Goal: Task Accomplishment & Management: Use online tool/utility

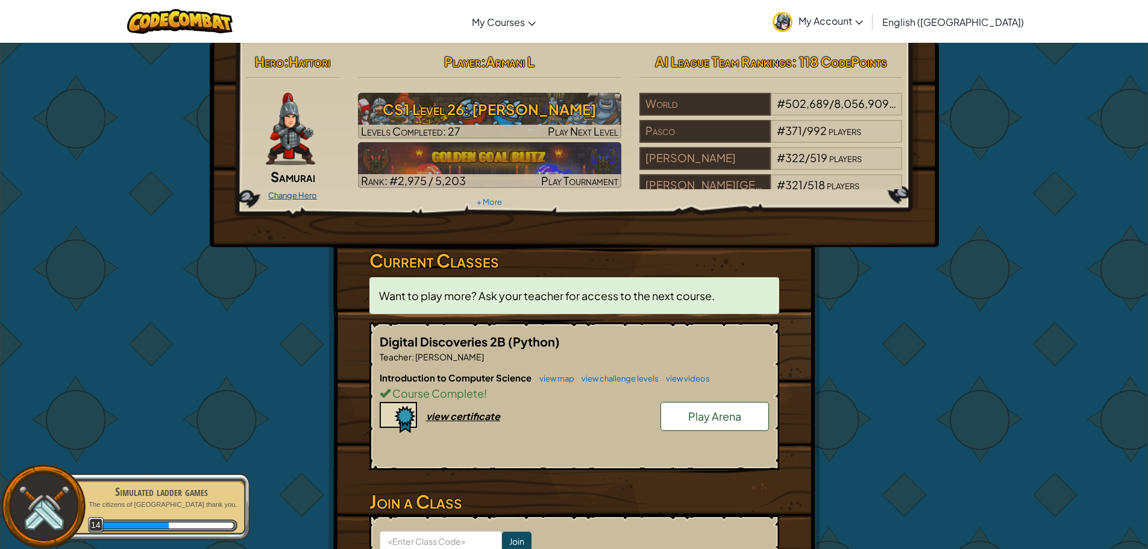
click at [315, 193] on link "Change Hero" at bounding box center [292, 195] width 49 height 10
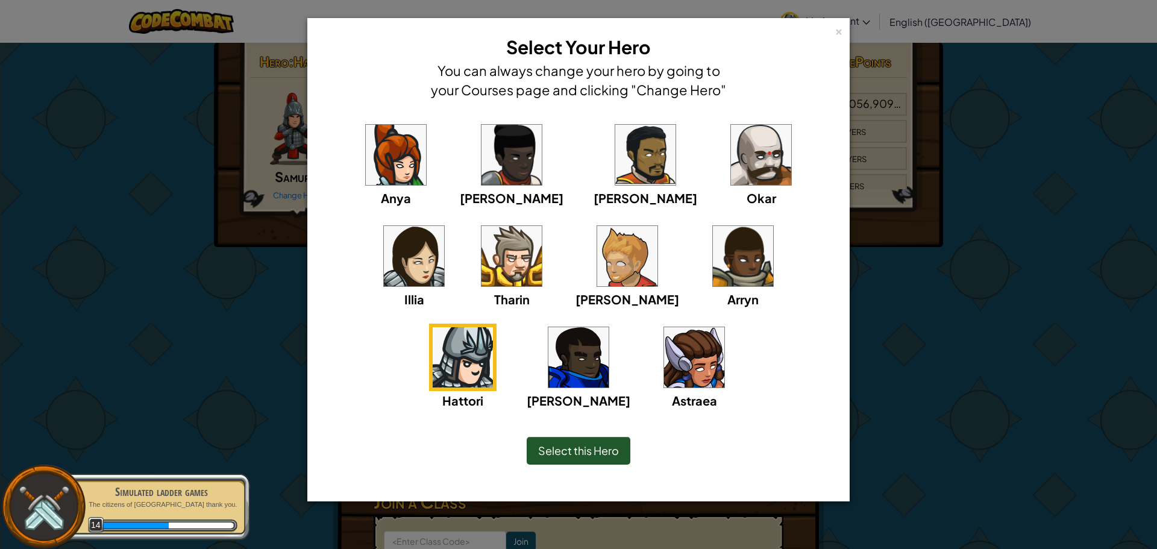
click at [597, 269] on img at bounding box center [627, 256] width 60 height 60
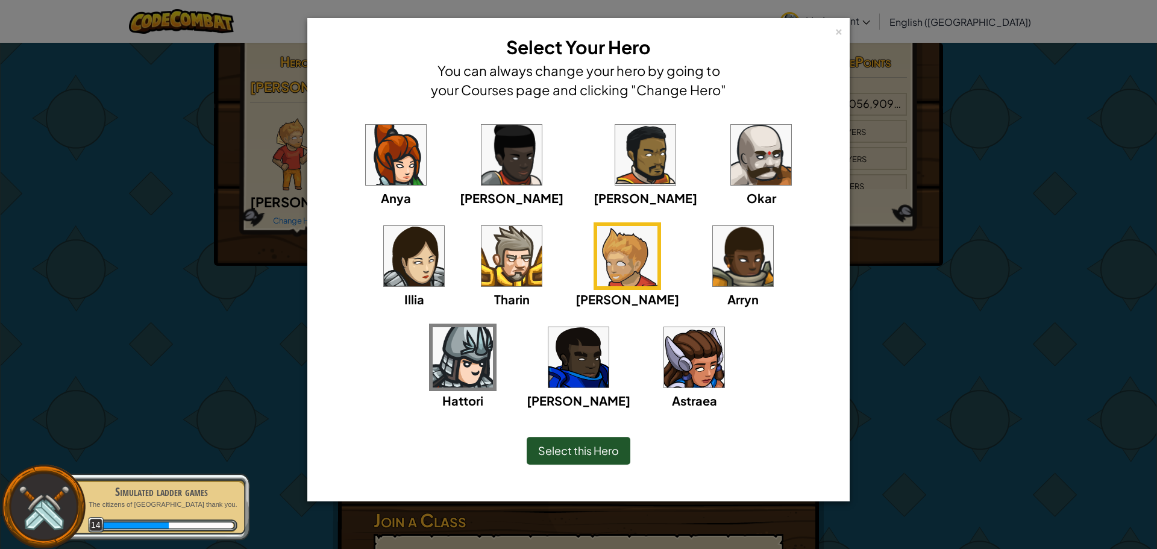
click at [544, 446] on span "Select this Hero" at bounding box center [578, 450] width 81 height 14
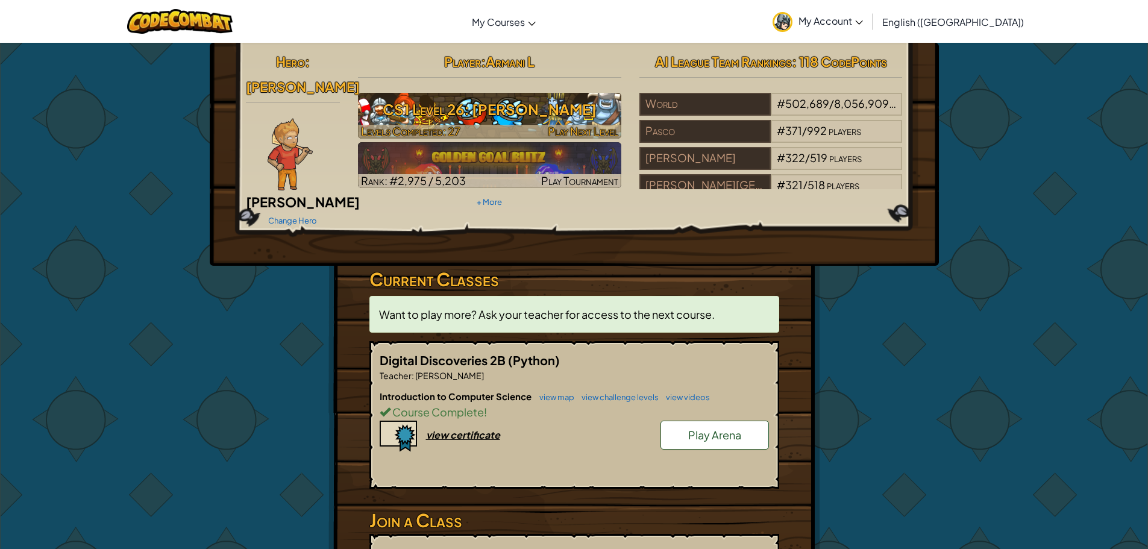
click at [434, 99] on h3 "CS1 Level 26: [PERSON_NAME]" at bounding box center [489, 109] width 263 height 27
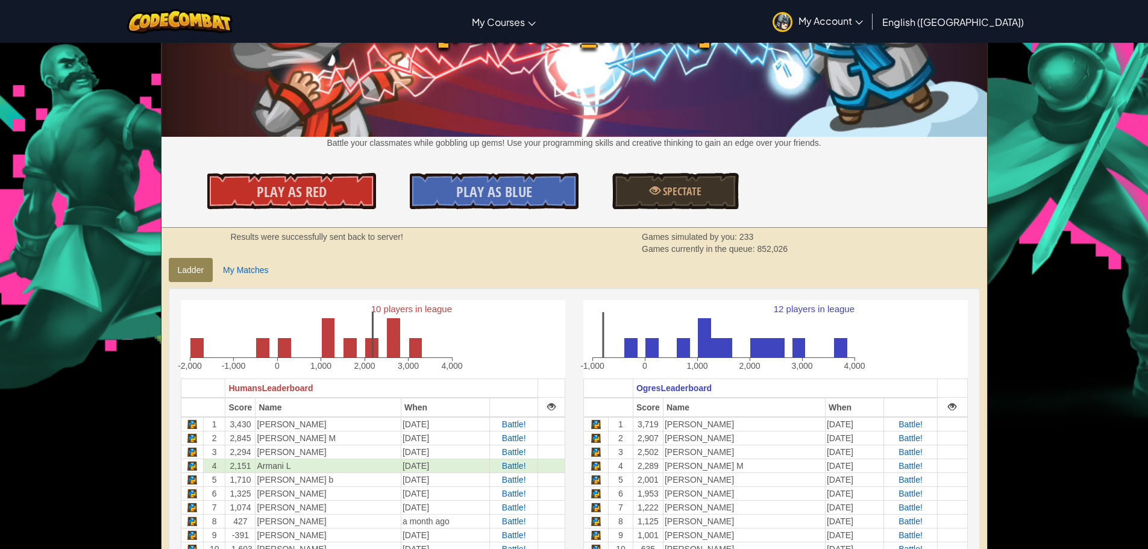
scroll to position [301, 0]
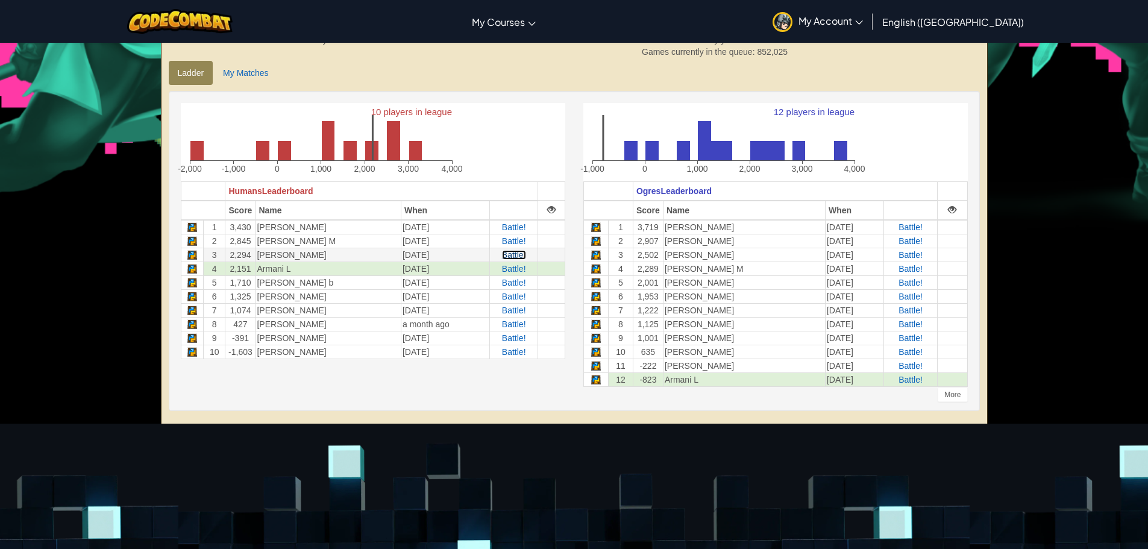
click at [506, 253] on span "Battle!" at bounding box center [514, 255] width 24 height 10
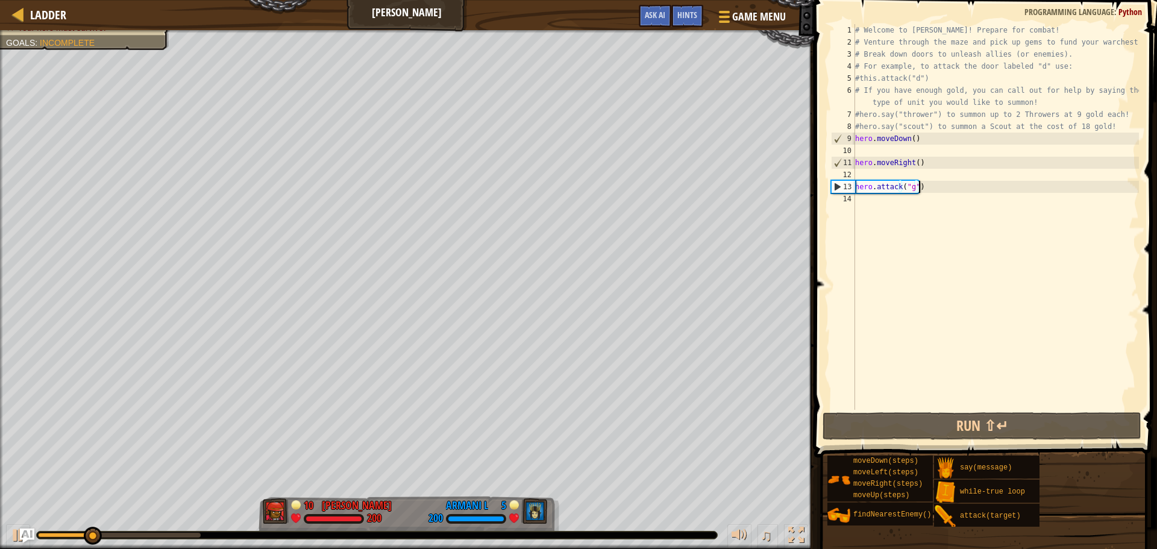
click at [1038, 189] on div "# Welcome to [PERSON_NAME]! Prepare for combat! # Venture through the maze and …" at bounding box center [996, 229] width 286 height 410
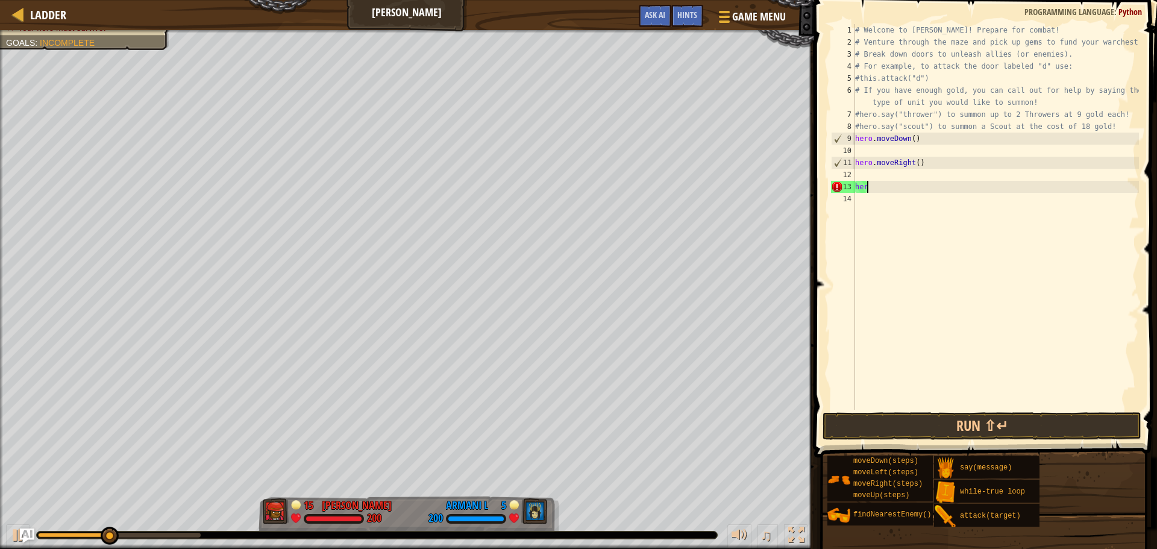
type textarea "h"
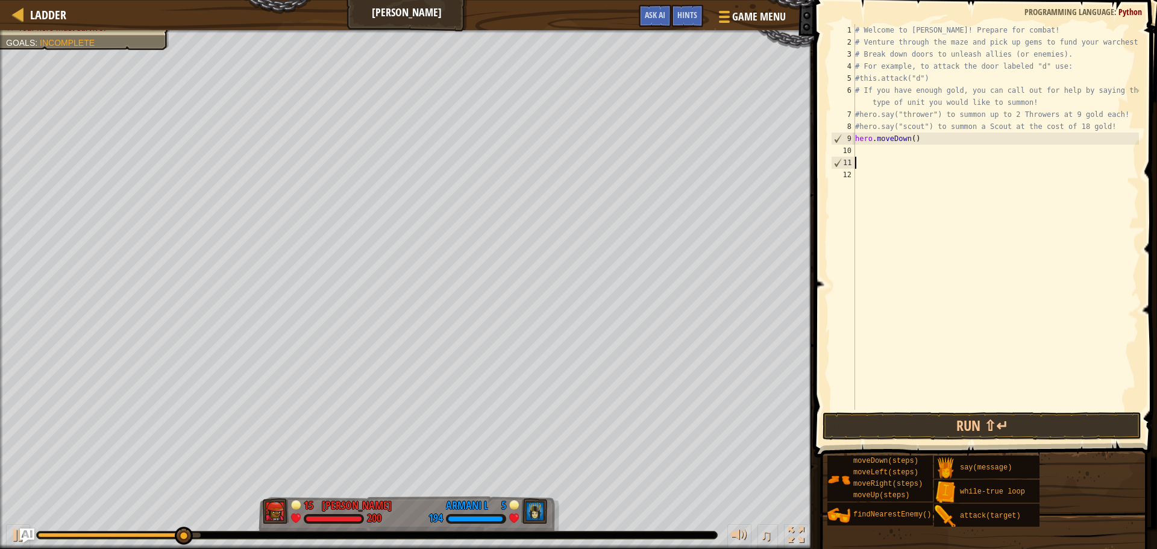
click at [909, 143] on div "# Welcome to [PERSON_NAME]! Prepare for combat! # Venture through the maze and …" at bounding box center [996, 229] width 286 height 410
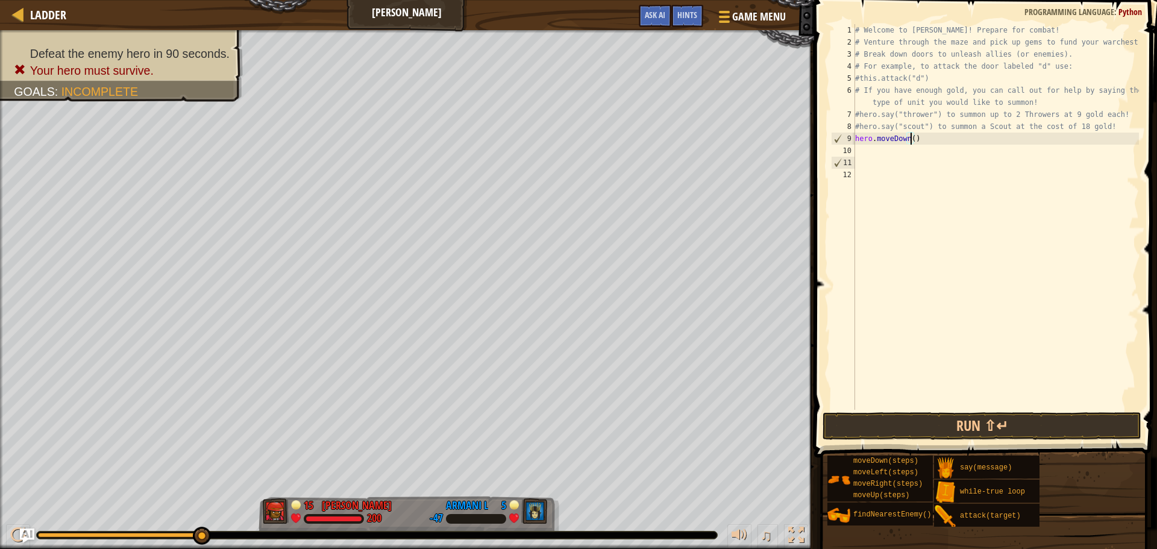
type textarea "hero.moveDown(3)"
click at [857, 149] on div "# Welcome to [PERSON_NAME]! Prepare for combat! # Venture through the maze and …" at bounding box center [996, 229] width 286 height 410
type textarea "r"
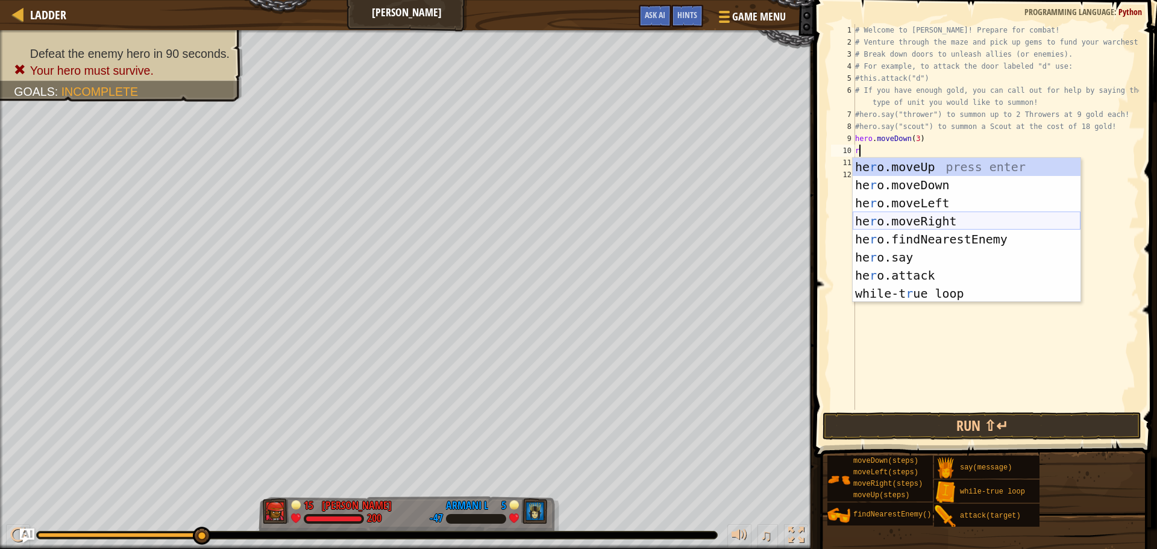
click at [920, 216] on div "he r o.moveUp press enter he r o.moveDown press enter he r o.moveLeft press ent…" at bounding box center [967, 248] width 228 height 181
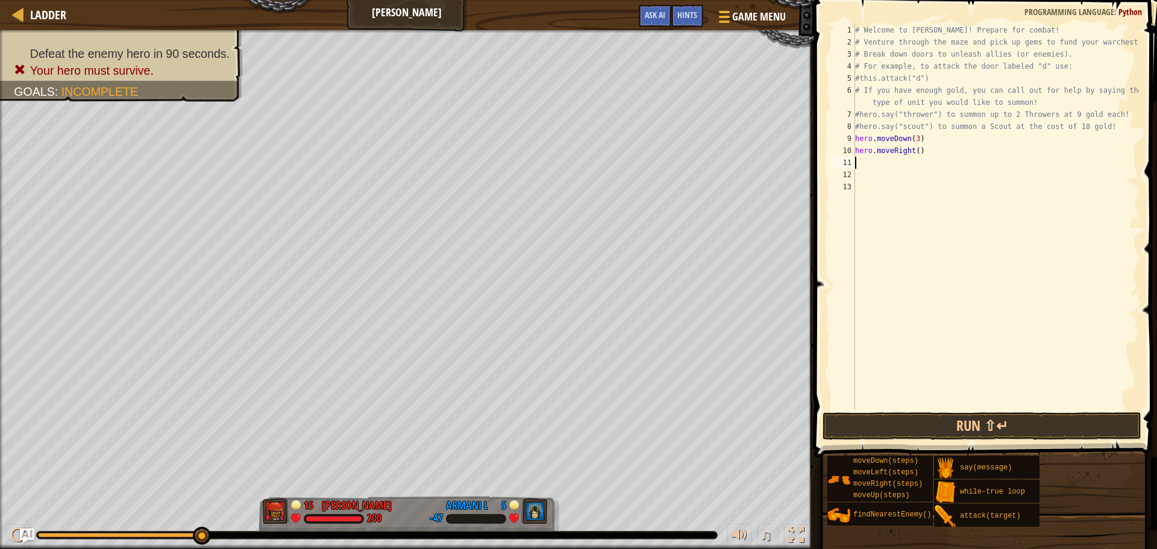
click at [913, 155] on div "# Welcome to [PERSON_NAME]! Prepare for combat! # Venture through the maze and …" at bounding box center [996, 229] width 286 height 410
type textarea "hero.moveRight(4)"
click at [879, 166] on div "# Welcome to [PERSON_NAME]! Prepare for combat! # Venture through the maze and …" at bounding box center [996, 229] width 286 height 410
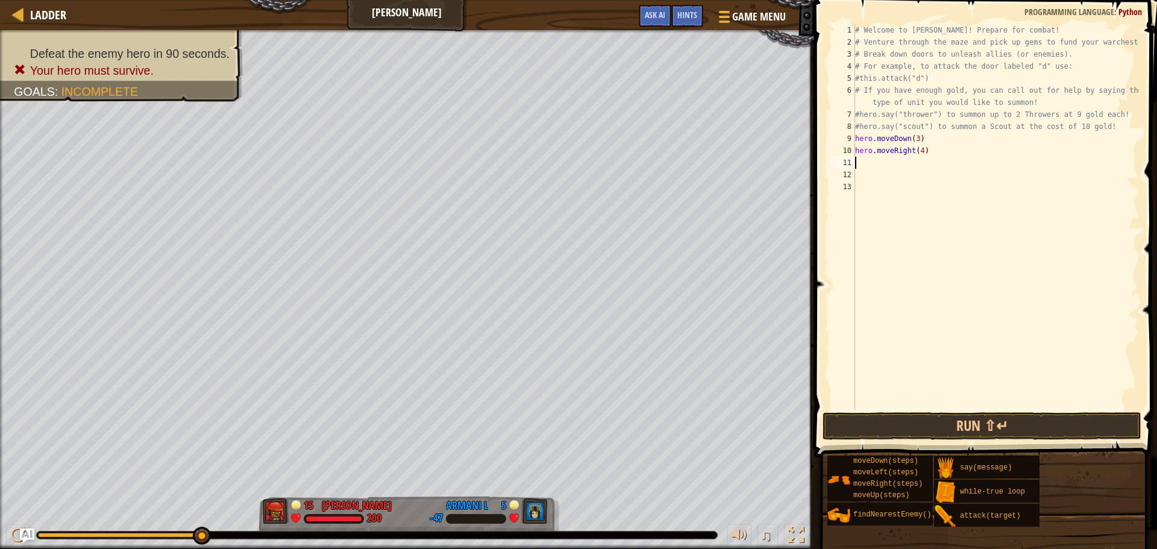
type textarea "u"
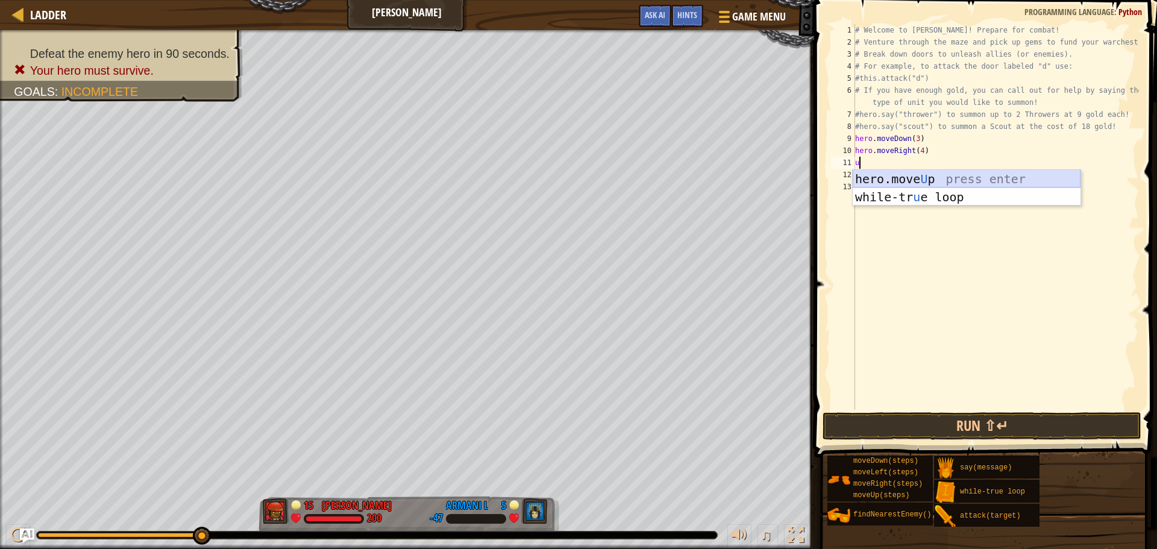
click at [882, 175] on div "hero.move U p press enter while-tr u e loop press enter" at bounding box center [967, 206] width 228 height 72
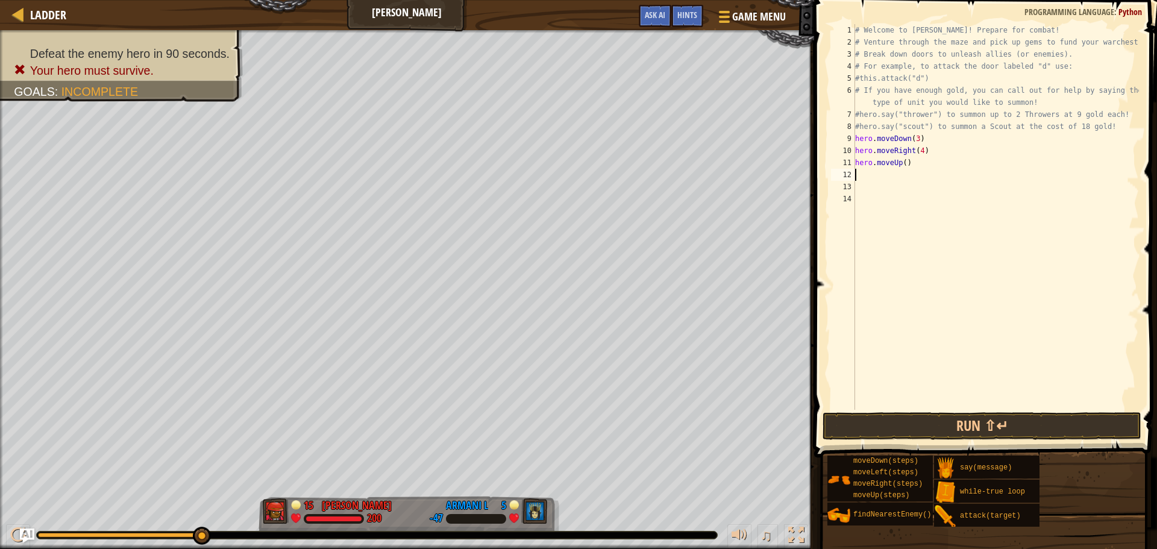
click at [904, 165] on div "# Welcome to [PERSON_NAME]! Prepare for combat! # Venture through the maze and …" at bounding box center [996, 229] width 286 height 410
type textarea "hero.moveUp(3)"
click at [895, 175] on div "# Welcome to [PERSON_NAME]! Prepare for combat! # Venture through the maze and …" at bounding box center [996, 229] width 286 height 410
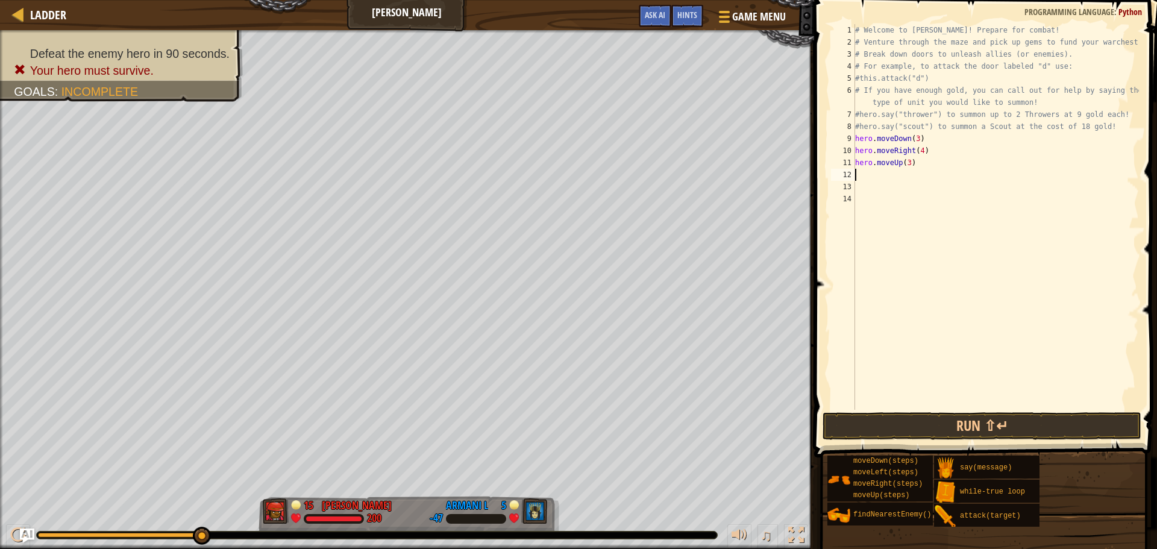
type textarea "r"
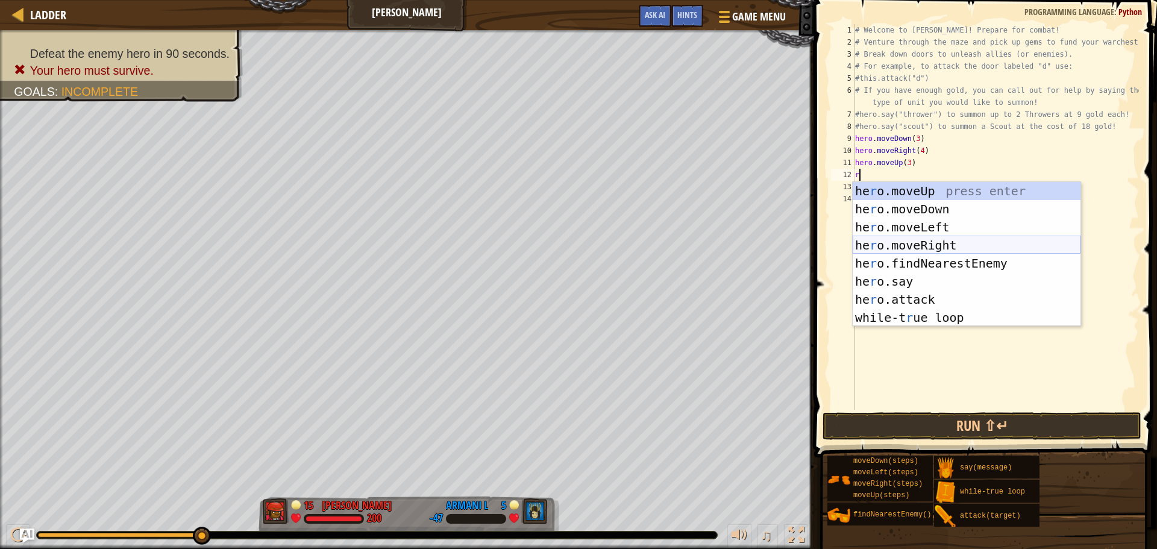
click at [930, 246] on div "he r o.moveUp press enter he r o.moveDown press enter he r o.moveLeft press ent…" at bounding box center [967, 272] width 228 height 181
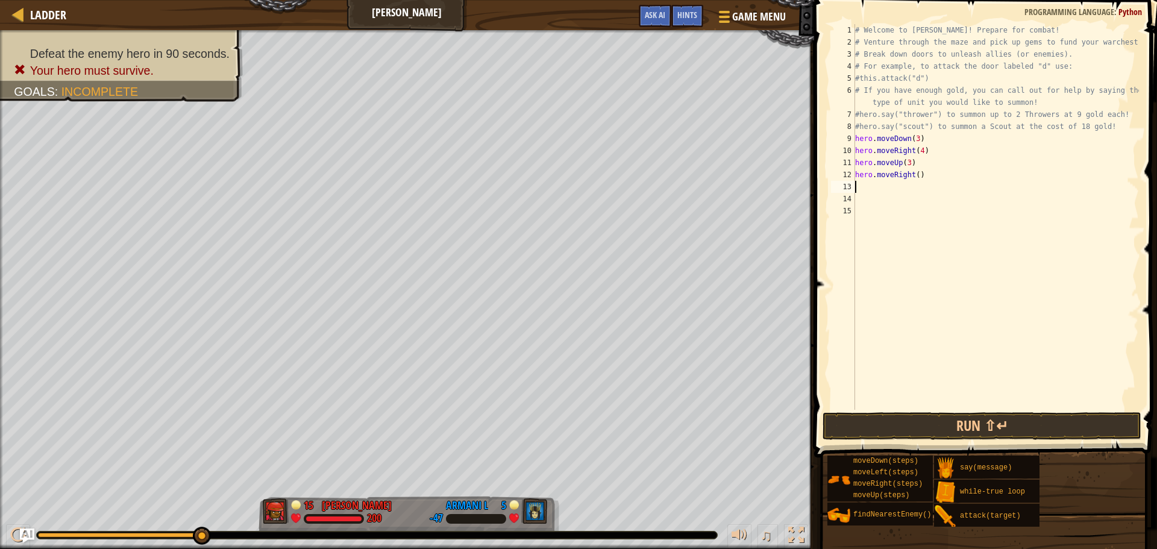
type textarea "4"
click at [913, 177] on div "# Welcome to [PERSON_NAME]! Prepare for combat! # Venture through the maze and …" at bounding box center [996, 229] width 286 height 410
type textarea "hero.moveRight(4)"
click at [898, 186] on div "# Welcome to [PERSON_NAME]! Prepare for combat! # Venture through the maze and …" at bounding box center [996, 229] width 286 height 410
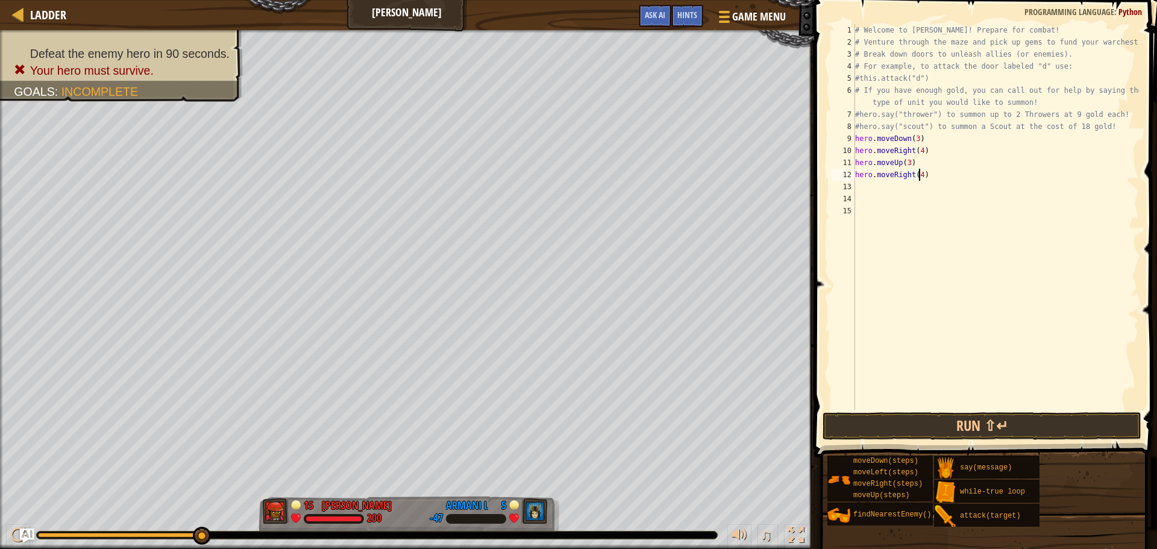
scroll to position [5, 0]
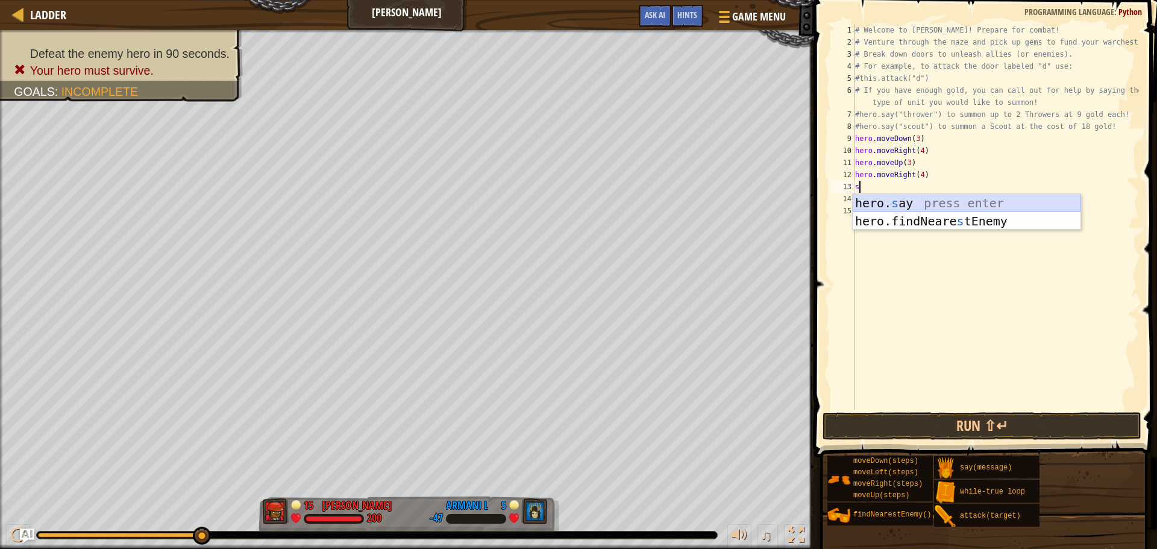
click at [902, 201] on div "hero. s ay press enter hero.findNeare s tEnemy press enter" at bounding box center [967, 230] width 228 height 72
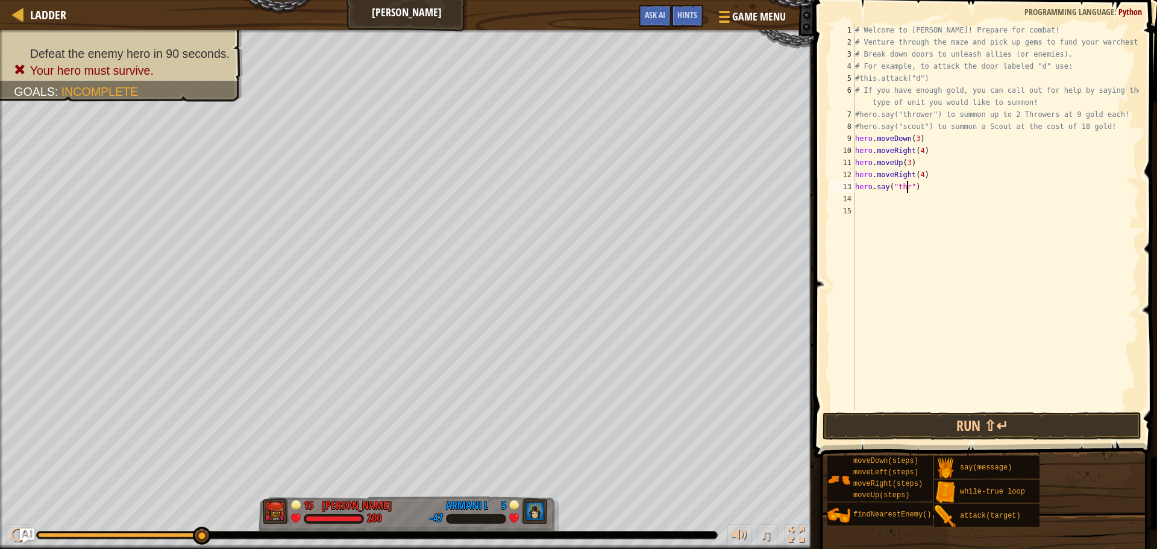
scroll to position [5, 4]
type textarea "hero.say("thrower")"
click at [902, 201] on div "# Welcome to [PERSON_NAME]! Prepare for combat! # Venture through the maze and …" at bounding box center [996, 229] width 286 height 410
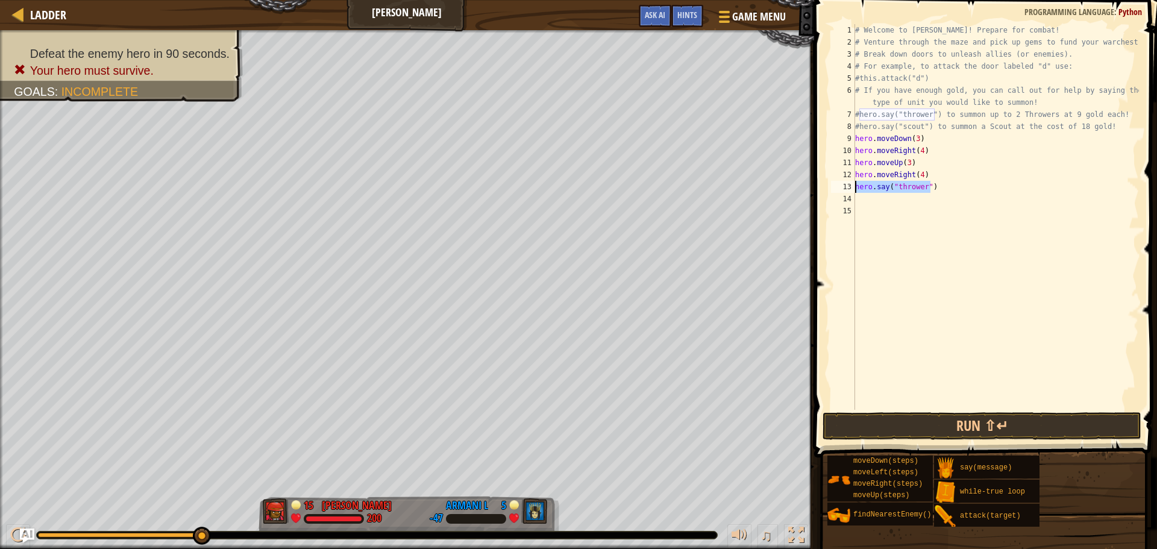
drag, startPoint x: 930, startPoint y: 187, endPoint x: 857, endPoint y: 188, distance: 73.5
click at [857, 188] on div "# Welcome to [PERSON_NAME]! Prepare for combat! # Venture through the maze and …" at bounding box center [996, 229] width 286 height 410
type textarea "hero.say("thrower")"
click at [877, 208] on div "# Welcome to [PERSON_NAME]! Prepare for combat! # Venture through the maze and …" at bounding box center [996, 229] width 286 height 410
click at [873, 203] on div "# Welcome to [PERSON_NAME]! Prepare for combat! # Venture through the maze and …" at bounding box center [996, 229] width 286 height 410
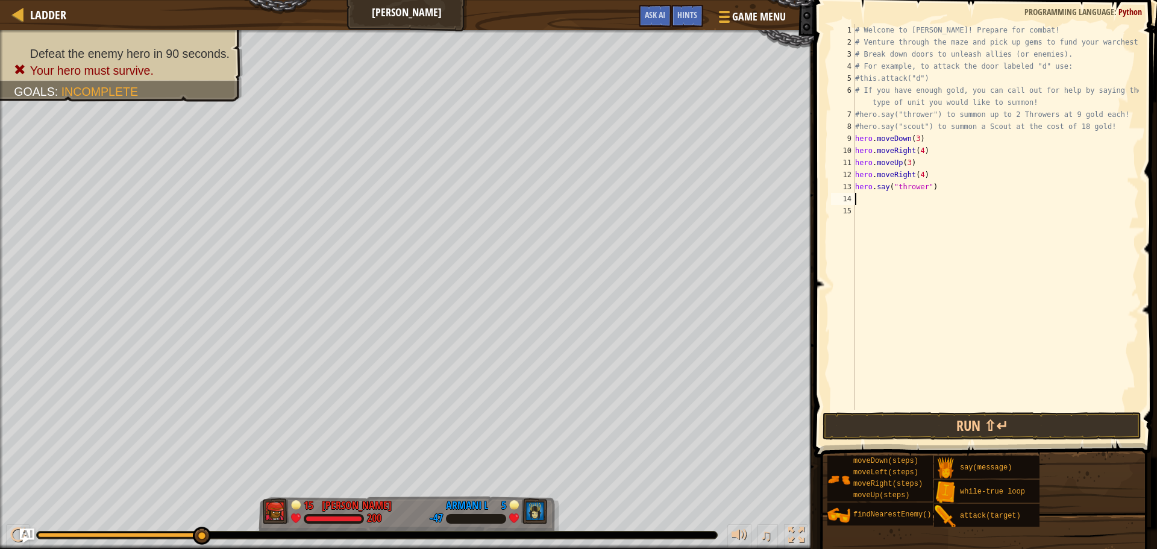
type textarea "hero.say("thrower")"
click at [886, 223] on div "# Welcome to [PERSON_NAME]! Prepare for combat! # Venture through the maze and …" at bounding box center [996, 229] width 286 height 410
type textarea "a"
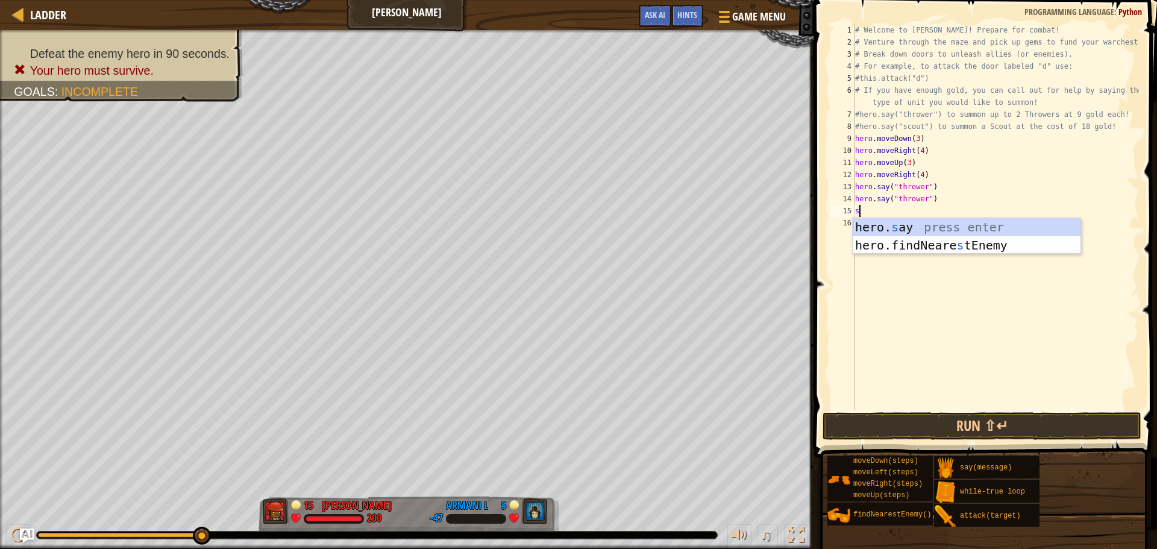
click at [886, 224] on div "hero. s ay press enter hero.findNeare s tEnemy press enter" at bounding box center [967, 254] width 228 height 72
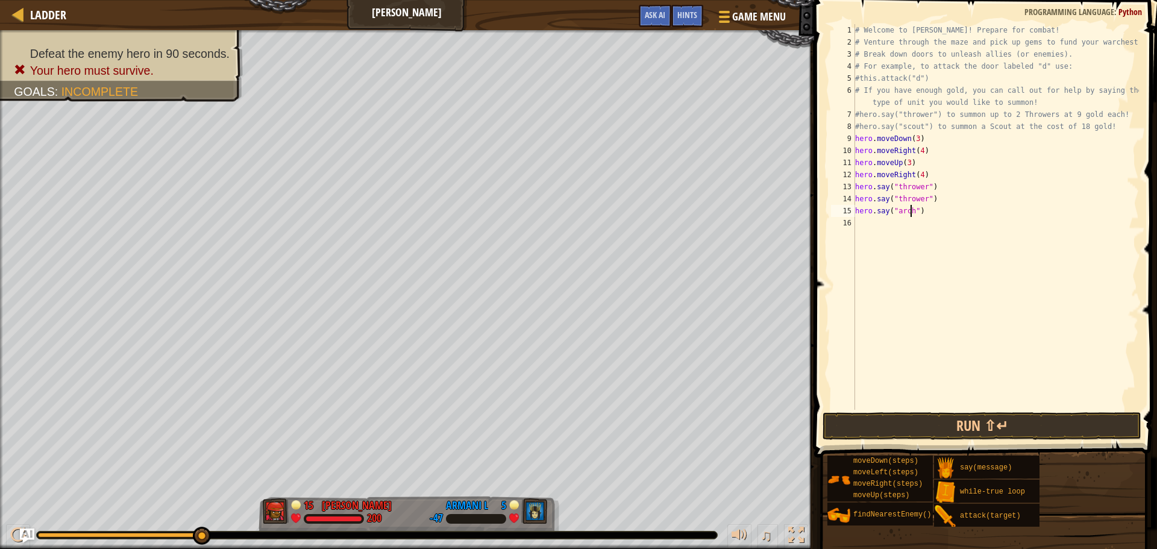
scroll to position [5, 5]
type textarea "hero.say("archer")"
click at [891, 222] on div "# Welcome to [PERSON_NAME]! Prepare for combat! # Venture through the maze and …" at bounding box center [996, 229] width 286 height 410
type textarea "a"
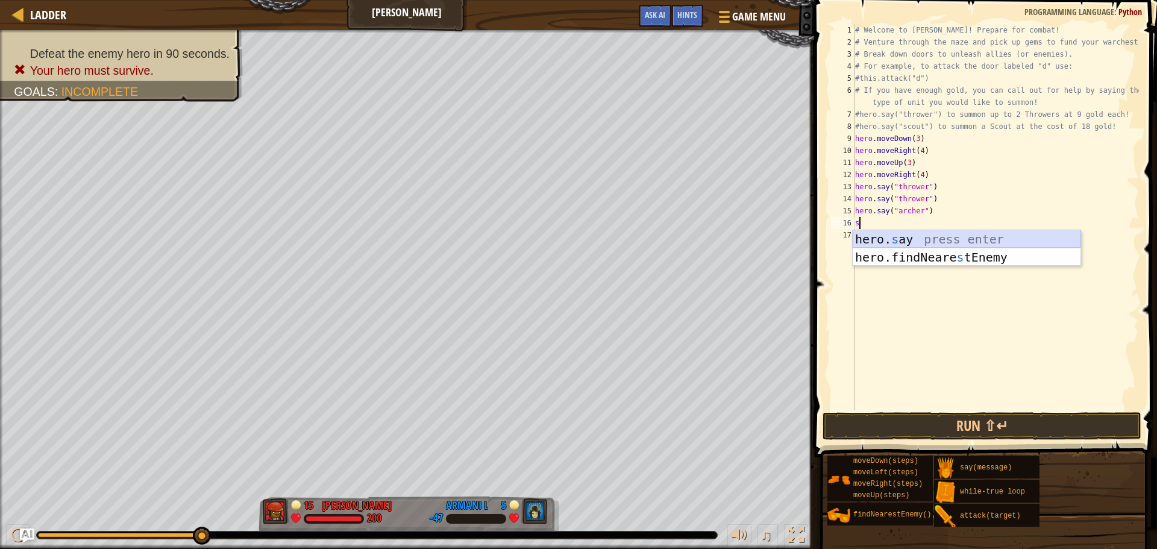
click at [888, 234] on div "hero. s ay press enter hero.findNeare s tEnemy press enter" at bounding box center [967, 266] width 228 height 72
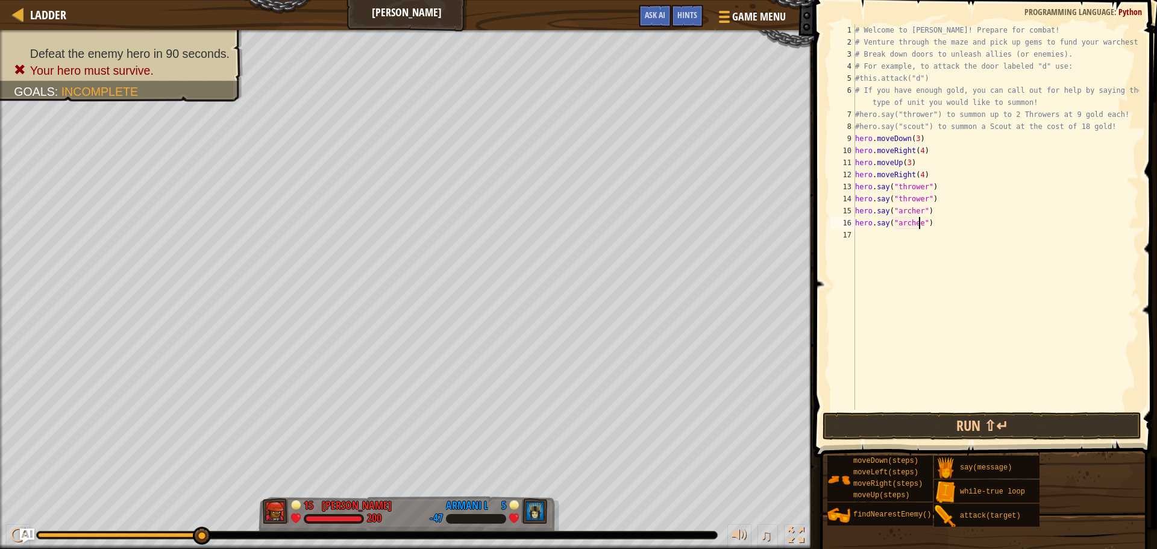
scroll to position [5, 5]
type textarea "hero.say("archer")"
click at [931, 227] on div "# Welcome to [PERSON_NAME]! Prepare for combat! # Venture through the maze and …" at bounding box center [996, 229] width 286 height 410
type textarea "t"
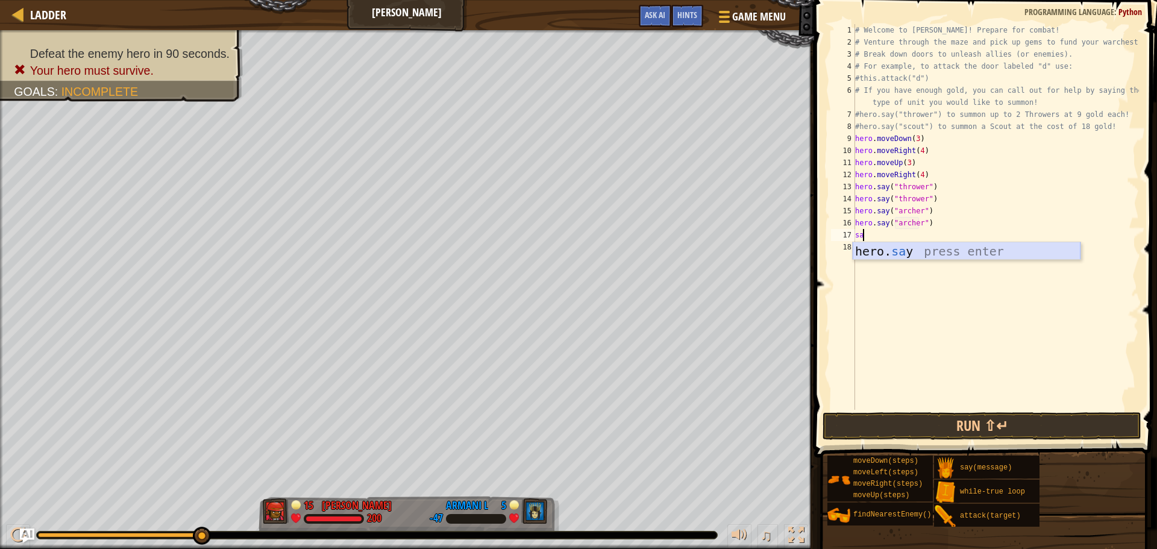
click at [923, 252] on div "hero. sa y press enter" at bounding box center [967, 269] width 228 height 54
type textarea "hero.say("thrower")"
click at [908, 250] on div "# Welcome to [PERSON_NAME]! Prepare for combat! # Venture through the maze and …" at bounding box center [996, 229] width 286 height 410
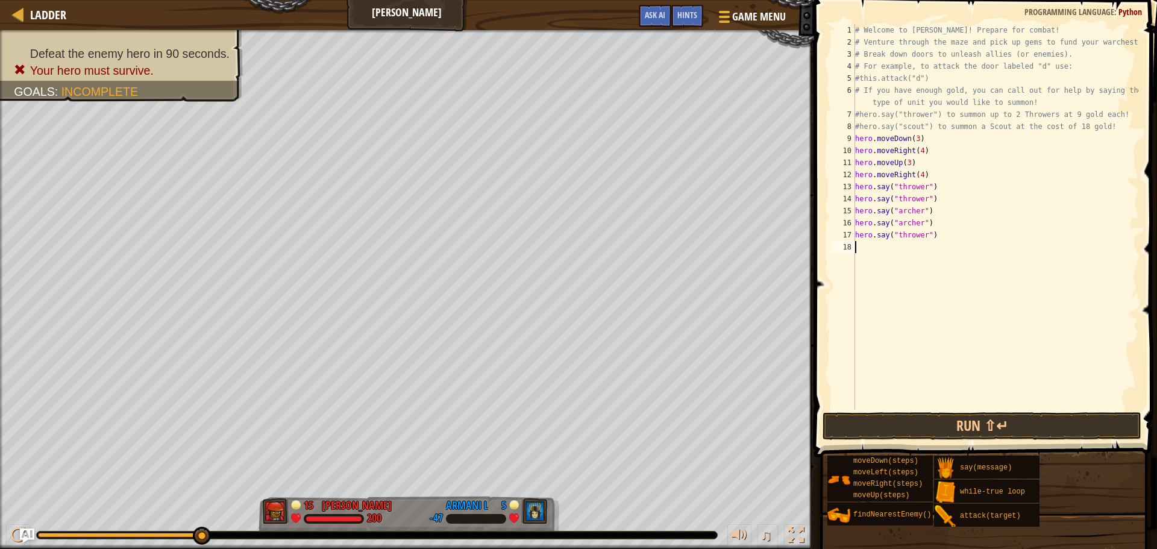
scroll to position [5, 0]
type textarea "l"
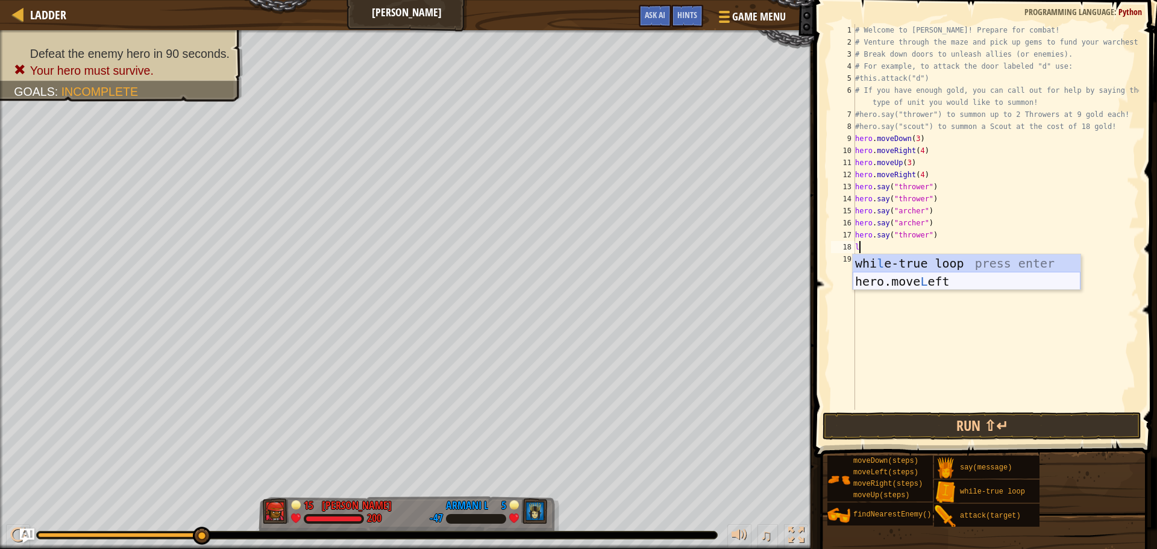
click at [877, 283] on div "whi l e-true loop press enter hero.move L eft press enter" at bounding box center [967, 290] width 228 height 72
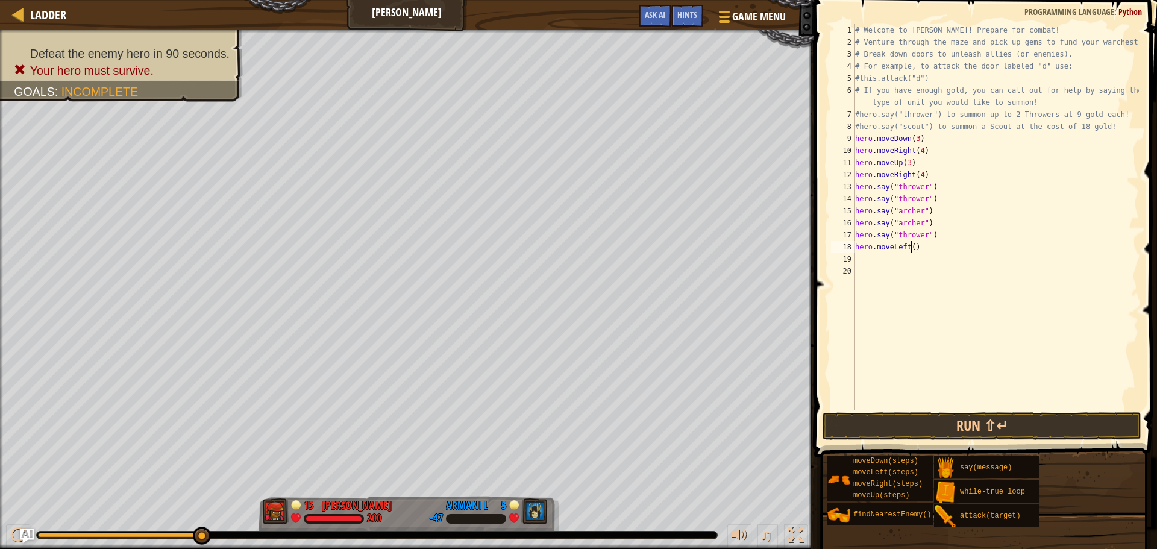
click at [912, 252] on div "# Welcome to [PERSON_NAME]! Prepare for combat! # Venture through the maze and …" at bounding box center [996, 229] width 286 height 410
click at [912, 419] on button "Run ⇧↵" at bounding box center [981, 426] width 319 height 28
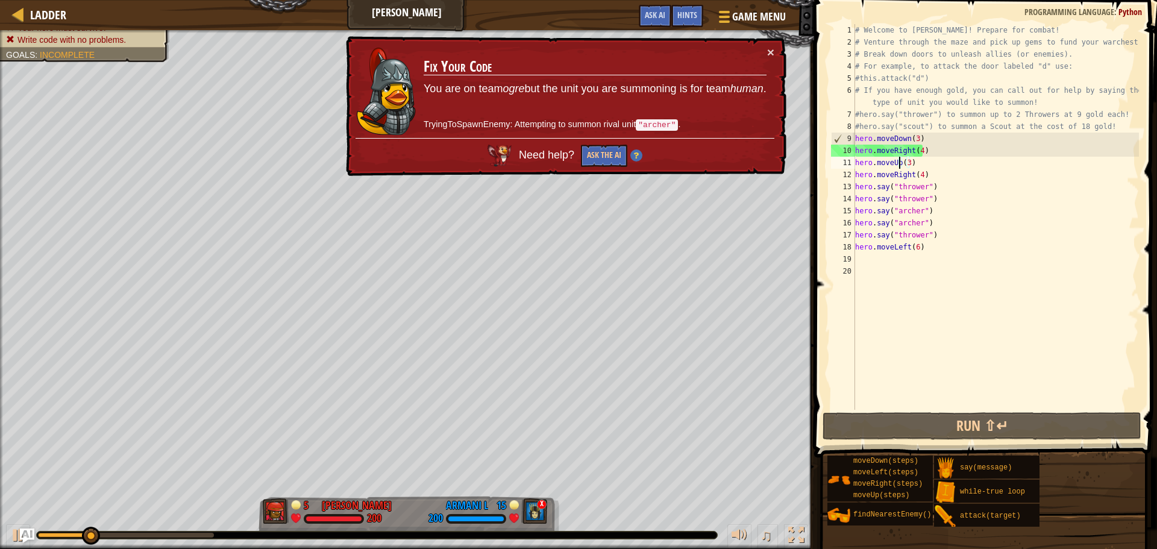
click at [897, 166] on div "# Welcome to [PERSON_NAME]! Prepare for combat! # Venture through the maze and …" at bounding box center [996, 229] width 286 height 410
drag, startPoint x: 909, startPoint y: 149, endPoint x: 914, endPoint y: 163, distance: 14.7
click at [910, 150] on div "# Welcome to [PERSON_NAME]! Prepare for combat! # Venture through the maze and …" at bounding box center [996, 229] width 286 height 410
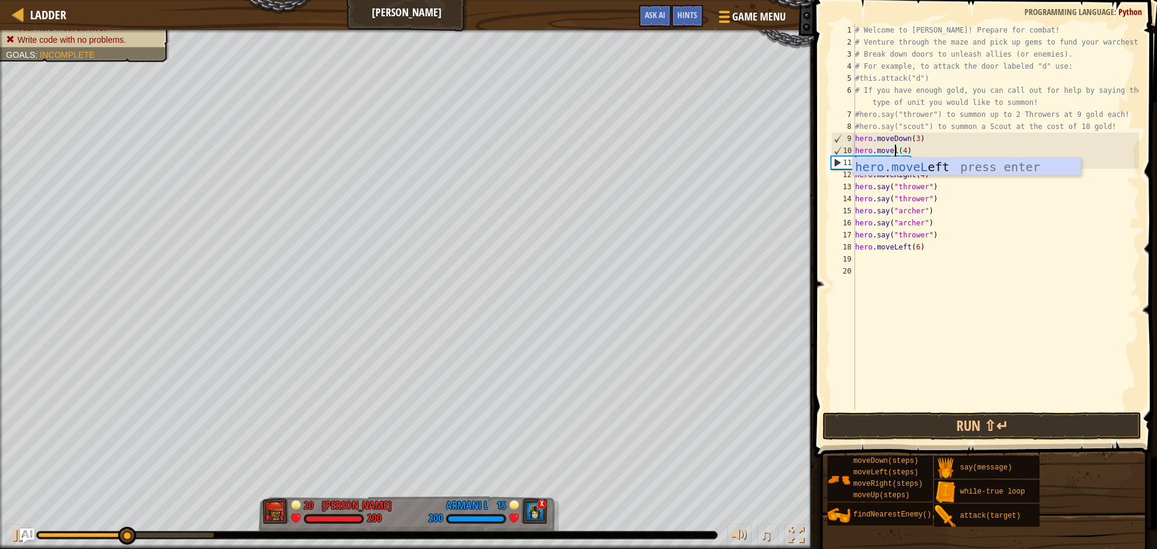
scroll to position [5, 3]
click at [922, 164] on div "hero.moveL eft press enter" at bounding box center [967, 185] width 228 height 54
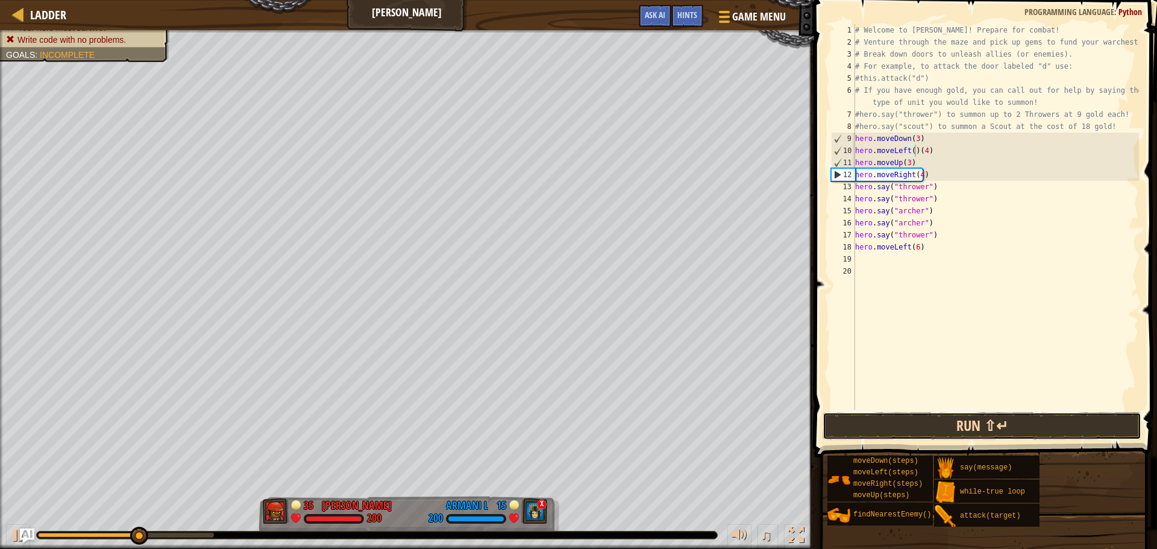
click at [899, 422] on button "Run ⇧↵" at bounding box center [981, 426] width 319 height 28
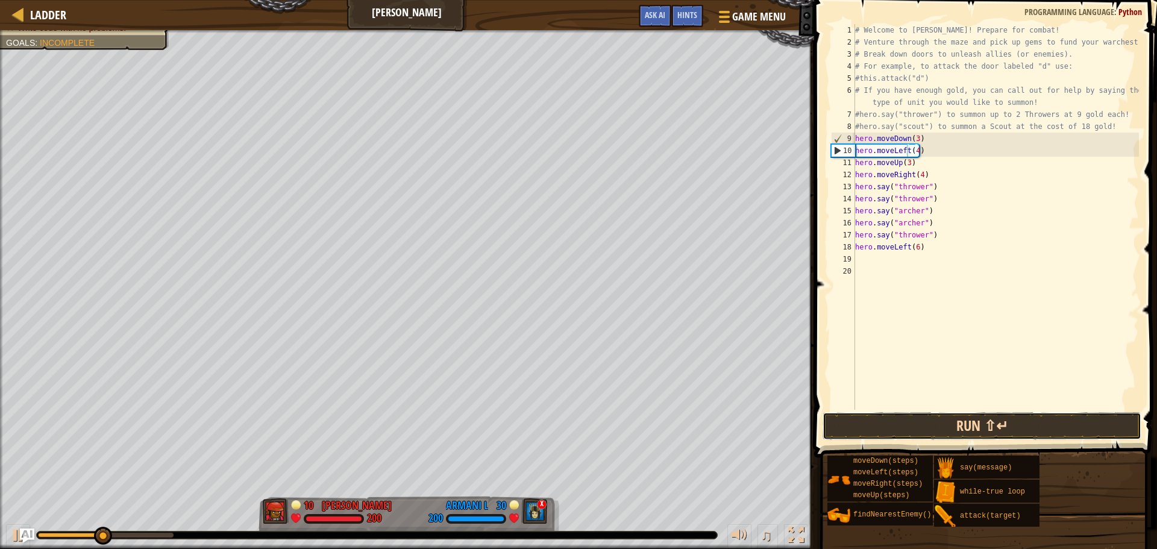
click at [894, 432] on button "Run ⇧↵" at bounding box center [981, 426] width 319 height 28
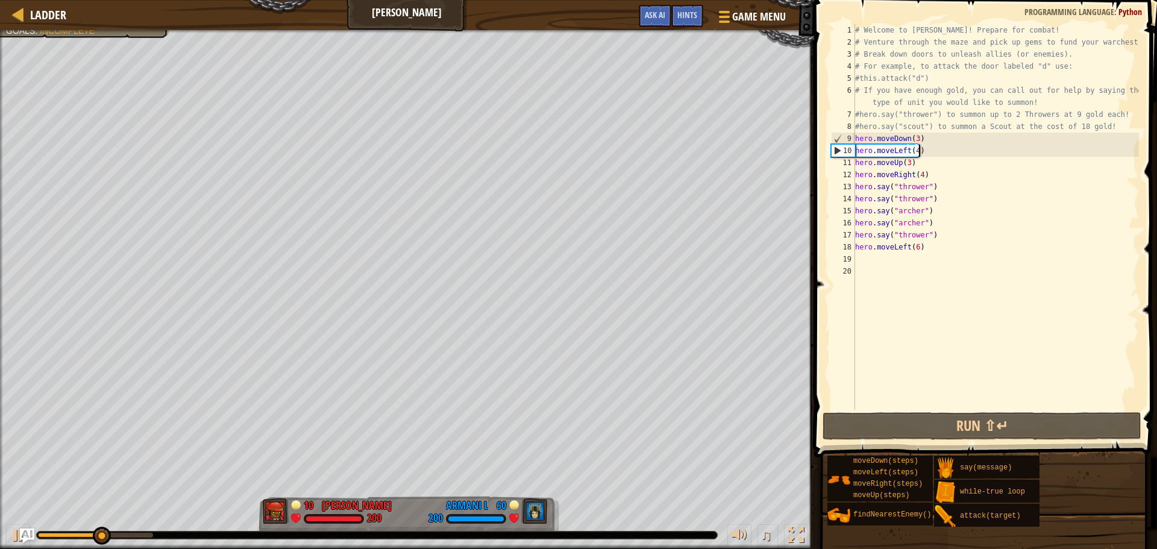
click at [916, 147] on div "# Welcome to [PERSON_NAME]! Prepare for combat! # Venture through the maze and …" at bounding box center [996, 229] width 286 height 410
click at [913, 148] on div "# Welcome to [PERSON_NAME]! Prepare for combat! # Venture through the maze and …" at bounding box center [996, 229] width 286 height 410
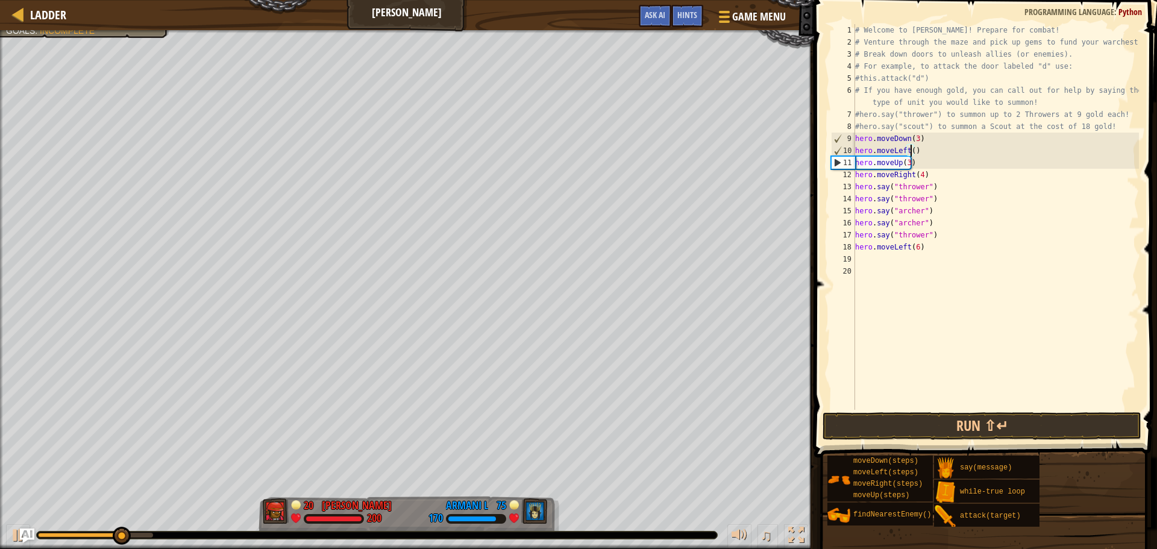
scroll to position [5, 4]
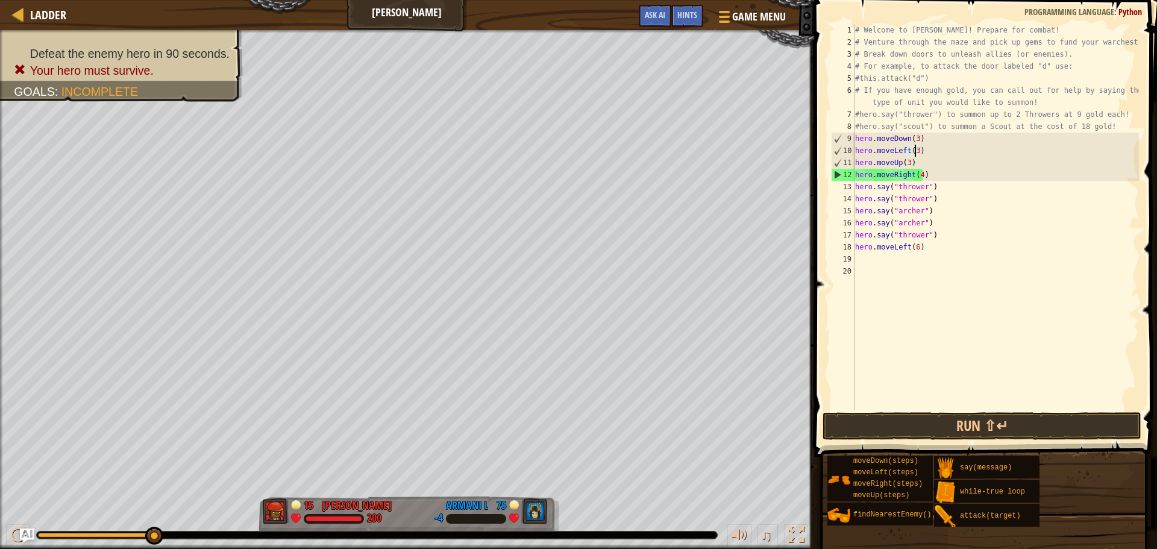
click at [905, 163] on div "# Welcome to [PERSON_NAME]! Prepare for combat! # Venture through the maze and …" at bounding box center [996, 229] width 286 height 410
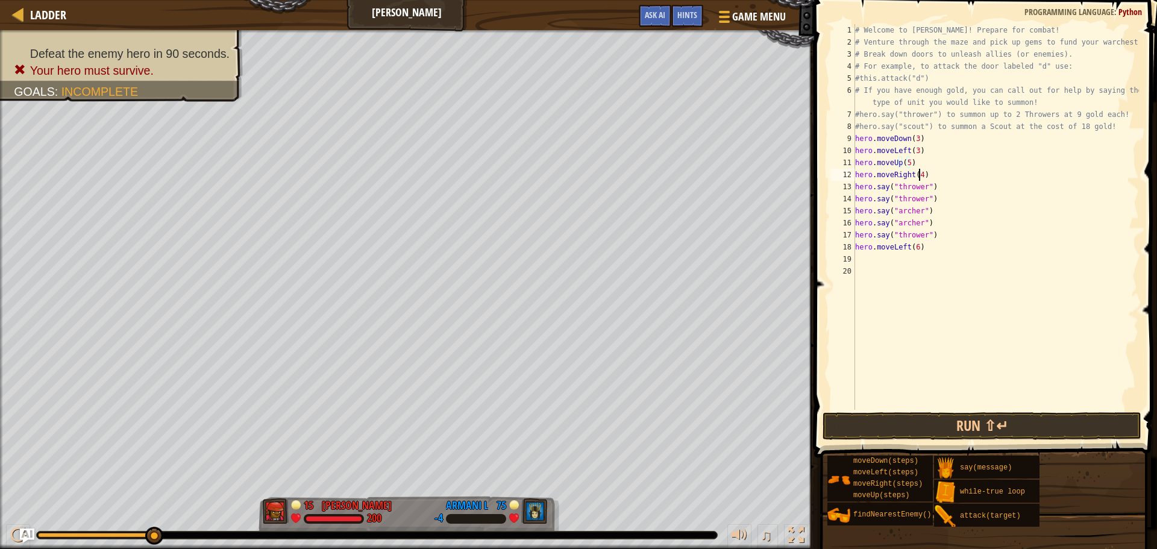
click at [917, 171] on div "# Welcome to [PERSON_NAME]! Prepare for combat! # Venture through the maze and …" at bounding box center [996, 229] width 286 height 410
click at [917, 419] on button "Run ⇧↵" at bounding box center [981, 426] width 319 height 28
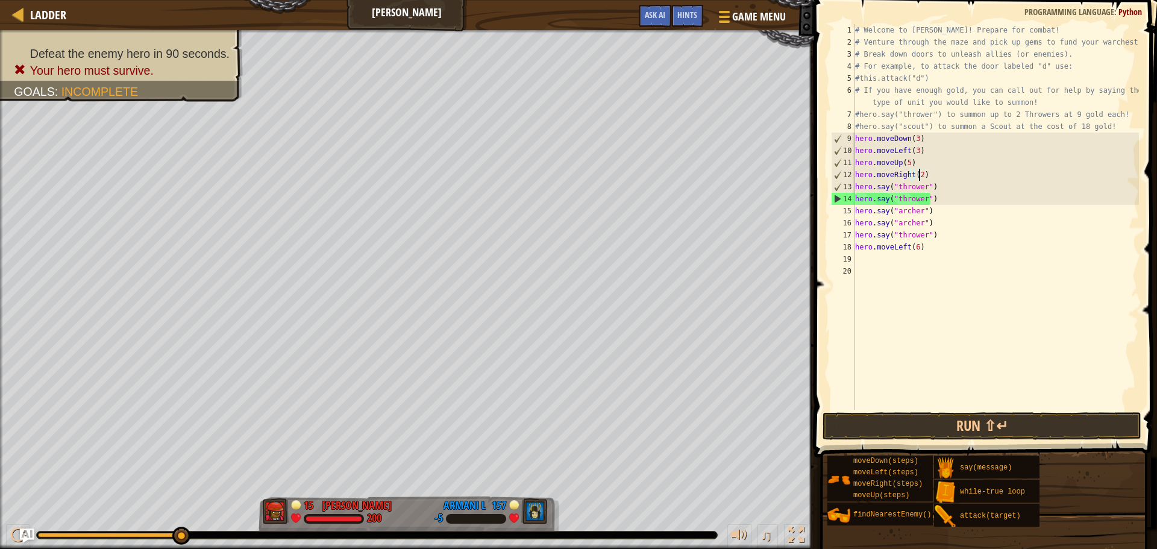
click at [915, 150] on div "# Welcome to [PERSON_NAME]! Prepare for combat! # Venture through the maze and …" at bounding box center [996, 229] width 286 height 410
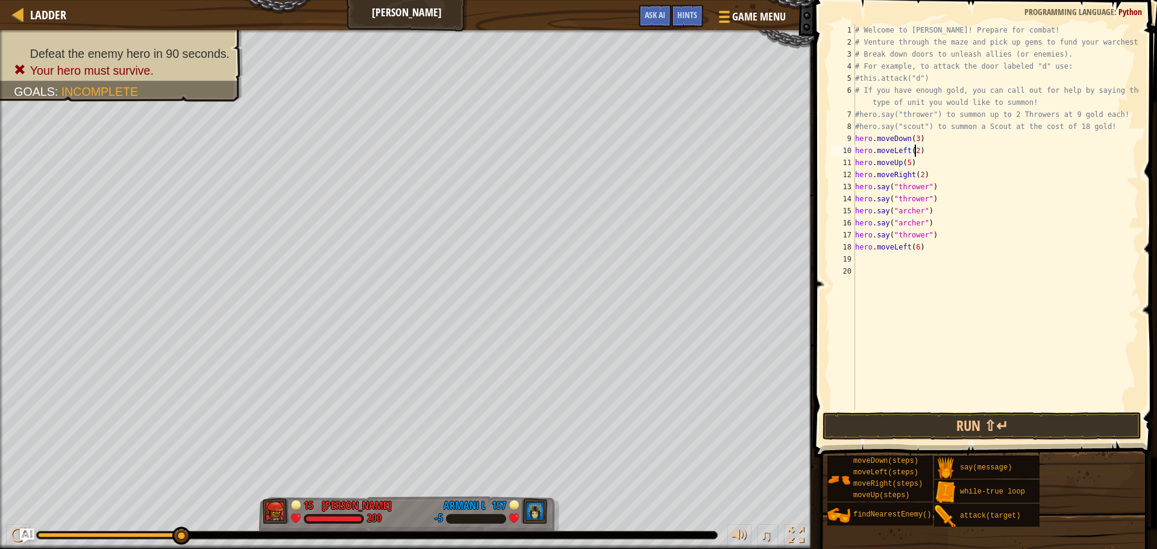
click at [920, 175] on div "# Welcome to [PERSON_NAME]! Prepare for combat! # Venture through the maze and …" at bounding box center [996, 229] width 286 height 410
click at [990, 421] on button "Run ⇧↵" at bounding box center [981, 426] width 319 height 28
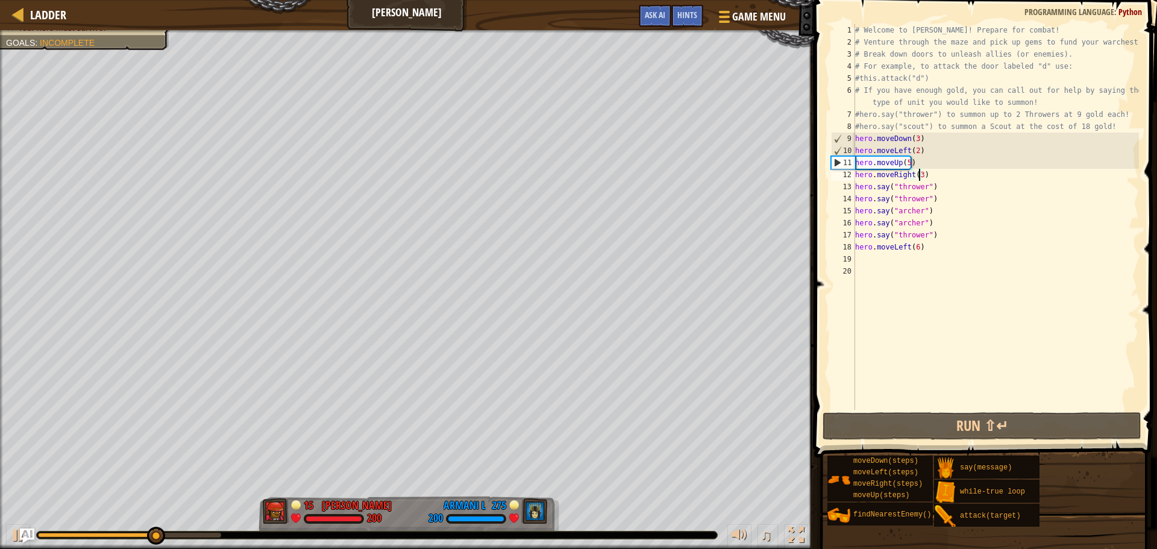
click at [907, 164] on div "# Welcome to [PERSON_NAME]! Prepare for combat! # Venture through the maze and …" at bounding box center [996, 229] width 286 height 410
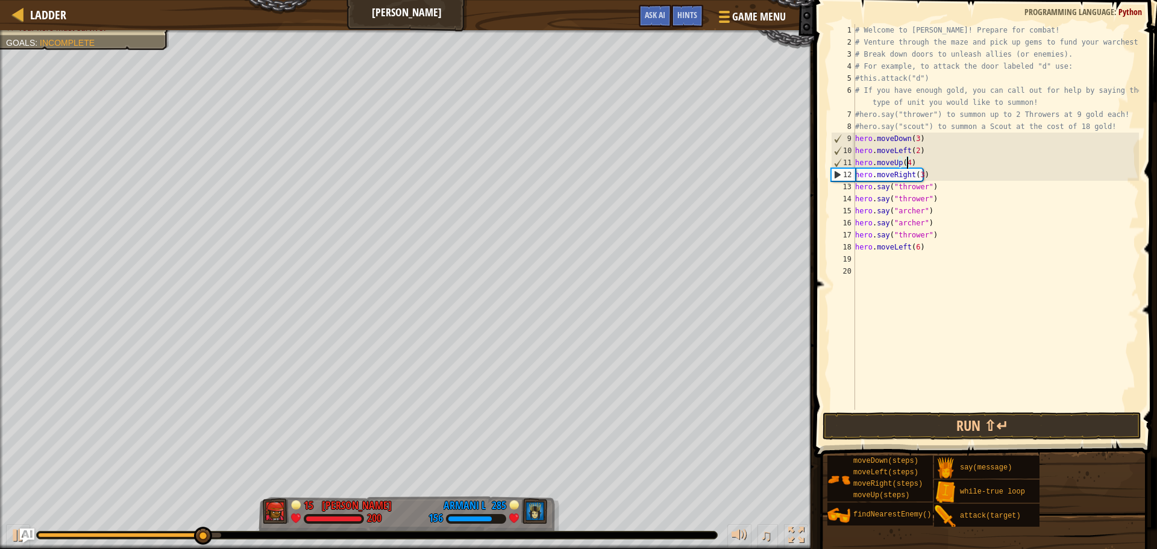
click at [920, 174] on div "# Welcome to [PERSON_NAME]! Prepare for combat! # Venture through the maze and …" at bounding box center [996, 229] width 286 height 410
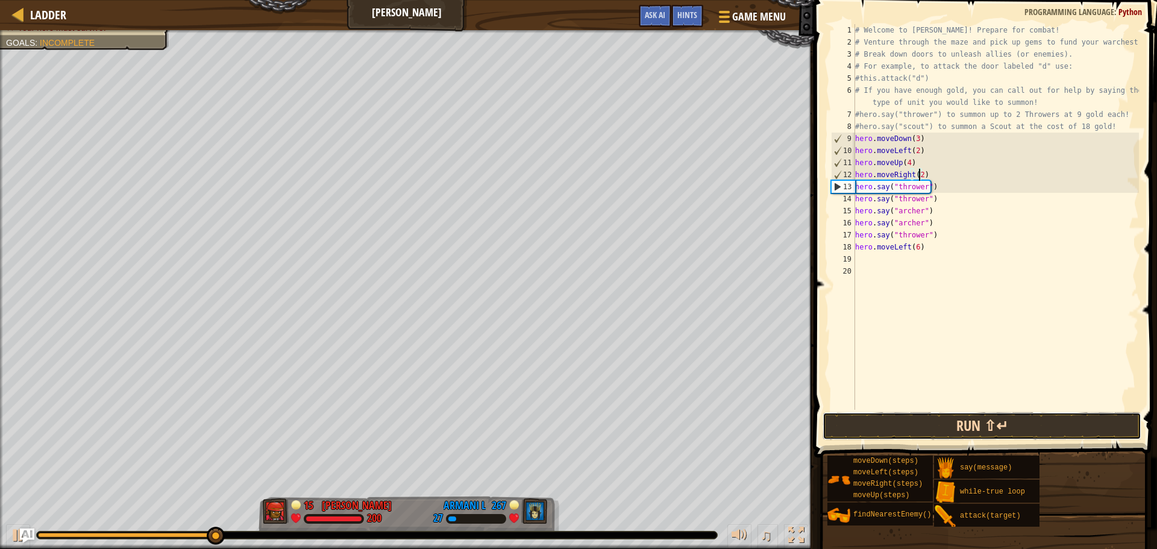
click at [929, 421] on button "Run ⇧↵" at bounding box center [981, 426] width 319 height 28
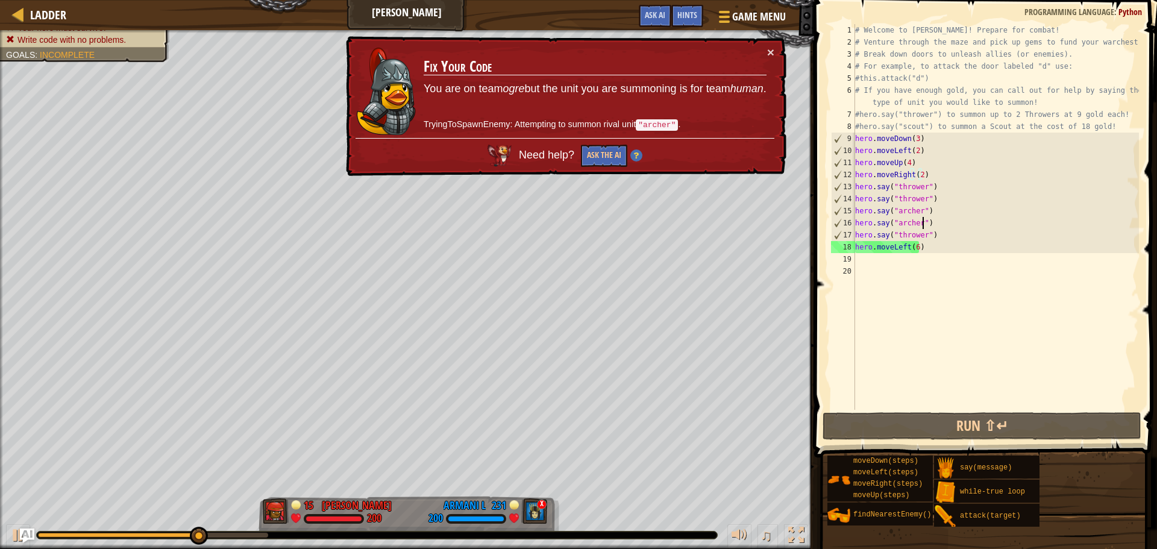
click at [921, 224] on div "# Welcome to [PERSON_NAME]! Prepare for combat! # Venture through the maze and …" at bounding box center [996, 229] width 286 height 410
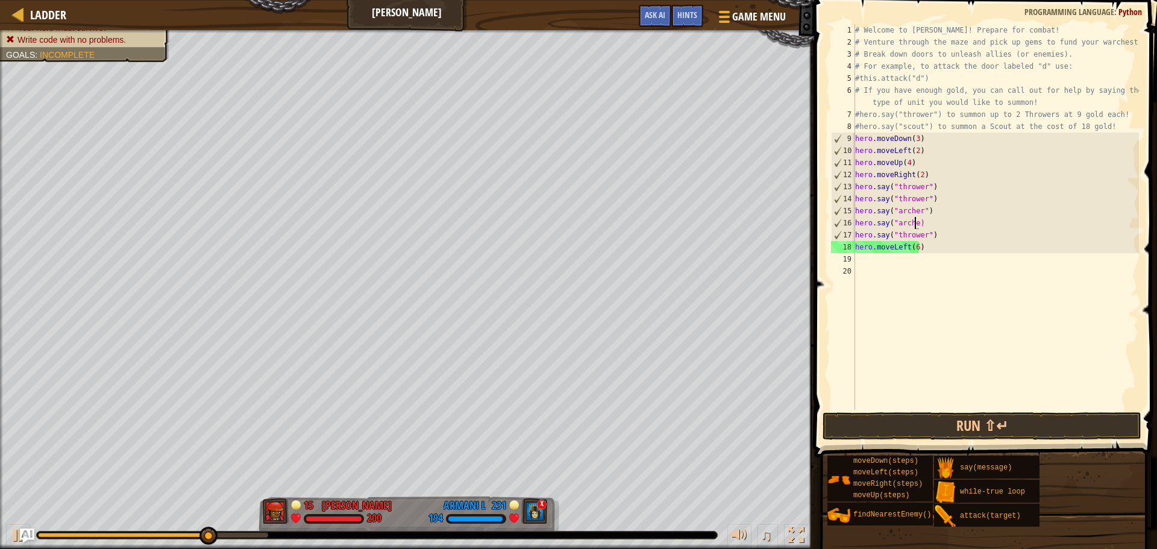
scroll to position [5, 4]
click at [929, 224] on div "# Welcome to [PERSON_NAME]! Prepare for combat! # Venture through the maze and …" at bounding box center [996, 229] width 286 height 410
type textarea "h"
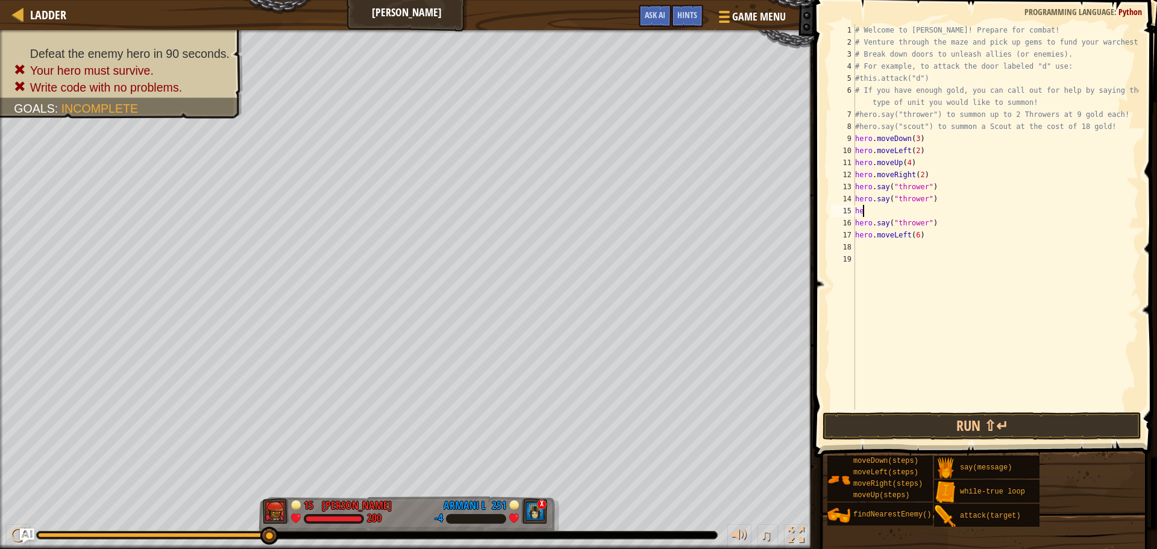
type textarea "h"
drag, startPoint x: 921, startPoint y: 199, endPoint x: 857, endPoint y: 202, distance: 64.6
click at [857, 202] on div "# Welcome to [PERSON_NAME]! Prepare for combat! # Venture through the maze and …" at bounding box center [996, 229] width 286 height 410
type textarea "hero.say("thrower")"
click at [860, 213] on div "# Welcome to [PERSON_NAME]! Prepare for combat! # Venture through the maze and …" at bounding box center [996, 229] width 286 height 410
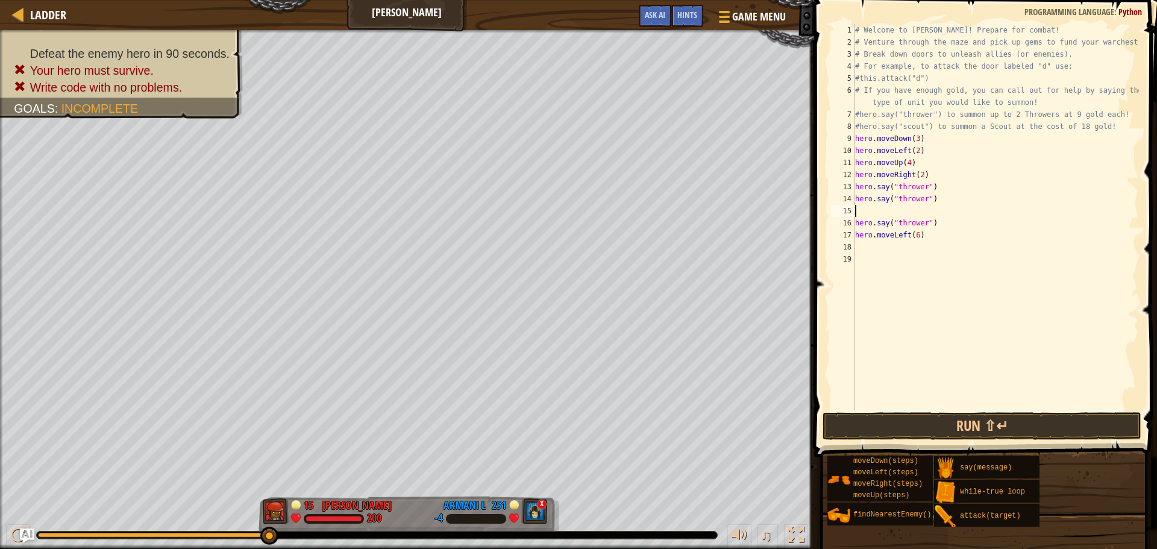
paste textarea "hero.say("thrower")"
click at [929, 230] on div "# Welcome to [PERSON_NAME]! Prepare for combat! # Venture through the maze and …" at bounding box center [996, 229] width 286 height 410
click at [933, 227] on div "# Welcome to [PERSON_NAME]! Prepare for combat! # Venture through the maze and …" at bounding box center [996, 229] width 286 height 410
type textarea "hero.say("thrower")"
paste textarea "hero.say("thrower")"
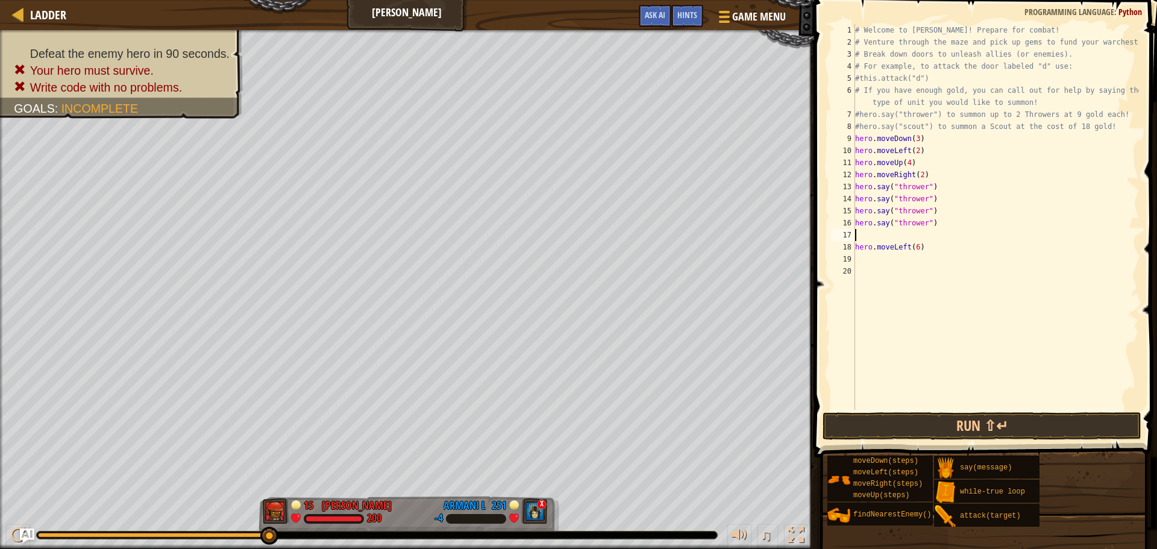
type textarea "hero.say("thrower")"
click at [923, 255] on div "# Welcome to [PERSON_NAME]! Prepare for combat! # Venture through the maze and …" at bounding box center [996, 229] width 286 height 410
click at [932, 247] on div "# Welcome to [PERSON_NAME]! Prepare for combat! # Venture through the maze and …" at bounding box center [996, 229] width 286 height 410
type textarea "h"
click at [1095, 126] on div "# Welcome to [PERSON_NAME]! Prepare for combat! # Venture through the maze and …" at bounding box center [996, 229] width 286 height 410
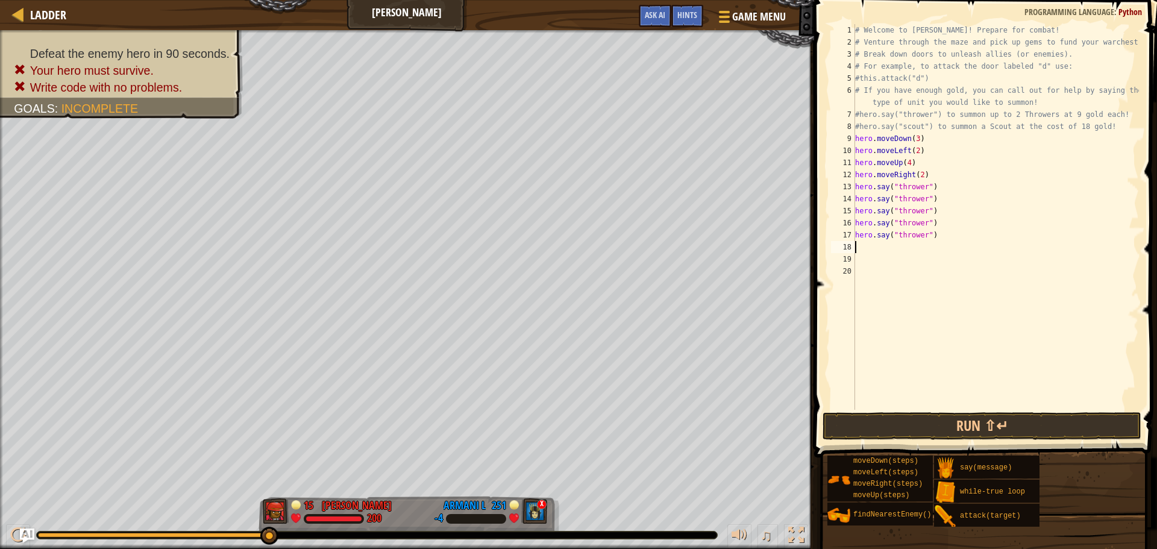
type textarea "#hero.say("scout") to summon a Scout at the cost of 18 gold!"
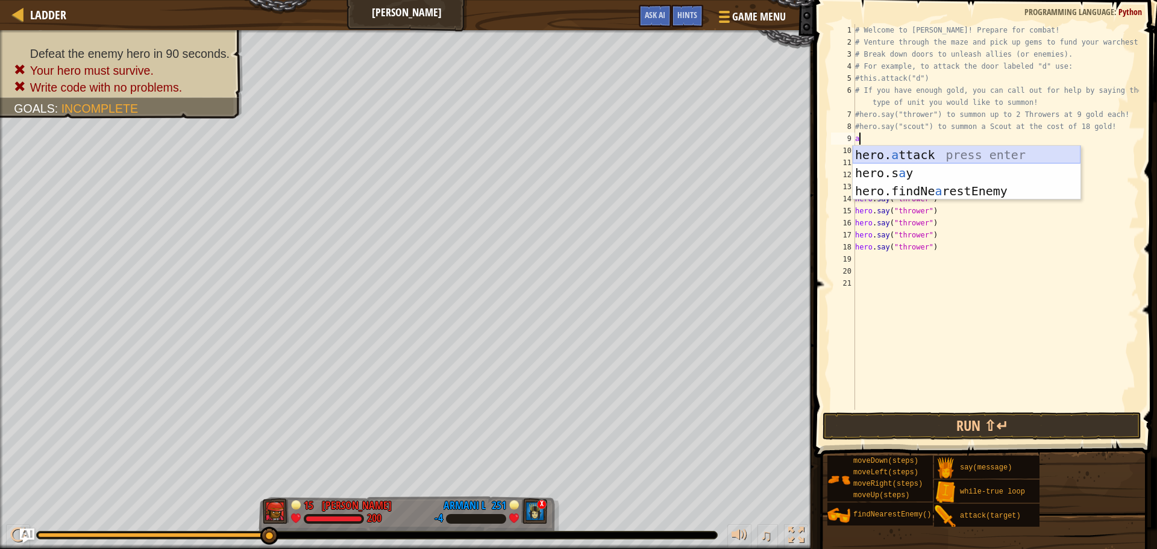
click at [913, 151] on div "hero. a ttack press enter hero.s a y press enter hero.findNe a restEnemy press …" at bounding box center [967, 191] width 228 height 90
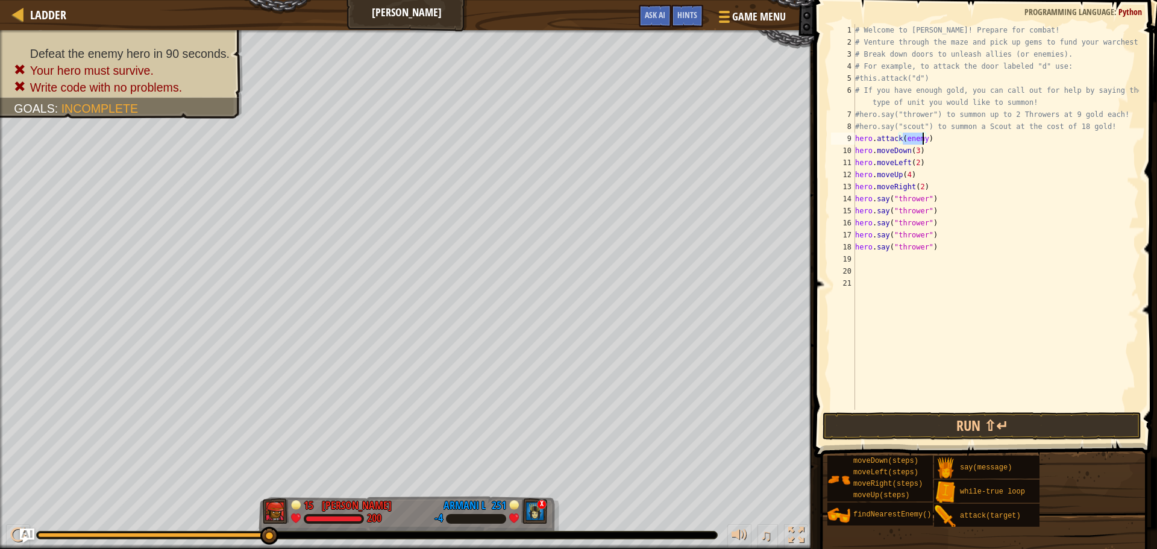
click at [914, 144] on div "# Welcome to [PERSON_NAME]! Prepare for combat! # Venture through the maze and …" at bounding box center [996, 217] width 286 height 386
click at [921, 139] on div "# Welcome to [PERSON_NAME]! Prepare for combat! # Venture through the maze and …" at bounding box center [996, 229] width 286 height 410
click at [888, 431] on button "Run ⇧↵" at bounding box center [981, 426] width 319 height 28
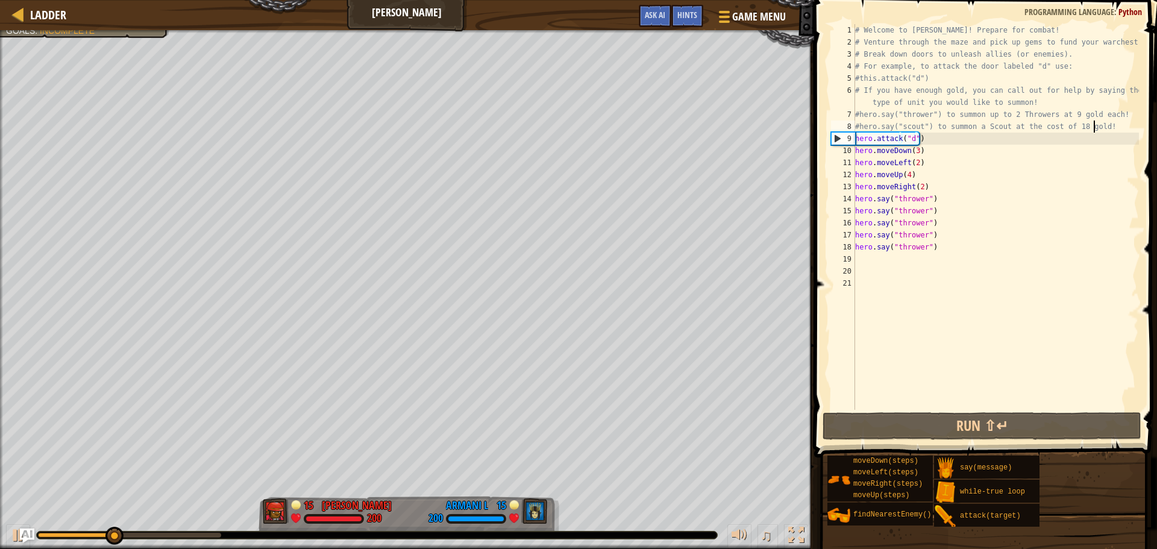
click at [1093, 125] on div "# Welcome to [PERSON_NAME]! Prepare for combat! # Venture through the maze and …" at bounding box center [996, 229] width 286 height 410
type textarea "#hero.say("scout") to summon a Scout at the cost of 18 gold!"
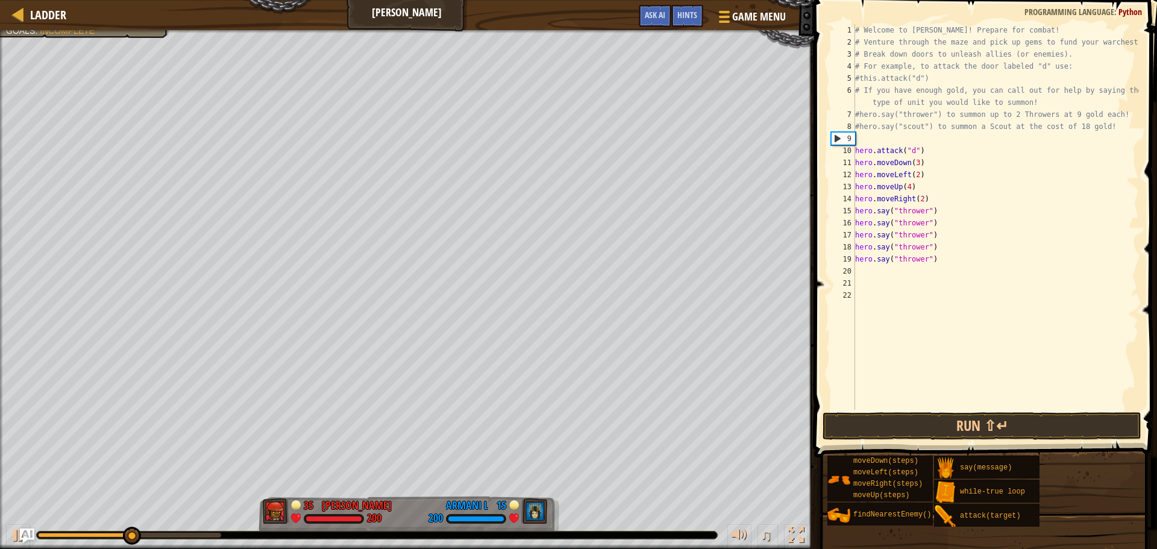
type textarea "l"
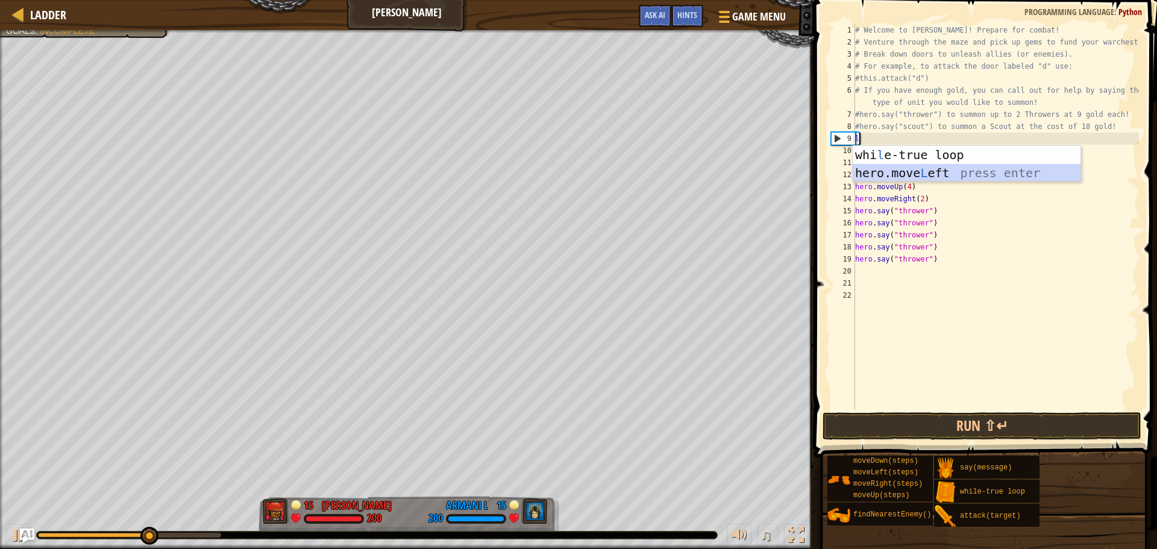
click at [960, 175] on div "whi l e-true loop press enter hero.move L eft press enter" at bounding box center [967, 182] width 228 height 72
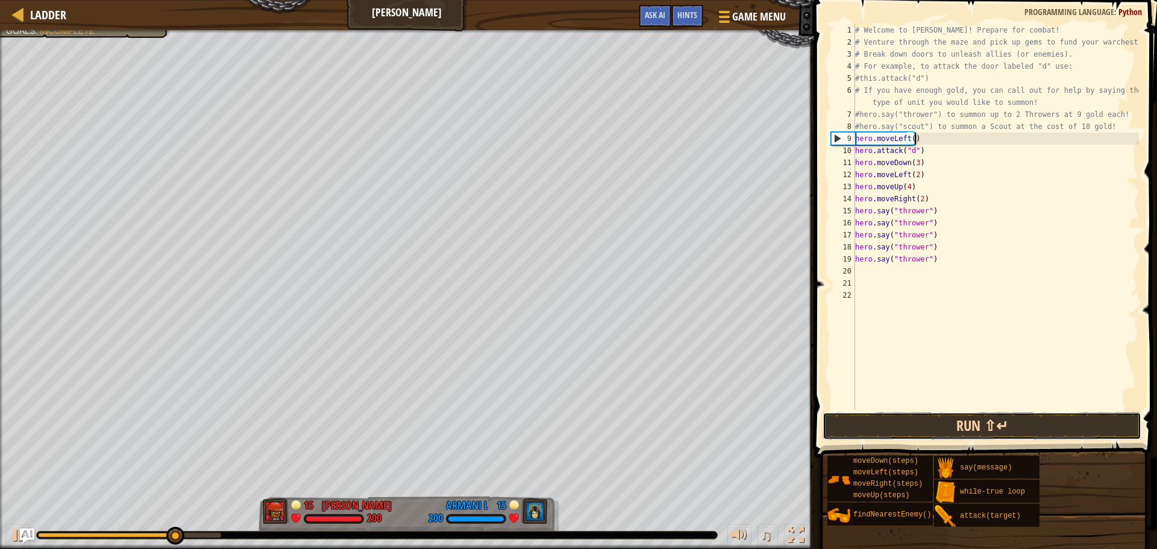
click at [931, 431] on button "Run ⇧↵" at bounding box center [981, 426] width 319 height 28
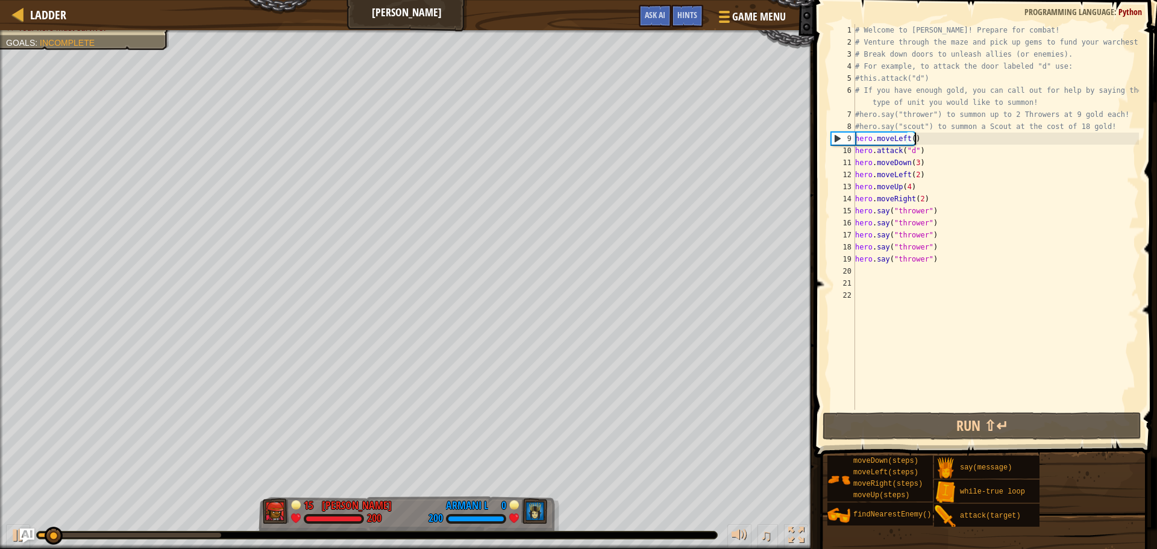
click at [921, 146] on div "# Welcome to [PERSON_NAME]! Prepare for combat! # Venture through the maze and …" at bounding box center [996, 229] width 286 height 410
click at [921, 137] on div "# Welcome to [PERSON_NAME]! Prepare for combat! # Venture through the maze and …" at bounding box center [996, 229] width 286 height 410
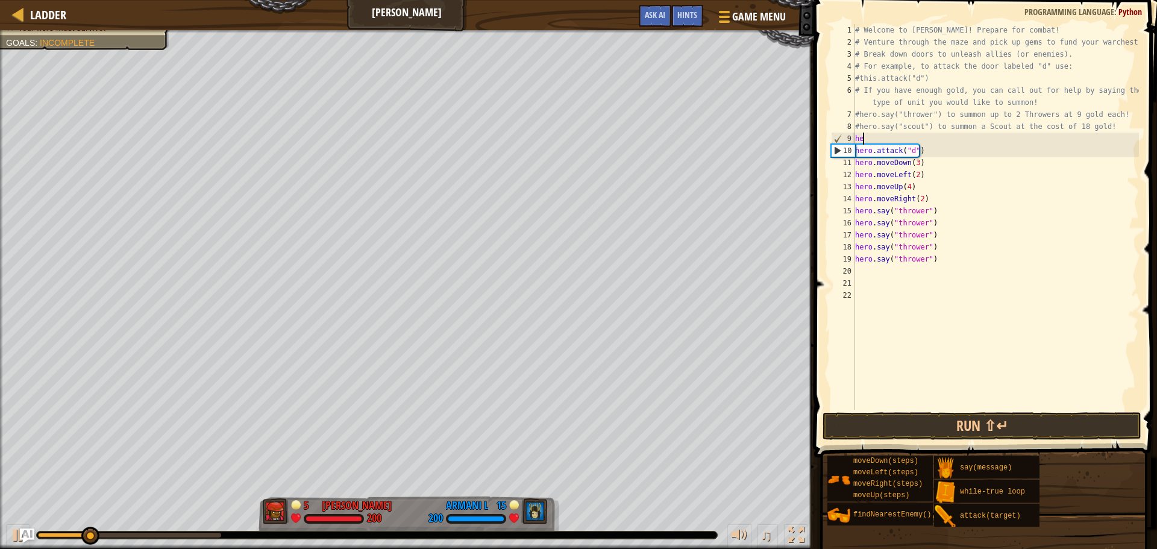
type textarea "h"
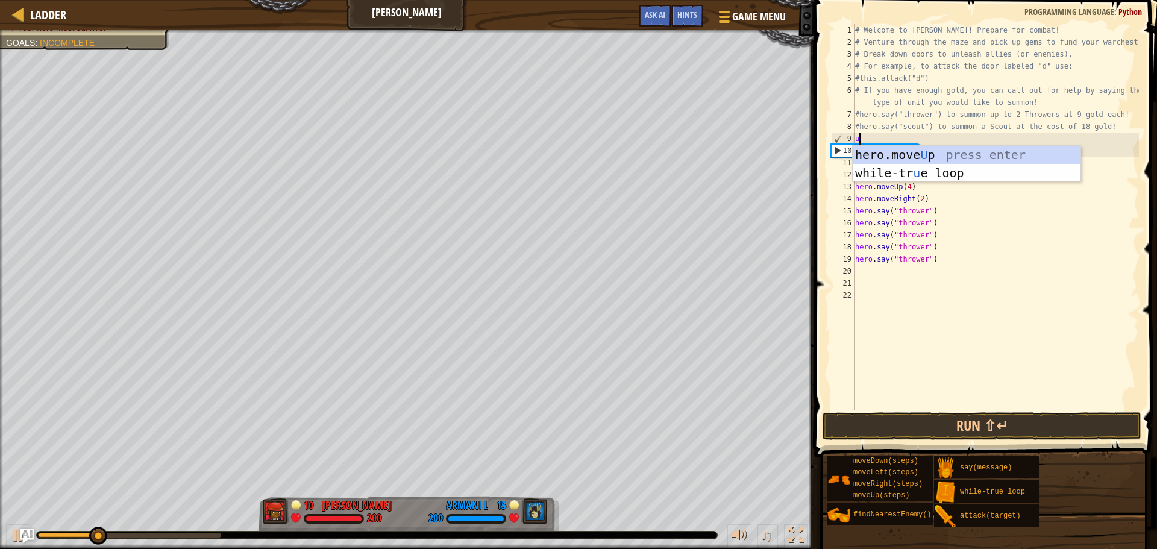
type textarea "up"
click at [900, 159] on div "hero.move Up press enter while-tr u e loo p press enter" at bounding box center [967, 182] width 228 height 72
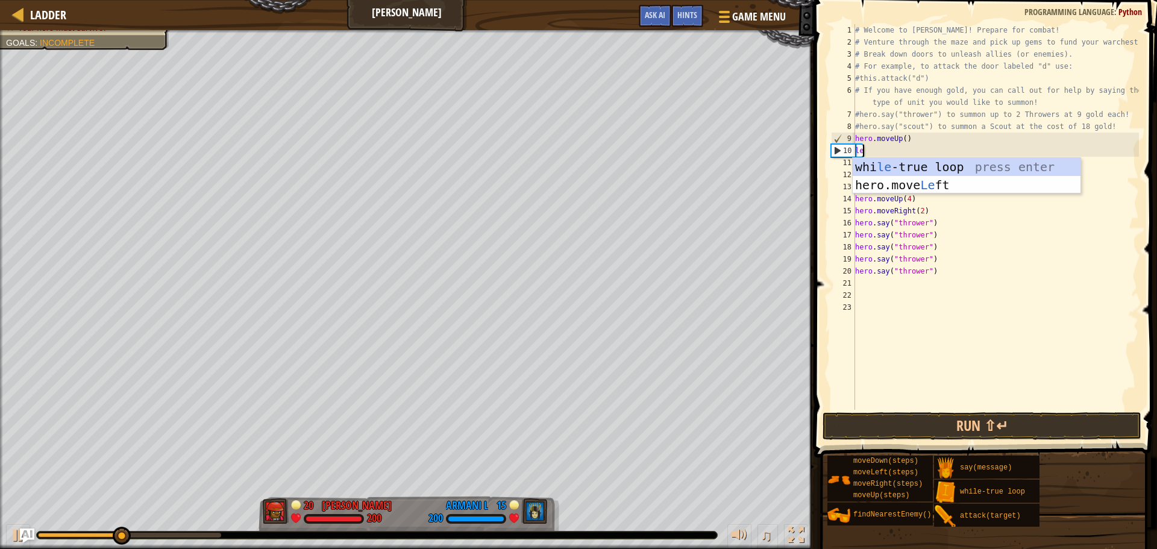
type textarea "lef"
click at [891, 163] on div "hero.move Lef t press enter" at bounding box center [967, 185] width 228 height 54
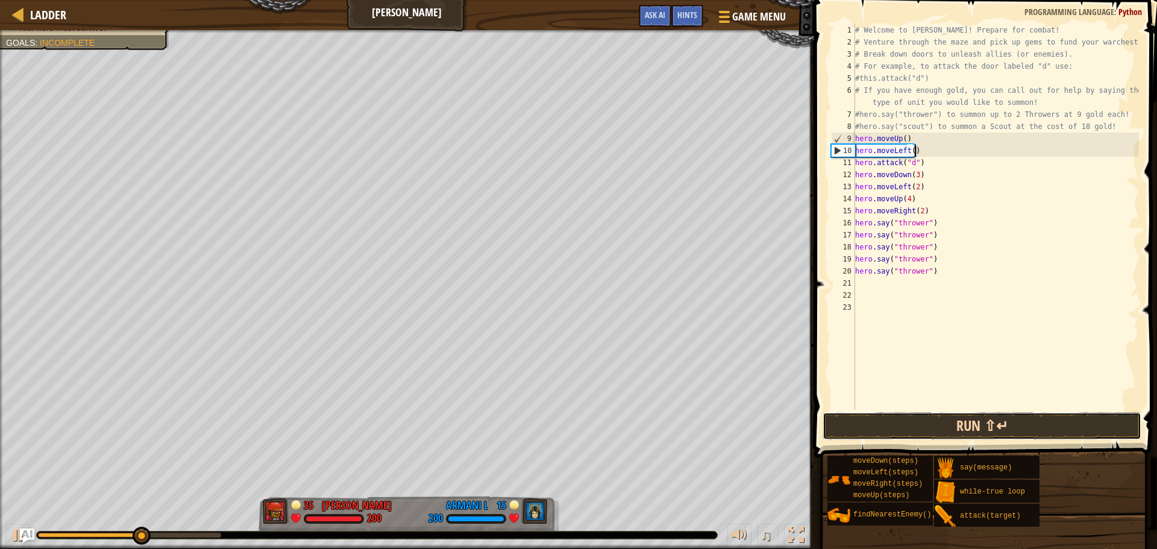
click at [947, 425] on button "Run ⇧↵" at bounding box center [981, 426] width 319 height 28
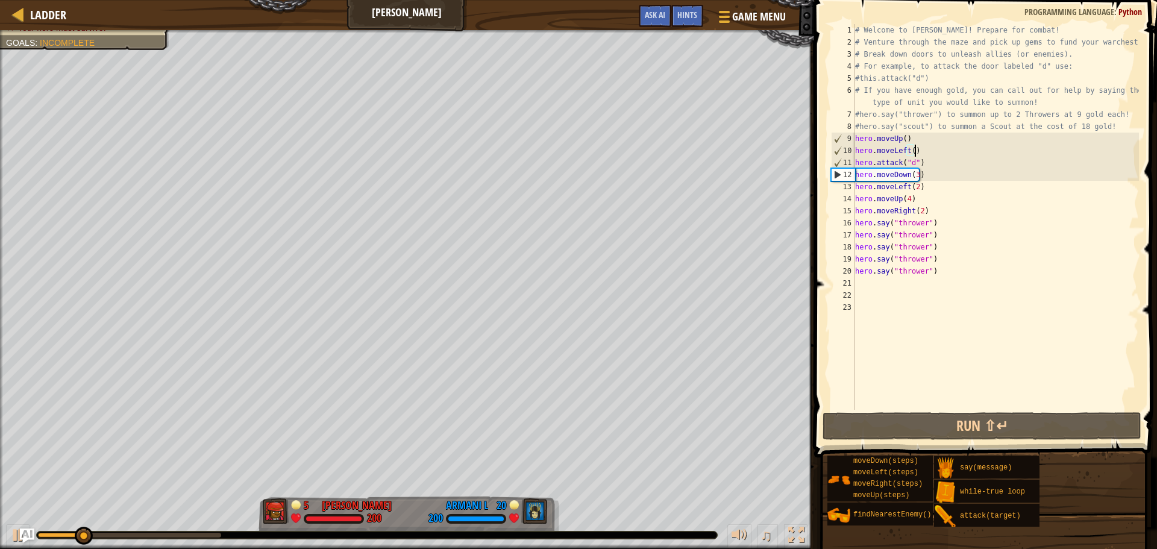
click at [921, 175] on div "# Welcome to [PERSON_NAME]! Prepare for combat! # Venture through the maze and …" at bounding box center [996, 229] width 286 height 410
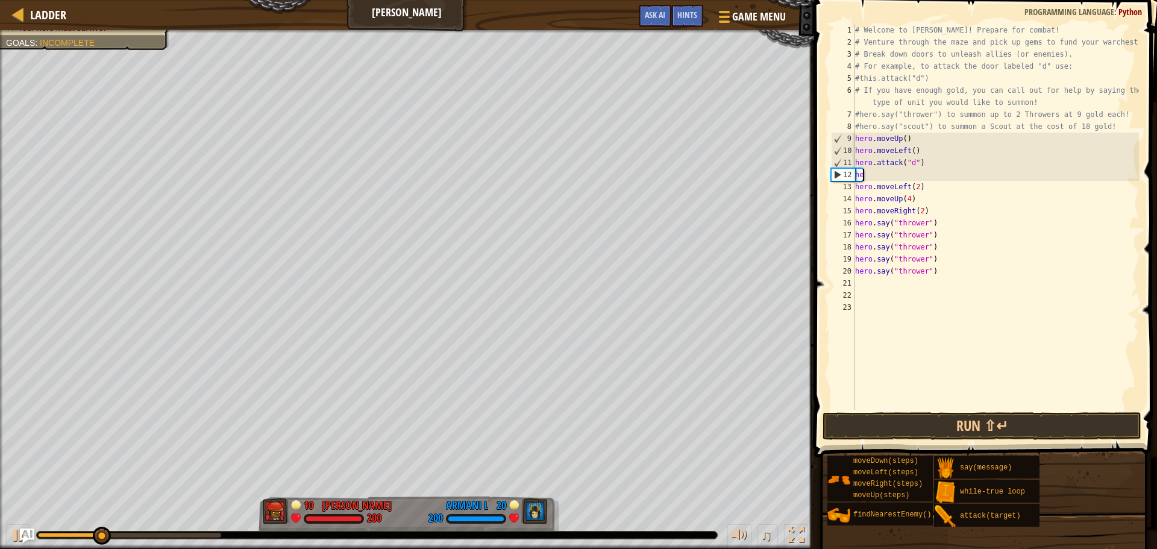
type textarea "h"
click at [952, 420] on button "Run ⇧↵" at bounding box center [981, 426] width 319 height 28
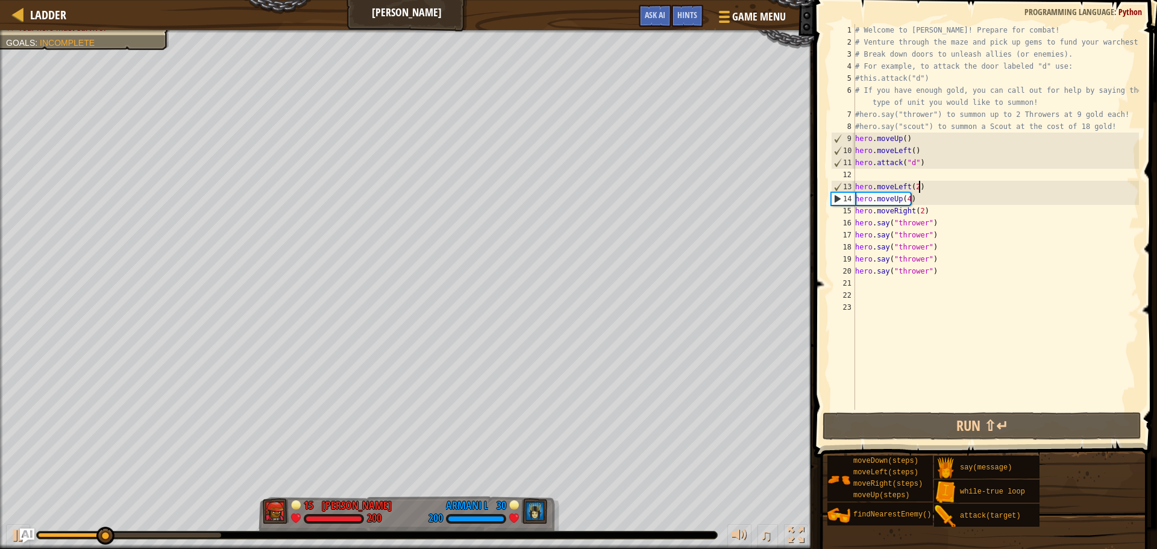
click at [943, 189] on div "# Welcome to [PERSON_NAME]! Prepare for combat! # Venture through the maze and …" at bounding box center [996, 229] width 286 height 410
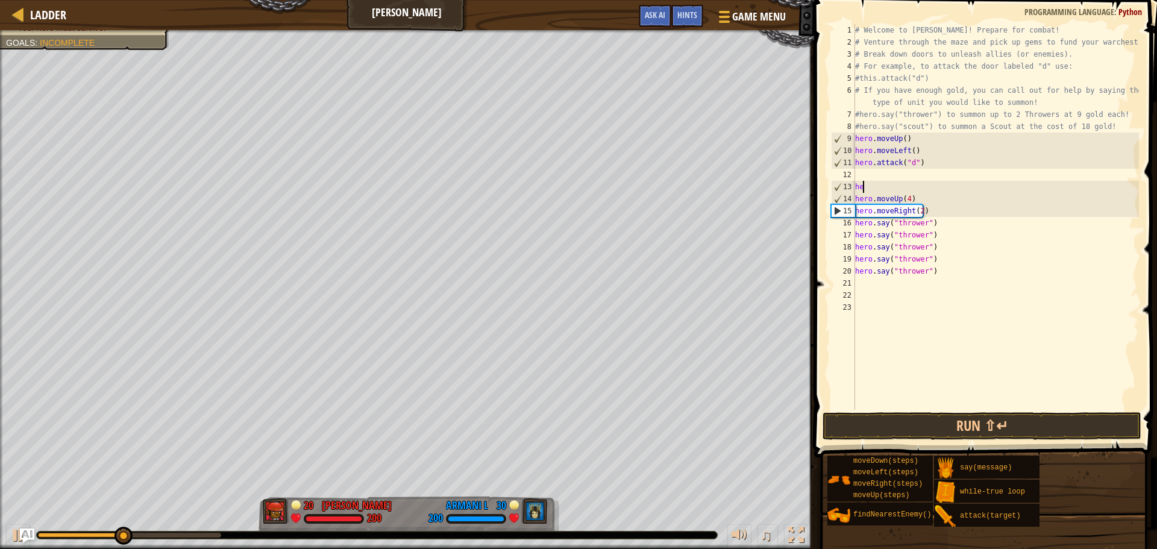
type textarea "h"
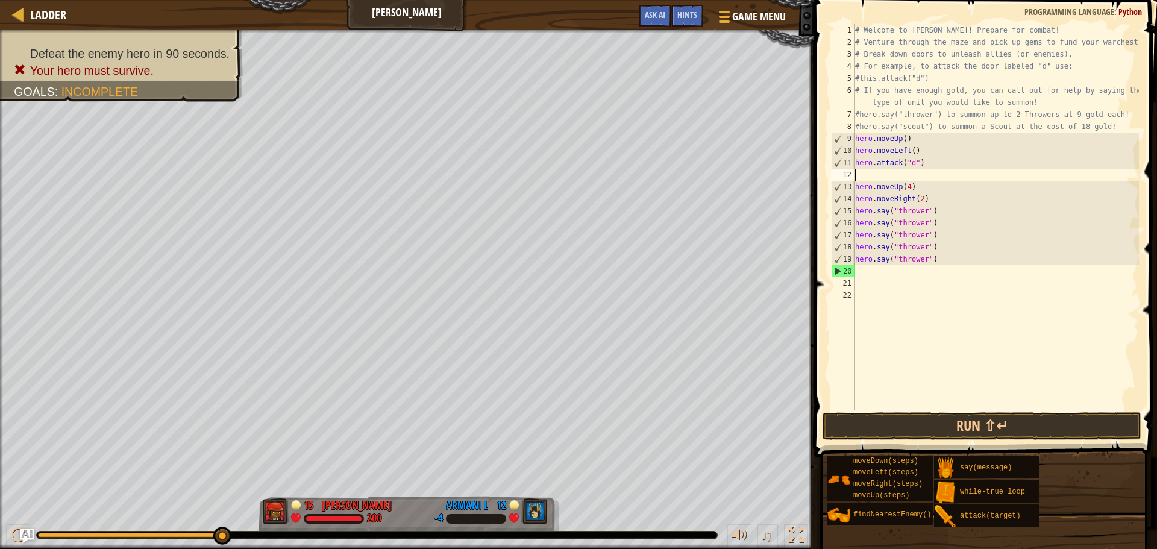
click at [923, 190] on div "# Welcome to [PERSON_NAME]! Prepare for combat! # Venture through the maze and …" at bounding box center [996, 229] width 286 height 410
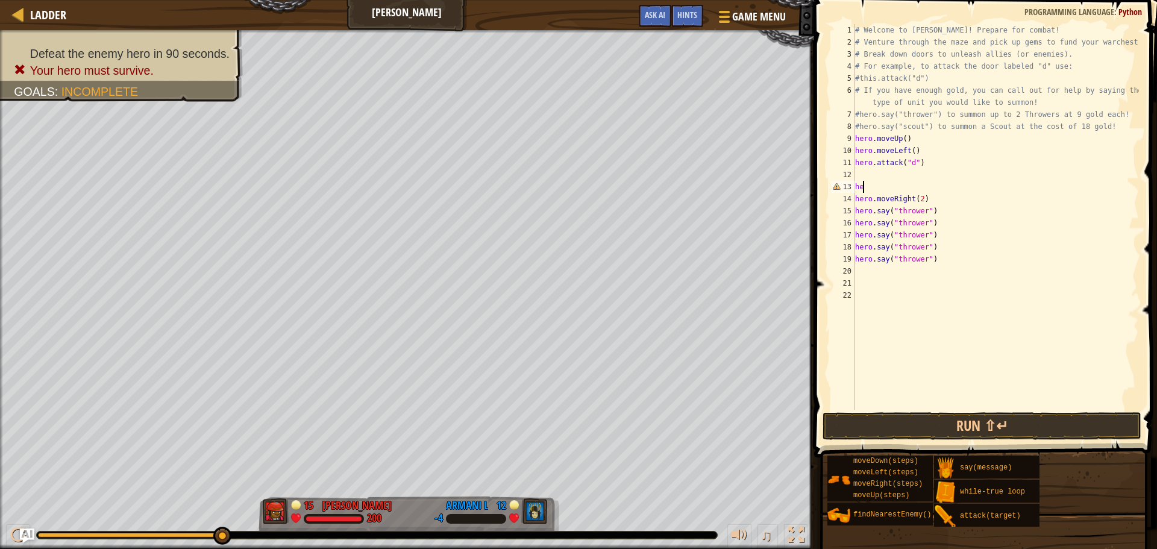
type textarea "h"
click at [925, 180] on div "# Welcome to [PERSON_NAME]! Prepare for combat! # Venture through the maze and …" at bounding box center [996, 229] width 286 height 410
type textarea "hero.moveRight(2)"
type textarea "down"
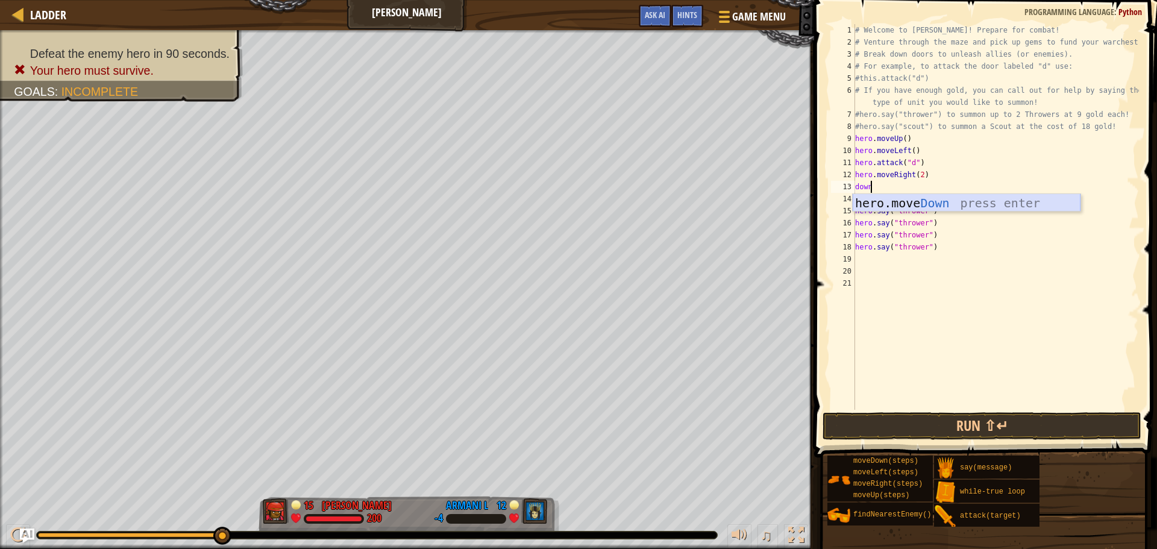
click at [866, 201] on div "hero.move Down press enter" at bounding box center [967, 221] width 228 height 54
click at [910, 189] on div "# Welcome to [PERSON_NAME]! Prepare for combat! # Venture through the maze and …" at bounding box center [996, 229] width 286 height 410
type textarea "hero.moveDown(4)"
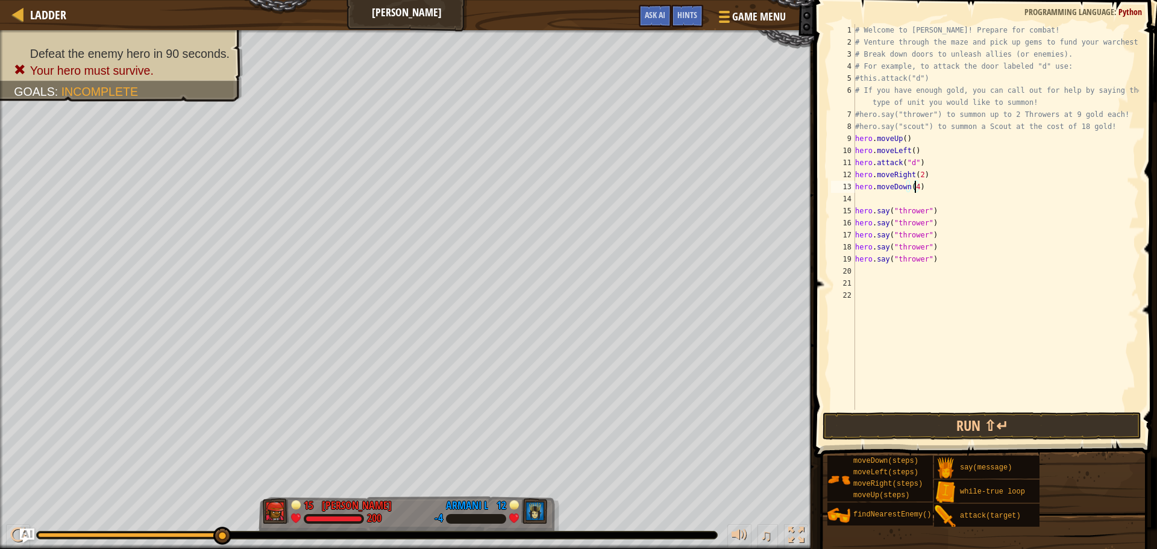
click at [886, 201] on div "# Welcome to [PERSON_NAME]! Prepare for combat! # Venture through the maze and …" at bounding box center [996, 229] width 286 height 410
type textarea "l"
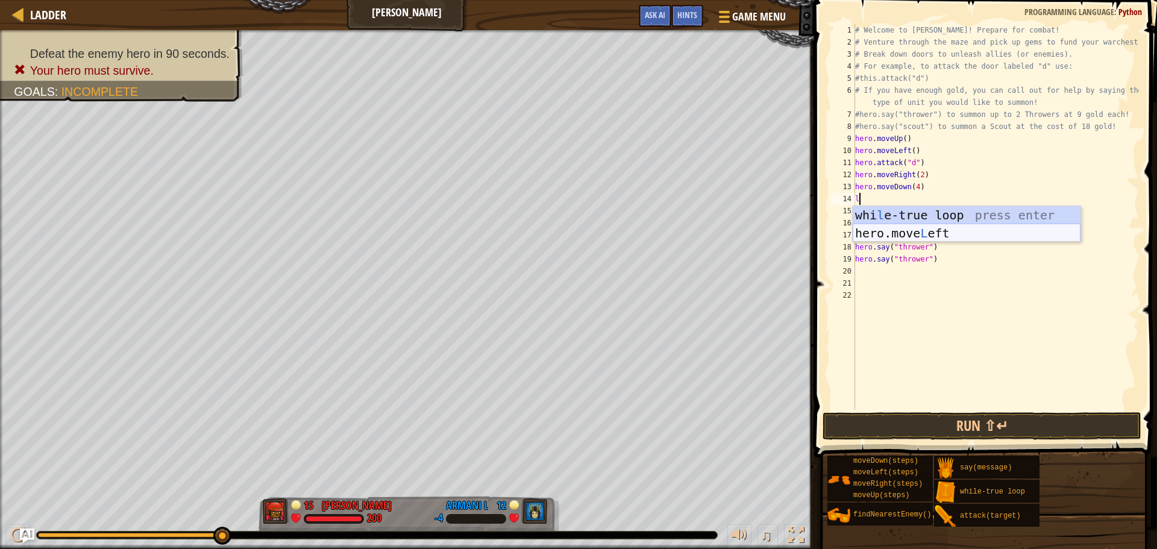
click at [876, 227] on div "whi l e-true loop press enter hero.move L eft press enter" at bounding box center [967, 242] width 228 height 72
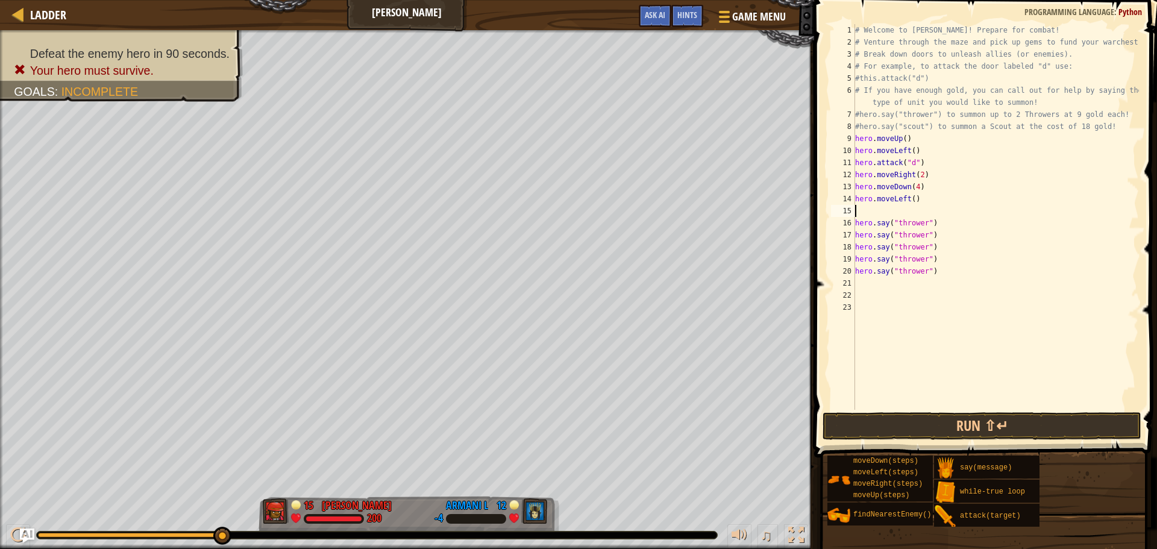
click at [912, 204] on div "# Welcome to [PERSON_NAME]! Prepare for combat! # Venture through the maze and …" at bounding box center [996, 229] width 286 height 410
type textarea "hero.moveLeft(3)"
click at [870, 214] on div "# Welcome to [PERSON_NAME]! Prepare for combat! # Venture through the maze and …" at bounding box center [996, 229] width 286 height 410
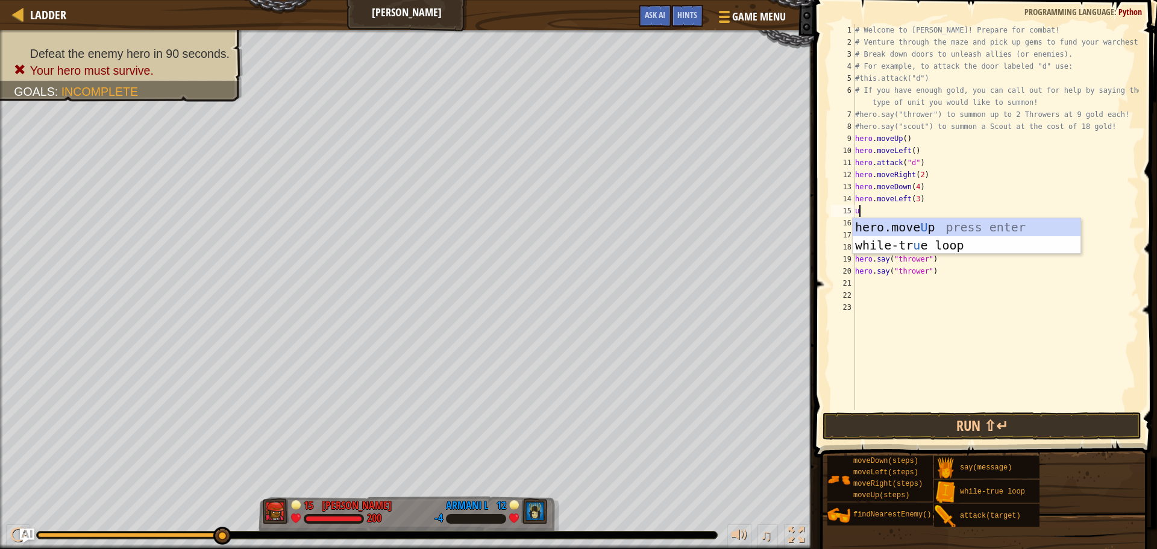
type textarea "up"
click at [953, 228] on div "hero.move Up press enter while-tr u e loo p press enter" at bounding box center [967, 254] width 228 height 72
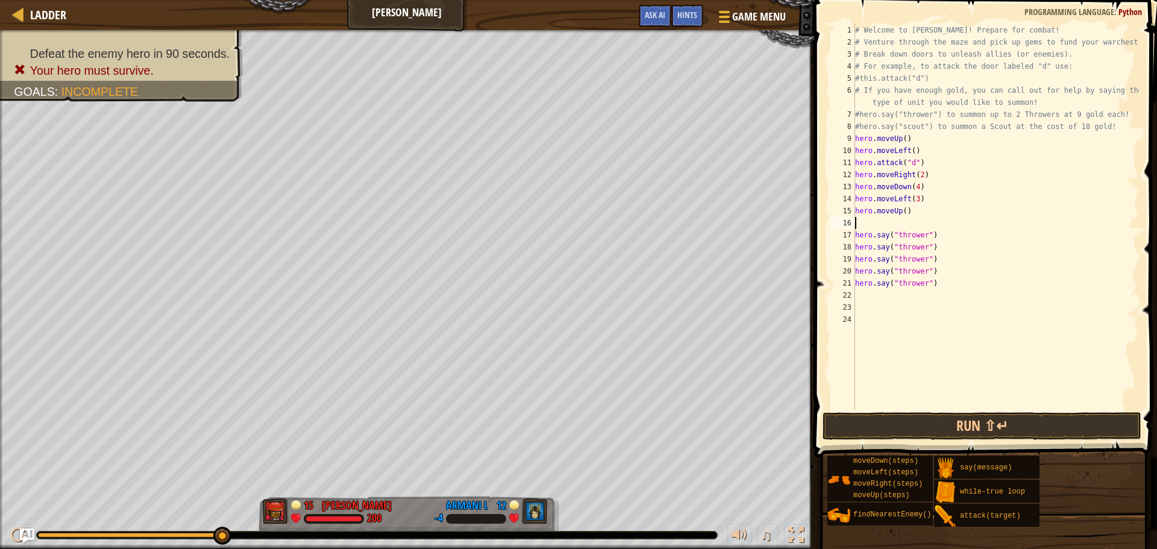
type textarea "2"
click at [902, 215] on div "# Welcome to [PERSON_NAME]! Prepare for combat! # Venture through the maze and …" at bounding box center [996, 229] width 286 height 410
click at [874, 235] on div "# Welcome to [PERSON_NAME]! Prepare for combat! # Venture through the maze and …" at bounding box center [996, 229] width 286 height 410
type textarea "hero.say("thrower")"
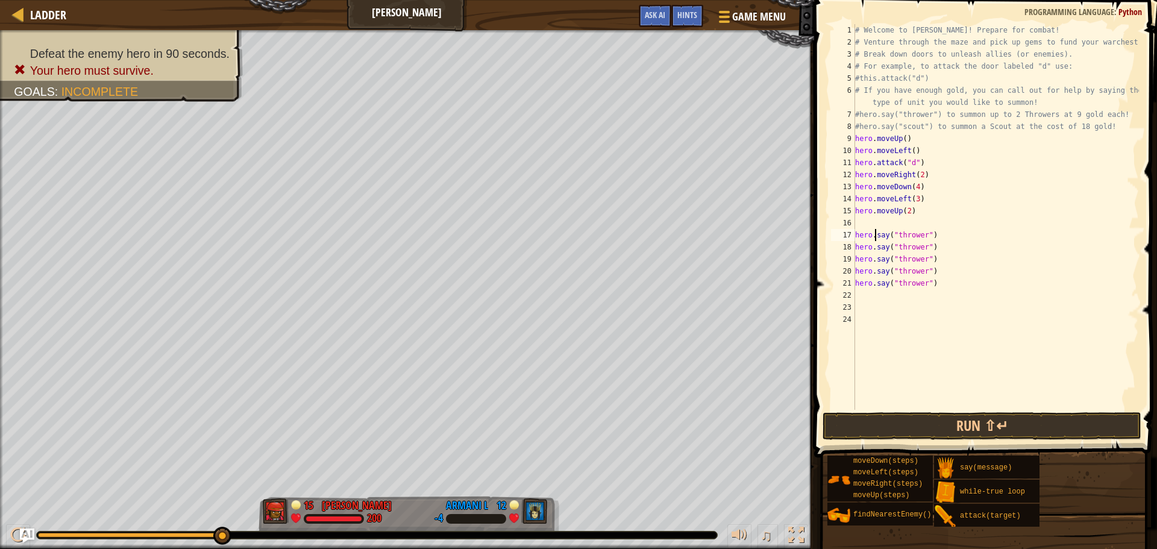
click at [870, 228] on div "# Welcome to [PERSON_NAME]! Prepare for combat! # Venture through the maze and …" at bounding box center [996, 229] width 286 height 410
click at [931, 426] on button "Run ⇧↵" at bounding box center [981, 426] width 319 height 28
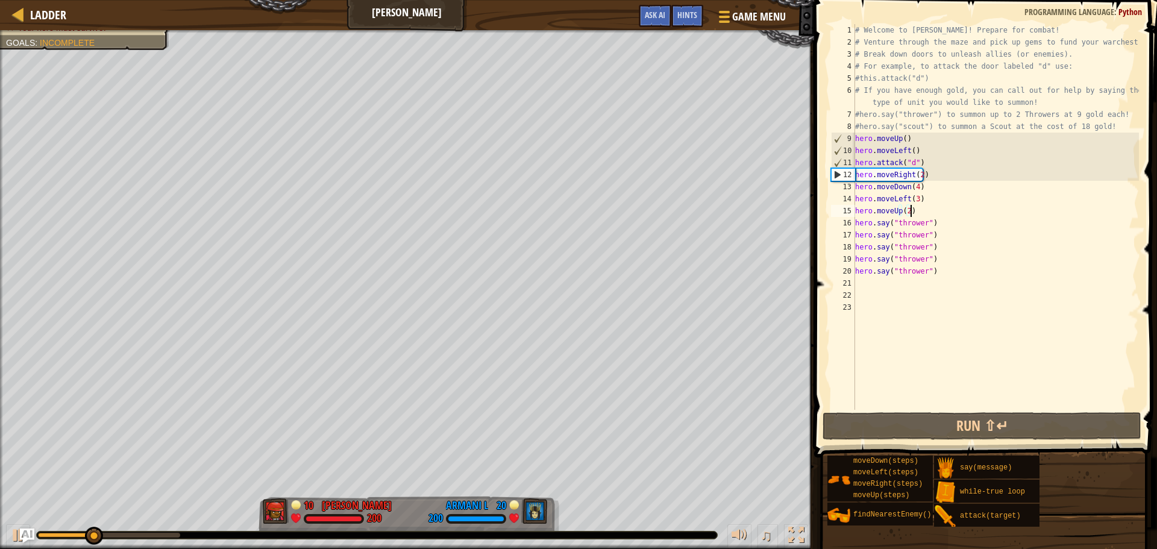
click at [918, 174] on div "# Welcome to [PERSON_NAME]! Prepare for combat! # Venture through the maze and …" at bounding box center [996, 229] width 286 height 410
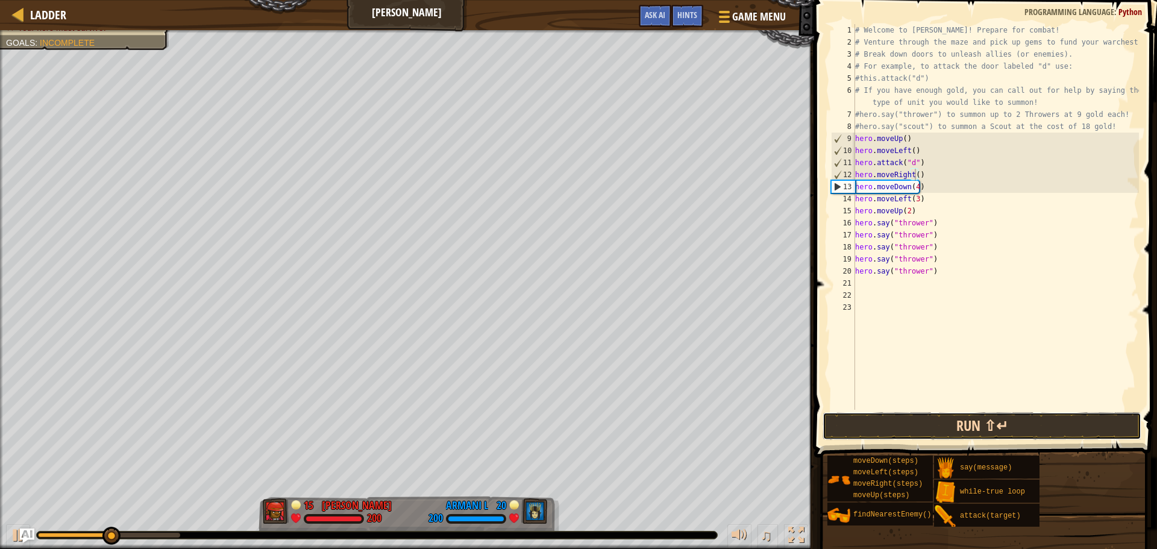
click at [909, 433] on button "Run ⇧↵" at bounding box center [981, 426] width 319 height 28
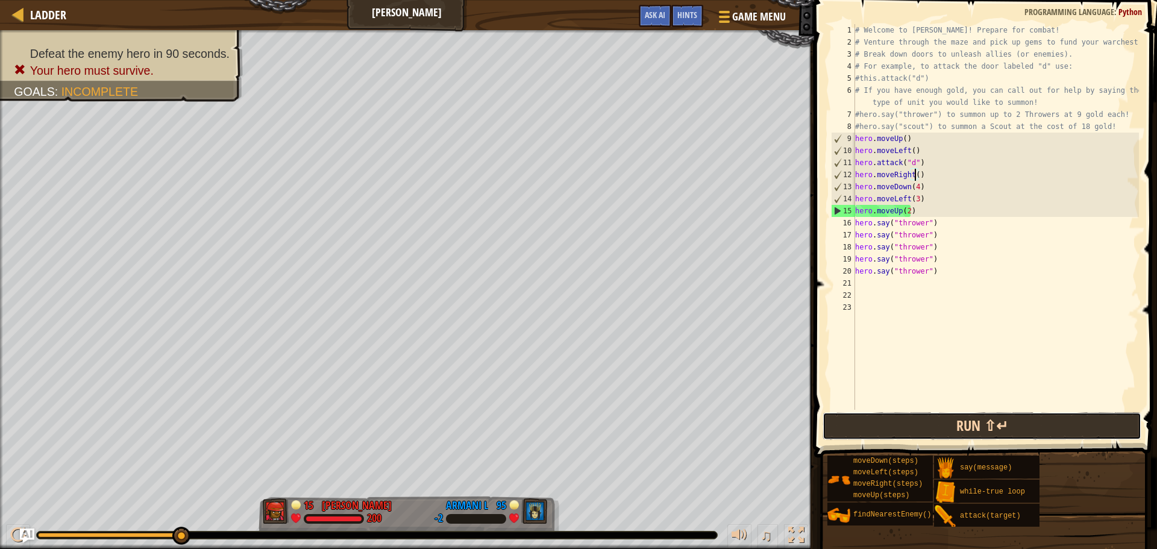
click at [873, 432] on button "Run ⇧↵" at bounding box center [981, 426] width 319 height 28
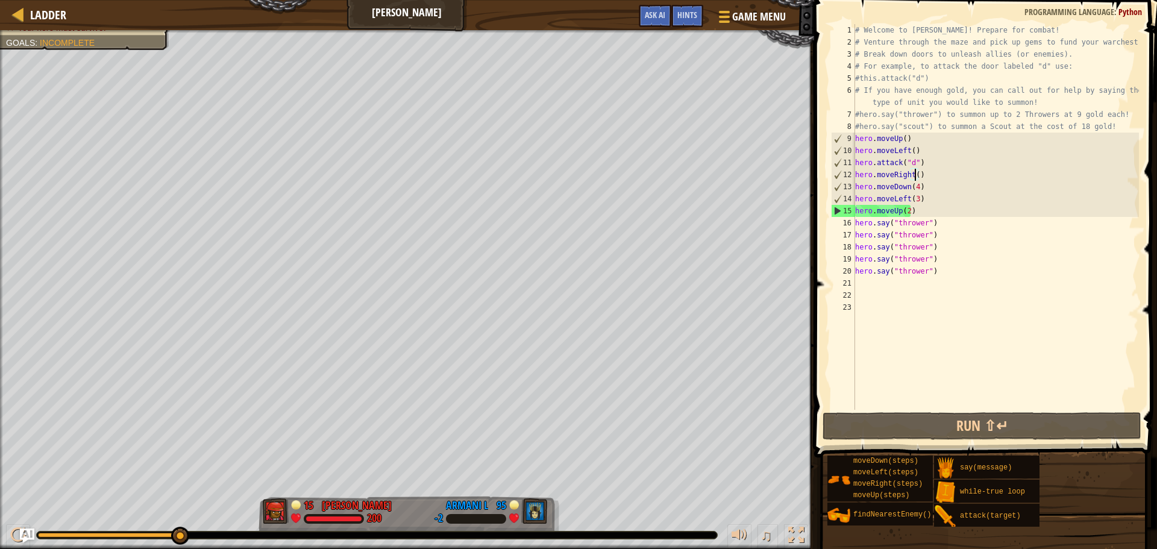
click at [913, 201] on div "# Welcome to [PERSON_NAME]! Prepare for combat! # Venture through the maze and …" at bounding box center [996, 229] width 286 height 410
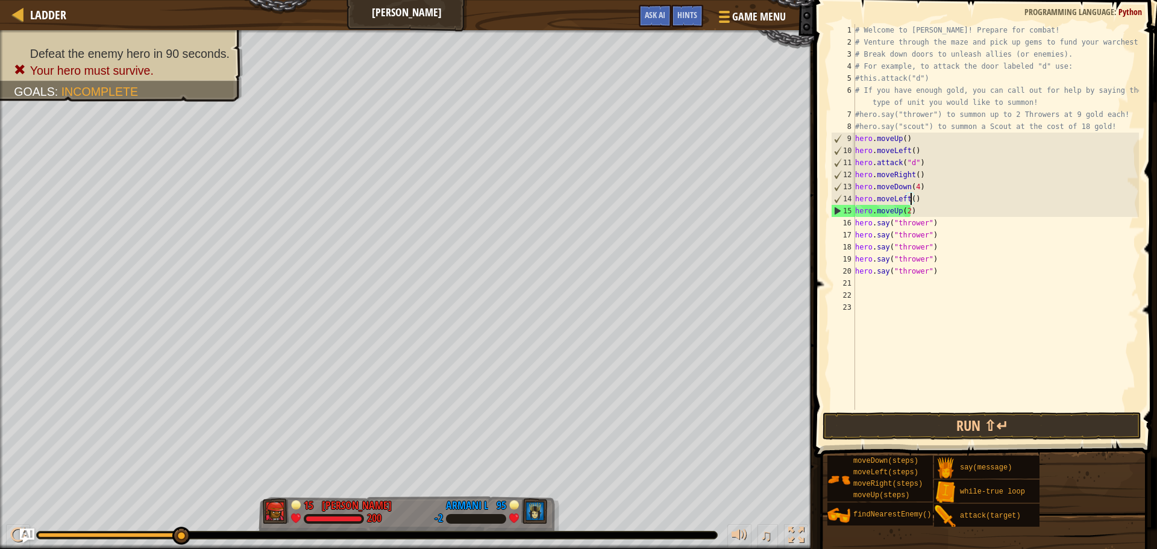
scroll to position [5, 4]
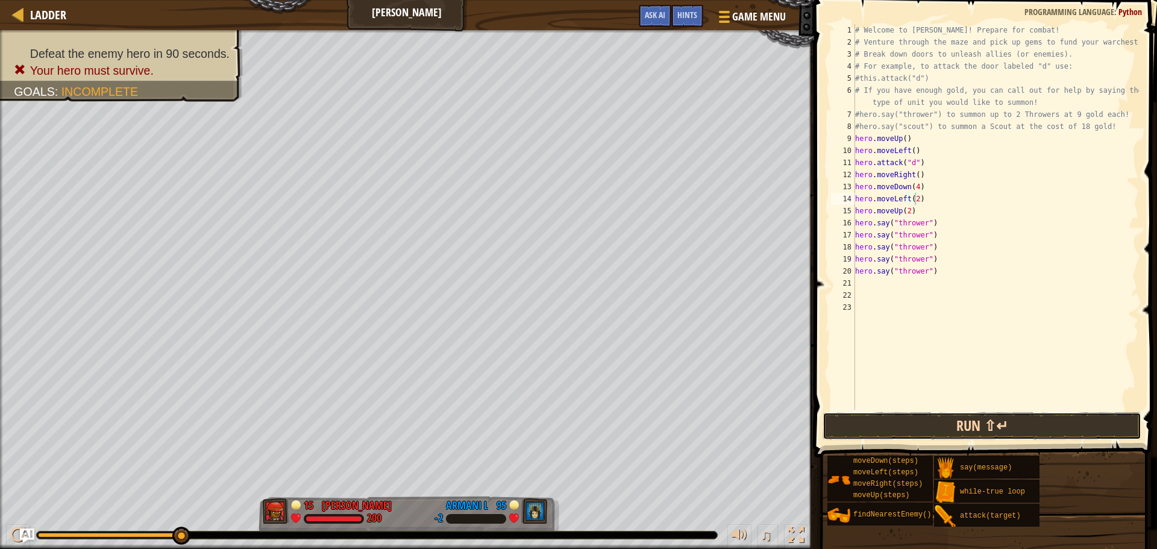
click at [924, 420] on button "Run ⇧↵" at bounding box center [981, 426] width 319 height 28
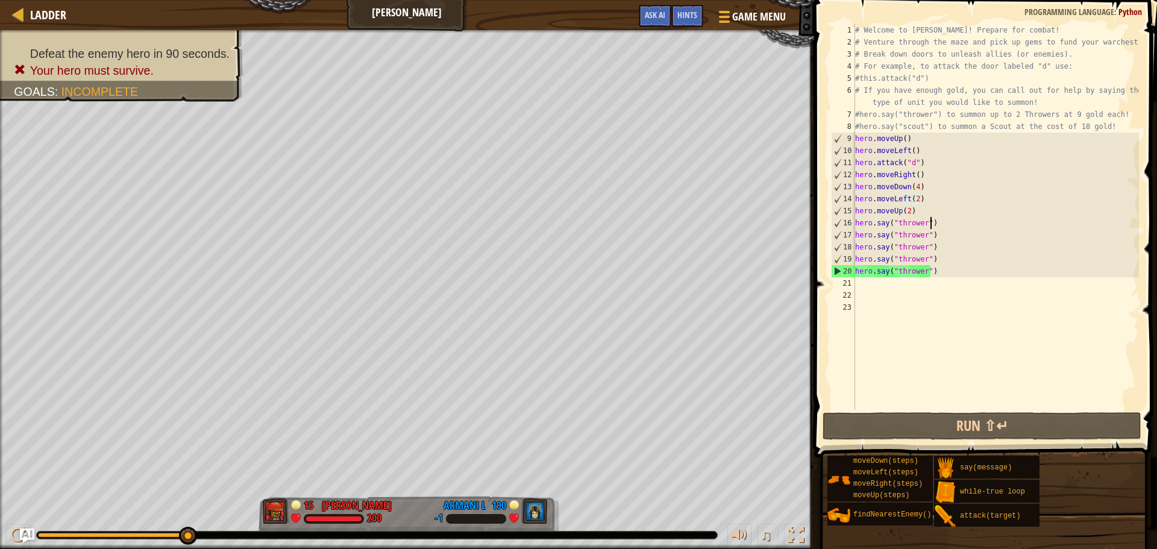
click at [938, 227] on div "# Welcome to [PERSON_NAME]! Prepare for combat! # Venture through the maze and …" at bounding box center [996, 229] width 286 height 410
type textarea "hero.say("thrower")"
click at [931, 240] on div "# Welcome to [PERSON_NAME]! Prepare for combat! # Venture through the maze and …" at bounding box center [996, 229] width 286 height 410
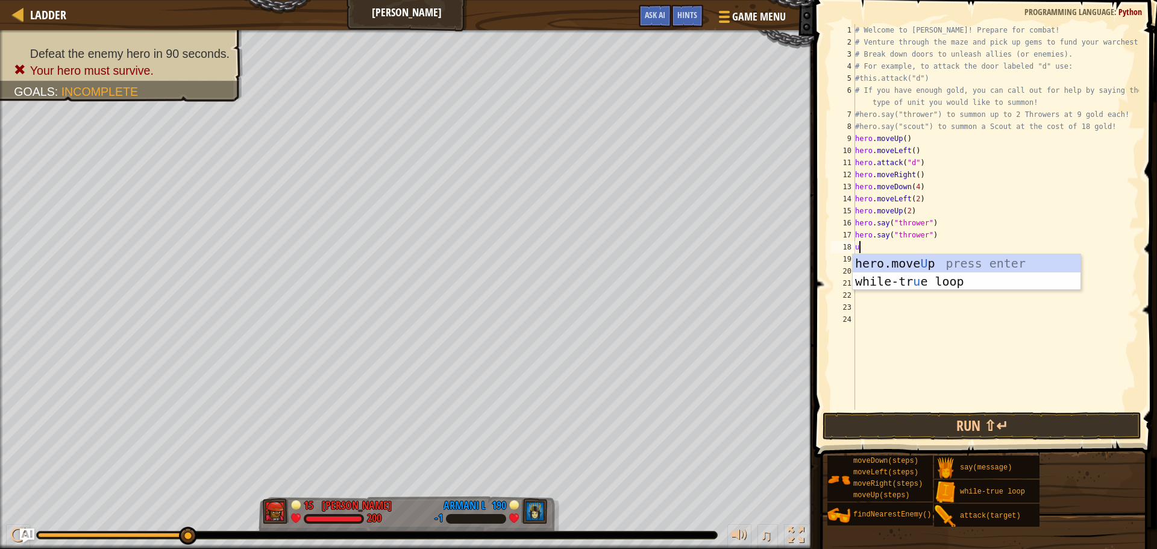
type textarea "up"
click at [941, 266] on div "hero.move Up press enter while-tr u e loo p press enter" at bounding box center [967, 290] width 228 height 72
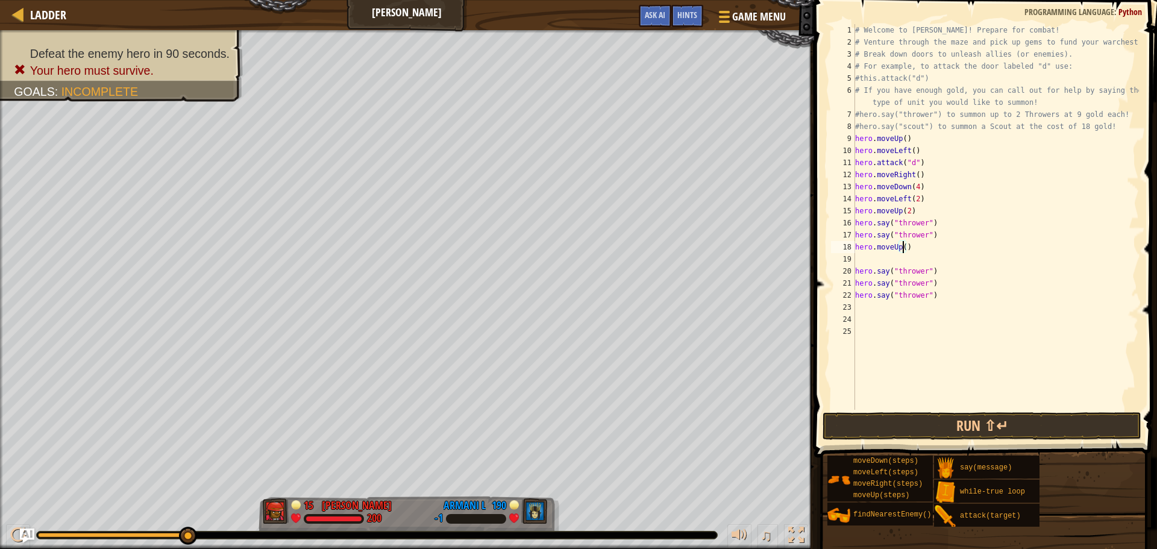
click at [903, 248] on div "# Welcome to [PERSON_NAME]! Prepare for combat! # Venture through the maze and …" at bounding box center [996, 229] width 286 height 410
type textarea "hero.moveUp(2)"
click at [888, 255] on div "# Welcome to [PERSON_NAME]! Prepare for combat! # Venture through the maze and …" at bounding box center [996, 229] width 286 height 410
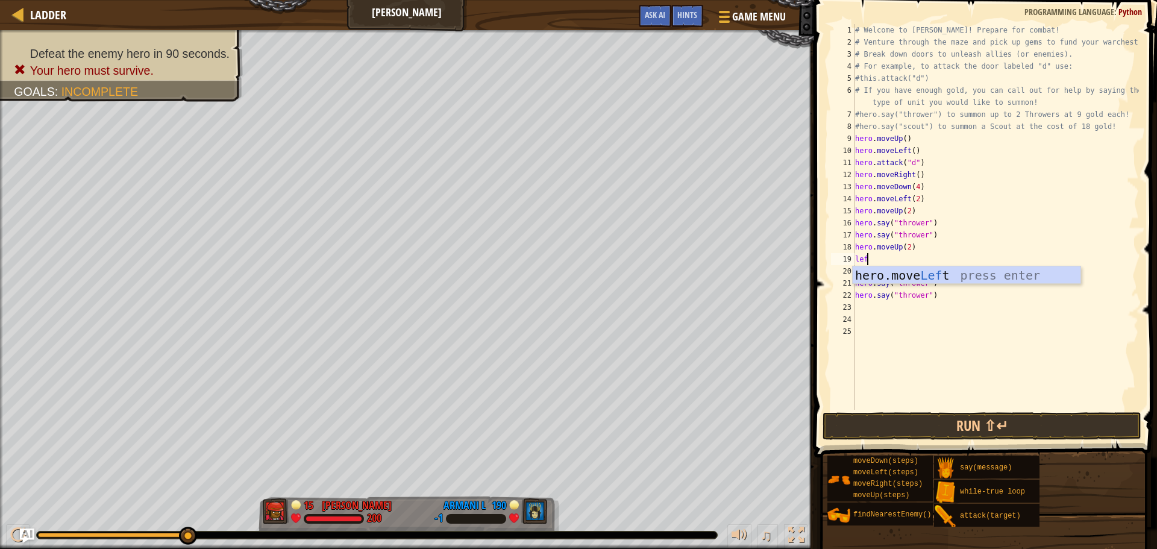
type textarea "left"
click at [953, 277] on div "hero.move Left press enter" at bounding box center [967, 293] width 228 height 54
type textarea "4"
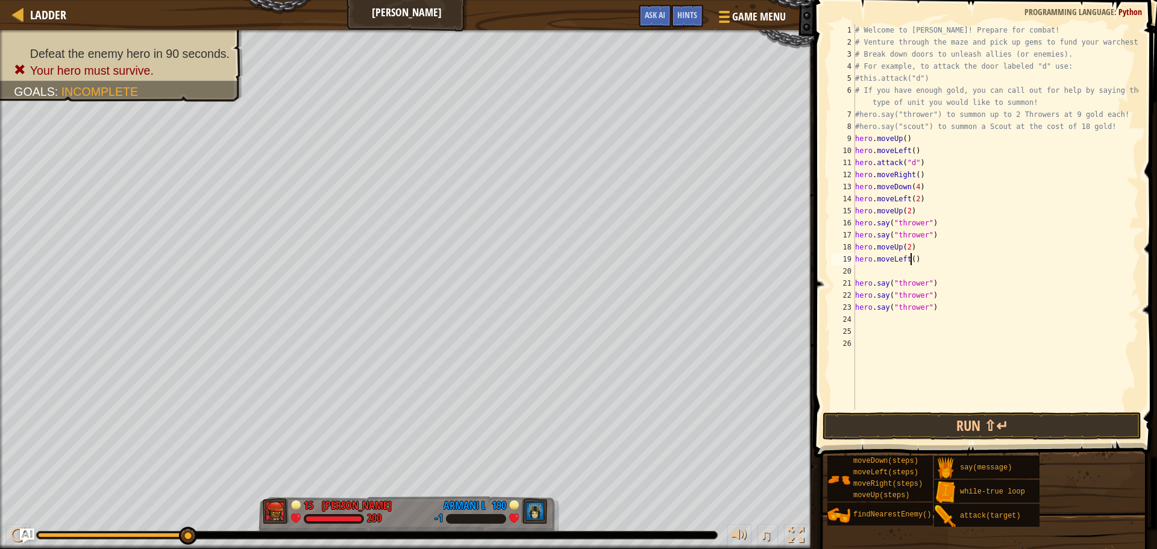
click at [909, 260] on div "# Welcome to [PERSON_NAME]! Prepare for combat! # Venture through the maze and …" at bounding box center [996, 229] width 286 height 410
type textarea "hero.moveLeft(4)"
click at [862, 273] on div "# Welcome to [PERSON_NAME]! Prepare for combat! # Venture through the maze and …" at bounding box center [996, 229] width 286 height 410
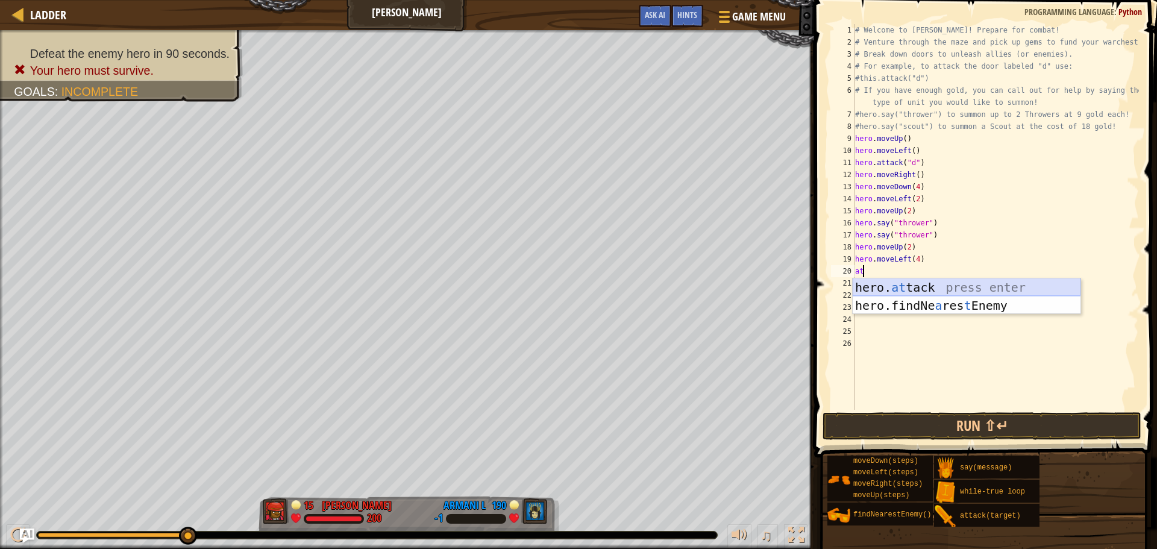
click at [891, 289] on div "hero. at tack press enter hero.findNe a res t Enemy press enter" at bounding box center [967, 314] width 228 height 72
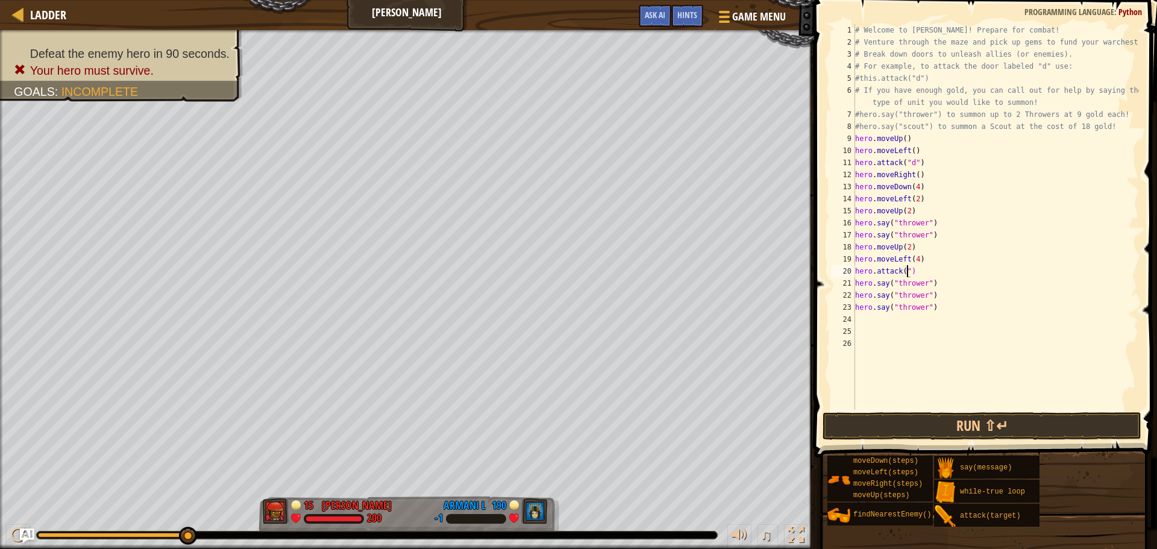
scroll to position [5, 4]
click at [914, 421] on button "Run ⇧↵" at bounding box center [981, 426] width 319 height 28
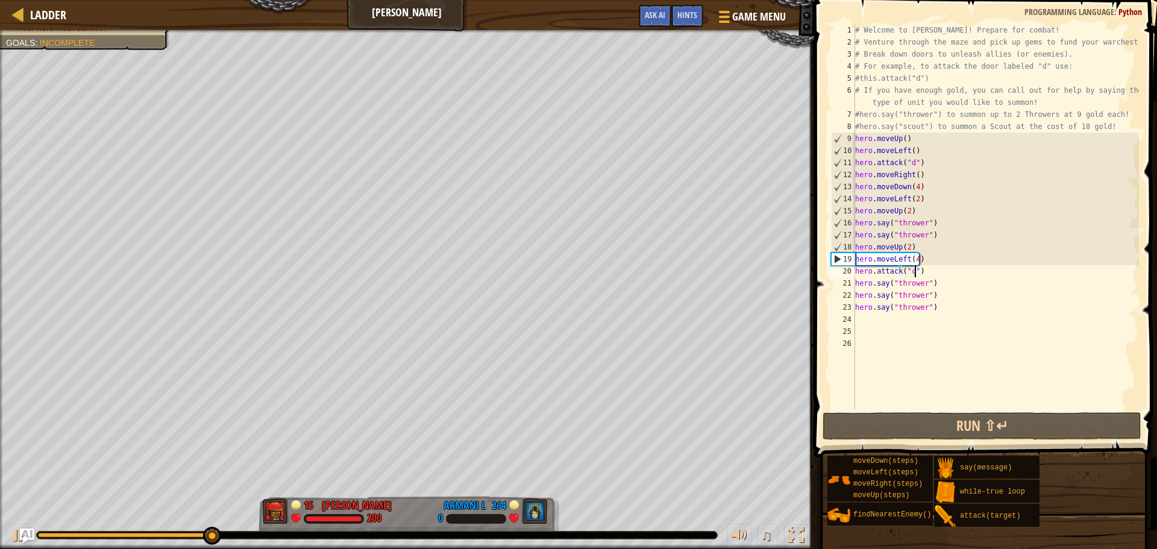
click at [930, 237] on div "# Welcome to [PERSON_NAME]! Prepare for combat! # Venture through the maze and …" at bounding box center [996, 229] width 286 height 410
type textarea "hero.say("thrower")"
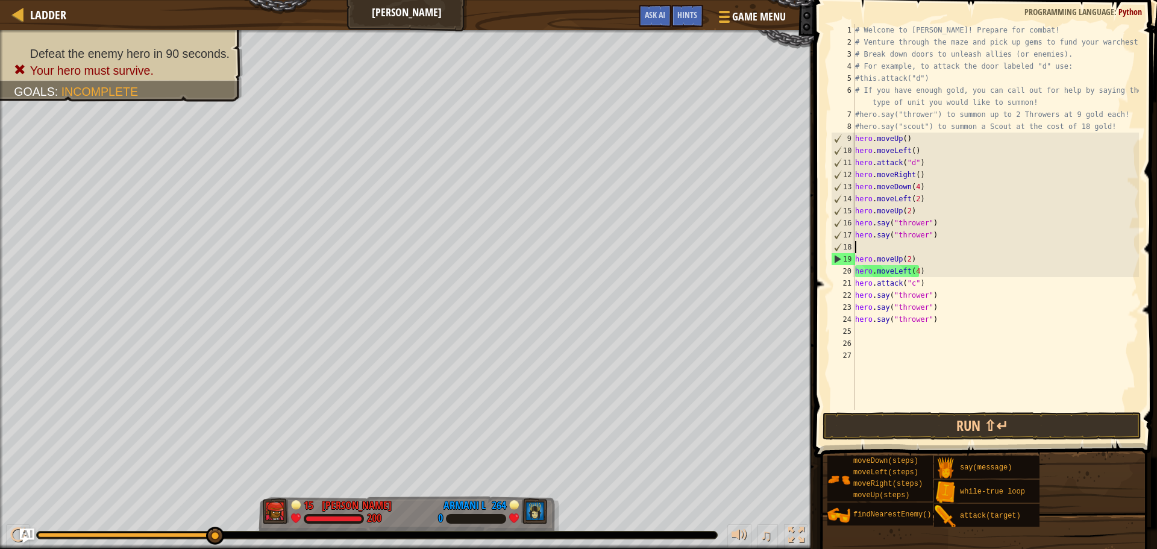
scroll to position [5, 0]
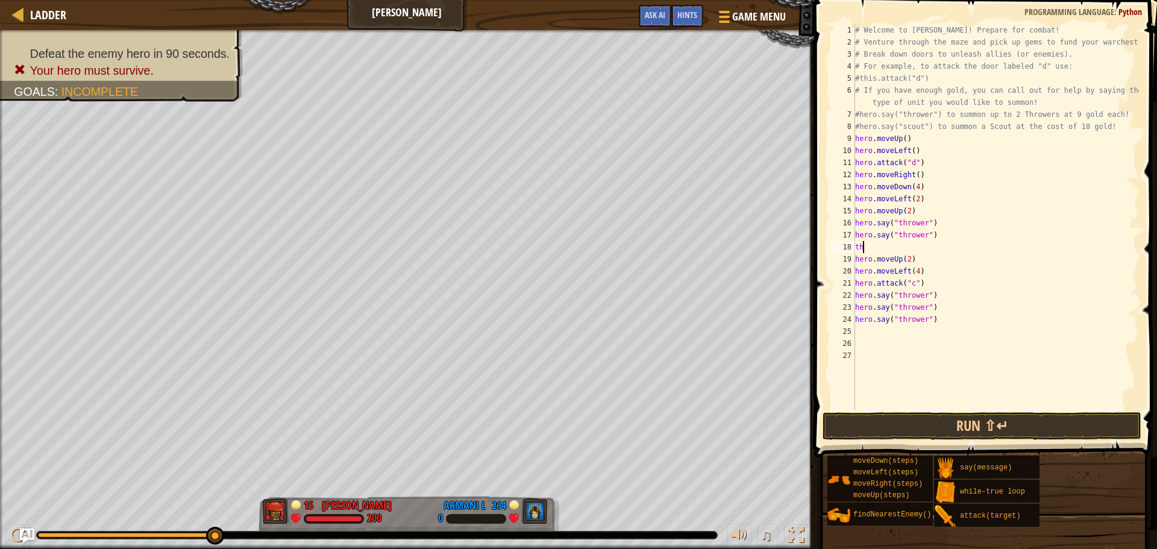
type textarea "t"
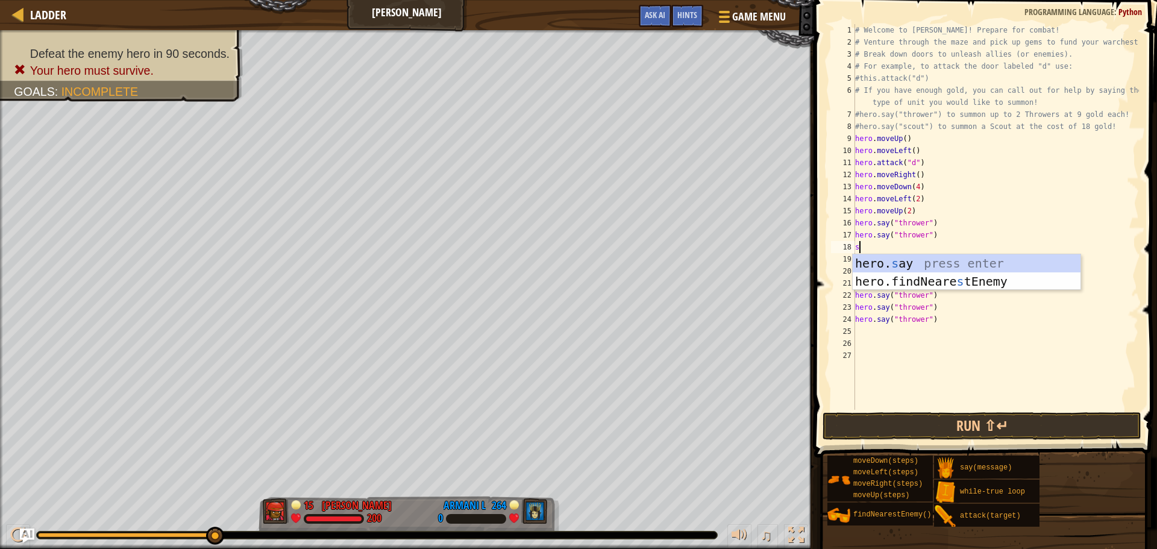
click at [912, 260] on div "hero. s ay press enter hero.findNeare s tEnemy press enter" at bounding box center [967, 290] width 228 height 72
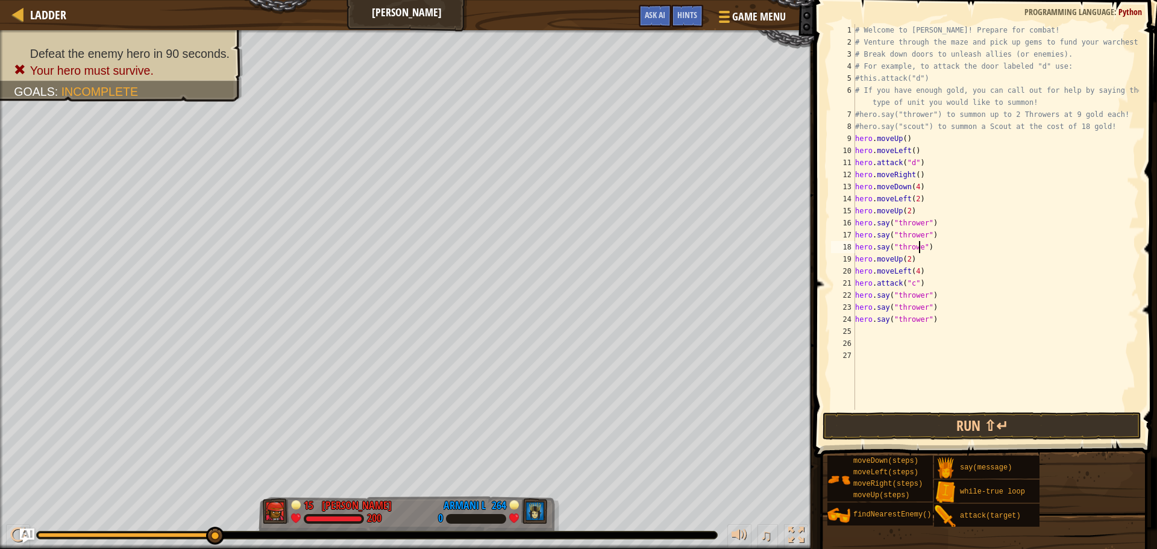
scroll to position [5, 5]
click at [984, 421] on button "Run ⇧↵" at bounding box center [981, 426] width 319 height 28
click at [1008, 428] on button "Run ⇧↵" at bounding box center [981, 426] width 319 height 28
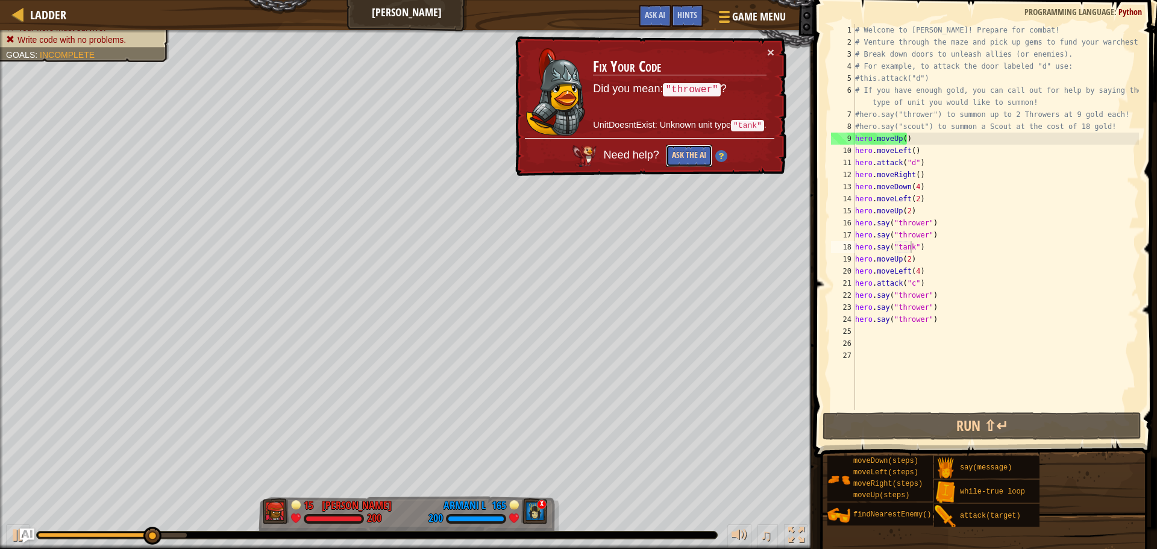
click at [692, 159] on button "Ask the AI" at bounding box center [689, 156] width 46 height 22
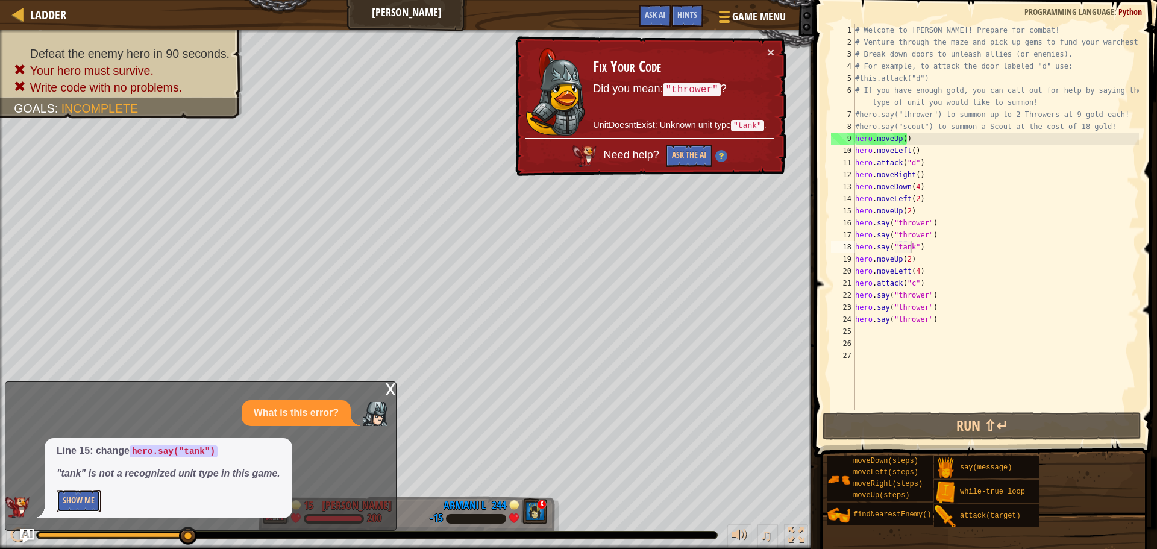
click at [92, 501] on button "Show Me" at bounding box center [79, 501] width 44 height 22
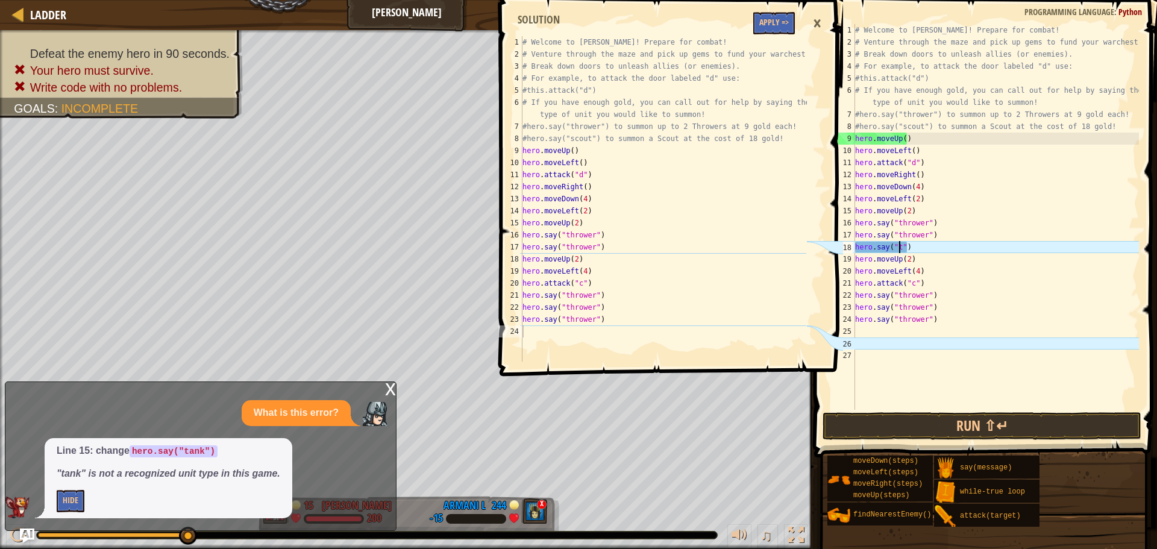
scroll to position [5, 4]
click at [812, 20] on div "×" at bounding box center [817, 24] width 20 height 28
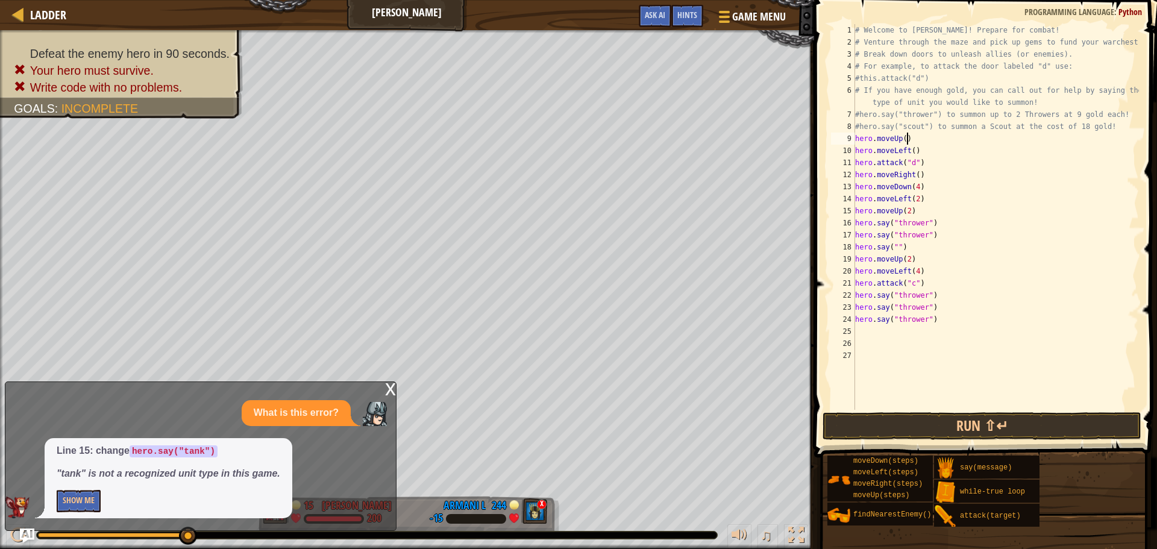
click at [917, 143] on div "# Welcome to [PERSON_NAME]! Prepare for combat! # Venture through the maze and …" at bounding box center [996, 229] width 286 height 410
click at [919, 147] on div "# Welcome to [PERSON_NAME]! Prepare for combat! # Venture through the maze and …" at bounding box center [996, 229] width 286 height 410
click at [923, 166] on div "# Welcome to [PERSON_NAME]! Prepare for combat! # Venture through the maze and …" at bounding box center [996, 229] width 286 height 410
type textarea "hero.attack("d")"
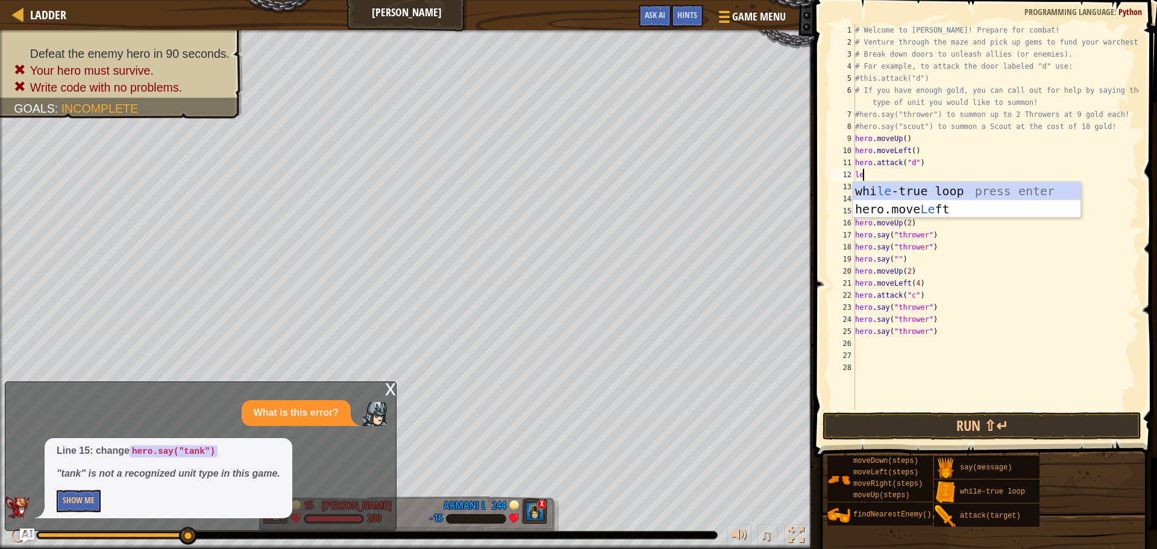
type textarea "lef"
click at [903, 190] on div "hero.move Lef t press enter" at bounding box center [967, 209] width 228 height 54
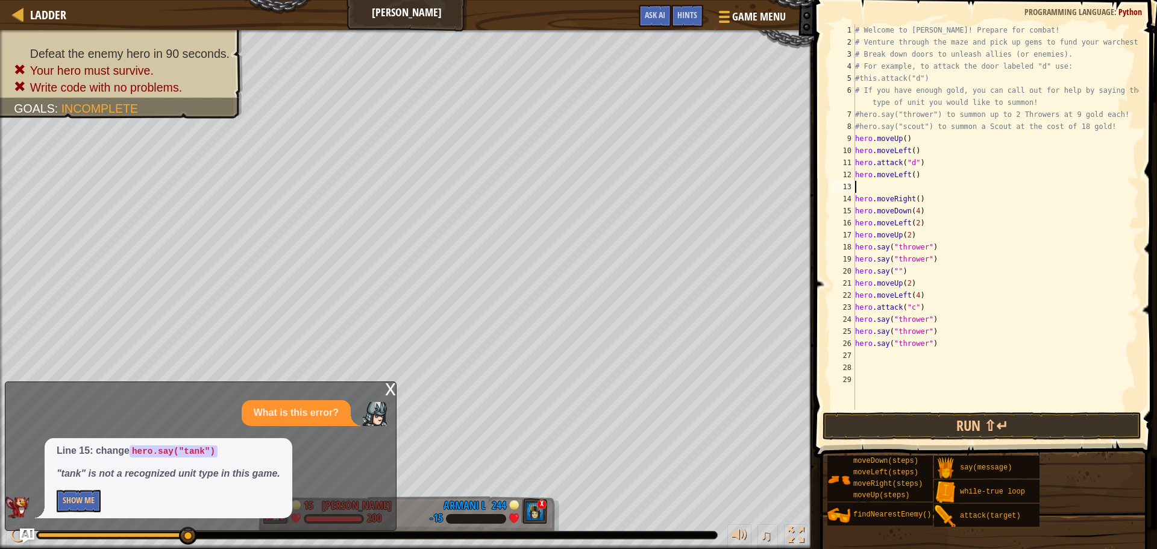
click at [912, 178] on div "# Welcome to [PERSON_NAME]! Prepare for combat! # Venture through the maze and …" at bounding box center [996, 229] width 286 height 410
type textarea "hero.moveLeft(4)"
click at [871, 186] on div "# Welcome to [PERSON_NAME]! Prepare for combat! # Venture through the maze and …" at bounding box center [996, 229] width 286 height 410
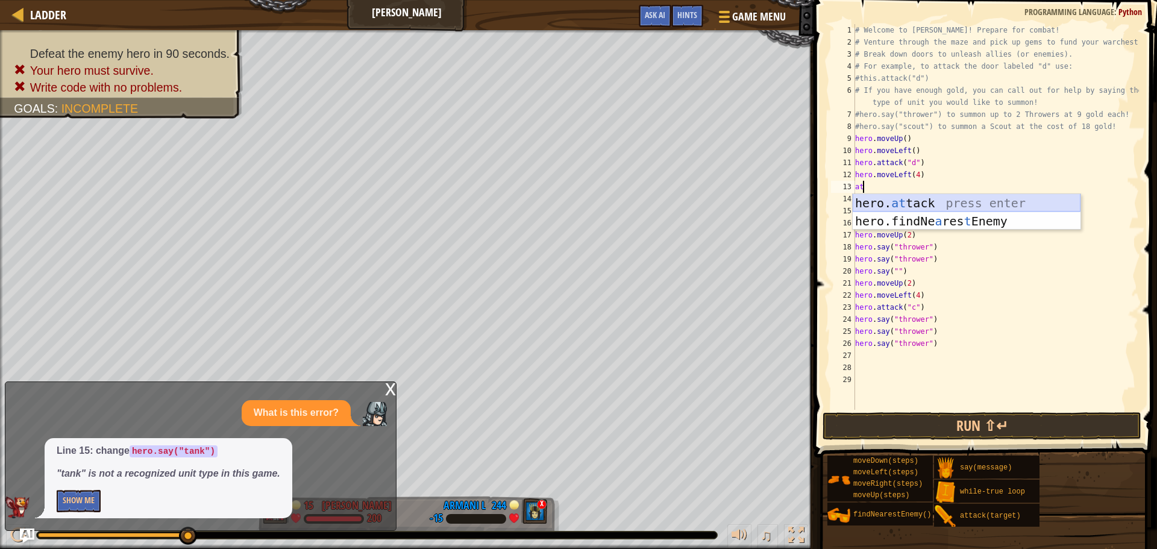
click at [882, 201] on div "hero. at tack press enter hero.findNe a res t Enemy press enter" at bounding box center [967, 230] width 228 height 72
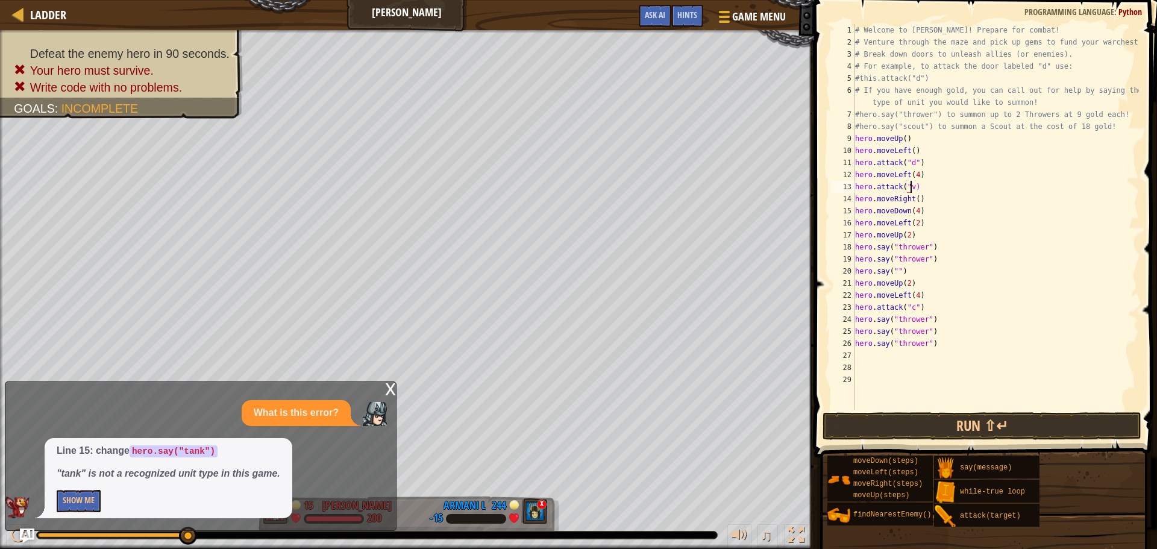
scroll to position [5, 4]
click at [929, 421] on button "Run ⇧↵" at bounding box center [981, 426] width 319 height 28
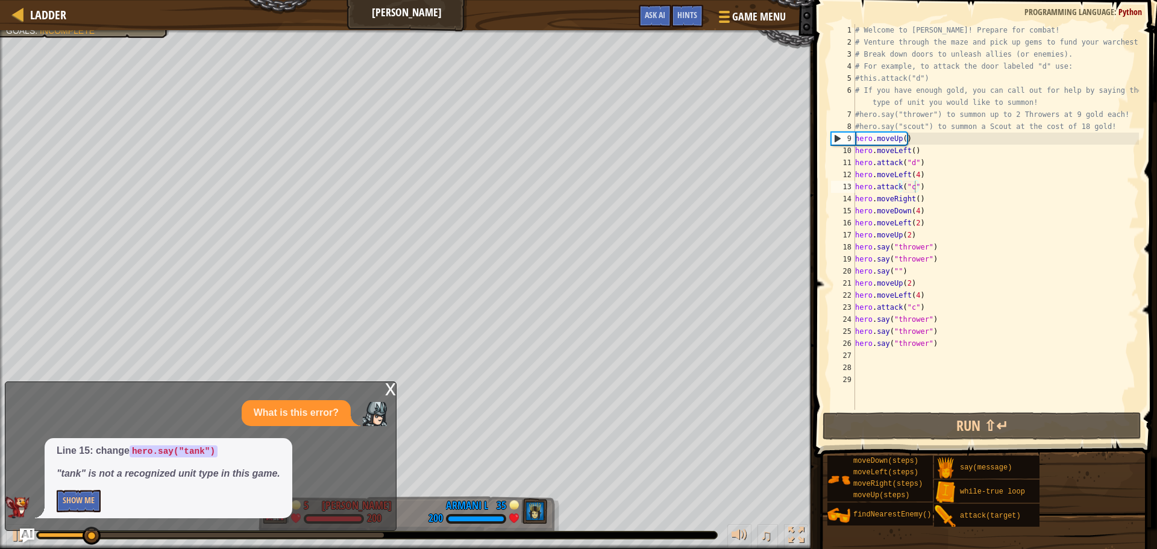
click at [384, 398] on div "x What is this error? Line 15: change hero.say("tank") "tank" is not a recogniz…" at bounding box center [201, 455] width 392 height 149
click at [385, 394] on div "x" at bounding box center [390, 388] width 11 height 12
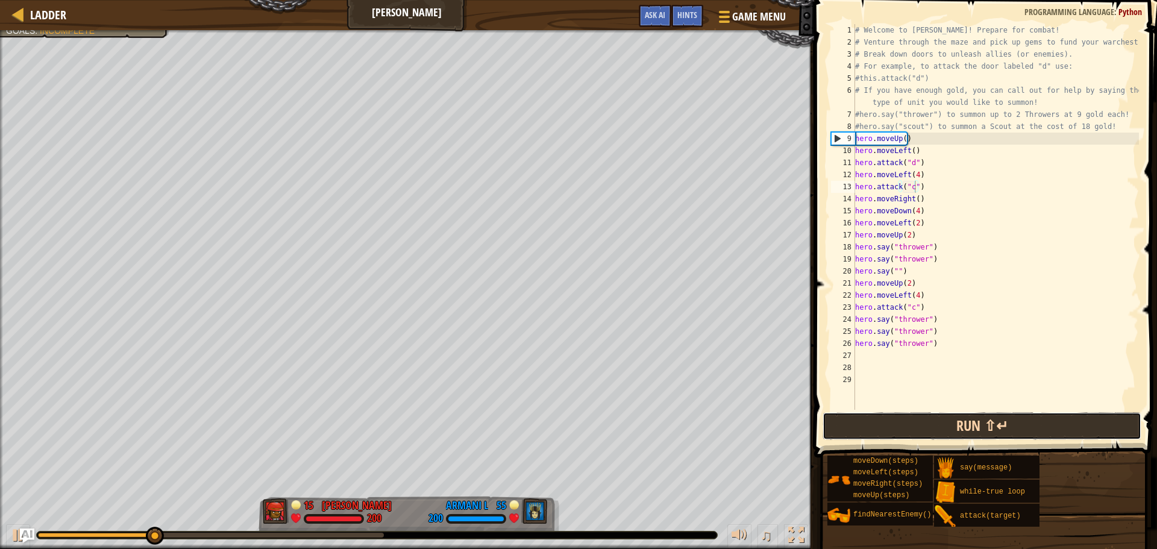
click at [880, 429] on button "Run ⇧↵" at bounding box center [981, 426] width 319 height 28
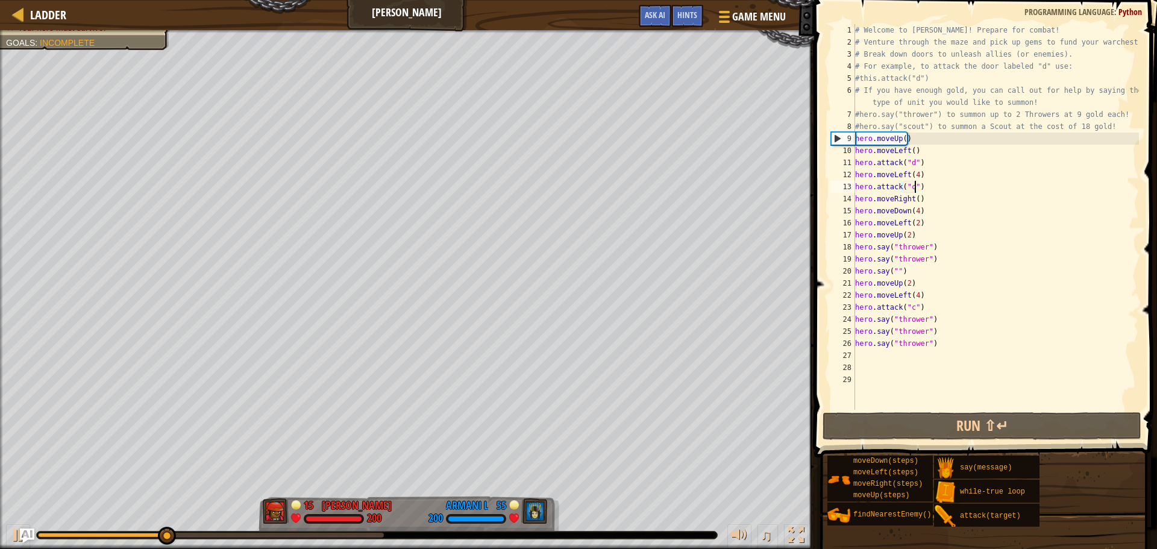
click at [950, 198] on div "# Welcome to [PERSON_NAME]! Prepare for combat! # Venture through the maze and …" at bounding box center [996, 229] width 286 height 410
type textarea "hero.moveRight()"
click at [905, 373] on div "# Welcome to [PERSON_NAME]! Prepare for combat! # Venture through the maze and …" at bounding box center [996, 229] width 286 height 410
click at [1062, 466] on div "moveDown(steps) moveLeft(steps) moveRight(steps) moveUp(steps) findNearestEnemy…" at bounding box center [988, 491] width 322 height 72
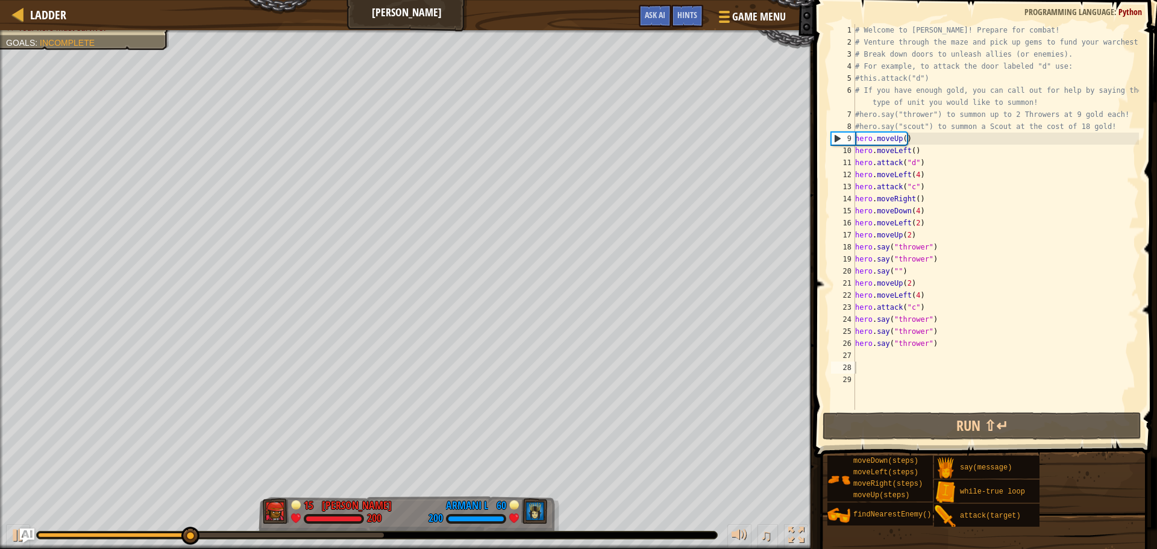
click at [1058, 464] on div "moveDown(steps) moveLeft(steps) moveRight(steps) moveUp(steps) findNearestEnemy…" at bounding box center [988, 491] width 322 height 72
click at [894, 352] on div "# Welcome to [PERSON_NAME]! Prepare for combat! # Venture through the maze and …" at bounding box center [996, 229] width 286 height 410
click at [933, 201] on div "# Welcome to [PERSON_NAME]! Prepare for combat! # Venture through the maze and …" at bounding box center [996, 229] width 286 height 410
click at [913, 181] on div "# Welcome to [PERSON_NAME]! Prepare for combat! # Venture through the maze and …" at bounding box center [996, 229] width 286 height 410
click at [926, 174] on div "# Welcome to [PERSON_NAME]! Prepare for combat! # Venture through the maze and …" at bounding box center [996, 229] width 286 height 410
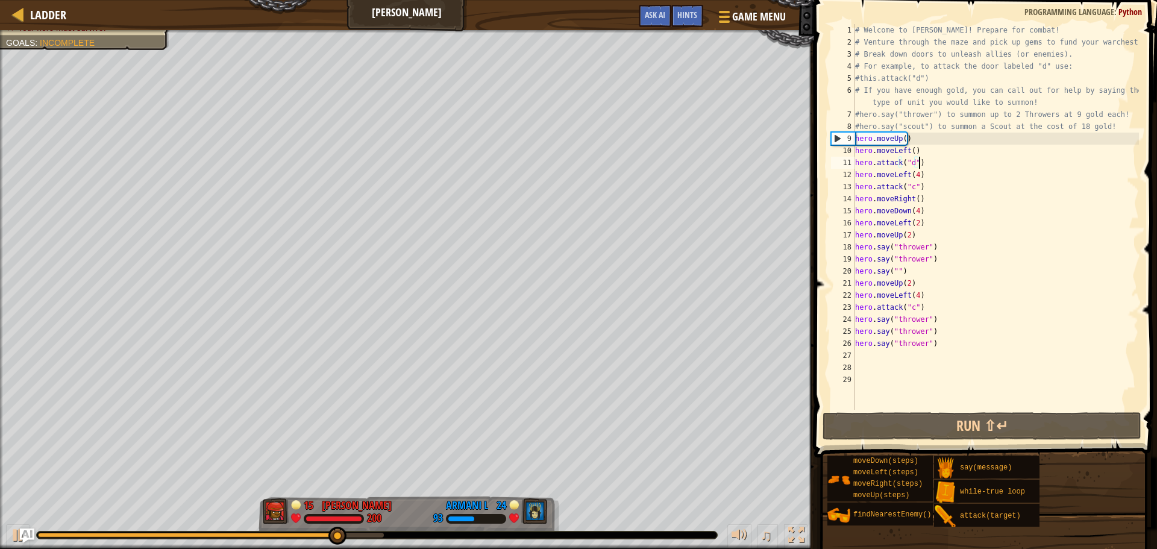
click at [921, 166] on div "# Welcome to [PERSON_NAME]! Prepare for combat! # Venture through the maze and …" at bounding box center [996, 229] width 286 height 410
click at [921, 188] on div "# Welcome to [PERSON_NAME]! Prepare for combat! # Venture through the maze and …" at bounding box center [996, 229] width 286 height 410
type textarea "hero.attack("c")"
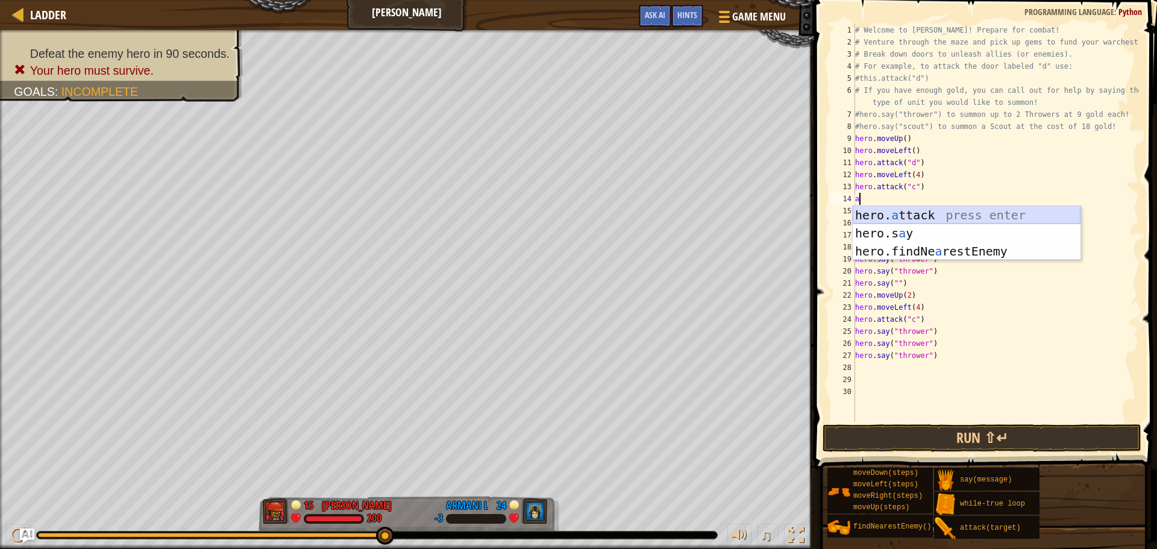
click at [915, 217] on div "hero. a ttack press enter hero.s a y press enter hero.findNe a restEnemy press …" at bounding box center [967, 251] width 228 height 90
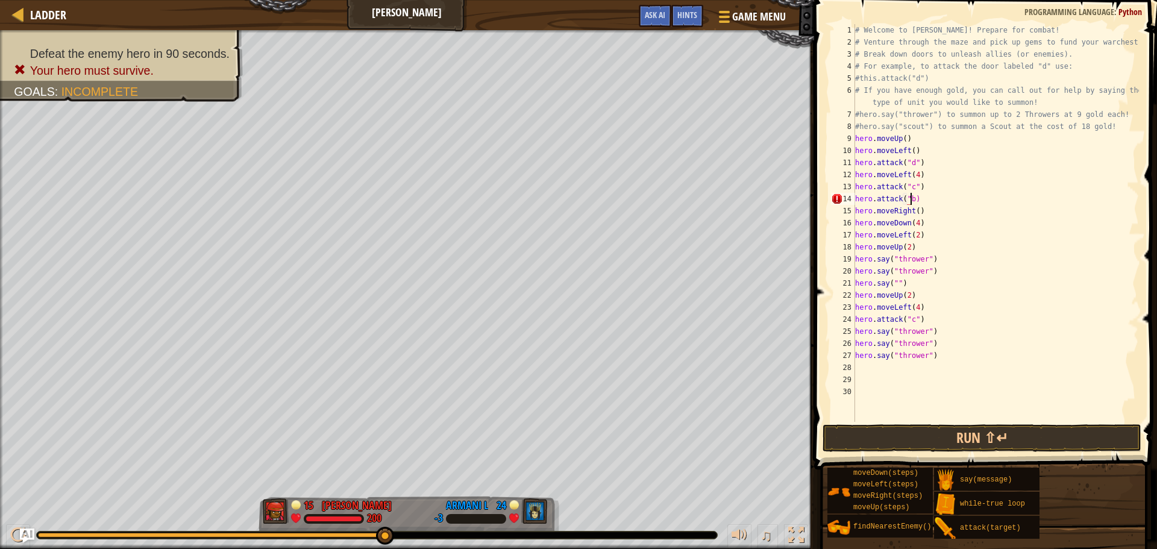
scroll to position [5, 4]
click at [923, 217] on div "# Welcome to [PERSON_NAME]! Prepare for combat! # Venture through the maze and …" at bounding box center [996, 235] width 286 height 422
click at [923, 210] on div "# Welcome to [PERSON_NAME]! Prepare for combat! # Venture through the maze and …" at bounding box center [996, 235] width 286 height 422
type textarea "h"
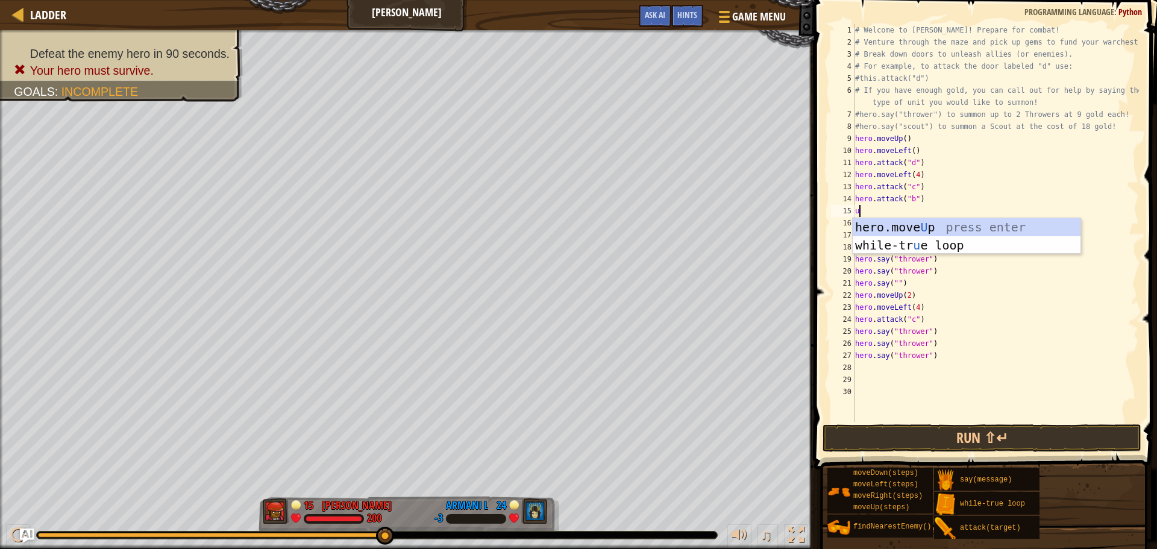
type textarea "up"
click at [885, 225] on div "hero.move Up press enter while-tr u e loo p press enter" at bounding box center [967, 254] width 228 height 72
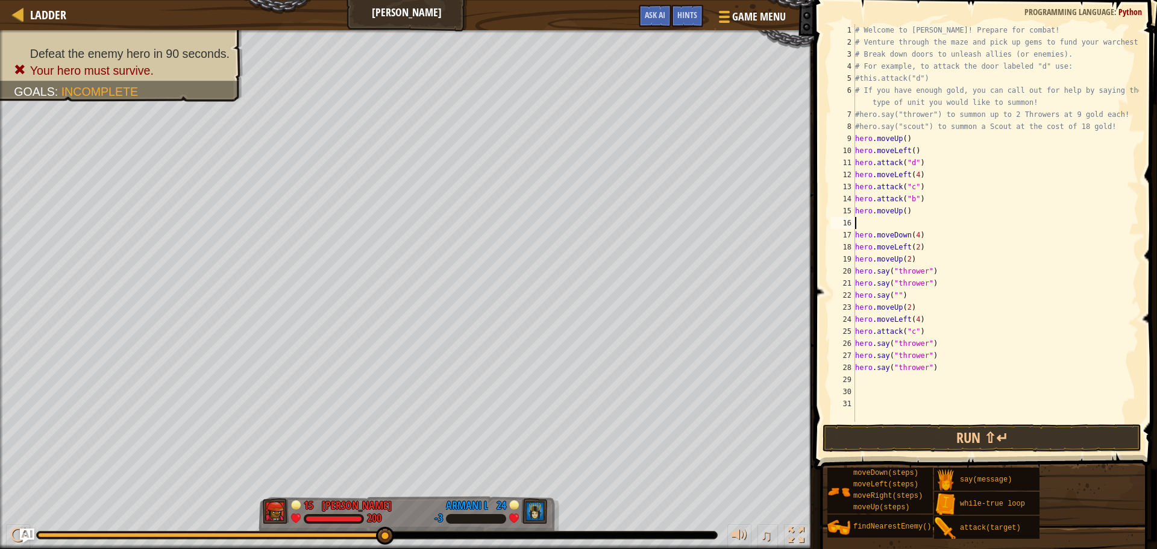
type textarea "t"
type textarea "r"
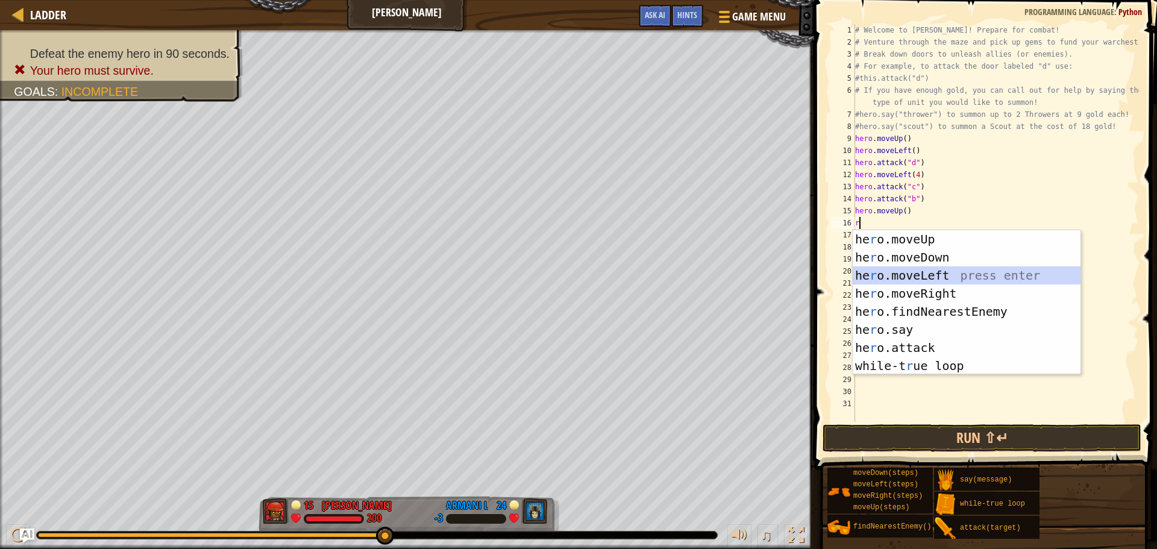
click at [914, 275] on div "he r o.moveUp press enter he r o.moveDown press enter he r o.moveLeft press ent…" at bounding box center [967, 320] width 228 height 181
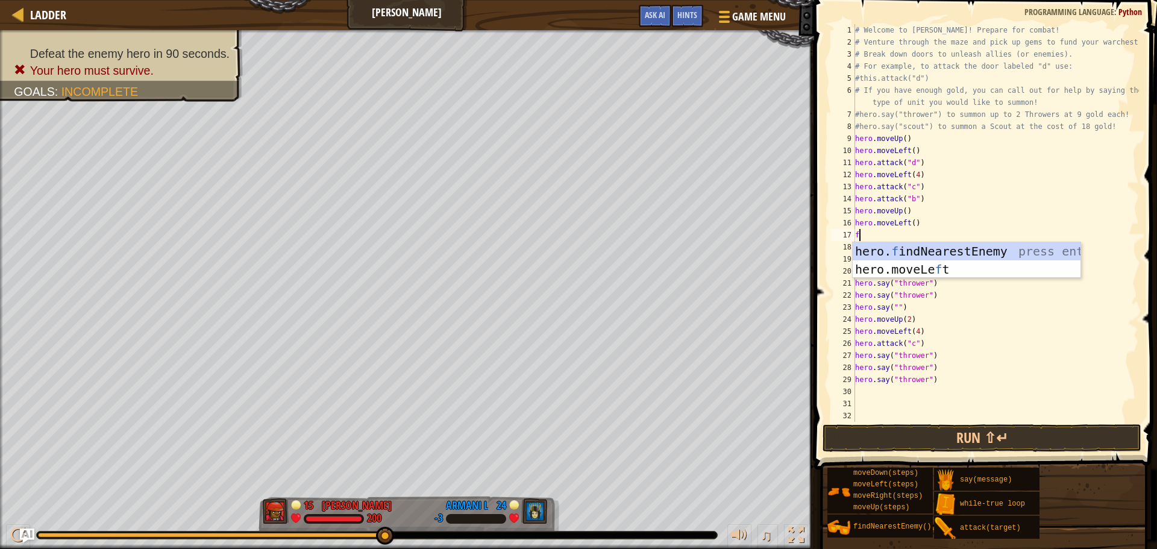
click at [1058, 204] on div "# Welcome to [PERSON_NAME]! Prepare for combat! # Venture through the maze and …" at bounding box center [996, 235] width 286 height 422
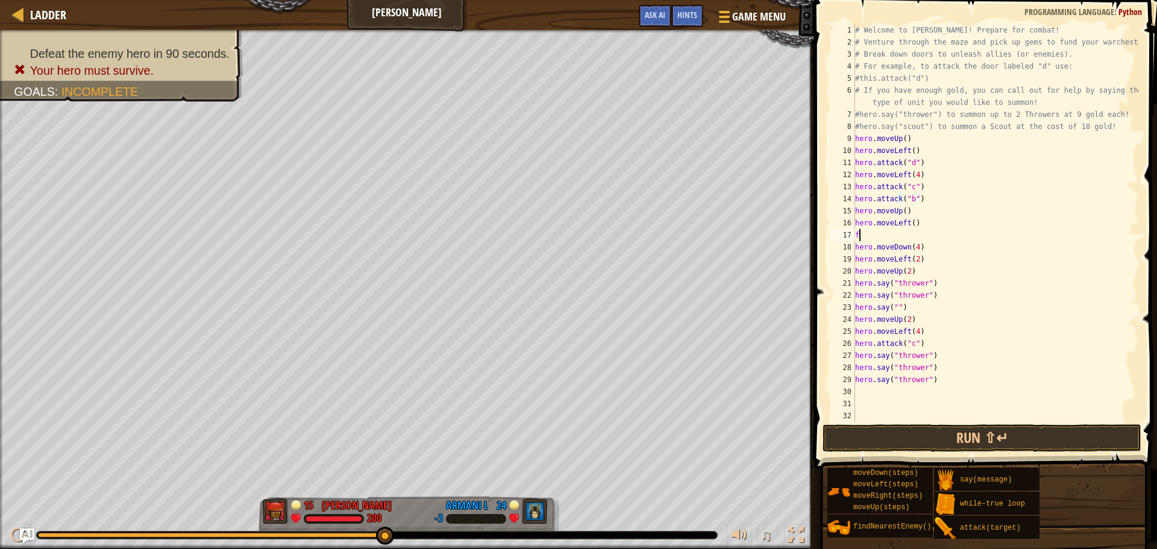
click at [929, 234] on div "# Welcome to [PERSON_NAME]! Prepare for combat! # Venture through the maze and …" at bounding box center [996, 235] width 286 height 422
type textarea "f"
click at [926, 248] on div "# Welcome to [PERSON_NAME]! Prepare for combat! # Venture through the maze and …" at bounding box center [996, 235] width 286 height 422
click at [940, 262] on div "# Welcome to [PERSON_NAME]! Prepare for combat! # Venture through the maze and …" at bounding box center [996, 235] width 286 height 422
click at [922, 272] on div "# Welcome to [PERSON_NAME]! Prepare for combat! # Venture through the maze and …" at bounding box center [996, 235] width 286 height 422
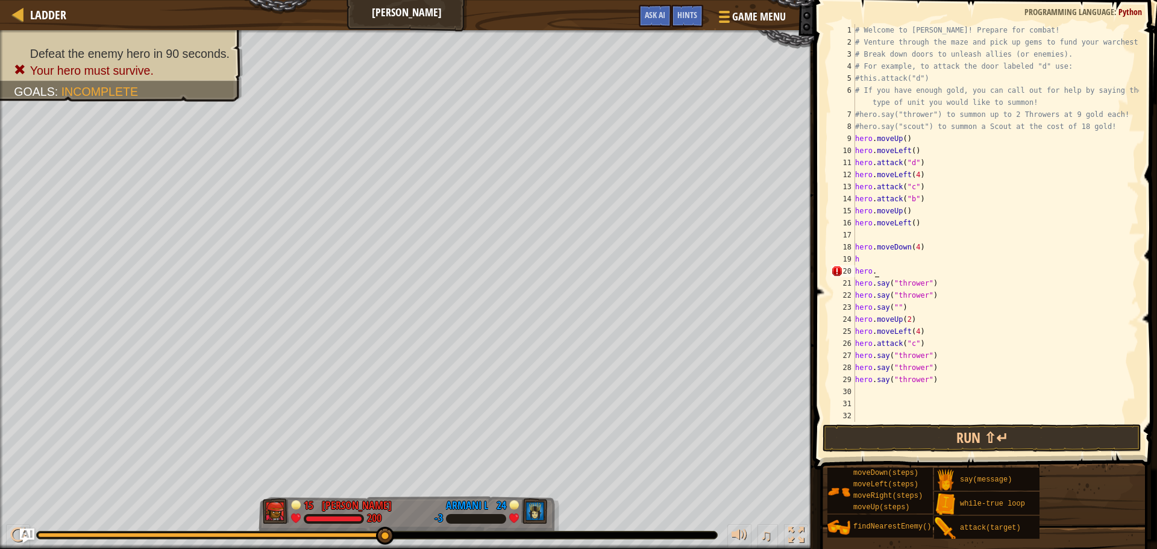
type textarea "h"
click at [856, 243] on div "# Welcome to [PERSON_NAME]! Prepare for combat! # Venture through the maze and …" at bounding box center [996, 235] width 286 height 422
click at [913, 239] on div "# Welcome to [PERSON_NAME]! Prepare for combat! # Venture through the maze and …" at bounding box center [996, 235] width 286 height 422
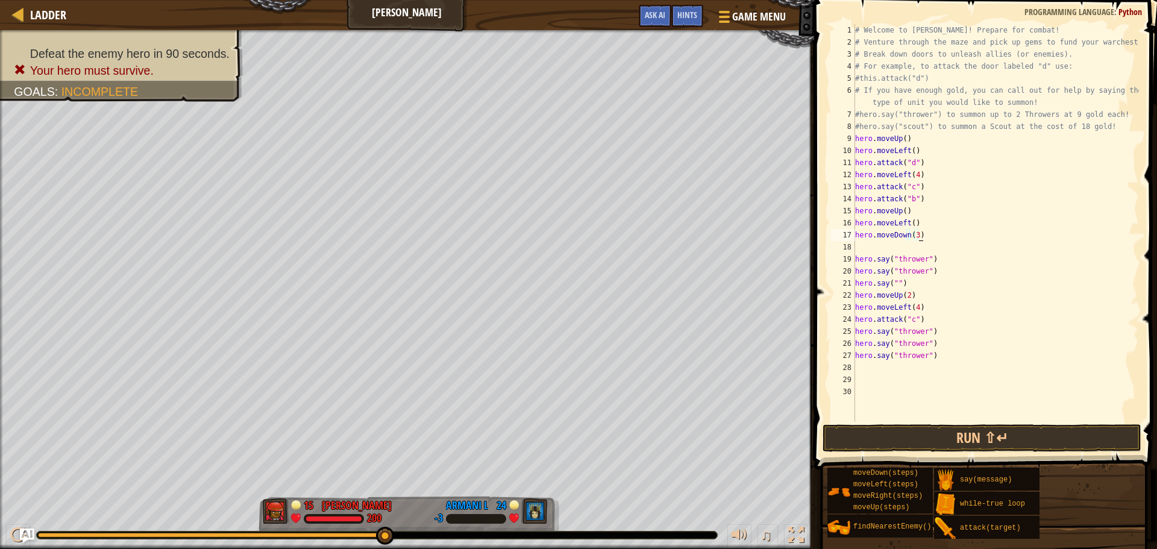
click at [859, 255] on div "# Welcome to [PERSON_NAME]! Prepare for combat! # Venture through the maze and …" at bounding box center [996, 235] width 286 height 422
click at [856, 257] on div "# Welcome to [PERSON_NAME]! Prepare for combat! # Venture through the maze and …" at bounding box center [996, 235] width 286 height 422
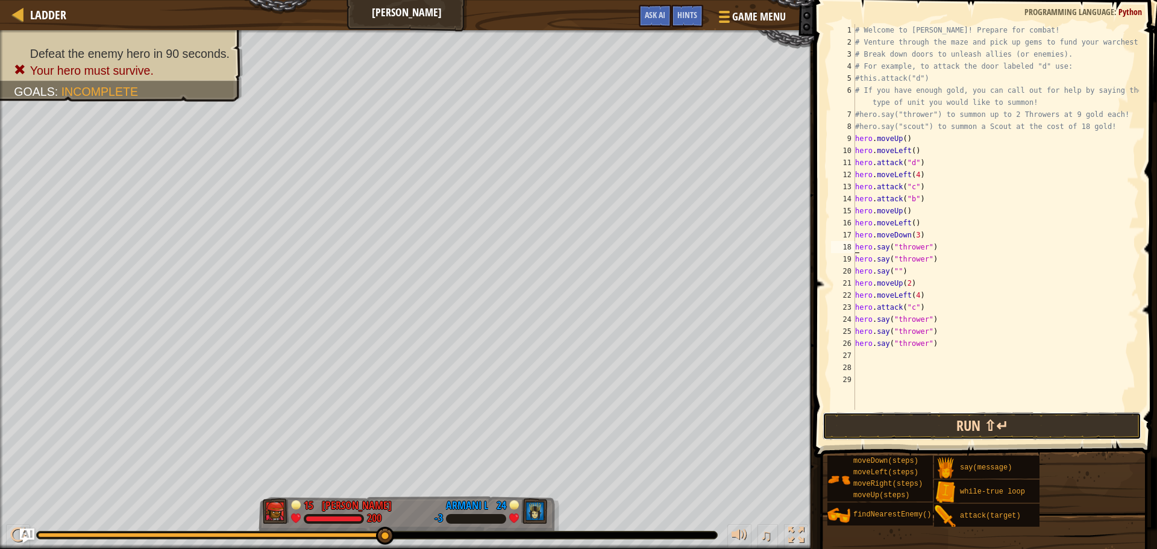
click at [901, 420] on button "Run ⇧↵" at bounding box center [981, 426] width 319 height 28
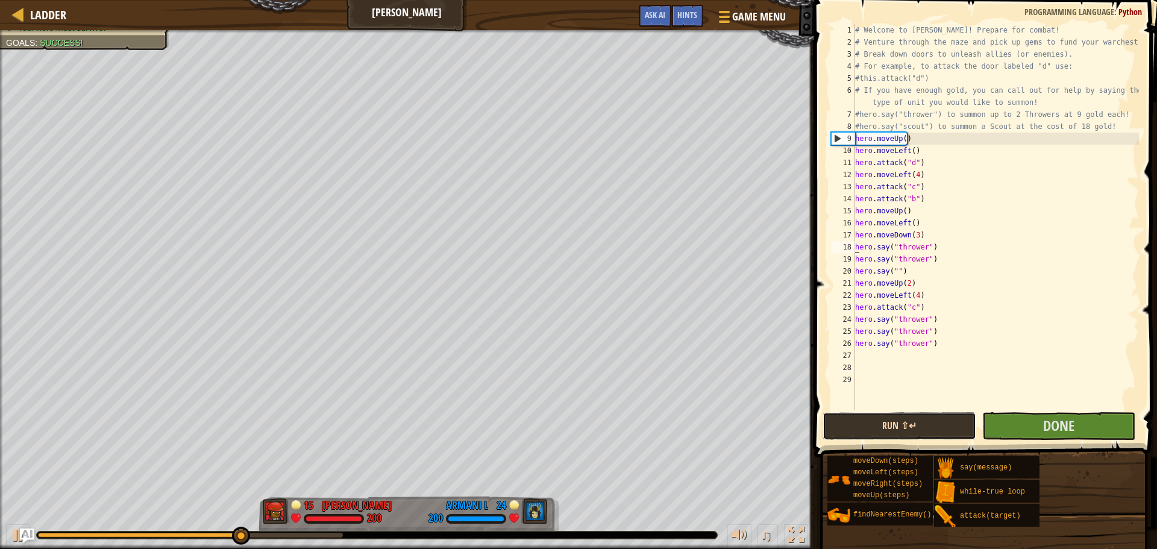
click at [938, 430] on button "Run ⇧↵" at bounding box center [898, 426] width 153 height 28
click at [936, 422] on button "Run ⇧↵" at bounding box center [898, 426] width 153 height 28
click at [916, 212] on div "# Welcome to [PERSON_NAME]! Prepare for combat! # Venture through the maze and …" at bounding box center [996, 229] width 286 height 410
click at [908, 220] on div "# Welcome to [PERSON_NAME]! Prepare for combat! # Venture through the maze and …" at bounding box center [996, 229] width 286 height 410
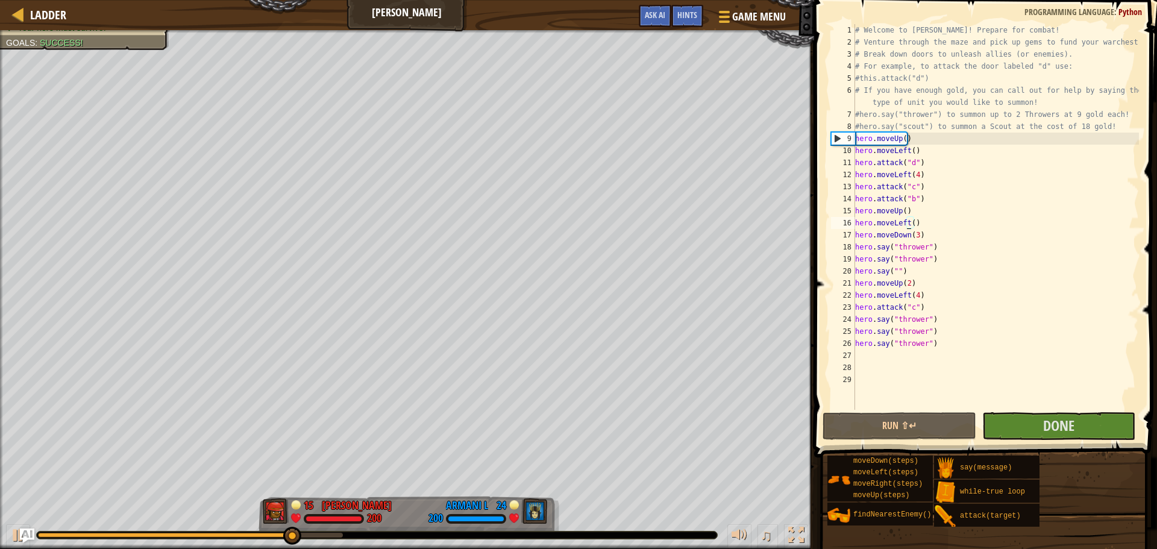
click at [912, 227] on div "# Welcome to [PERSON_NAME]! Prepare for combat! # Venture through the maze and …" at bounding box center [996, 229] width 286 height 410
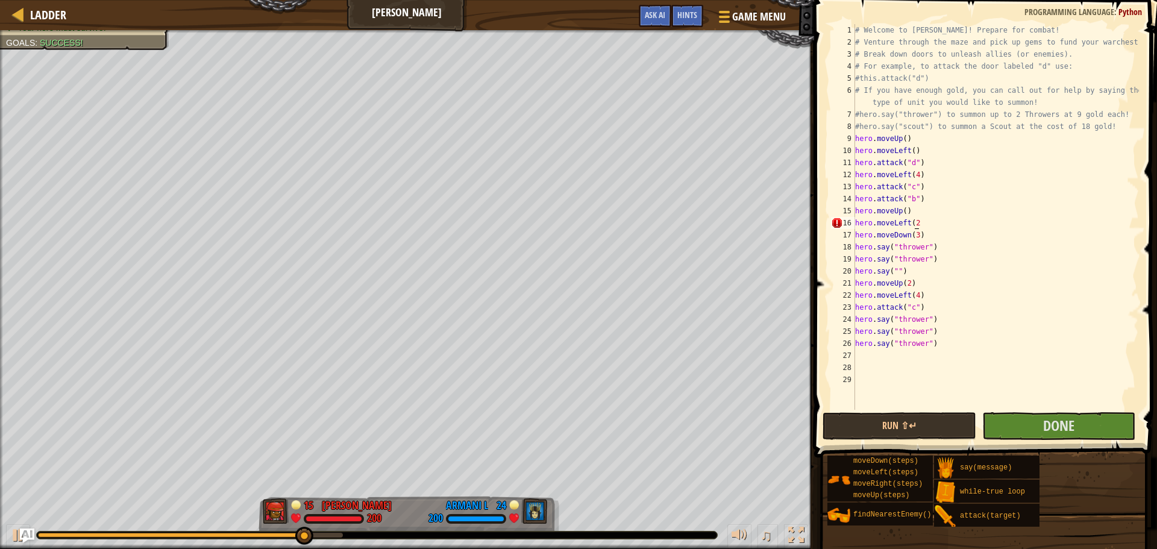
scroll to position [5, 5]
click at [894, 270] on div "# Welcome to [PERSON_NAME]! Prepare for combat! # Venture through the maze and …" at bounding box center [996, 229] width 286 height 410
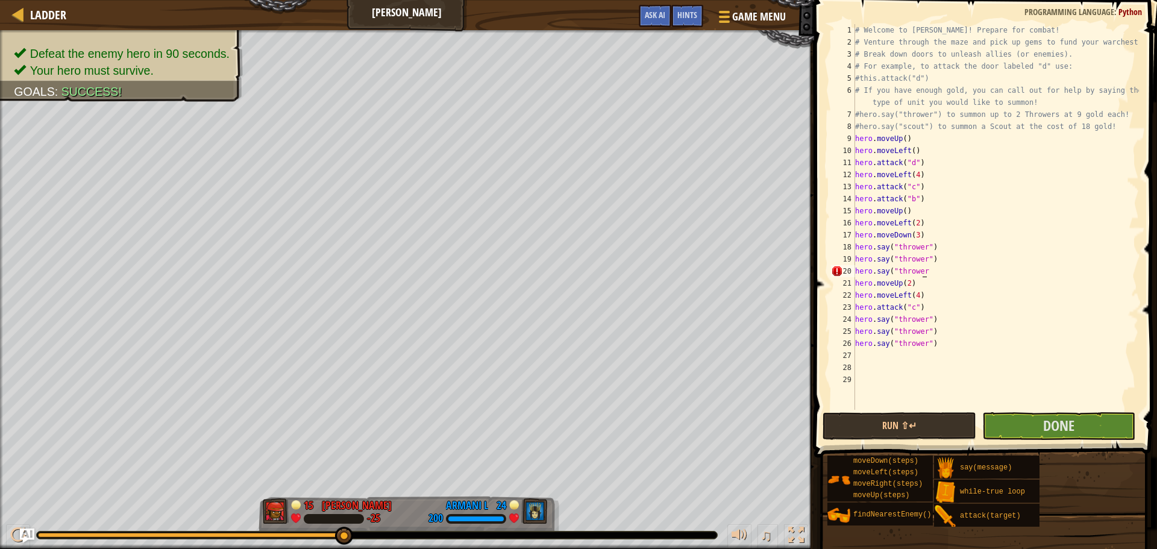
scroll to position [5, 5]
click at [914, 284] on div "# Welcome to [PERSON_NAME]! Prepare for combat! # Venture through the maze and …" at bounding box center [996, 229] width 286 height 410
click at [923, 297] on div "# Welcome to [PERSON_NAME]! Prepare for combat! # Venture through the maze and …" at bounding box center [996, 229] width 286 height 410
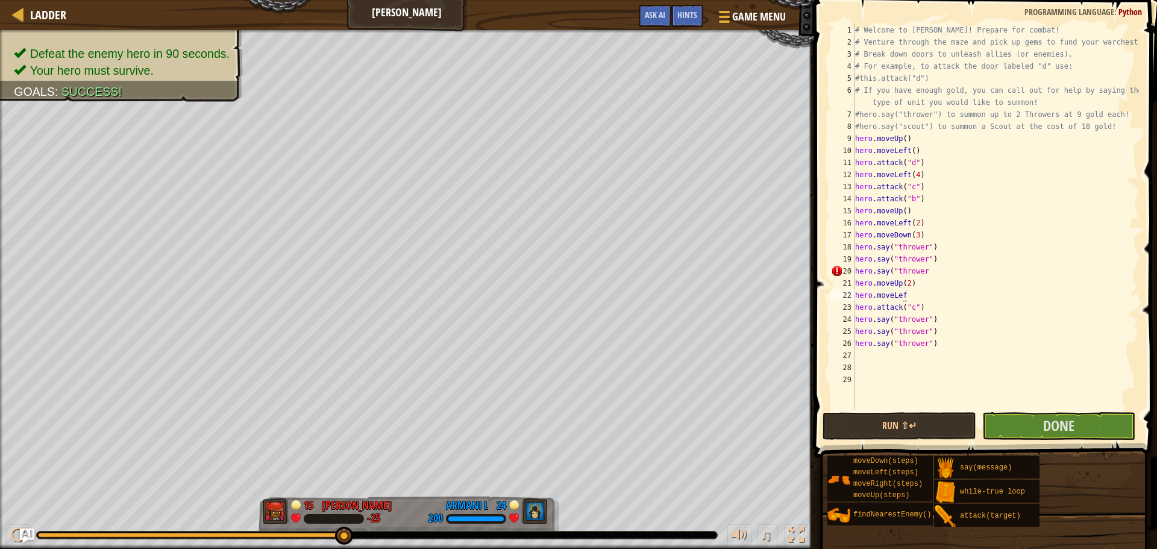
click at [933, 305] on div "# Welcome to [PERSON_NAME]! Prepare for combat! # Venture through the maze and …" at bounding box center [996, 229] width 286 height 410
type textarea "h"
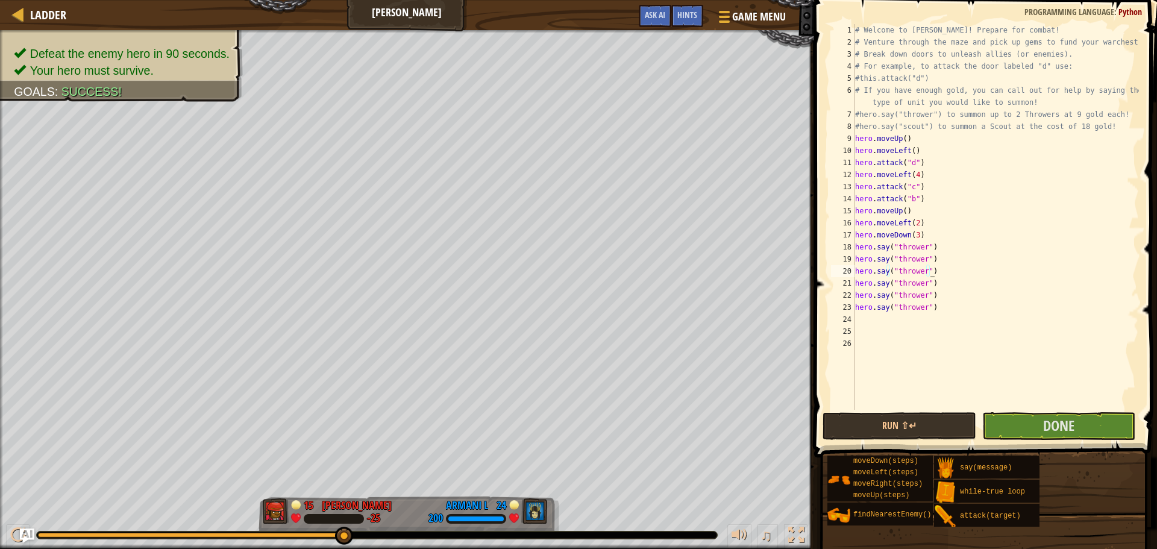
scroll to position [5, 5]
click at [1002, 426] on button "Done" at bounding box center [1058, 426] width 153 height 28
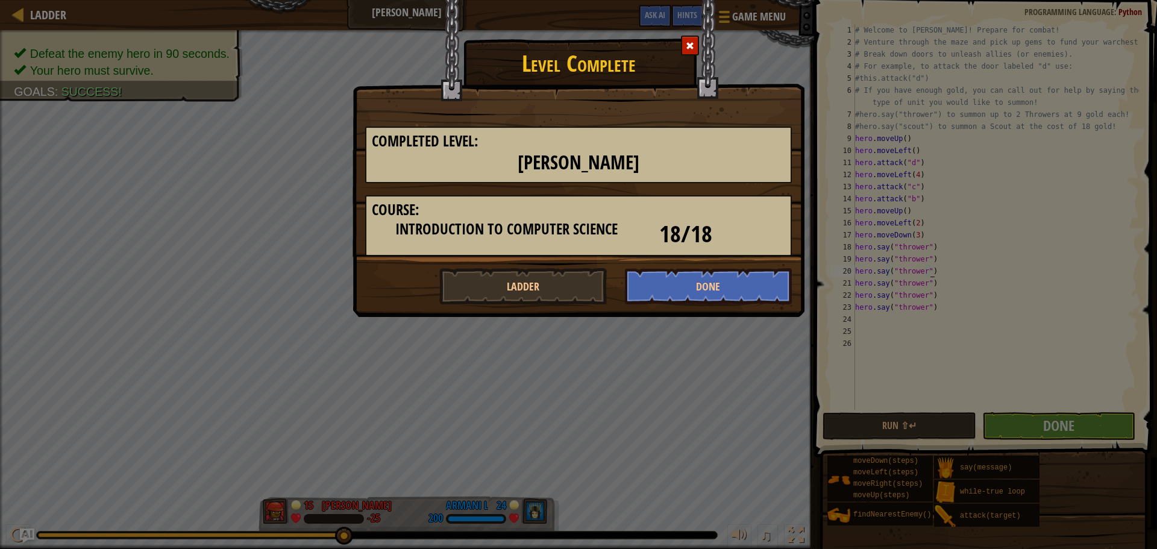
click at [688, 50] on span at bounding box center [690, 46] width 8 height 8
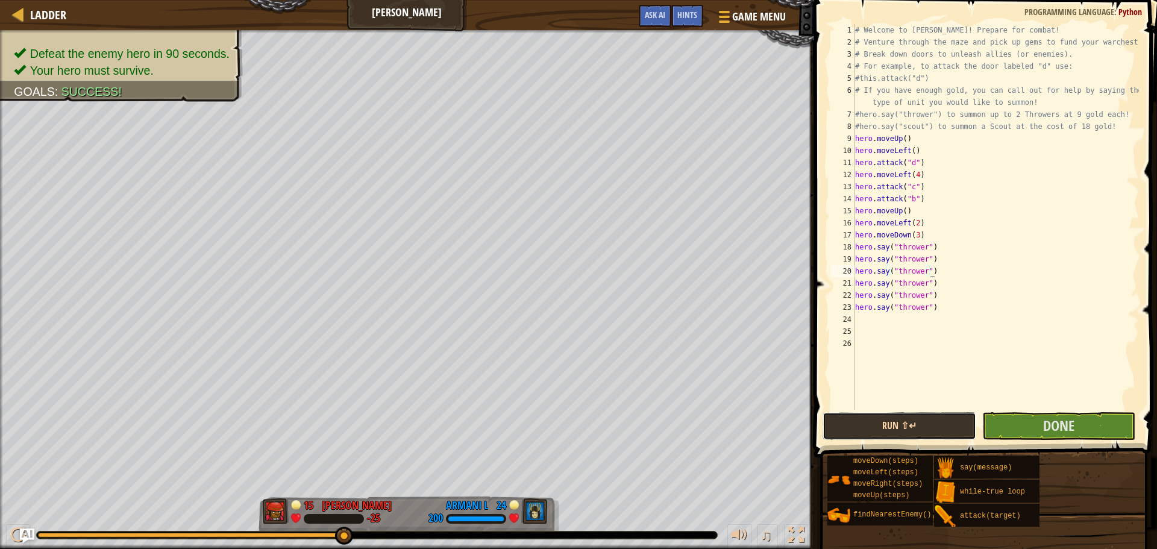
click at [881, 426] on button "Run ⇧↵" at bounding box center [898, 426] width 153 height 28
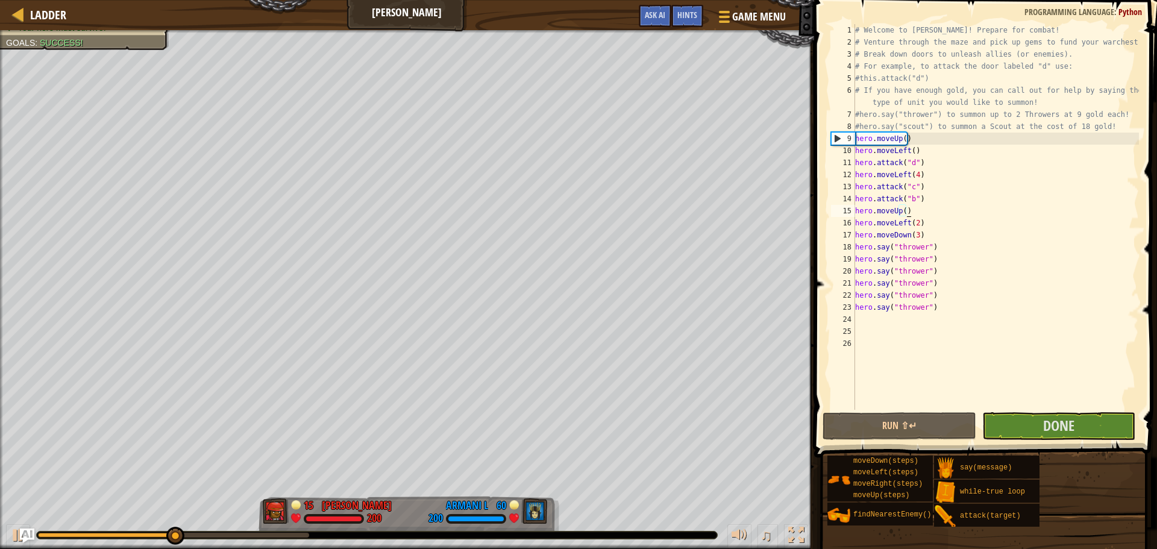
click at [912, 207] on div "# Welcome to [PERSON_NAME]! Prepare for combat! # Venture through the maze and …" at bounding box center [996, 229] width 286 height 410
type textarea "h"
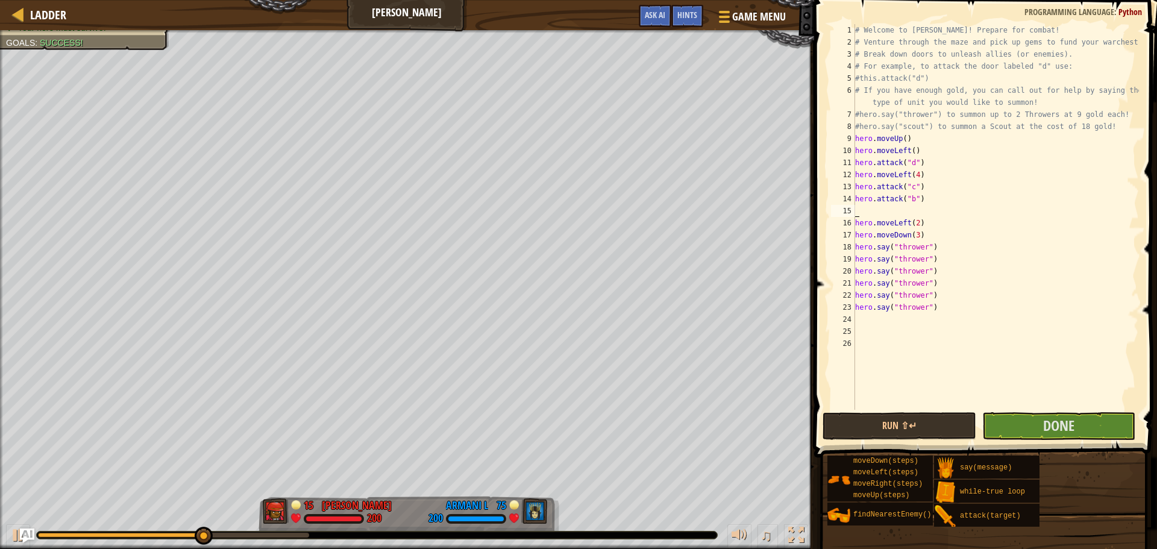
type textarea "hero.attack("b")"
click at [910, 420] on button "Run ⇧↵" at bounding box center [898, 426] width 153 height 28
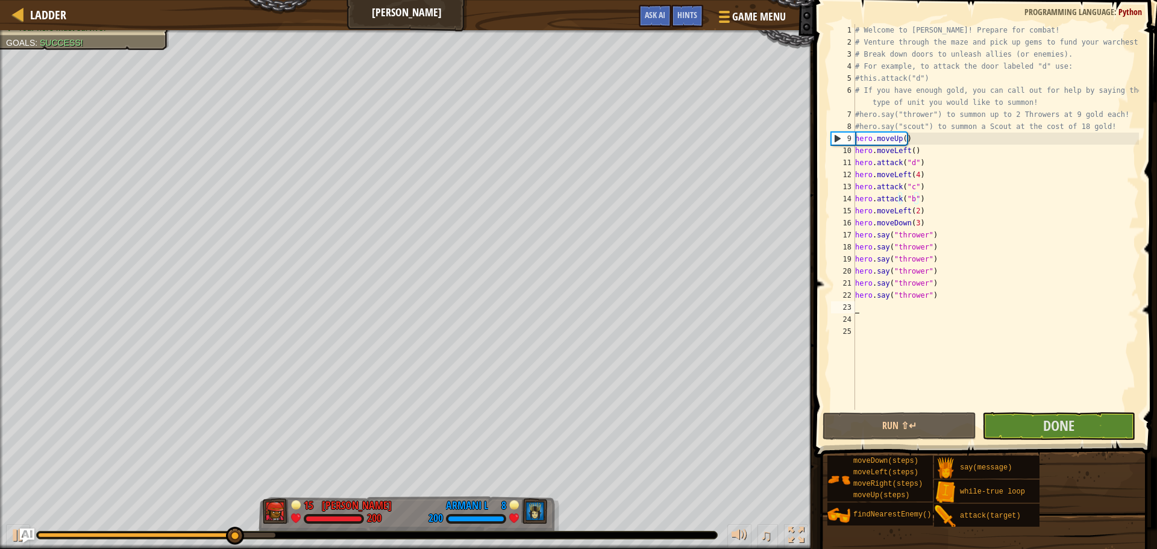
click at [957, 308] on div "# Welcome to [PERSON_NAME]! Prepare for combat! # Venture through the maze and …" at bounding box center [996, 229] width 286 height 410
click at [953, 300] on div "# Welcome to [PERSON_NAME]! Prepare for combat! # Venture through the maze and …" at bounding box center [996, 229] width 286 height 410
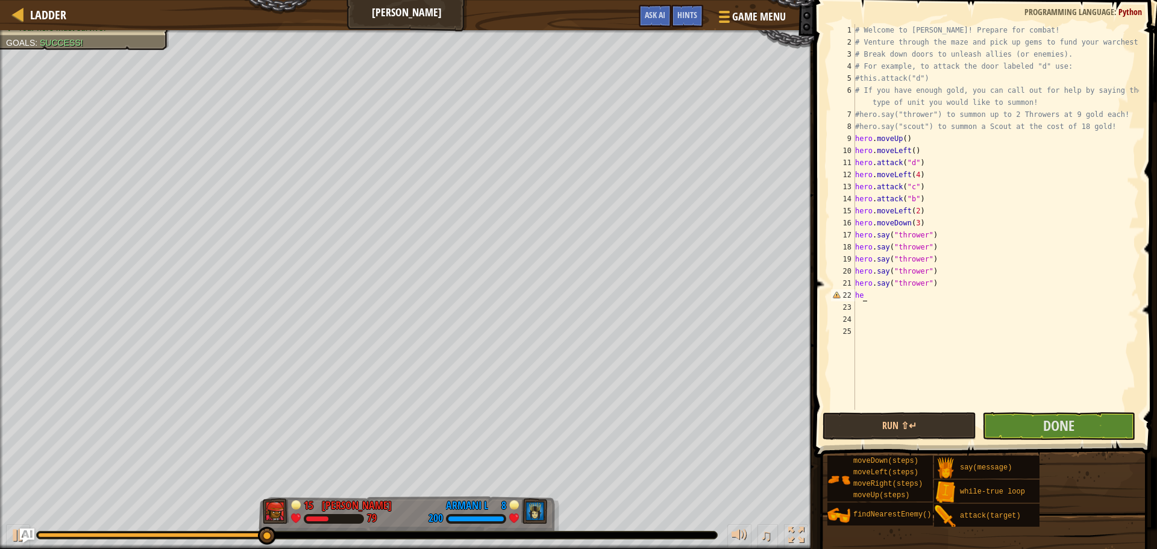
type textarea "h"
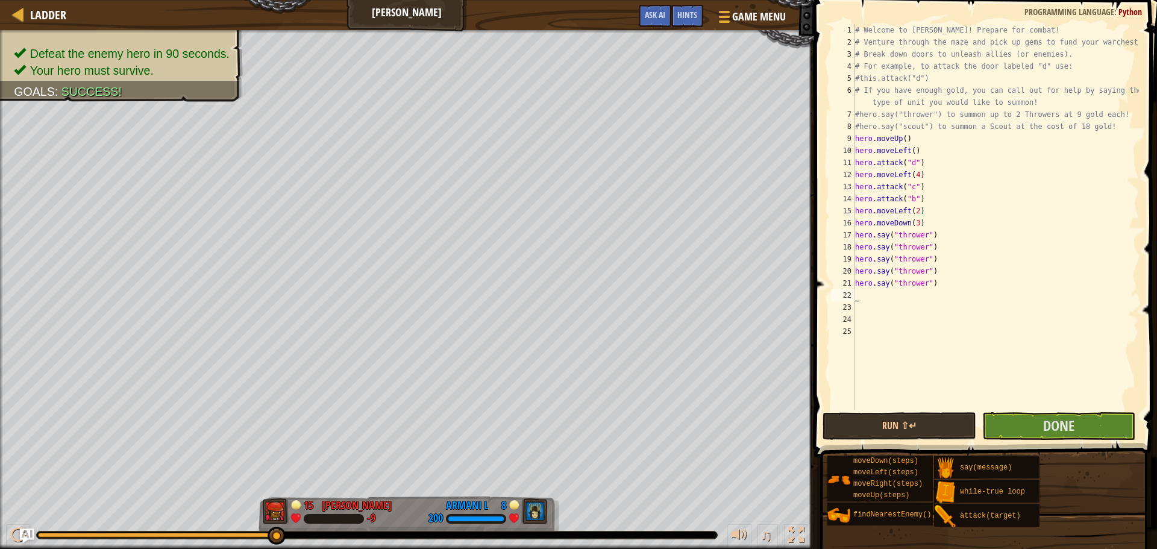
type textarea "r"
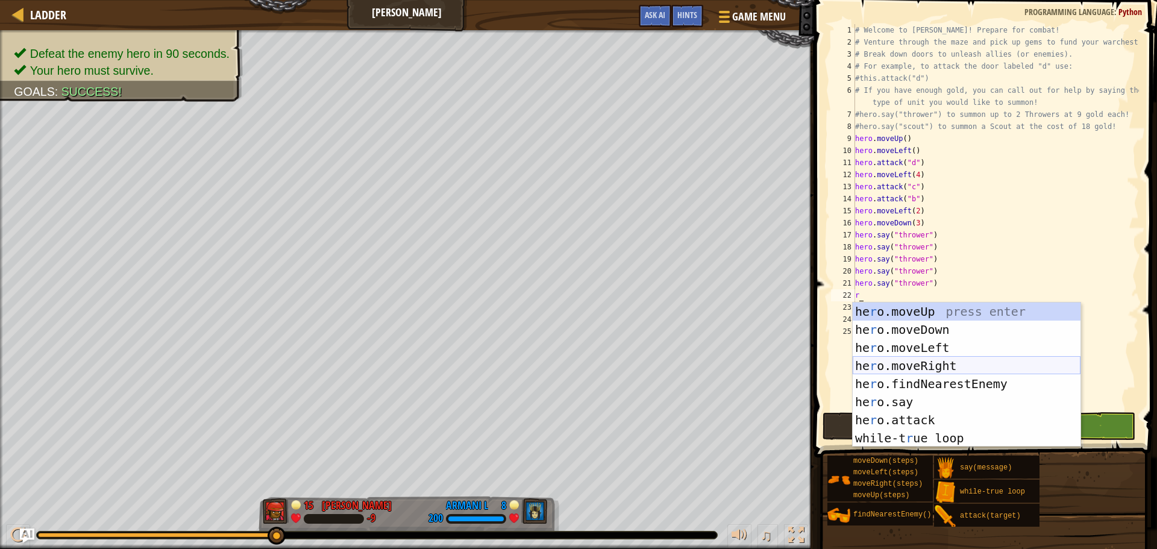
click at [936, 362] on div "he r o.moveUp press enter he r o.moveDown press enter he r o.moveLeft press ent…" at bounding box center [967, 392] width 228 height 181
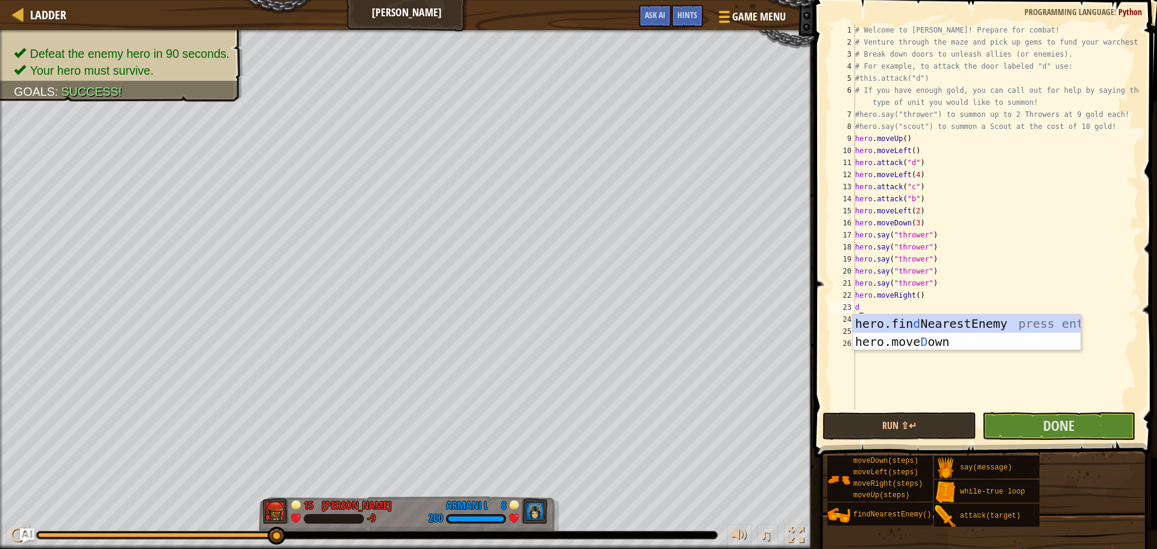
click at [914, 295] on div "# Welcome to [PERSON_NAME]! Prepare for combat! # Venture through the maze and …" at bounding box center [996, 229] width 286 height 410
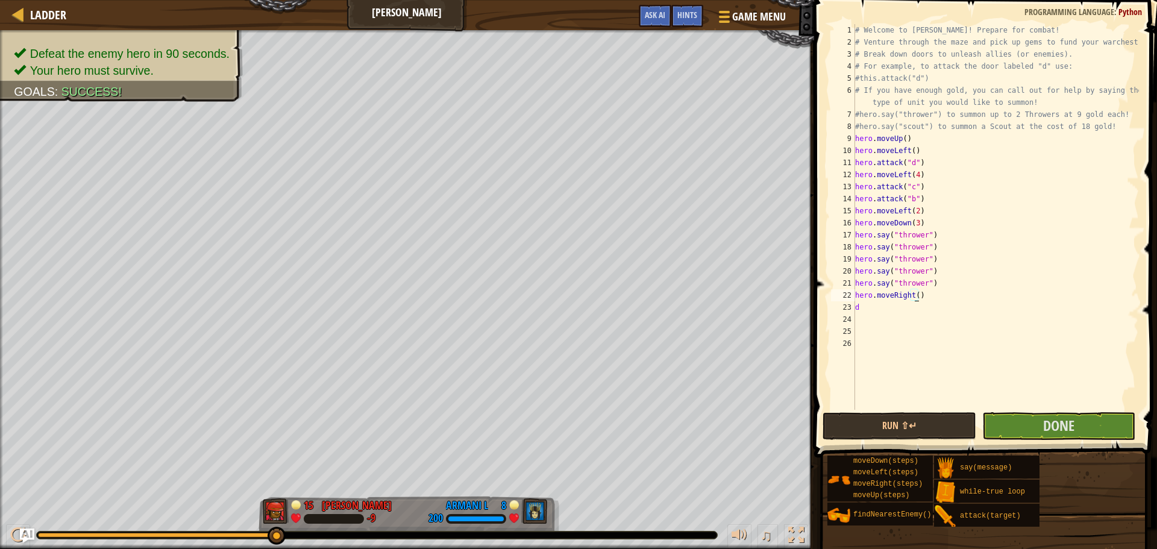
scroll to position [5, 5]
click at [872, 309] on div "# Welcome to [PERSON_NAME]! Prepare for combat! # Venture through the maze and …" at bounding box center [996, 229] width 286 height 410
click at [923, 300] on div "# Welcome to [PERSON_NAME]! Prepare for combat! # Venture through the maze and …" at bounding box center [996, 229] width 286 height 410
click at [921, 290] on div "# Welcome to [PERSON_NAME]! Prepare for combat! # Venture through the maze and …" at bounding box center [996, 229] width 286 height 410
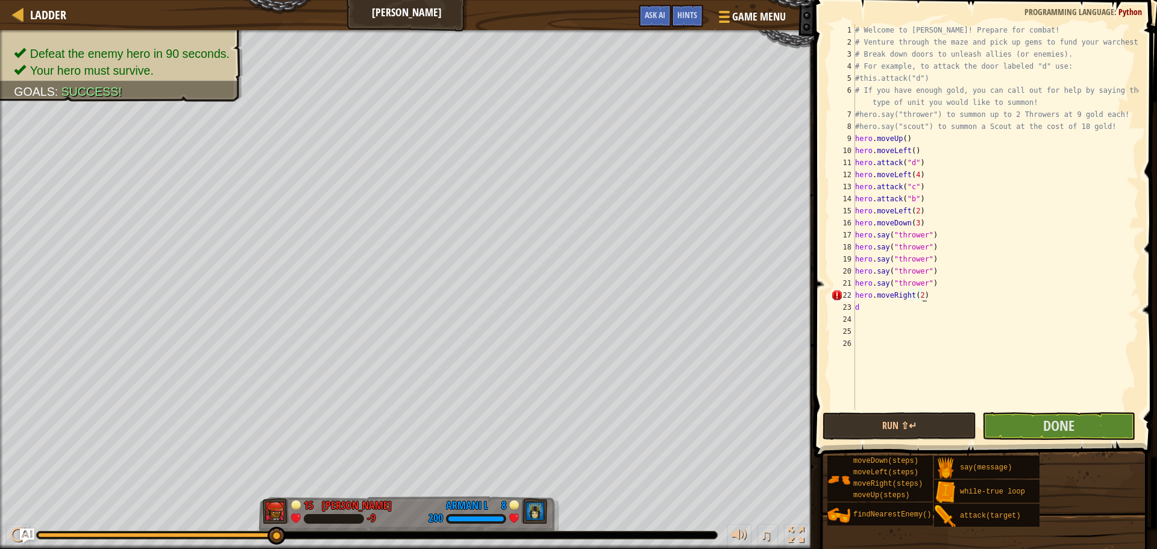
scroll to position [5, 5]
click at [879, 309] on div "# Welcome to [PERSON_NAME]! Prepare for combat! # Venture through the maze and …" at bounding box center [996, 229] width 286 height 410
type textarea "do"
click at [897, 324] on div "hero.move Do wn press enter" at bounding box center [967, 342] width 228 height 54
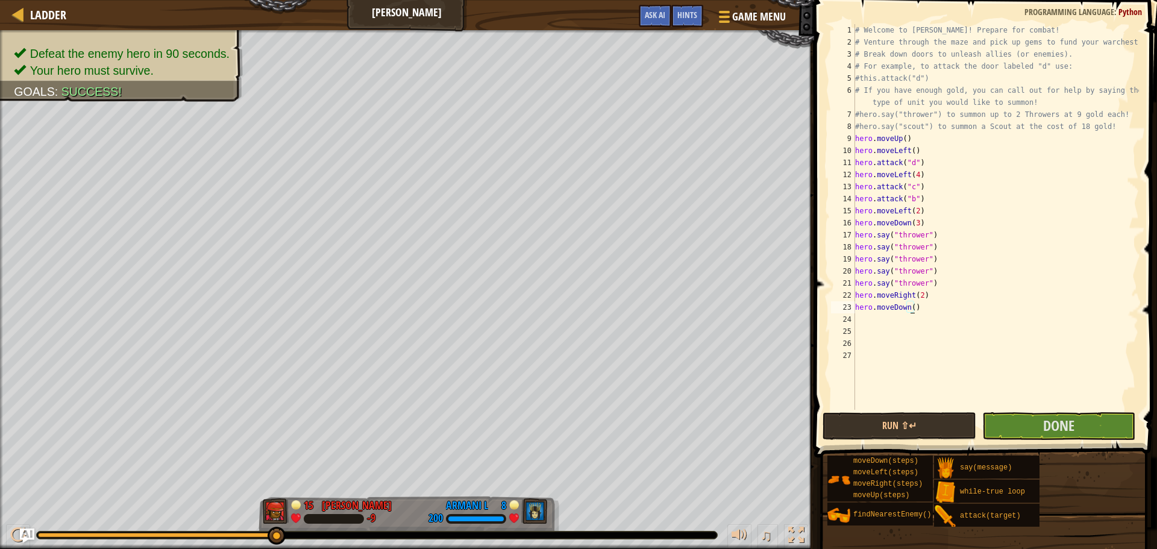
click at [910, 309] on div "# Welcome to [PERSON_NAME]! Prepare for combat! # Venture through the maze and …" at bounding box center [996, 229] width 286 height 410
type textarea "hero.moveDown(2))"
click at [877, 321] on div "# Welcome to [PERSON_NAME]! Prepare for combat! # Venture through the maze and …" at bounding box center [996, 229] width 286 height 410
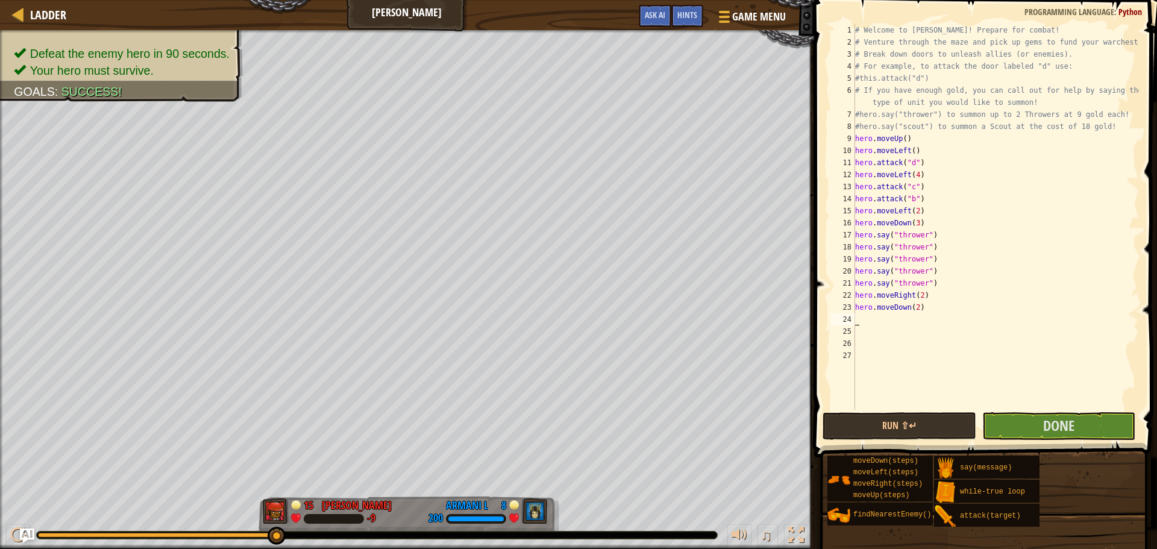
scroll to position [5, 0]
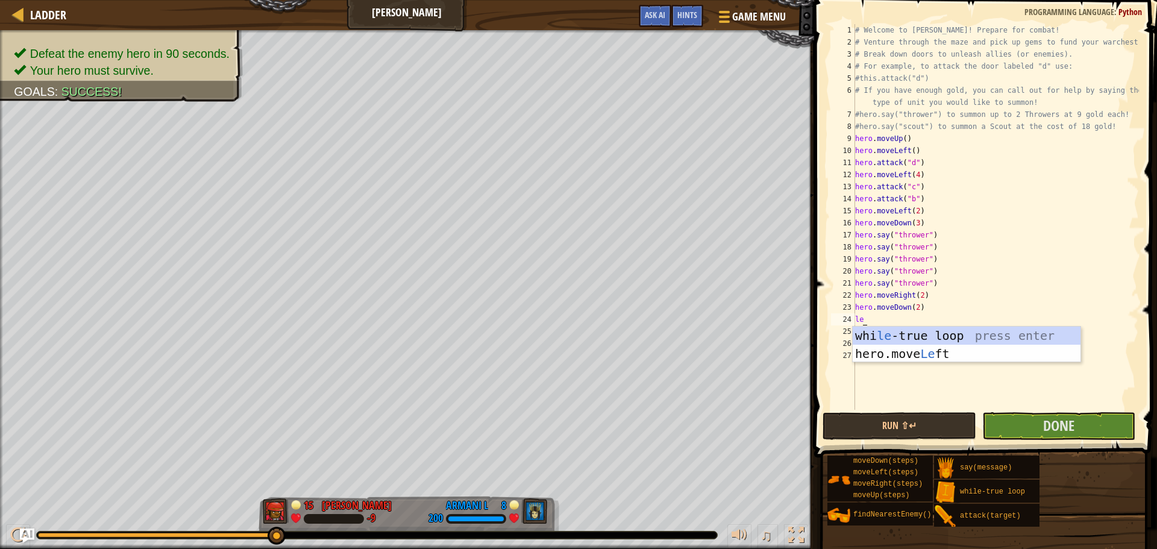
type textarea "lef"
click at [895, 334] on div "hero.move Lef t press enter" at bounding box center [967, 354] width 228 height 54
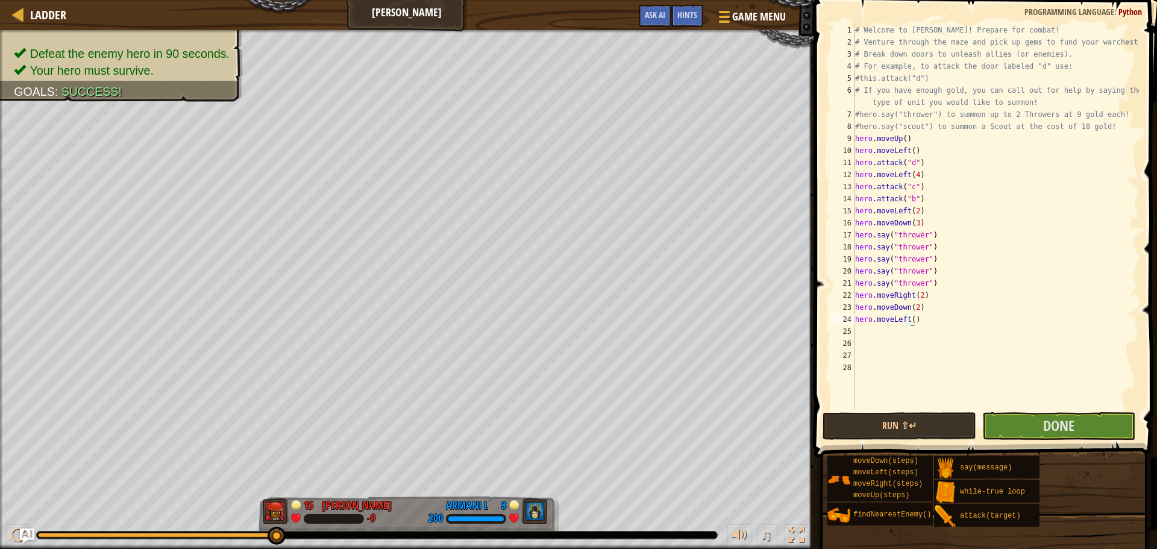
click at [910, 321] on div "# Welcome to [PERSON_NAME]! Prepare for combat! # Venture through the maze and …" at bounding box center [996, 229] width 286 height 410
type textarea "hero.moveLeft(2))"
click at [869, 331] on div "# Welcome to [PERSON_NAME]! Prepare for combat! # Venture through the maze and …" at bounding box center [996, 229] width 286 height 410
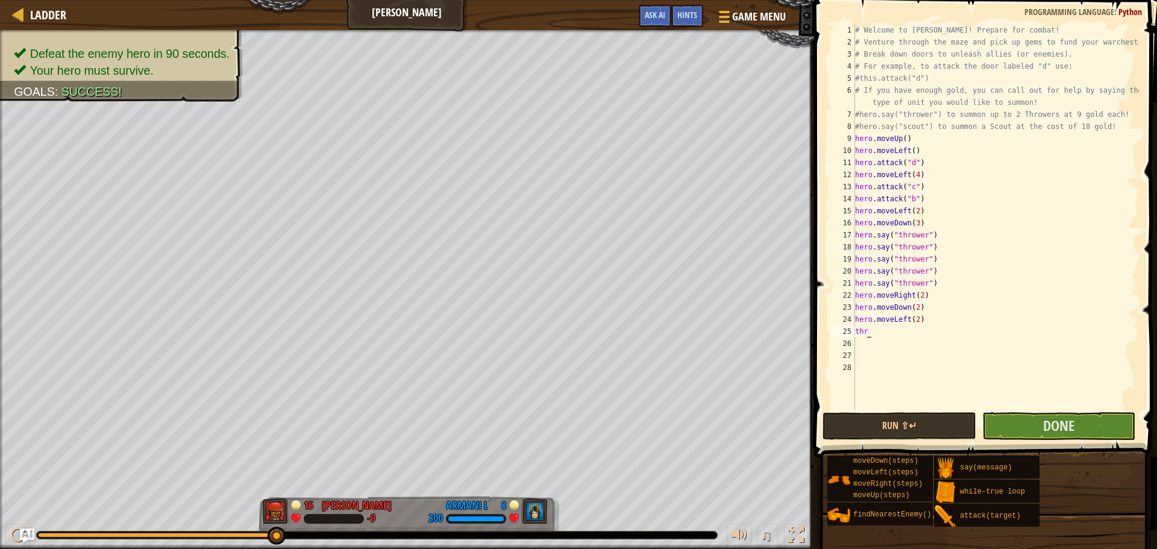
scroll to position [5, 0]
type textarea "t"
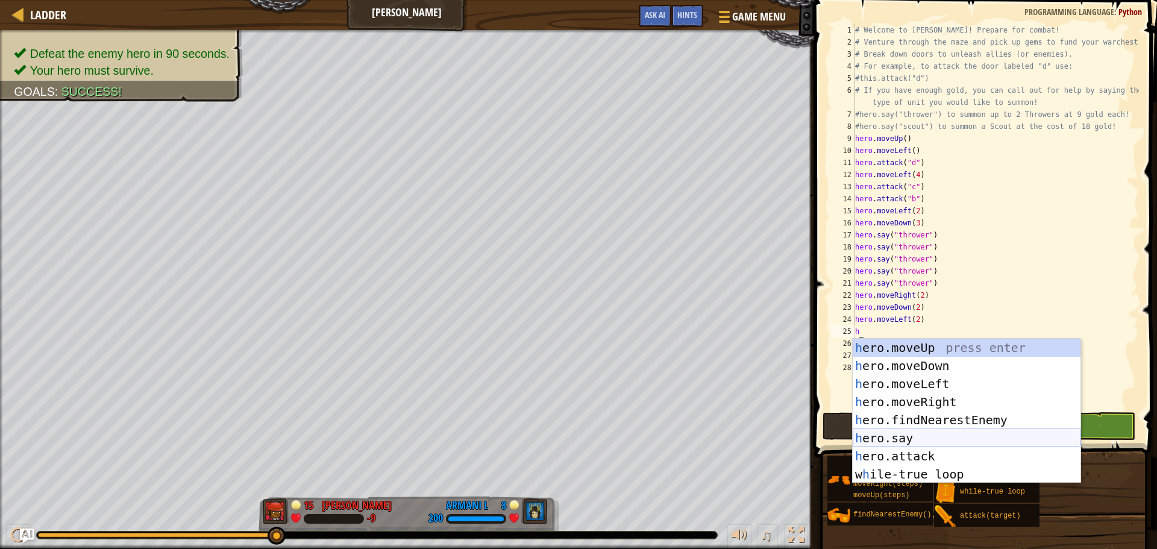
click at [903, 439] on div "h ero.moveUp press enter h ero.moveDown press enter h ero.moveLeft press enter …" at bounding box center [967, 429] width 228 height 181
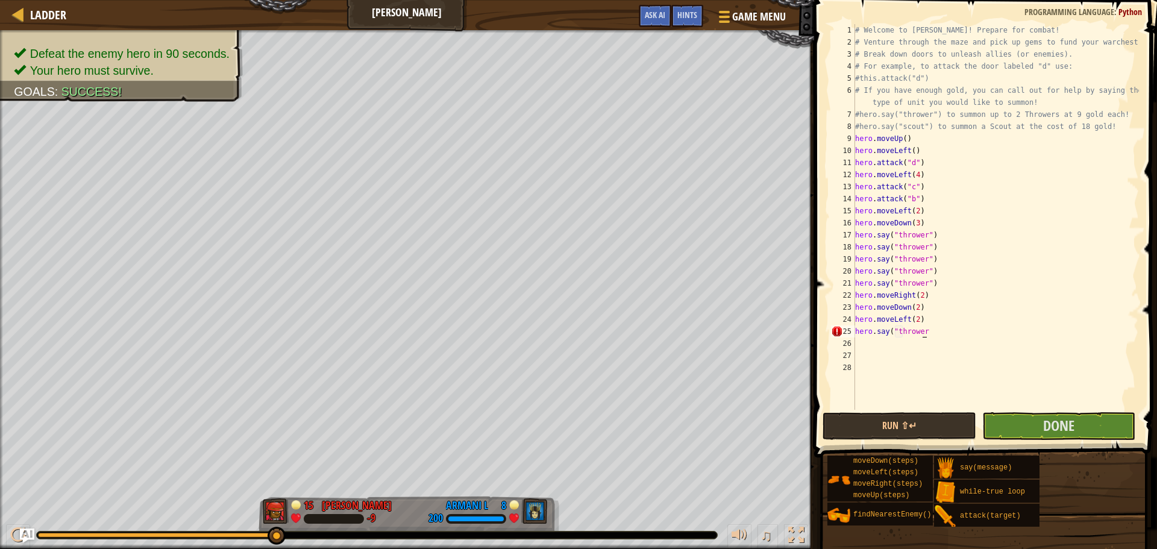
scroll to position [5, 5]
click at [927, 419] on button "Run ⇧↵" at bounding box center [898, 426] width 153 height 28
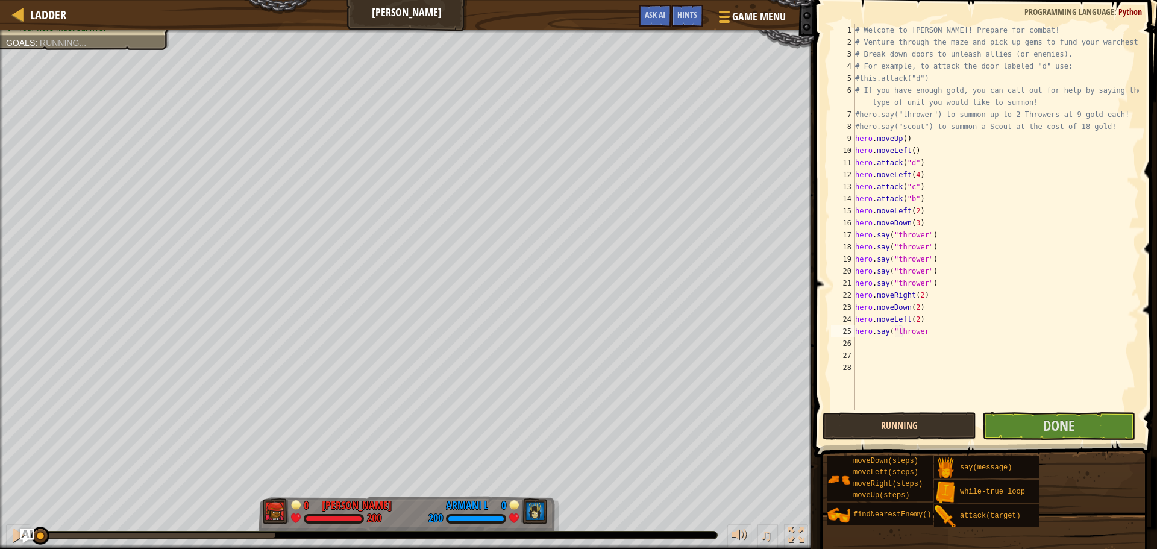
scroll to position [5, 5]
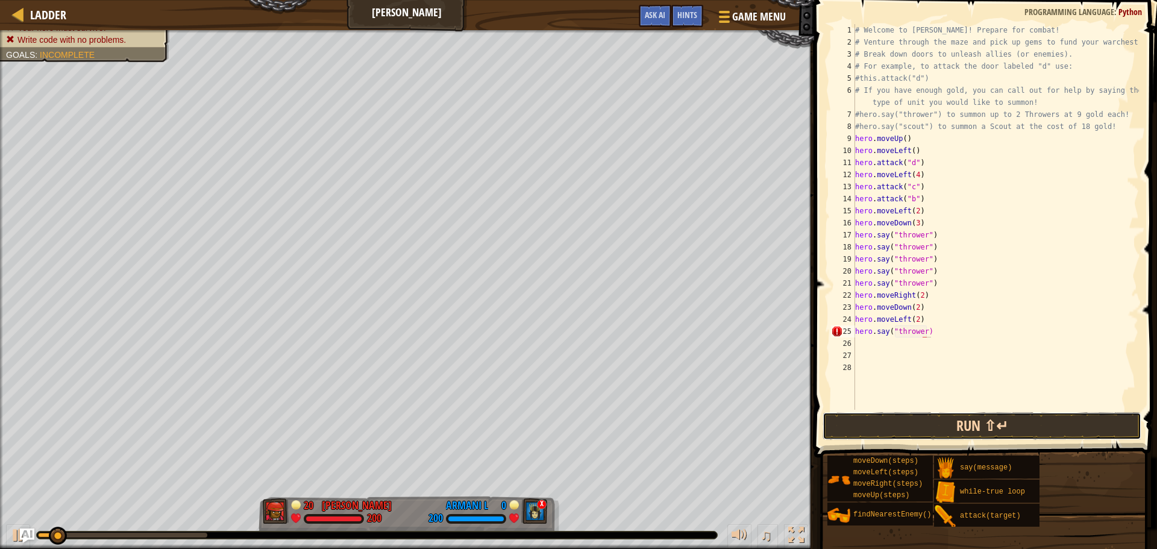
click at [962, 426] on button "Run ⇧↵" at bounding box center [981, 426] width 319 height 28
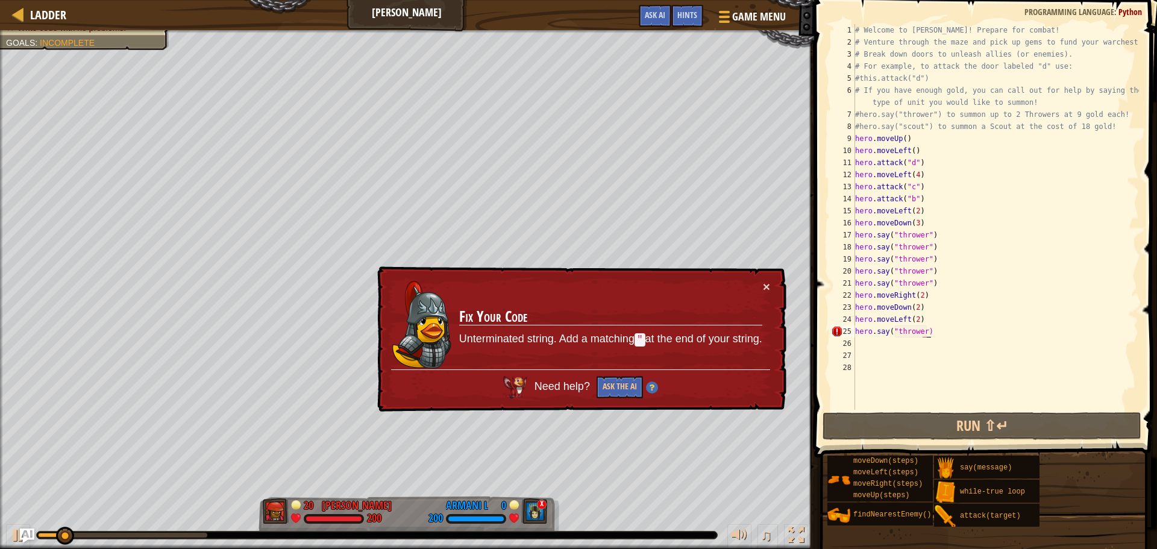
click at [923, 333] on div "# Welcome to [PERSON_NAME]! Prepare for combat! # Venture through the maze and …" at bounding box center [996, 229] width 286 height 410
click at [921, 334] on div "# Welcome to [PERSON_NAME]! Prepare for combat! # Venture through the maze and …" at bounding box center [996, 229] width 286 height 410
click at [764, 289] on button "×" at bounding box center [766, 286] width 7 height 13
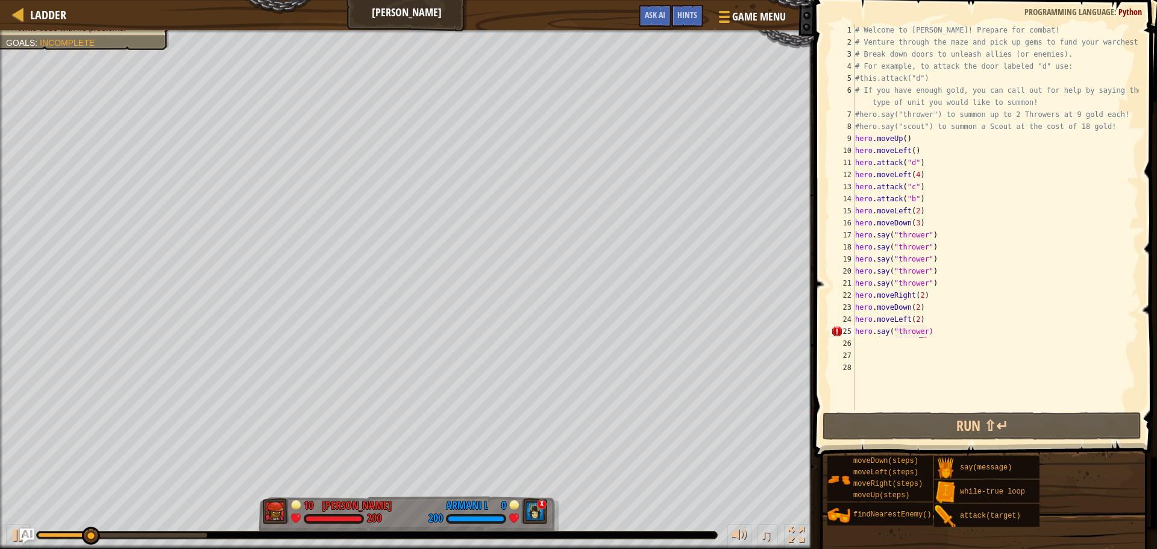
click at [920, 331] on div "# Welcome to [PERSON_NAME]! Prepare for combat! # Venture through the maze and …" at bounding box center [996, 229] width 286 height 410
click at [921, 330] on div "# Welcome to [PERSON_NAME]! Prepare for combat! # Venture through the maze and …" at bounding box center [996, 229] width 286 height 410
click at [921, 333] on div "# Welcome to [PERSON_NAME]! Prepare for combat! # Venture through the maze and …" at bounding box center [996, 229] width 286 height 410
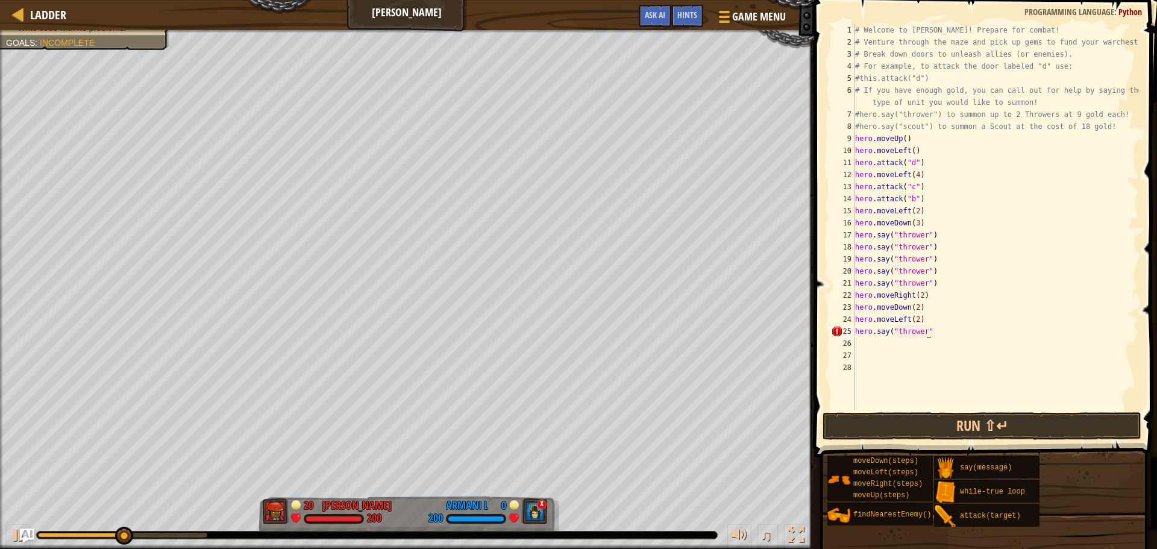
scroll to position [5, 6]
click at [895, 419] on button "Run ⇧↵" at bounding box center [981, 426] width 319 height 28
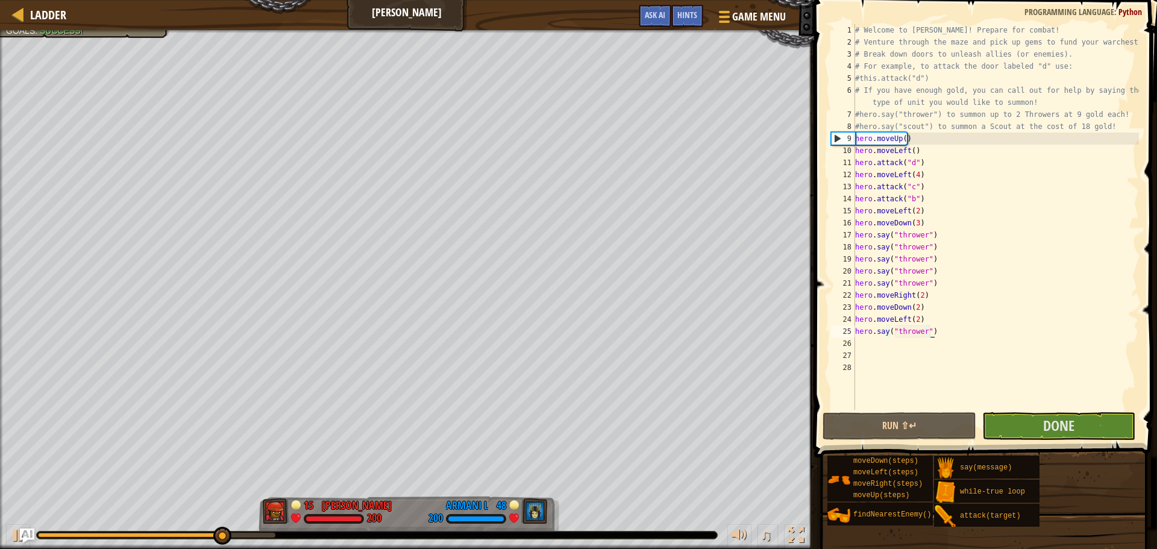
click at [935, 286] on div "# Welcome to [PERSON_NAME]! Prepare for combat! # Venture through the maze and …" at bounding box center [996, 229] width 286 height 410
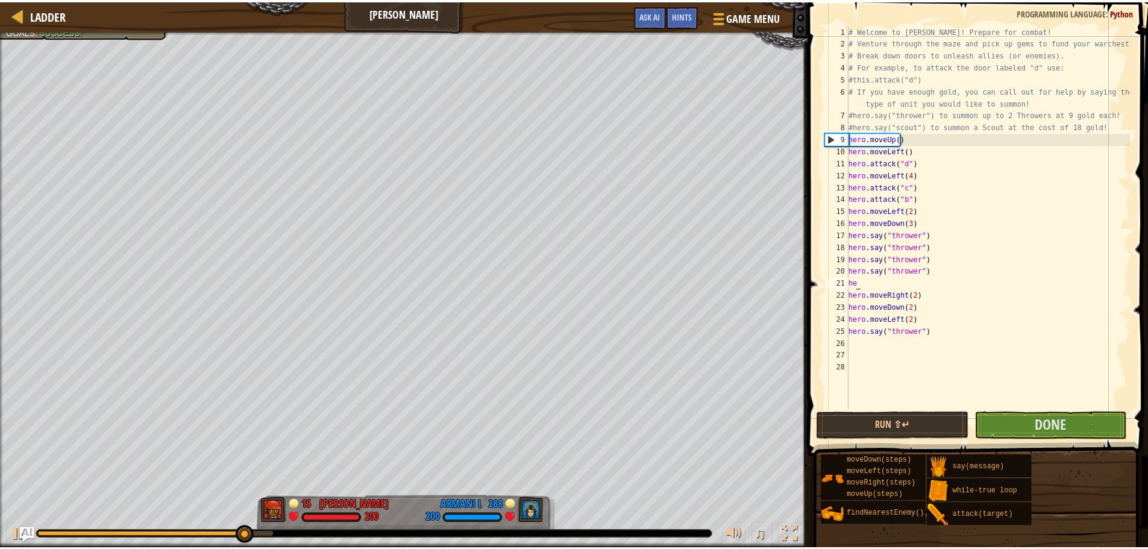
scroll to position [5, 0]
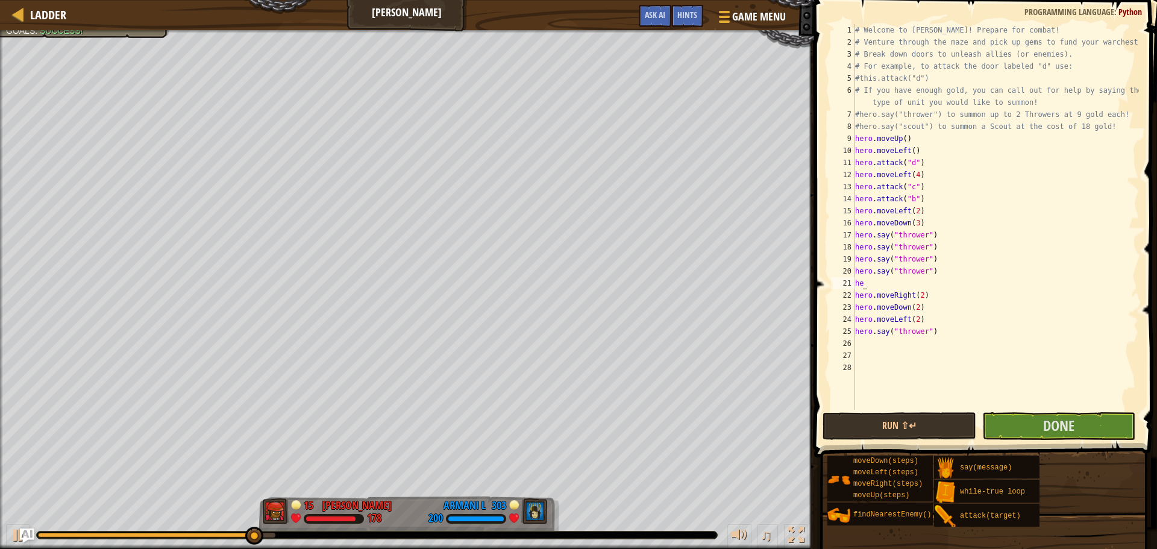
type textarea "h"
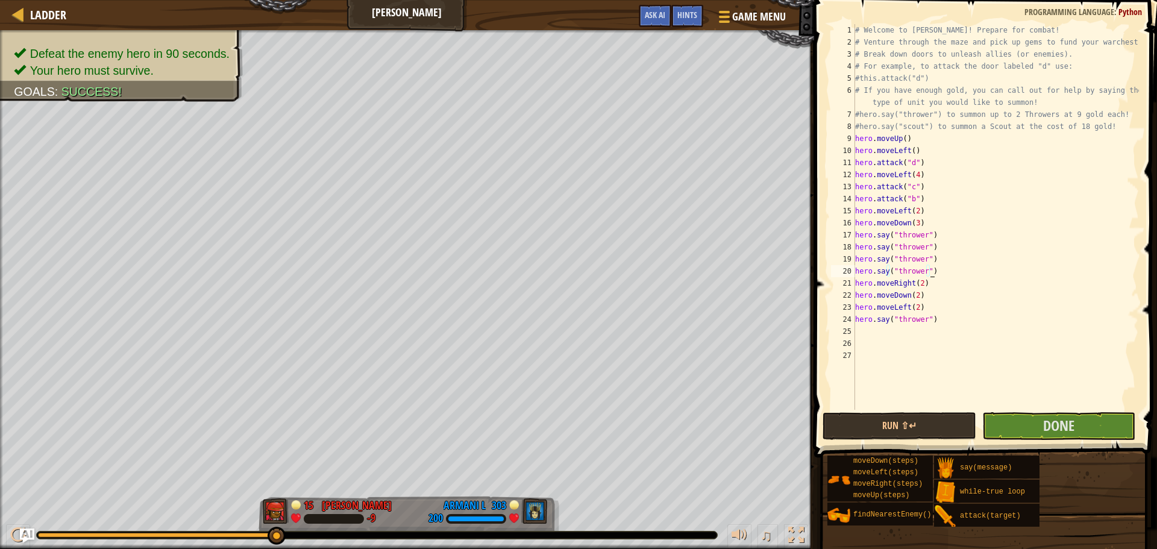
click at [918, 307] on div "# Welcome to [PERSON_NAME]! Prepare for combat! # Venture through the maze and …" at bounding box center [996, 229] width 286 height 410
type textarea "h"
click at [932, 308] on div "# Welcome to [PERSON_NAME]! Prepare for combat! # Venture through the maze and …" at bounding box center [996, 229] width 286 height 410
type textarea "hero.say("thrower")"
drag, startPoint x: 930, startPoint y: 303, endPoint x: 856, endPoint y: 307, distance: 74.8
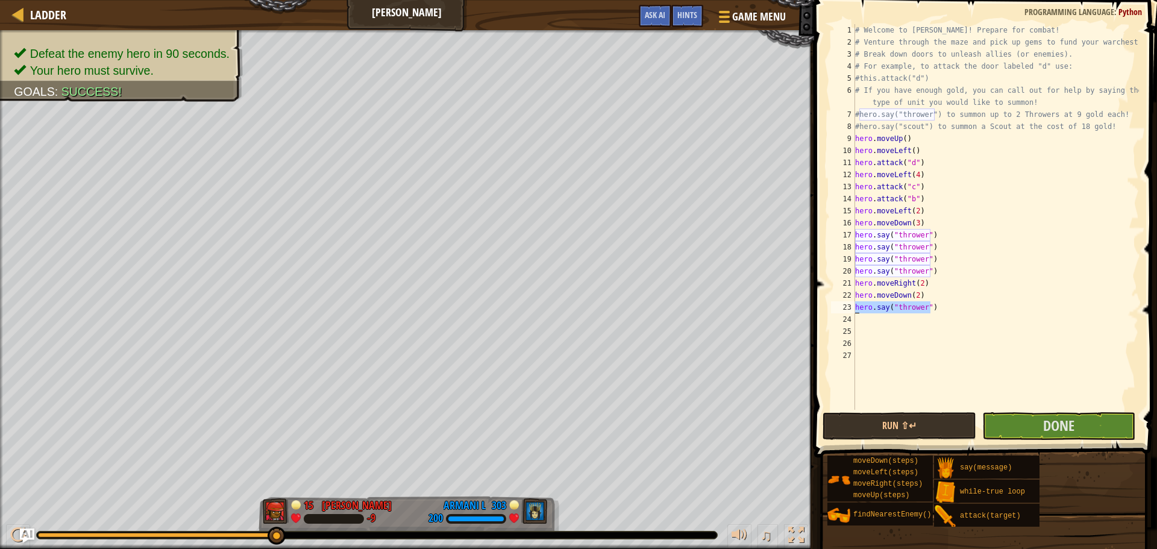
click at [856, 307] on div "# Welcome to [PERSON_NAME]! Prepare for combat! # Venture through the maze and …" at bounding box center [996, 229] width 286 height 410
type textarea "hero.say("thrower")"
click at [868, 324] on div "# Welcome to [PERSON_NAME]! Prepare for combat! # Venture through the maze and …" at bounding box center [996, 229] width 286 height 410
paste textarea "hero.say("thrower")"
type textarea "hero.say("thrower")"
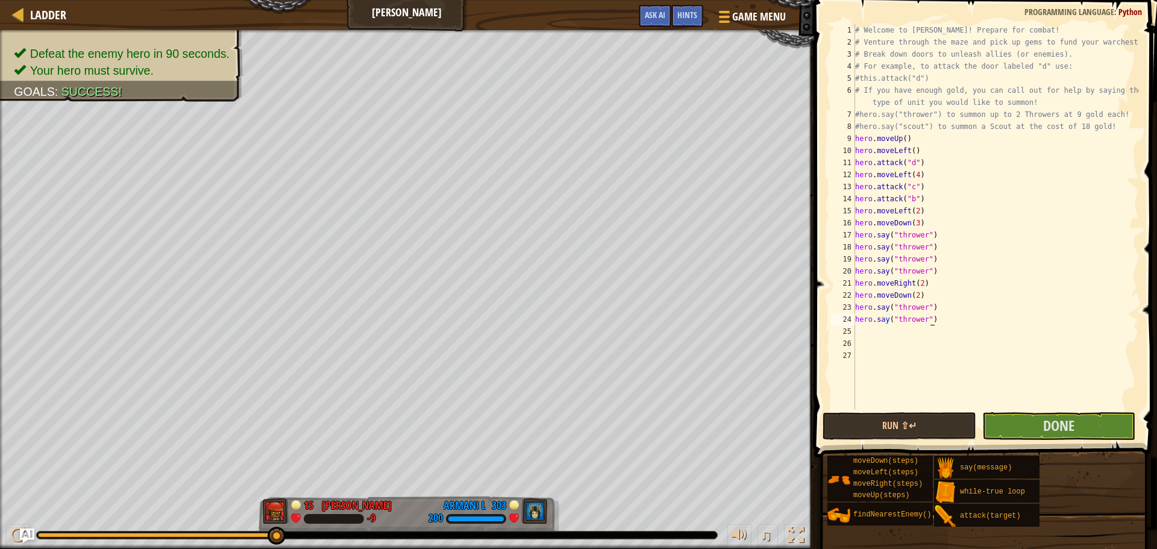
click at [862, 331] on div "# Welcome to [PERSON_NAME]! Prepare for combat! # Venture through the maze and …" at bounding box center [996, 229] width 286 height 410
paste textarea "hero.say("thrower")"
type textarea "hero.say("thrower")"
click at [915, 421] on button "Run ⇧↵" at bounding box center [898, 426] width 153 height 28
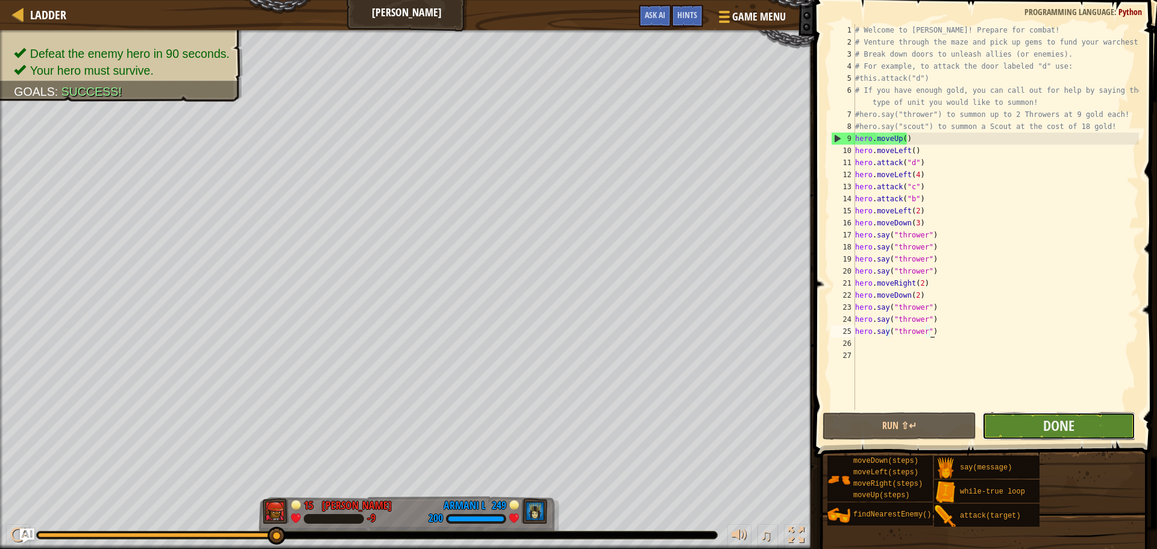
click at [1026, 421] on button "Done" at bounding box center [1058, 426] width 153 height 28
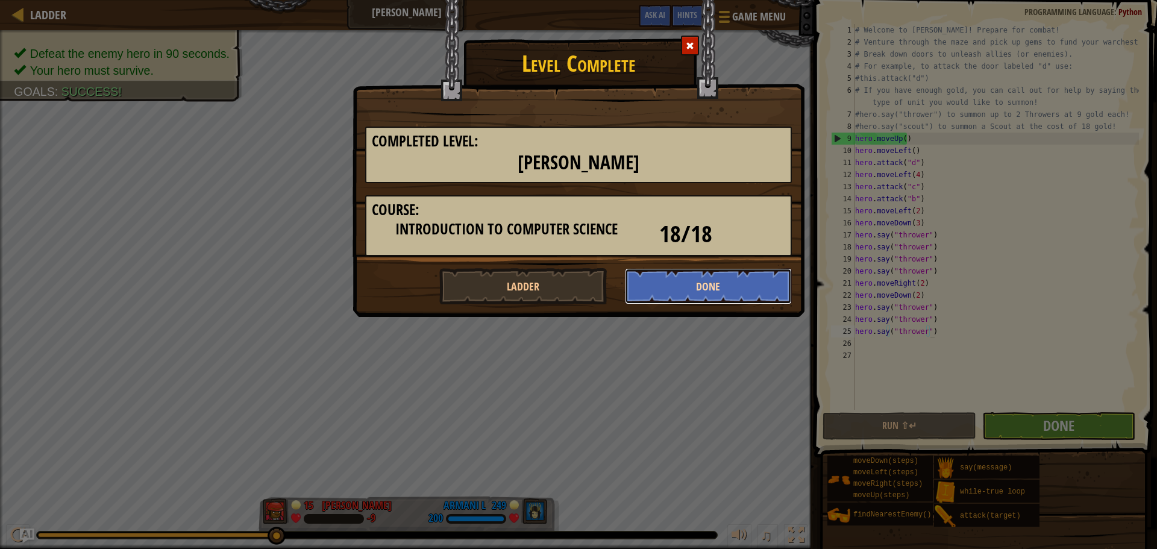
click at [704, 287] on button "Done" at bounding box center [709, 286] width 168 height 36
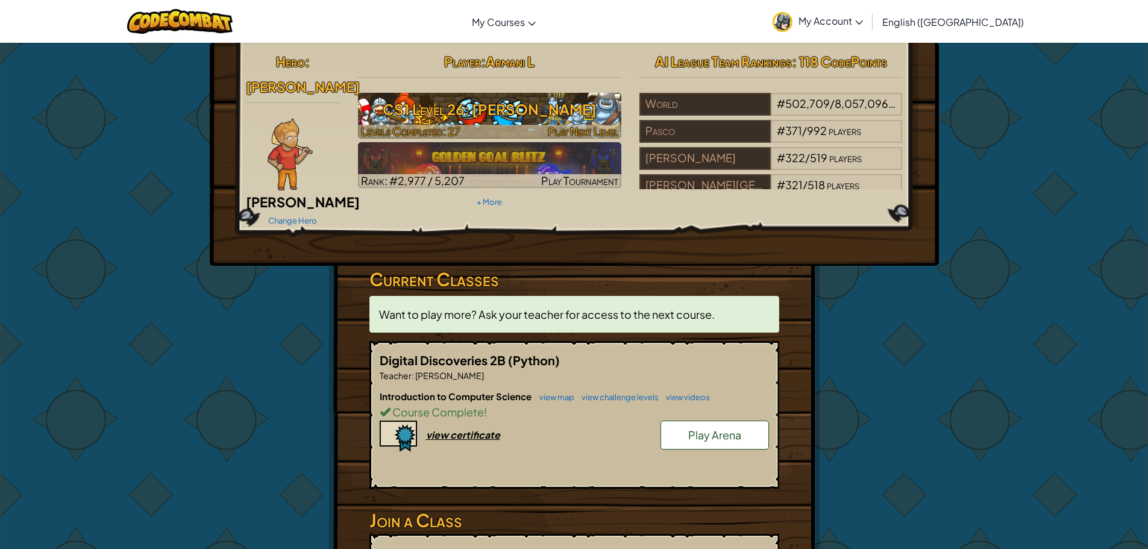
click at [474, 134] on div at bounding box center [489, 132] width 263 height 14
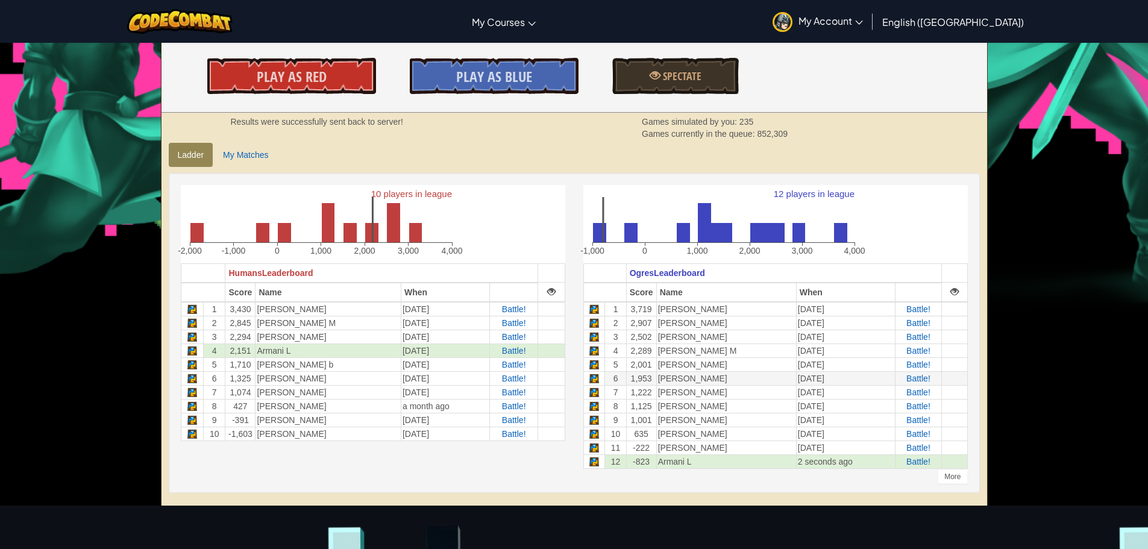
scroll to position [241, 0]
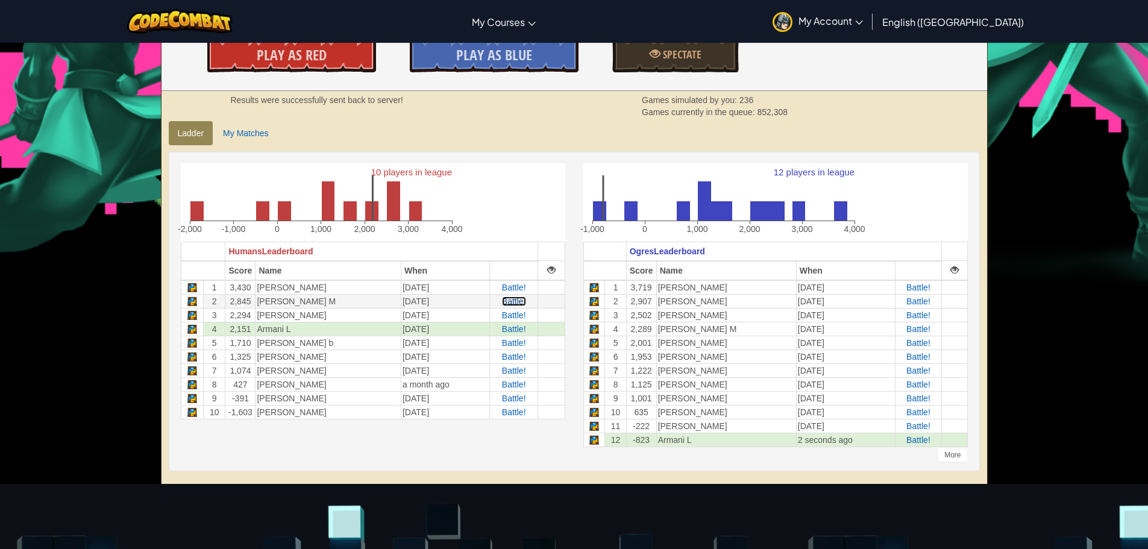
click at [507, 304] on span "Battle!" at bounding box center [514, 301] width 24 height 10
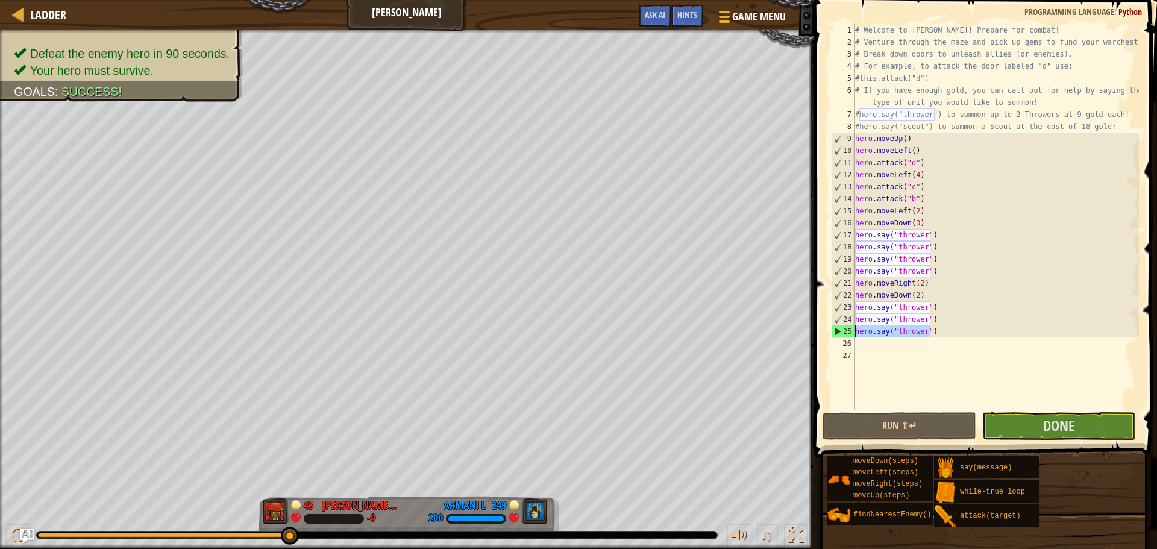
type textarea "hero.say("thrower")"
click at [856, 331] on div "hero.say("thrower") 1 2 3 4 5 6 7 8 9 10 11 12 13 14 15 16 17 18 19 20 21 22 23…" at bounding box center [984, 217] width 310 height 386
click at [862, 347] on div "# Welcome to [PERSON_NAME]! Prepare for combat! # Venture through the maze and …" at bounding box center [996, 229] width 286 height 410
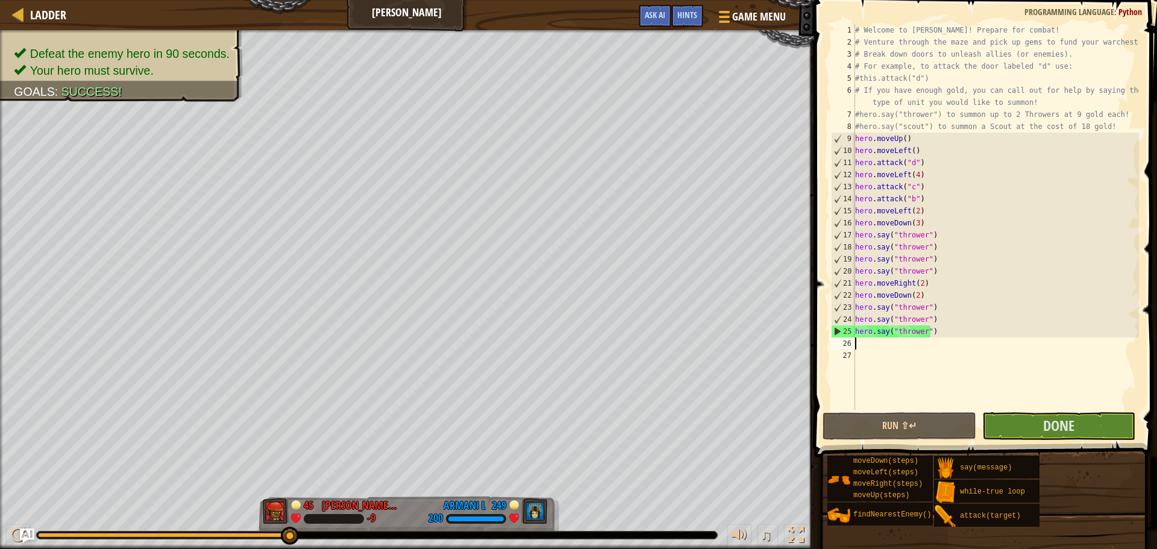
type textarea "hero.say("thrower")"
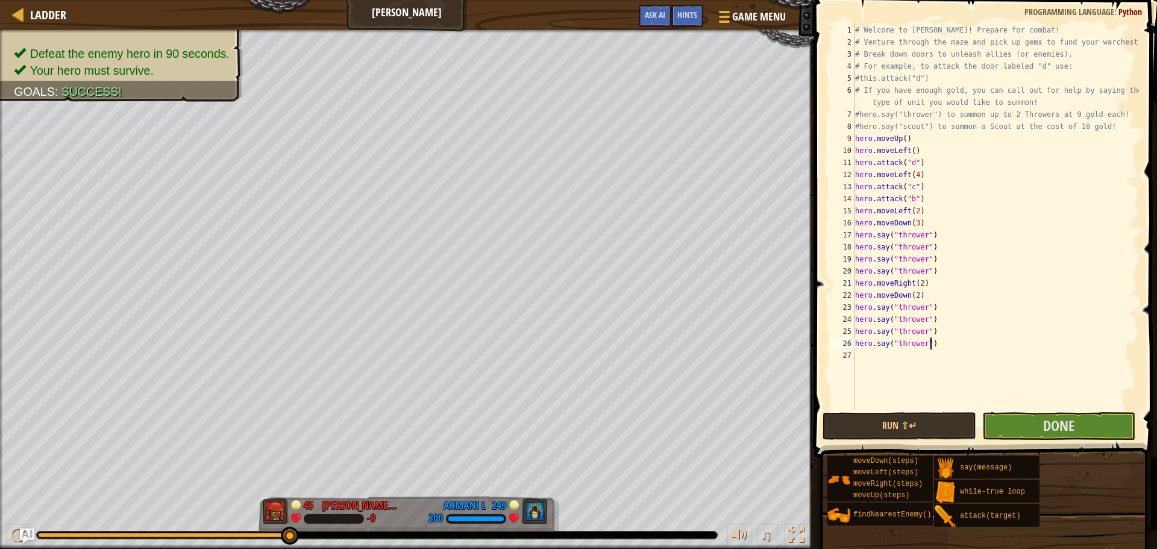
click at [857, 359] on div "# Welcome to [PERSON_NAME]! Prepare for combat! # Venture through the maze and …" at bounding box center [996, 229] width 286 height 410
type textarea "hero.say("thrower")"
click at [864, 373] on div "# Welcome to [PERSON_NAME]! Prepare for combat! # Venture through the maze and …" at bounding box center [996, 229] width 286 height 410
type textarea "hero.say("thrower")"
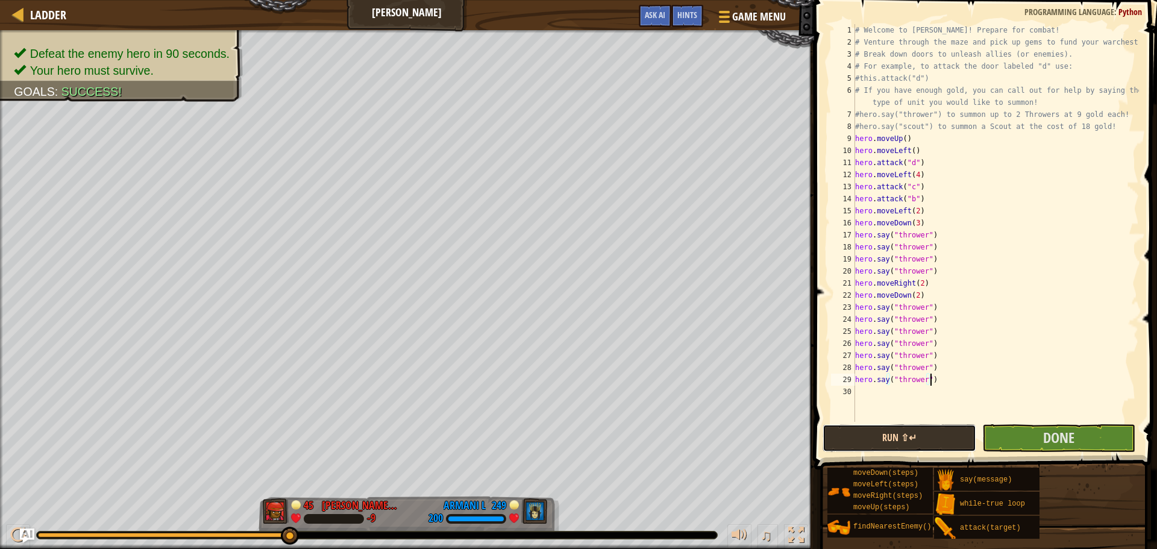
click at [871, 435] on button "Run ⇧↵" at bounding box center [898, 438] width 153 height 28
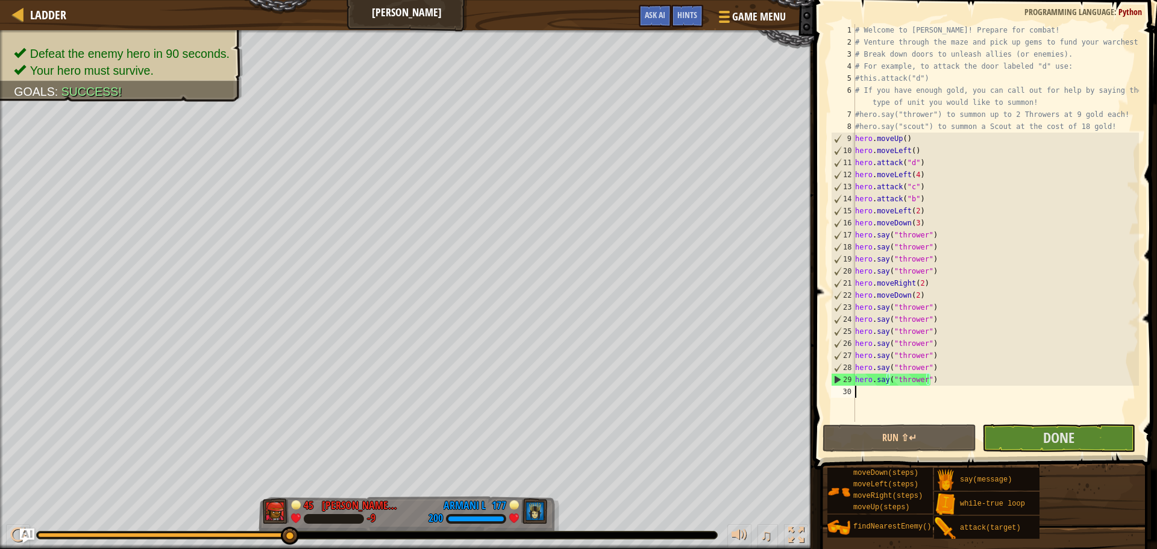
click at [857, 391] on div "# Welcome to [PERSON_NAME]! Prepare for combat! # Venture through the maze and …" at bounding box center [996, 235] width 286 height 422
paste textarea "hero.say("thrower")"
type textarea "hero.say("thrower")"
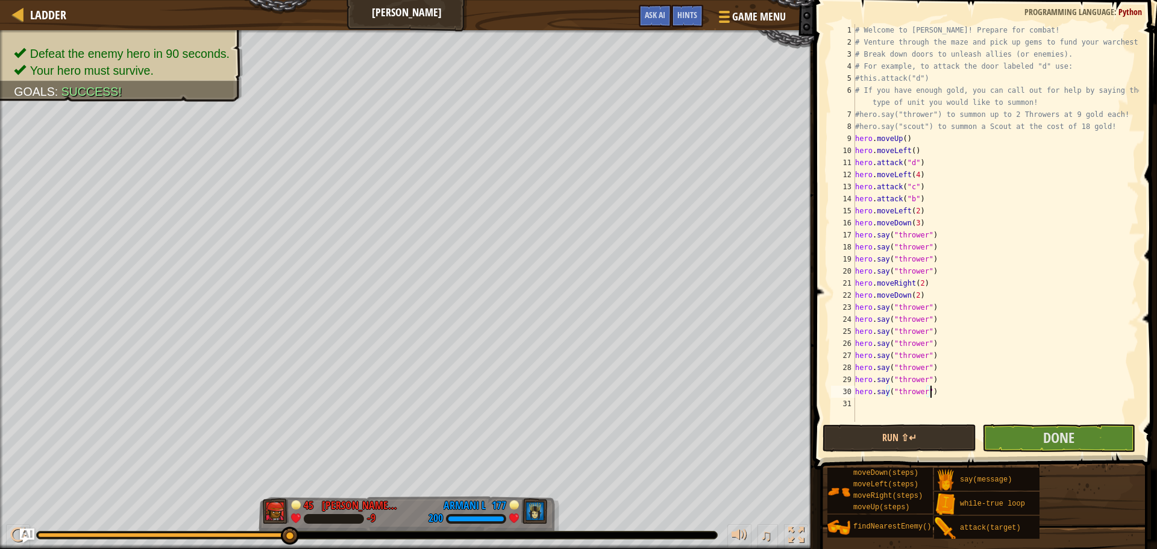
click at [862, 403] on div "# Welcome to [PERSON_NAME]! Prepare for combat! # Venture through the maze and …" at bounding box center [996, 235] width 286 height 422
paste textarea "hero.say("thrower")"
type textarea "hero.say("thrower")"
click at [860, 415] on div "# Welcome to [PERSON_NAME]! Prepare for combat! # Venture through the maze and …" at bounding box center [996, 235] width 286 height 422
paste textarea "hero.say("thrower")"
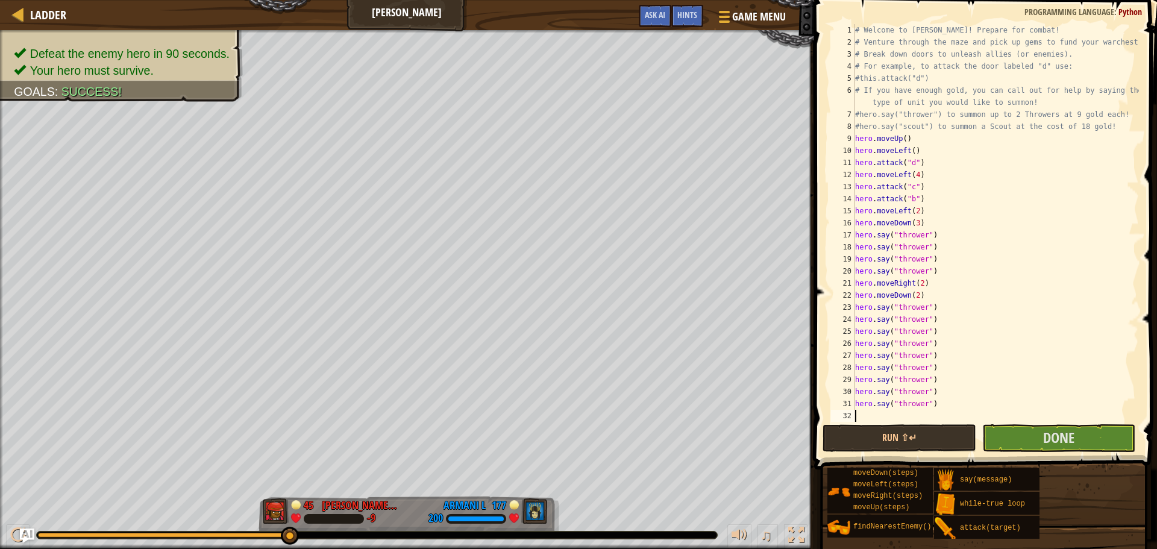
type textarea "hero.say("thrower")"
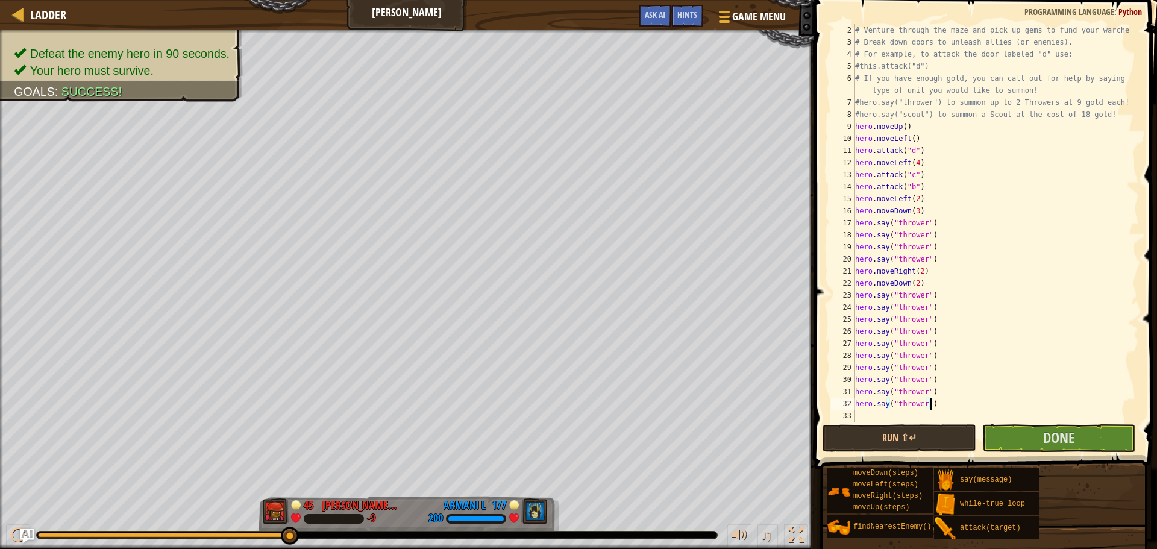
scroll to position [12, 0]
click at [863, 414] on div "# Venture through the maze and pick up gems to fund your warchest. # Break down…" at bounding box center [991, 235] width 277 height 422
paste textarea "hero.say("thrower")"
type textarea "hero.say("thrower")"
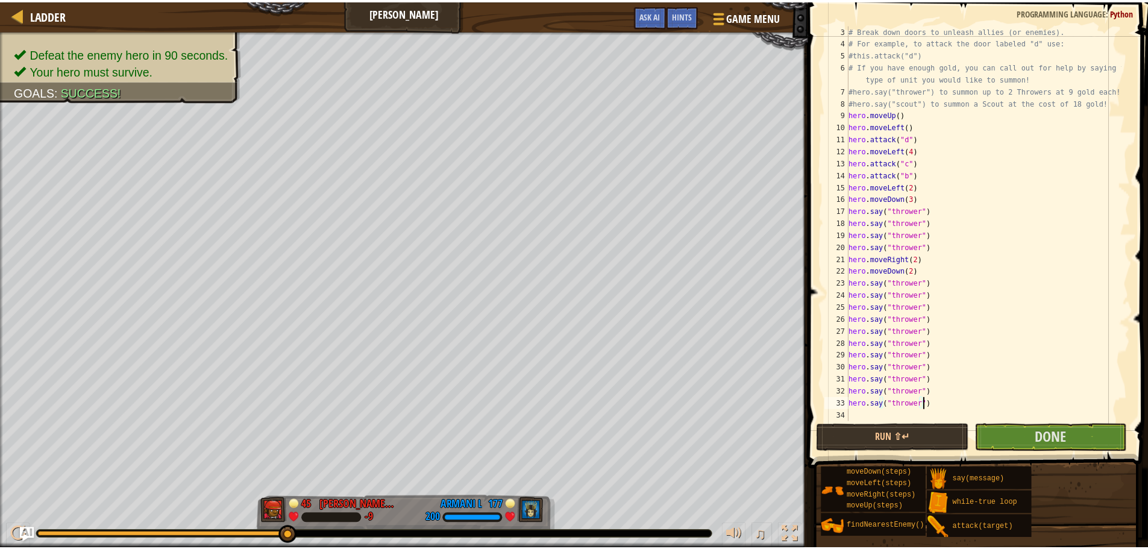
scroll to position [24, 0]
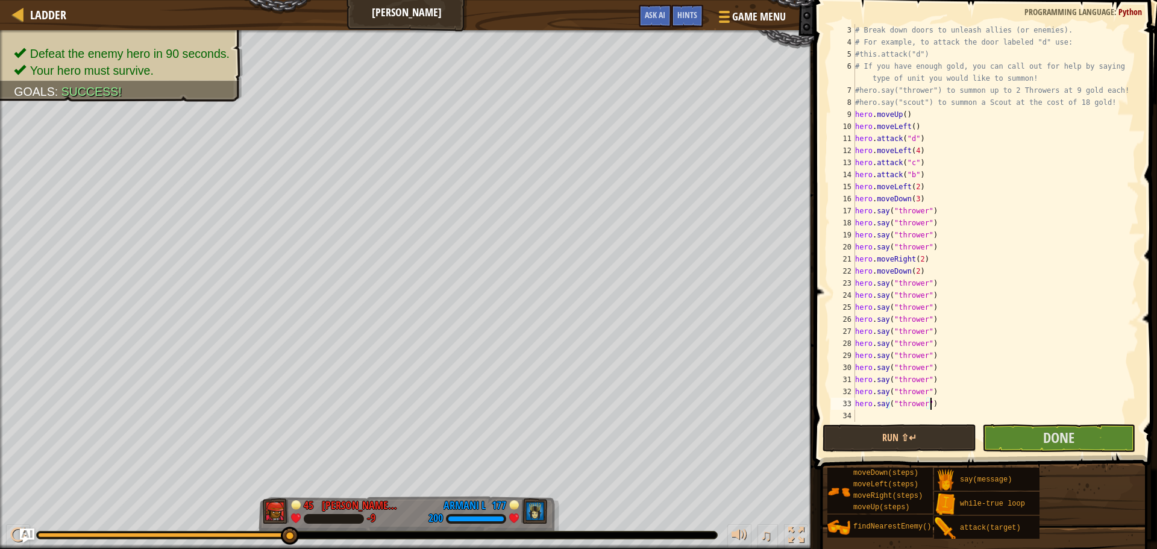
click at [863, 411] on div "# Break down doors to unleash allies (or enemies). # For example, to attack the…" at bounding box center [991, 235] width 277 height 422
paste textarea "hero.say("thrower")"
type textarea "hero.say("thrower")"
click at [852, 438] on button "Run ⇧↵" at bounding box center [898, 438] width 153 height 28
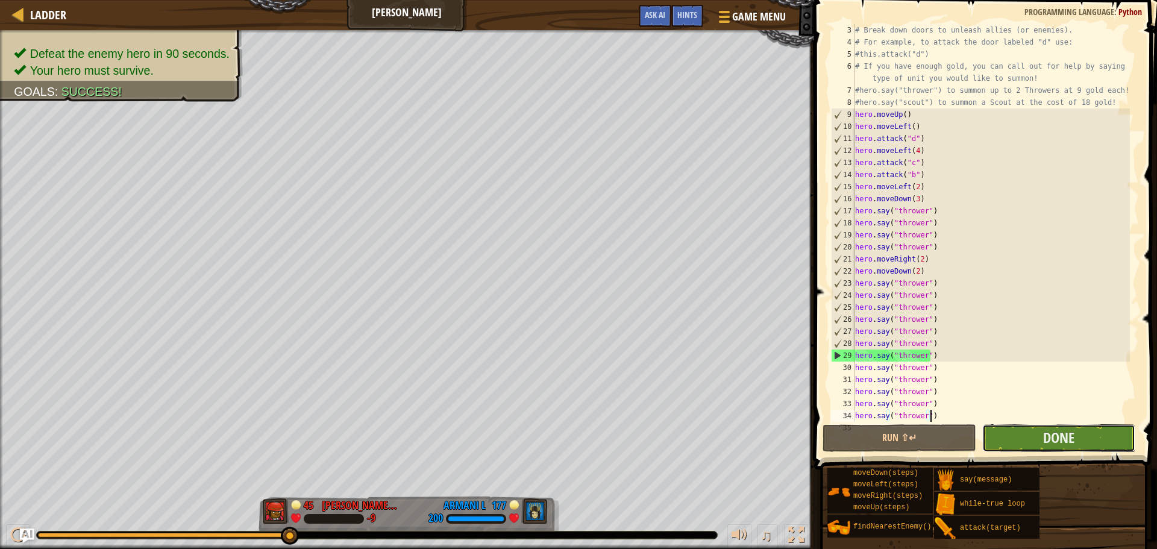
click at [1088, 437] on button "Done" at bounding box center [1058, 438] width 153 height 28
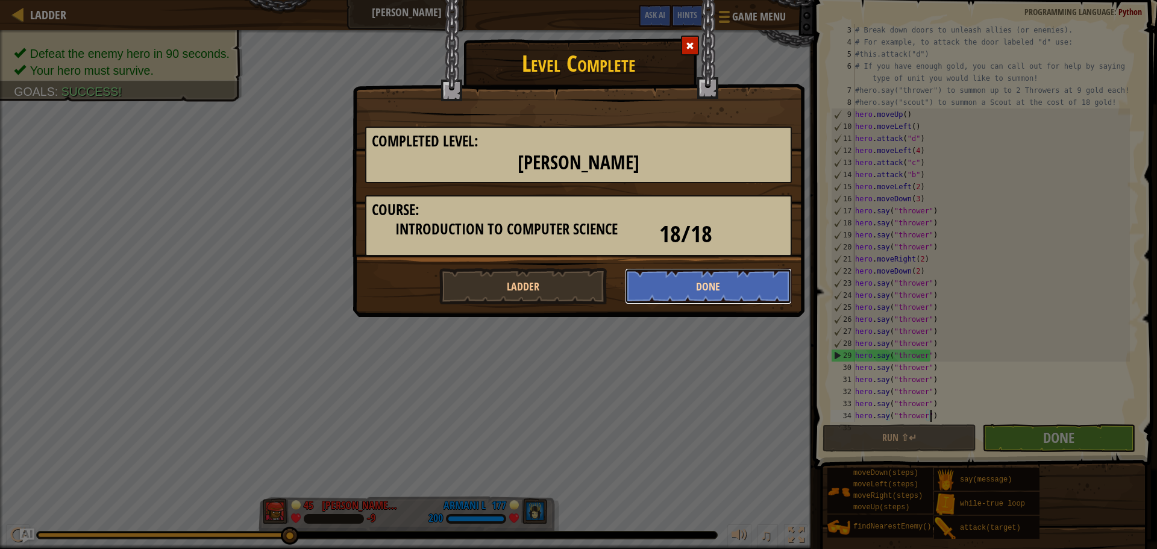
click at [640, 281] on button "Done" at bounding box center [709, 286] width 168 height 36
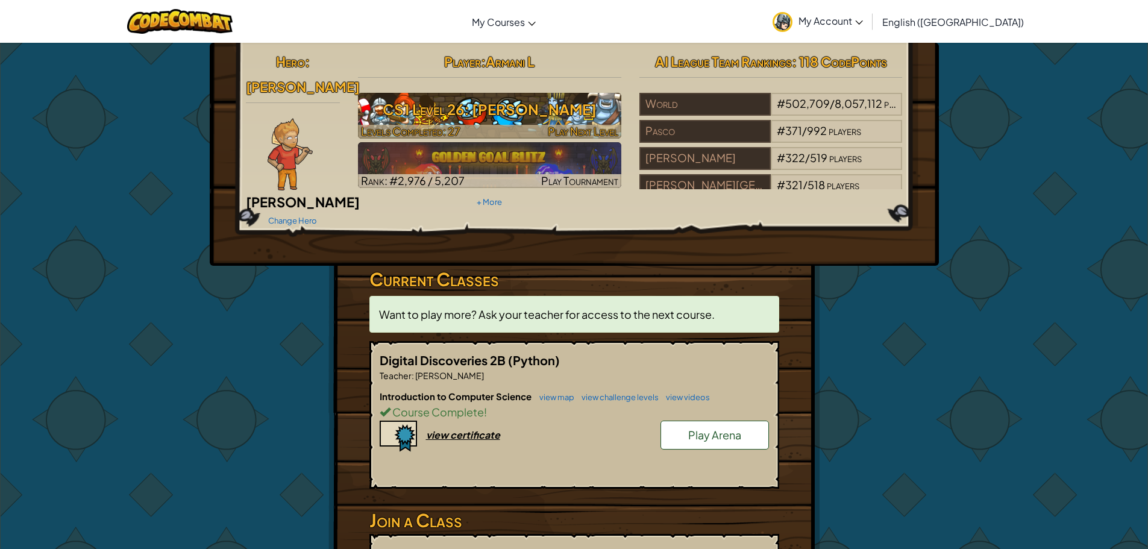
drag, startPoint x: 528, startPoint y: 137, endPoint x: 521, endPoint y: 129, distance: 10.7
click at [521, 129] on div at bounding box center [489, 132] width 263 height 14
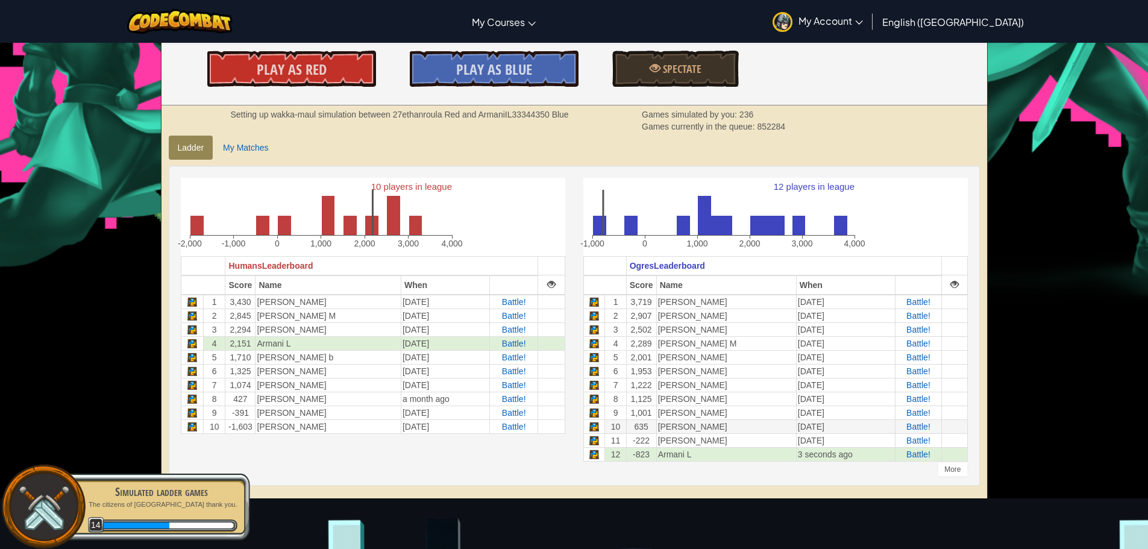
scroll to position [241, 0]
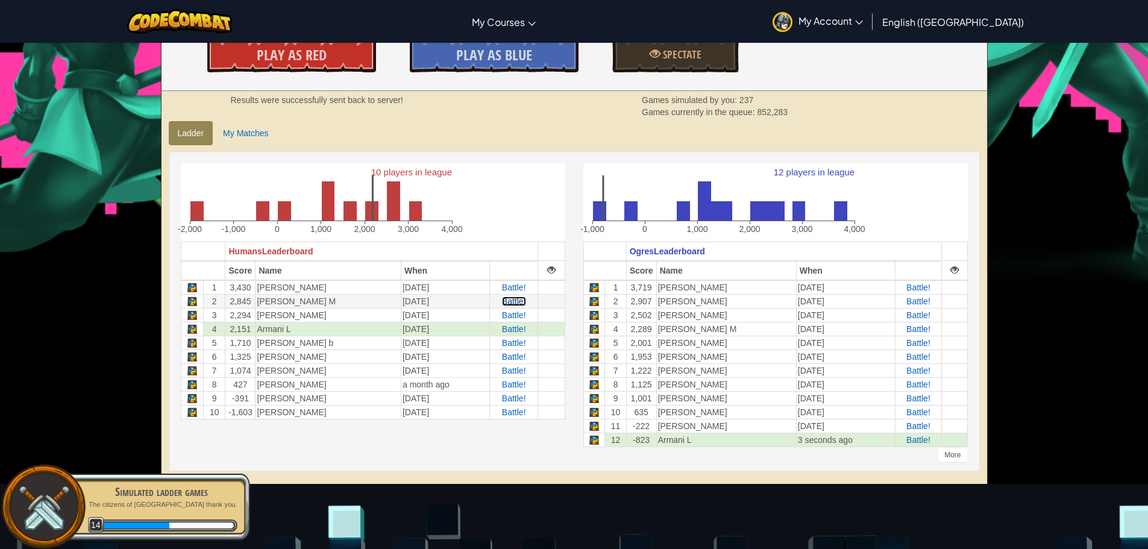
click at [504, 301] on span "Battle!" at bounding box center [514, 301] width 24 height 10
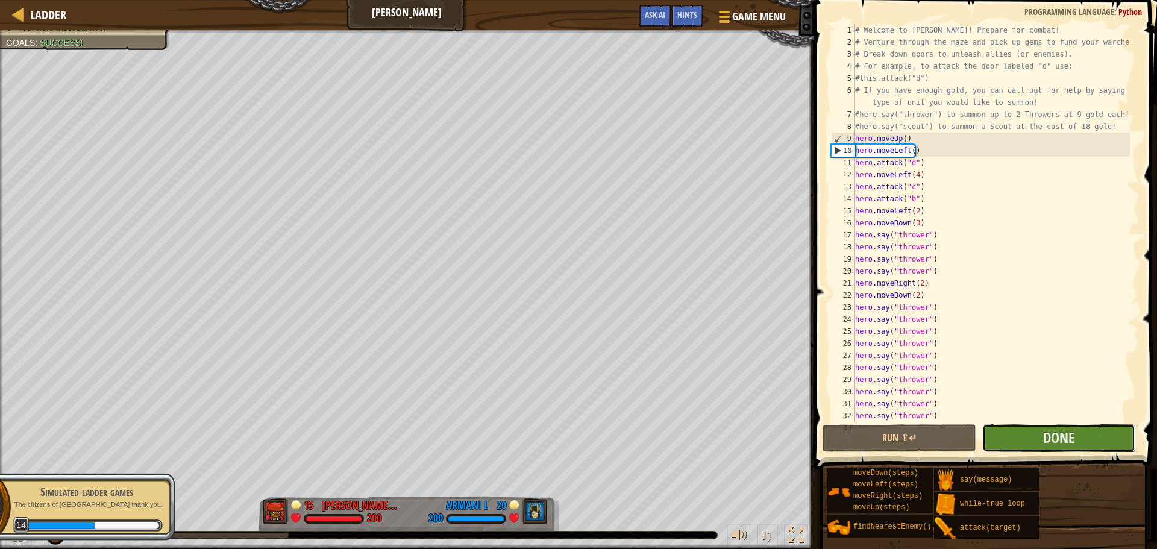
click at [1025, 444] on button "Done" at bounding box center [1058, 438] width 153 height 28
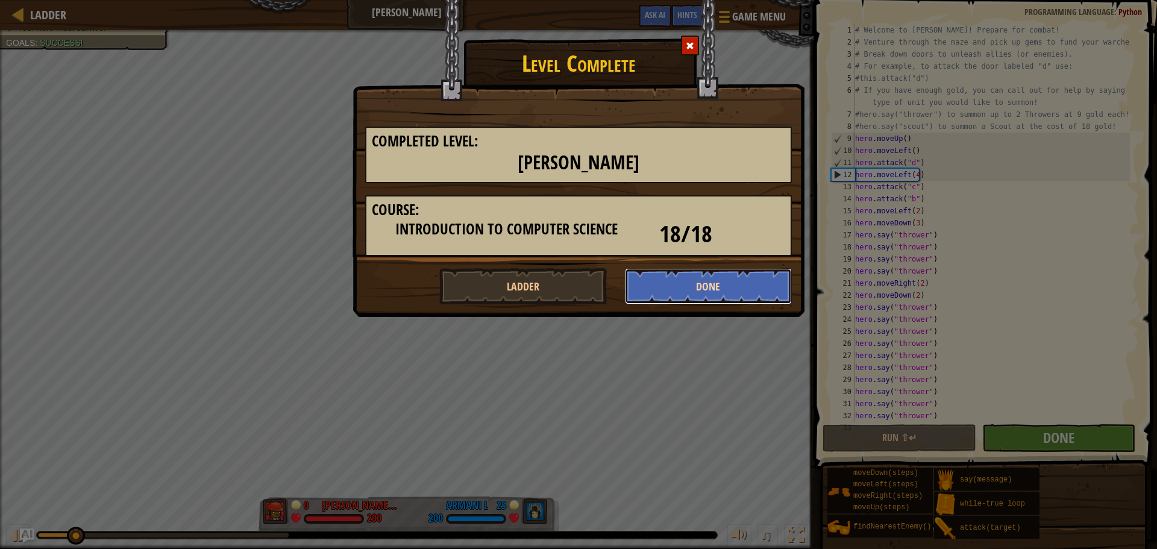
click at [672, 281] on button "Done" at bounding box center [709, 286] width 168 height 36
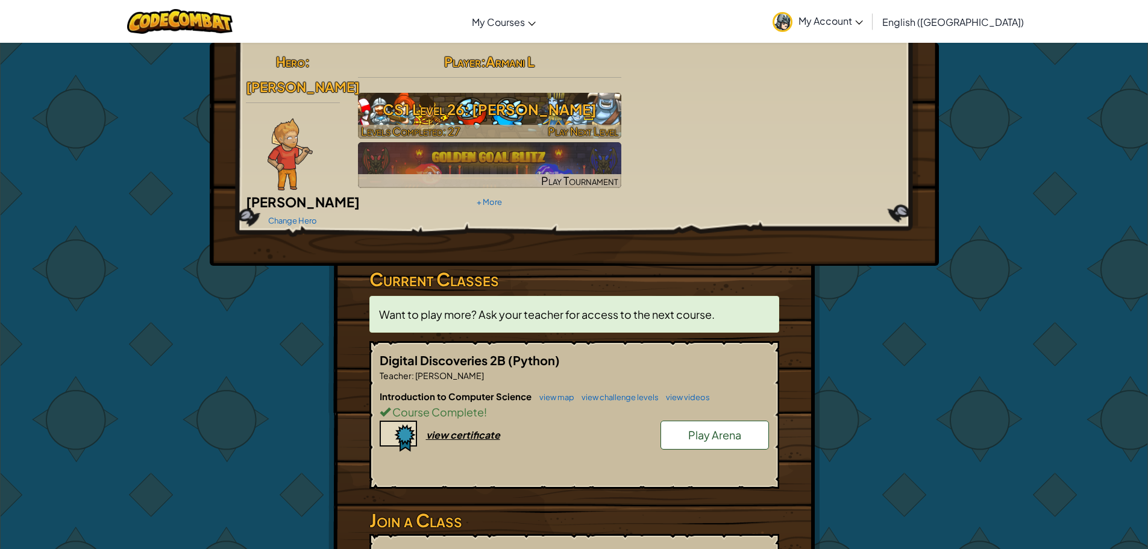
click at [572, 111] on h3 "CS1 Level 26: [PERSON_NAME]" at bounding box center [489, 109] width 263 height 27
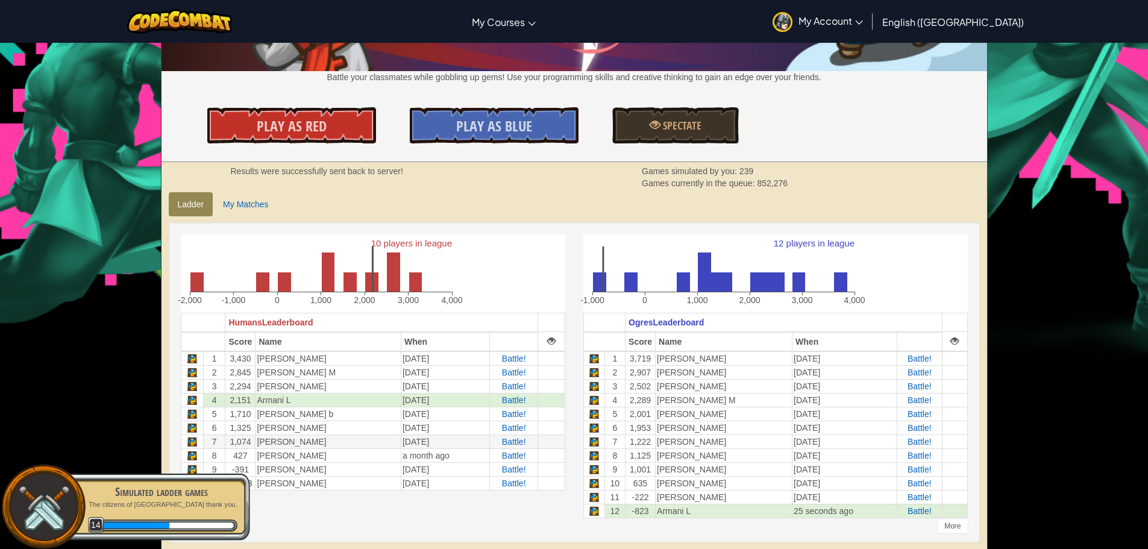
scroll to position [301, 0]
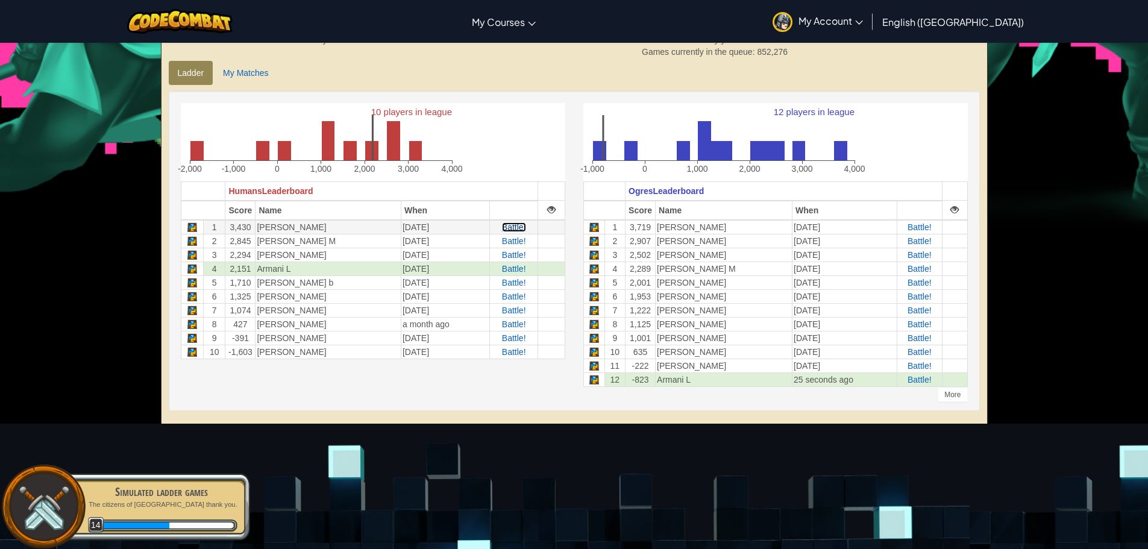
click at [509, 225] on span "Battle!" at bounding box center [514, 227] width 24 height 10
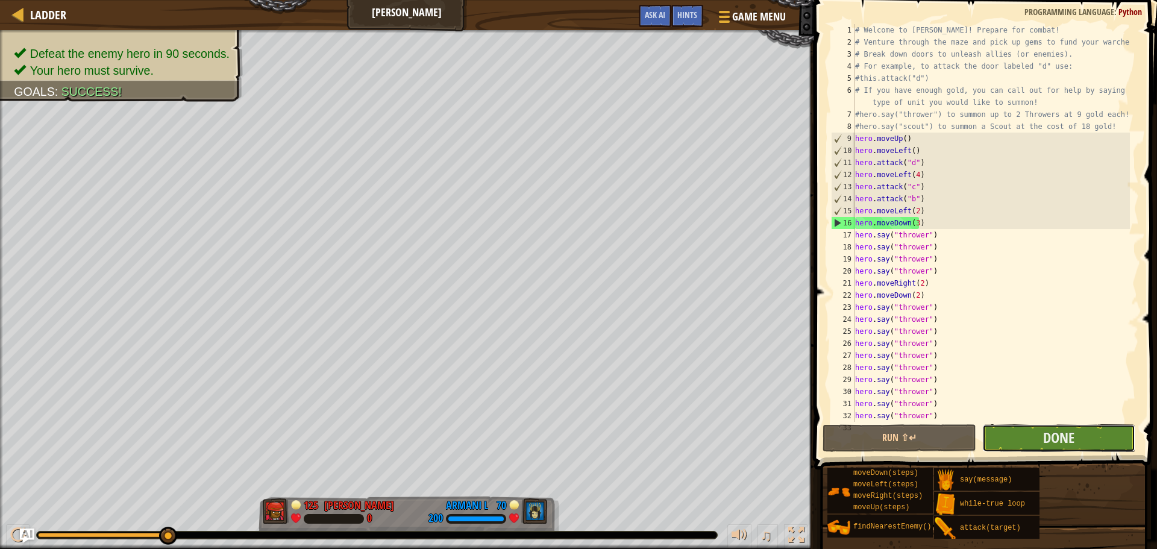
click at [1001, 433] on button "Done" at bounding box center [1058, 438] width 153 height 28
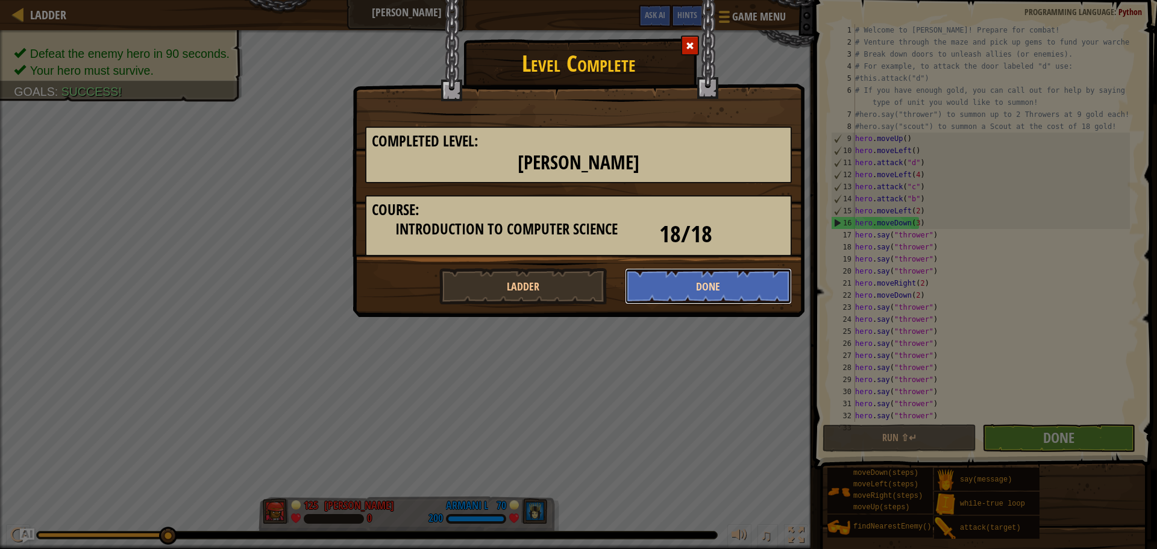
click at [739, 294] on button "Done" at bounding box center [709, 286] width 168 height 36
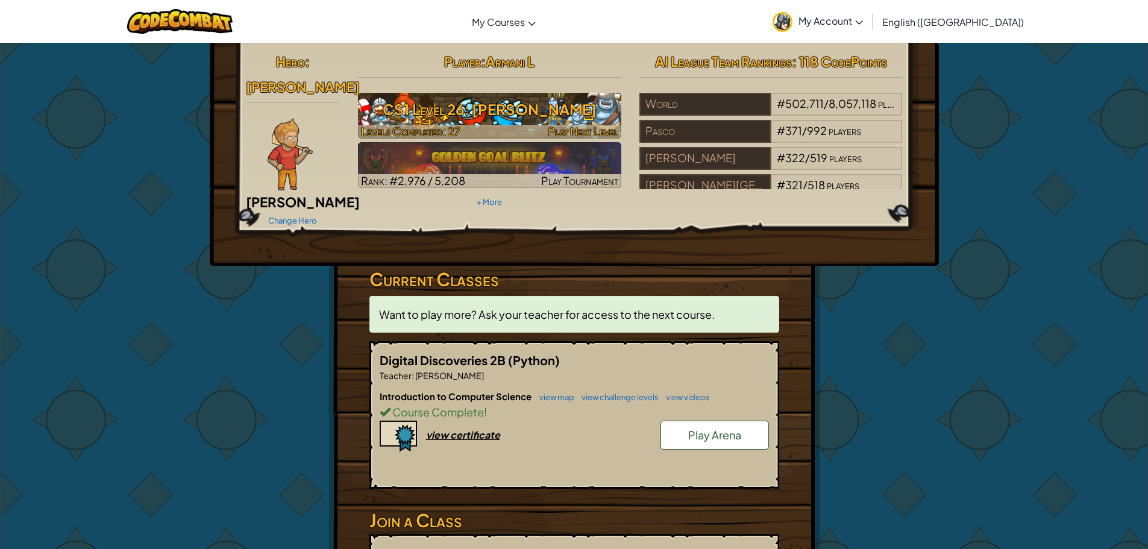
click at [576, 116] on h3 "CS1 Level 26: [PERSON_NAME]" at bounding box center [489, 109] width 263 height 27
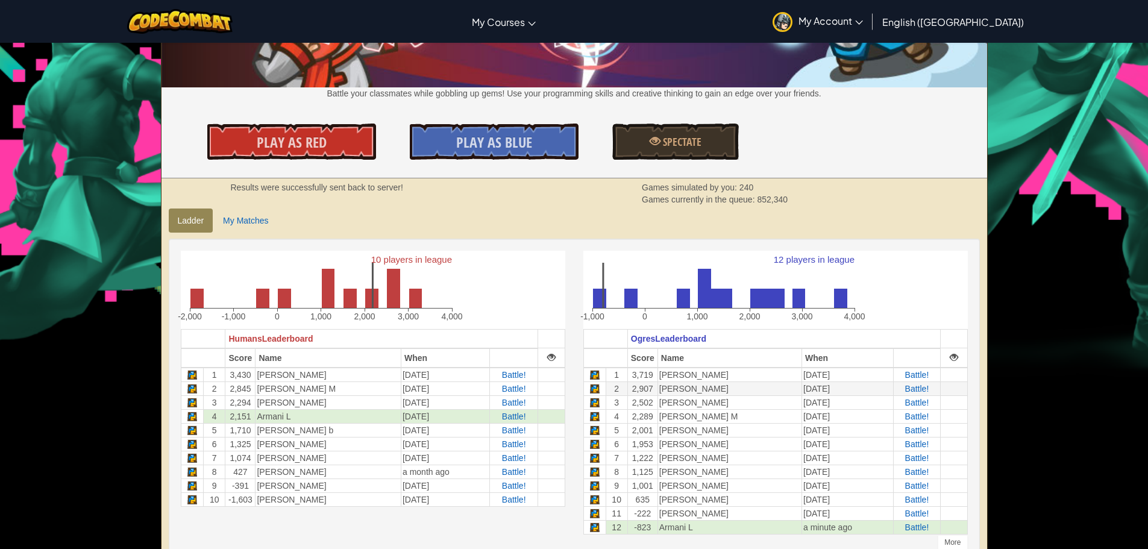
scroll to position [181, 0]
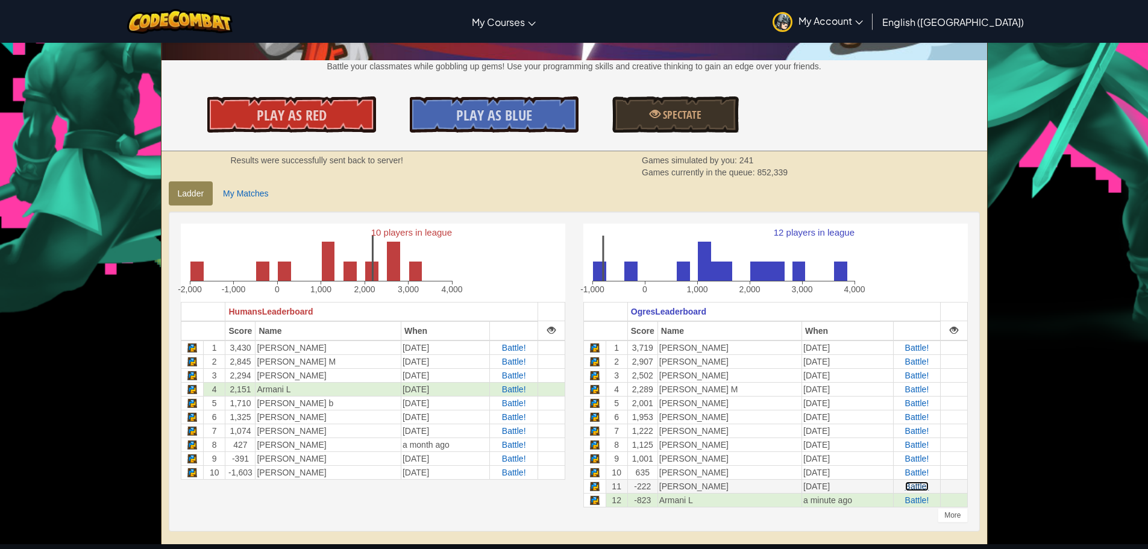
click at [905, 483] on span "Battle!" at bounding box center [917, 486] width 24 height 10
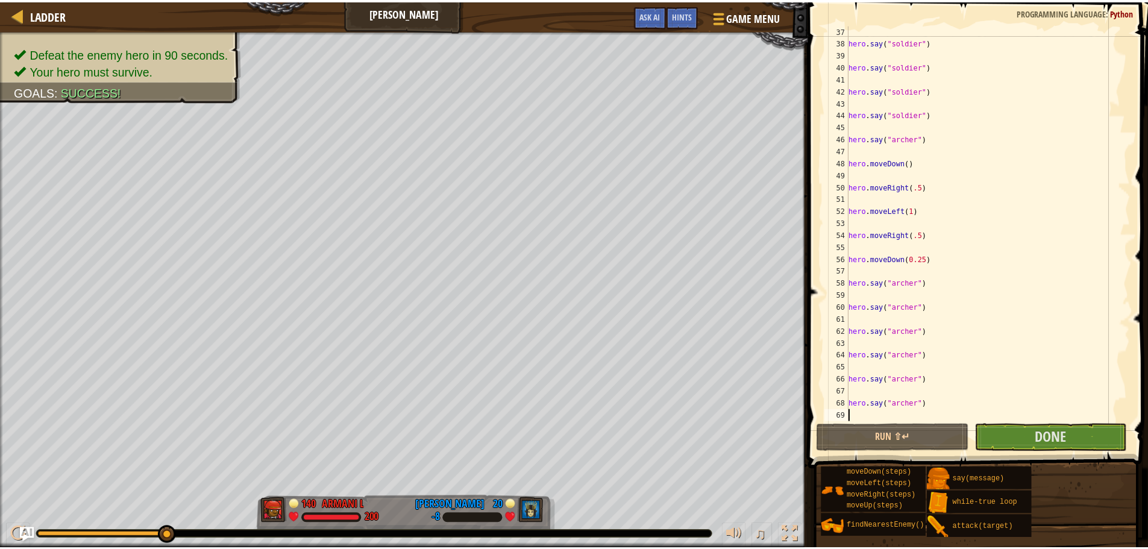
scroll to position [446, 0]
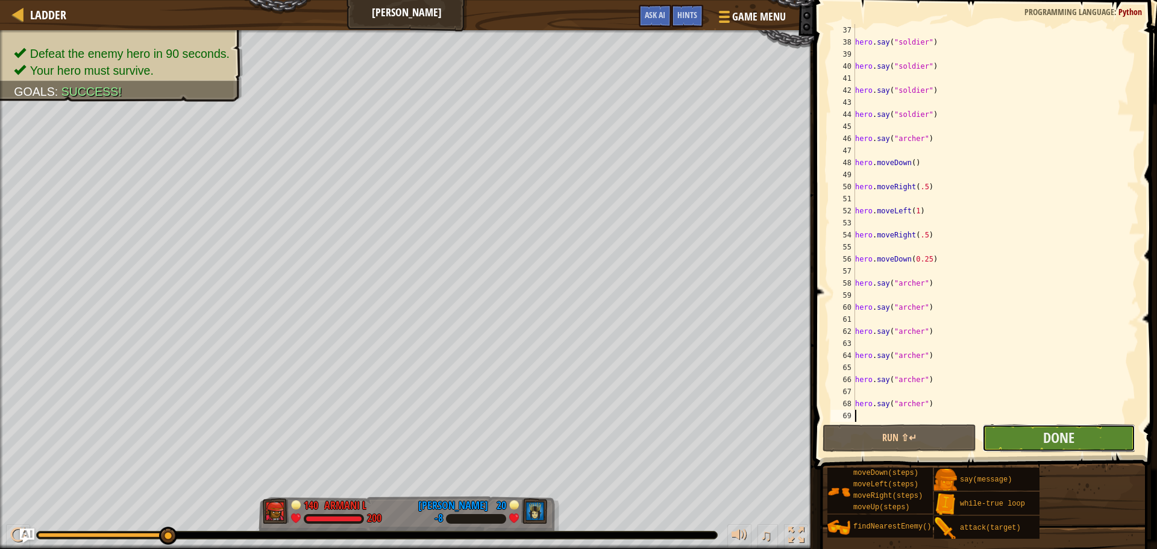
click at [1015, 430] on button "Done" at bounding box center [1058, 438] width 153 height 28
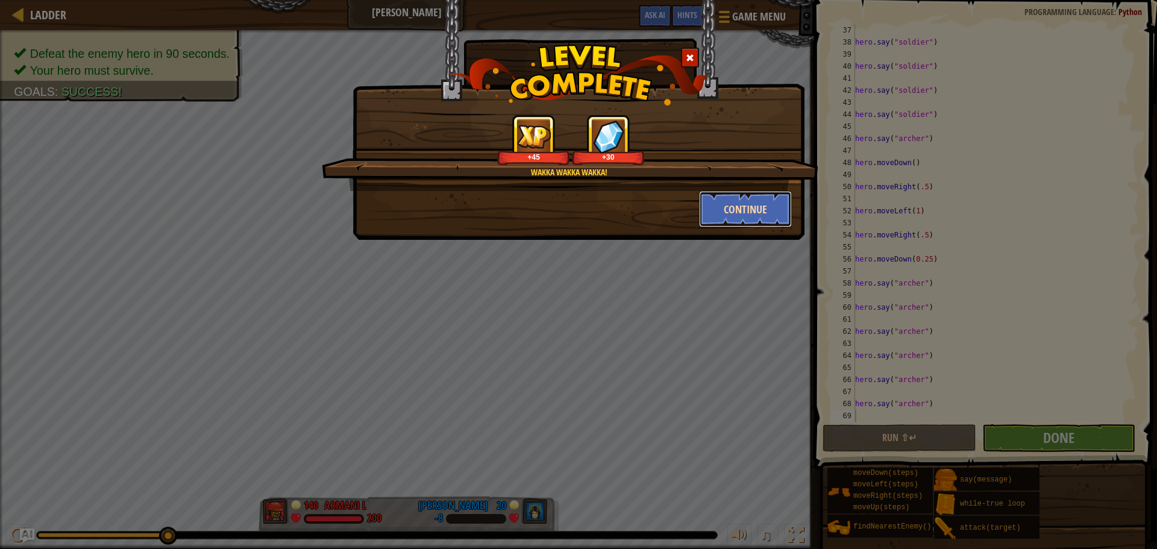
click at [733, 205] on button "Continue" at bounding box center [745, 209] width 93 height 36
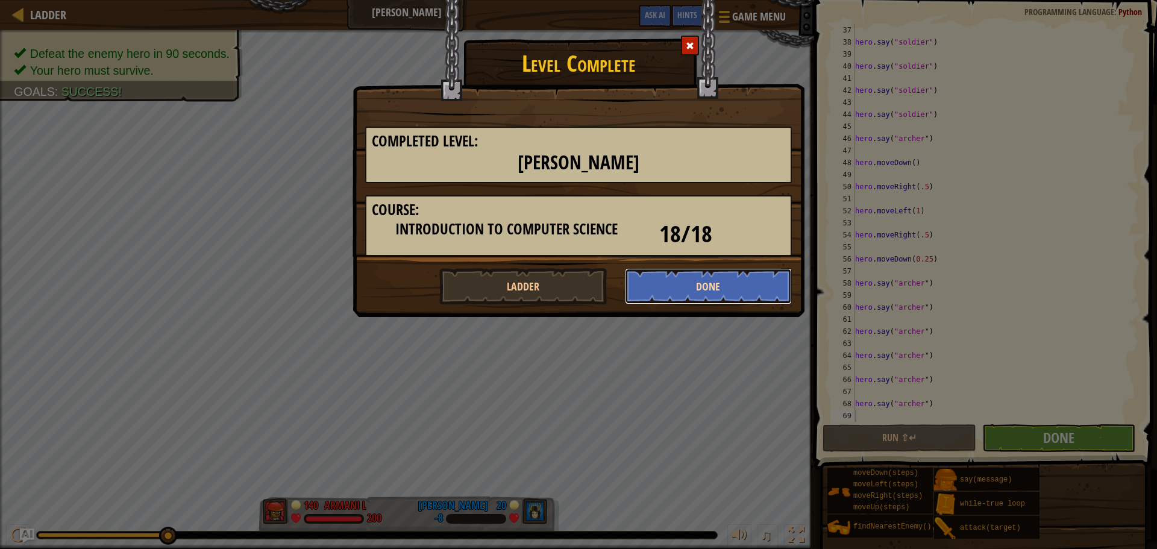
click at [675, 284] on button "Done" at bounding box center [709, 286] width 168 height 36
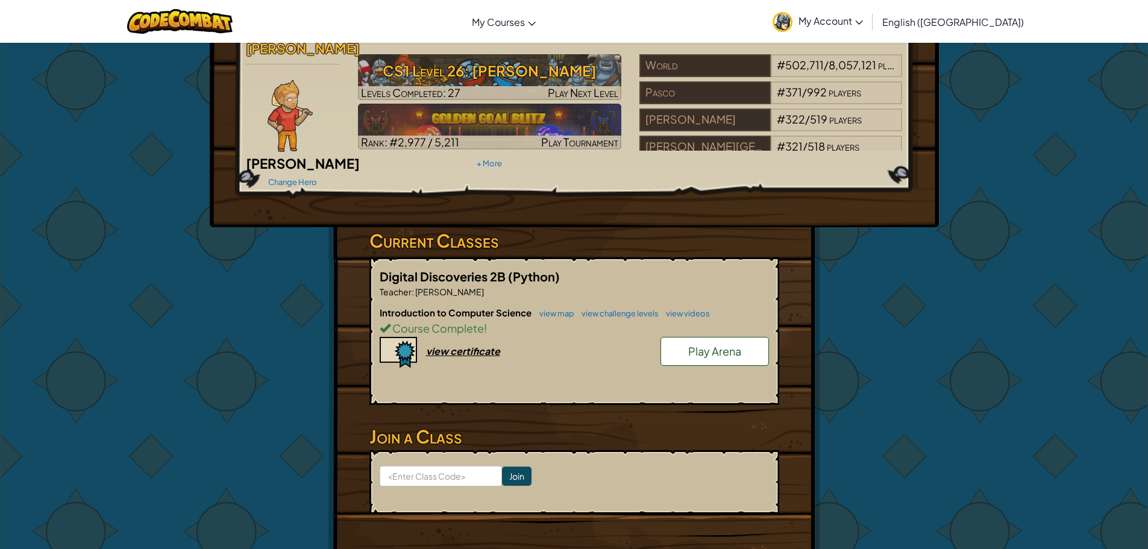
scroll to position [60, 0]
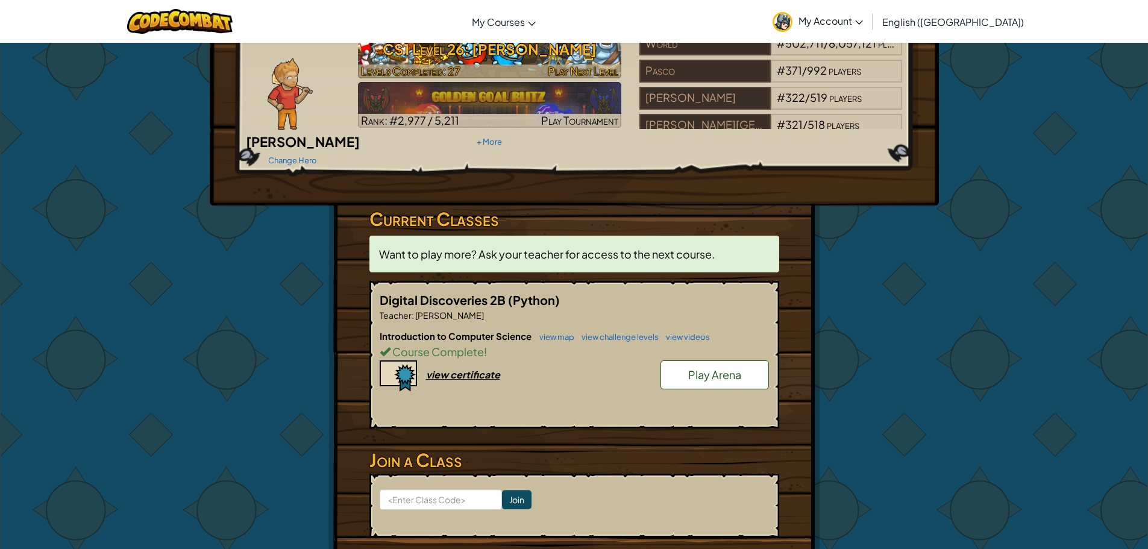
click at [424, 69] on span "Levels Completed: 27" at bounding box center [410, 71] width 99 height 14
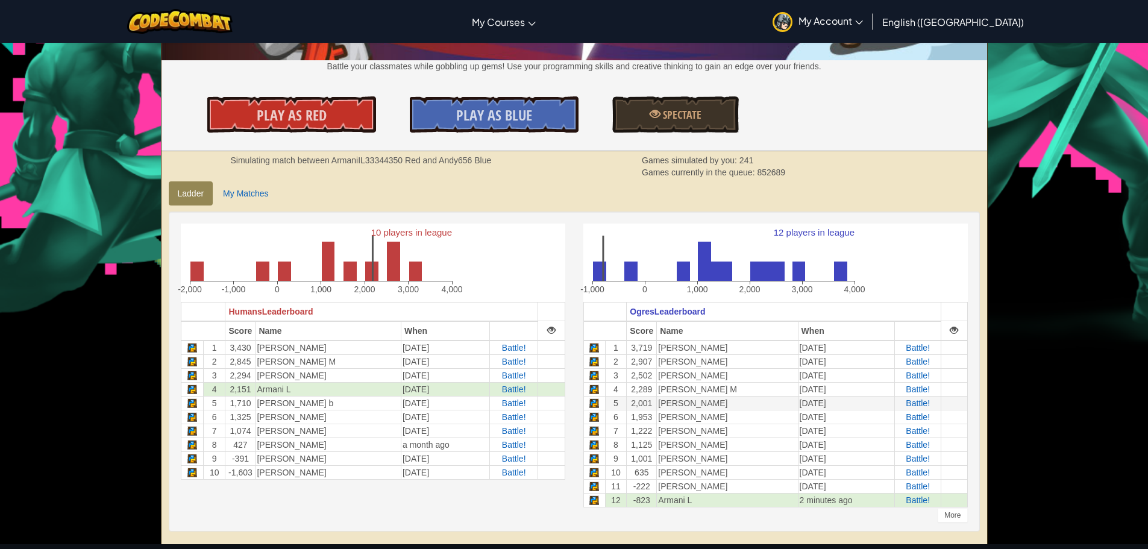
scroll to position [362, 0]
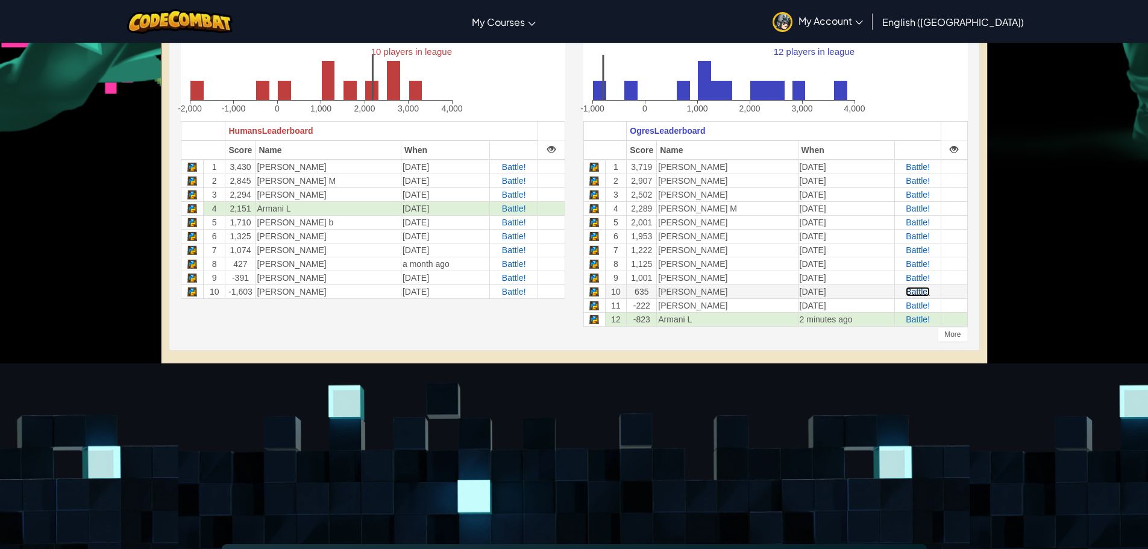
click at [906, 291] on span "Battle!" at bounding box center [918, 292] width 24 height 10
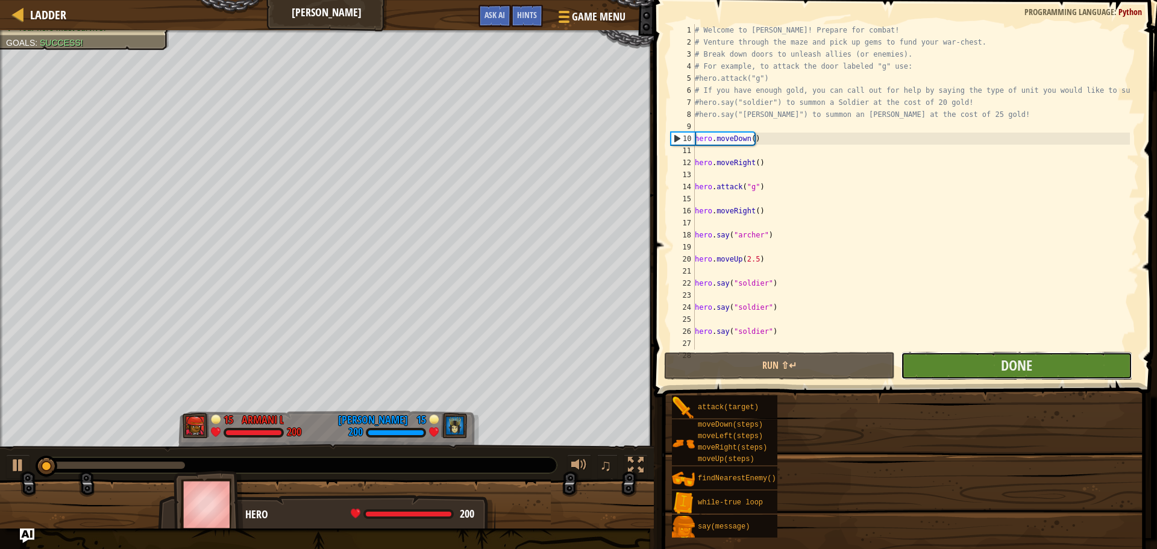
click at [965, 360] on button "Done" at bounding box center [1016, 366] width 231 height 28
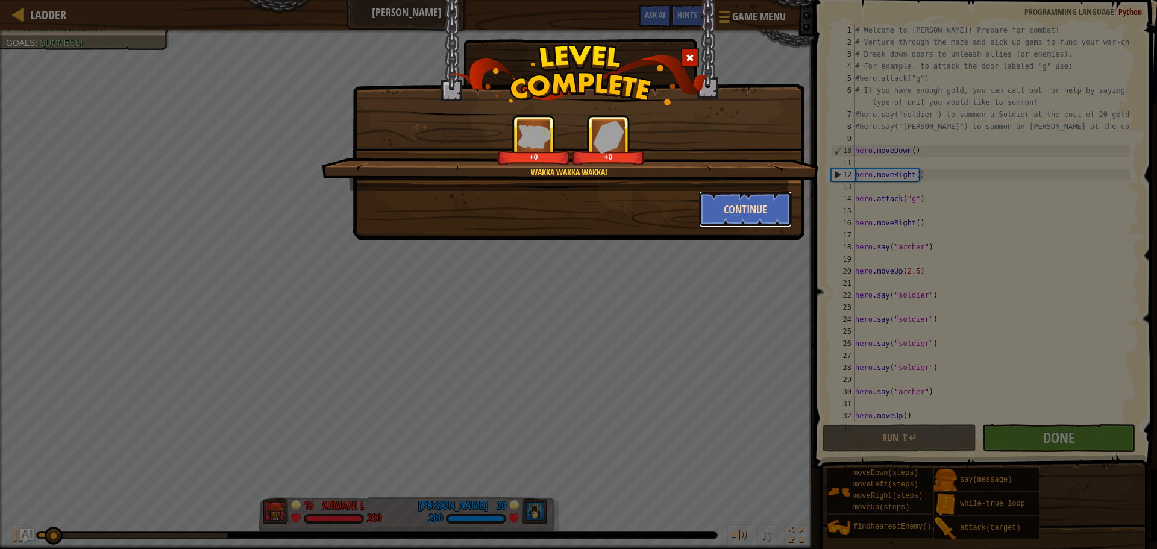
click at [770, 216] on button "Continue" at bounding box center [745, 209] width 93 height 36
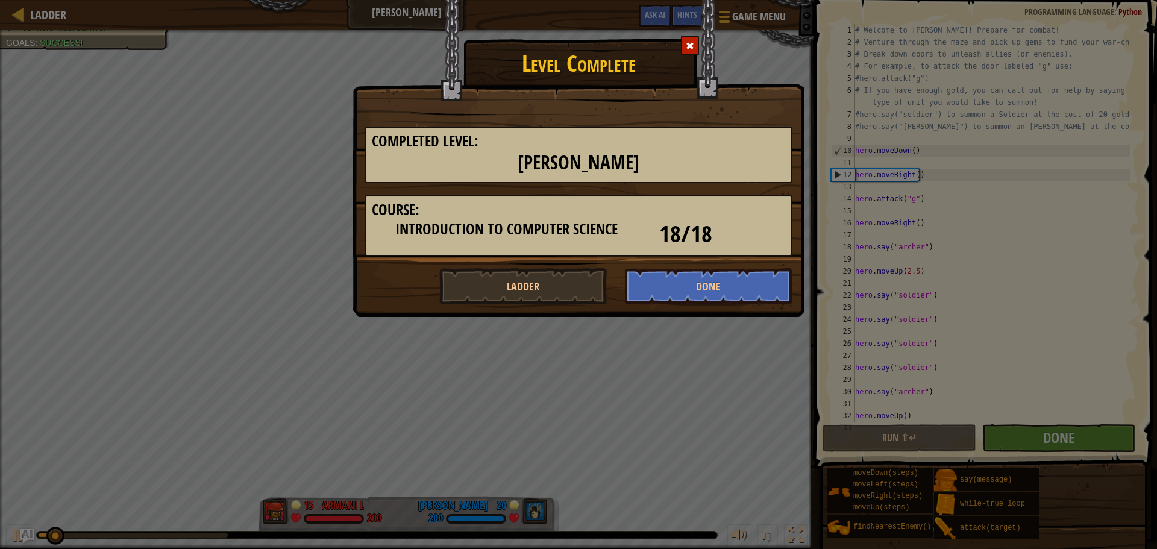
click at [770, 216] on h3 "Course:" at bounding box center [578, 210] width 413 height 16
click at [750, 274] on button "Done" at bounding box center [709, 286] width 168 height 36
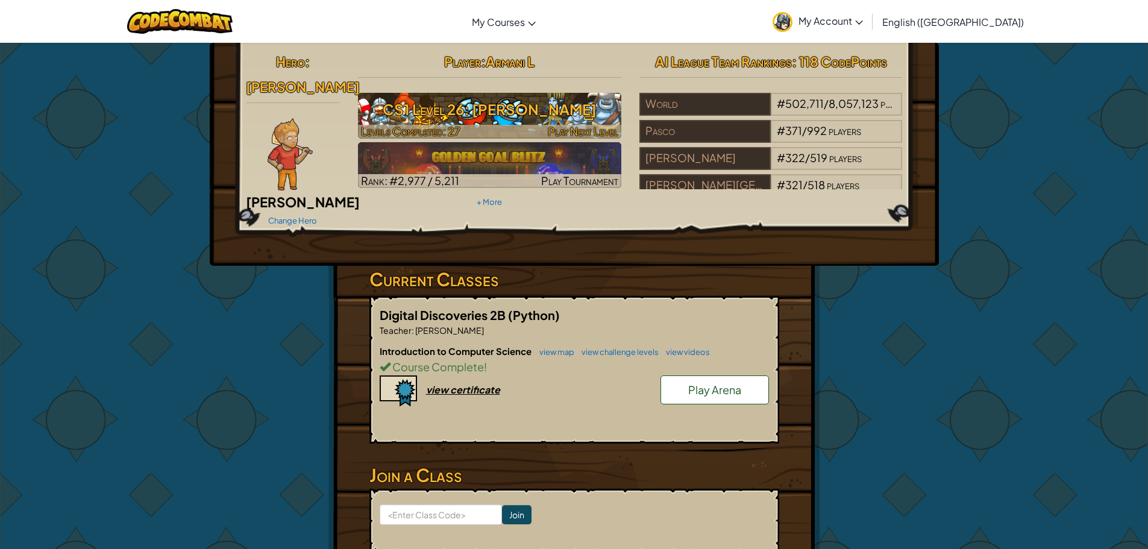
click at [521, 108] on h3 "CS1 Level 26: [PERSON_NAME]" at bounding box center [489, 109] width 263 height 27
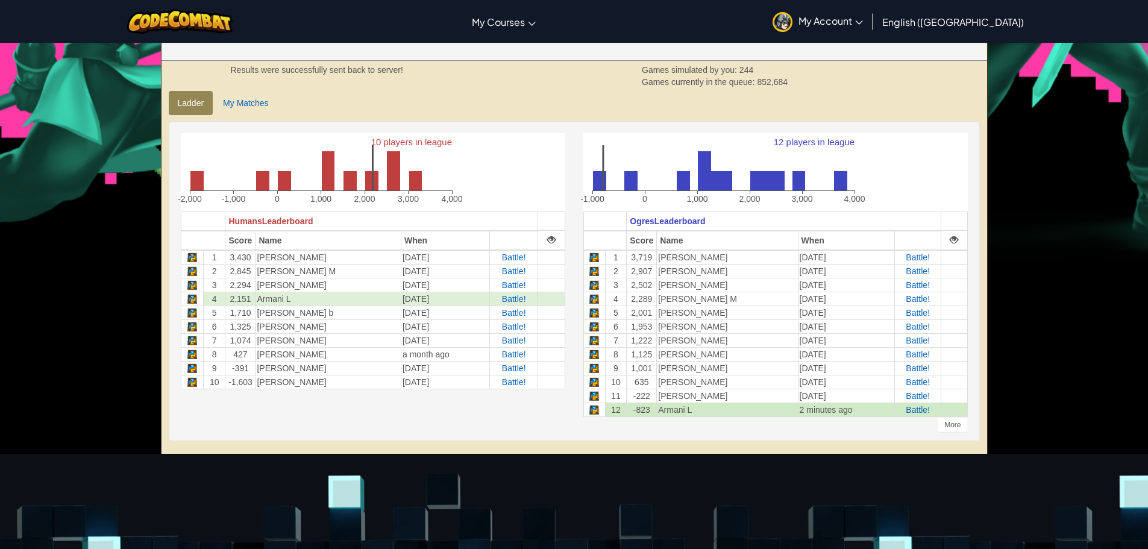
scroll to position [301, 0]
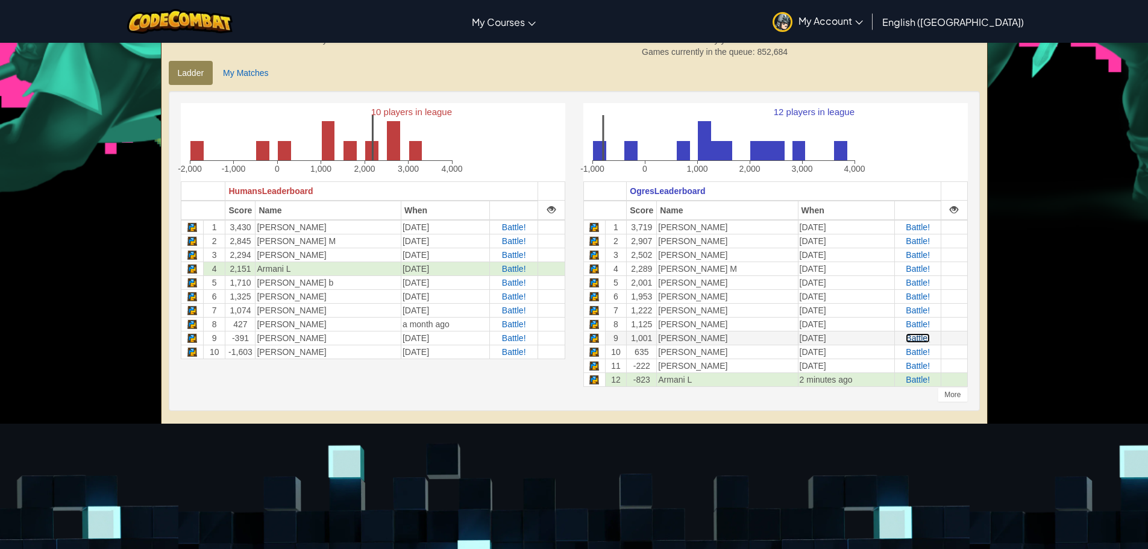
click at [906, 338] on span "Battle!" at bounding box center [918, 338] width 24 height 10
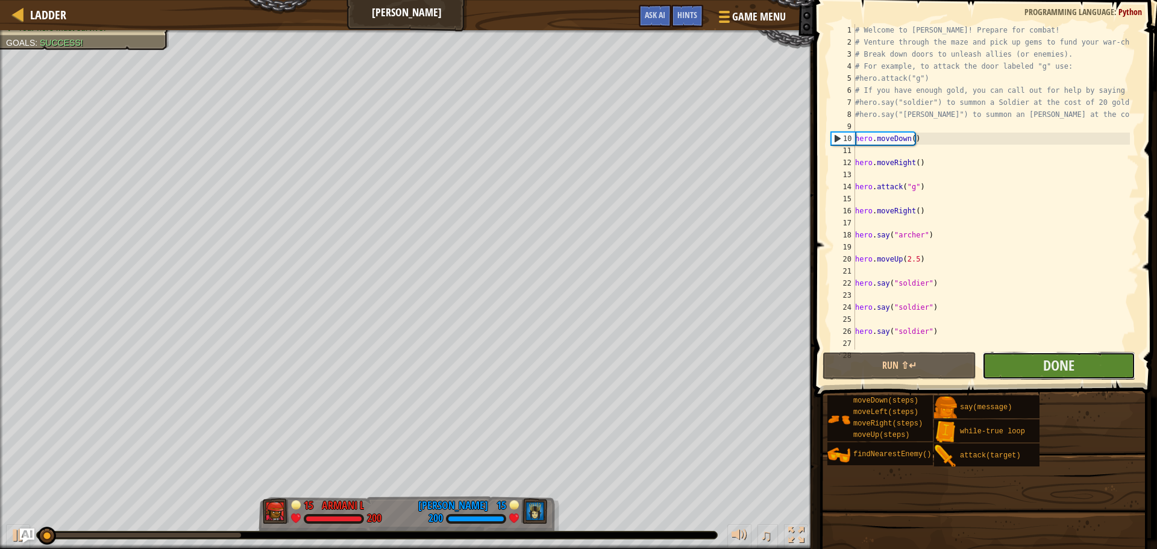
click at [971, 362] on div "Run ⇧↵ Submit Done No New Code to Rank Rank My Game! Submitting... Submitted fo…" at bounding box center [981, 366] width 319 height 28
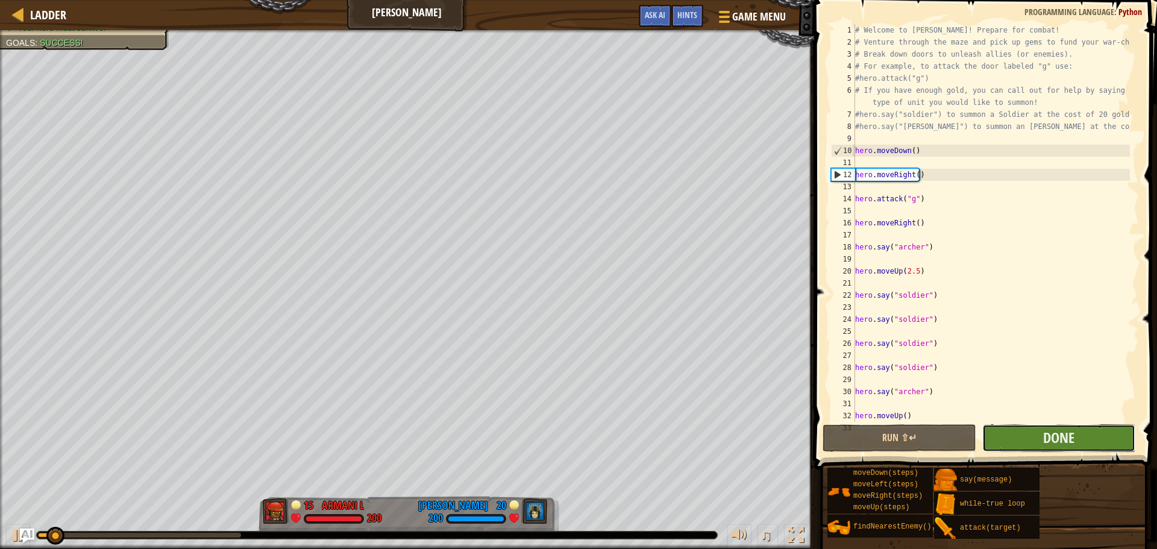
click at [1016, 435] on button "Done" at bounding box center [1058, 438] width 153 height 28
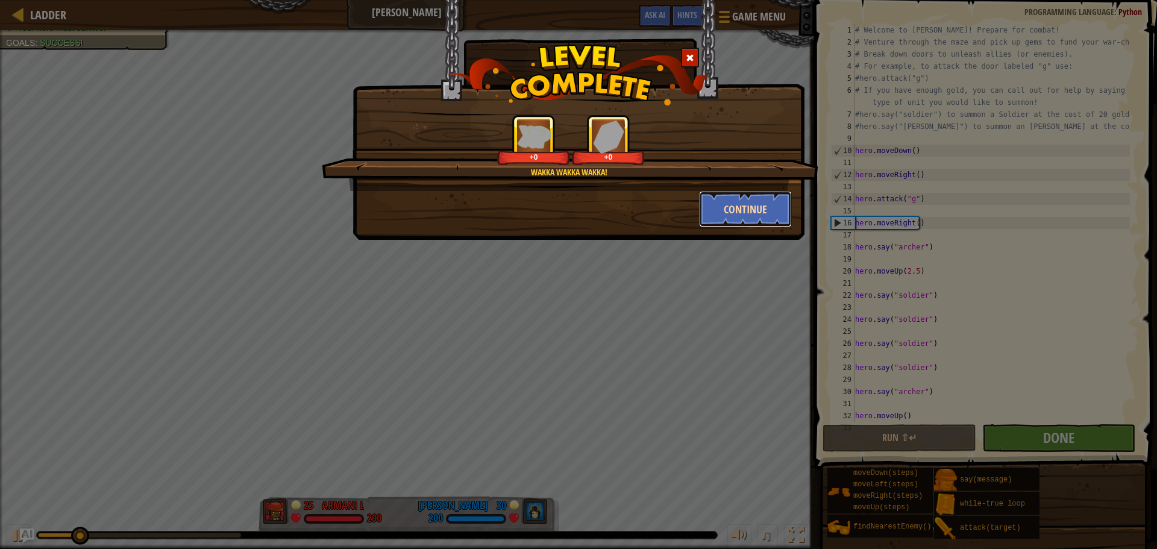
click at [724, 208] on button "Continue" at bounding box center [745, 209] width 93 height 36
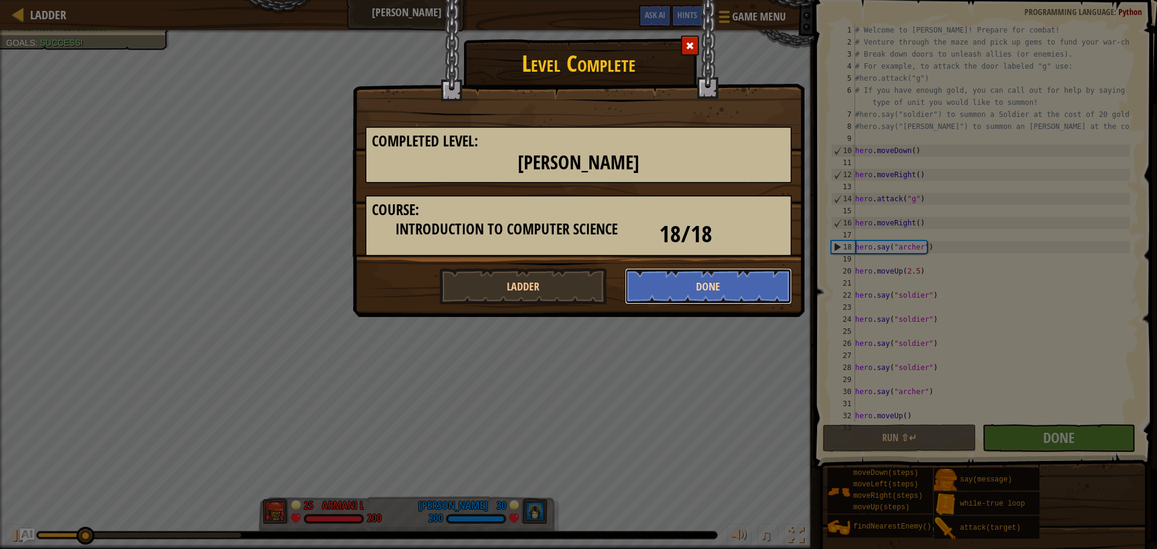
click at [756, 287] on button "Done" at bounding box center [709, 286] width 168 height 36
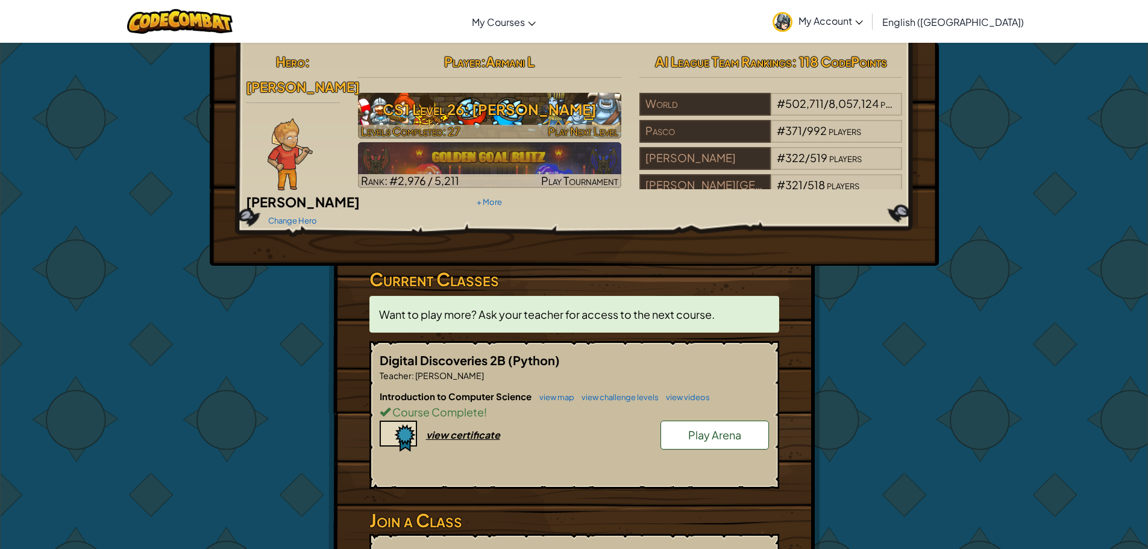
click at [553, 114] on h3 "CS1 Level 26: [PERSON_NAME]" at bounding box center [489, 109] width 263 height 27
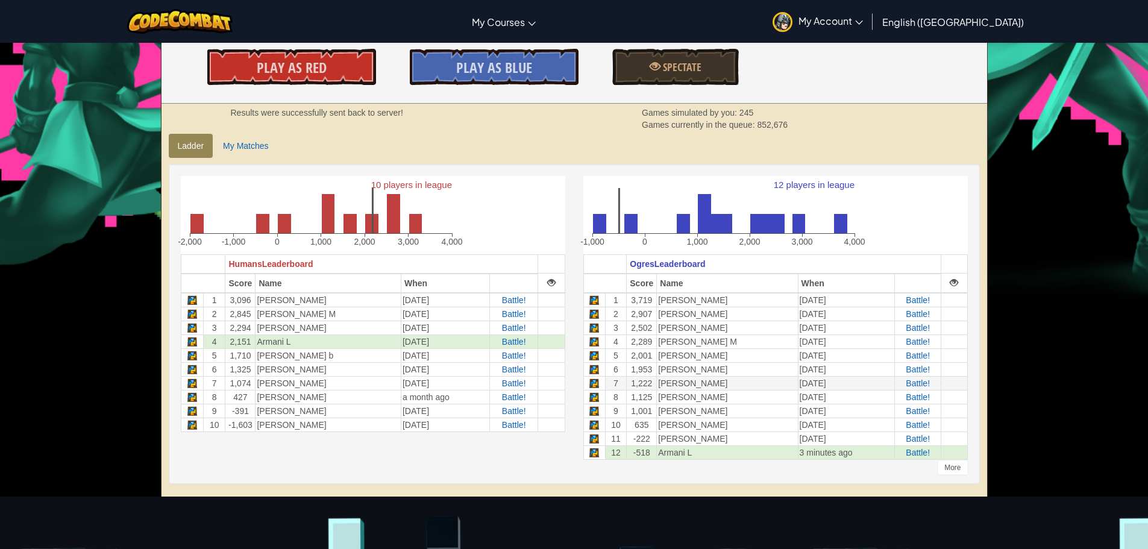
scroll to position [241, 0]
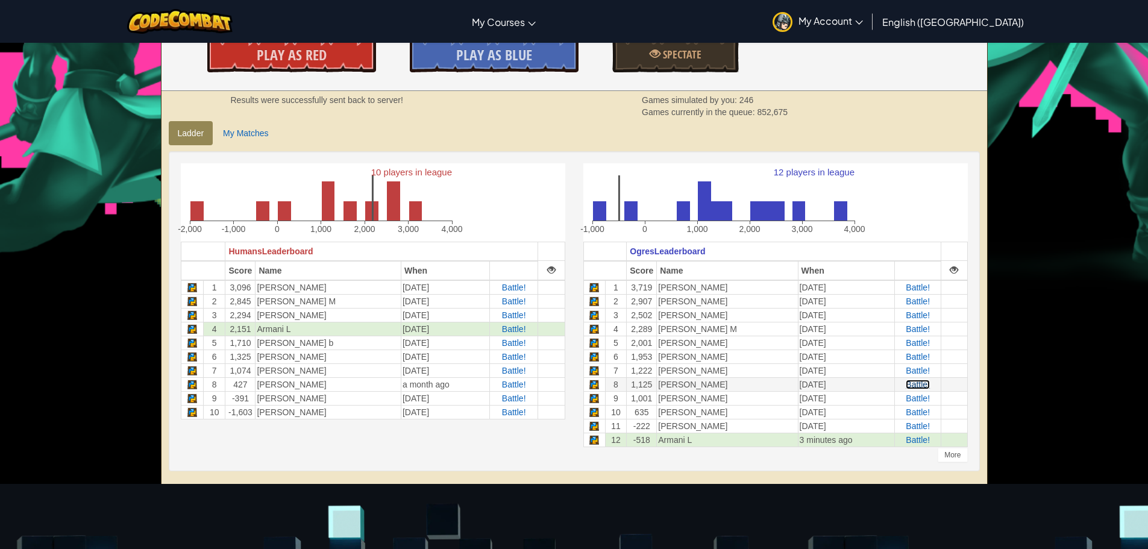
click at [906, 386] on span "Battle!" at bounding box center [918, 385] width 24 height 10
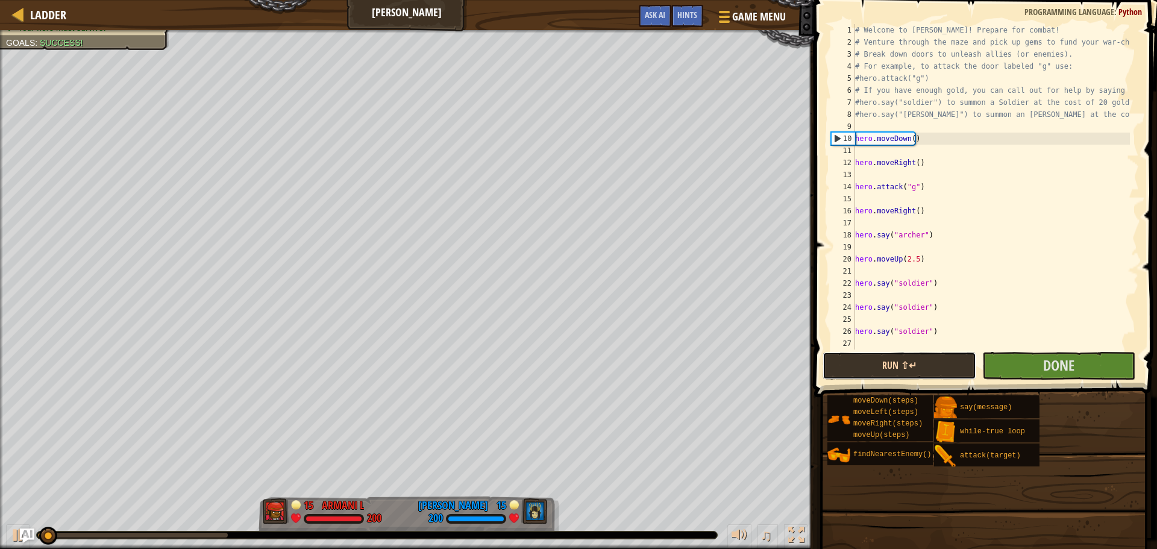
click at [955, 372] on button "Run ⇧↵" at bounding box center [898, 366] width 153 height 28
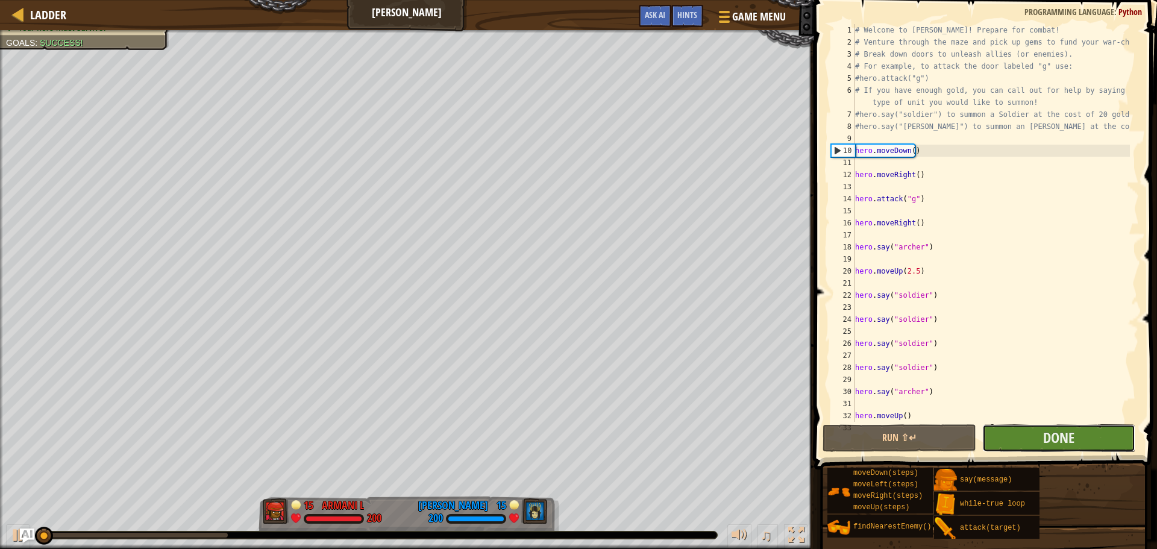
click at [1000, 432] on button "Done" at bounding box center [1058, 438] width 153 height 28
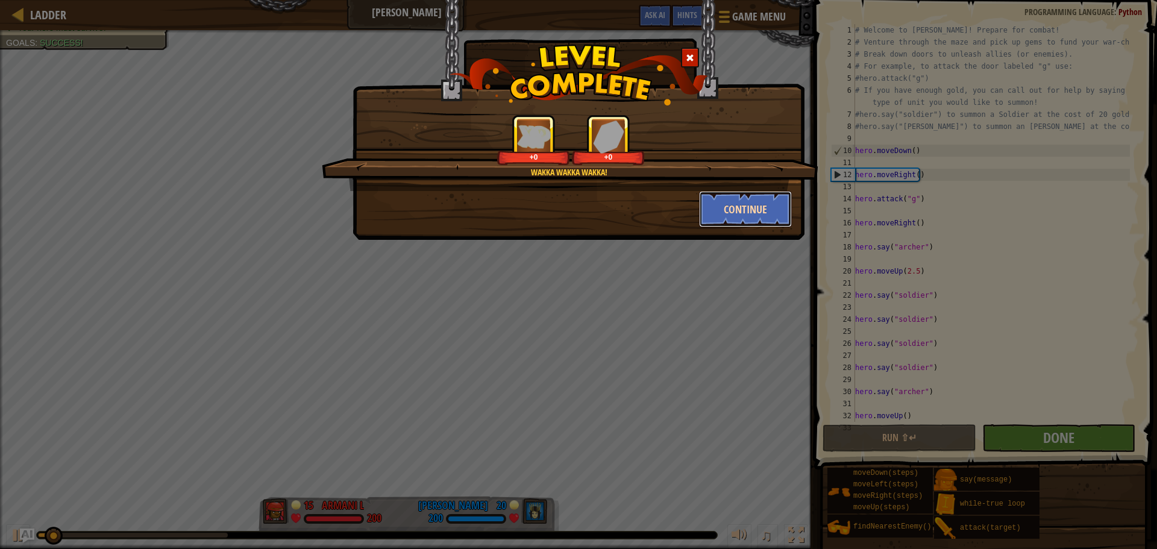
click at [744, 212] on button "Continue" at bounding box center [745, 209] width 93 height 36
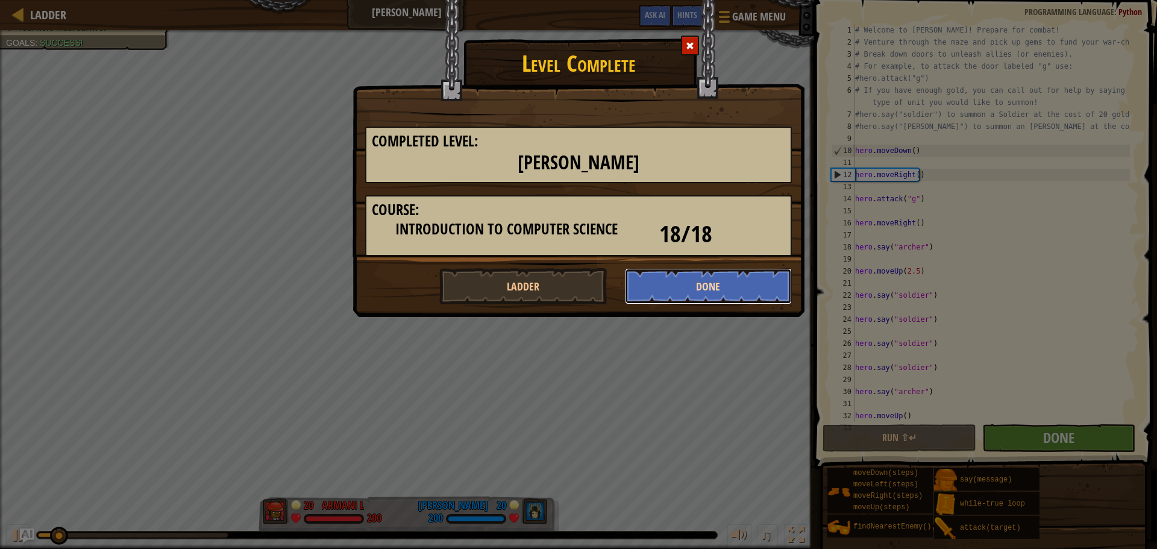
click at [701, 277] on button "Done" at bounding box center [709, 286] width 168 height 36
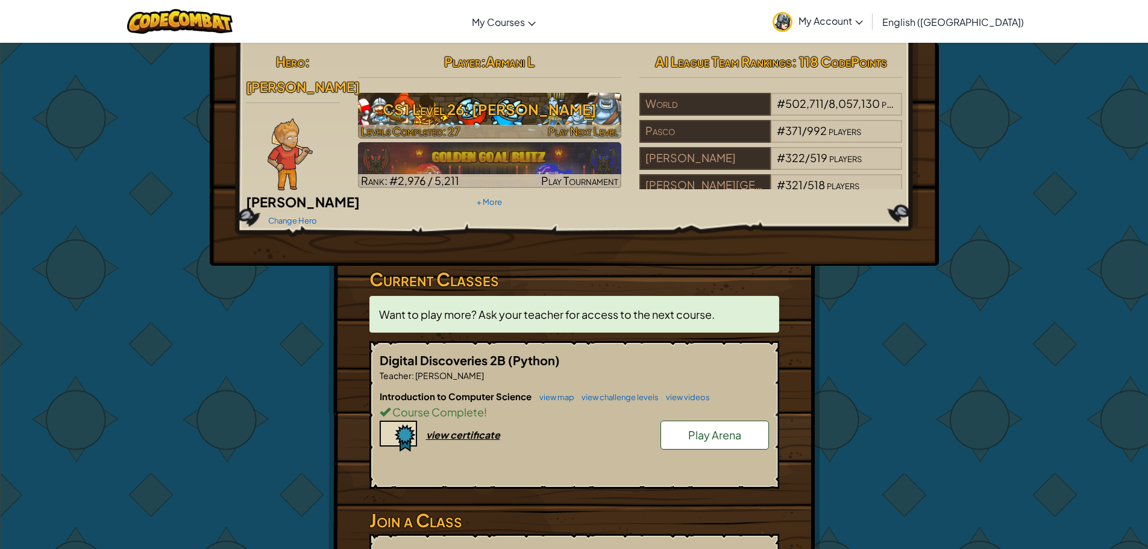
click at [545, 113] on h3 "CS1 Level 26: [PERSON_NAME]" at bounding box center [489, 109] width 263 height 27
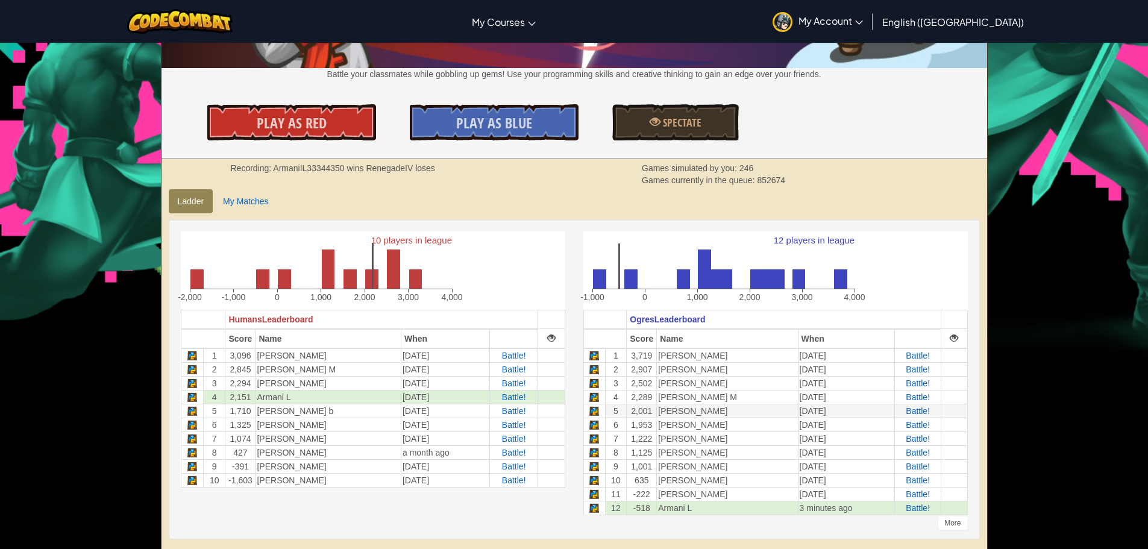
scroll to position [181, 0]
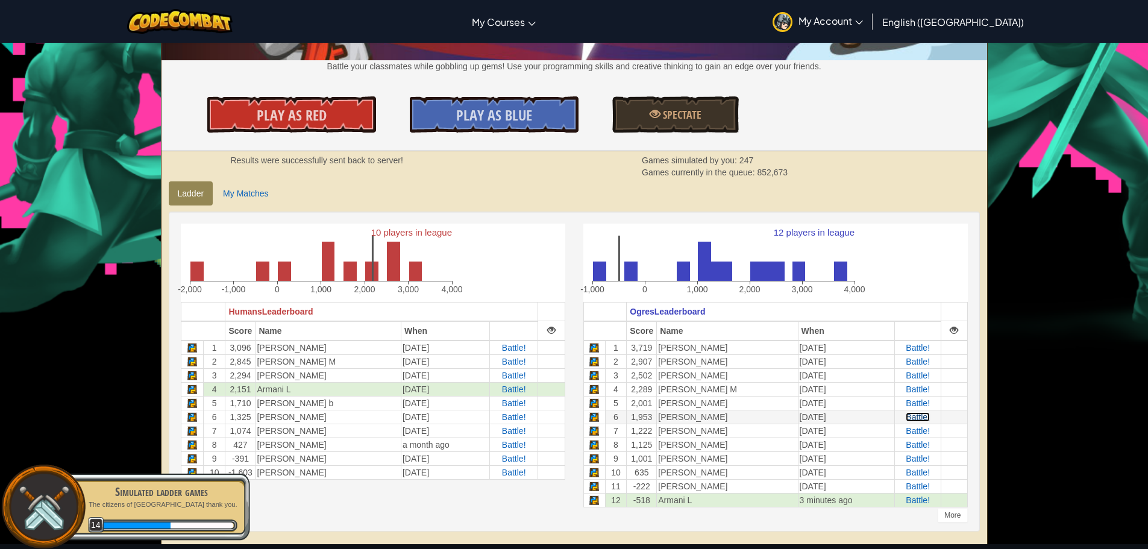
click at [911, 419] on span "Battle!" at bounding box center [918, 417] width 24 height 10
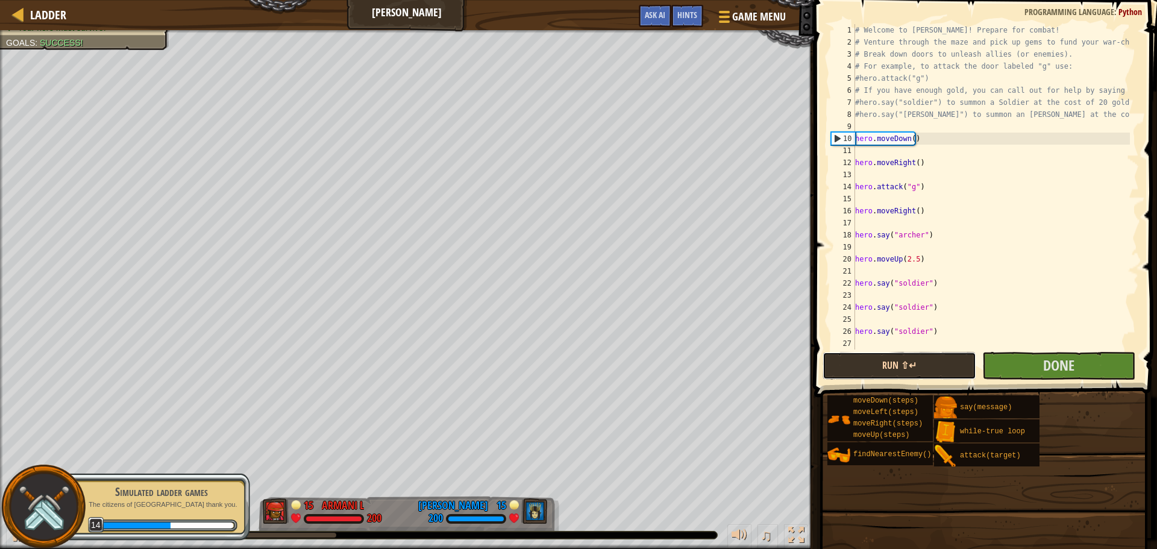
click at [965, 372] on button "Run ⇧↵" at bounding box center [898, 366] width 153 height 28
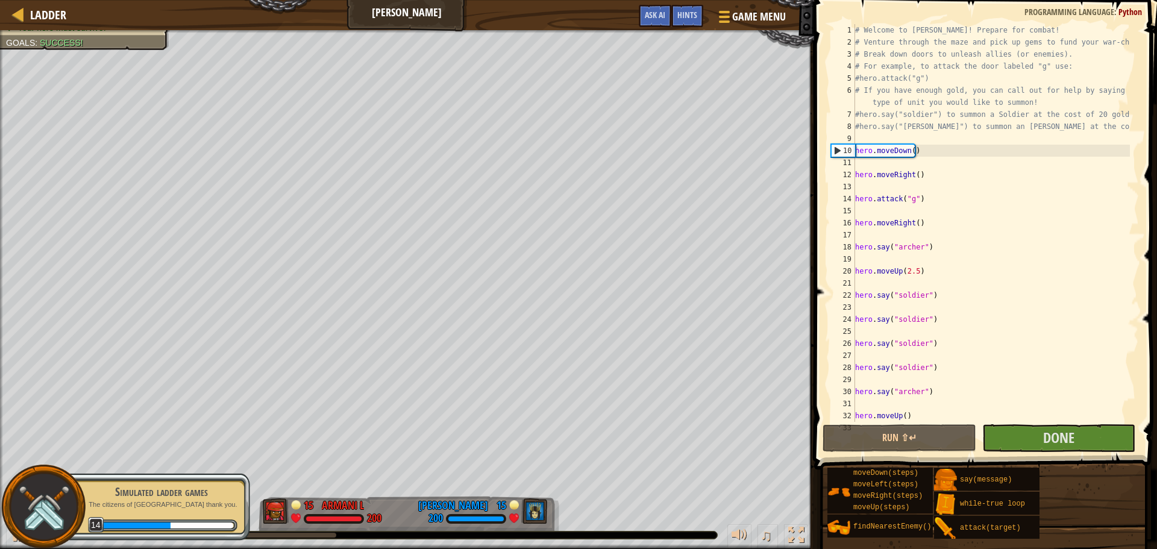
click at [980, 431] on div "Run ⇧↵ Submit Done No New Code to Rank Rank My Game! Submitting... Submitted fo…" at bounding box center [981, 438] width 319 height 28
click at [986, 428] on button "Done" at bounding box center [1058, 438] width 153 height 28
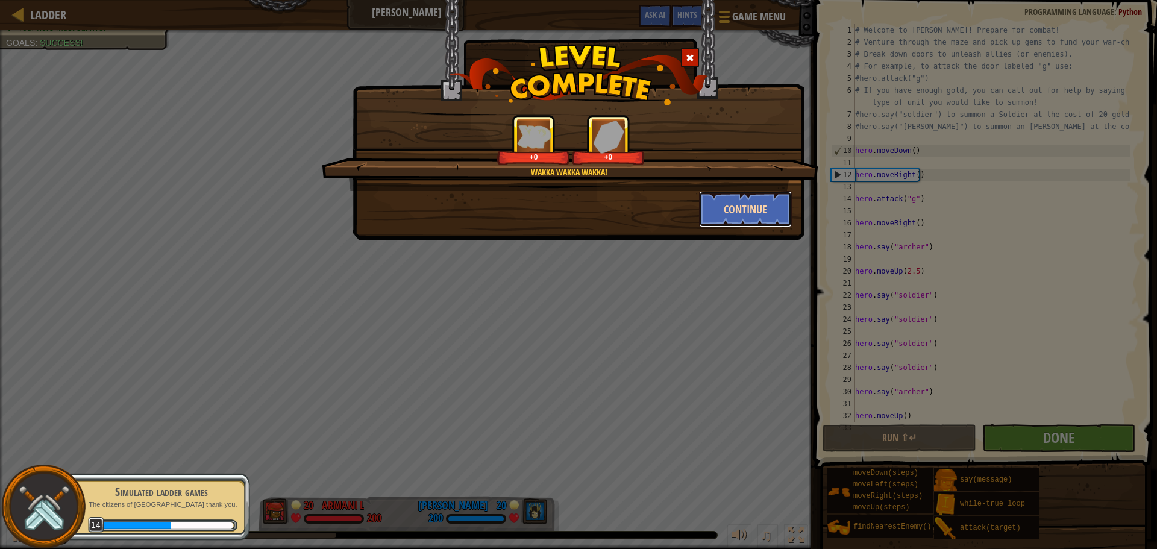
click at [750, 213] on button "Continue" at bounding box center [745, 209] width 93 height 36
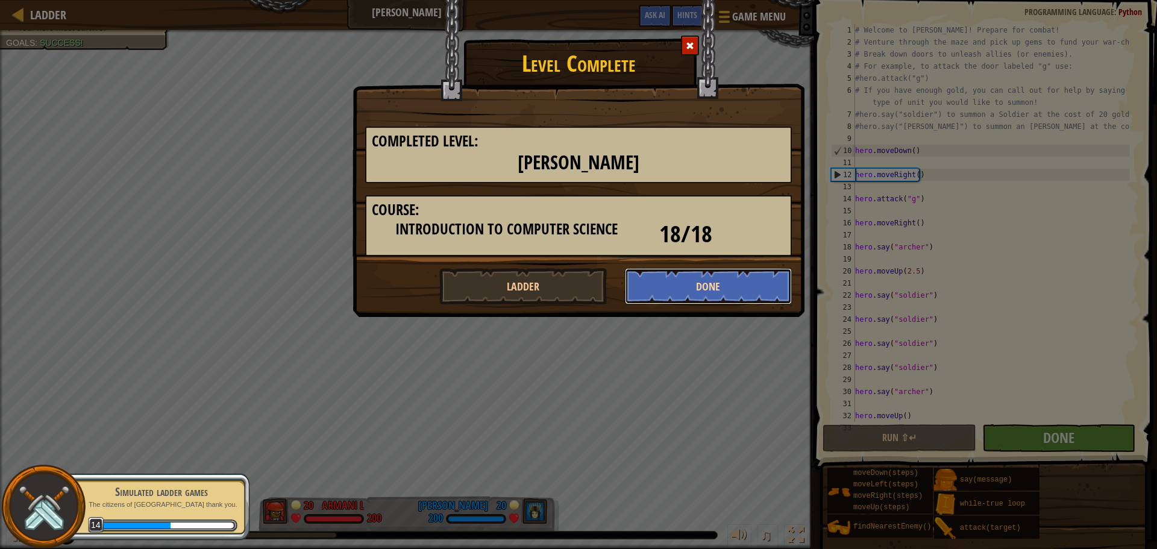
click at [714, 282] on button "Done" at bounding box center [709, 286] width 168 height 36
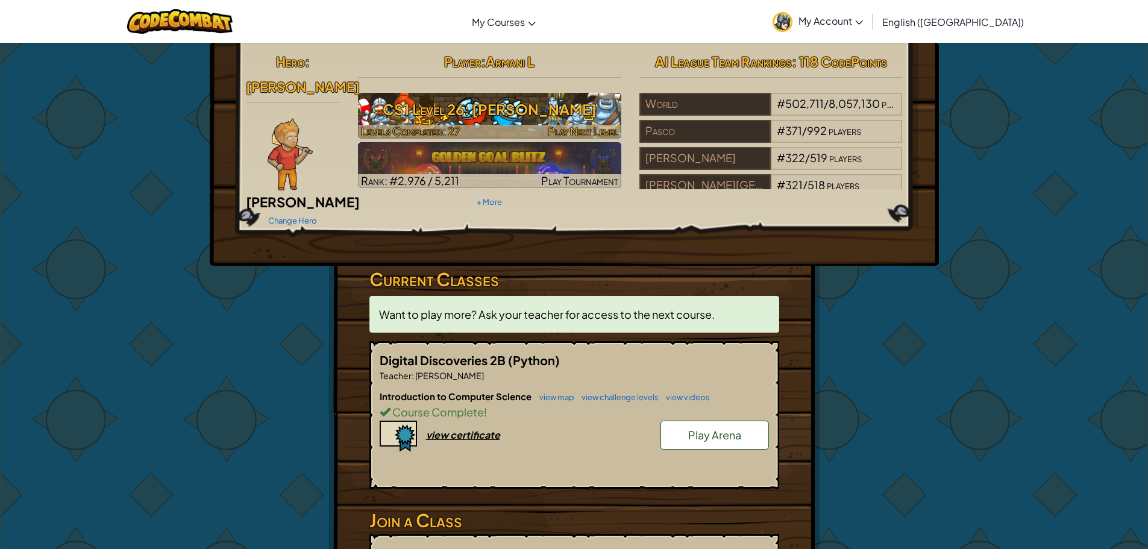
click at [484, 107] on h3 "CS1 Level 26: [PERSON_NAME]" at bounding box center [489, 109] width 263 height 27
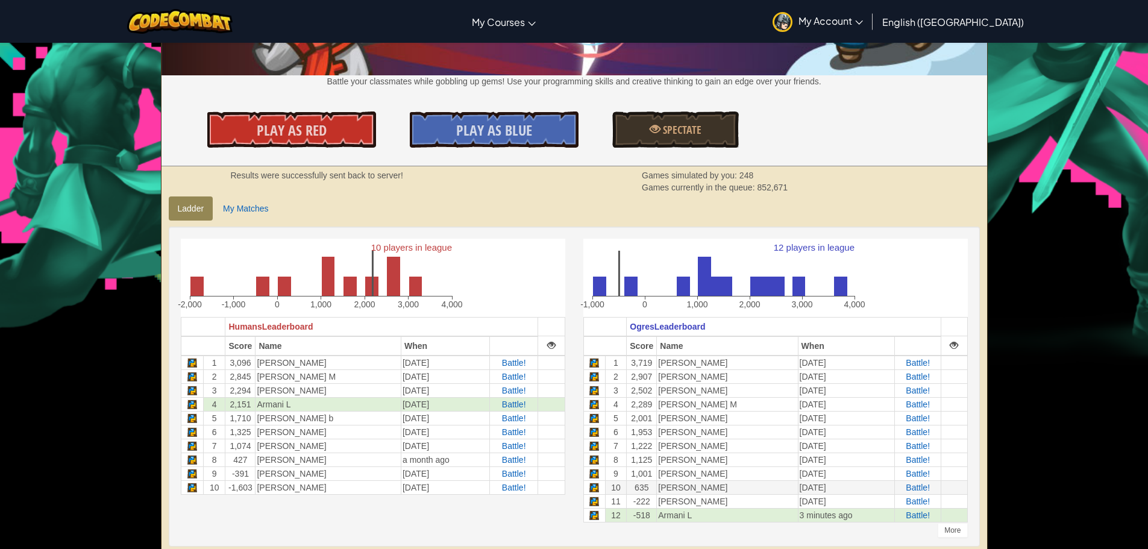
scroll to position [181, 0]
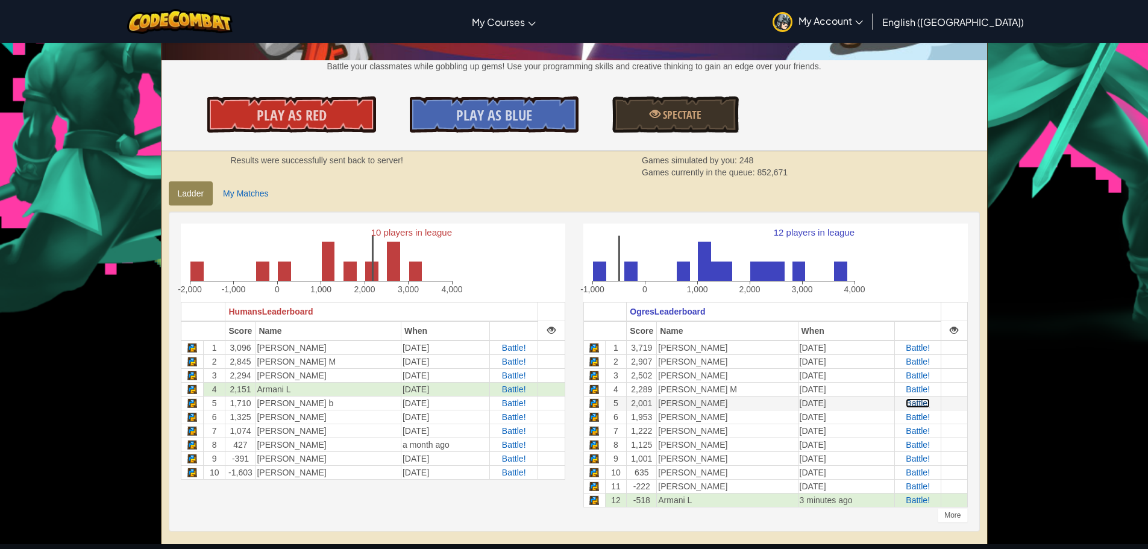
click at [906, 405] on span "Battle!" at bounding box center [918, 403] width 24 height 10
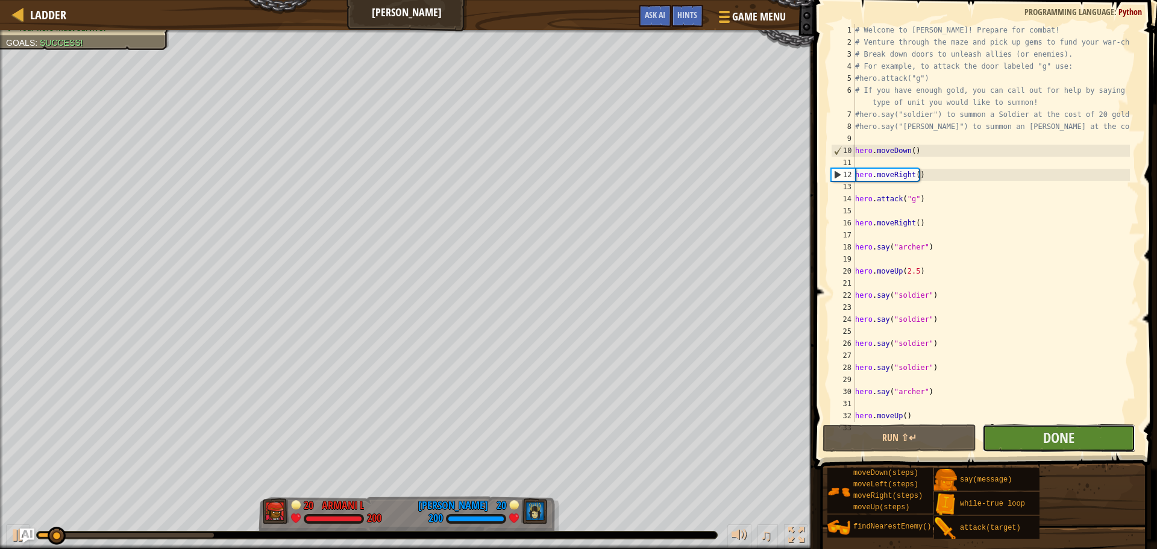
click at [1012, 429] on button "Done" at bounding box center [1058, 438] width 153 height 28
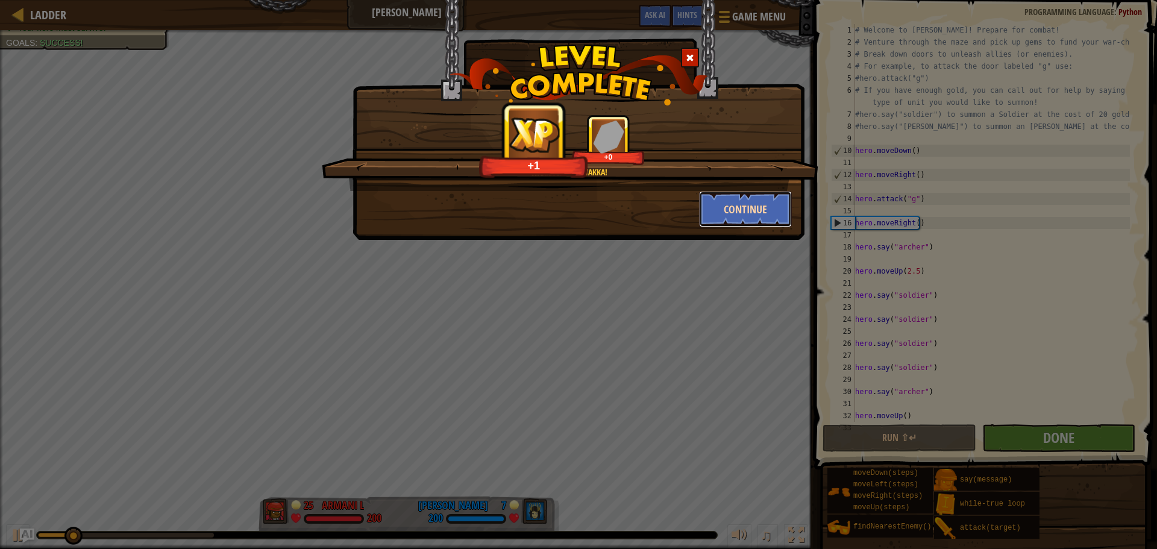
click at [707, 207] on button "Continue" at bounding box center [745, 209] width 93 height 36
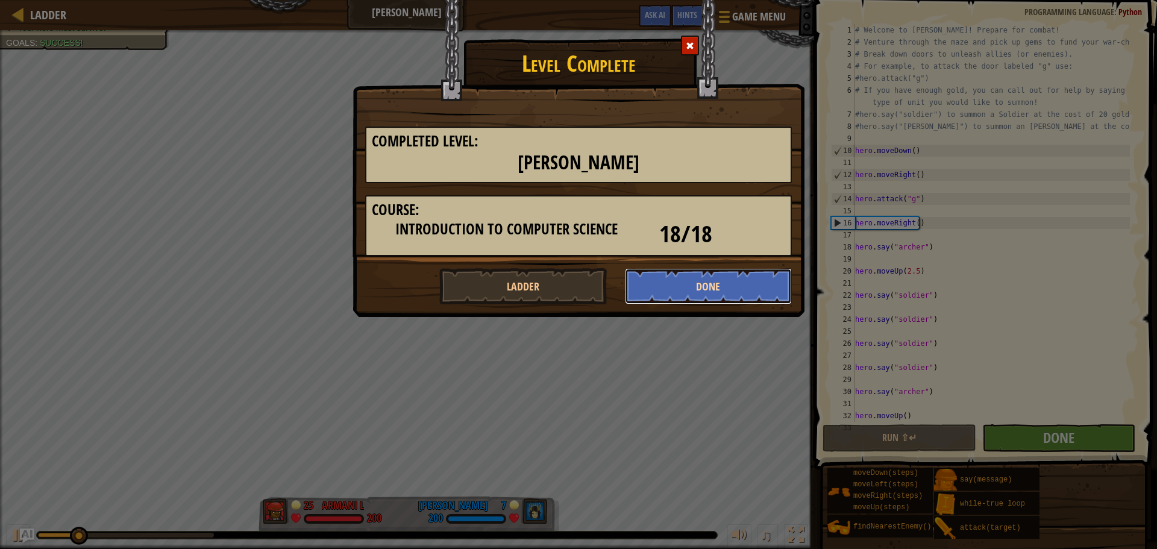
click at [725, 290] on button "Done" at bounding box center [709, 286] width 168 height 36
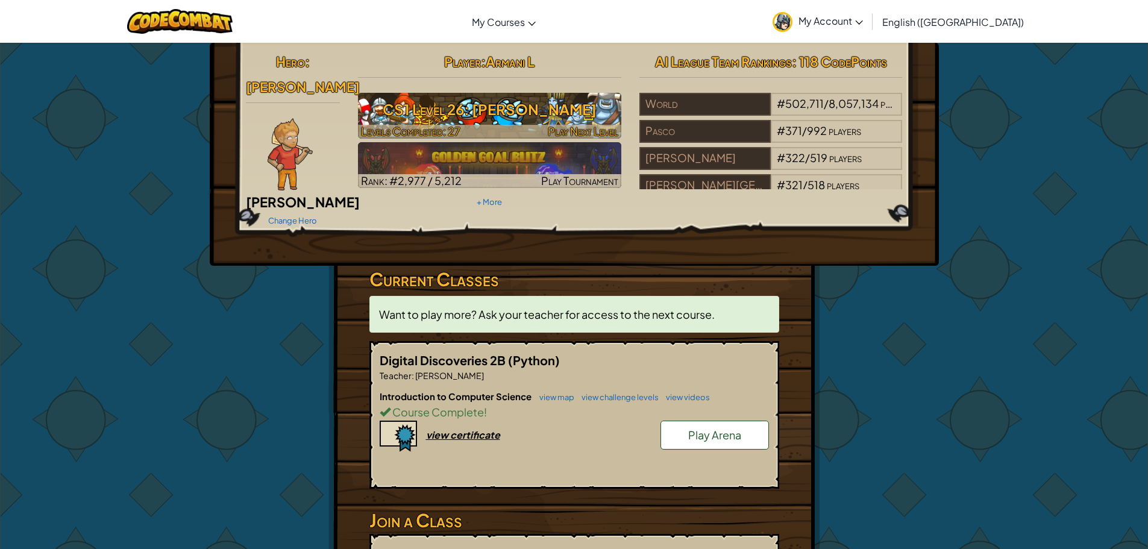
click at [551, 119] on h3 "CS1 Level 26: [PERSON_NAME]" at bounding box center [489, 109] width 263 height 27
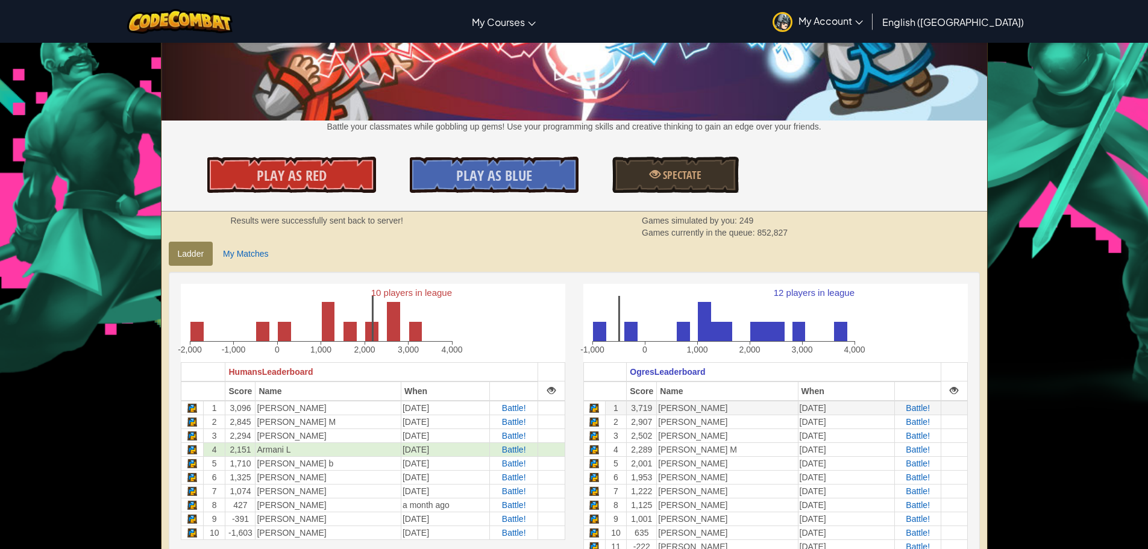
scroll to position [181, 0]
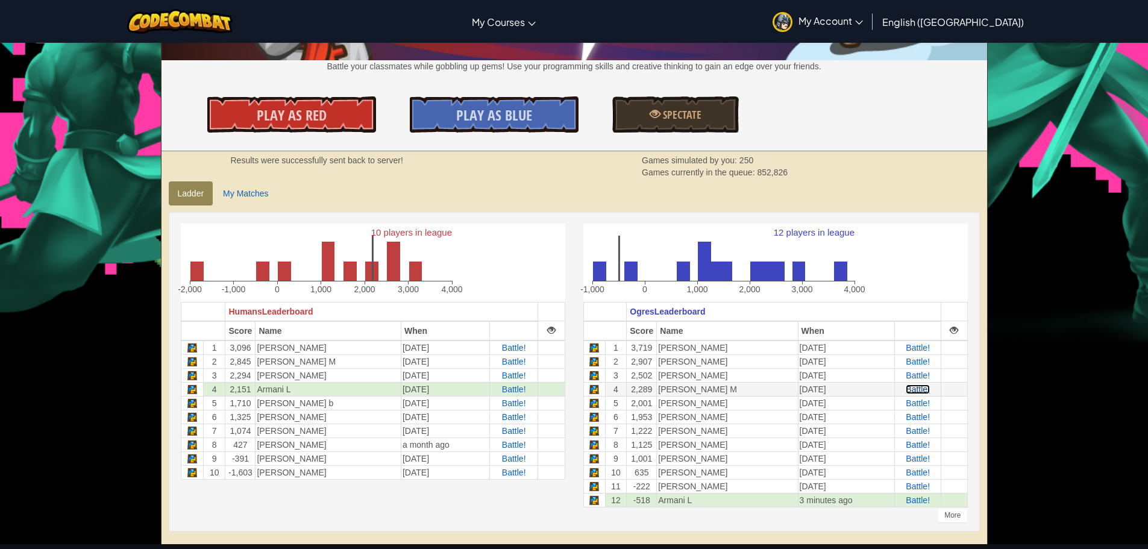
click at [920, 393] on span "Battle!" at bounding box center [918, 389] width 24 height 10
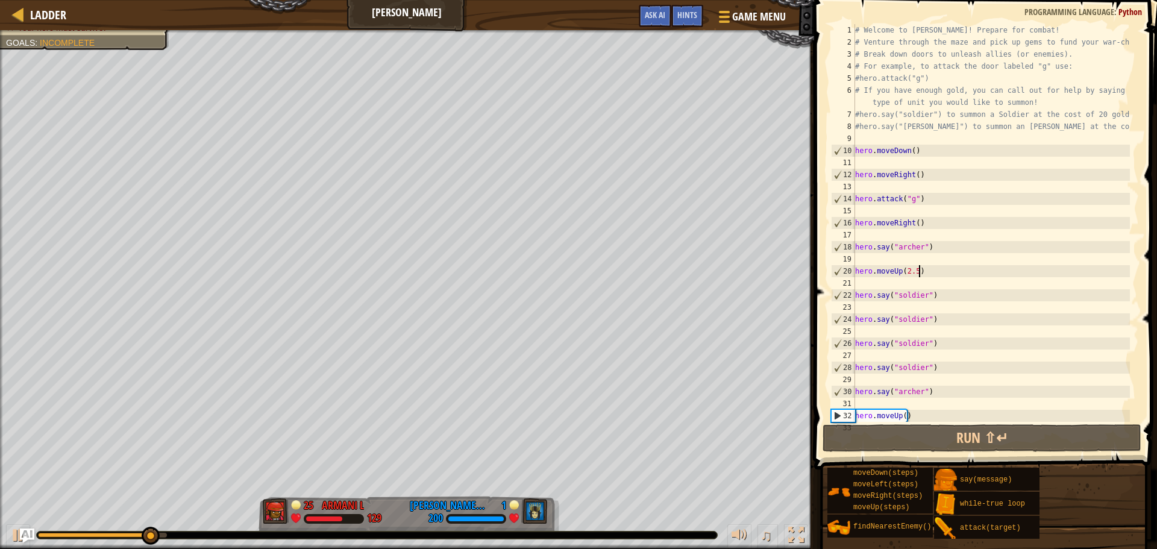
click at [931, 275] on div "# Welcome to [PERSON_NAME]! Prepare for combat! # Venture through the maze and …" at bounding box center [991, 235] width 277 height 422
click at [926, 277] on div "# Welcome to [PERSON_NAME]! Prepare for combat! # Venture through the maze and …" at bounding box center [991, 235] width 277 height 422
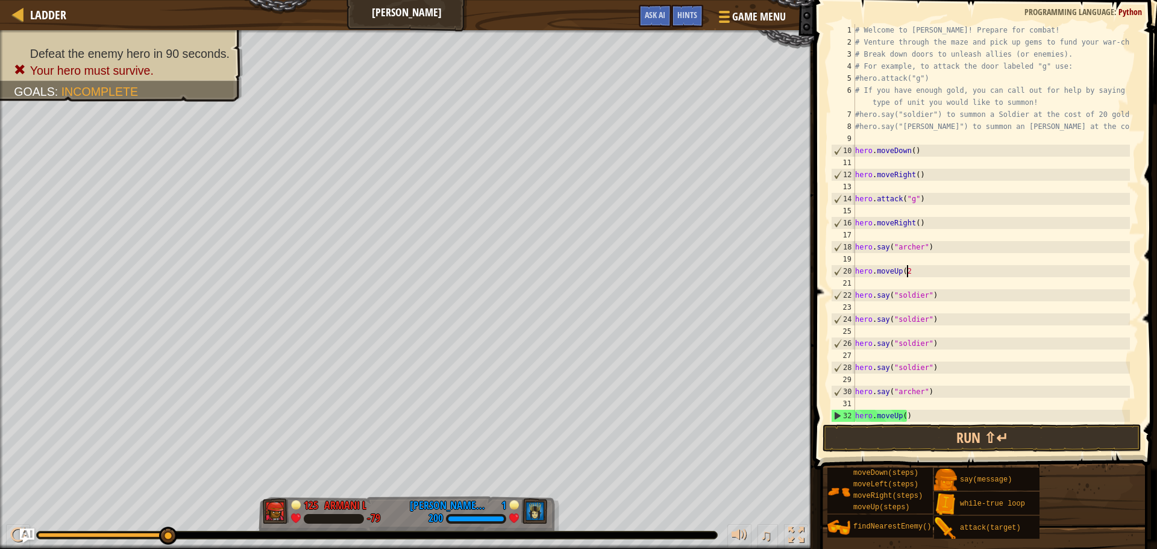
type textarea "hero.moveUp("
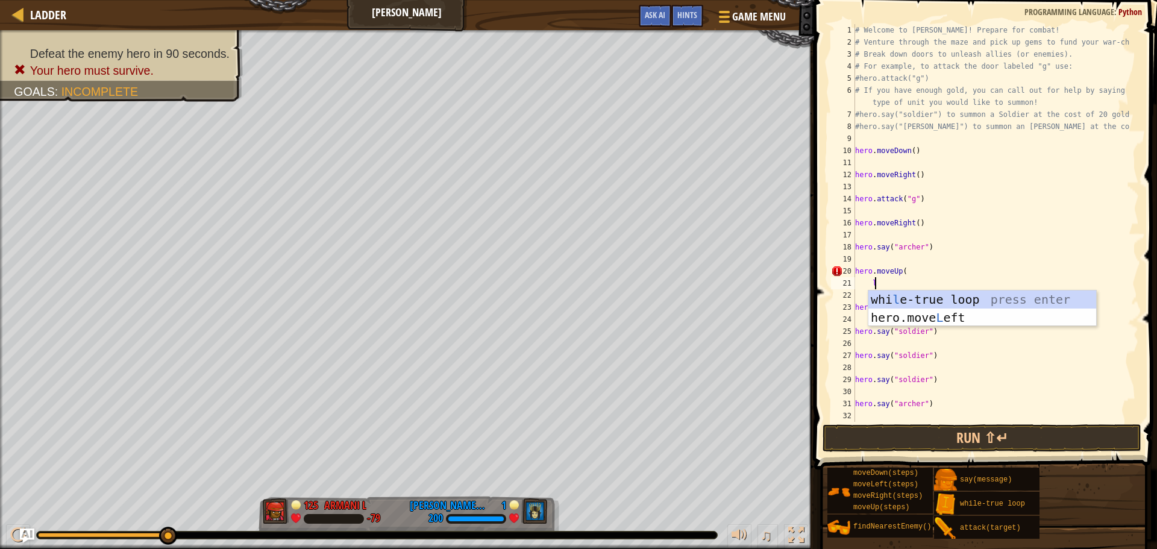
type textarea "le"
click at [895, 321] on div "whi le -true loop press enter hero.move Le ft press enter" at bounding box center [982, 326] width 228 height 72
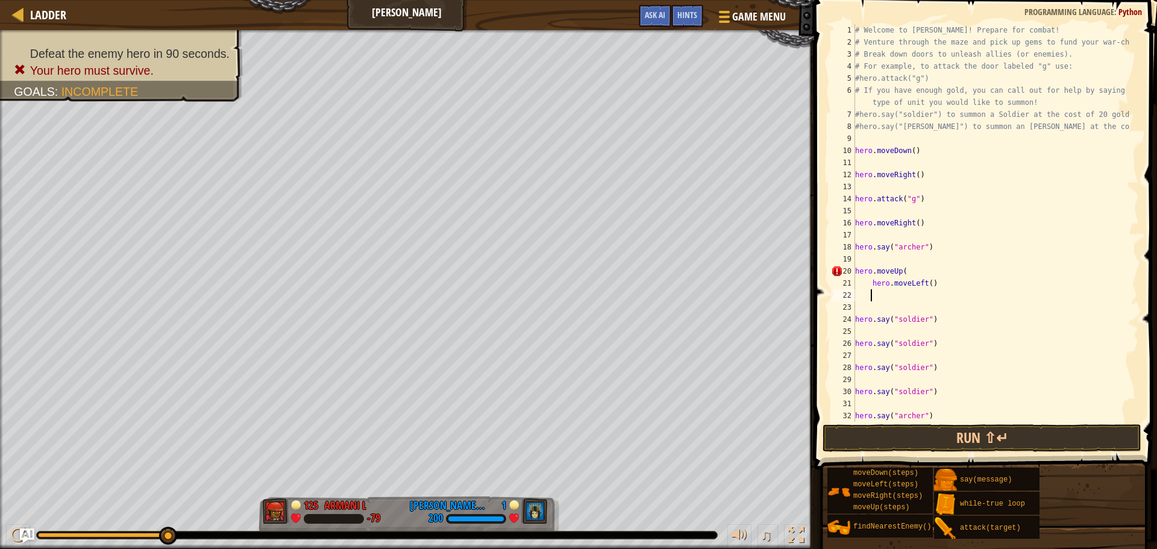
scroll to position [5, 1]
click at [905, 270] on div "# Welcome to [PERSON_NAME]! Prepare for combat! # Venture through the maze and …" at bounding box center [991, 235] width 277 height 422
click at [869, 285] on div "# Welcome to [PERSON_NAME]! Prepare for combat! # Venture through the maze and …" at bounding box center [991, 235] width 277 height 422
click at [911, 283] on div "# Welcome to [PERSON_NAME]! Prepare for combat! # Venture through the maze and …" at bounding box center [991, 235] width 277 height 422
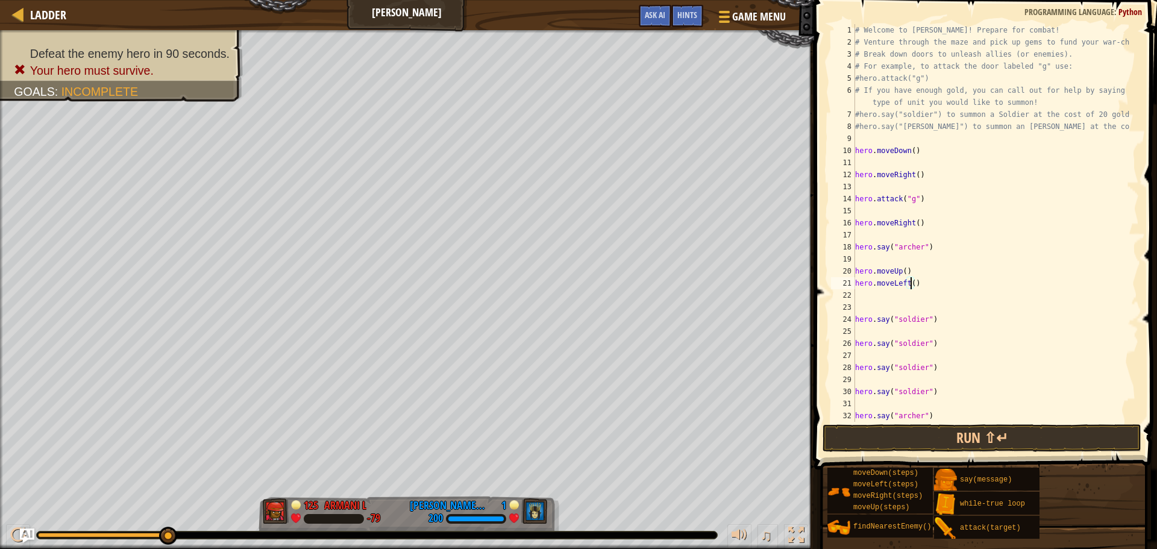
scroll to position [5, 4]
click at [856, 317] on div "# Welcome to [PERSON_NAME]! Prepare for combat! # Venture through the maze and …" at bounding box center [991, 235] width 277 height 422
click at [915, 284] on div "# Welcome to [PERSON_NAME]! Prepare for combat! # Venture through the maze and …" at bounding box center [991, 235] width 277 height 422
click at [855, 321] on div "# Welcome to [PERSON_NAME]! Prepare for combat! # Venture through the maze and …" at bounding box center [991, 235] width 277 height 422
click at [935, 439] on button "Run ⇧↵" at bounding box center [981, 438] width 319 height 28
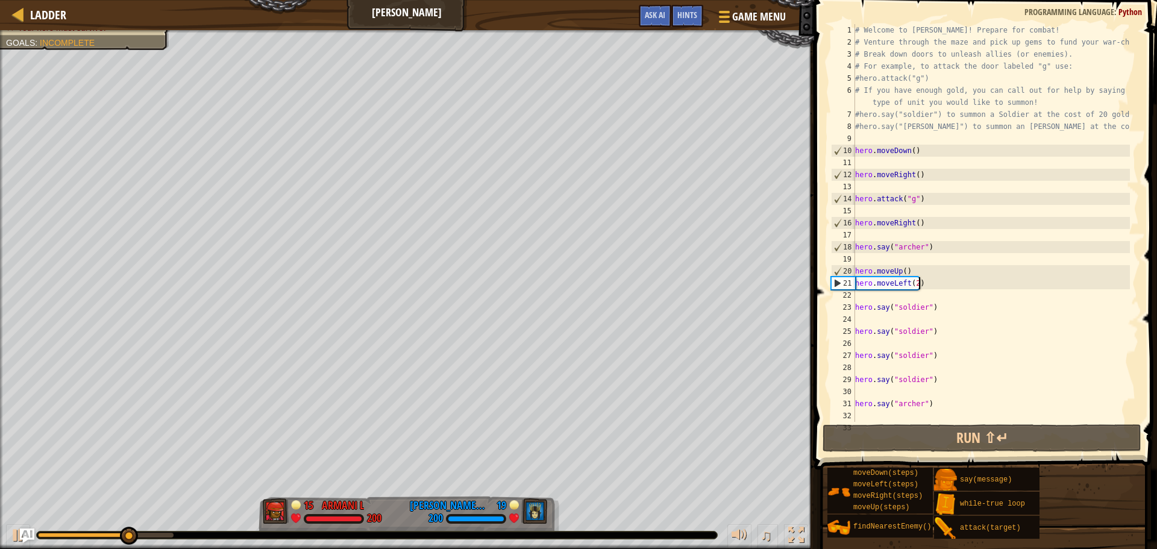
click at [922, 280] on div "# Welcome to [PERSON_NAME]! Prepare for combat! # Venture through the maze and …" at bounding box center [991, 235] width 277 height 422
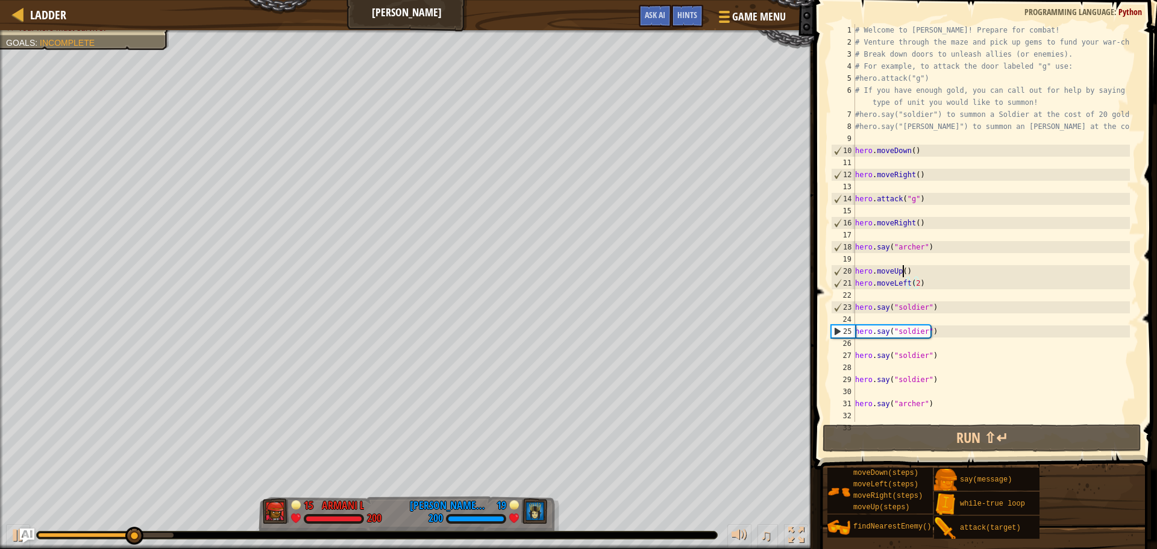
click at [902, 273] on div "# Welcome to [PERSON_NAME]! Prepare for combat! # Venture through the maze and …" at bounding box center [991, 235] width 277 height 422
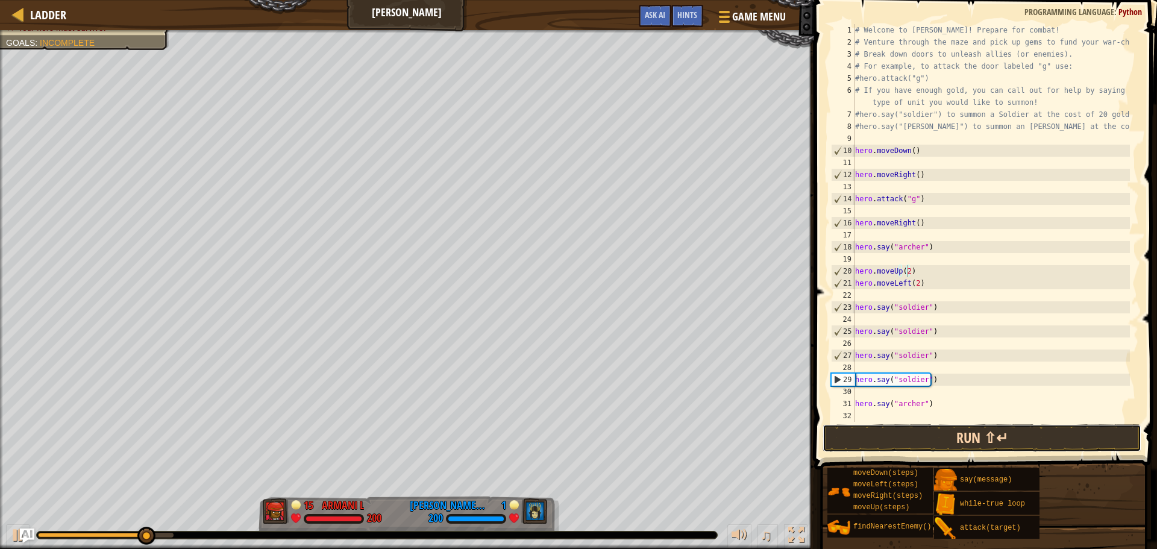
click at [968, 443] on button "Run ⇧↵" at bounding box center [981, 438] width 319 height 28
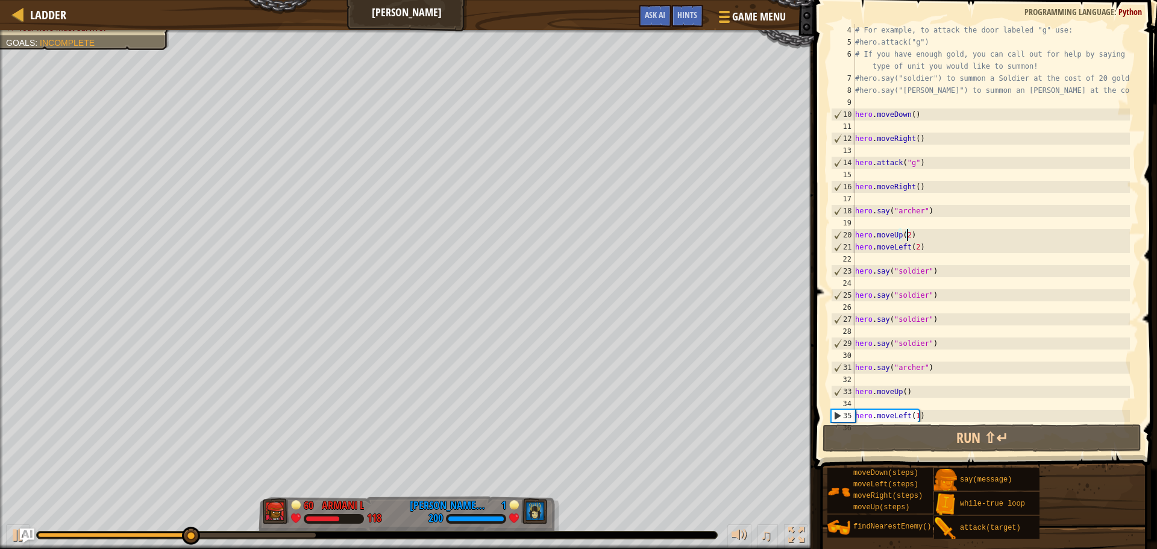
scroll to position [181, 0]
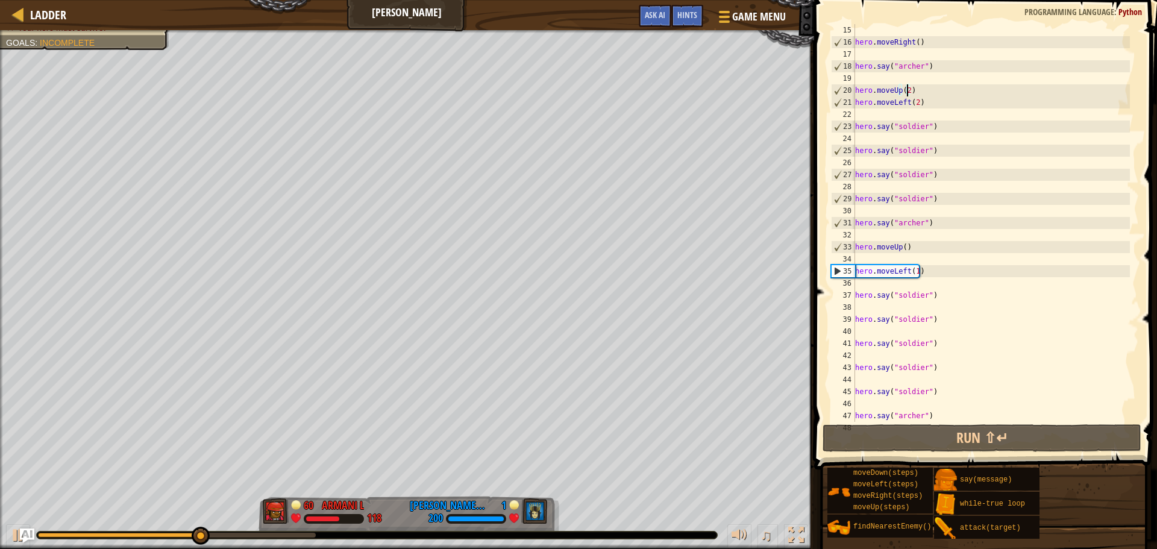
click at [927, 272] on div "hero . moveRight ( ) hero . say ( "[PERSON_NAME]" ) hero . moveUp ( 2 ) hero . …" at bounding box center [991, 235] width 277 height 422
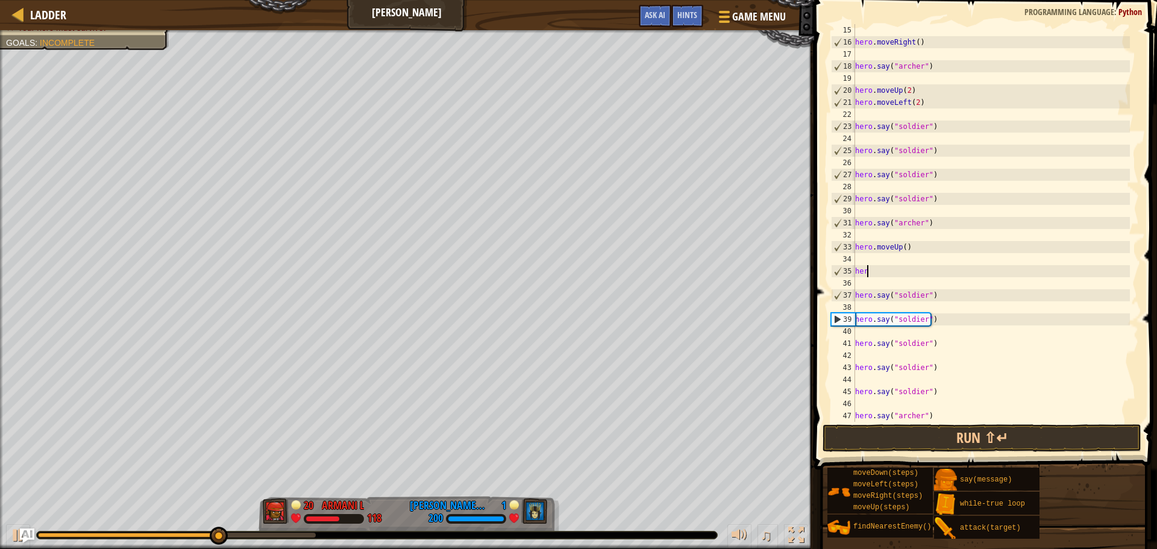
scroll to position [5, 0]
type textarea "h"
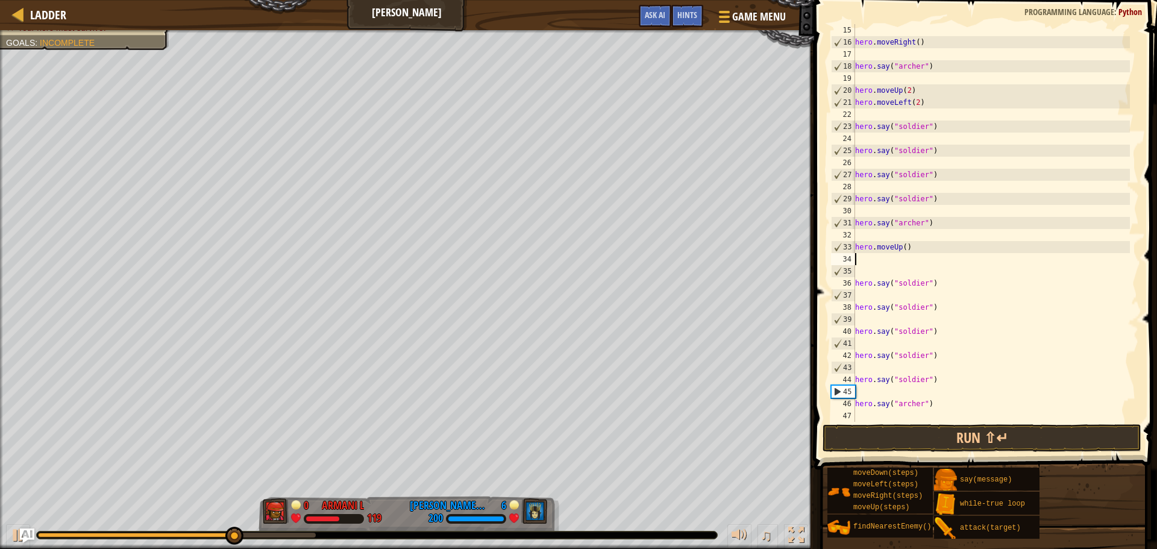
click at [901, 249] on div "hero . moveRight ( ) hero . say ( "[PERSON_NAME]" ) hero . moveUp ( 2 ) hero . …" at bounding box center [991, 235] width 277 height 422
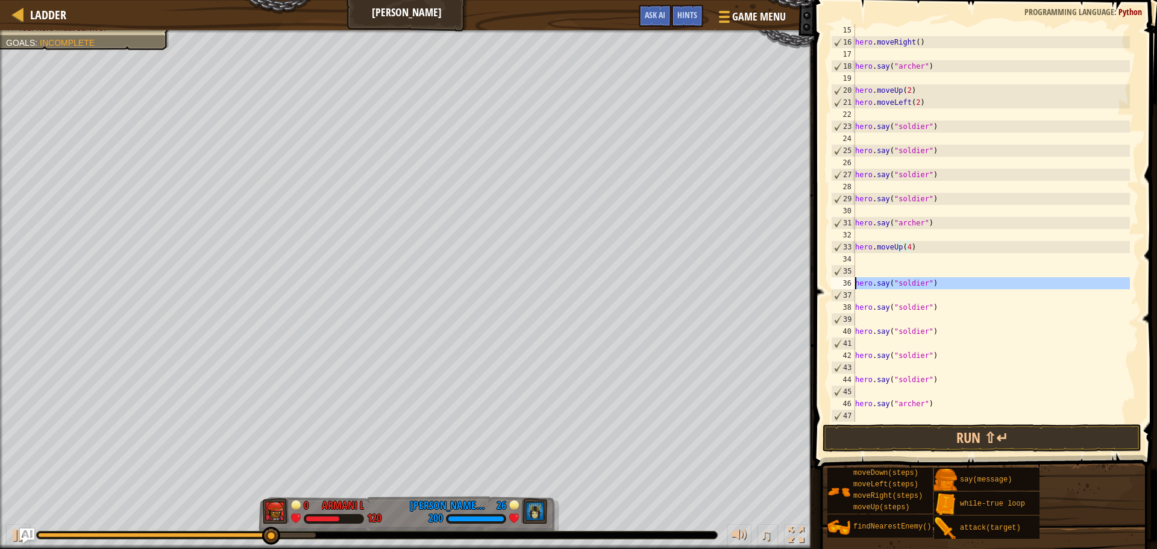
click at [853, 286] on div "36" at bounding box center [843, 283] width 24 height 12
click at [858, 283] on div "hero . moveRight ( ) hero . say ( "[PERSON_NAME]" ) hero . moveUp ( 2 ) hero . …" at bounding box center [991, 235] width 277 height 422
click at [856, 283] on div "hero . moveRight ( ) hero . say ( "[PERSON_NAME]" ) hero . moveUp ( 2 ) hero . …" at bounding box center [991, 235] width 277 height 422
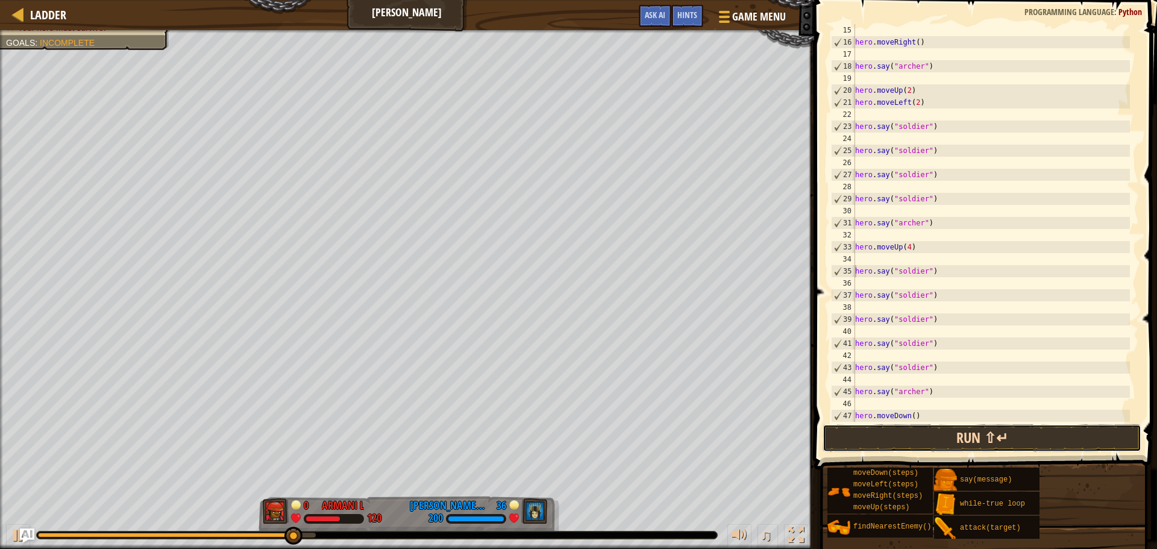
click at [959, 433] on button "Run ⇧↵" at bounding box center [981, 438] width 319 height 28
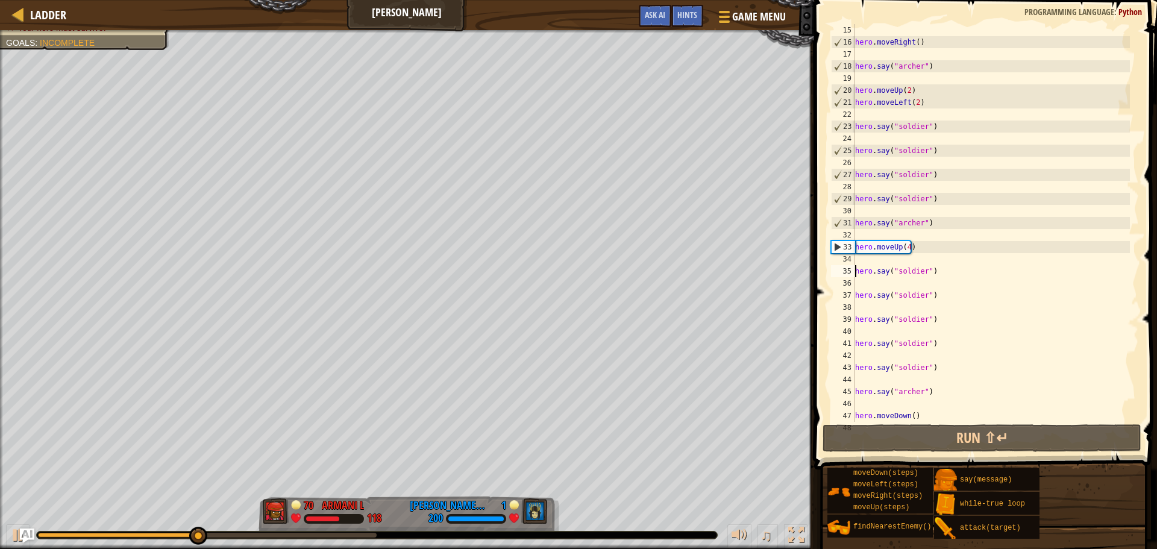
scroll to position [217, 0]
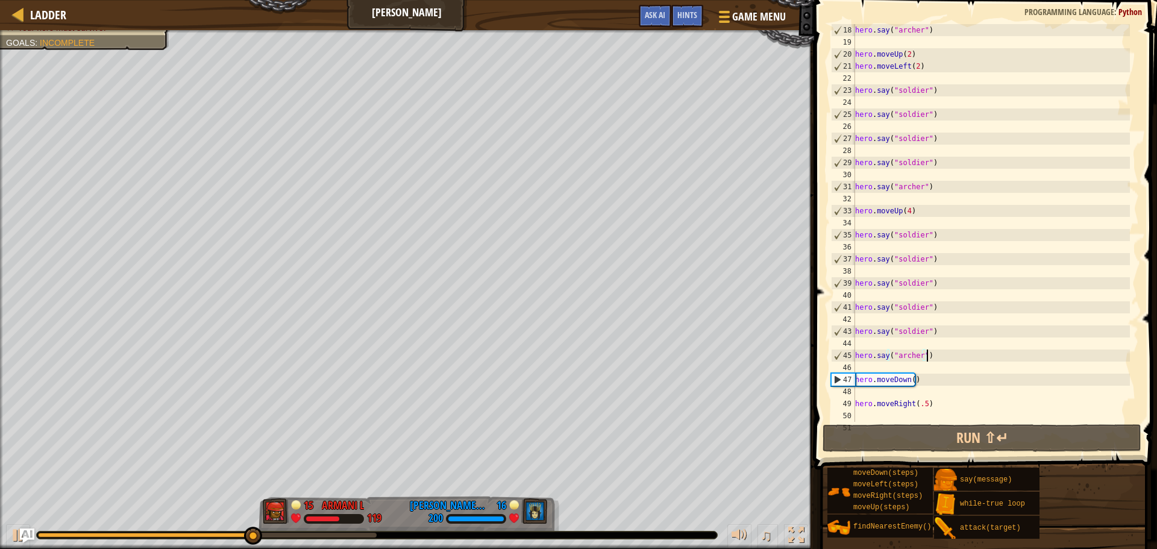
click at [929, 360] on div "hero . say ( "[PERSON_NAME]" ) hero . moveUp ( 2 ) hero . moveLeft ( 2 ) hero .…" at bounding box center [991, 235] width 277 height 422
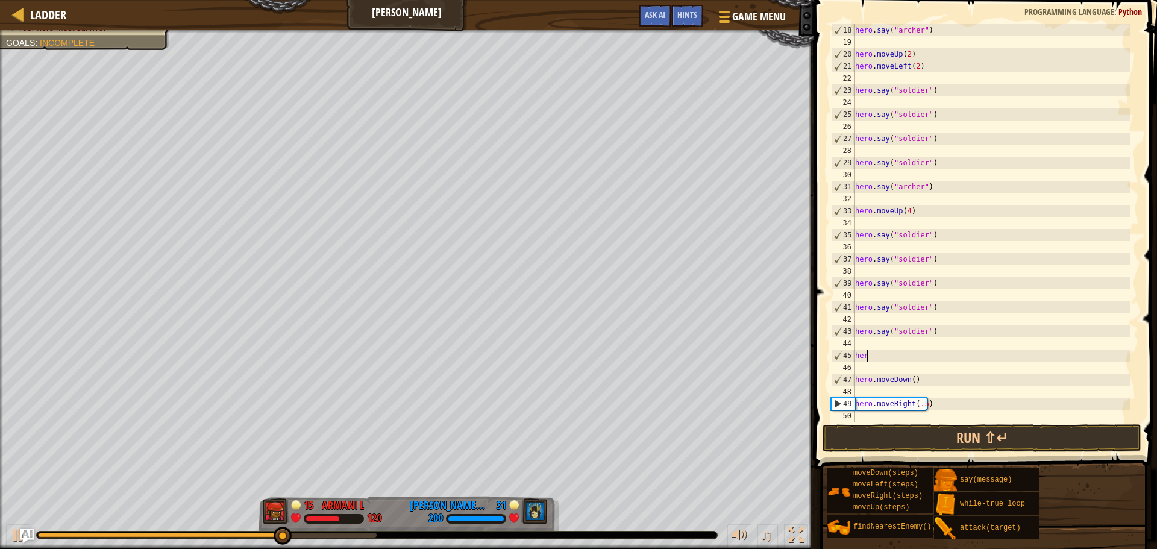
scroll to position [5, 0]
type textarea "h"
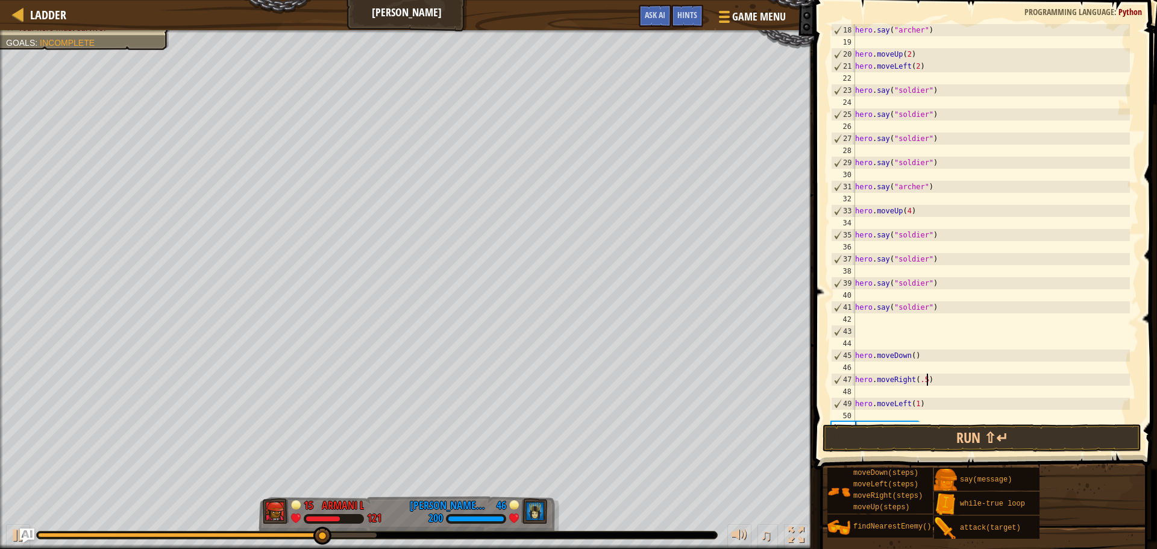
click at [932, 378] on div "hero . say ( "[PERSON_NAME]" ) hero . moveUp ( 2 ) hero . moveLeft ( 2 ) hero .…" at bounding box center [991, 235] width 277 height 422
type textarea "h"
click at [856, 357] on div "hero . say ( "[PERSON_NAME]" ) hero . moveUp ( 2 ) hero . moveLeft ( 2 ) hero .…" at bounding box center [991, 235] width 277 height 422
type textarea "hero.moveDown()"
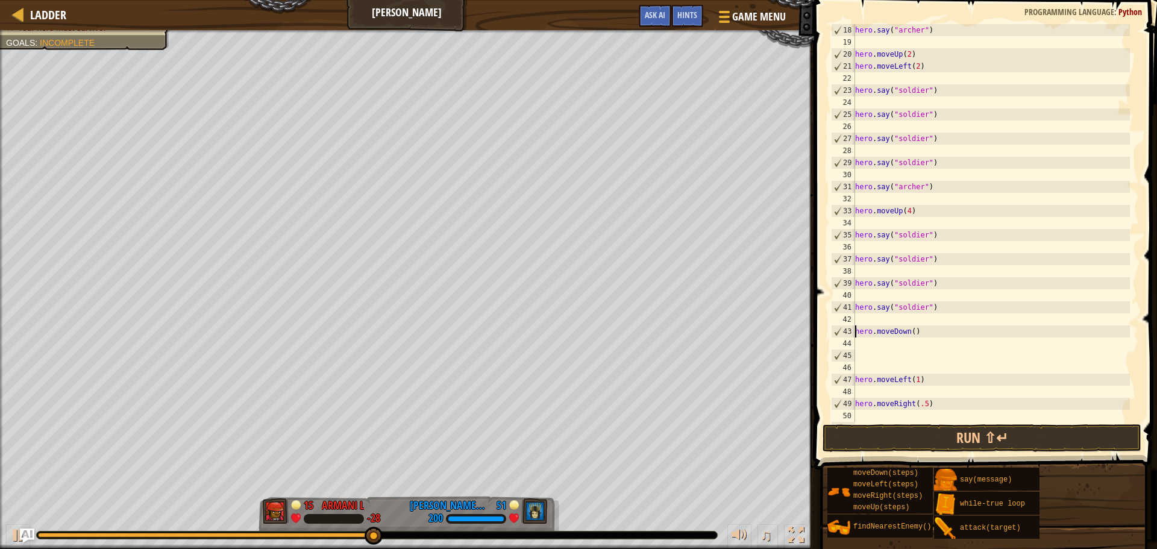
scroll to position [217, 0]
click at [910, 333] on div "hero . say ( "[PERSON_NAME]" ) hero . moveUp ( 2 ) hero . moveLeft ( 2 ) hero .…" at bounding box center [991, 235] width 277 height 422
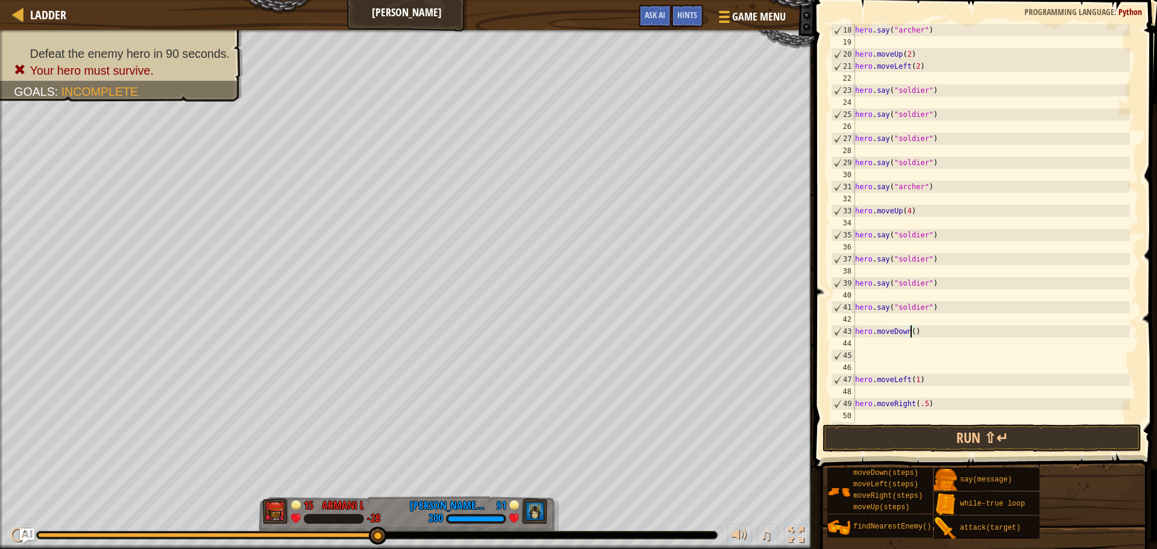
scroll to position [5, 4]
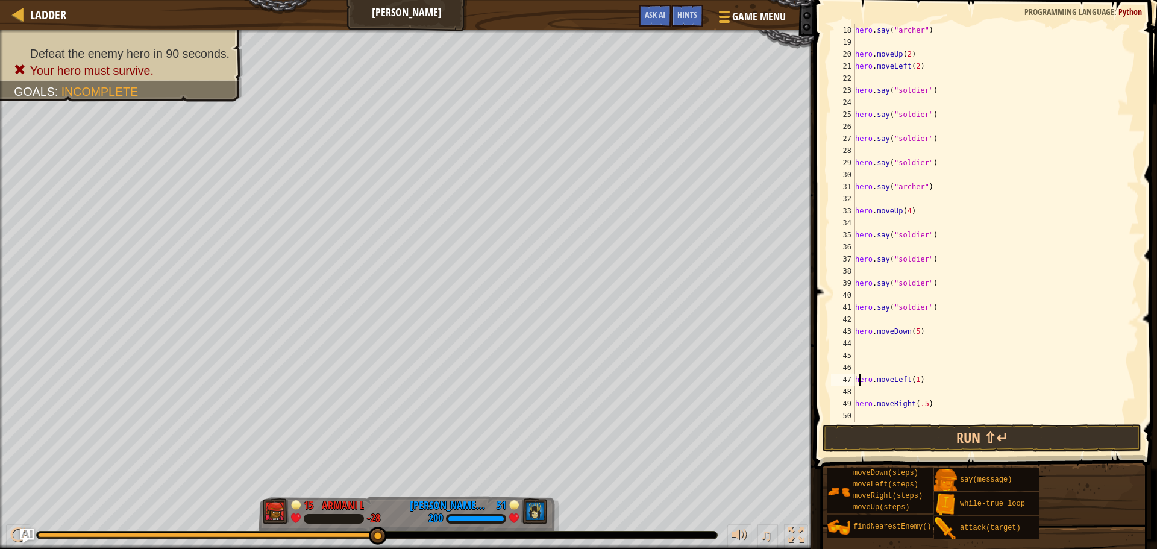
click at [858, 380] on div "hero . say ( "archer" ) hero . moveUp ( 2 ) hero . moveLeft ( 2 ) hero . say ( …" at bounding box center [991, 235] width 277 height 422
click at [855, 380] on div "hero . say ( "archer" ) hero . moveUp ( 2 ) hero . moveLeft ( 2 ) hero . say ( …" at bounding box center [991, 235] width 277 height 422
click at [886, 443] on button "Run ⇧↵" at bounding box center [981, 438] width 319 height 28
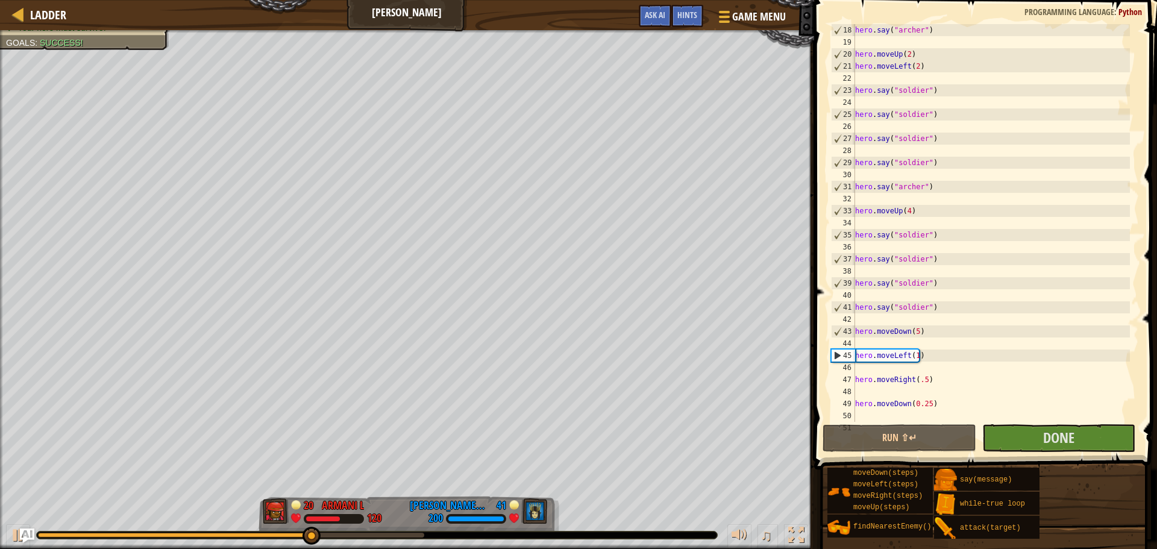
click at [929, 359] on div "hero . say ( "archer" ) hero . moveUp ( 2 ) hero . moveLeft ( 2 ) hero . say ( …" at bounding box center [991, 235] width 277 height 422
type textarea "h"
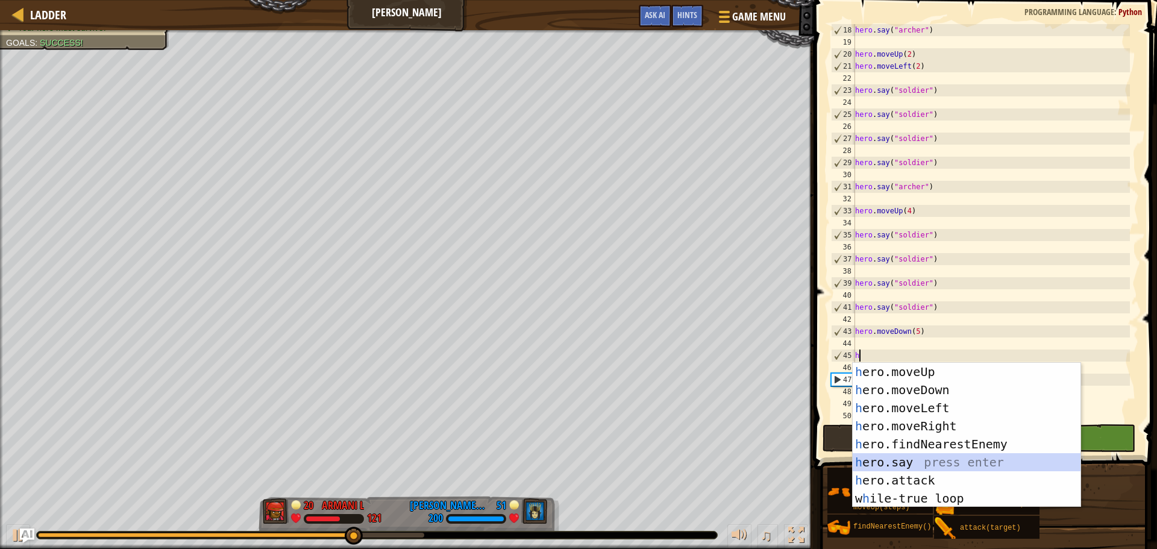
click at [912, 469] on div "h ero.moveUp press enter h ero.moveDown press enter h ero.moveLeft press enter …" at bounding box center [967, 453] width 228 height 181
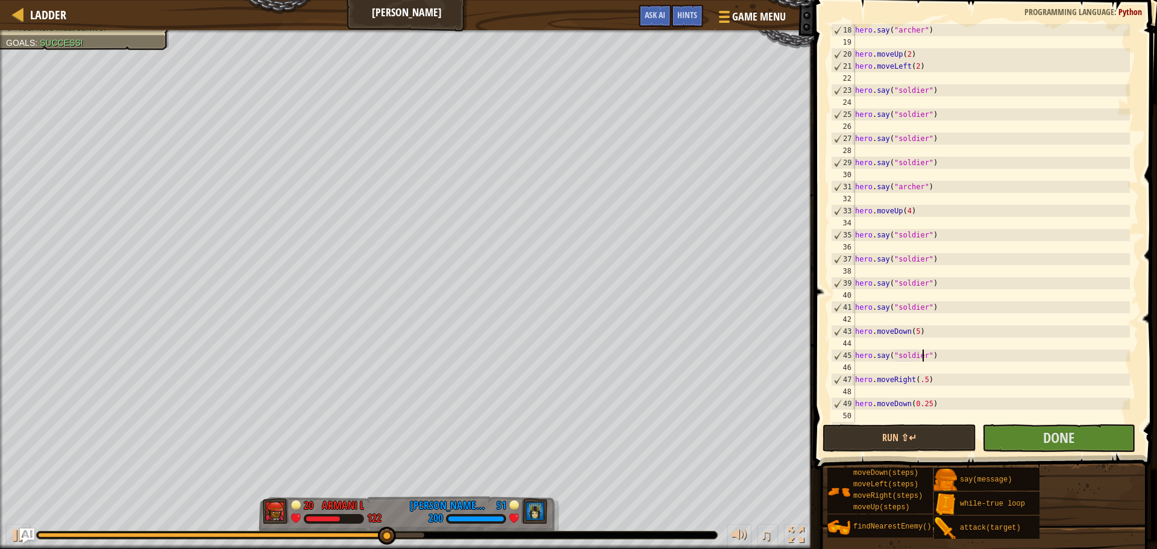
scroll to position [5, 5]
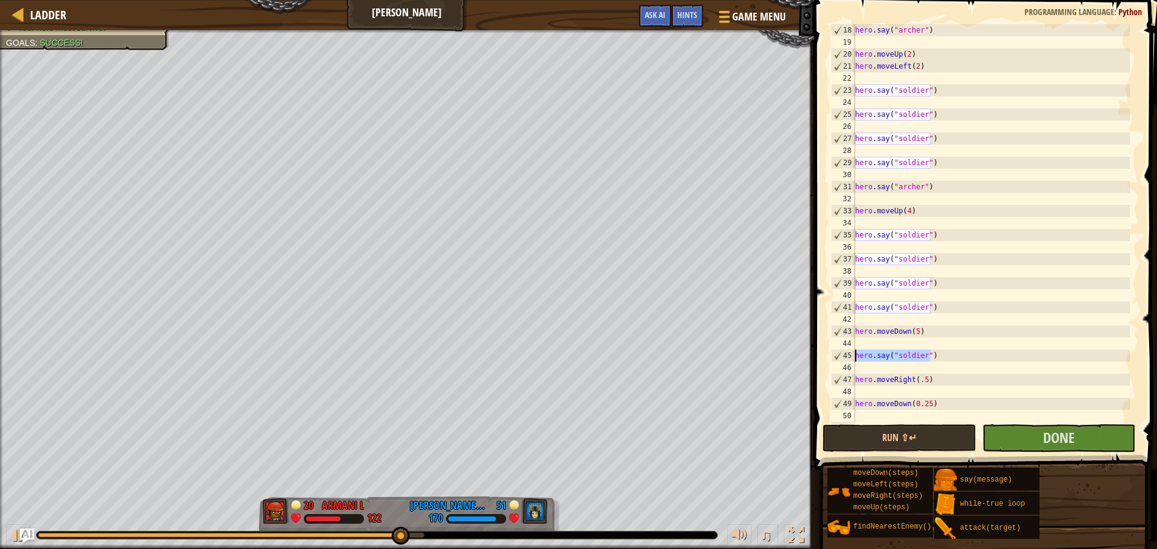
drag, startPoint x: 942, startPoint y: 353, endPoint x: 857, endPoint y: 357, distance: 85.6
click at [857, 357] on div "hero . say ( "archer" ) hero . moveUp ( 2 ) hero . moveLeft ( 2 ) hero . say ( …" at bounding box center [991, 235] width 277 height 422
type textarea "hero.say("soldier")"
click at [944, 354] on div "hero . say ( "archer" ) hero . moveUp ( 2 ) hero . moveLeft ( 2 ) hero . say ( …" at bounding box center [991, 223] width 277 height 398
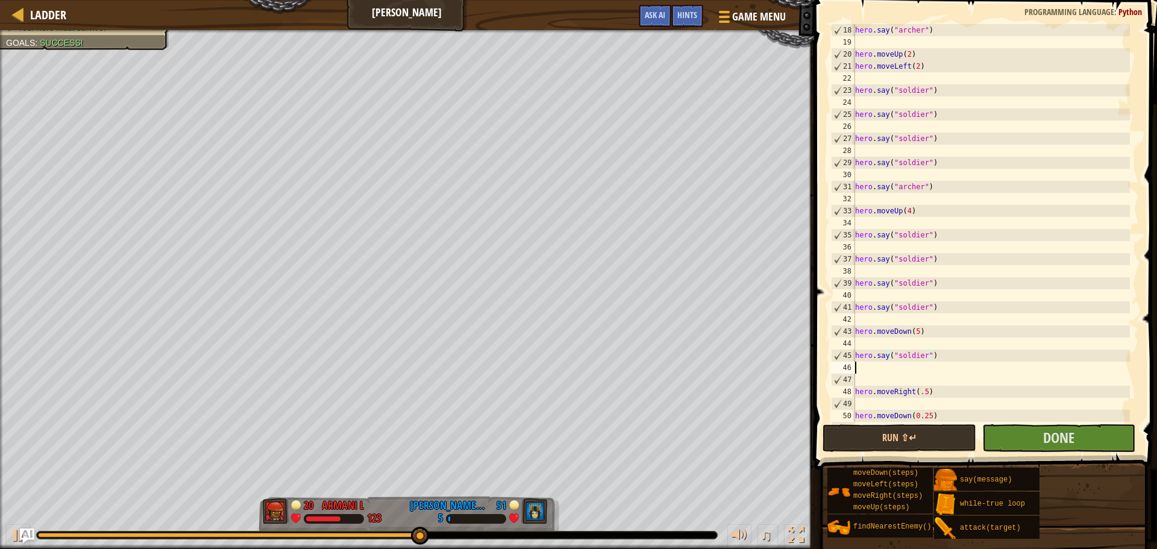
scroll to position [5, 0]
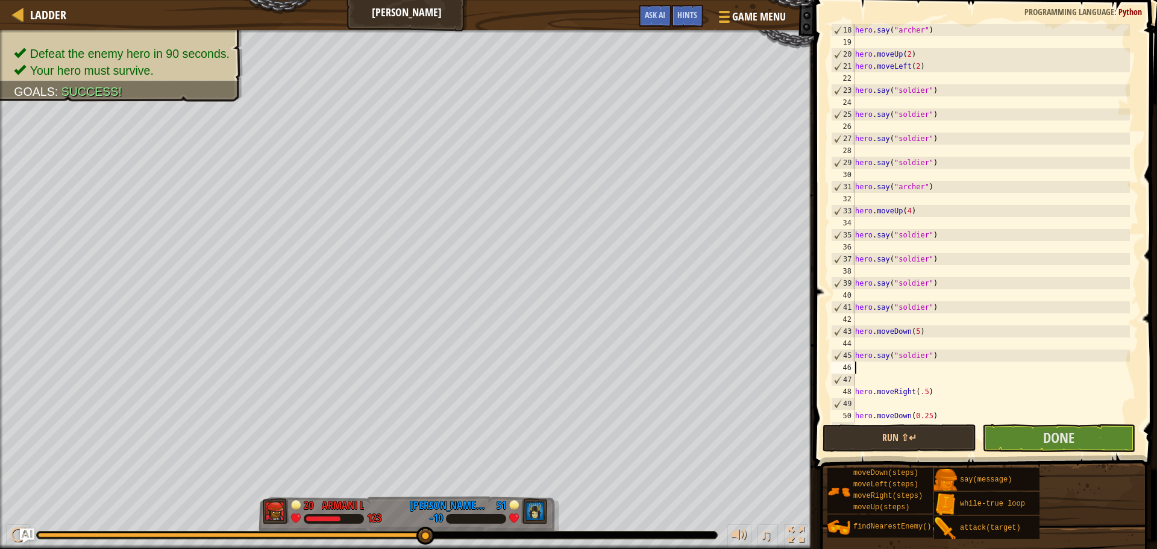
paste textarea "hero.say("soldier")"
type textarea "hero.say("soldier")"
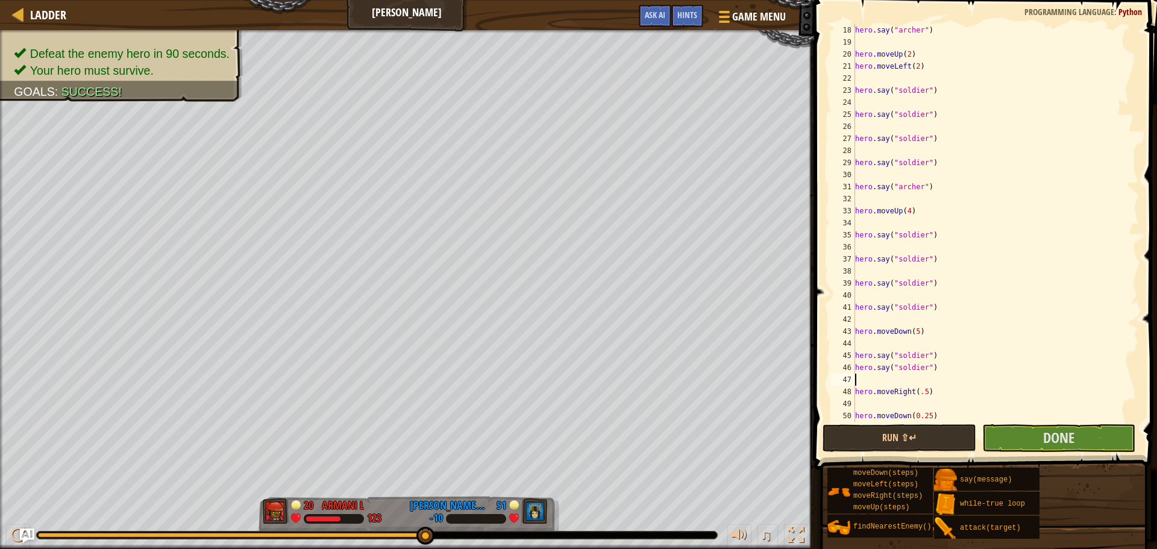
click at [866, 377] on div "hero . say ( "archer" ) hero . moveUp ( 2 ) hero . moveLeft ( 2 ) hero . say ( …" at bounding box center [991, 235] width 277 height 422
paste textarea "hero.say("soldier")"
type textarea "hero.say("soldier")"
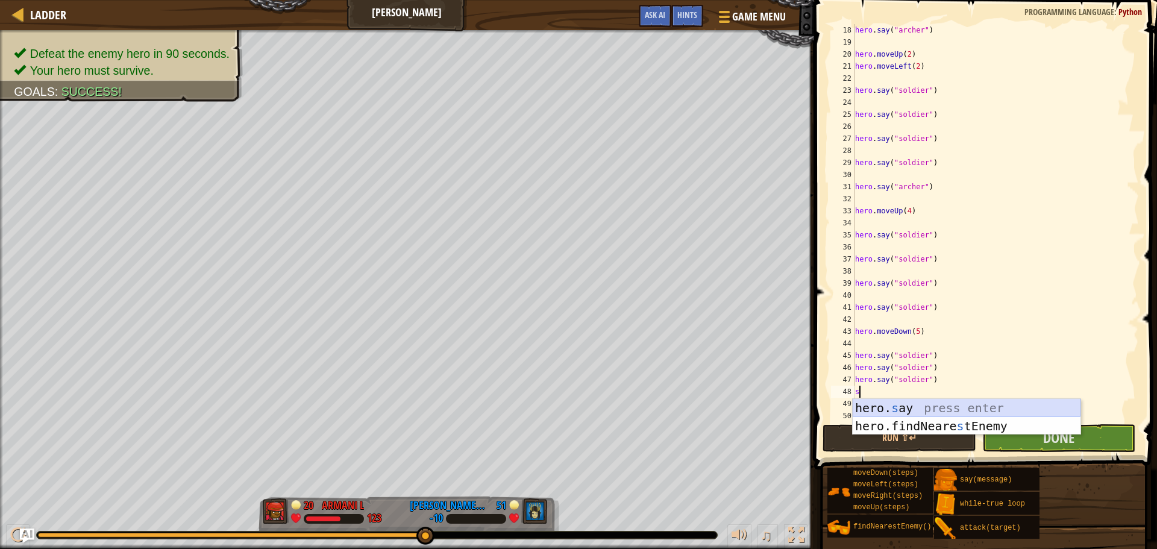
click at [910, 412] on div "hero. s ay press enter hero.findNeare s tEnemy press enter" at bounding box center [967, 435] width 228 height 72
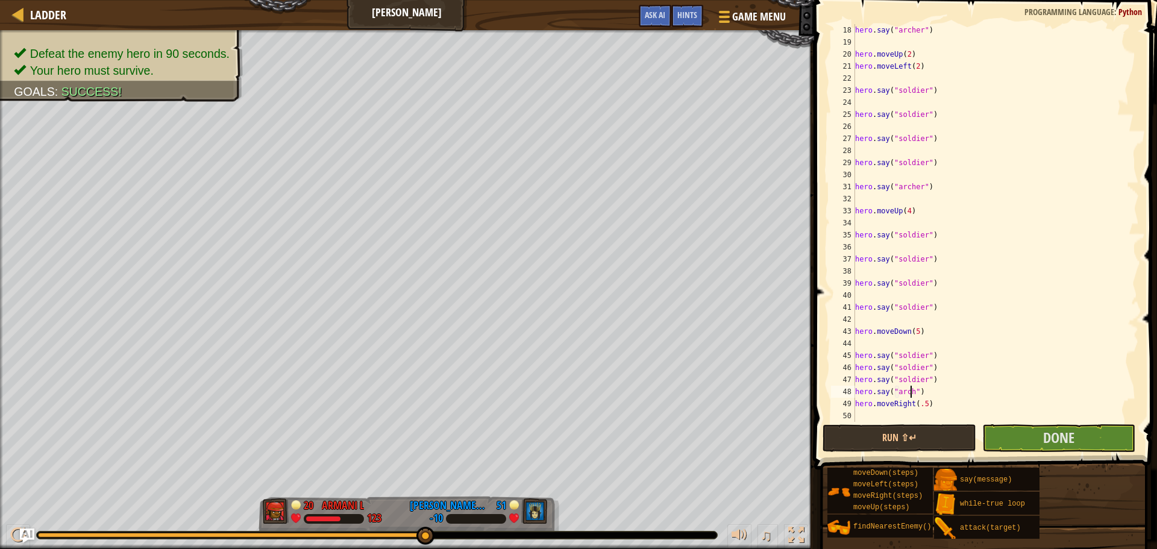
scroll to position [5, 5]
click at [987, 437] on button "Done" at bounding box center [1058, 438] width 153 height 28
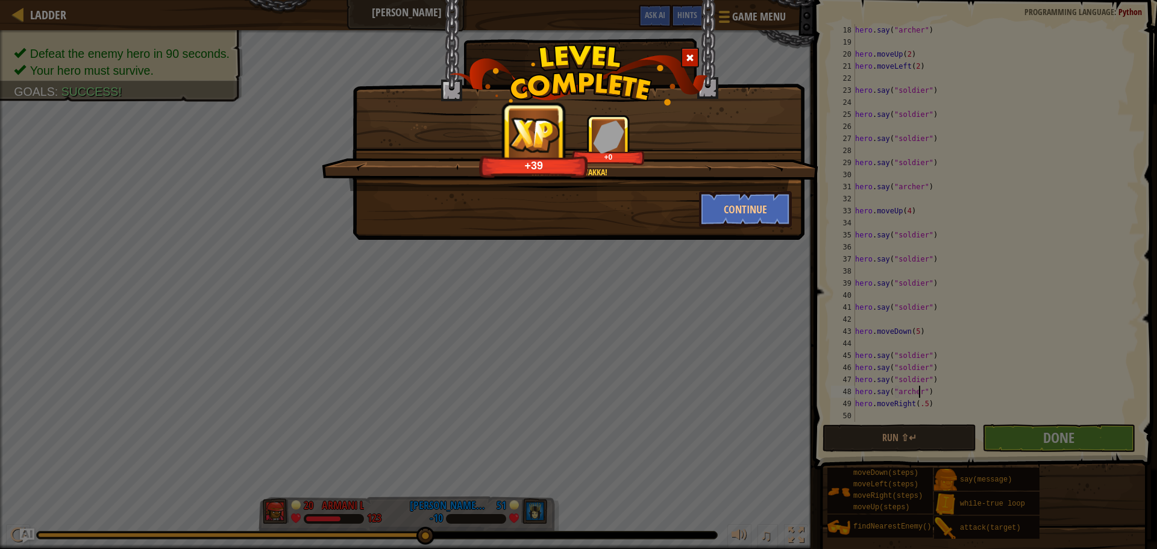
click at [696, 57] on div at bounding box center [690, 58] width 18 height 20
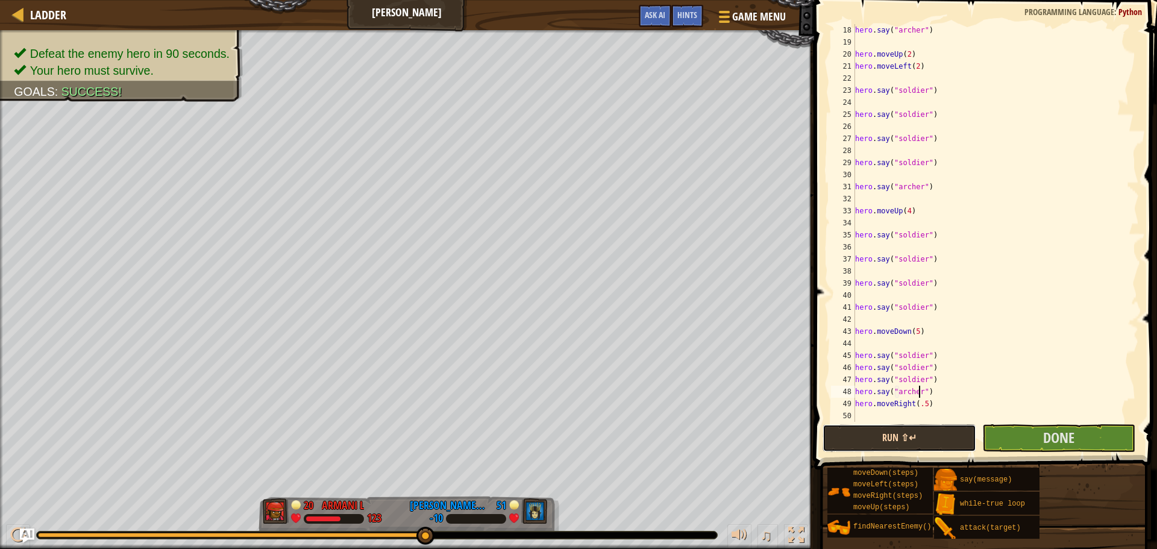
click at [897, 444] on button "Run ⇧↵" at bounding box center [898, 438] width 153 height 28
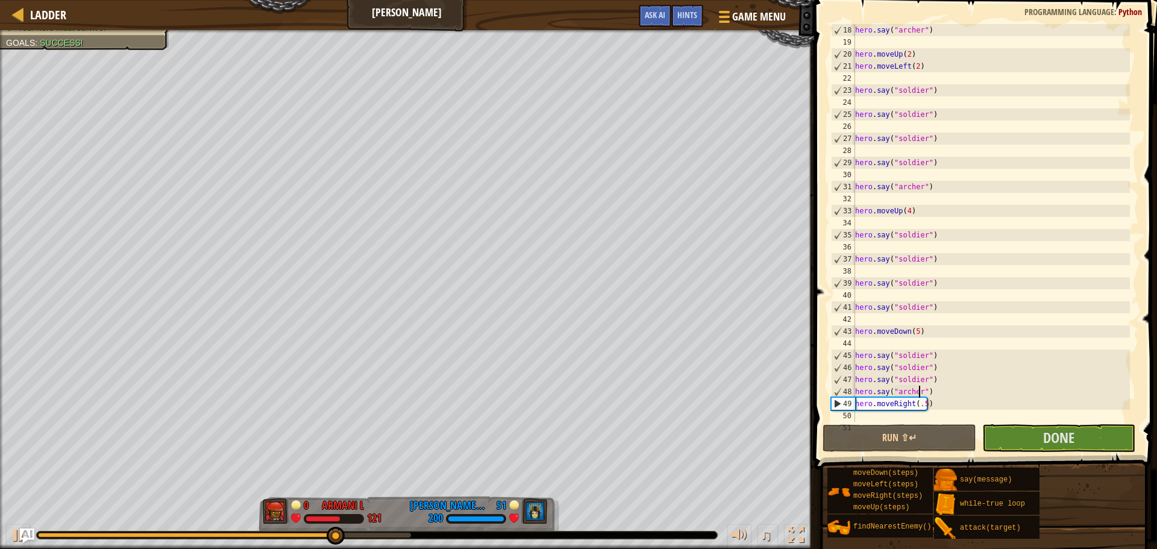
click at [939, 392] on div "hero . say ( "archer" ) hero . moveUp ( 2 ) hero . moveLeft ( 2 ) hero . say ( …" at bounding box center [991, 235] width 277 height 422
type textarea "h"
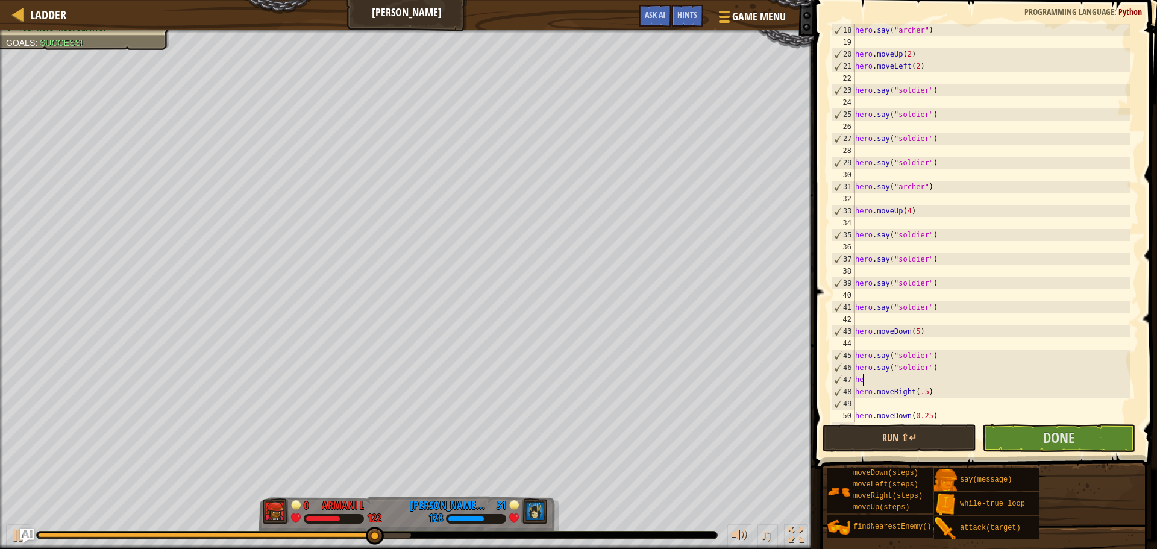
type textarea "h"
click at [939, 392] on div "hero . say ( "archer" ) hero . moveUp ( 2 ) hero . moveLeft ( 2 ) hero . say ( …" at bounding box center [991, 235] width 277 height 422
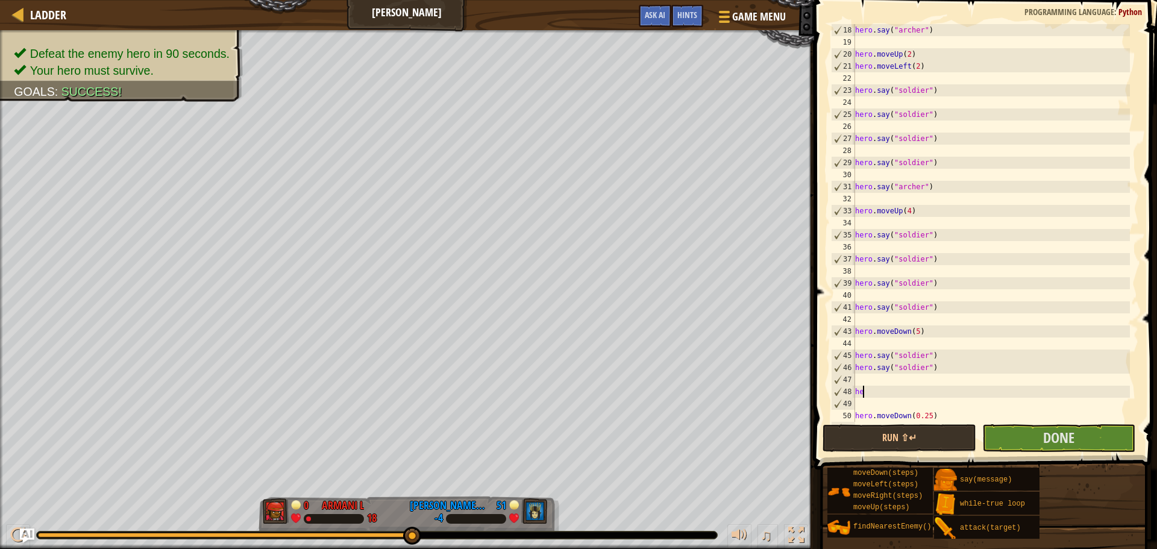
type textarea "h"
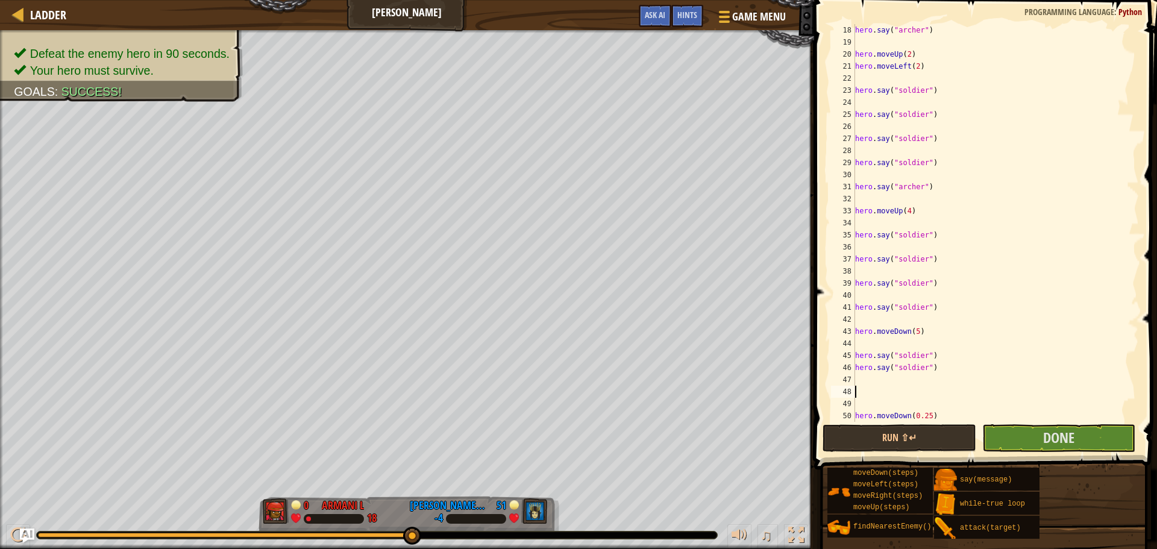
type textarea "d"
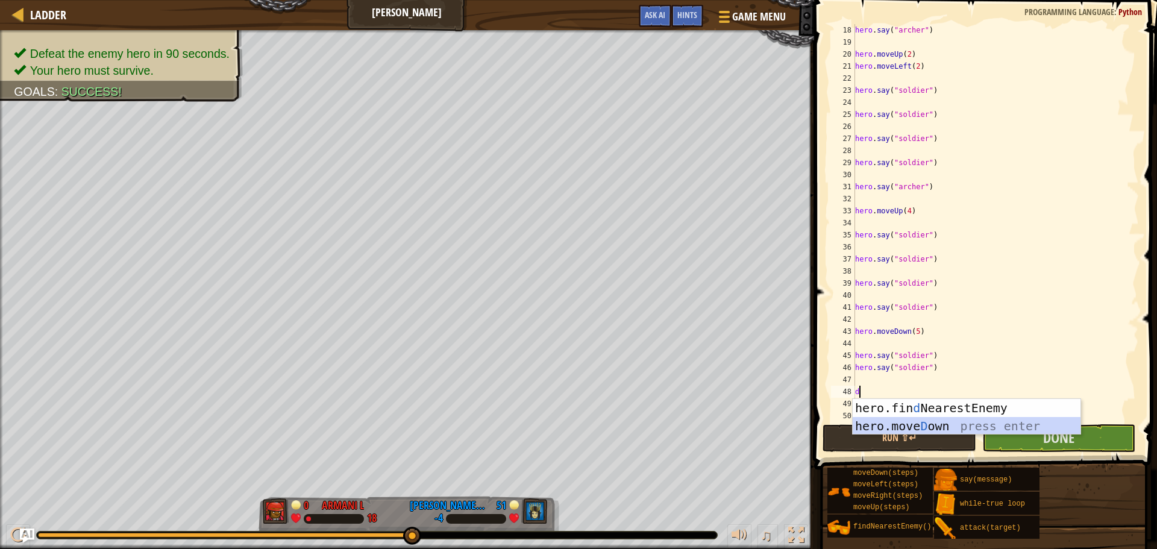
click at [921, 425] on div "hero.fin d NearestEnemy press enter hero.move D own press enter" at bounding box center [967, 435] width 228 height 72
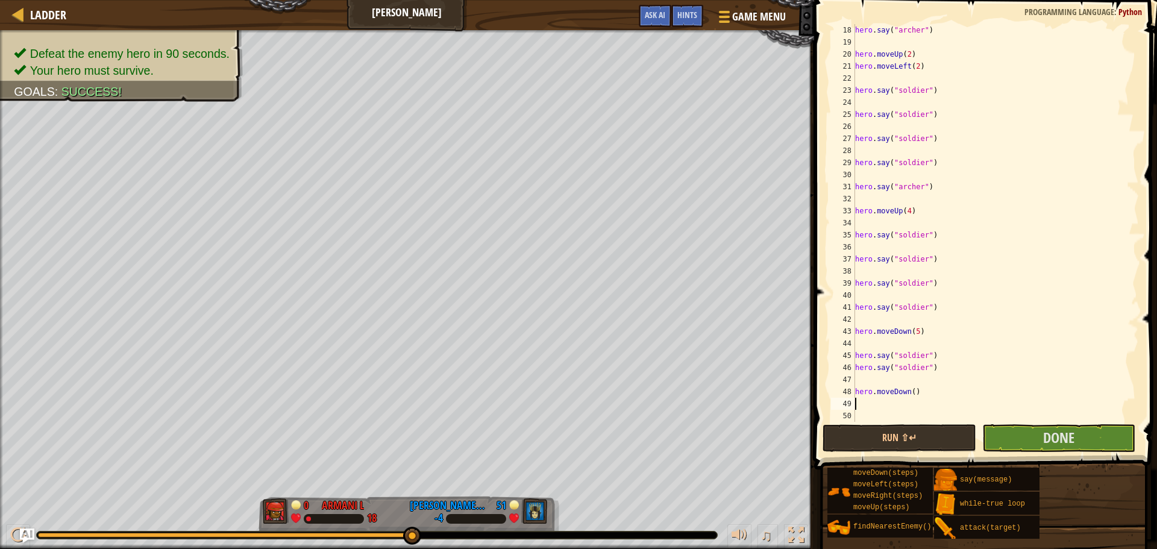
type textarea "r"
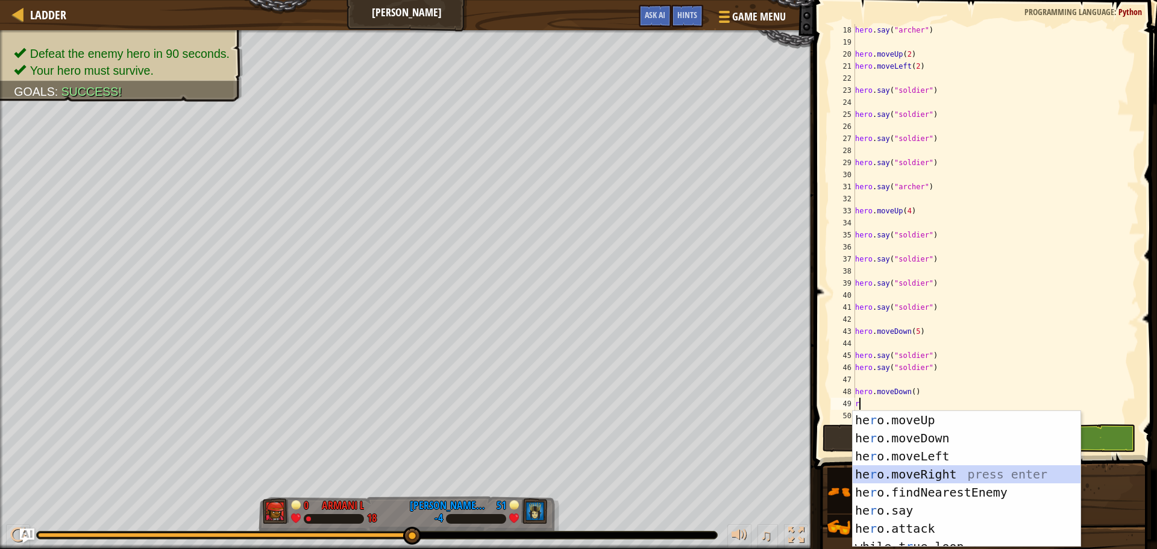
click at [933, 476] on div "he r o.moveUp press enter he r o.moveDown press enter he r o.moveLeft press ent…" at bounding box center [967, 497] width 228 height 172
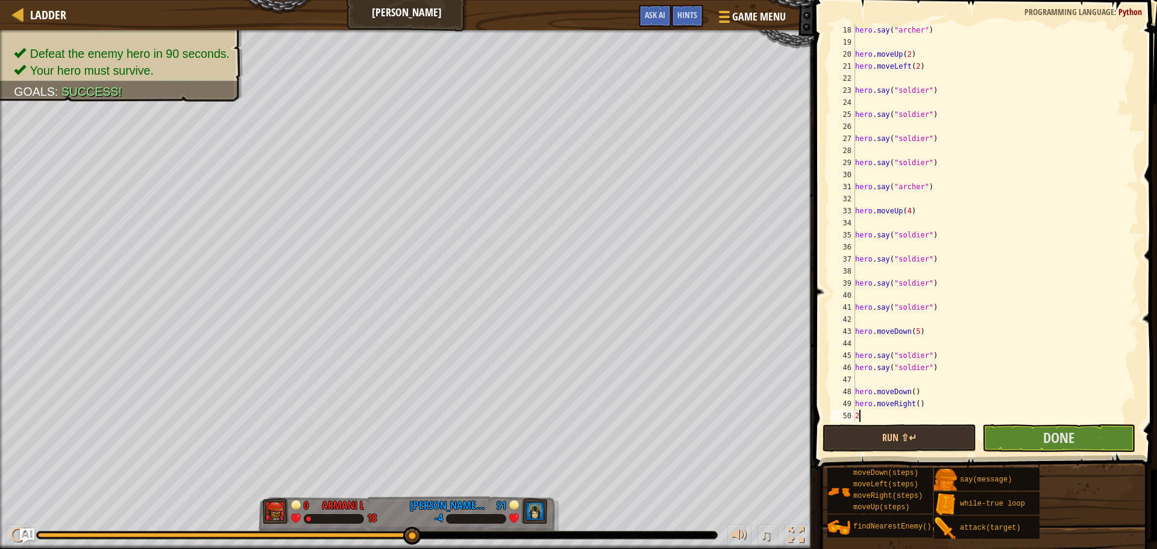
click at [913, 403] on div "hero . say ( "archer" ) hero . moveUp ( 2 ) hero . moveLeft ( 2 ) hero . say ( …" at bounding box center [991, 235] width 277 height 422
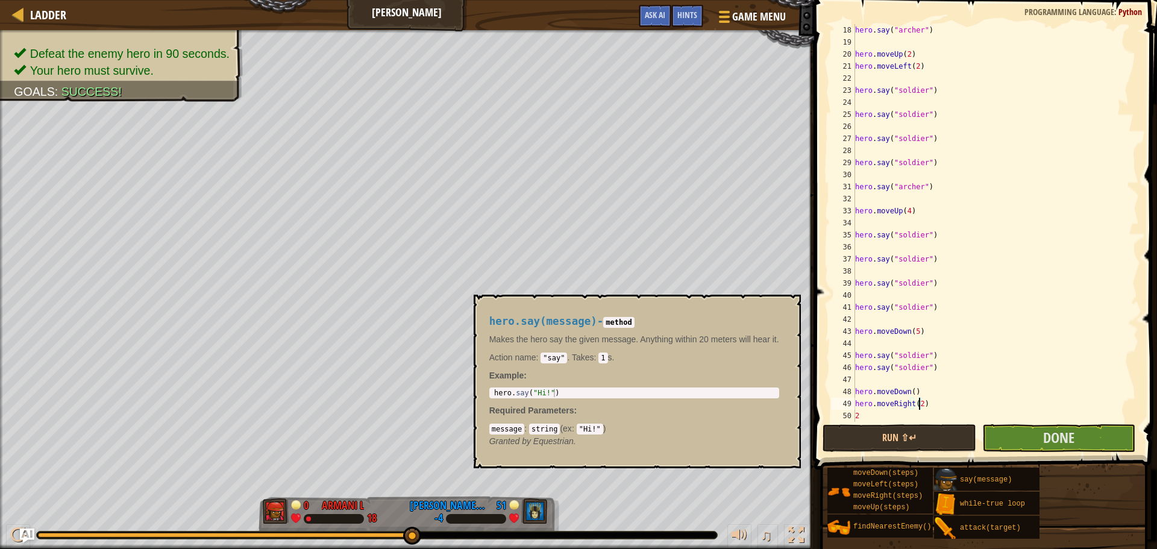
scroll to position [5, 5]
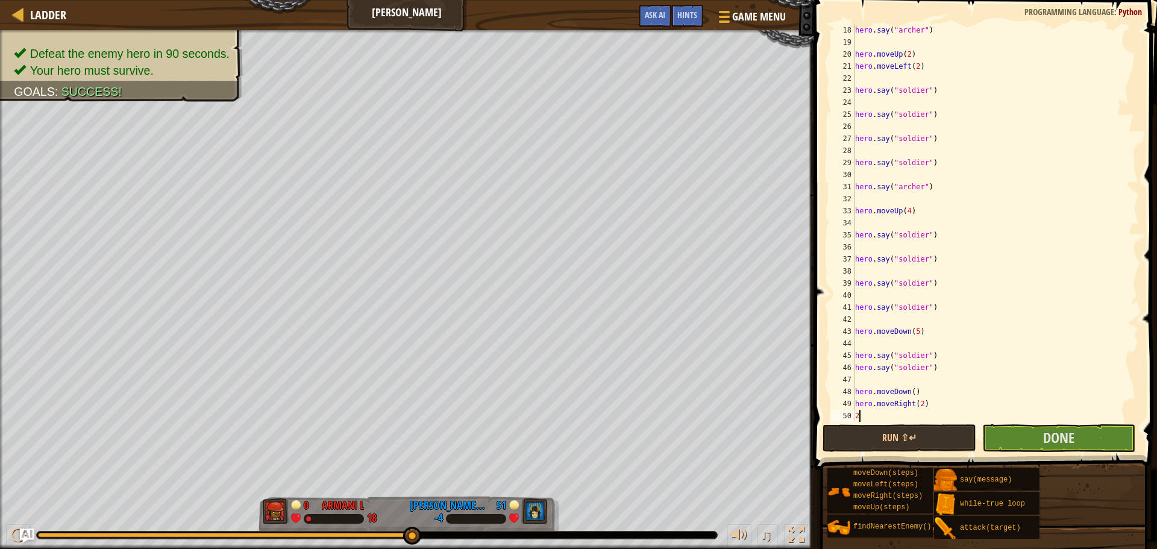
click at [885, 418] on div "hero . say ( "archer" ) hero . moveUp ( 2 ) hero . moveLeft ( 2 ) hero . say ( …" at bounding box center [991, 235] width 277 height 422
type textarea "2"
click at [1042, 451] on button "Done" at bounding box center [1058, 438] width 153 height 28
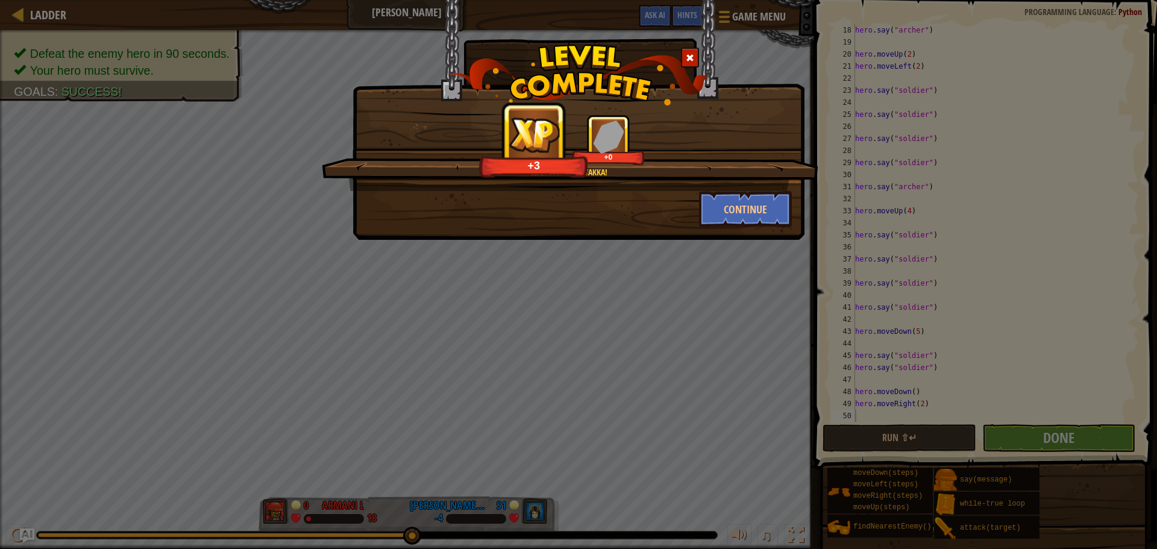
click at [692, 64] on div at bounding box center [690, 58] width 18 height 20
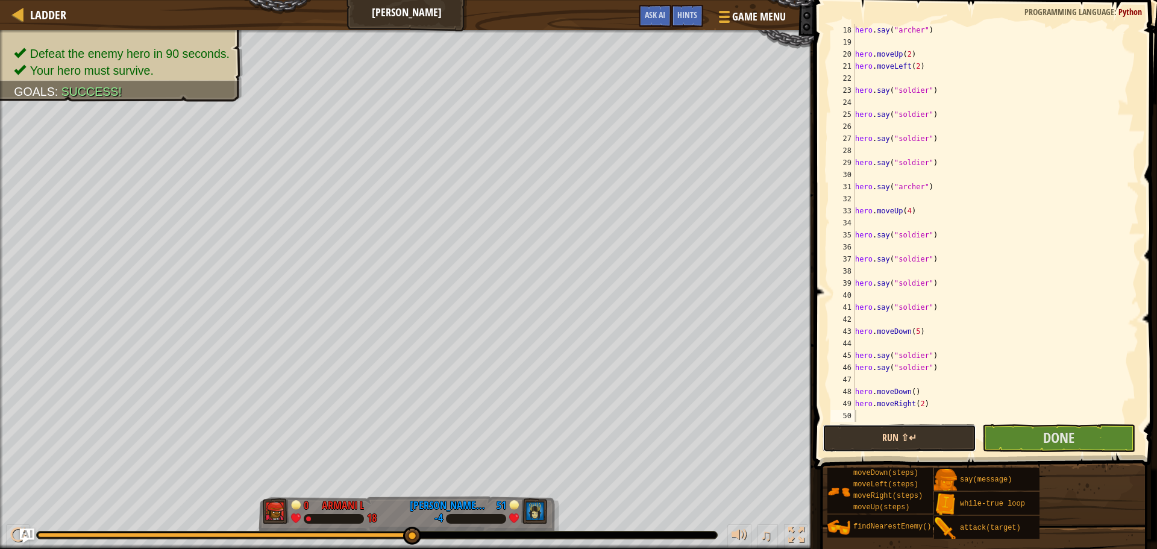
click at [869, 435] on button "Run ⇧↵" at bounding box center [898, 438] width 153 height 28
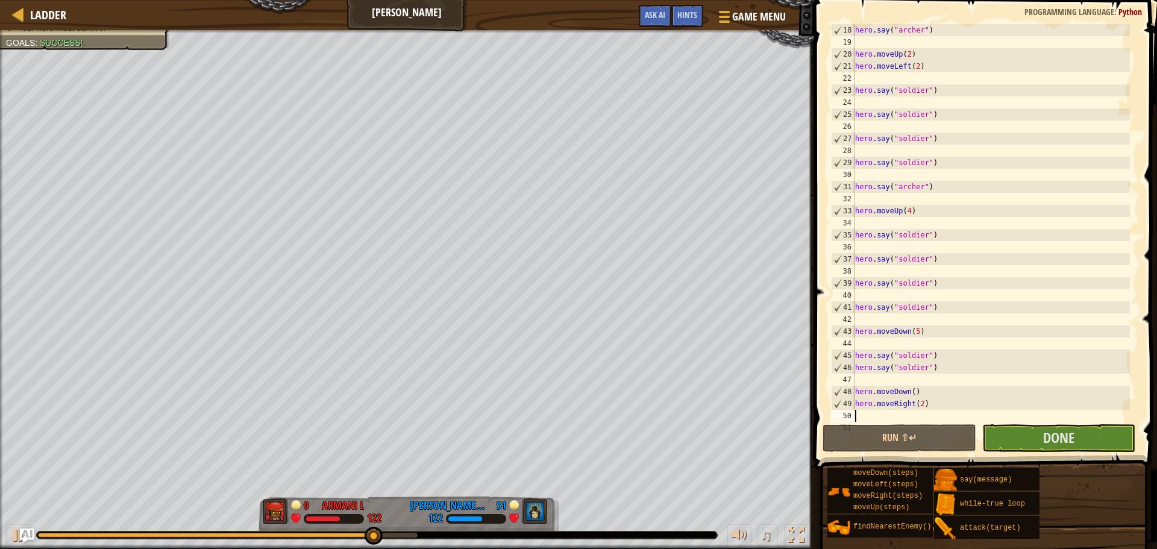
click at [931, 391] on div "hero . say ( "archer" ) hero . moveUp ( 2 ) hero . moveLeft ( 2 ) hero . say ( …" at bounding box center [991, 235] width 277 height 422
type textarea "h"
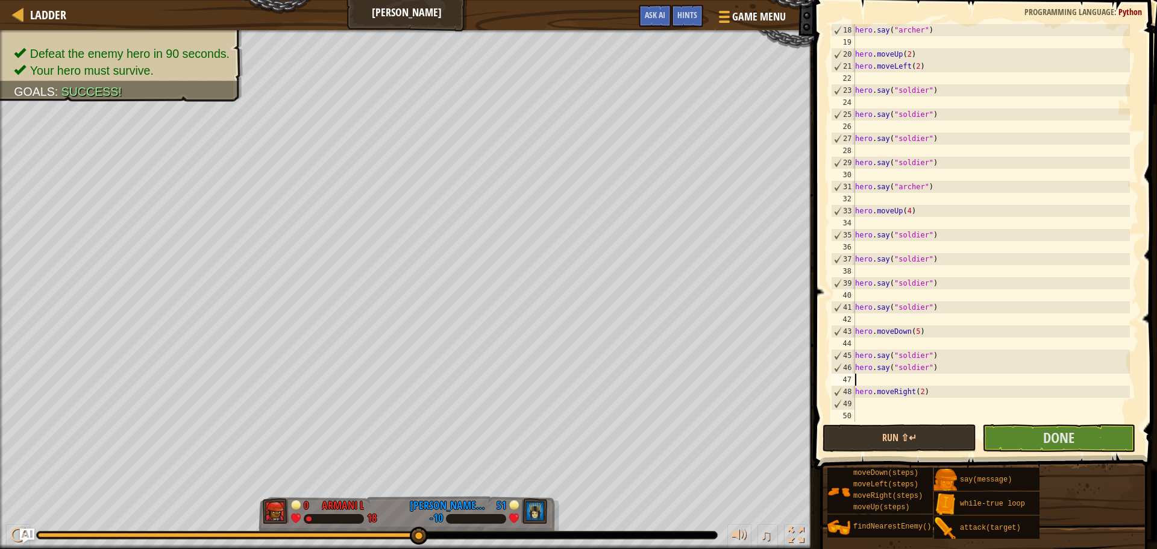
click at [871, 409] on div "hero . say ( "archer" ) hero . moveUp ( 2 ) hero . moveLeft ( 2 ) hero . say ( …" at bounding box center [991, 235] width 277 height 422
type textarea "u"
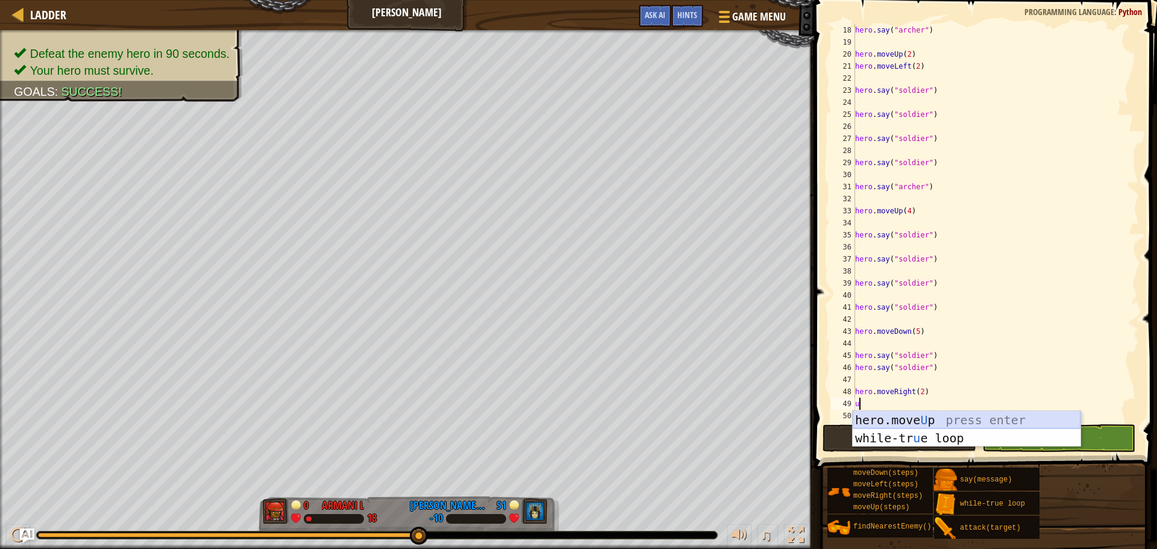
click at [925, 420] on div "hero.move U p press enter while-tr u e loop press enter" at bounding box center [967, 447] width 228 height 72
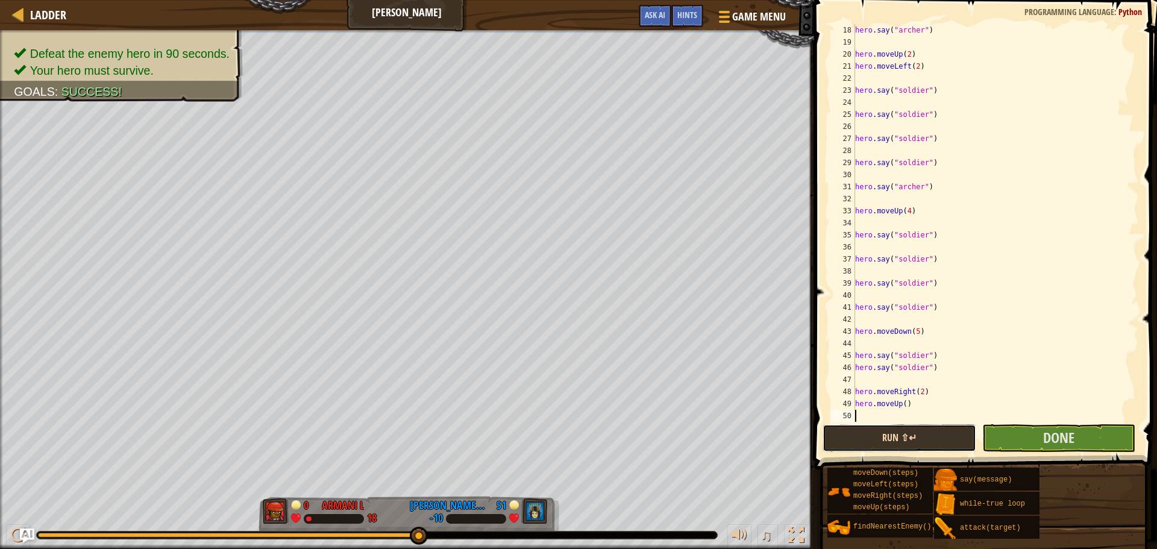
click at [951, 435] on button "Run ⇧↵" at bounding box center [898, 438] width 153 height 28
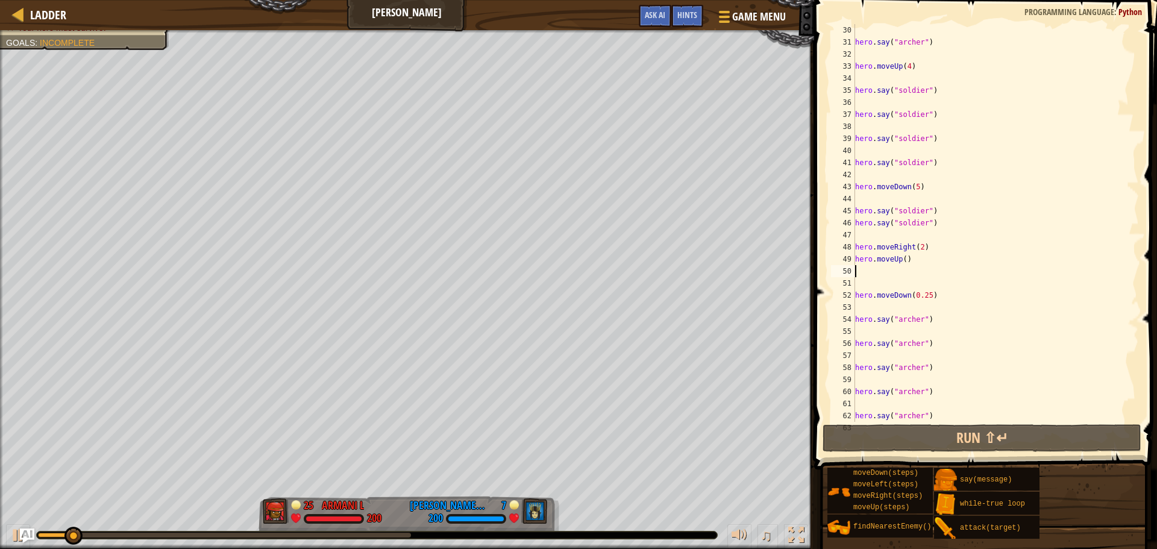
scroll to position [398, 0]
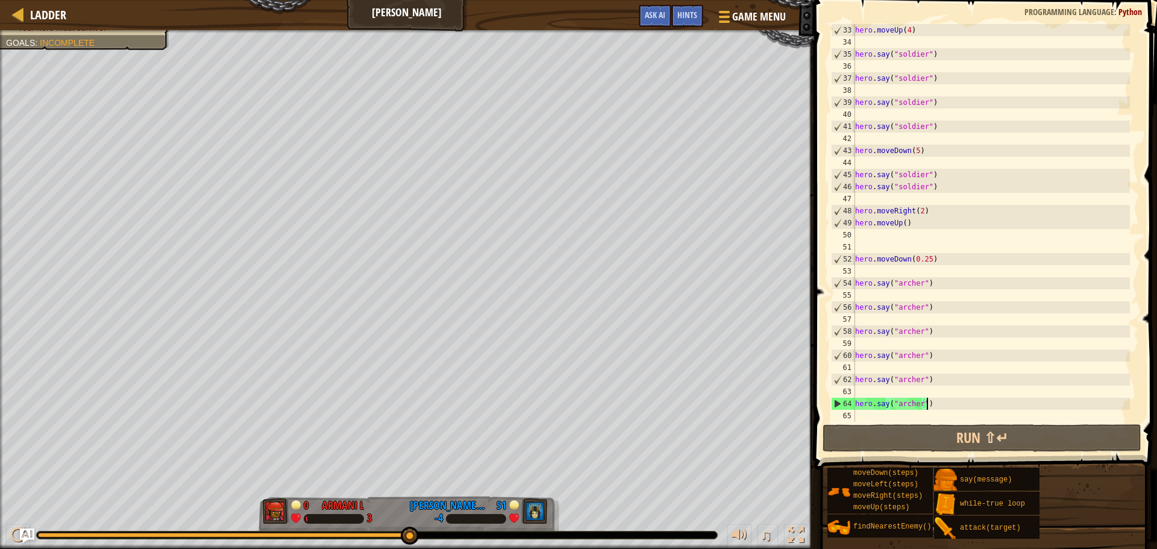
click at [954, 398] on div "hero . moveUp ( 4 ) hero . say ( "soldier" ) hero . say ( "soldier" ) hero . sa…" at bounding box center [991, 235] width 277 height 422
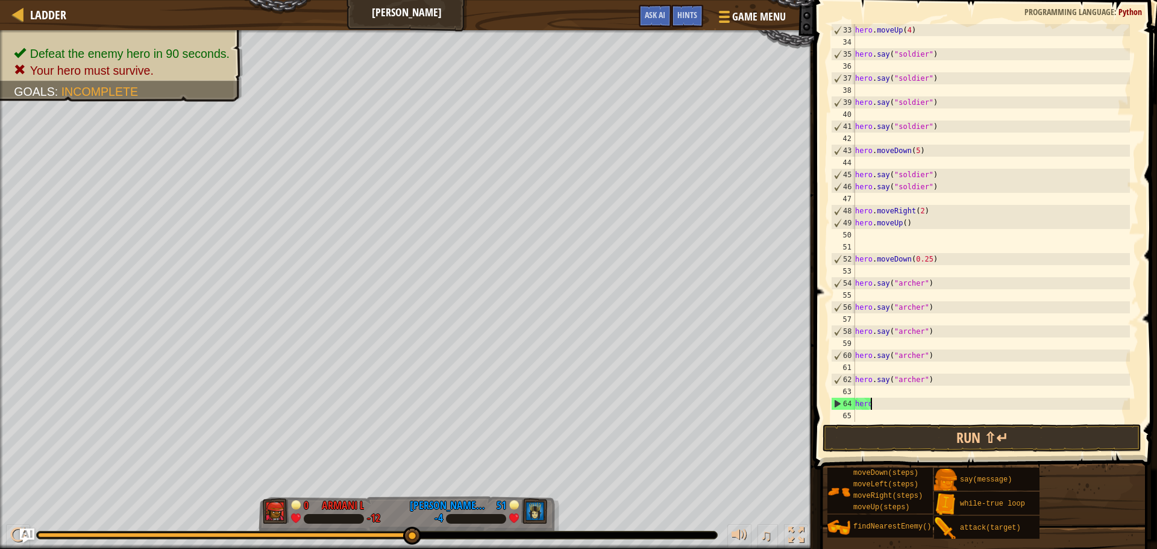
type textarea "h"
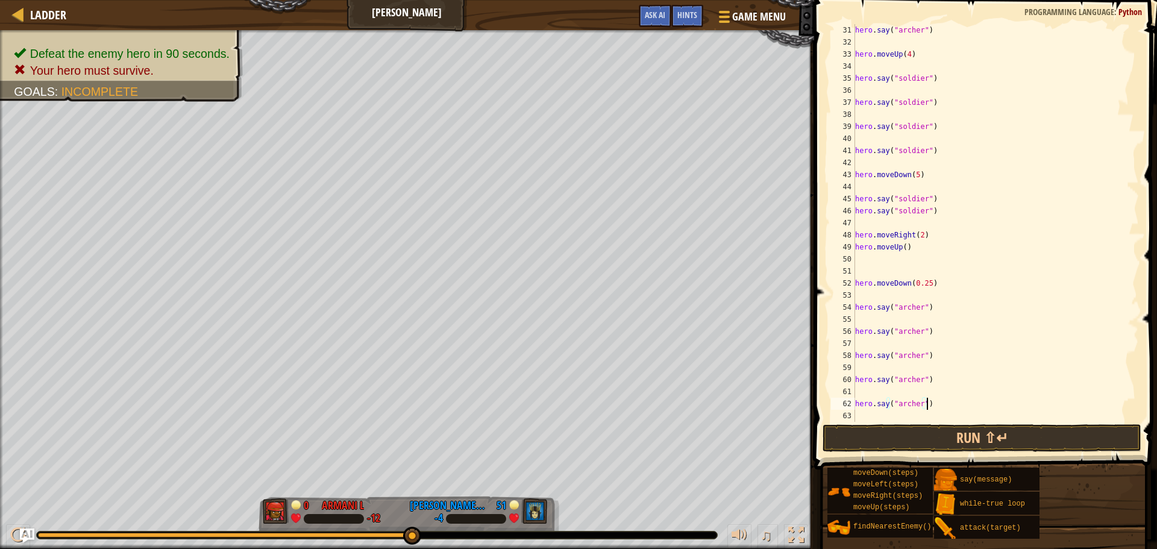
scroll to position [374, 0]
type textarea "h"
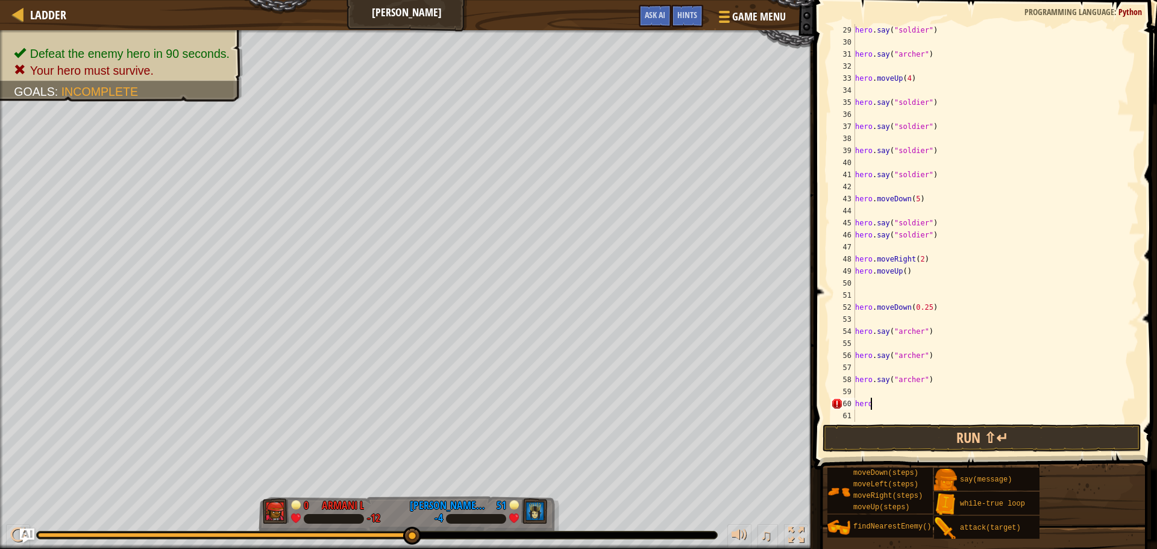
type textarea "h"
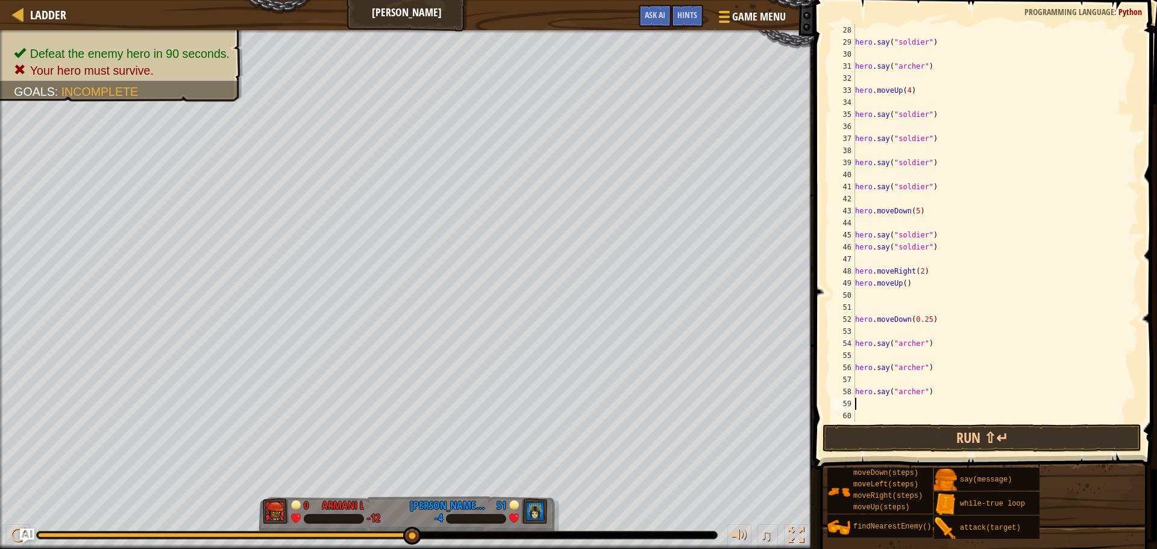
scroll to position [325, 0]
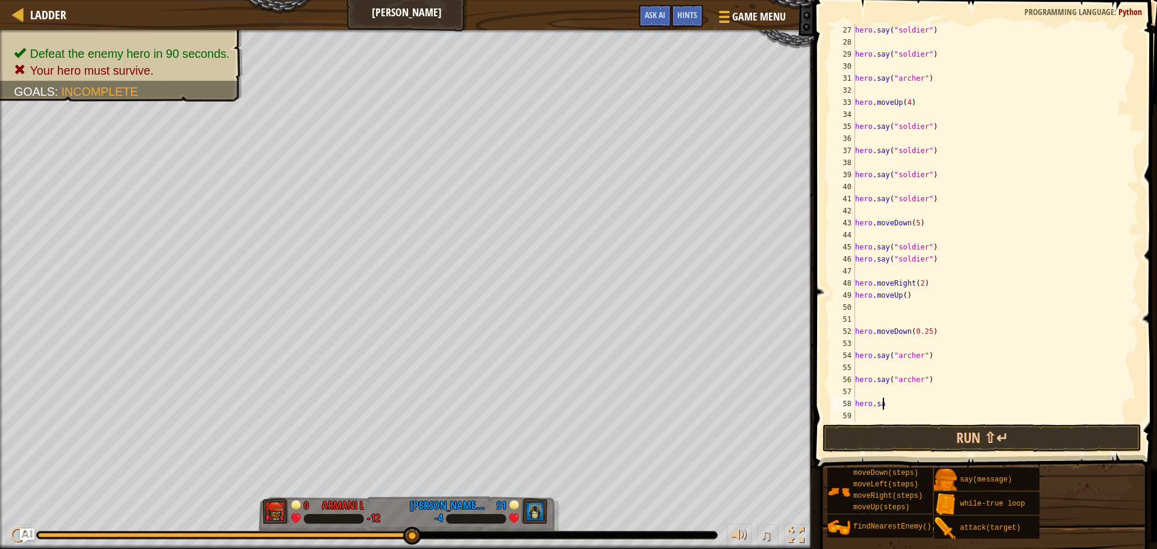
type textarea "h"
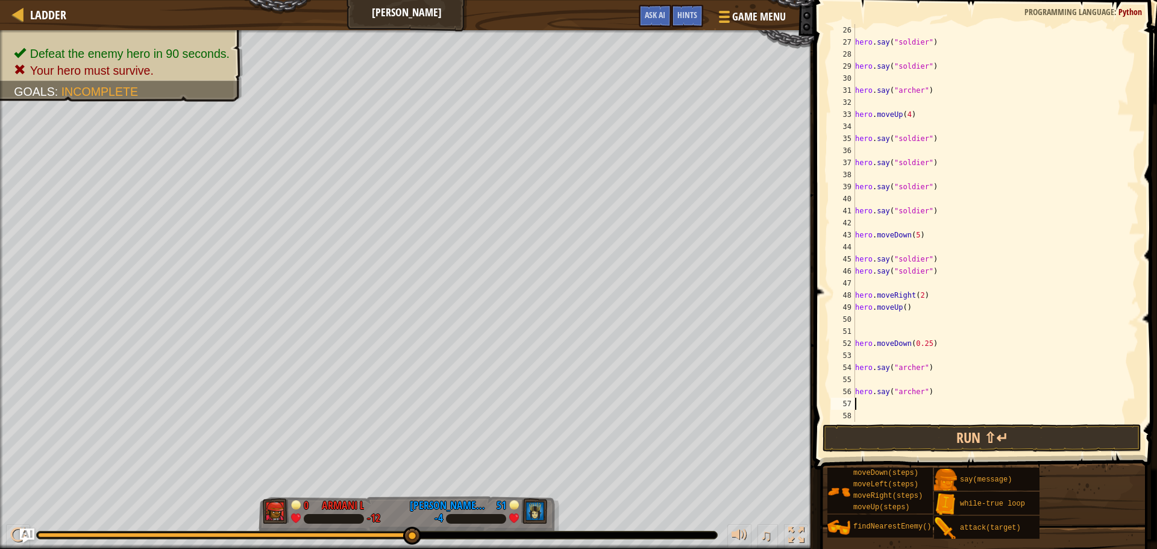
scroll to position [301, 0]
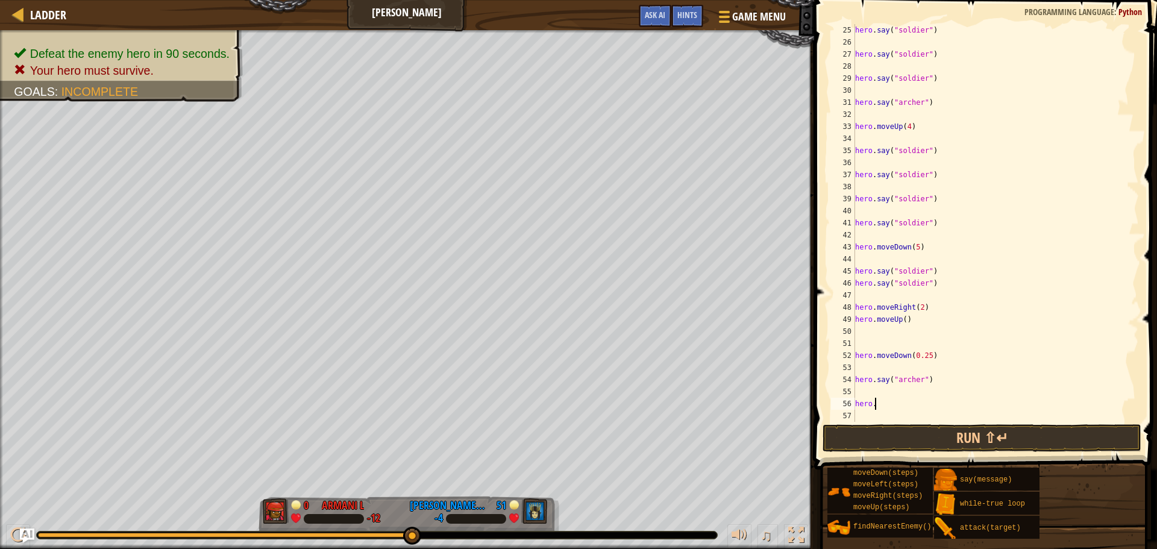
type textarea "h"
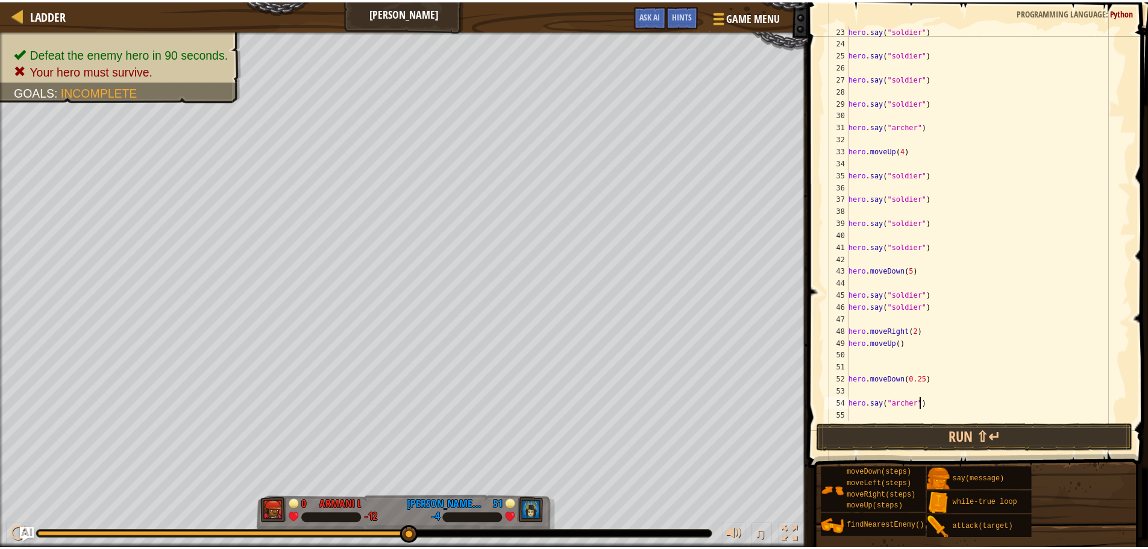
scroll to position [277, 0]
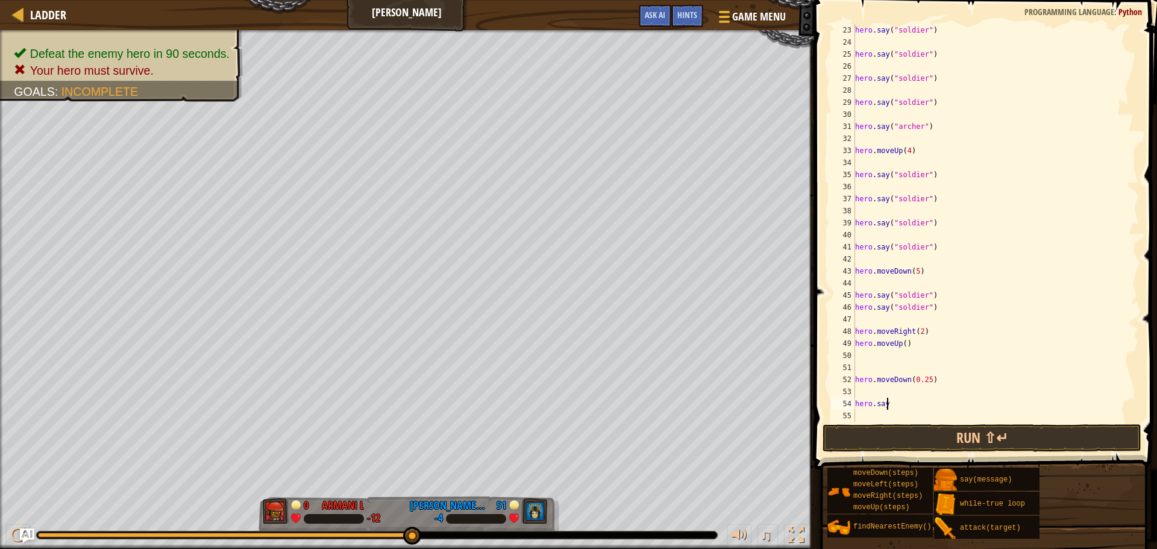
type textarea "h"
click at [945, 439] on button "Run ⇧↵" at bounding box center [981, 438] width 319 height 28
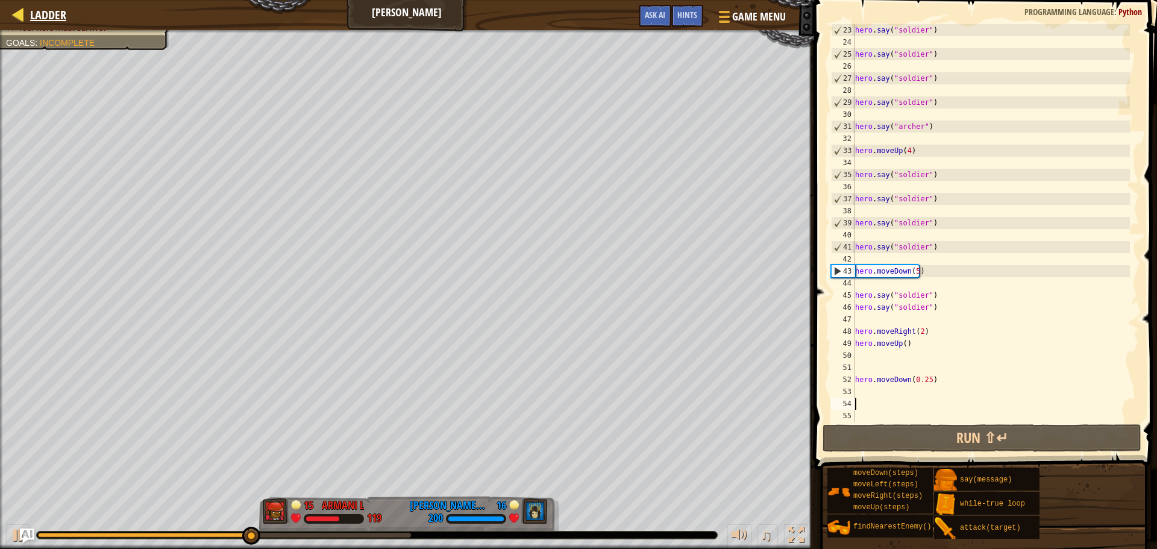
click at [35, 23] on div "Ladder" at bounding box center [45, 15] width 42 height 30
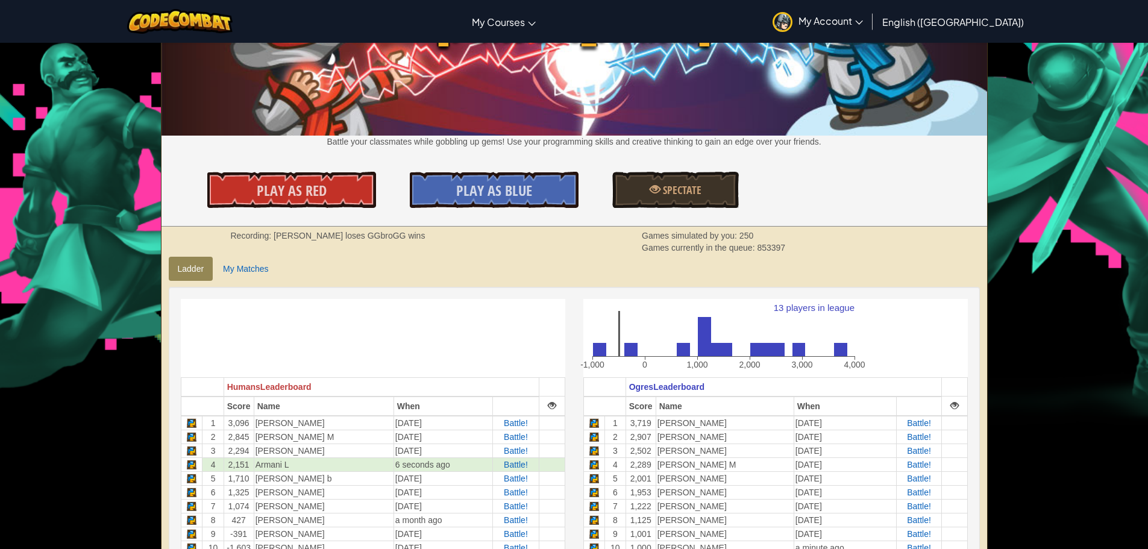
scroll to position [301, 0]
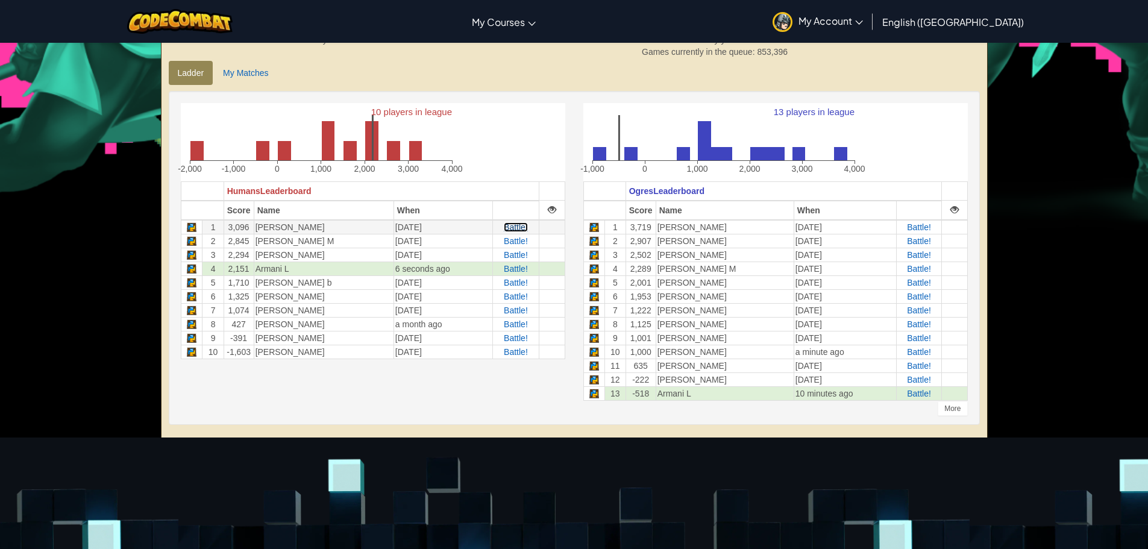
click at [509, 227] on span "Battle!" at bounding box center [516, 227] width 24 height 10
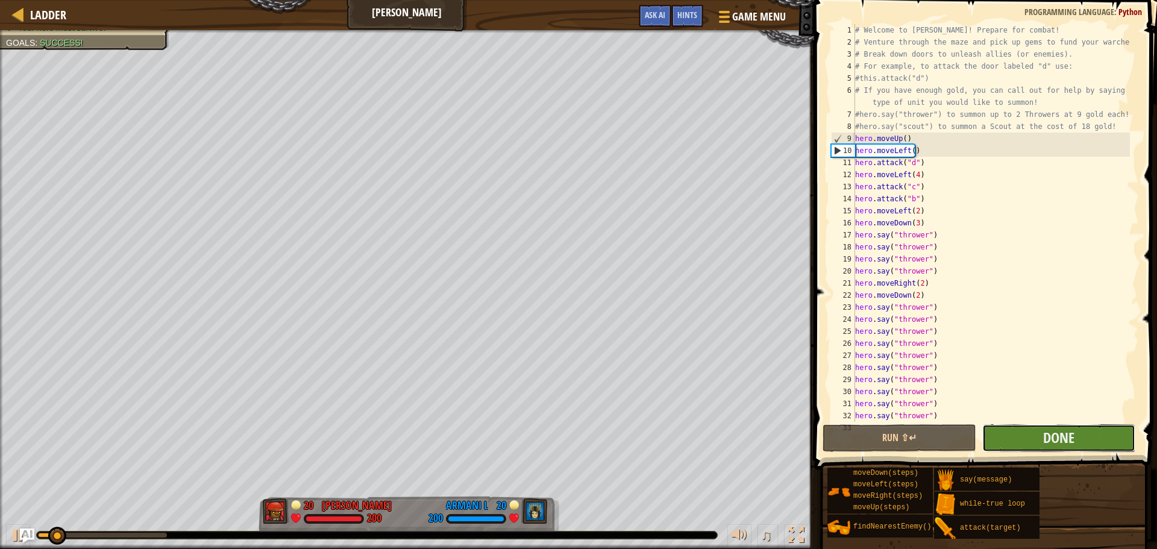
click at [1091, 438] on button "Done" at bounding box center [1058, 438] width 153 height 28
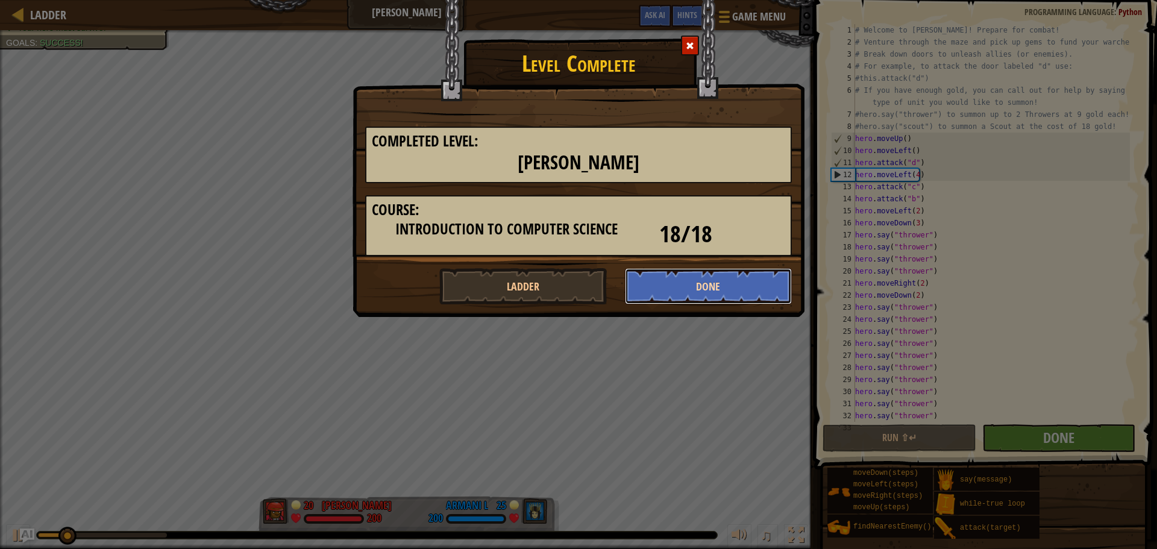
click at [664, 280] on button "Done" at bounding box center [709, 286] width 168 height 36
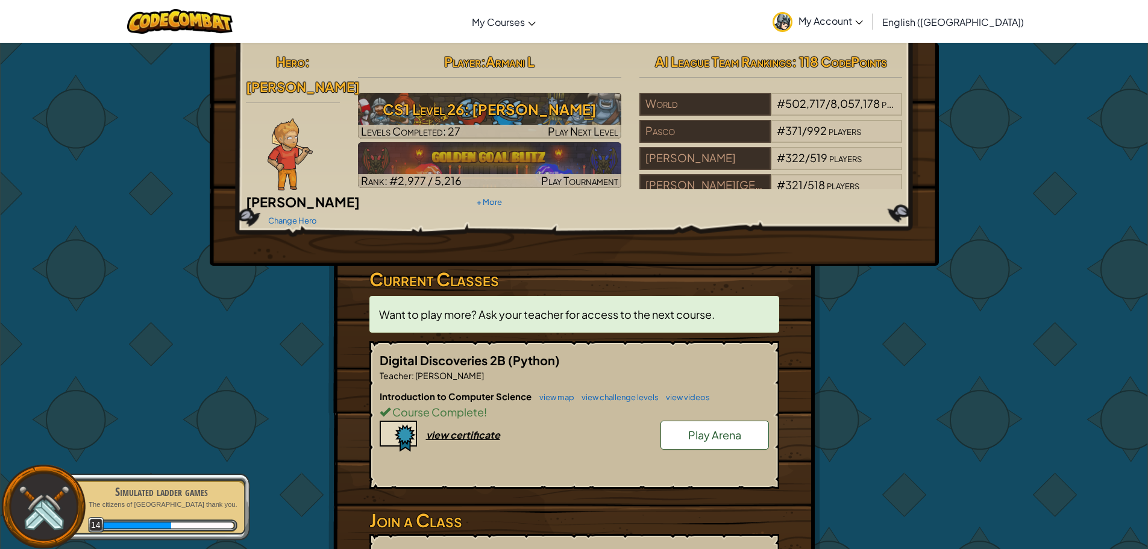
click at [697, 428] on span "Play Arena" at bounding box center [714, 435] width 53 height 14
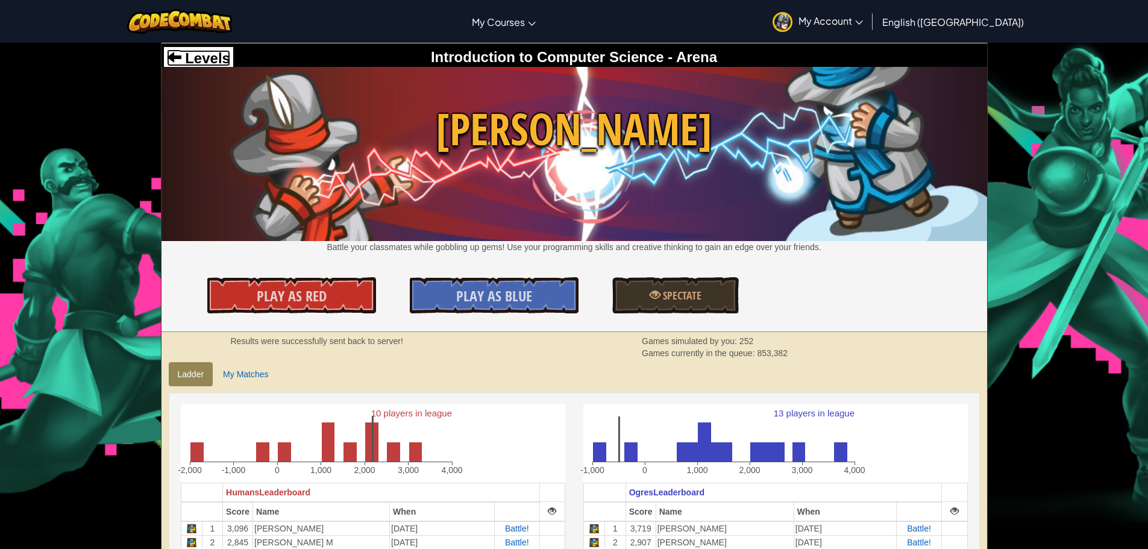
click at [193, 52] on span "Levels" at bounding box center [205, 58] width 49 height 16
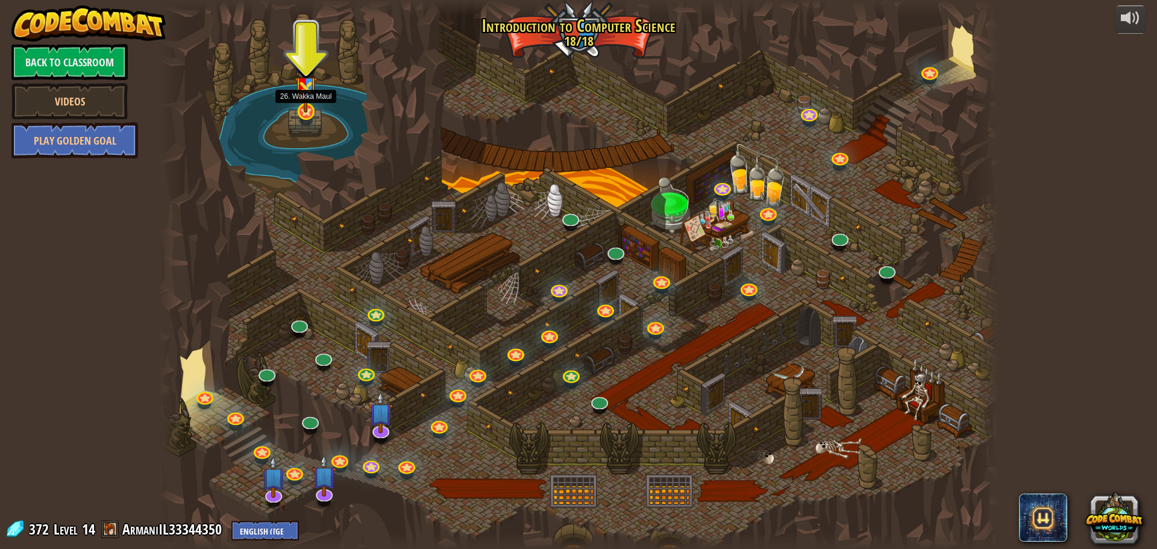
click at [306, 104] on img at bounding box center [306, 83] width 22 height 59
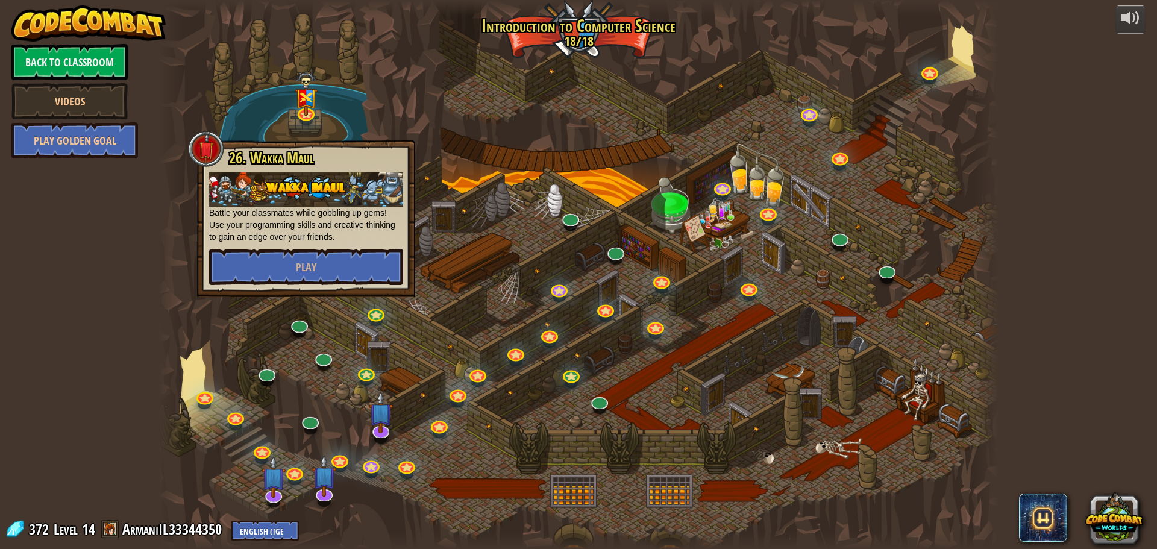
click at [534, 186] on div at bounding box center [578, 274] width 840 height 549
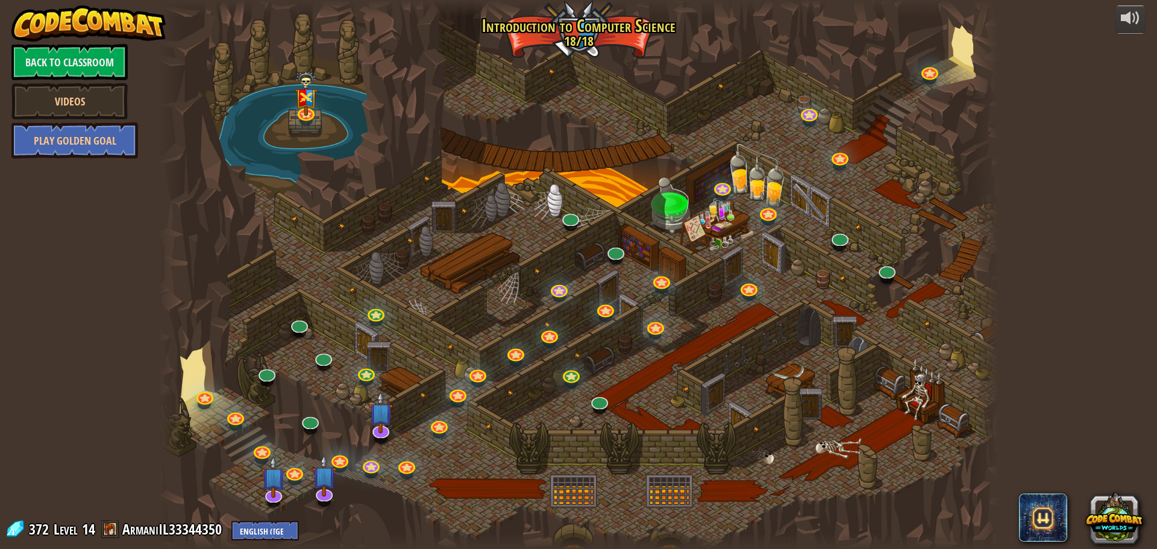
click at [960, 52] on div at bounding box center [578, 274] width 840 height 549
click at [931, 73] on link at bounding box center [929, 70] width 24 height 24
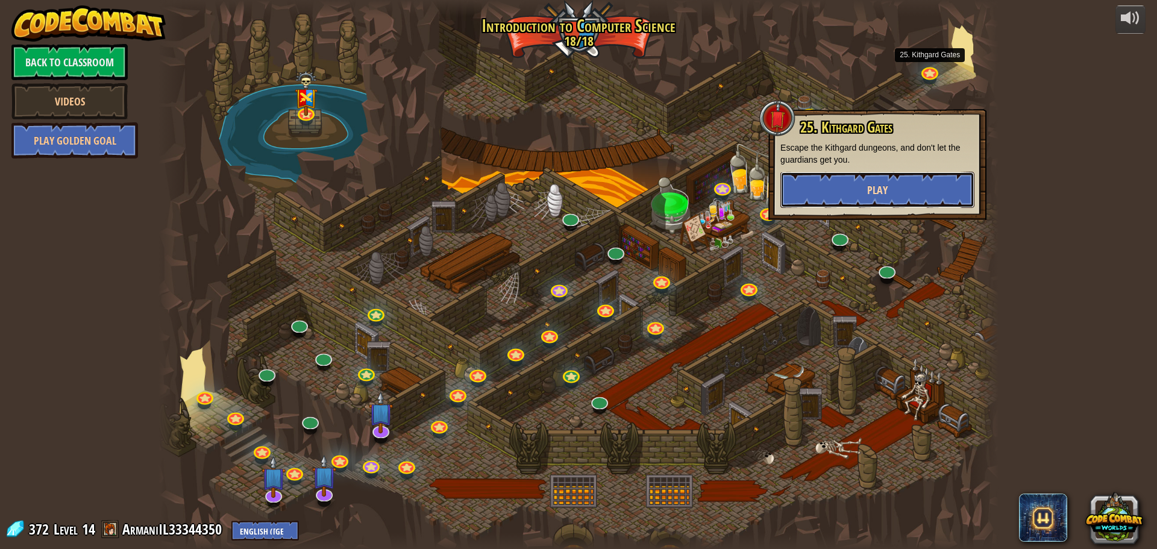
click at [832, 199] on button "Play" at bounding box center [877, 190] width 194 height 36
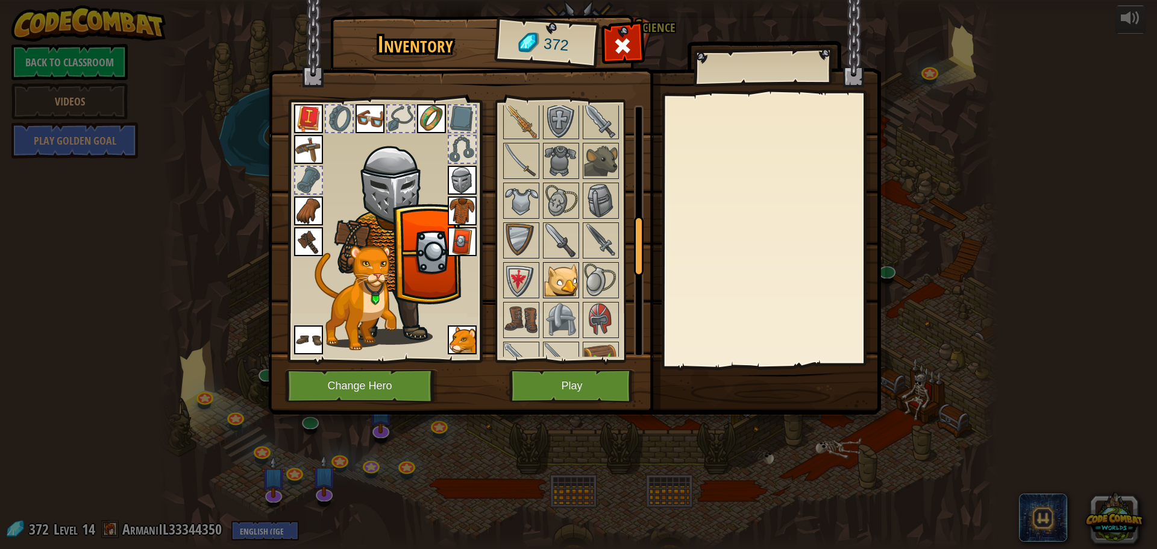
scroll to position [663, 0]
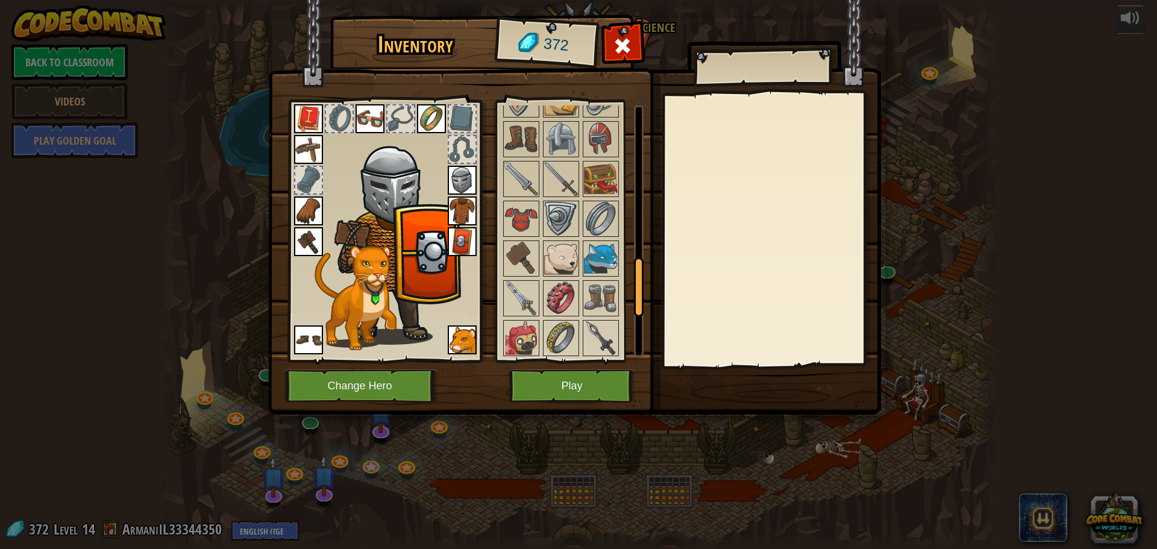
click at [553, 278] on div at bounding box center [576, 179] width 151 height 756
click at [561, 256] on img at bounding box center [561, 259] width 34 height 34
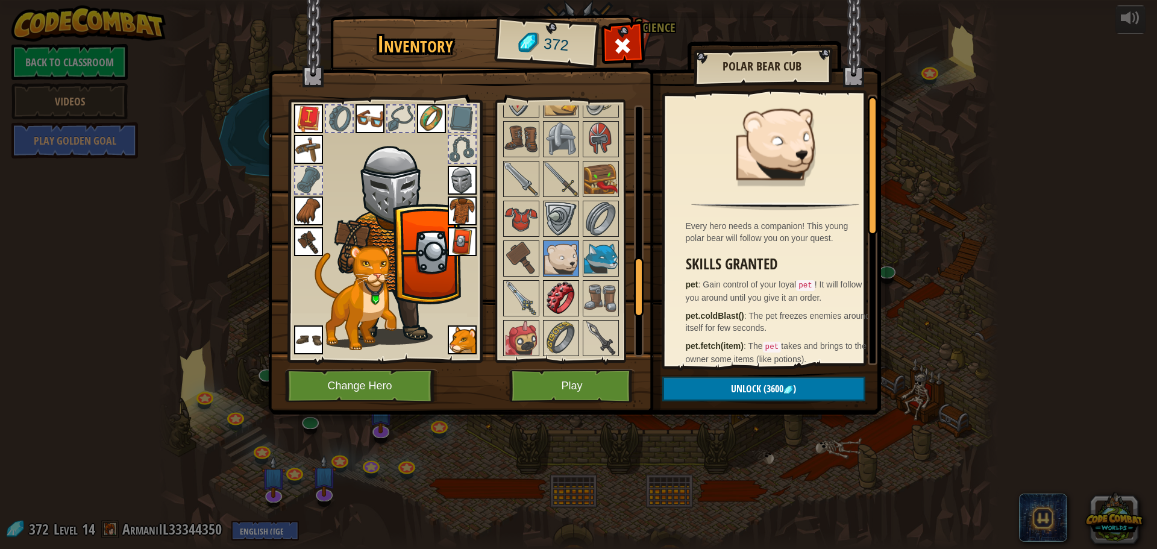
click at [570, 306] on img at bounding box center [561, 298] width 34 height 34
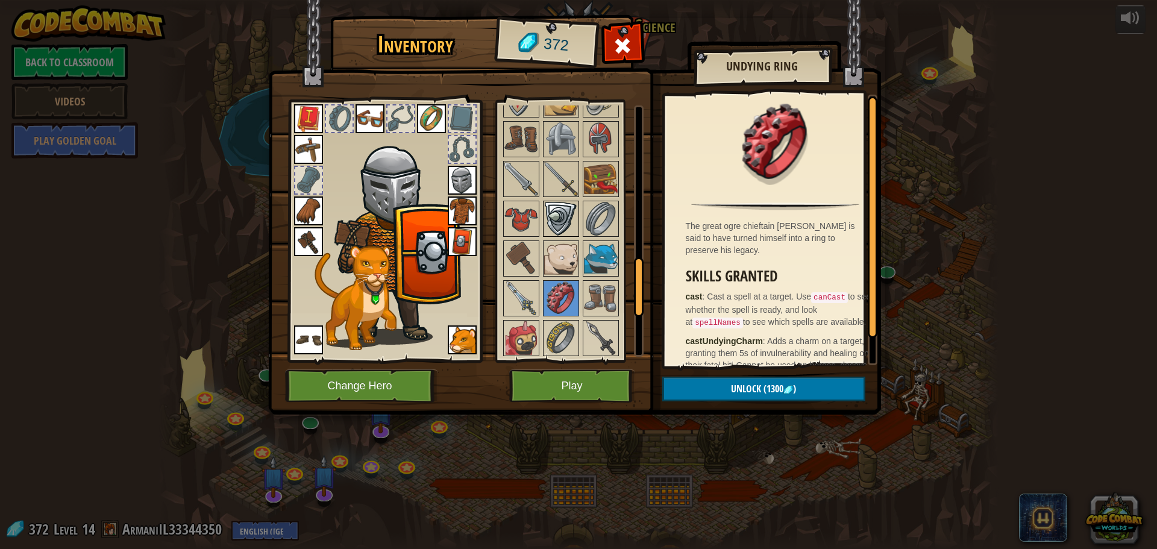
click at [559, 222] on img at bounding box center [561, 219] width 34 height 34
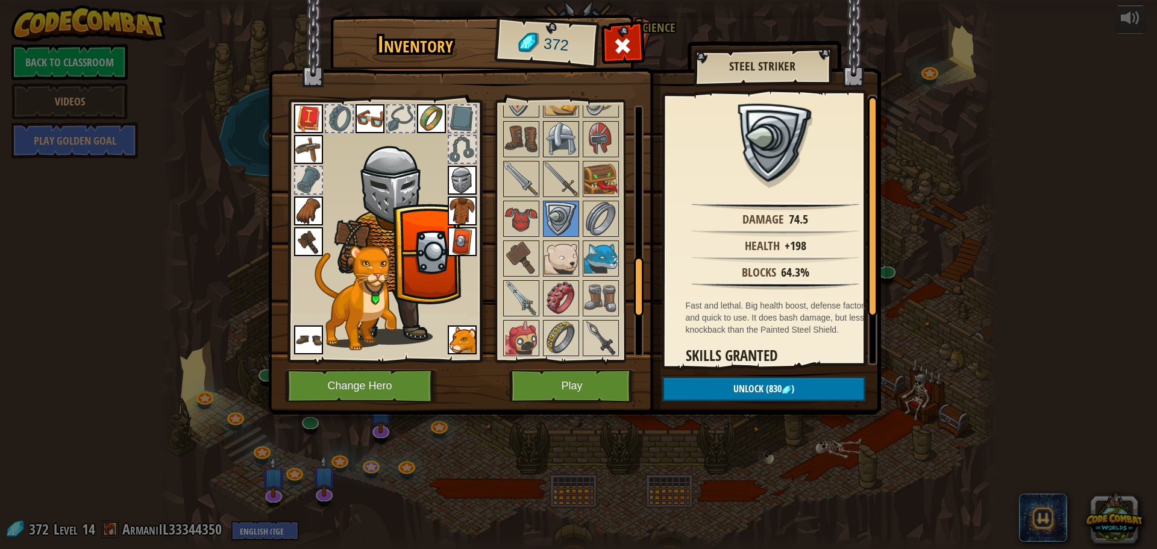
scroll to position [603, 0]
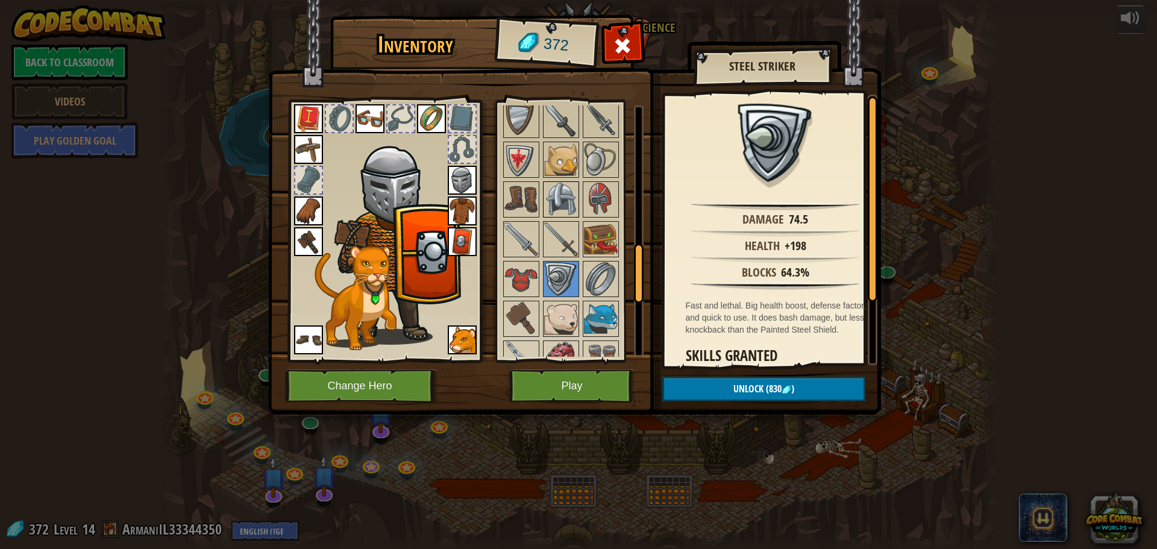
click at [557, 211] on img at bounding box center [561, 200] width 34 height 34
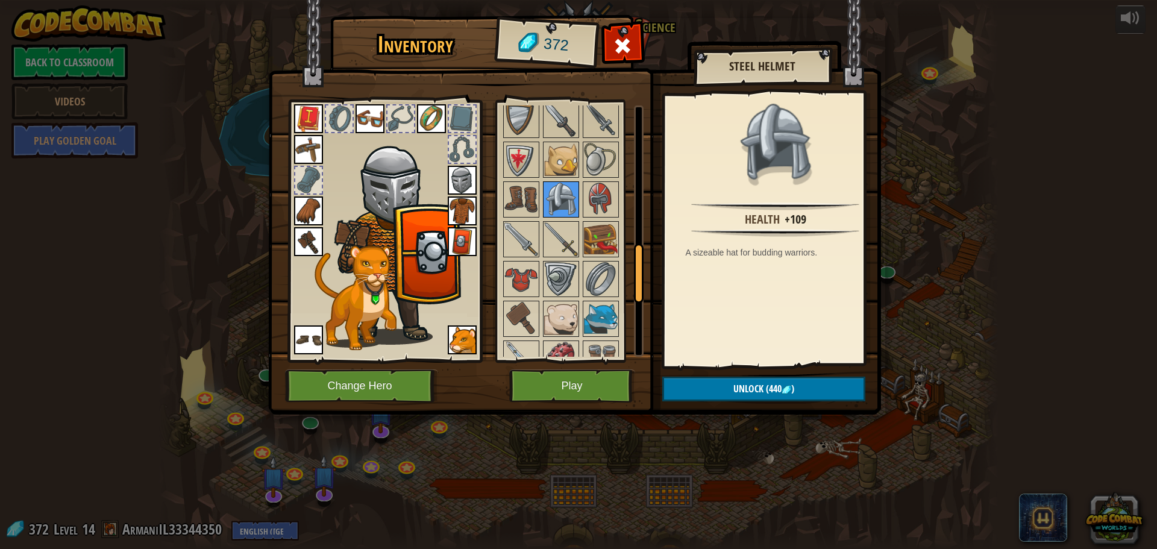
click at [548, 181] on div at bounding box center [561, 199] width 36 height 36
click at [570, 170] on img at bounding box center [561, 160] width 34 height 34
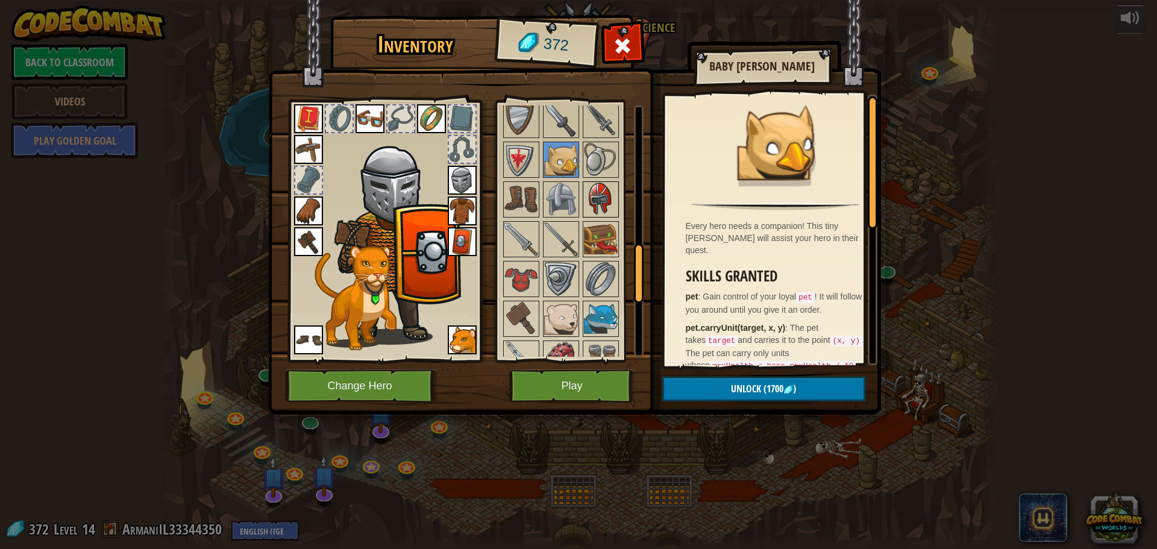
click at [601, 183] on img at bounding box center [601, 200] width 34 height 34
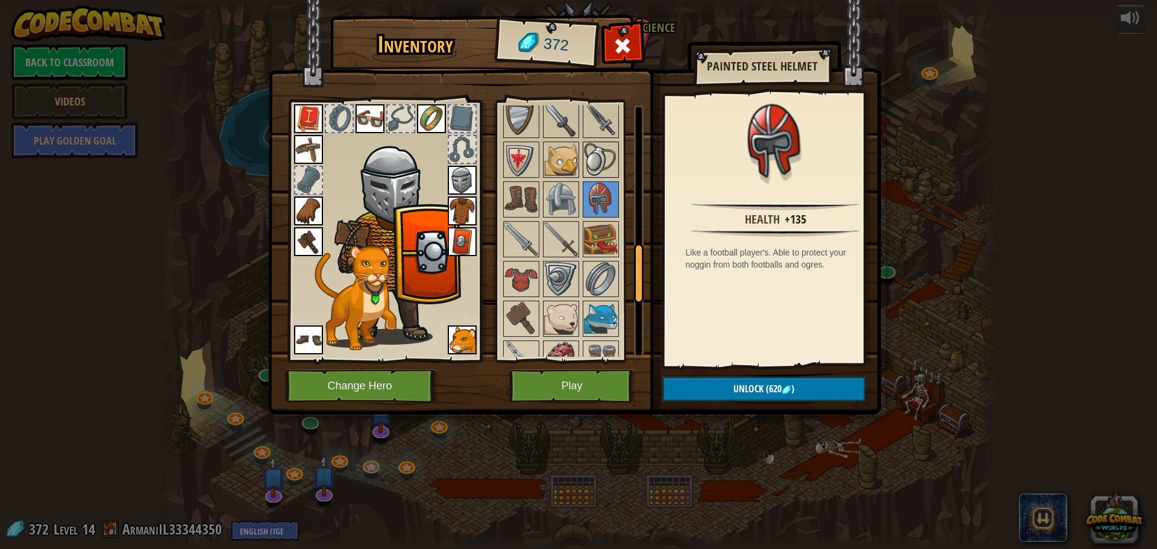
click at [610, 159] on img at bounding box center [601, 160] width 34 height 34
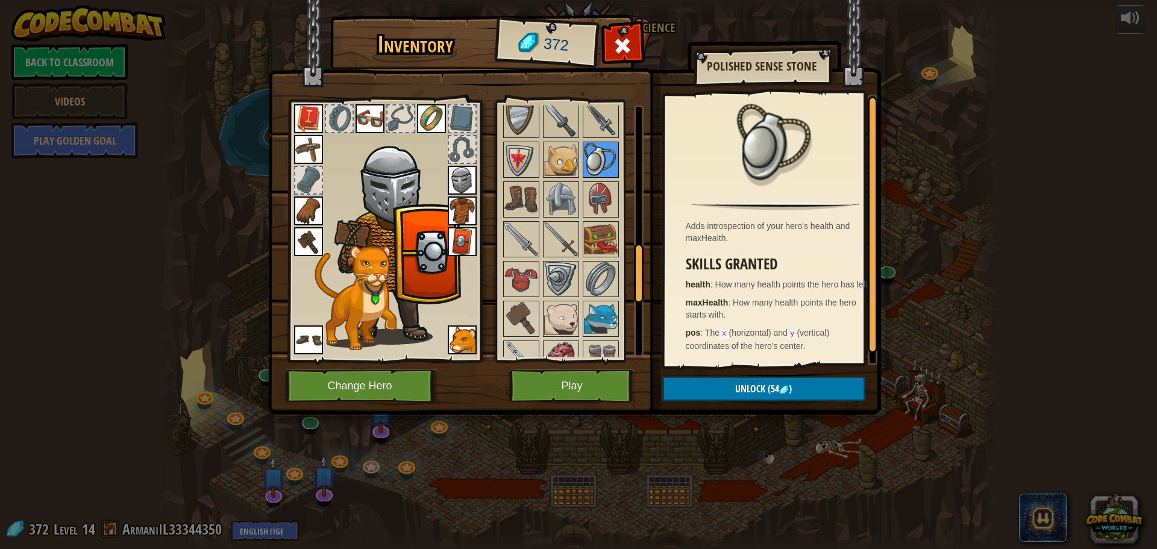
scroll to position [482, 0]
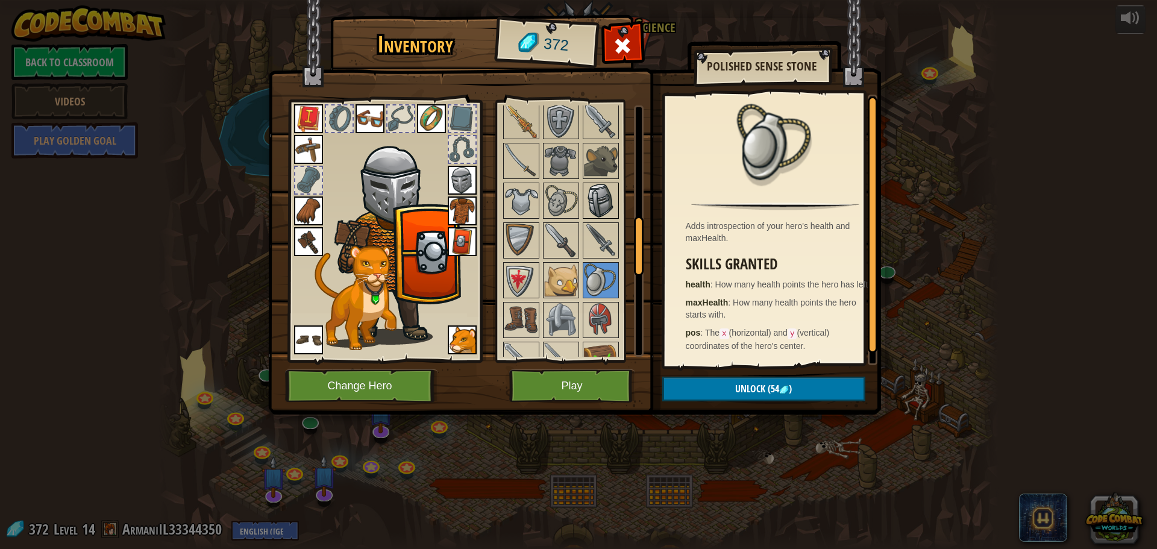
click at [595, 201] on img at bounding box center [601, 201] width 34 height 34
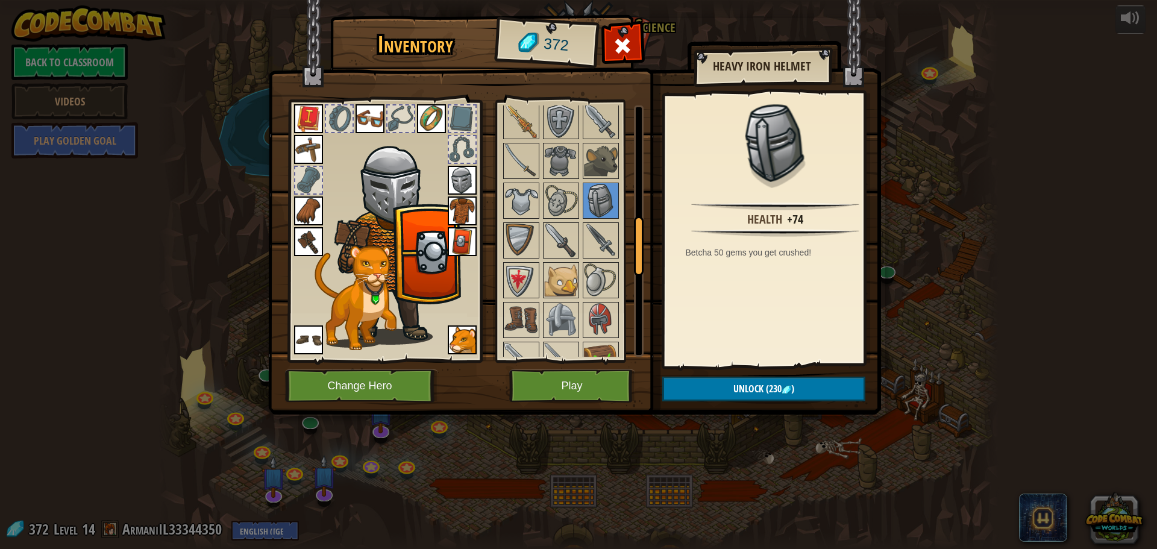
click at [581, 198] on div at bounding box center [576, 360] width 151 height 756
click at [553, 214] on img at bounding box center [561, 201] width 34 height 34
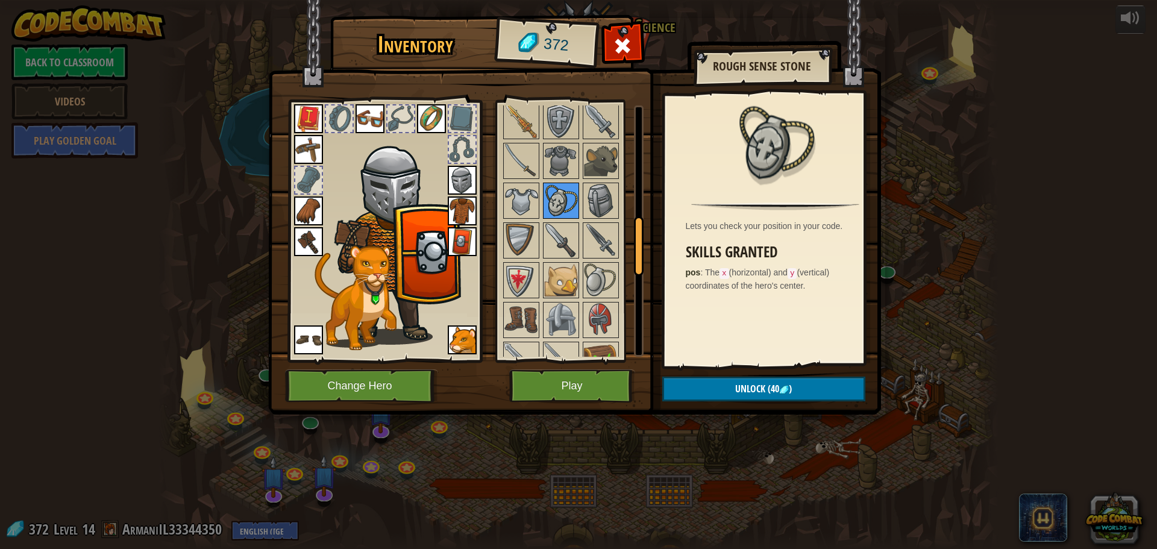
drag, startPoint x: 552, startPoint y: 201, endPoint x: 556, endPoint y: 195, distance: 6.5
click at [554, 198] on img at bounding box center [561, 201] width 34 height 34
click at [595, 192] on img at bounding box center [601, 201] width 34 height 34
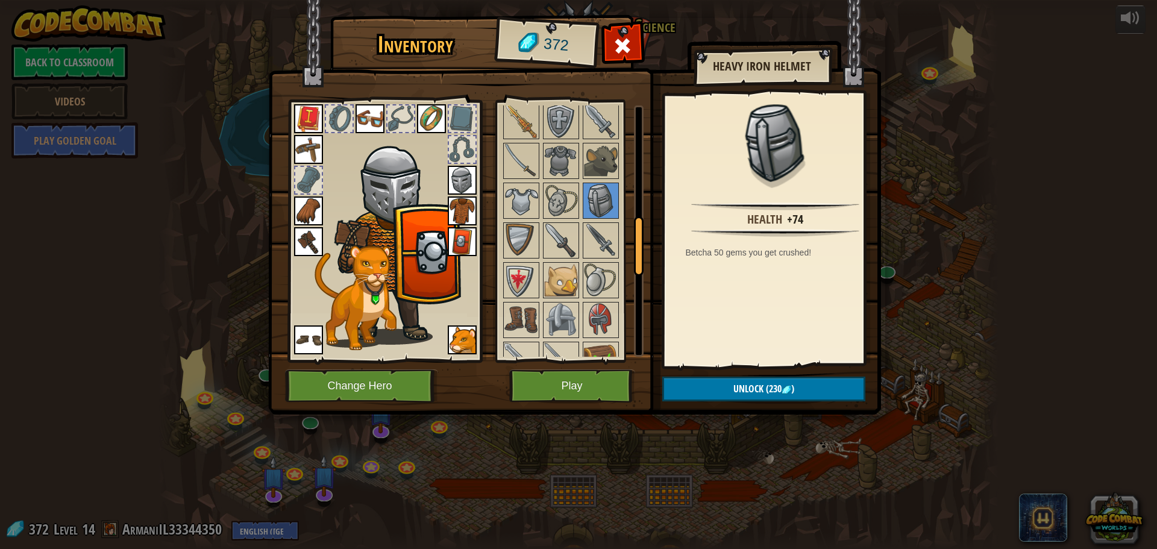
click at [458, 178] on img at bounding box center [462, 180] width 29 height 29
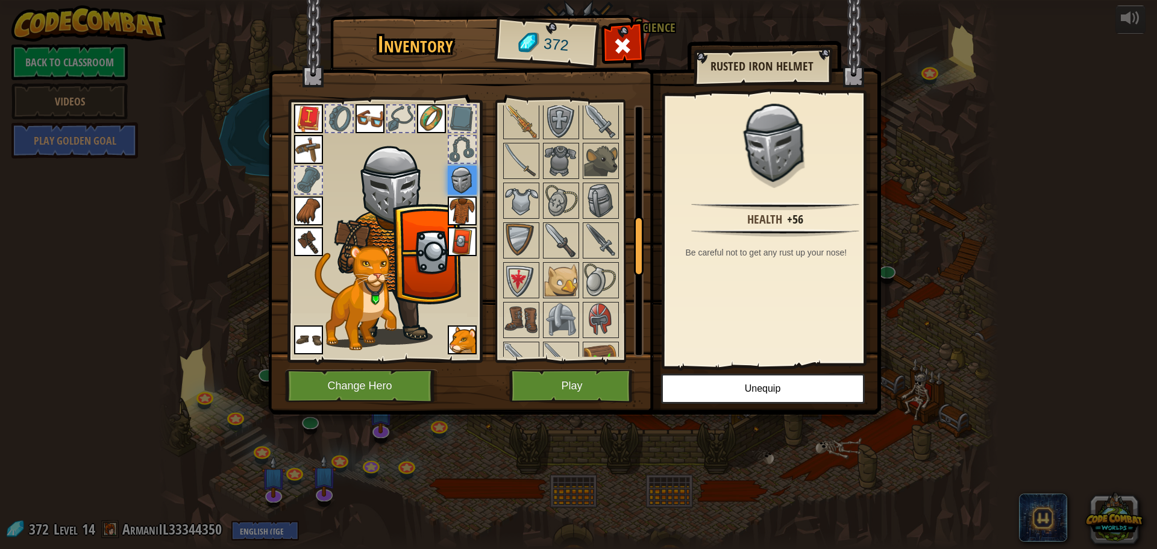
click at [585, 185] on div at bounding box center [601, 201] width 36 height 36
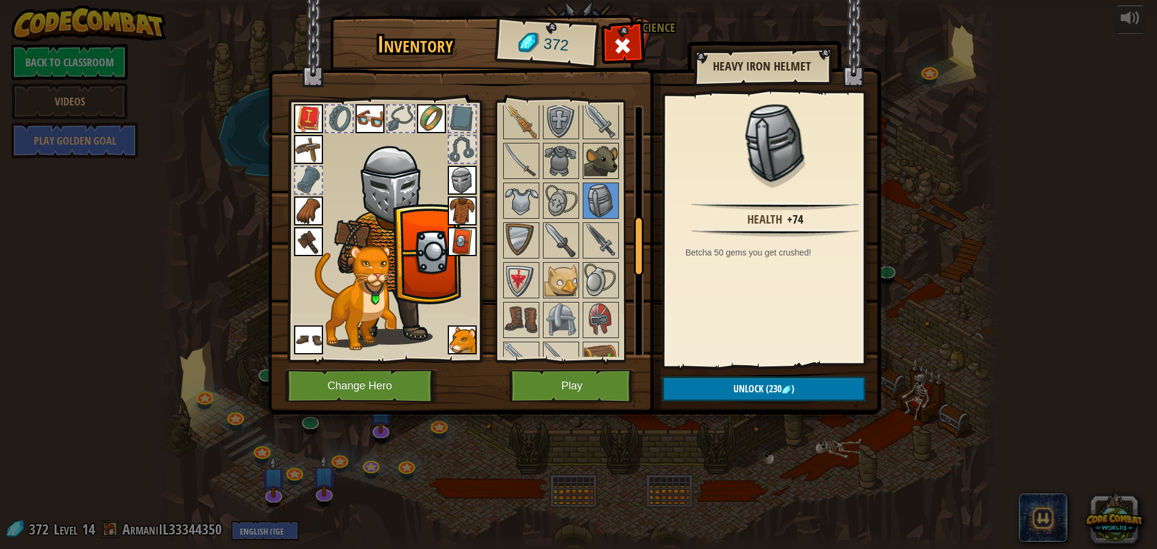
click at [586, 167] on img at bounding box center [601, 161] width 34 height 34
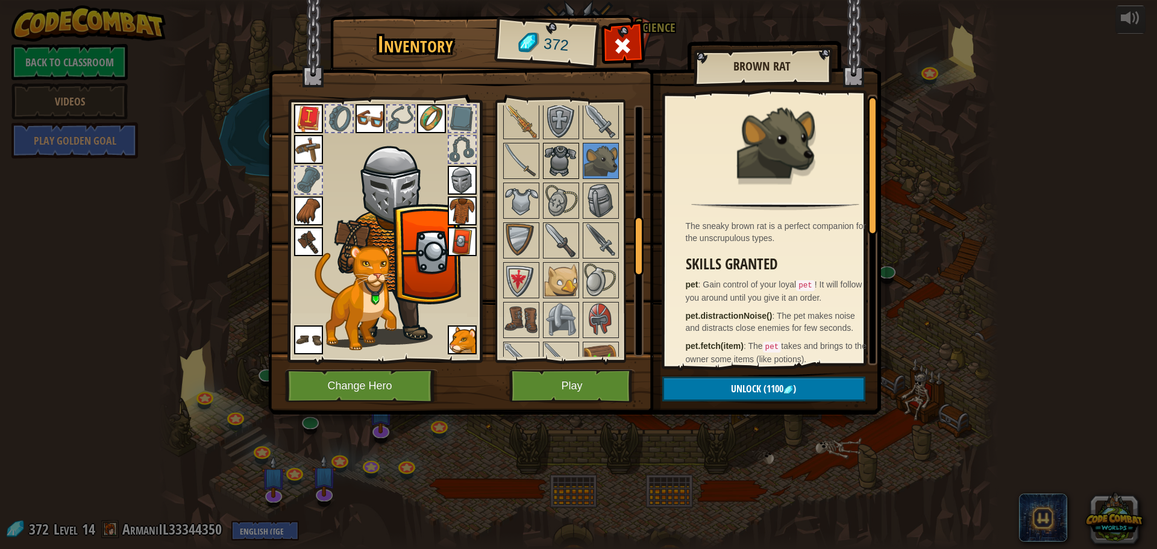
click at [562, 161] on img at bounding box center [561, 161] width 34 height 34
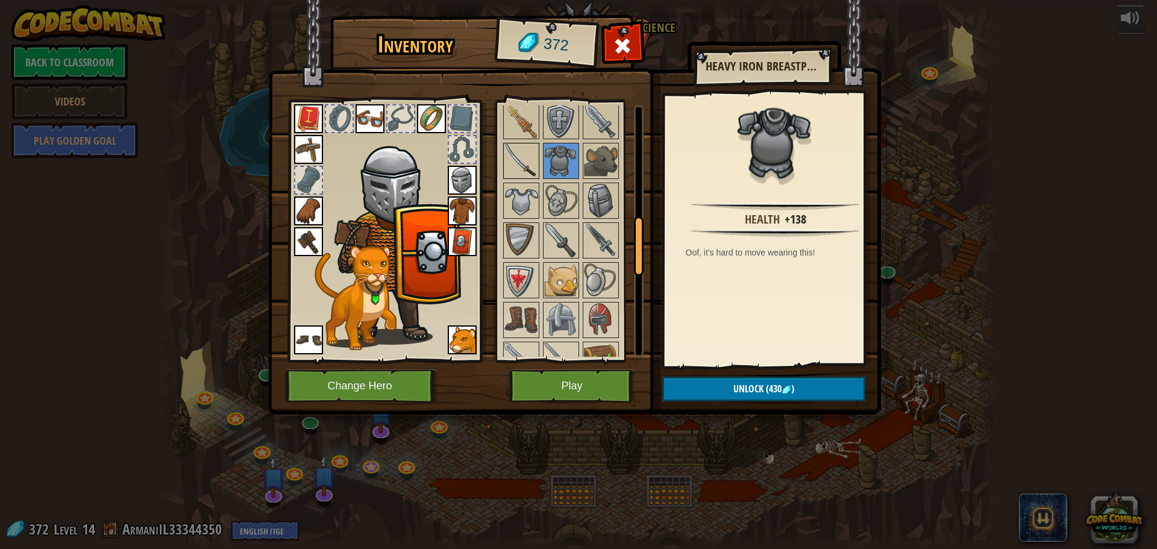
click at [532, 162] on img at bounding box center [521, 161] width 34 height 34
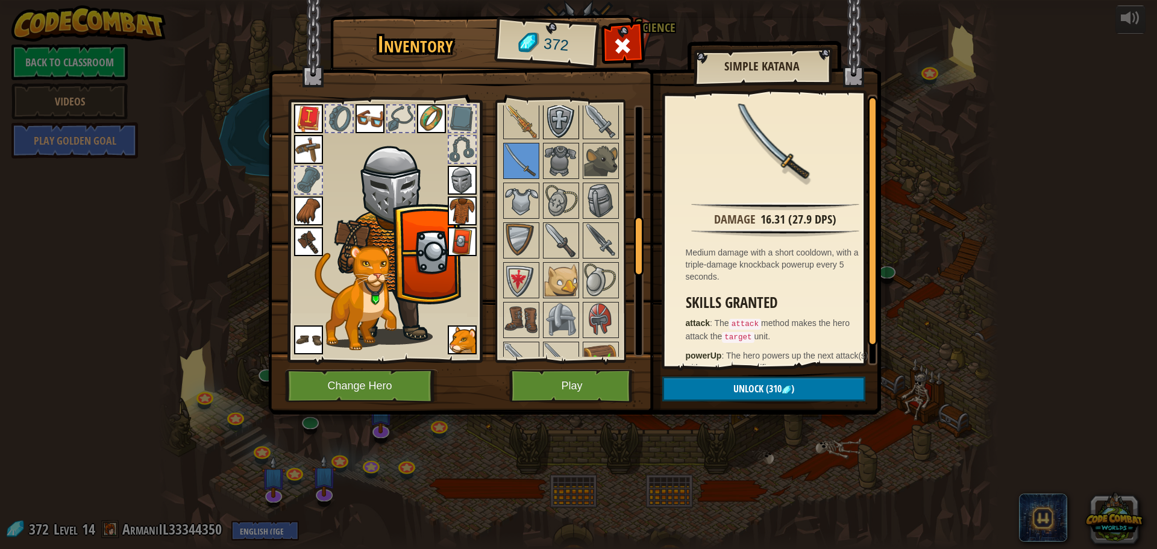
click at [545, 134] on img at bounding box center [561, 121] width 34 height 34
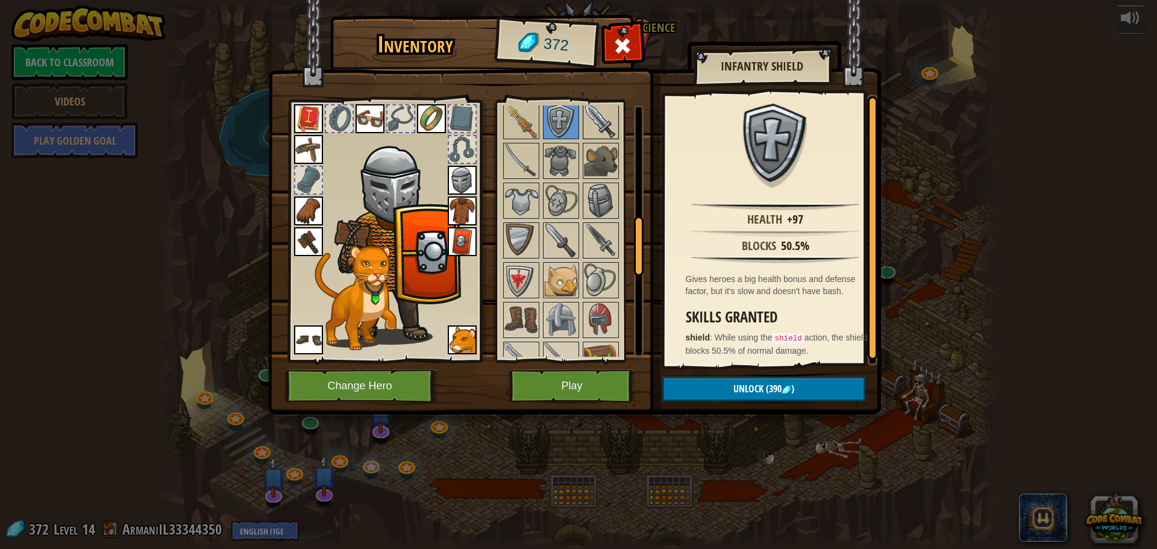
drag, startPoint x: 591, startPoint y: 116, endPoint x: 592, endPoint y: 107, distance: 9.7
click at [592, 107] on img at bounding box center [601, 121] width 34 height 34
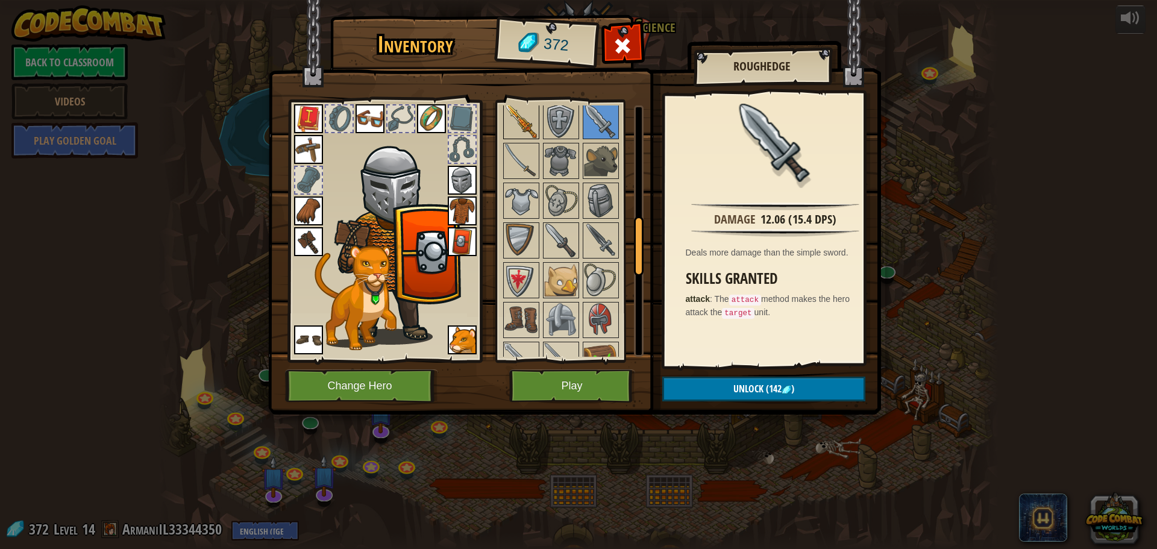
click at [525, 121] on img at bounding box center [521, 121] width 34 height 34
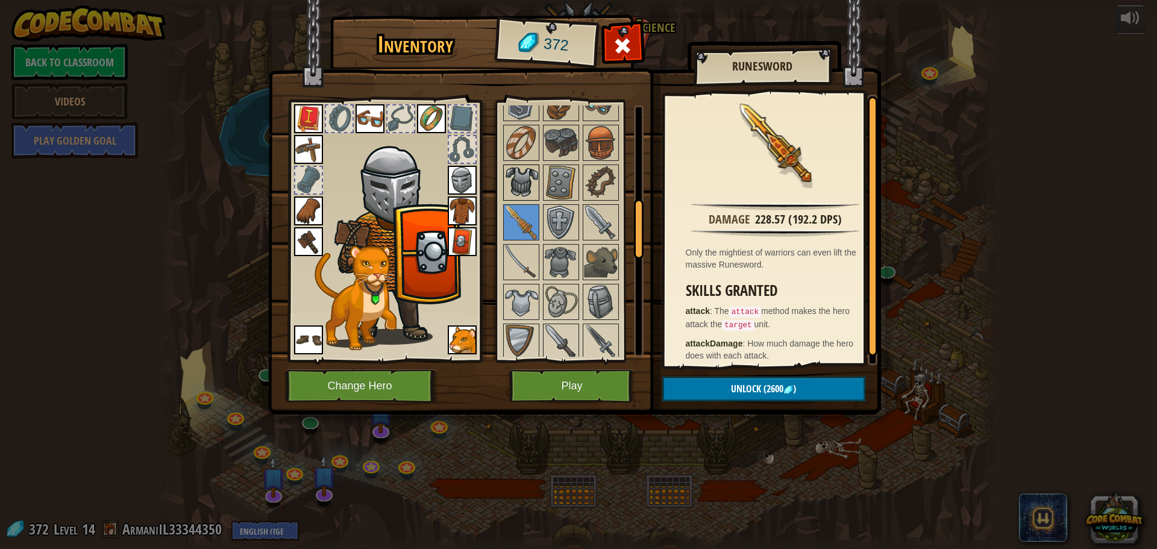
scroll to position [362, 0]
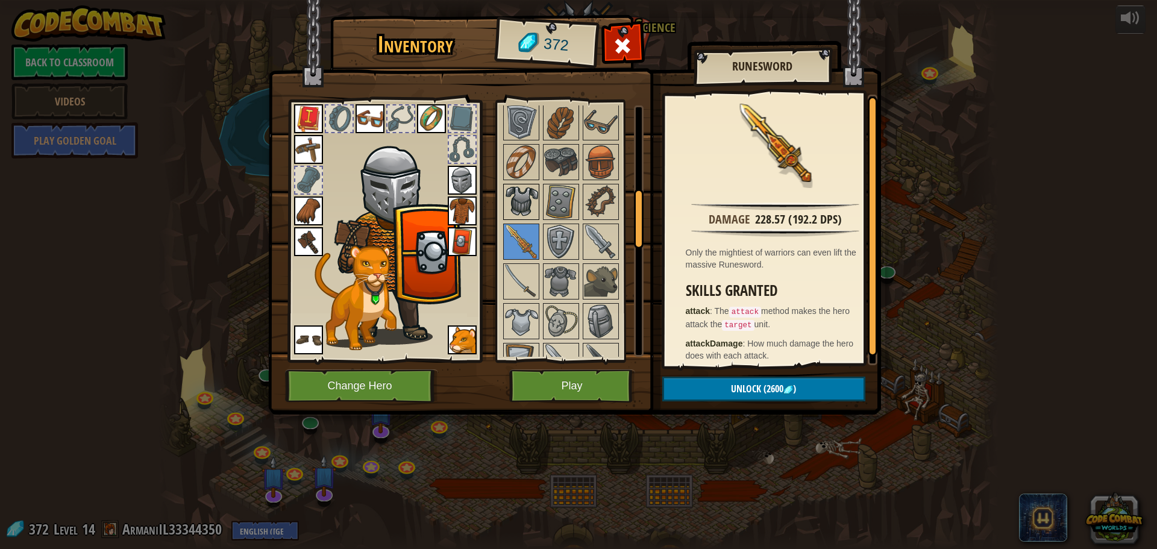
click at [532, 187] on img at bounding box center [521, 202] width 34 height 34
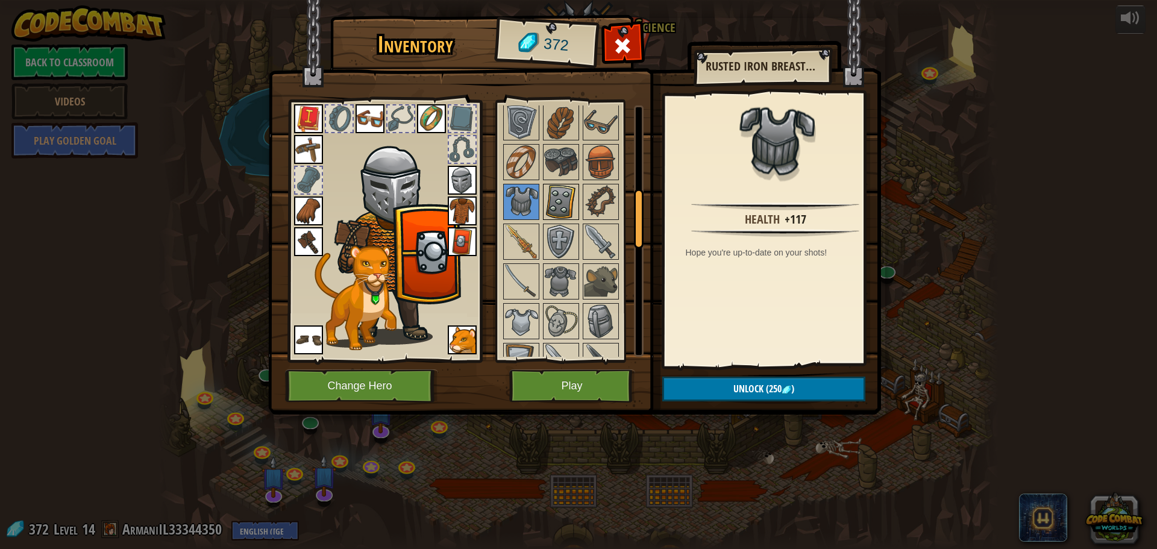
click at [548, 190] on img at bounding box center [561, 202] width 34 height 34
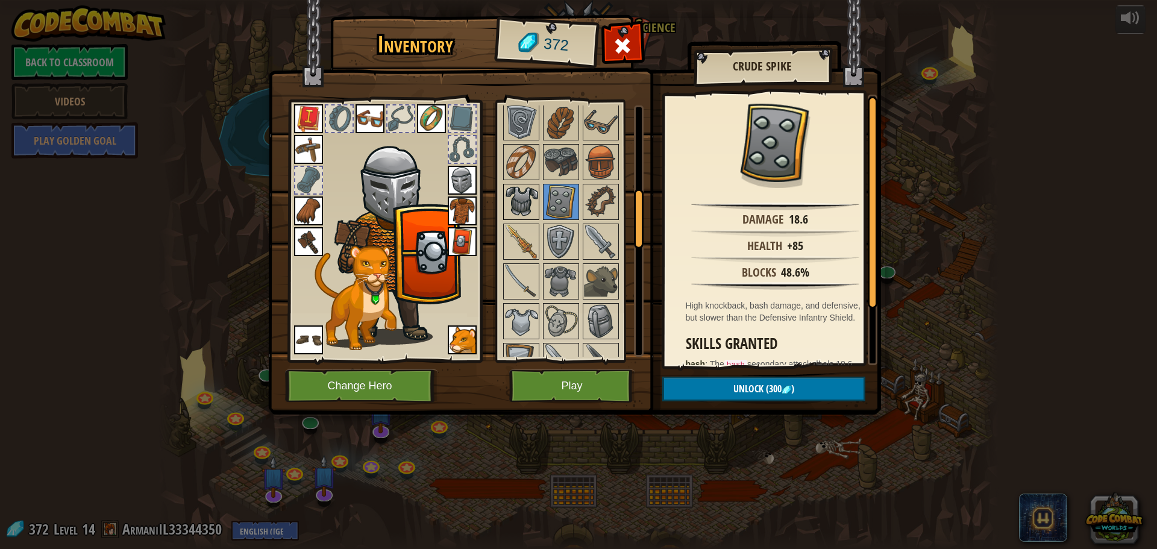
click at [530, 201] on img at bounding box center [521, 202] width 34 height 34
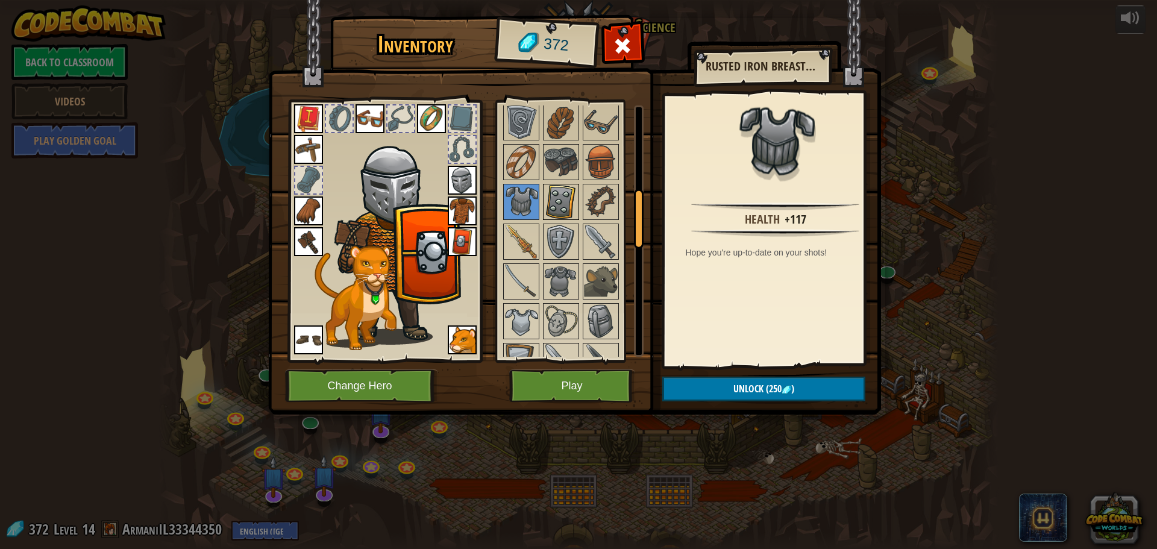
click at [543, 200] on div at bounding box center [561, 202] width 36 height 36
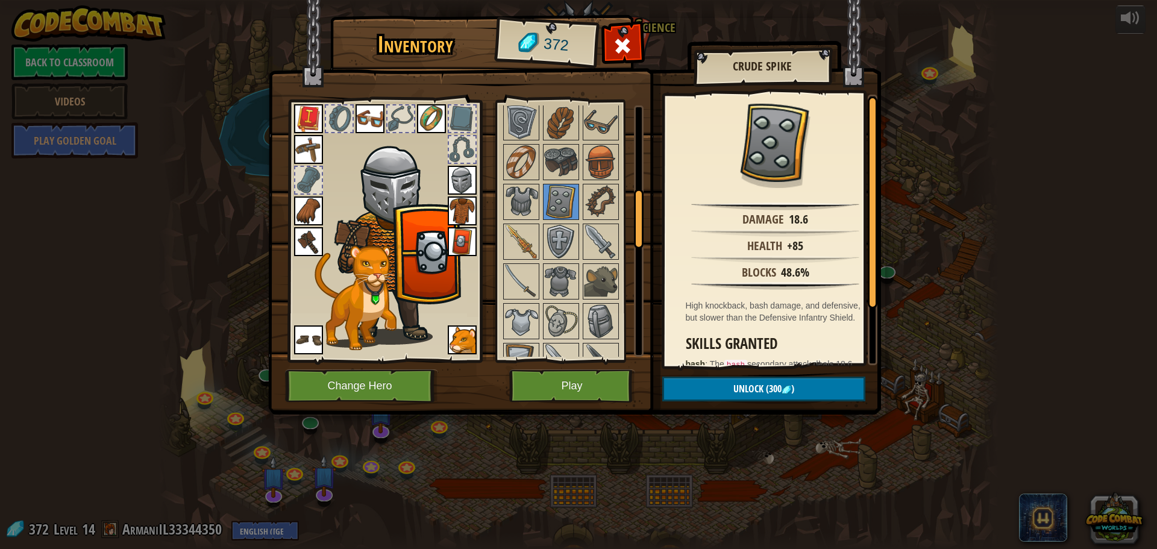
click at [461, 233] on img at bounding box center [462, 241] width 29 height 29
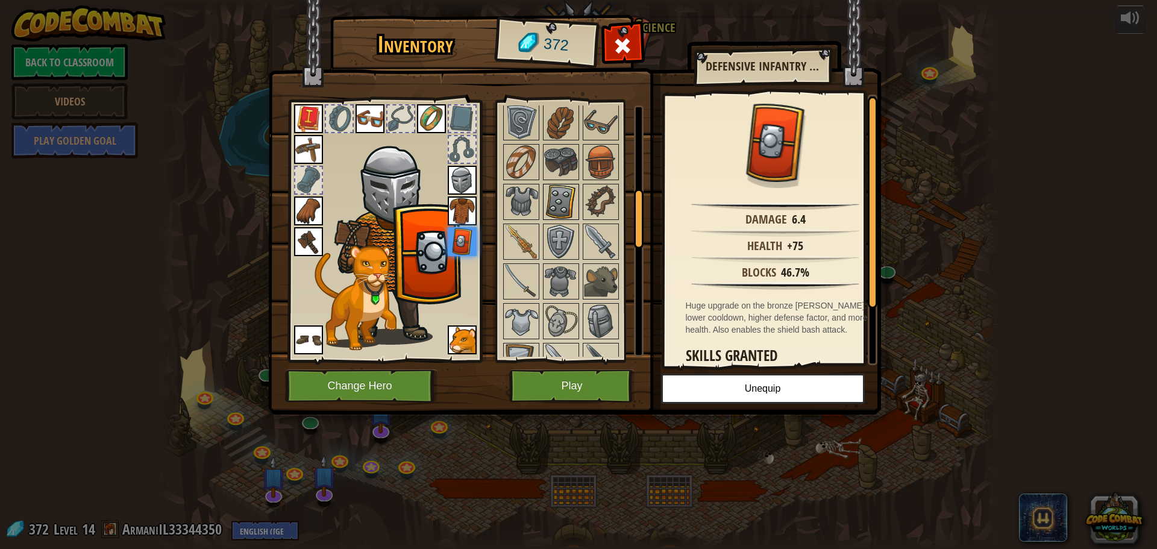
click at [549, 190] on img at bounding box center [561, 202] width 34 height 34
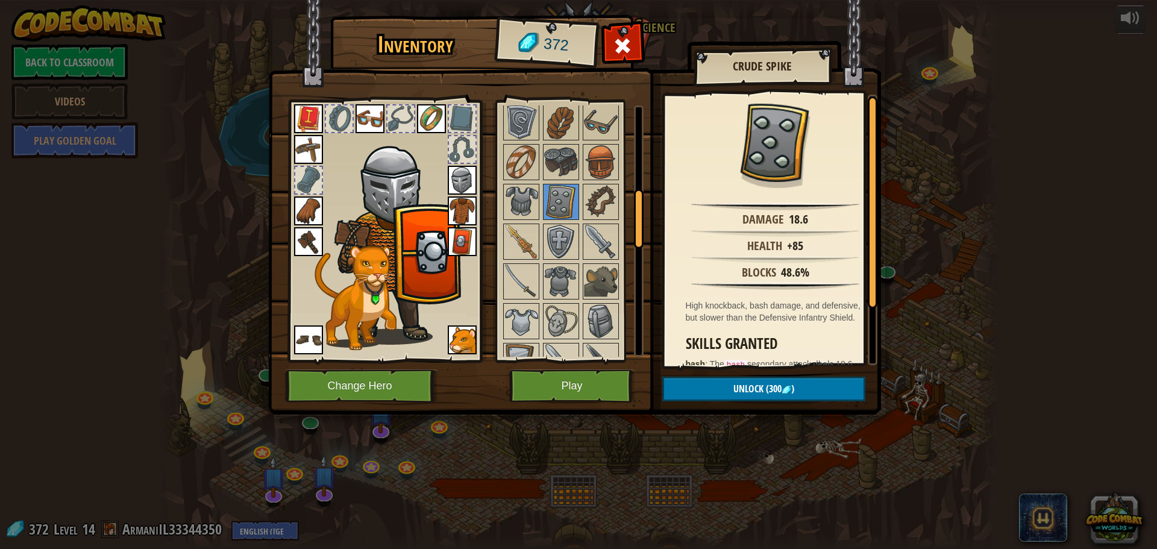
click at [540, 195] on div at bounding box center [576, 480] width 151 height 756
click at [531, 192] on img at bounding box center [521, 202] width 34 height 34
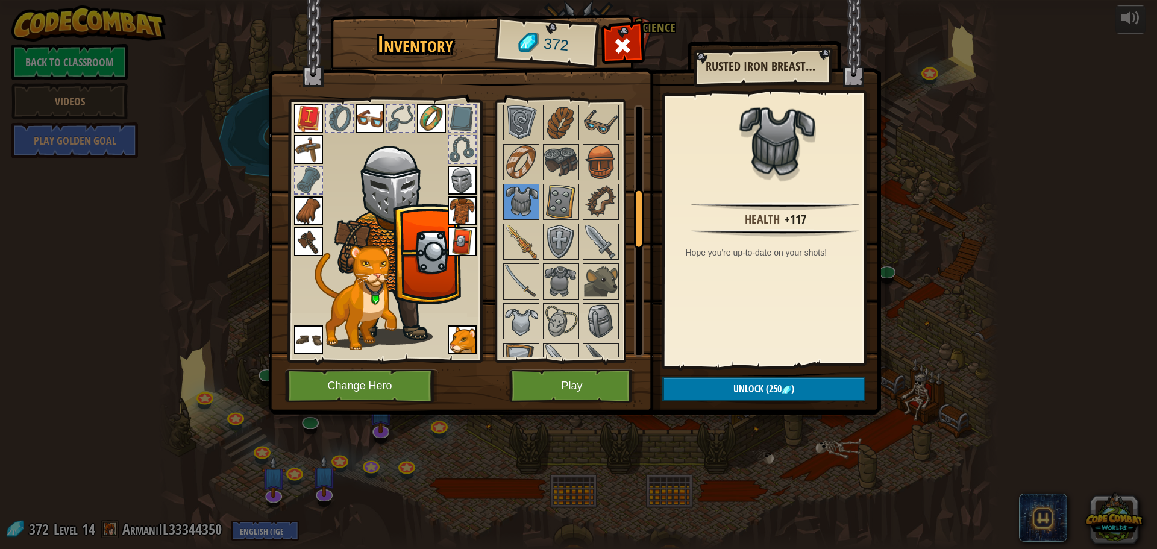
click at [465, 199] on img at bounding box center [462, 210] width 29 height 29
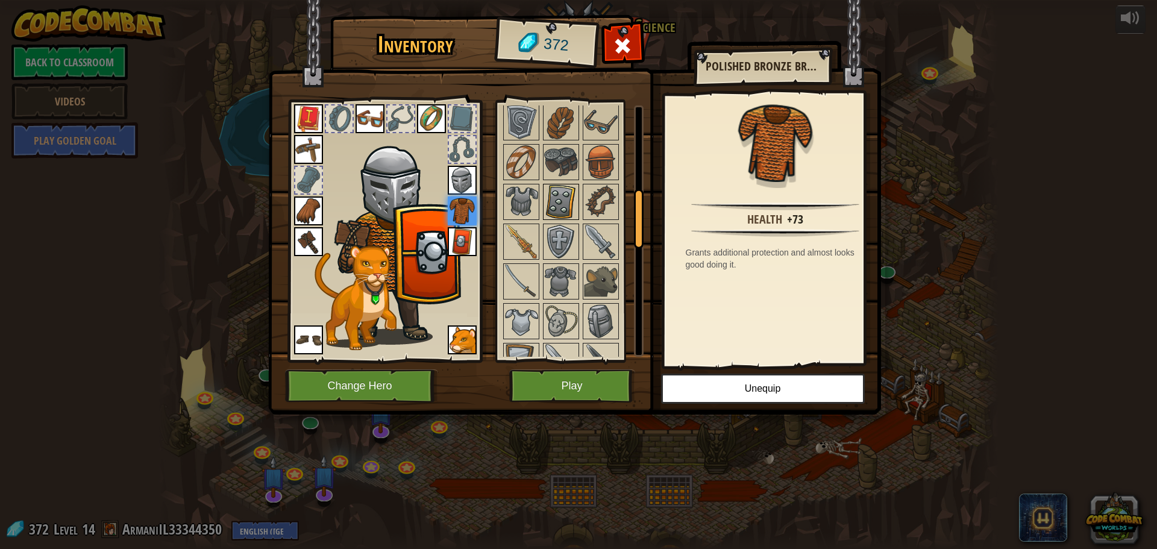
click at [553, 202] on img at bounding box center [561, 202] width 34 height 34
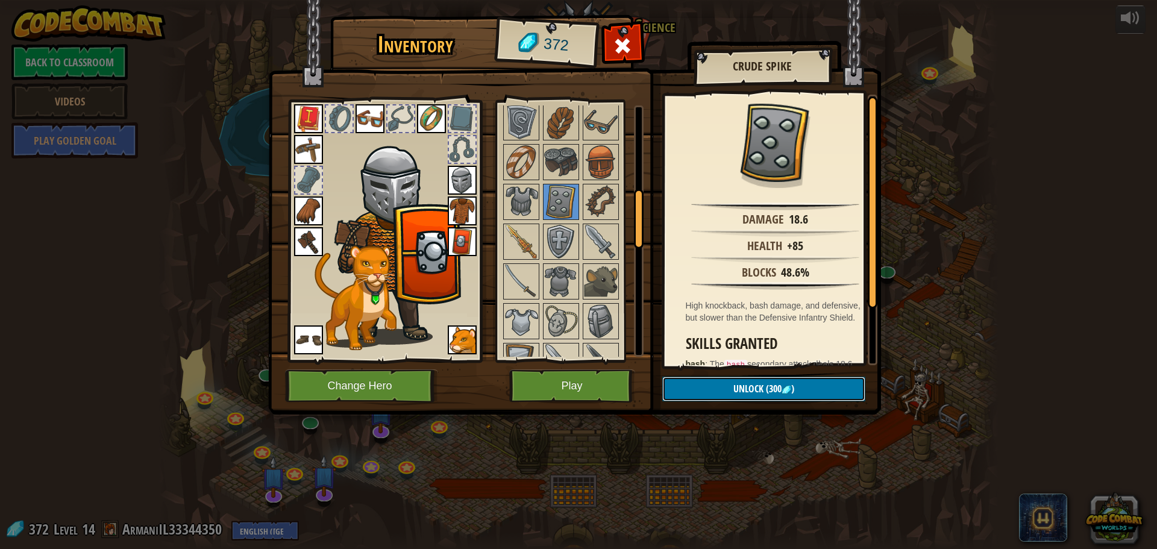
click at [700, 387] on button "Unlock (300 )" at bounding box center [763, 389] width 203 height 25
click at [697, 384] on button "Confirm" at bounding box center [763, 389] width 203 height 25
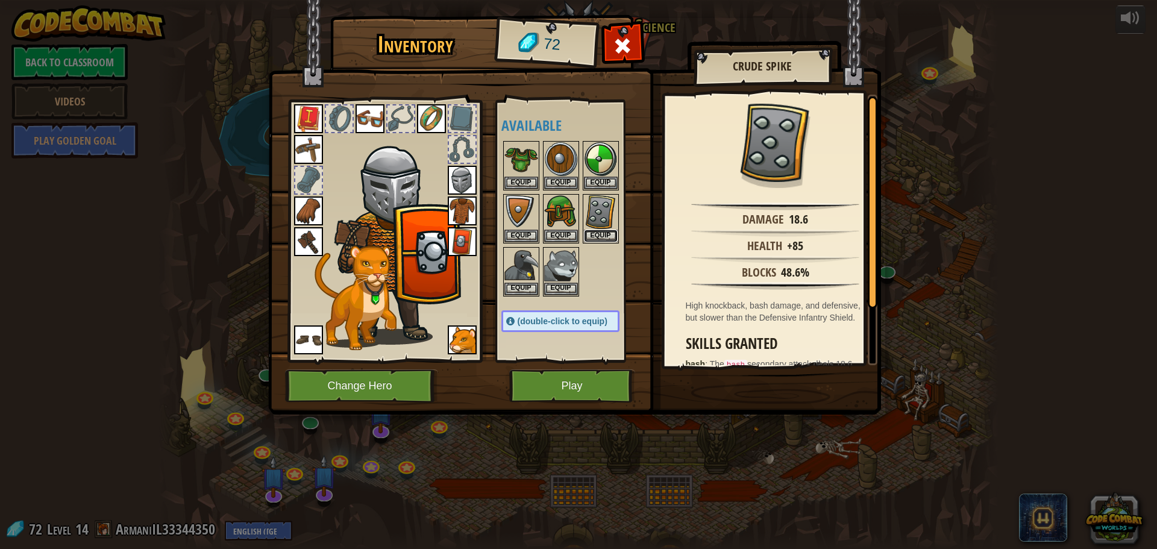
drag, startPoint x: 592, startPoint y: 240, endPoint x: 607, endPoint y: 300, distance: 62.1
click at [597, 237] on button "Equip" at bounding box center [601, 236] width 34 height 13
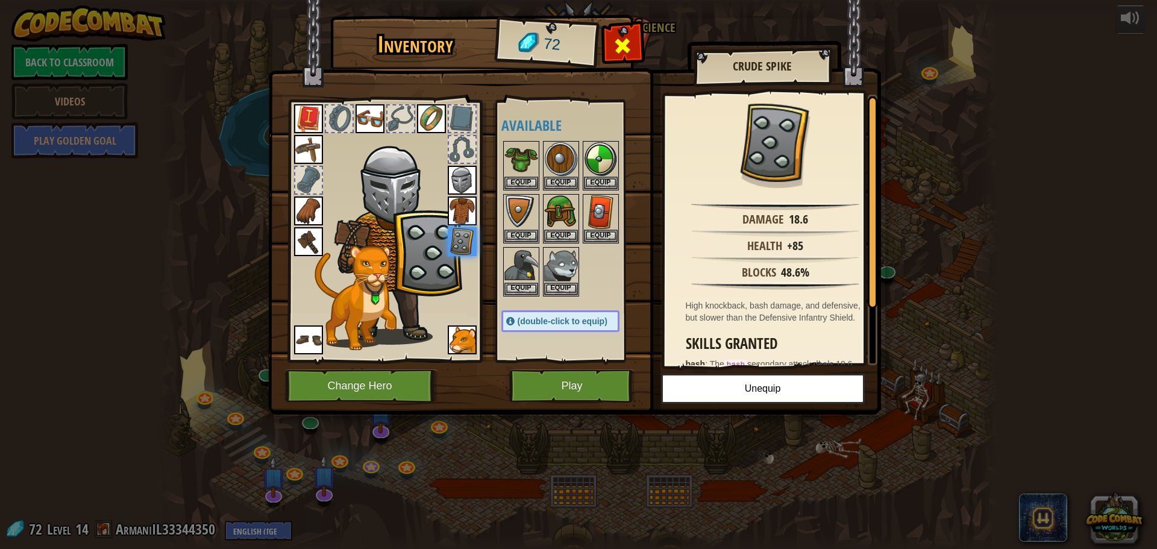
click at [626, 55] on span at bounding box center [622, 45] width 19 height 19
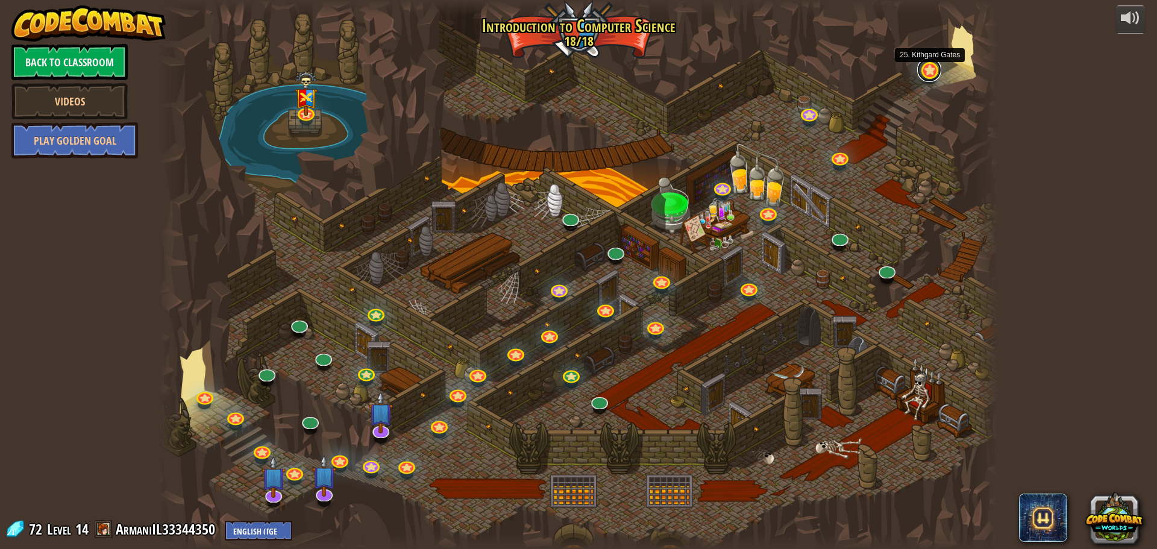
click at [928, 77] on link at bounding box center [929, 70] width 24 height 24
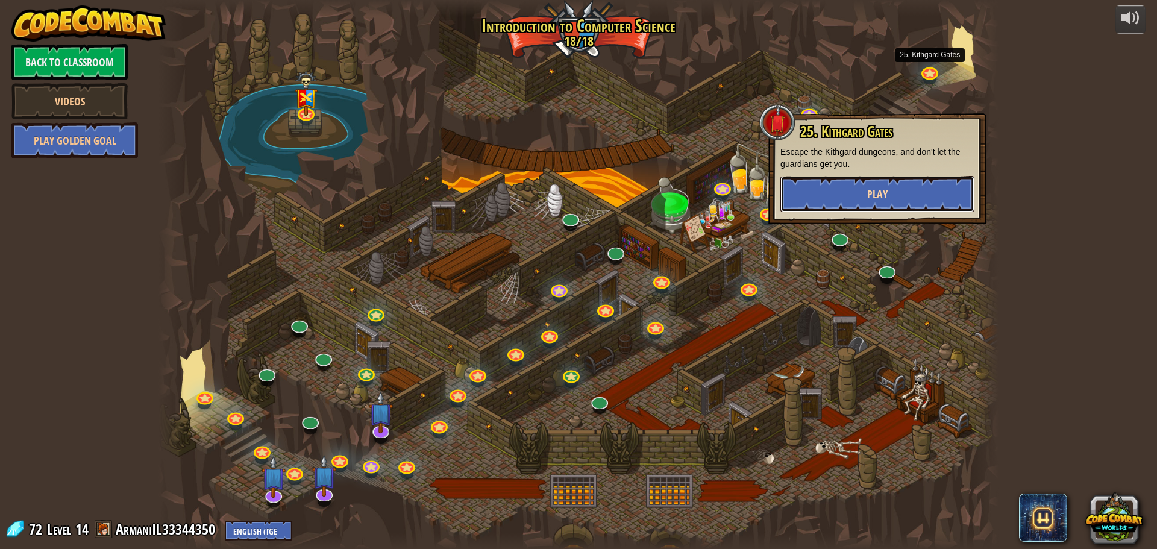
click at [817, 186] on button "Play" at bounding box center [877, 194] width 194 height 36
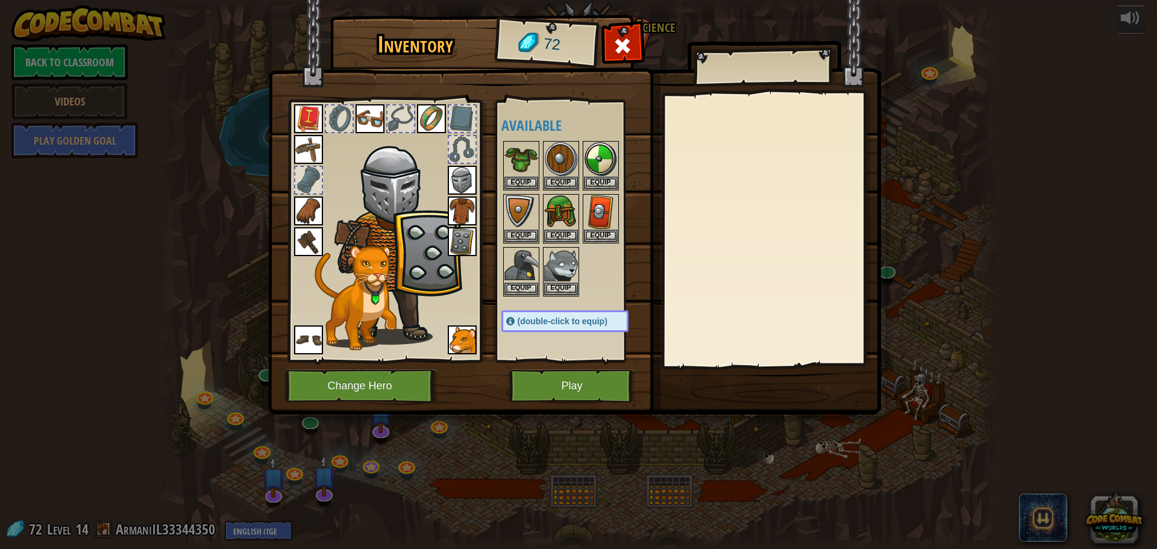
click at [316, 246] on img at bounding box center [308, 241] width 29 height 29
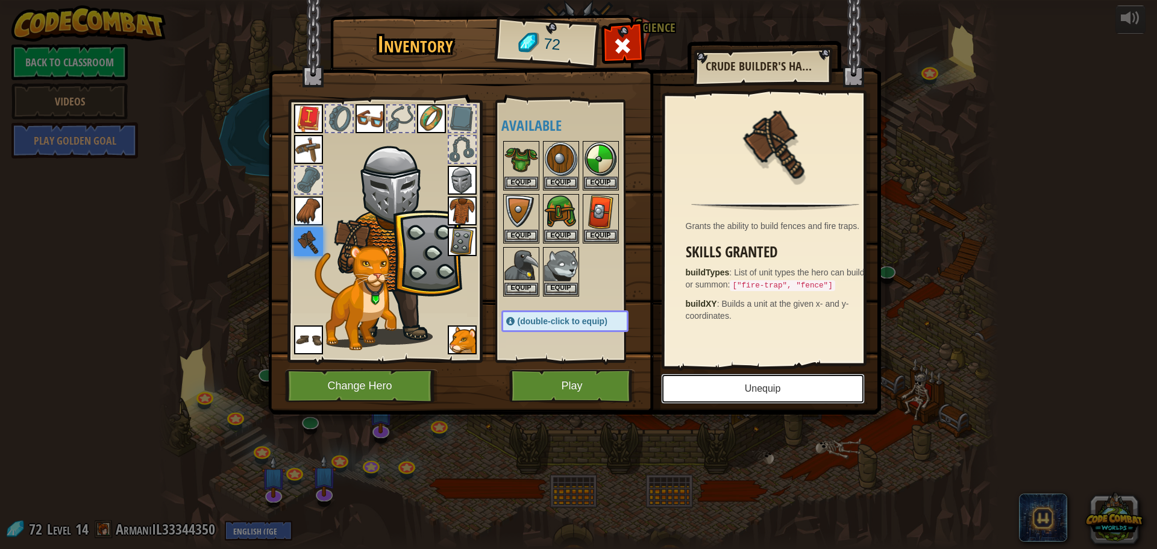
click at [747, 388] on button "Unequip" at bounding box center [763, 389] width 204 height 30
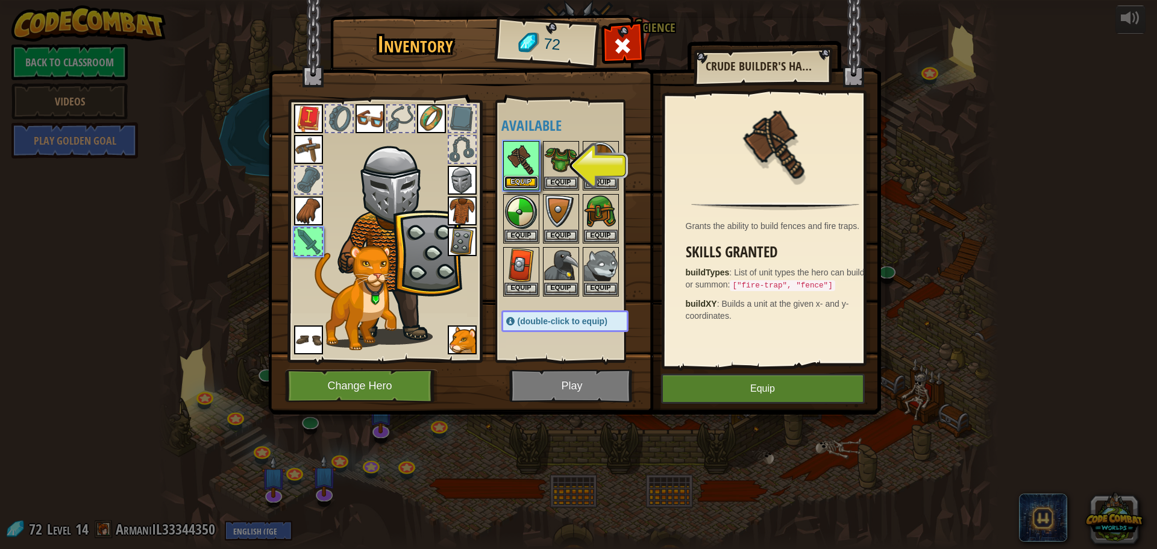
click at [527, 181] on button "Equip" at bounding box center [521, 182] width 34 height 13
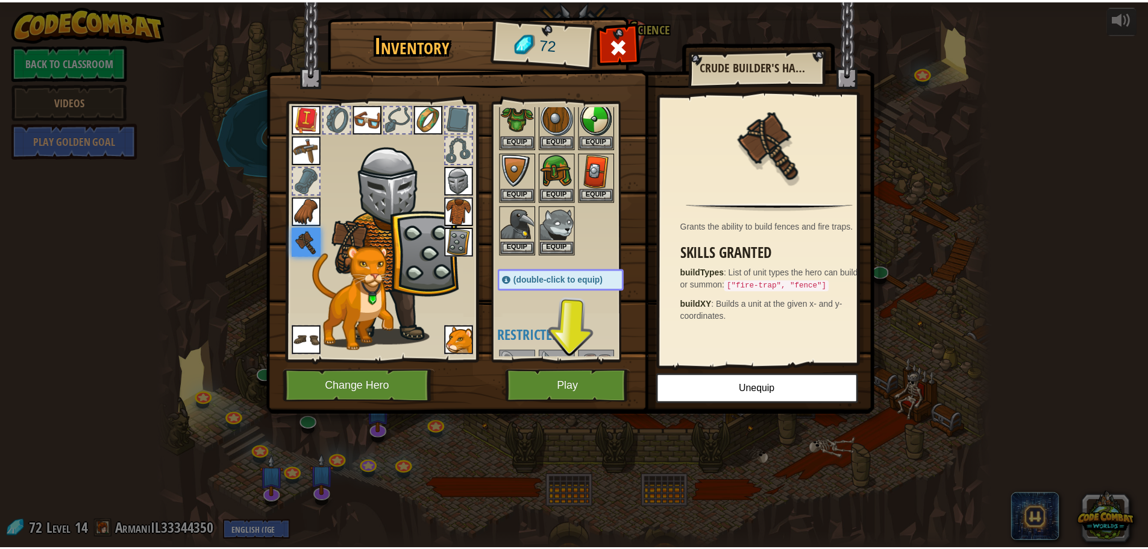
scroll to position [60, 0]
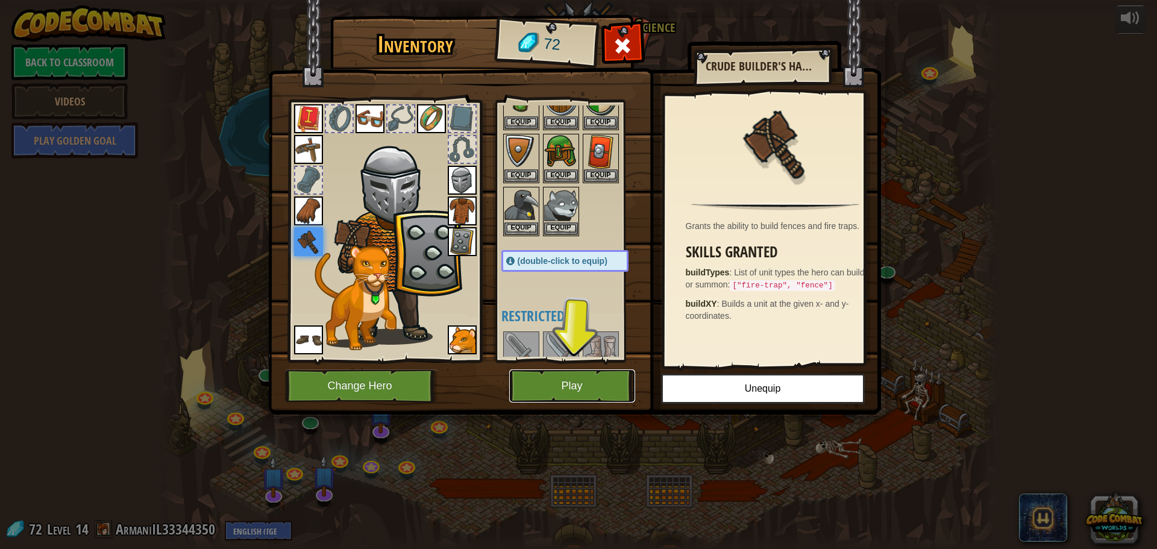
click at [561, 384] on button "Play" at bounding box center [572, 385] width 126 height 33
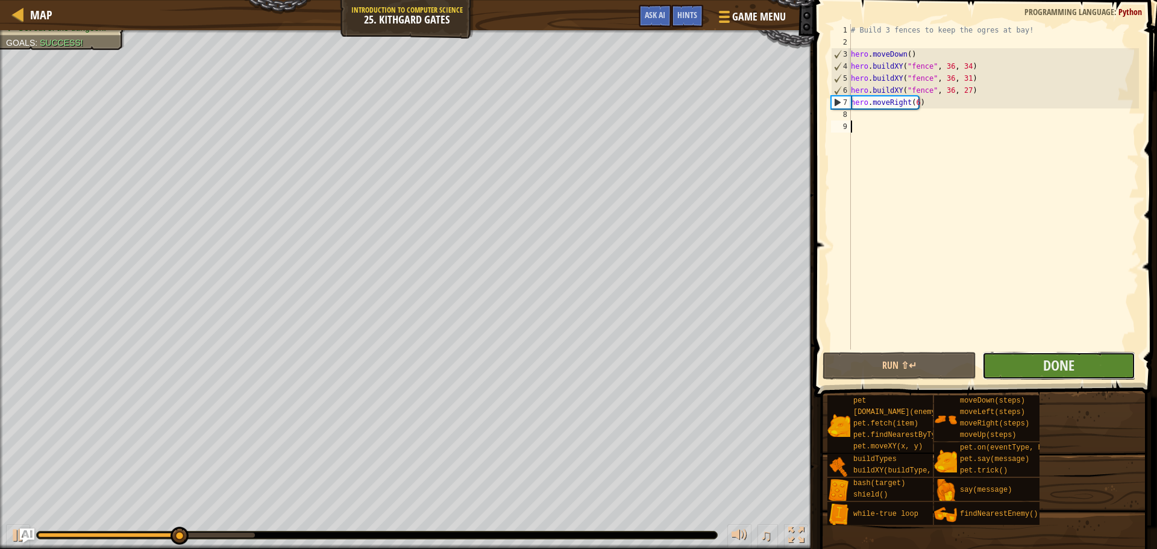
click at [1082, 365] on button "Done" at bounding box center [1058, 366] width 153 height 28
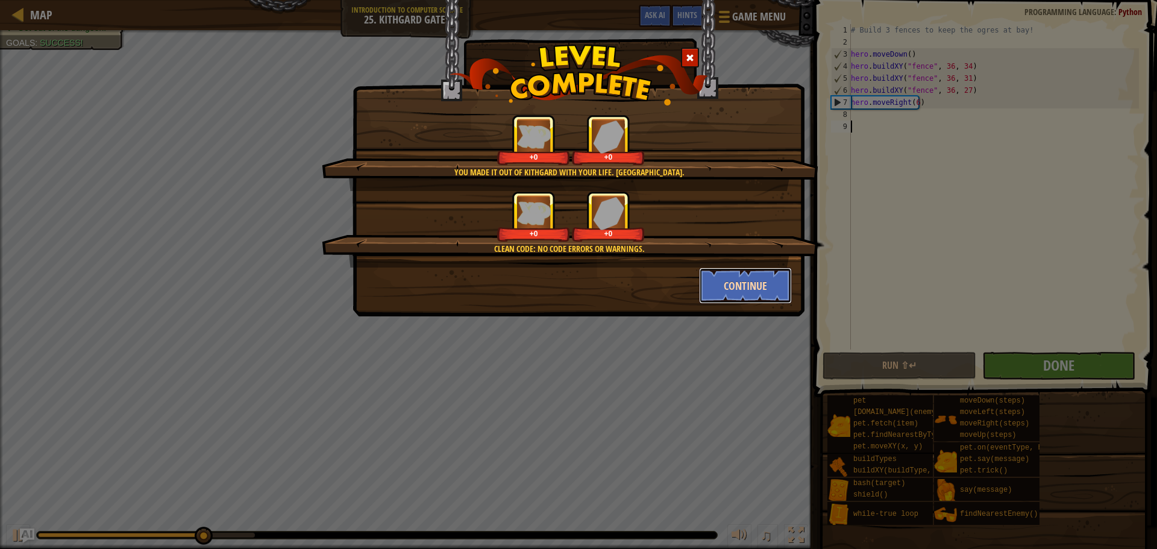
click at [703, 278] on button "Continue" at bounding box center [745, 286] width 93 height 36
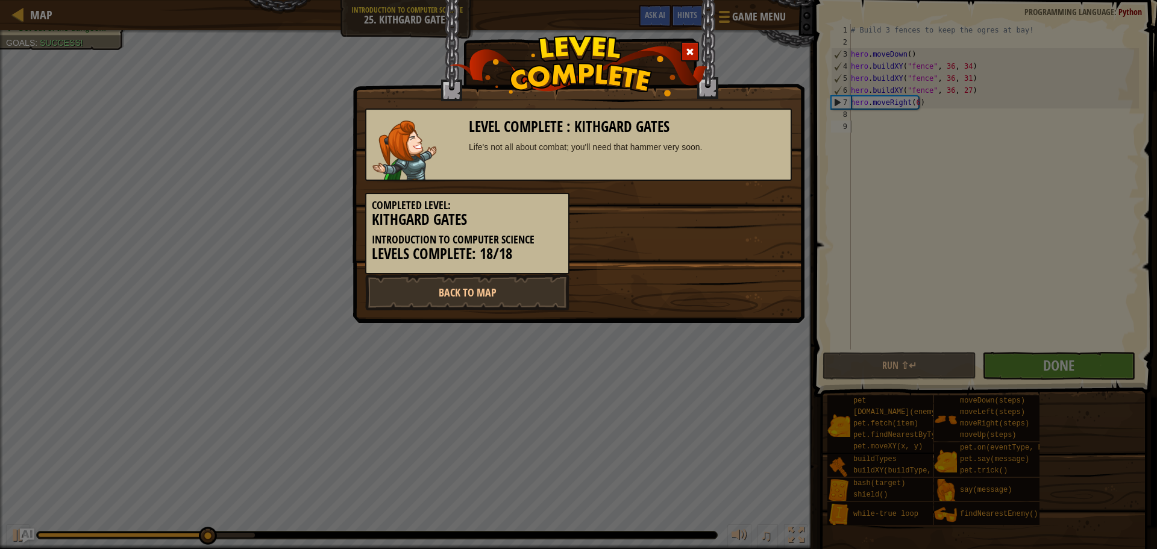
click at [704, 283] on div "Back to Map" at bounding box center [578, 292] width 445 height 36
drag, startPoint x: 550, startPoint y: 359, endPoint x: 539, endPoint y: 351, distance: 13.0
click at [542, 354] on div "Level Complete : Kithgard Gates Life's not all about combat; you'll need that h…" at bounding box center [578, 274] width 1157 height 549
click at [685, 55] on div at bounding box center [690, 52] width 18 height 20
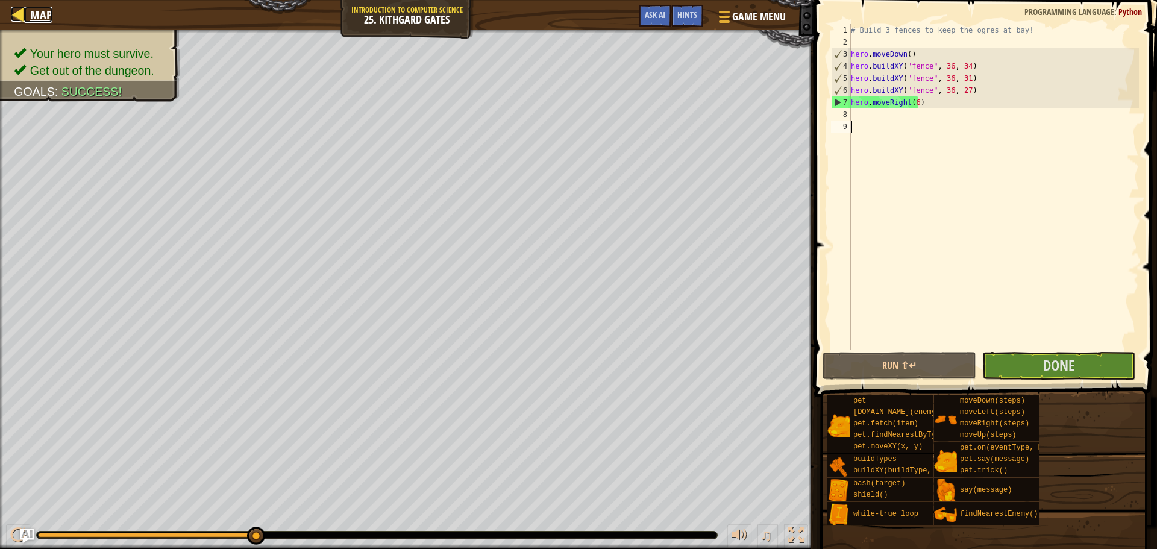
click at [42, 20] on span "Map" at bounding box center [41, 15] width 22 height 16
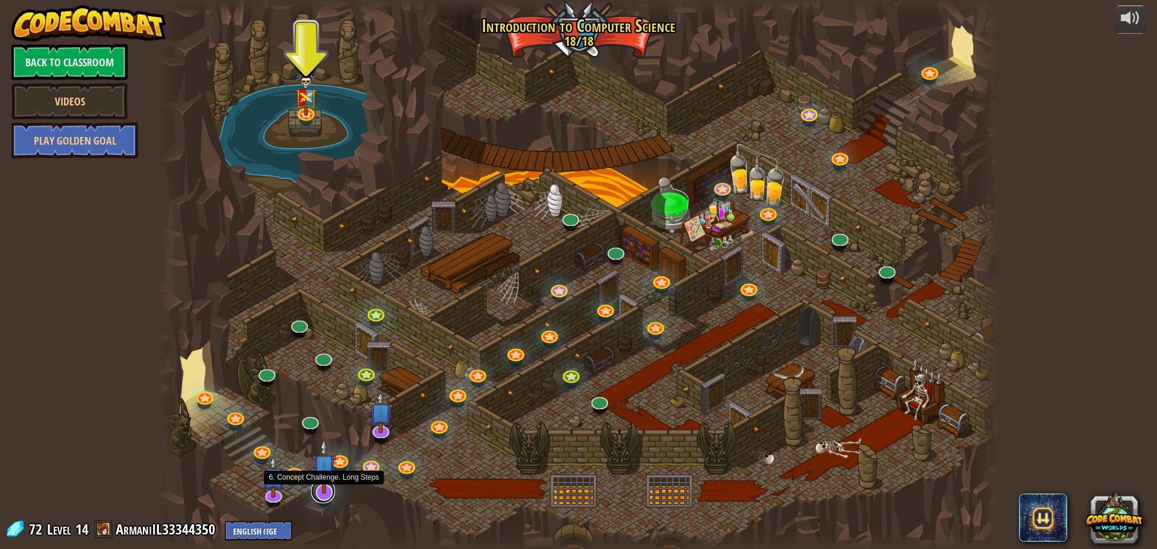
click at [321, 495] on link at bounding box center [323, 491] width 24 height 24
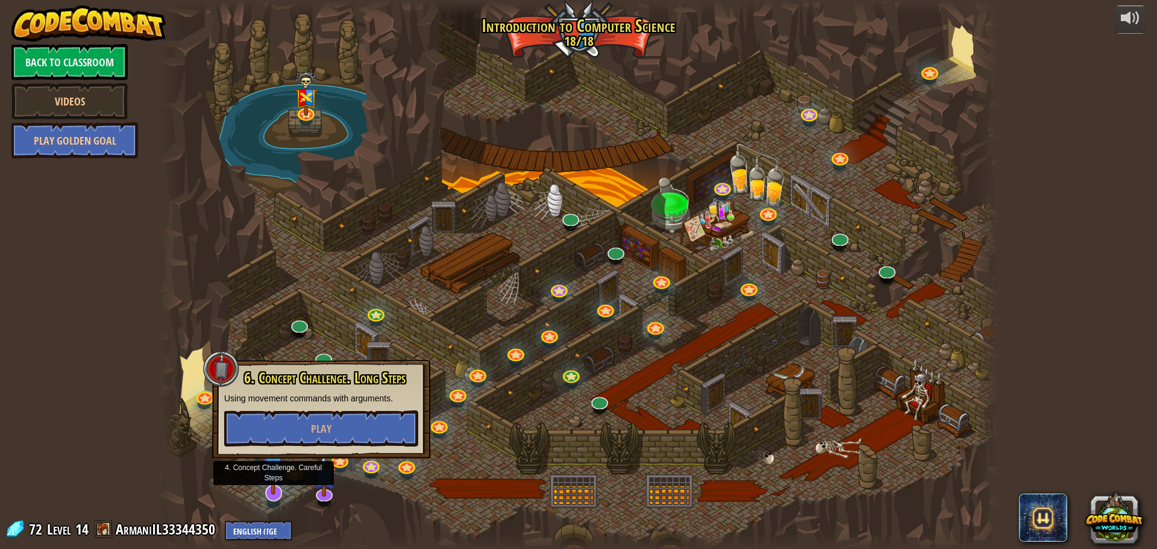
click at [269, 493] on img at bounding box center [273, 467] width 25 height 56
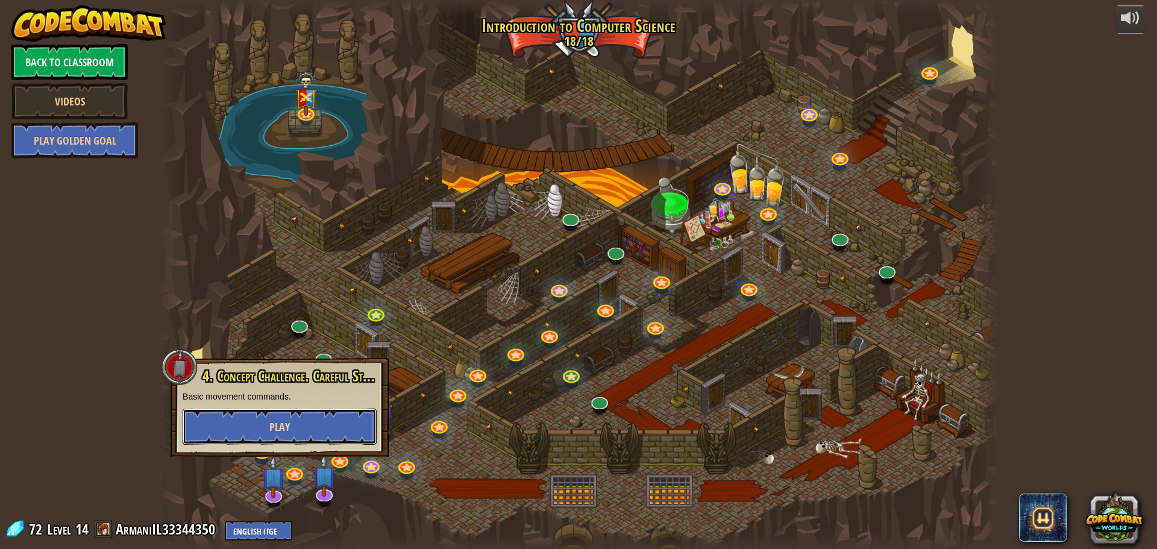
click at [372, 430] on button "Play" at bounding box center [280, 427] width 194 height 36
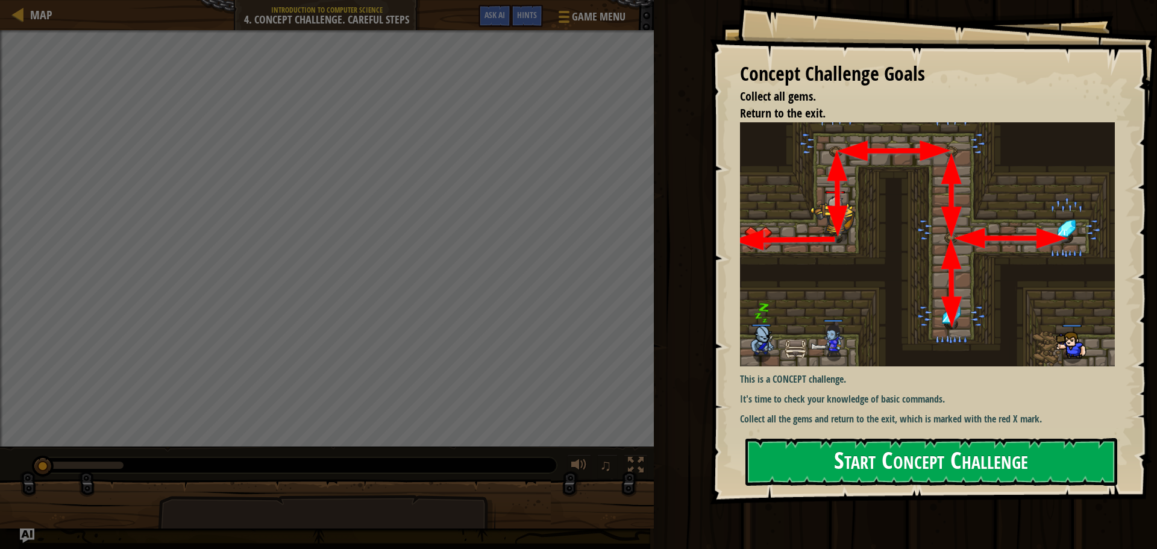
click at [847, 481] on button "Start Concept Challenge" at bounding box center [931, 462] width 372 height 48
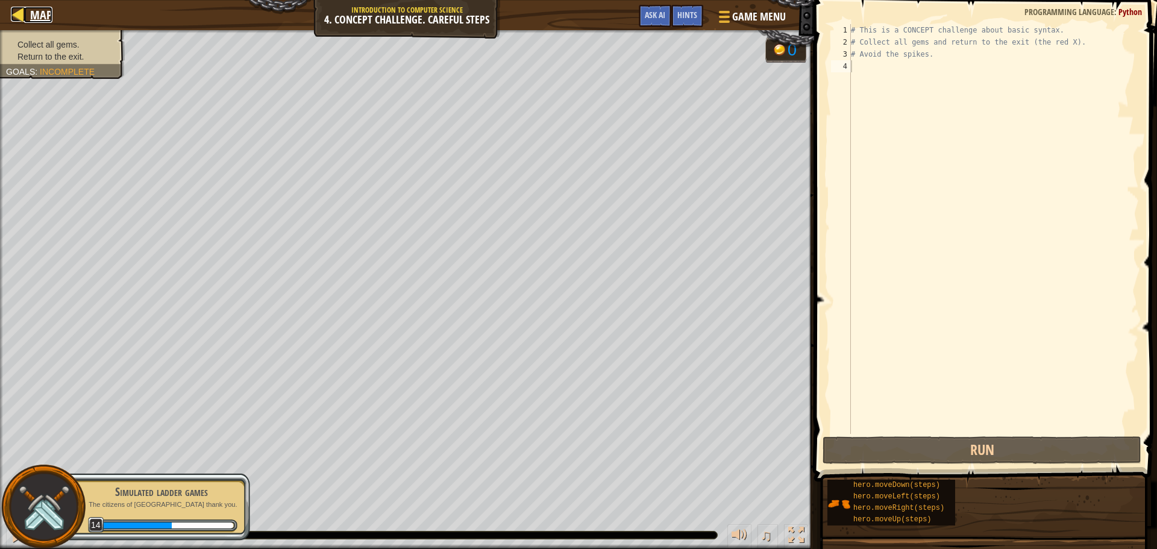
click at [37, 11] on span "Map" at bounding box center [41, 15] width 22 height 16
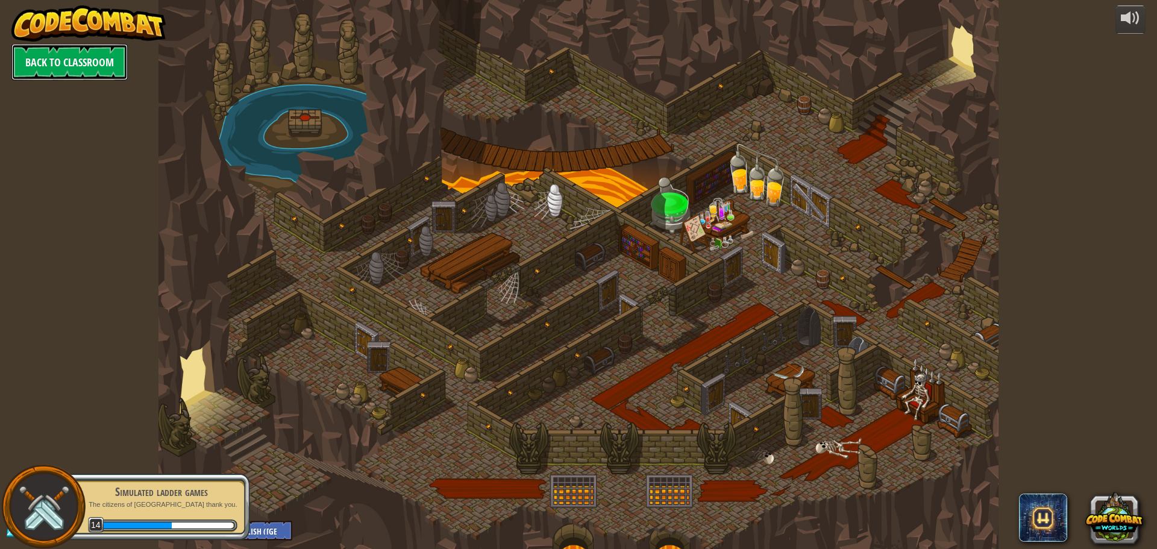
click at [51, 56] on link "Back to Classroom" at bounding box center [69, 62] width 116 height 36
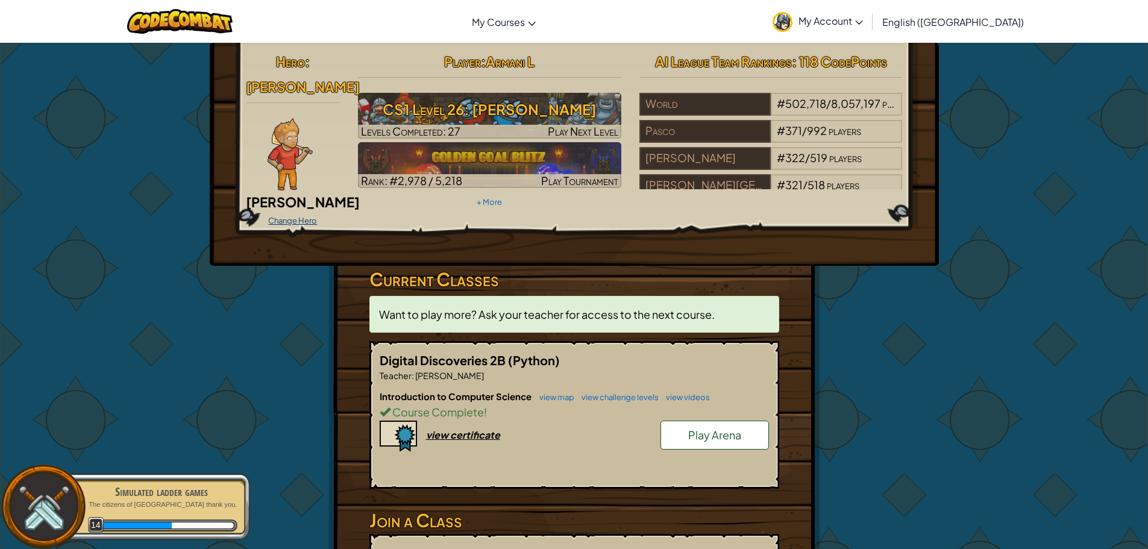
click at [290, 216] on link "Change Hero" at bounding box center [292, 221] width 49 height 10
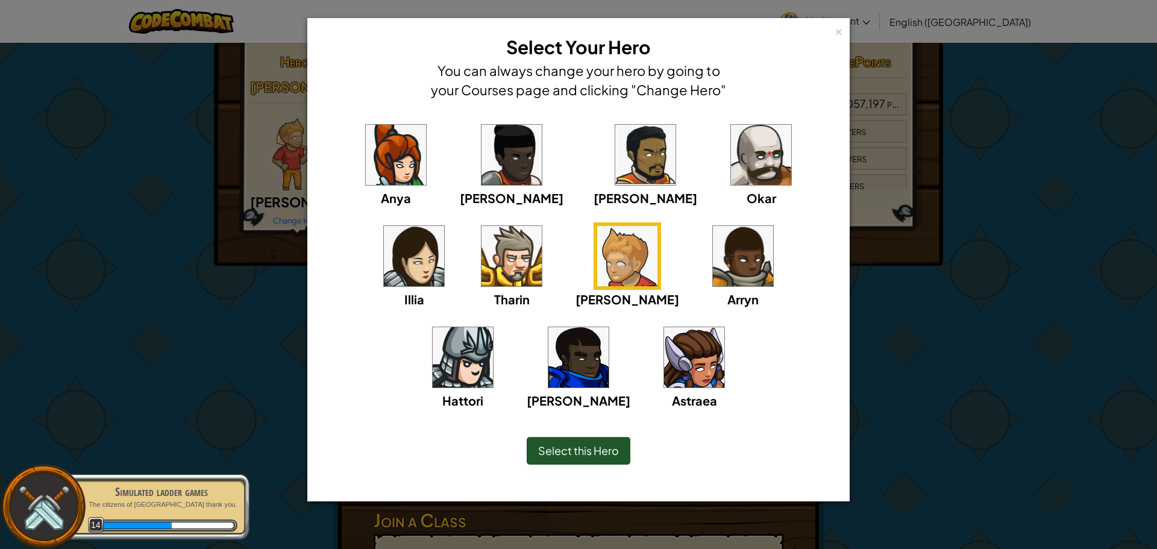
click at [482, 186] on div "[PERSON_NAME]" at bounding box center [512, 164] width 104 height 86
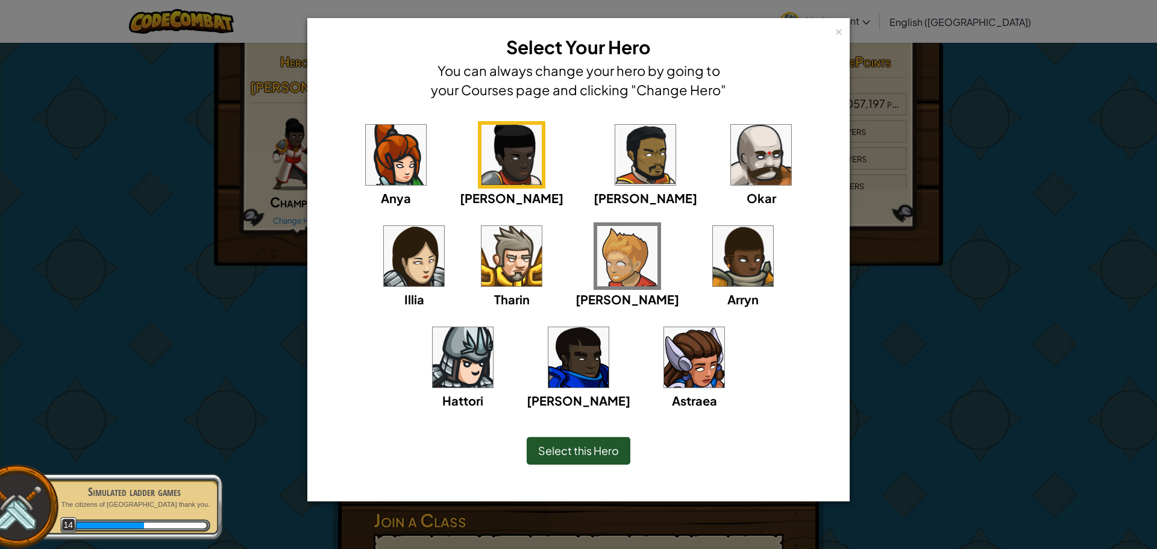
click at [731, 169] on img at bounding box center [761, 155] width 60 height 60
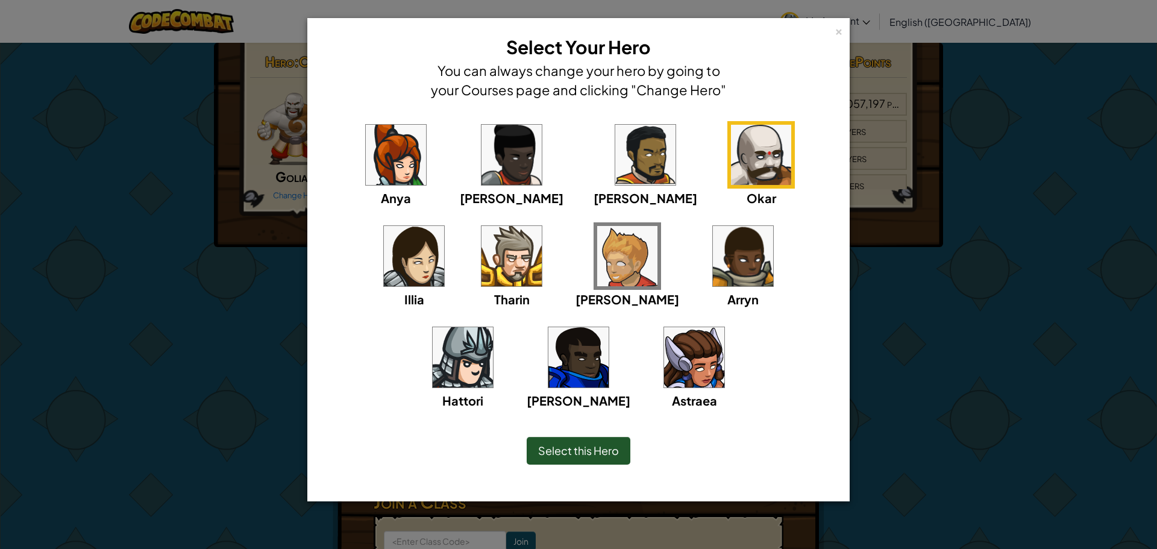
click at [731, 147] on img at bounding box center [761, 155] width 60 height 60
click at [572, 447] on span "Select this Hero" at bounding box center [578, 450] width 81 height 14
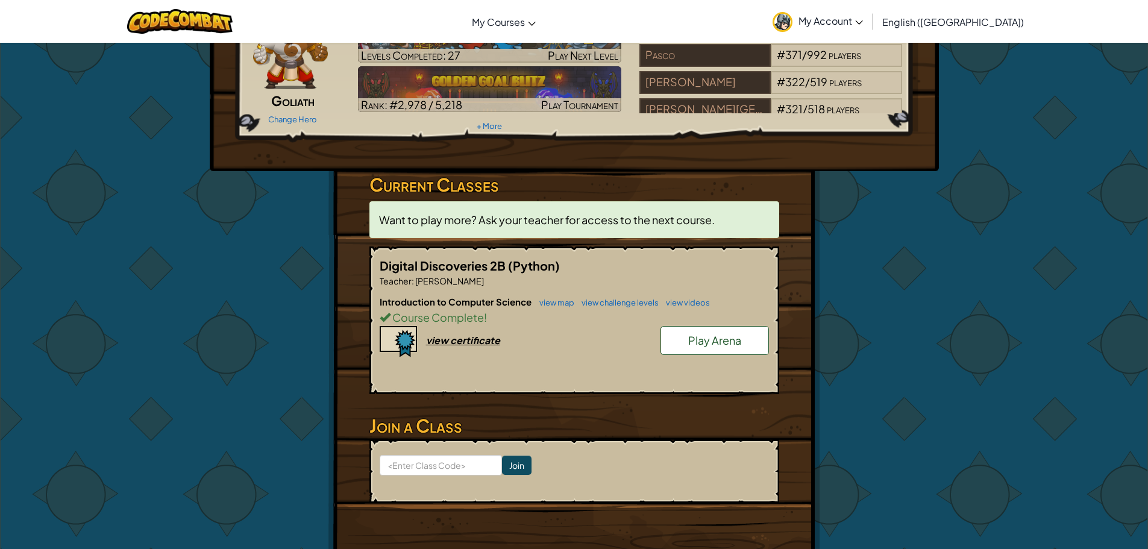
scroll to position [121, 0]
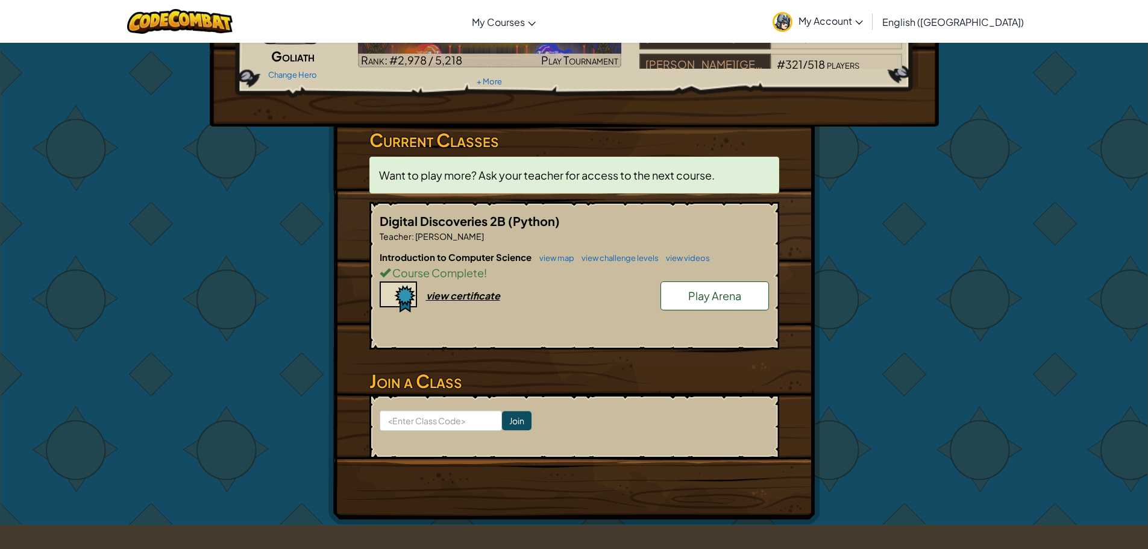
click at [685, 305] on link "Play Arena" at bounding box center [714, 295] width 108 height 29
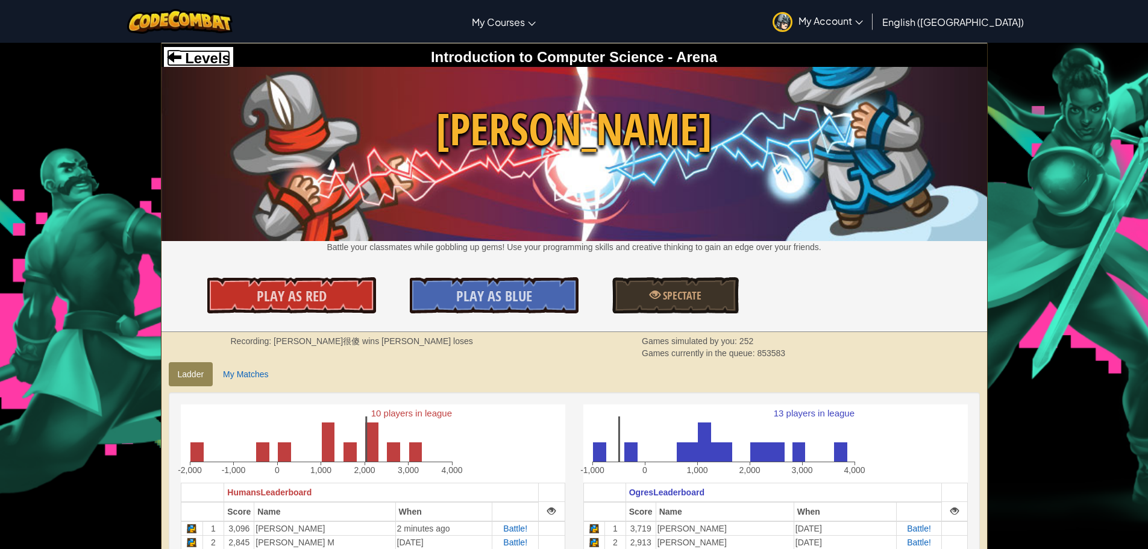
click at [221, 59] on span "Levels" at bounding box center [205, 58] width 49 height 16
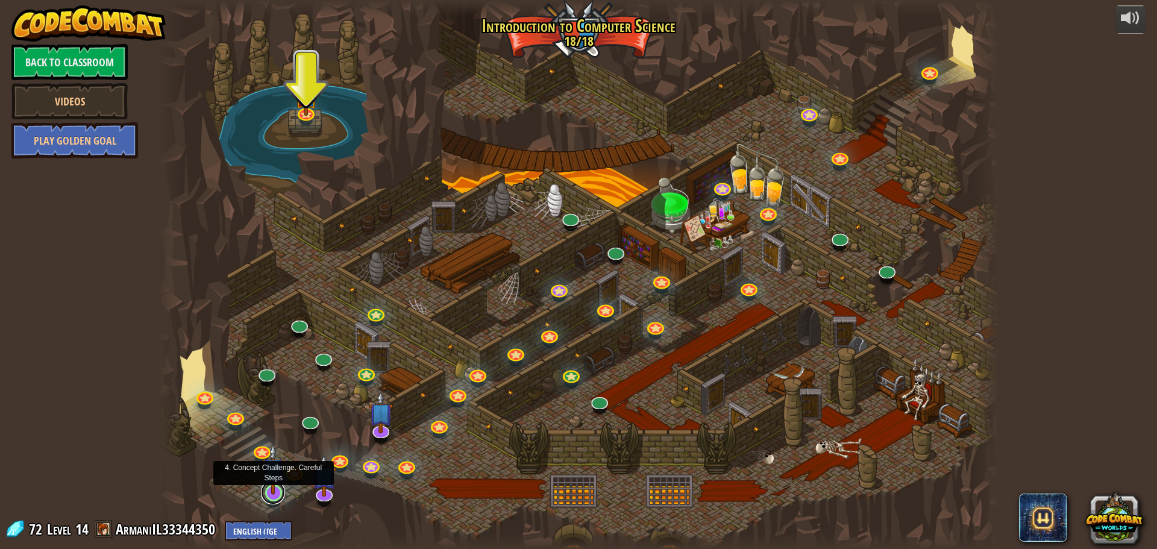
click at [265, 498] on link at bounding box center [273, 492] width 24 height 24
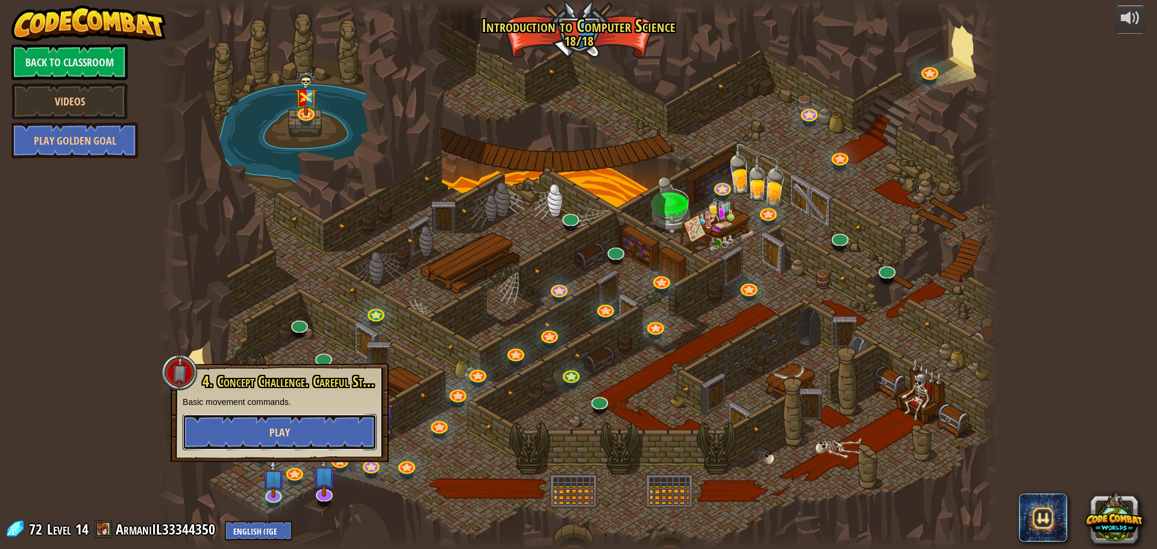
click at [301, 418] on button "Play" at bounding box center [280, 432] width 194 height 36
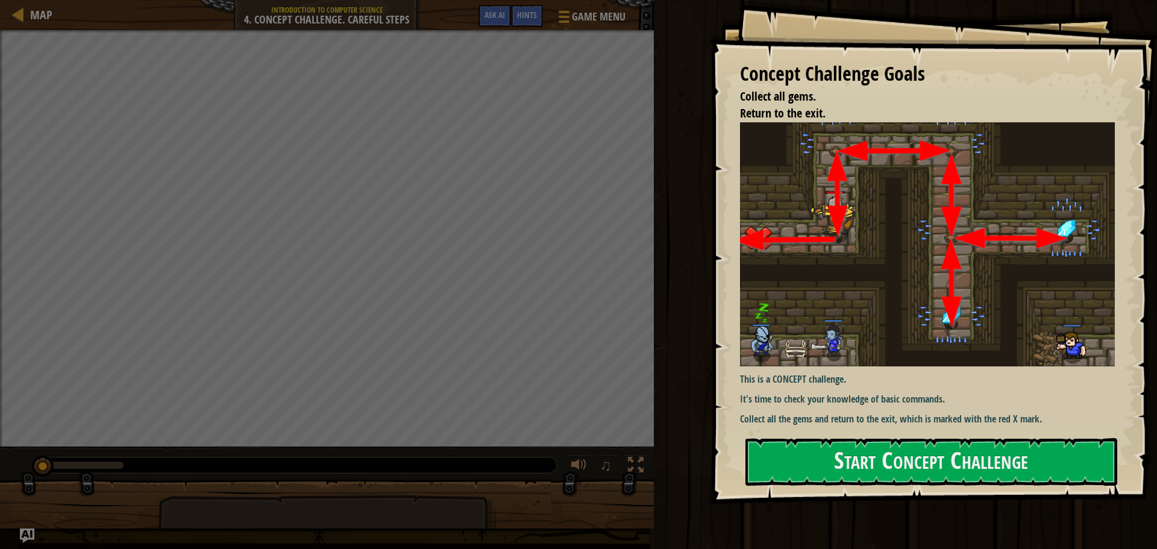
click at [792, 272] on div "Concept Challenge Goals Collect all gems. Return to the exit. This is a CONCEPT…" at bounding box center [933, 252] width 447 height 504
click at [834, 444] on div "Concept Challenge Goals Collect all gems. Return to the exit. This is a CONCEPT…" at bounding box center [933, 252] width 447 height 504
click at [835, 458] on button "Start Concept Challenge" at bounding box center [931, 462] width 372 height 48
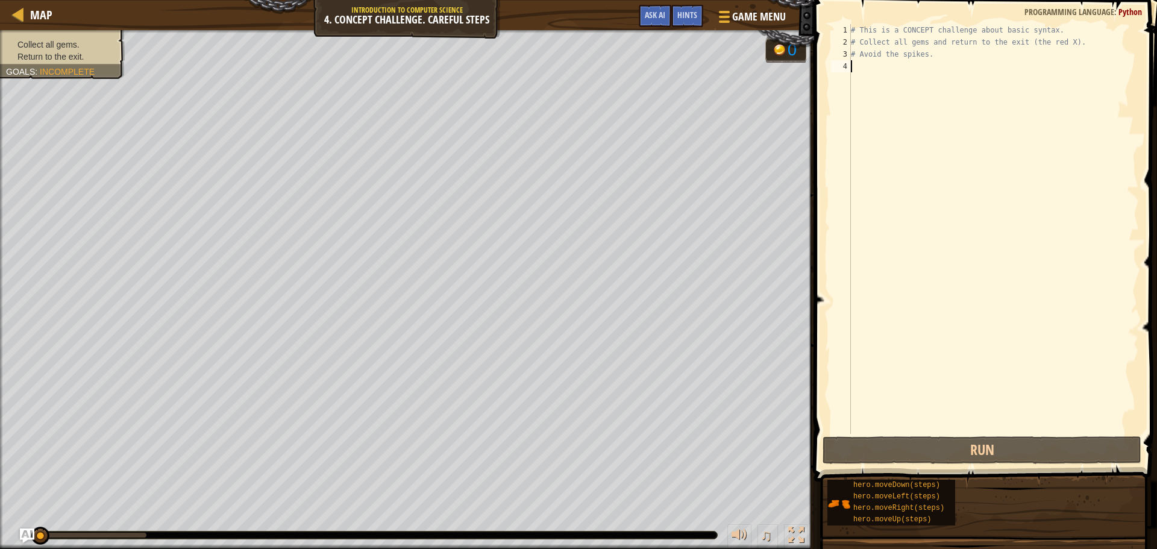
type textarea "u"
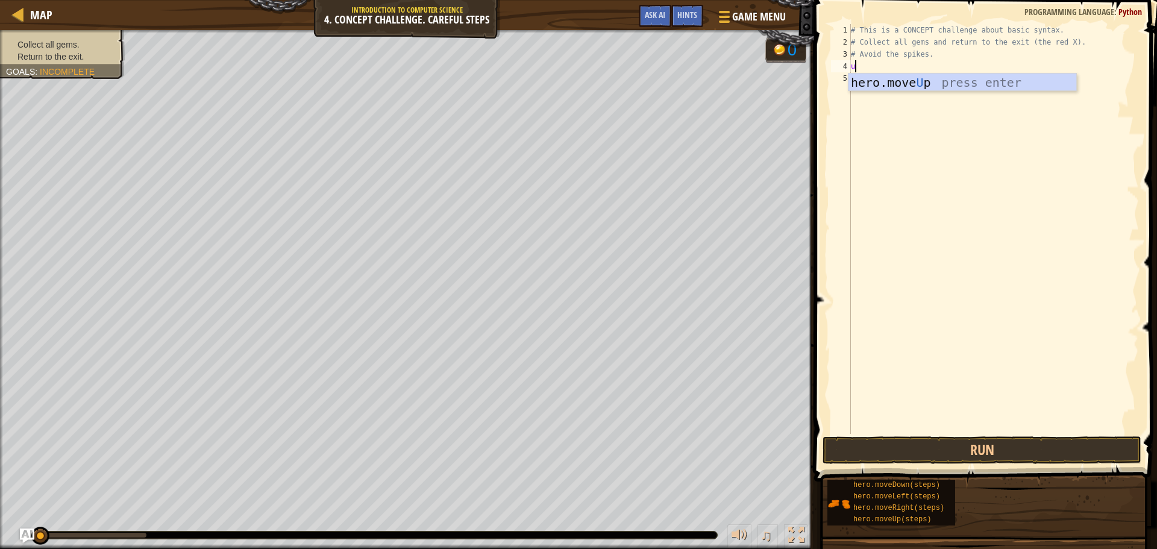
scroll to position [5, 0]
click at [932, 77] on div "hero.move U p press enter" at bounding box center [962, 101] width 228 height 54
type textarea "r"
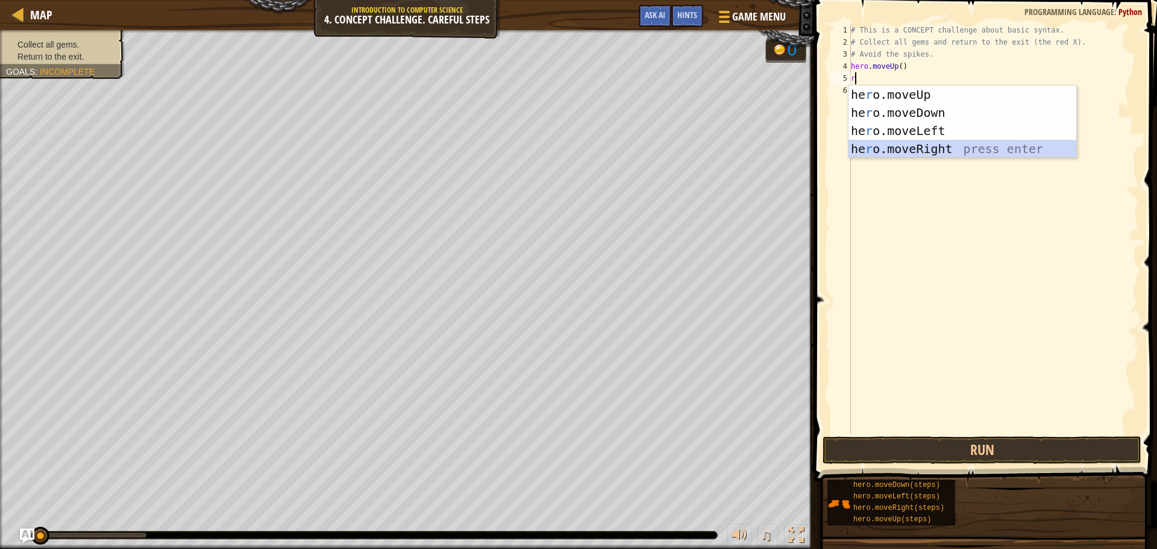
click at [897, 148] on div "he r o.moveUp press enter he r o.moveDown press enter he r o.moveLeft press ent…" at bounding box center [962, 140] width 228 height 108
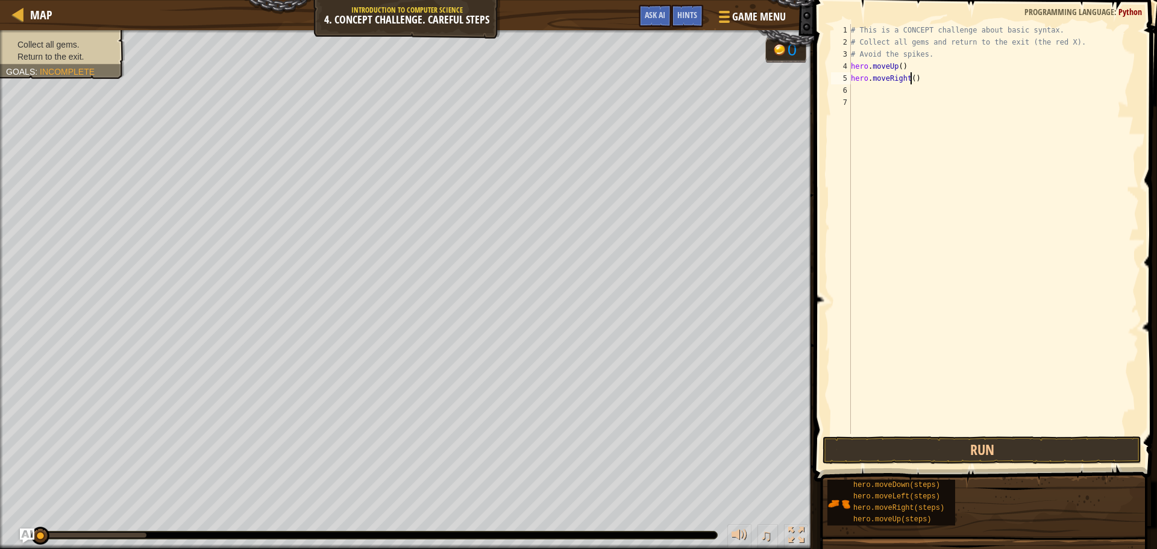
click at [911, 80] on div "# This is a CONCEPT challenge about basic syntax. # Collect all gems and return…" at bounding box center [993, 241] width 290 height 434
type textarea "hero.moveRight(2)"
click at [871, 87] on div "# This is a CONCEPT challenge about basic syntax. # Collect all gems and return…" at bounding box center [993, 241] width 290 height 434
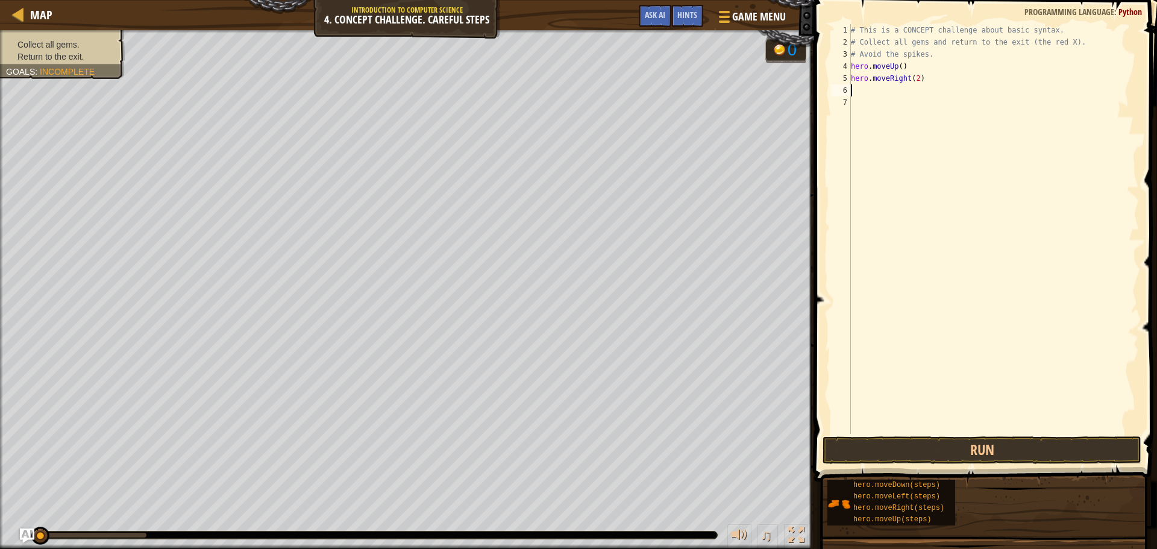
type textarea "d"
click at [872, 105] on div "hero.move D own press enter" at bounding box center [962, 125] width 228 height 54
click at [906, 91] on div "# This is a CONCEPT challenge about basic syntax. # Collect all gems and return…" at bounding box center [993, 241] width 290 height 434
type textarea "hero.moveDown(3)"
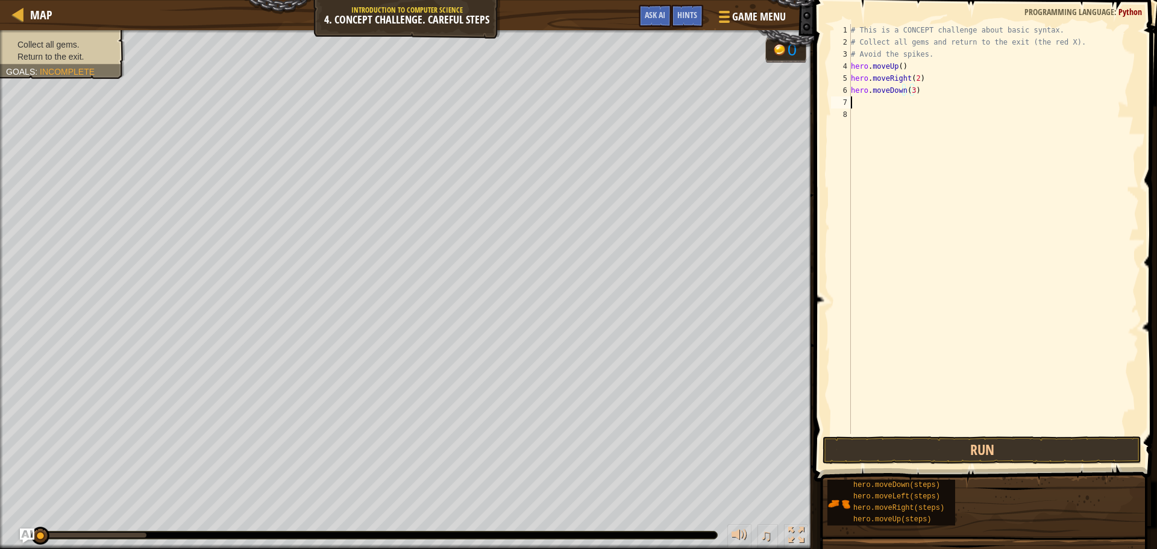
click at [855, 107] on div "# This is a CONCEPT challenge about basic syntax. # Collect all gems and return…" at bounding box center [993, 241] width 290 height 434
type textarea "u"
click at [877, 119] on div "hero.move U p press enter" at bounding box center [962, 137] width 228 height 54
type textarea "r"
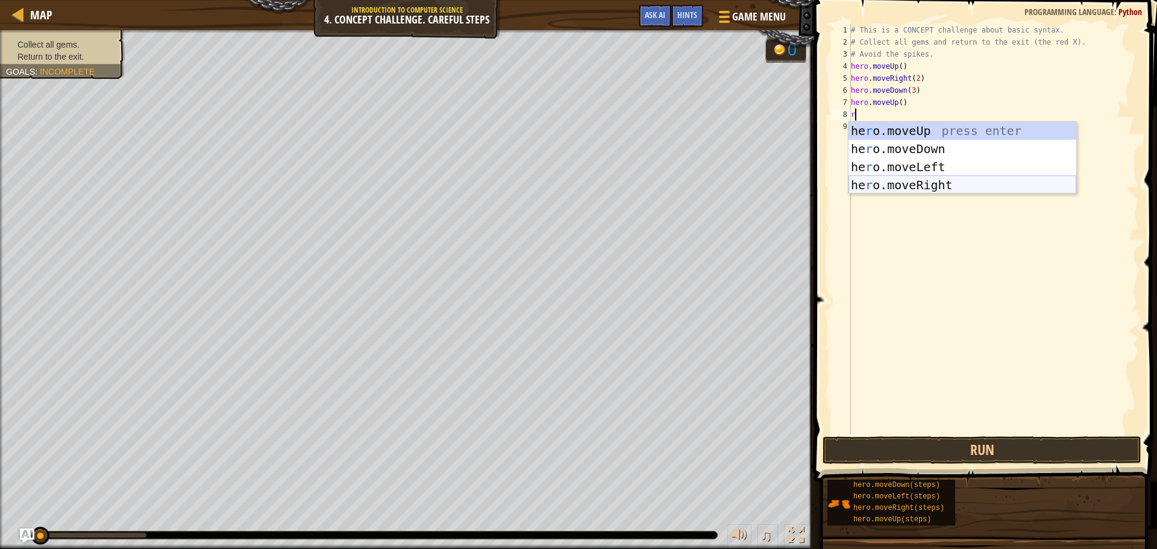
click at [912, 185] on div "he r o.moveUp press enter he r o.moveDown press enter he r o.moveLeft press ent…" at bounding box center [962, 176] width 228 height 108
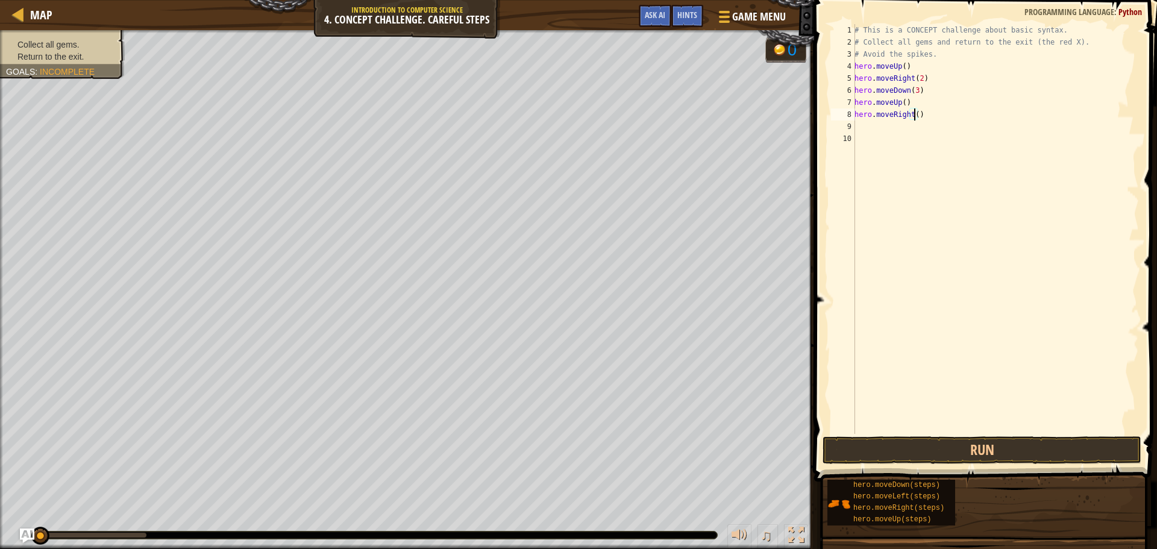
click at [914, 116] on div "# This is a CONCEPT challenge about basic syntax. # Collect all gems and return…" at bounding box center [995, 241] width 287 height 434
type textarea "hero.moveRight(2)"
click at [882, 122] on div "# This is a CONCEPT challenge about basic syntax. # Collect all gems and return…" at bounding box center [995, 241] width 287 height 434
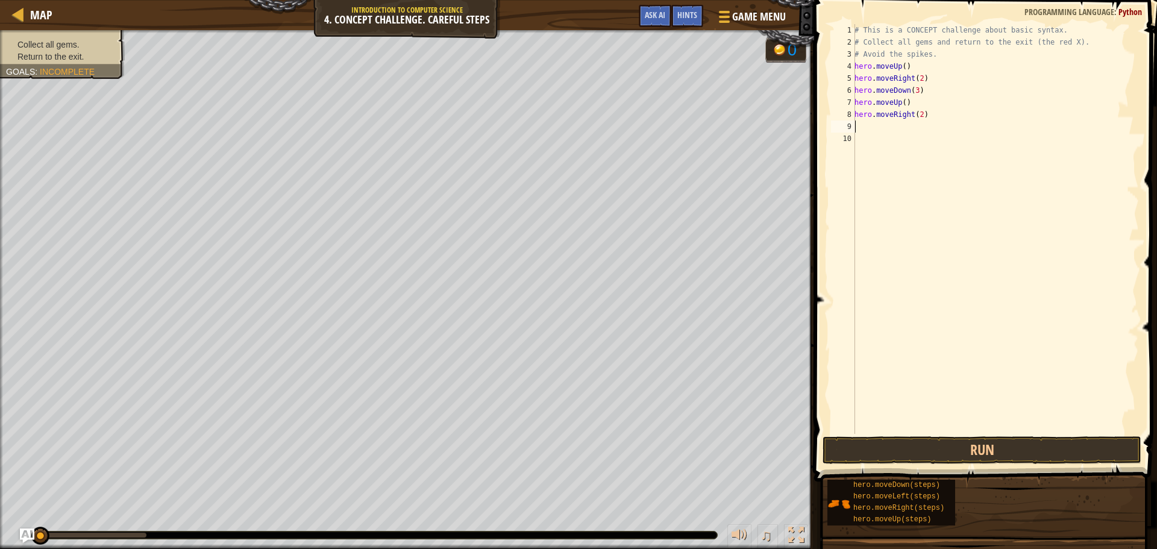
type textarea "l"
click at [893, 149] on div "hero.move L eft press enter" at bounding box center [966, 161] width 228 height 54
click at [905, 133] on div "# This is a CONCEPT challenge about basic syntax. # Collect all gems and return…" at bounding box center [995, 241] width 287 height 434
click at [910, 127] on div "# This is a CONCEPT challenge about basic syntax. # Collect all gems and return…" at bounding box center [995, 229] width 287 height 410
type textarea "hero.moveLeft(2)"
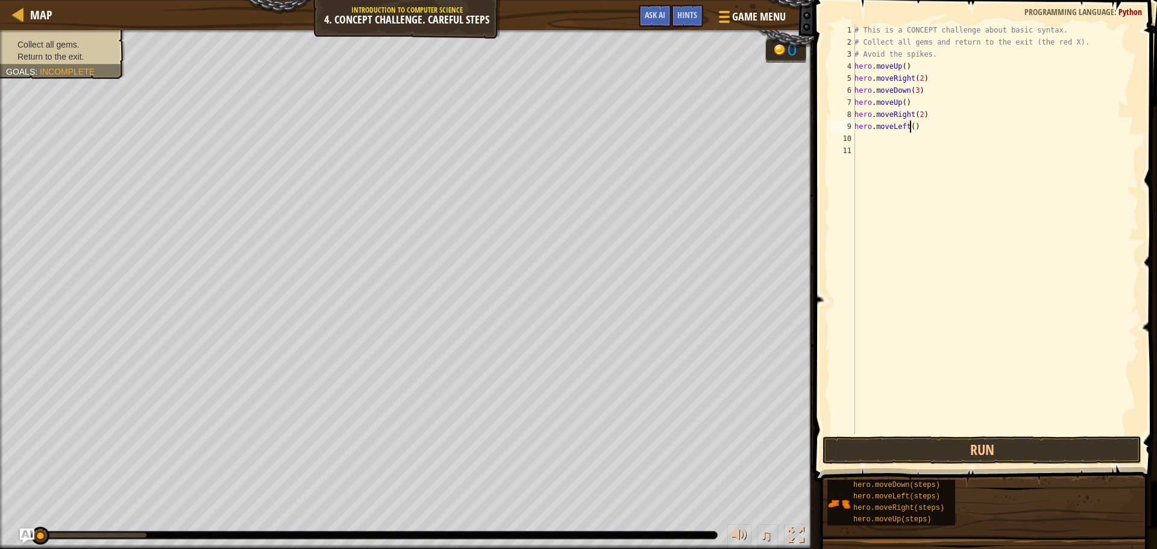
scroll to position [5, 4]
click at [881, 141] on div "# This is a CONCEPT challenge about basic syntax. # Collect all gems and return…" at bounding box center [995, 241] width 287 height 434
type textarea "u"
click at [894, 159] on div "hero.move U p press enter" at bounding box center [966, 173] width 228 height 54
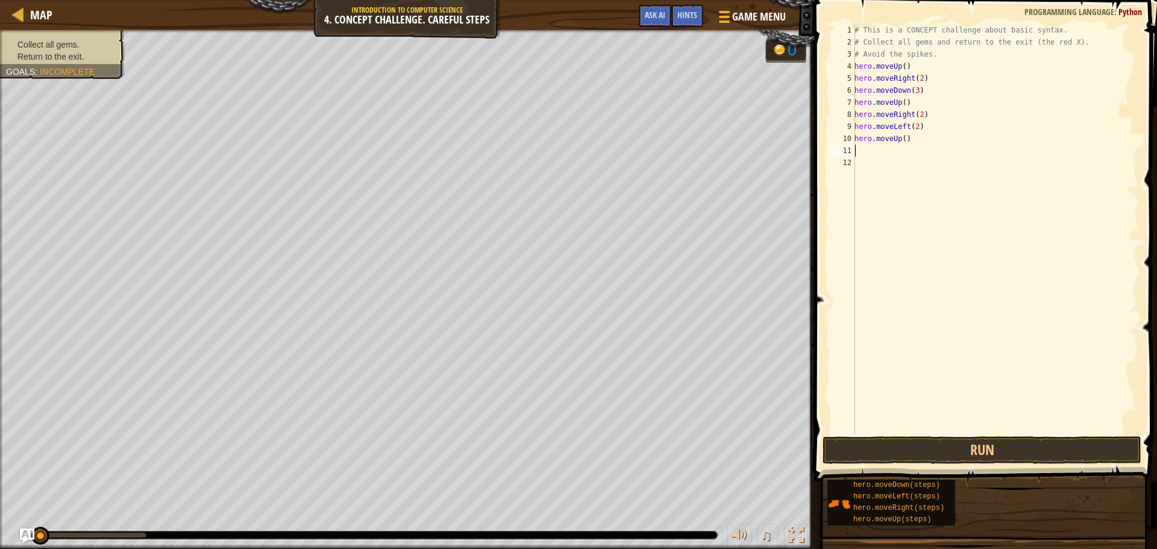
drag, startPoint x: 903, startPoint y: 141, endPoint x: 903, endPoint y: 157, distance: 16.3
click at [903, 143] on div "# This is a CONCEPT challenge about basic syntax. # Collect all gems and return…" at bounding box center [995, 241] width 287 height 434
type textarea "hero.moveUp(2)"
click at [863, 152] on div "# This is a CONCEPT challenge about basic syntax. # Collect all gems and return…" at bounding box center [995, 241] width 287 height 434
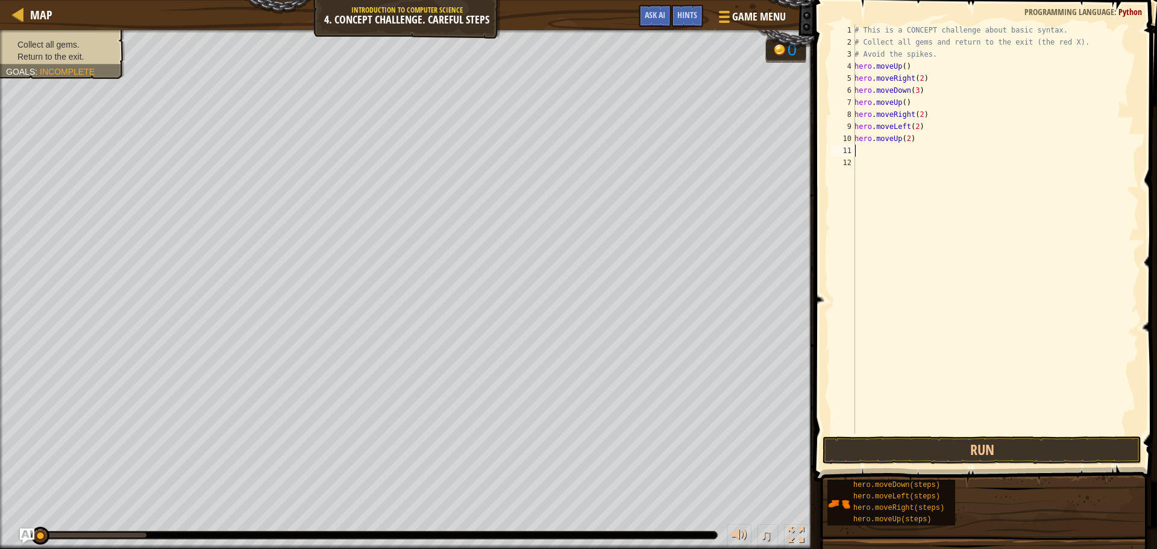
scroll to position [5, 0]
type textarea "l"
click at [901, 170] on div "hero.move L eft press enter" at bounding box center [966, 185] width 228 height 54
click at [879, 166] on div "# This is a CONCEPT challenge about basic syntax. # Collect all gems and return…" at bounding box center [995, 241] width 287 height 434
type textarea "f"
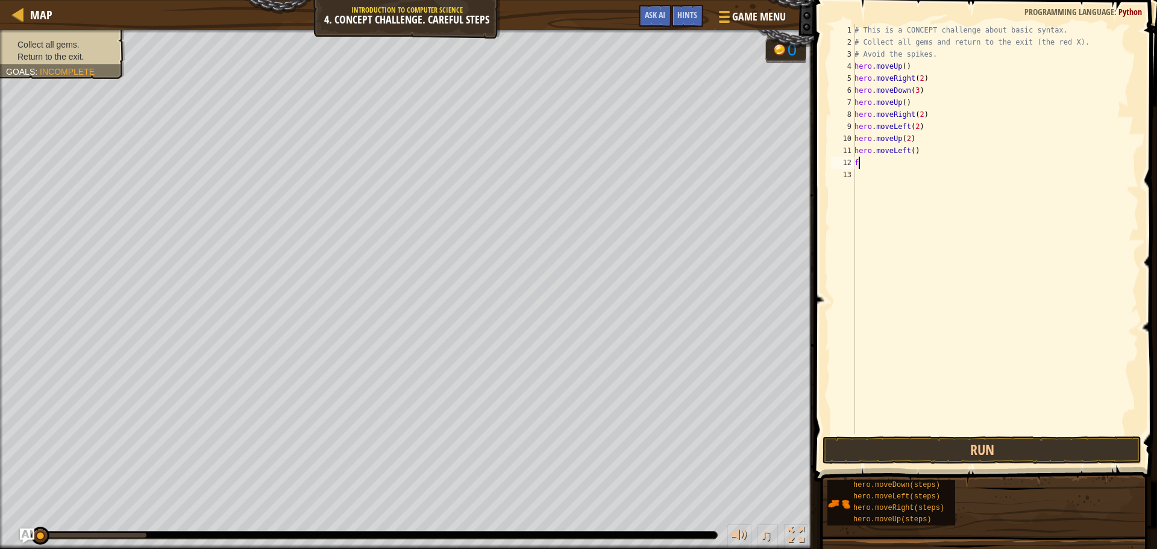
type textarea "d"
click at [892, 183] on div "hero.move D own press enter" at bounding box center [966, 197] width 228 height 54
type textarea "t"
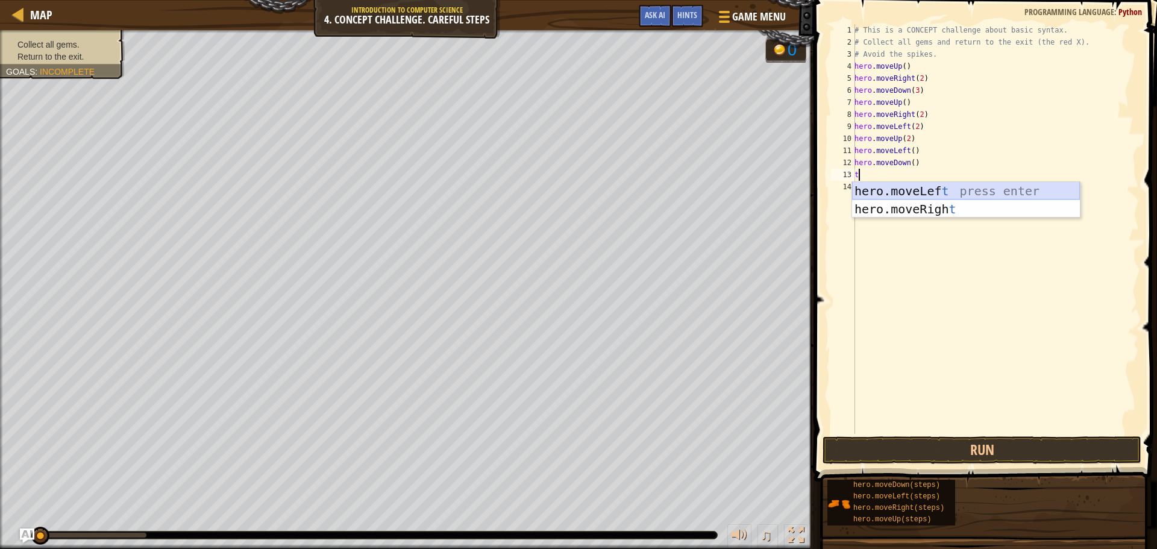
click at [906, 190] on div "hero.moveLef t press enter hero.moveRigh t press enter" at bounding box center [966, 218] width 228 height 72
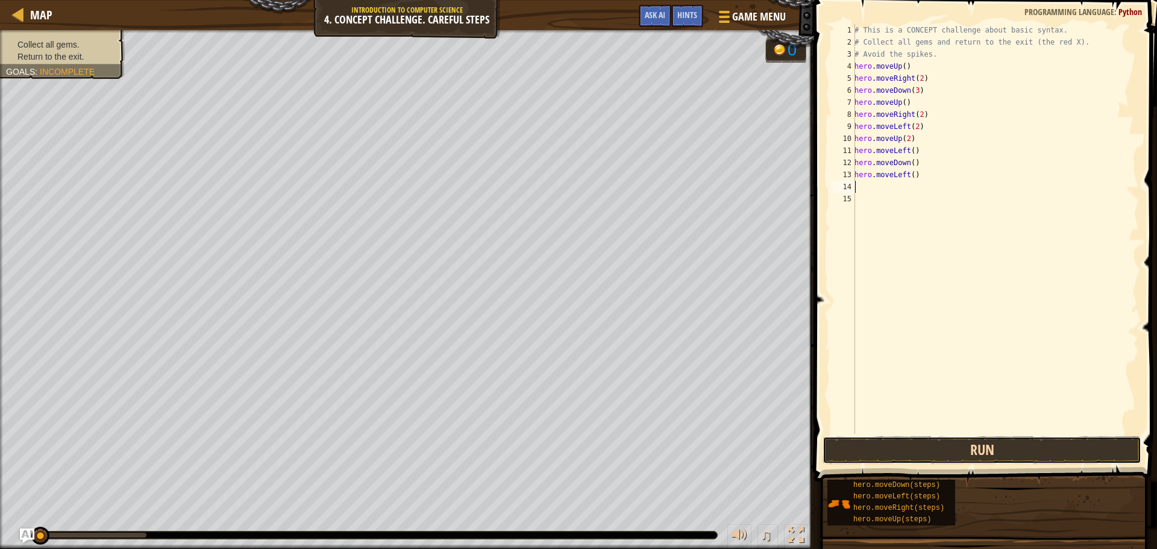
click at [910, 451] on button "Run" at bounding box center [981, 450] width 319 height 28
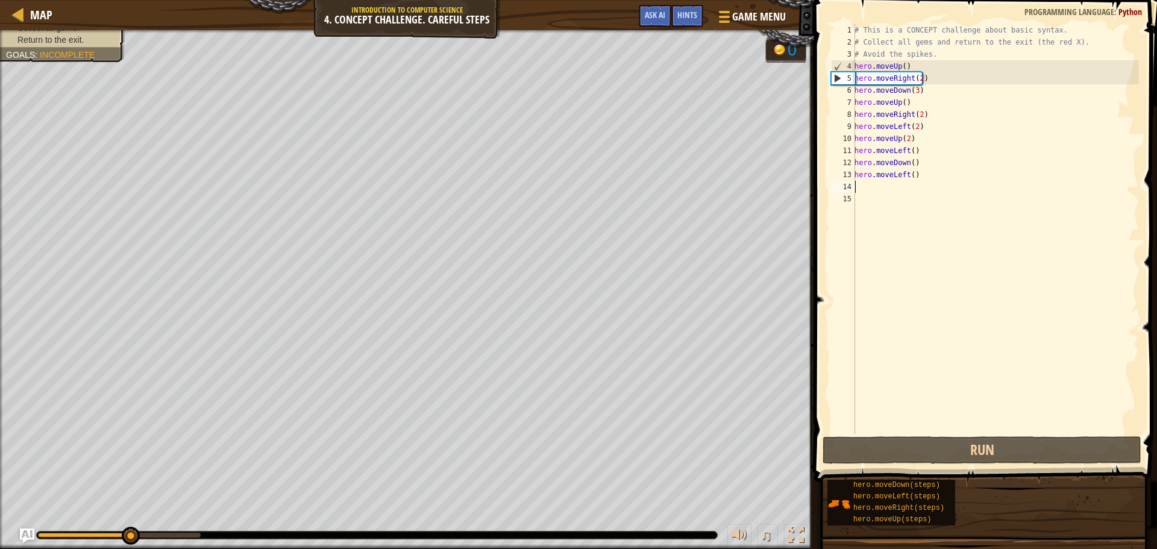
click at [927, 92] on div "# This is a CONCEPT challenge about basic syntax. # Collect all gems and return…" at bounding box center [995, 241] width 287 height 434
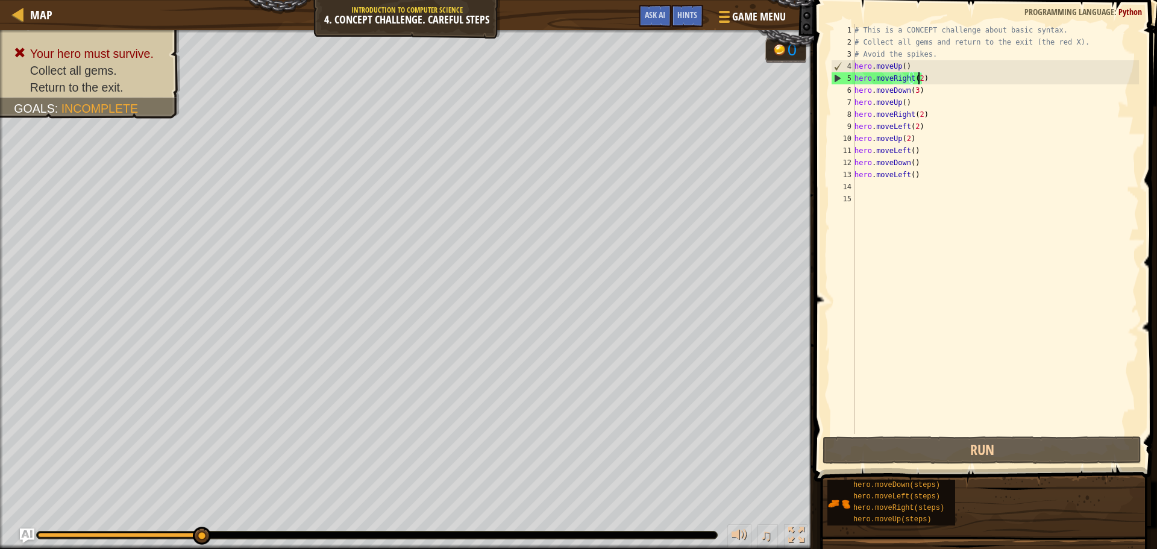
click at [919, 78] on div "# This is a CONCEPT challenge about basic syntax. # Collect all gems and return…" at bounding box center [995, 241] width 287 height 434
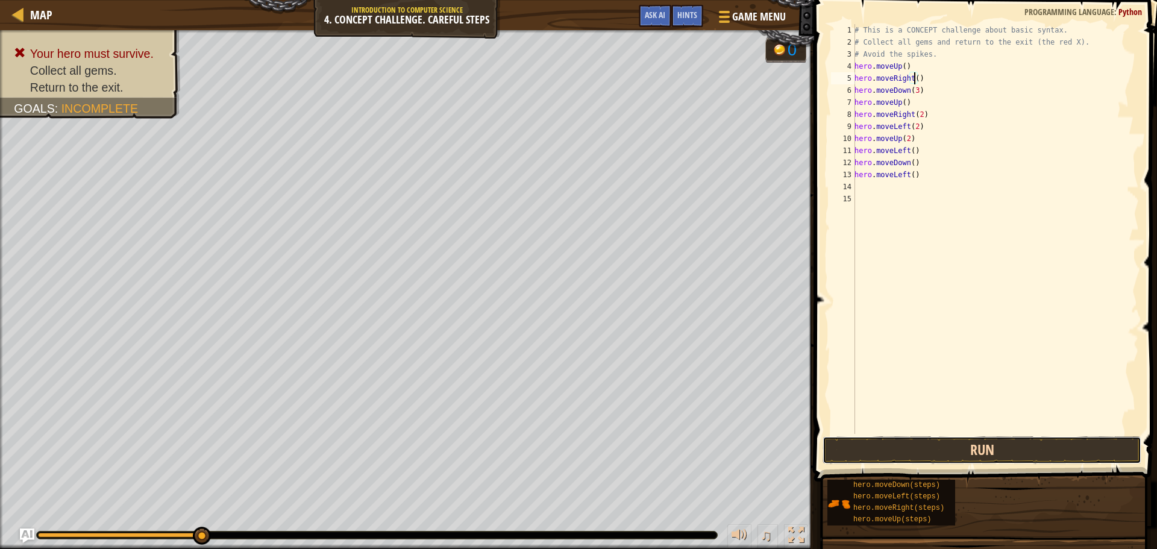
click at [1017, 446] on button "Run" at bounding box center [981, 450] width 319 height 28
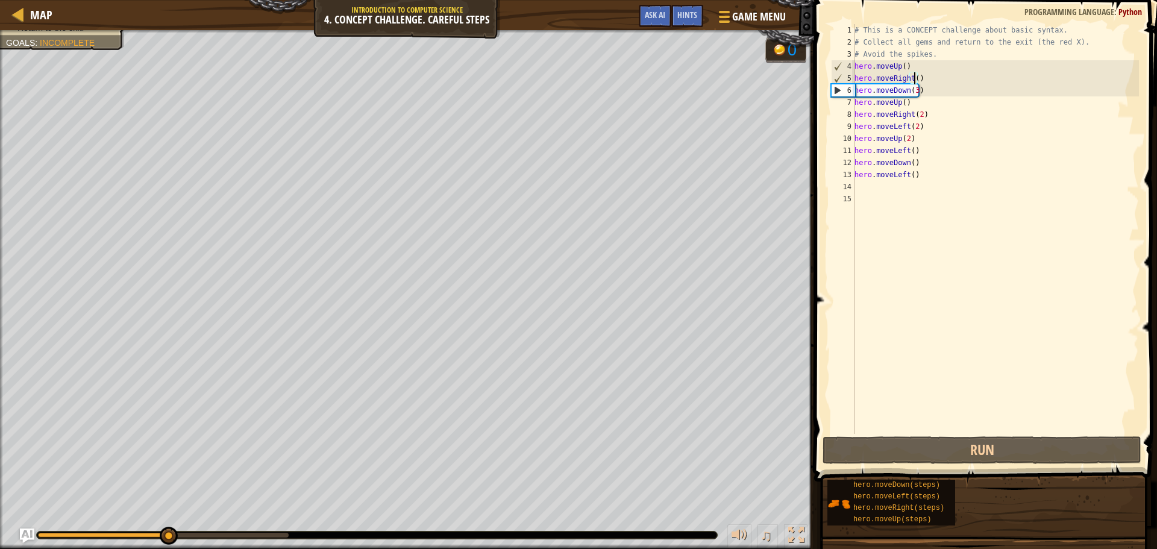
click at [914, 85] on div "# This is a CONCEPT challenge about basic syntax. # Collect all gems and return…" at bounding box center [995, 241] width 287 height 434
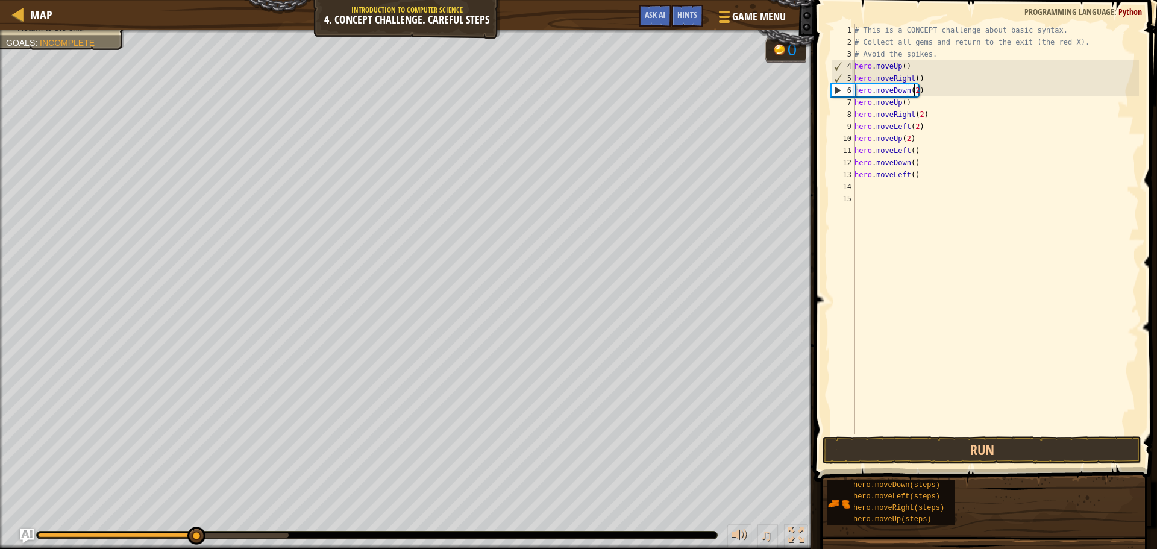
scroll to position [5, 4]
click at [924, 438] on button "Run" at bounding box center [981, 450] width 319 height 28
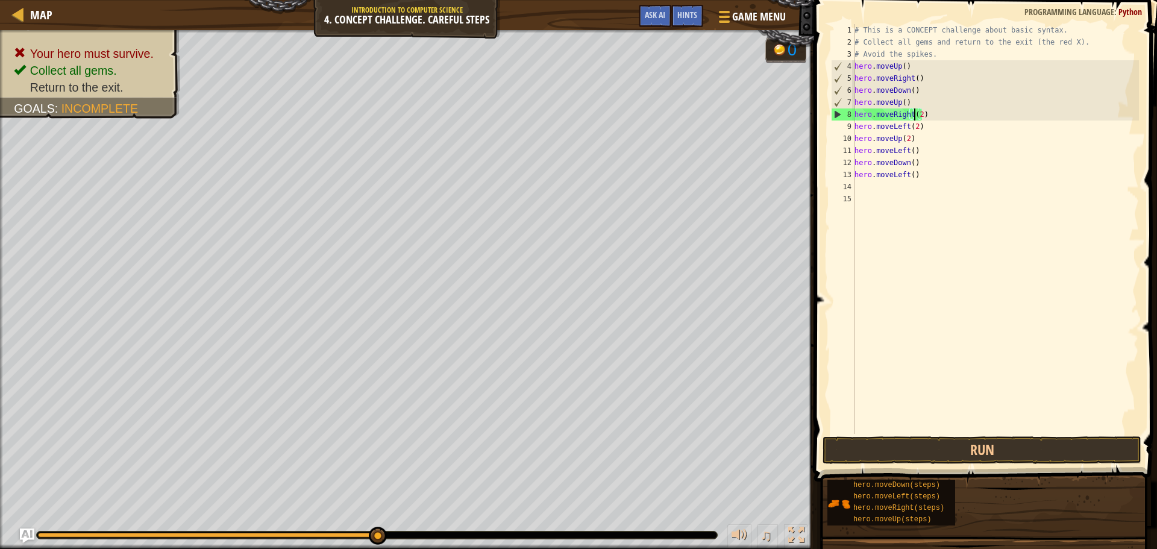
click at [916, 114] on div "# This is a CONCEPT challenge about basic syntax. # Collect all gems and return…" at bounding box center [995, 241] width 287 height 434
click at [915, 115] on div "# This is a CONCEPT challenge about basic syntax. # Collect all gems and return…" at bounding box center [995, 241] width 287 height 434
click at [920, 120] on div "# This is a CONCEPT challenge about basic syntax. # Collect all gems and return…" at bounding box center [995, 241] width 287 height 434
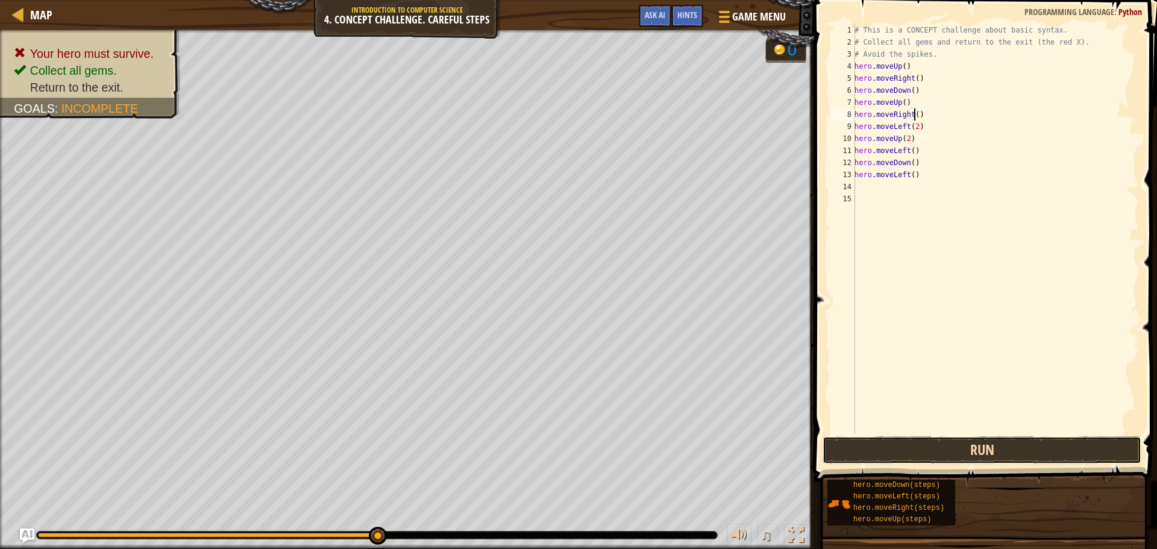
click at [910, 453] on button "Run" at bounding box center [981, 450] width 319 height 28
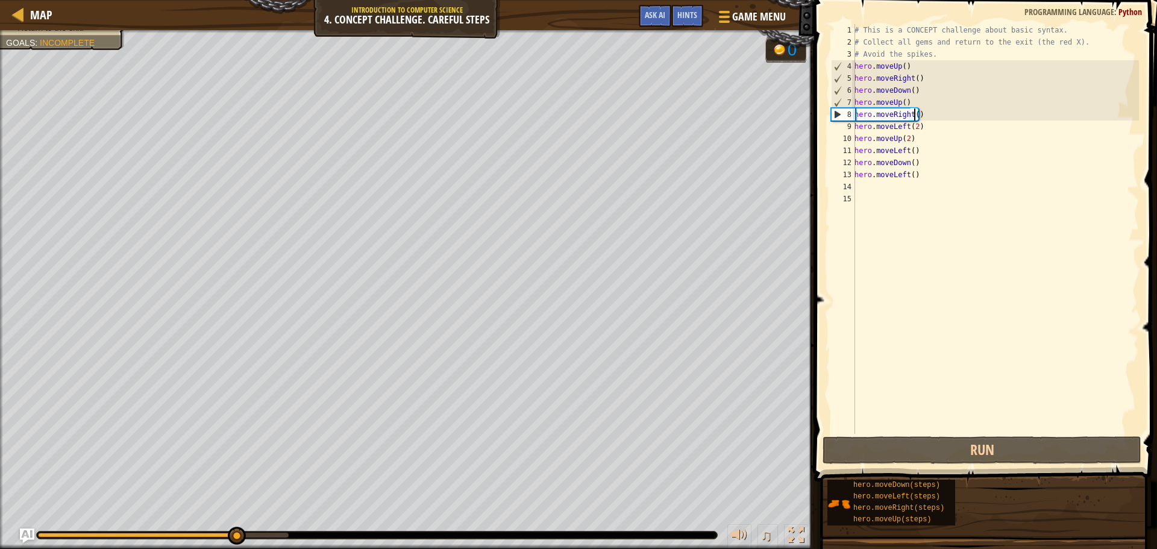
click at [907, 99] on div "# This is a CONCEPT challenge about basic syntax. # Collect all gems and return…" at bounding box center [995, 241] width 287 height 434
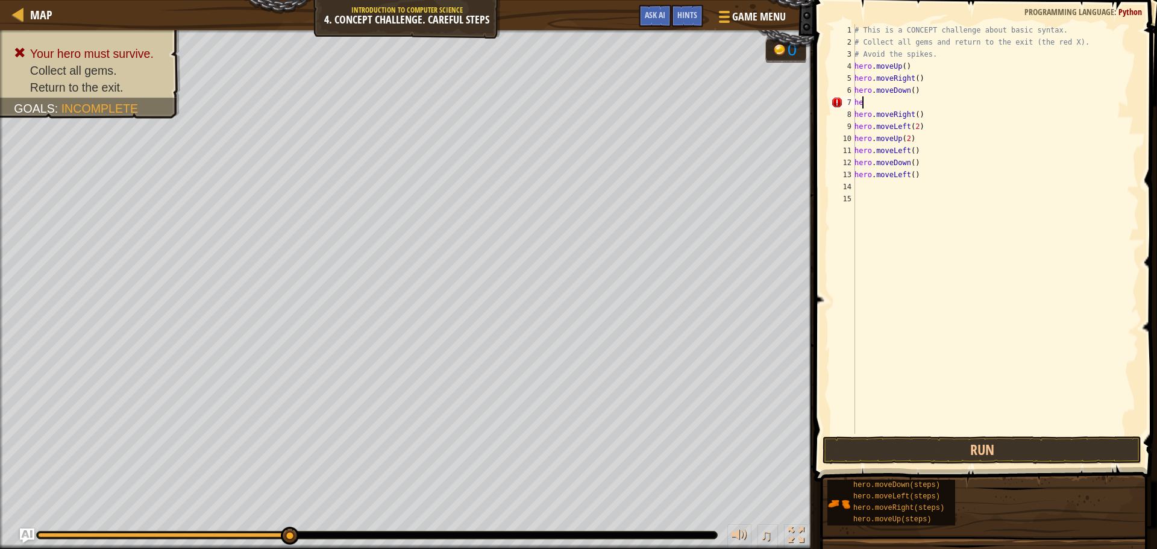
scroll to position [5, 0]
type textarea "h"
click at [910, 92] on div "# This is a CONCEPT challenge about basic syntax. # Collect all gems and return…" at bounding box center [995, 241] width 287 height 434
type textarea "hero.moveDown(2)"
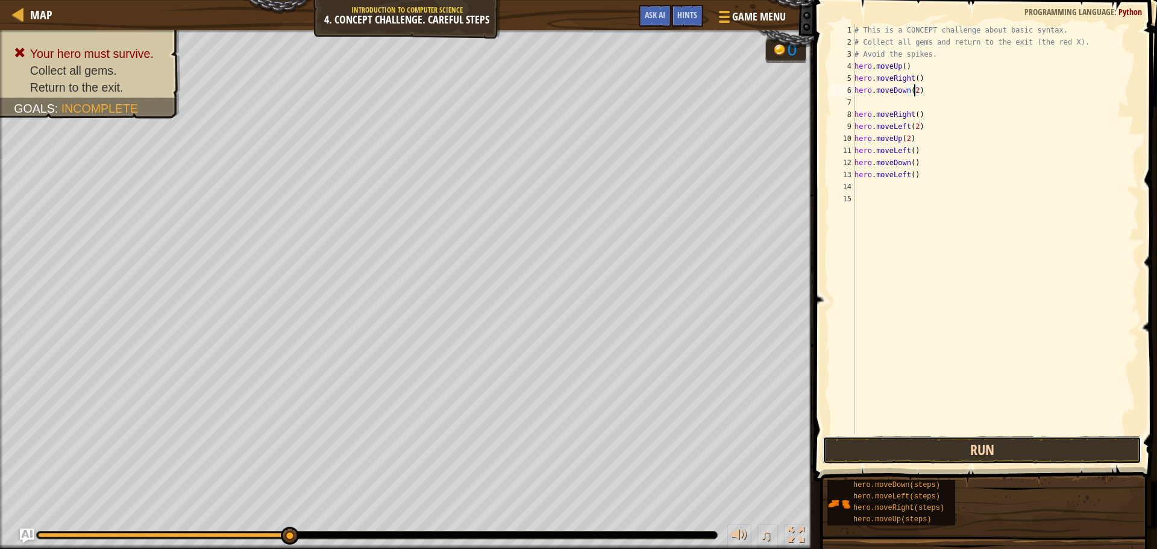
click at [898, 445] on button "Run" at bounding box center [981, 450] width 319 height 28
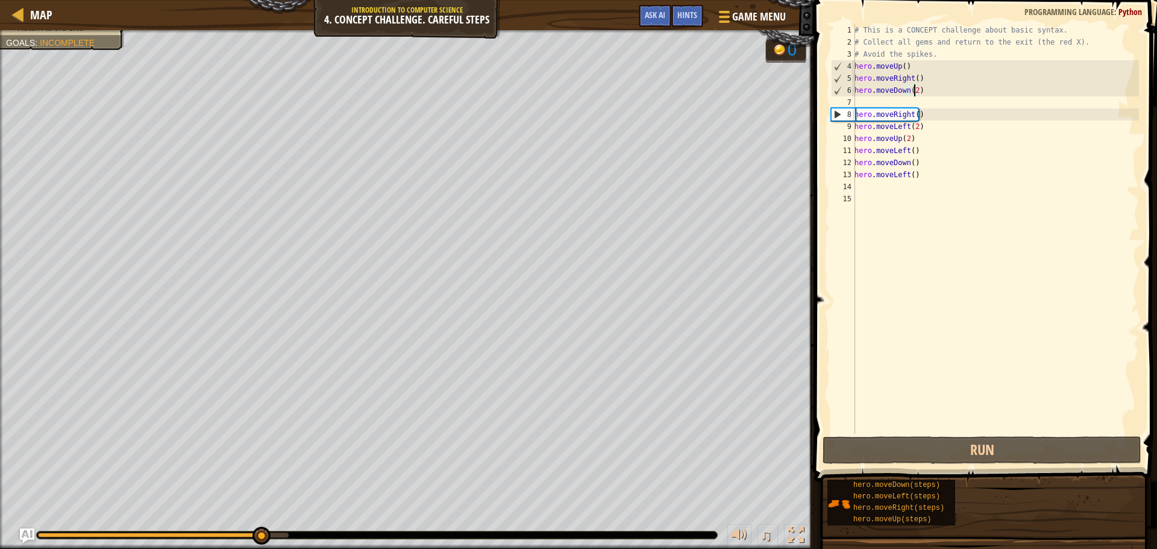
click at [864, 98] on div "# This is a CONCEPT challenge about basic syntax. # Collect all gems and return…" at bounding box center [995, 241] width 287 height 434
type textarea "u"
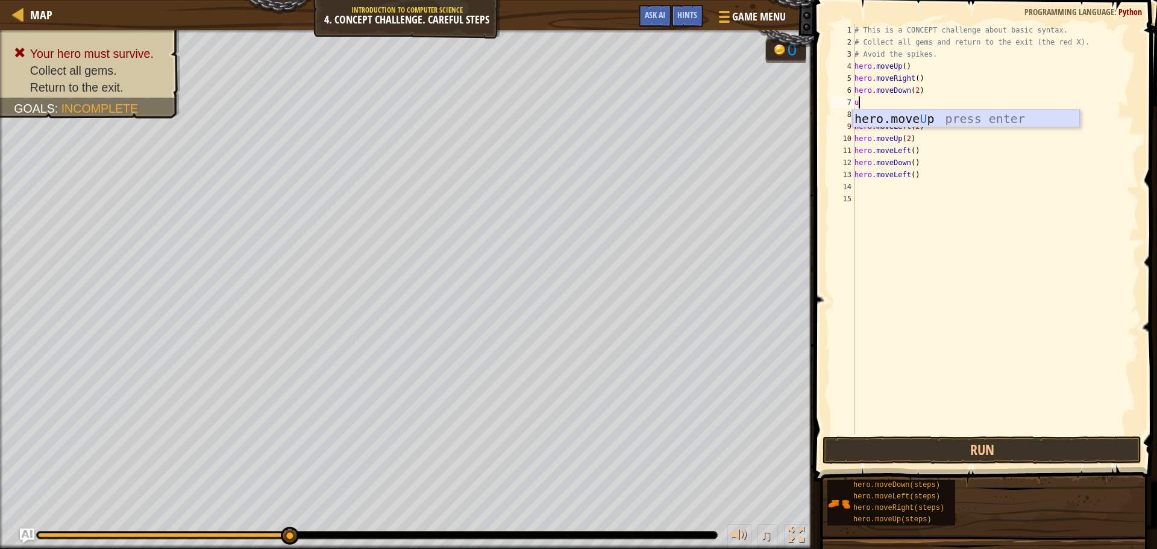
click at [872, 113] on div "hero.move U p press enter" at bounding box center [966, 137] width 228 height 54
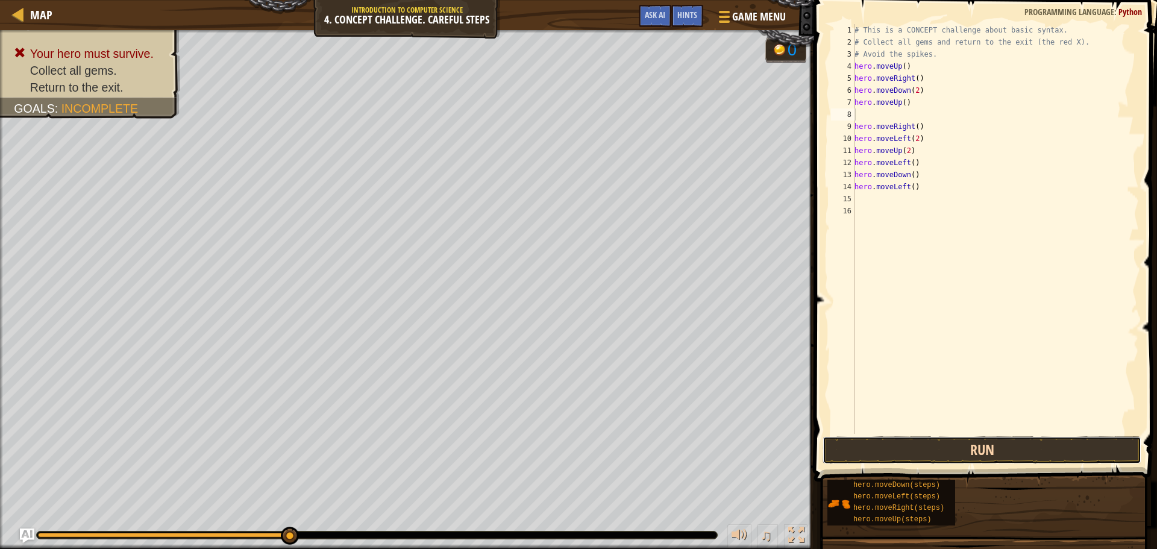
click at [926, 462] on button "Run" at bounding box center [981, 450] width 319 height 28
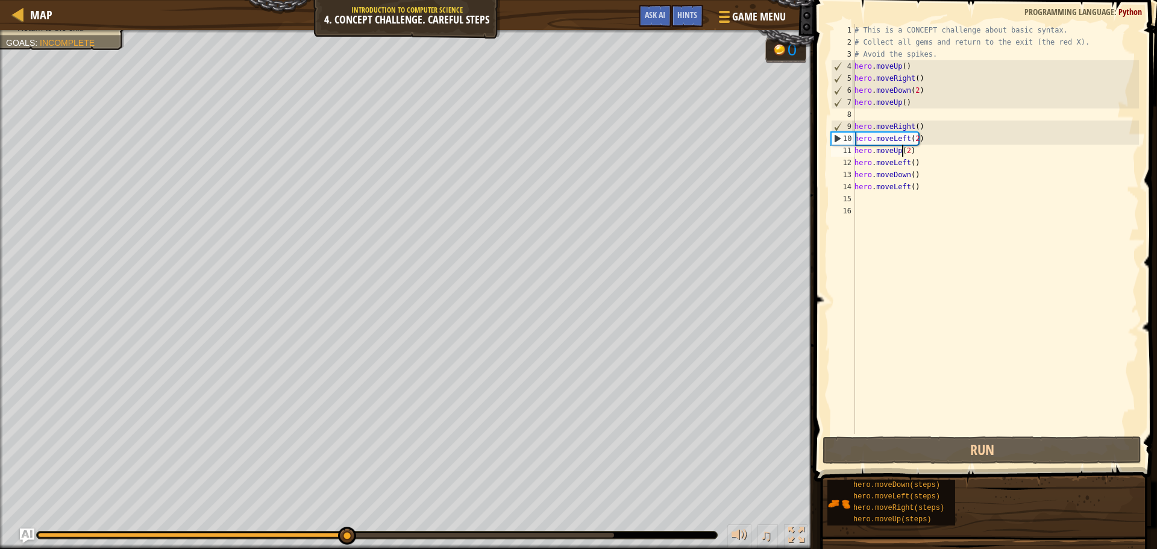
click at [902, 153] on div "# This is a CONCEPT challenge about basic syntax. # Collect all gems and return…" at bounding box center [995, 241] width 287 height 434
click at [904, 154] on div "# This is a CONCEPT challenge about basic syntax. # Collect all gems and return…" at bounding box center [995, 241] width 287 height 434
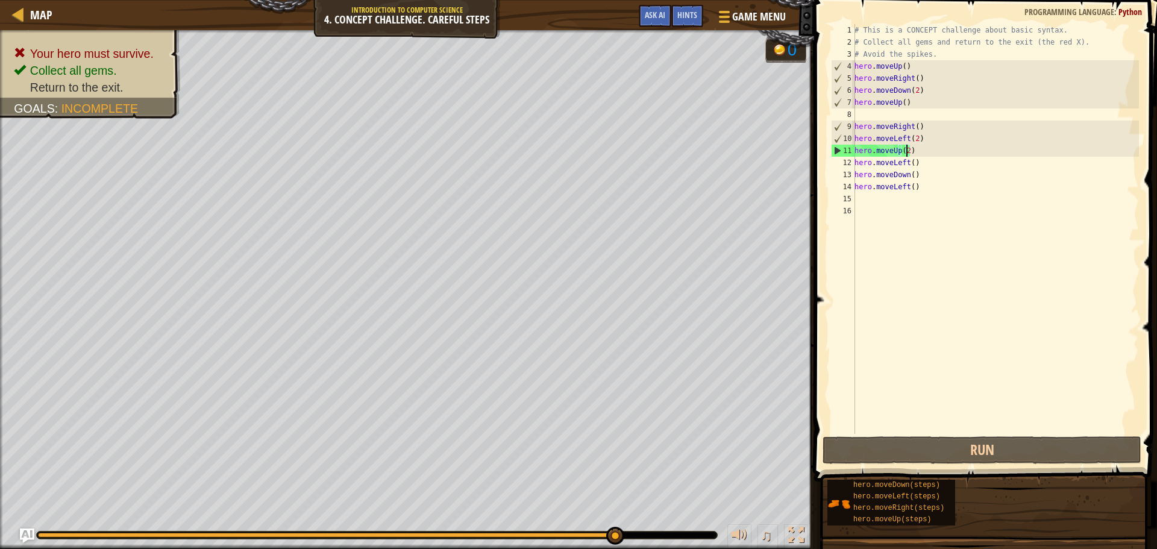
type textarea "hero.moveUp()"
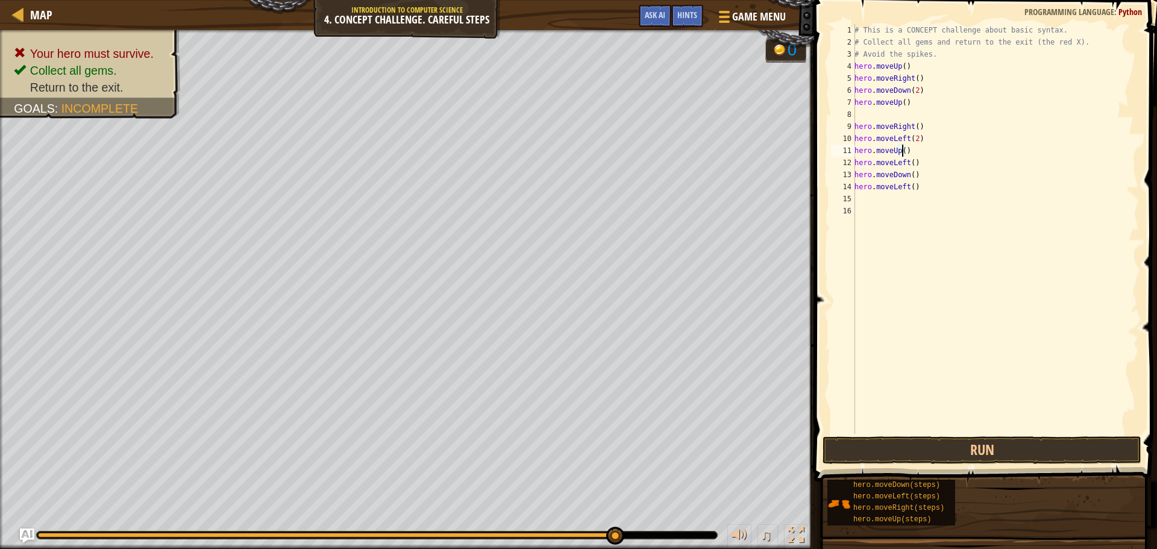
click at [916, 433] on div "# This is a CONCEPT challenge about basic syntax. # Collect all gems and return…" at bounding box center [995, 241] width 287 height 434
click at [916, 446] on button "Run" at bounding box center [981, 450] width 319 height 28
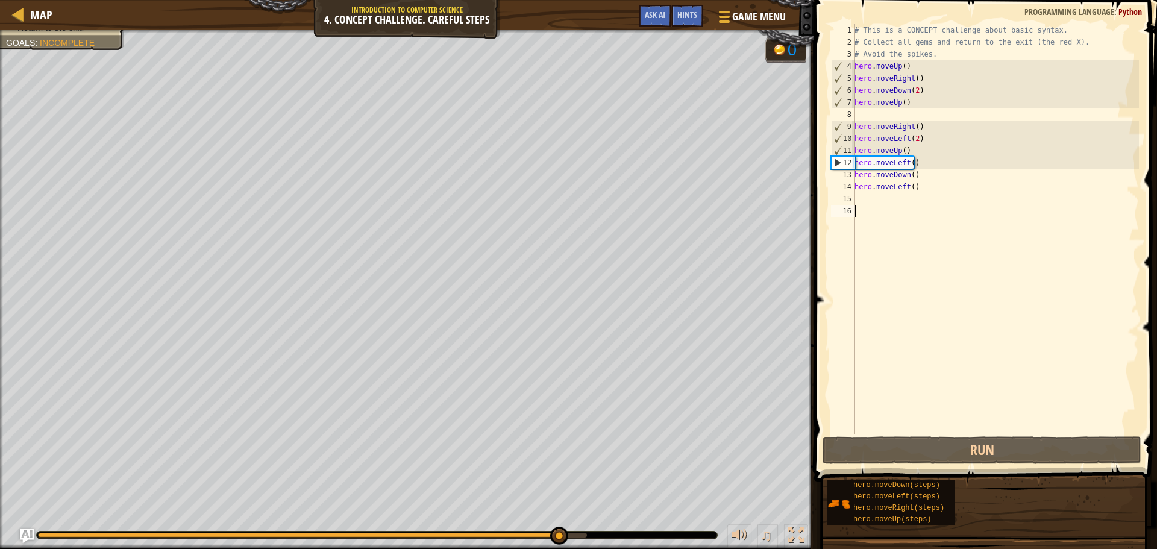
click at [941, 102] on div "# This is a CONCEPT challenge about basic syntax. # Collect all gems and return…" at bounding box center [995, 241] width 287 height 434
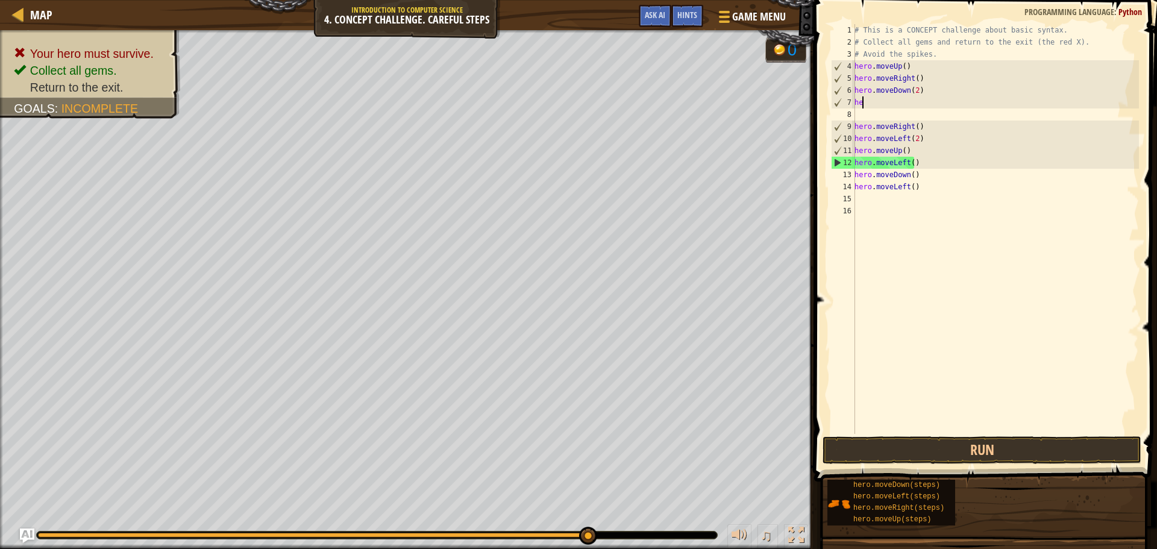
type textarea "h"
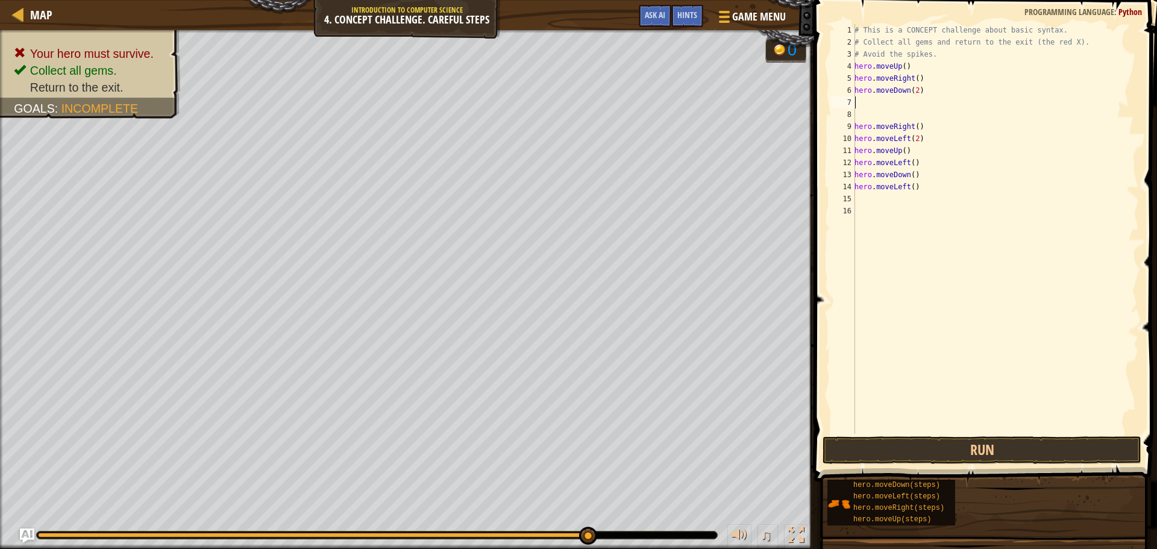
click at [855, 122] on div "1 2 3 4 5 6 7 8 9 10 11 12 13 14 15 16 # This is a CONCEPT challenge about basi…" at bounding box center [984, 229] width 310 height 410
click at [857, 124] on div "# This is a CONCEPT challenge about basic syntax. # Collect all gems and return…" at bounding box center [995, 229] width 287 height 410
click at [856, 125] on div "# This is a CONCEPT challenge about basic syntax. # Collect all gems and return…" at bounding box center [995, 241] width 287 height 434
click at [929, 461] on div "hero.moveRight() 1 2 3 4 5 6 7 8 9 10 11 12 13 14 # This is a CONCEPT challenge…" at bounding box center [983, 264] width 346 height 517
click at [929, 453] on button "Run" at bounding box center [981, 450] width 319 height 28
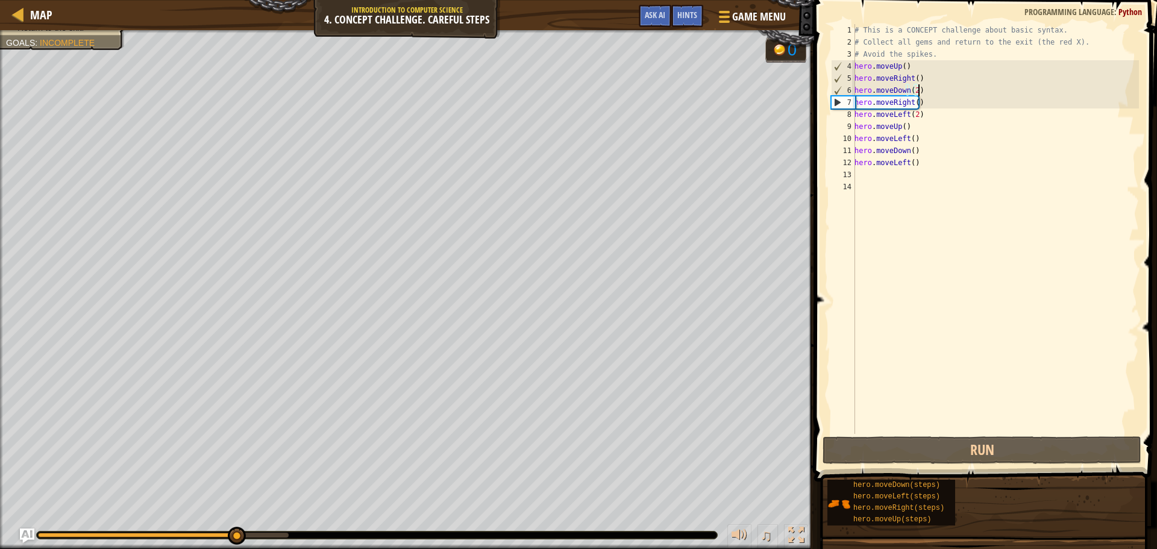
click at [934, 92] on div "# This is a CONCEPT challenge about basic syntax. # Collect all gems and return…" at bounding box center [995, 241] width 287 height 434
type textarea "hero.moveDown(2)"
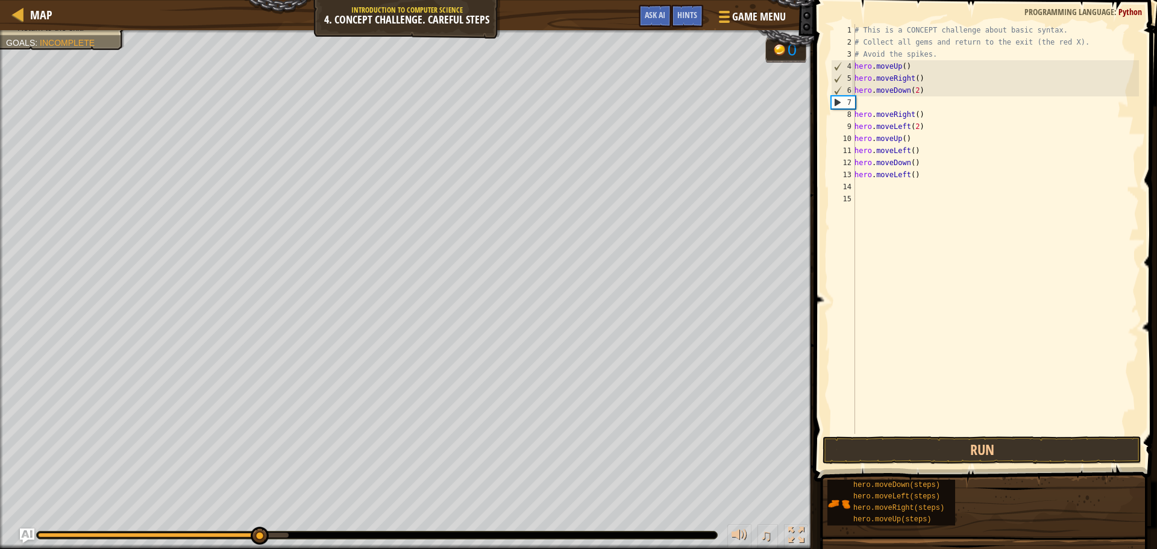
type textarea "u"
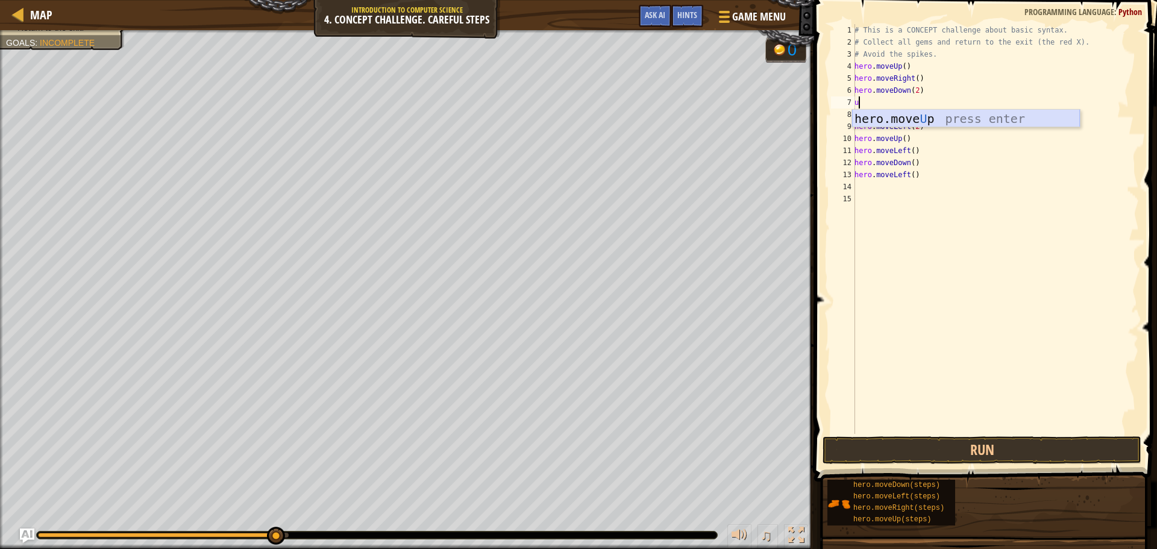
click at [954, 121] on div "hero.move U p press enter" at bounding box center [966, 137] width 228 height 54
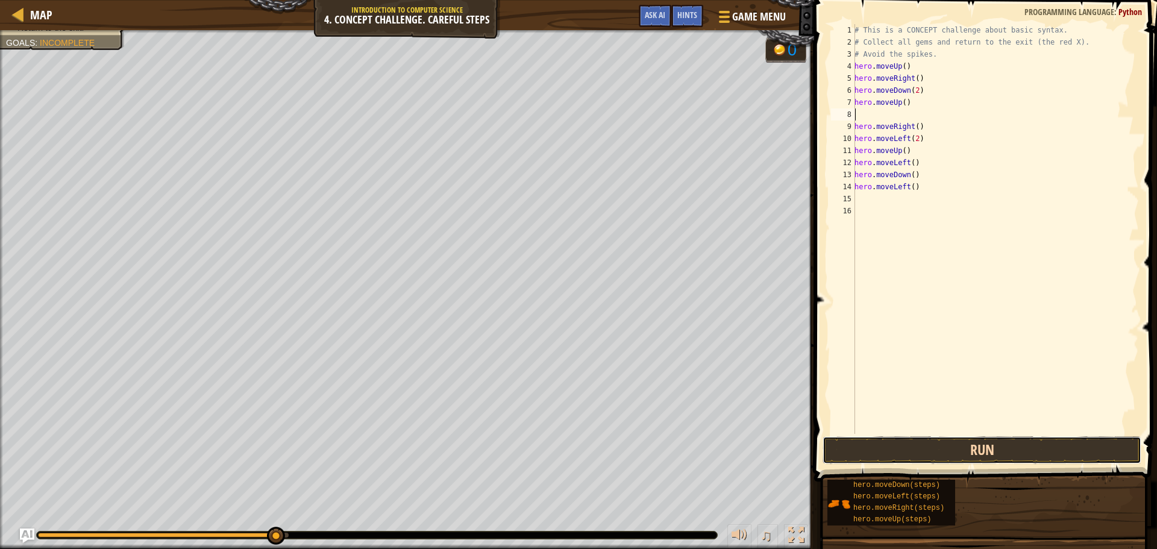
click at [951, 454] on button "Run" at bounding box center [981, 450] width 319 height 28
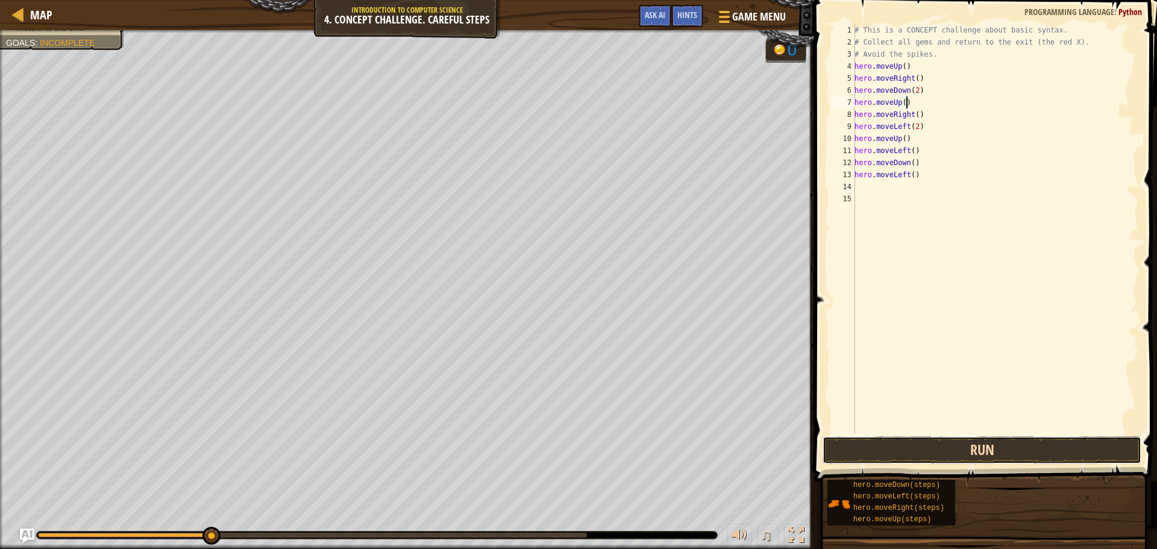
click at [936, 457] on button "Run" at bounding box center [981, 450] width 319 height 28
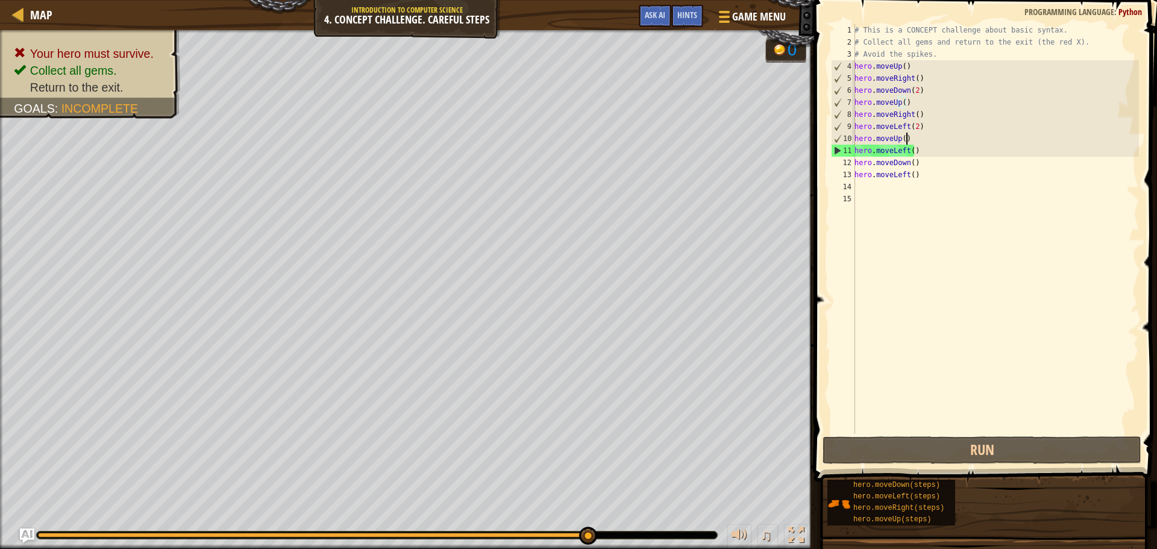
click at [914, 139] on div "# This is a CONCEPT challenge about basic syntax. # Collect all gems and return…" at bounding box center [995, 241] width 287 height 434
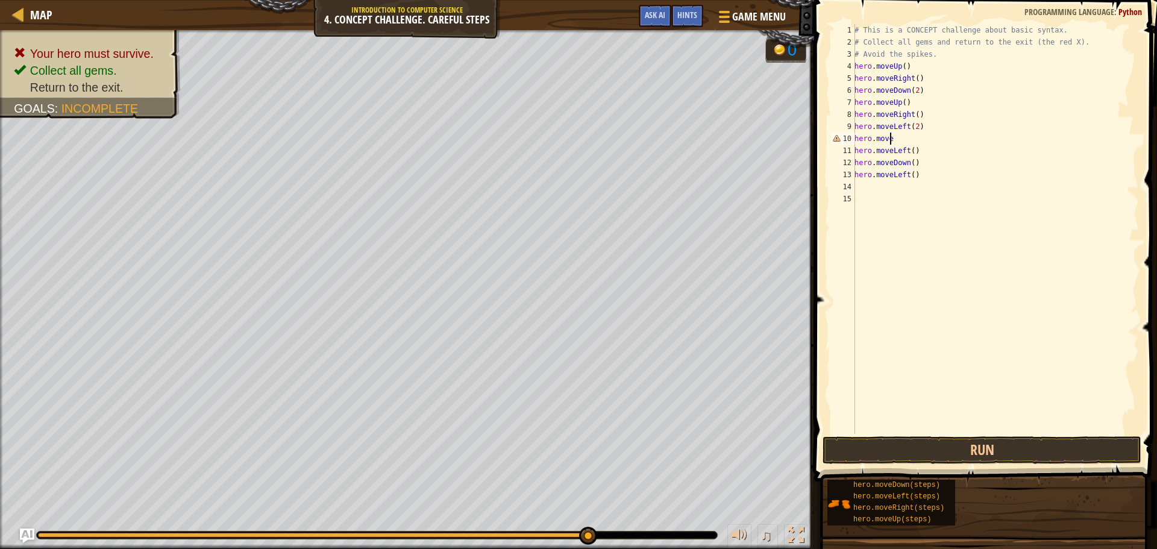
click at [913, 122] on div "# This is a CONCEPT challenge about basic syntax. # Collect all gems and return…" at bounding box center [995, 241] width 287 height 434
click at [892, 140] on div "# This is a CONCEPT challenge about basic syntax. # Collect all gems and return…" at bounding box center [995, 241] width 287 height 434
type textarea "hero.moveu"
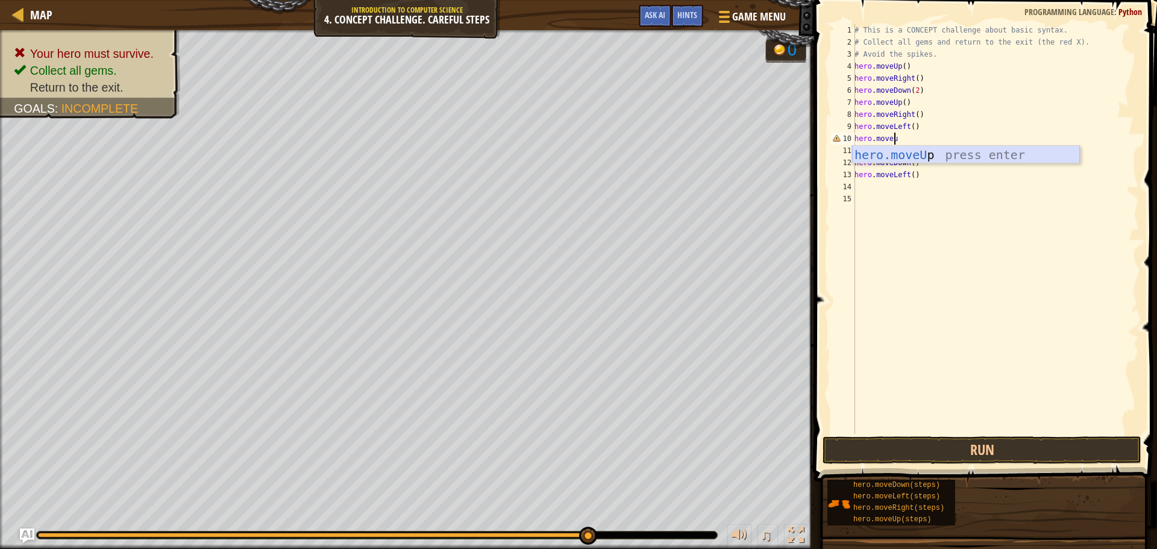
click at [906, 151] on div "hero.moveU p press enter" at bounding box center [966, 173] width 228 height 54
type textarea "hero.moveUp()"
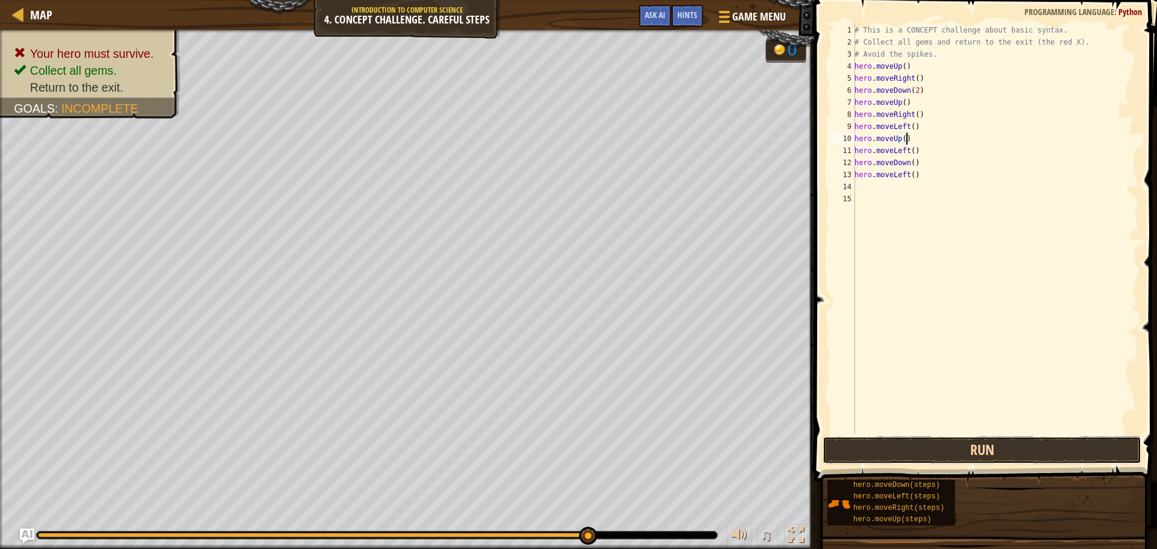
click at [923, 453] on button "Run" at bounding box center [981, 450] width 319 height 28
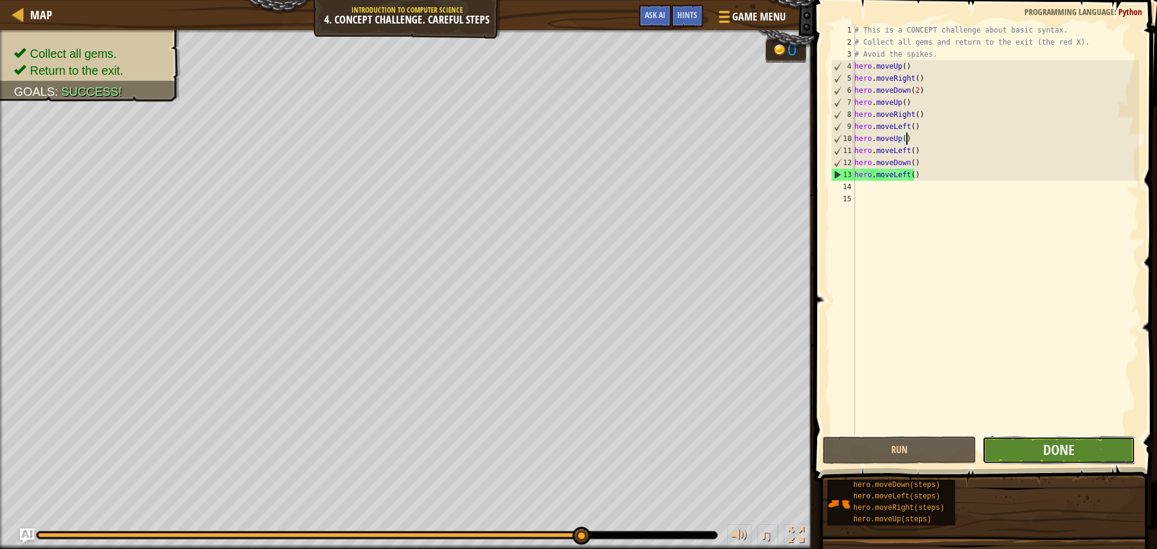
click at [1083, 448] on button "Done" at bounding box center [1058, 450] width 153 height 28
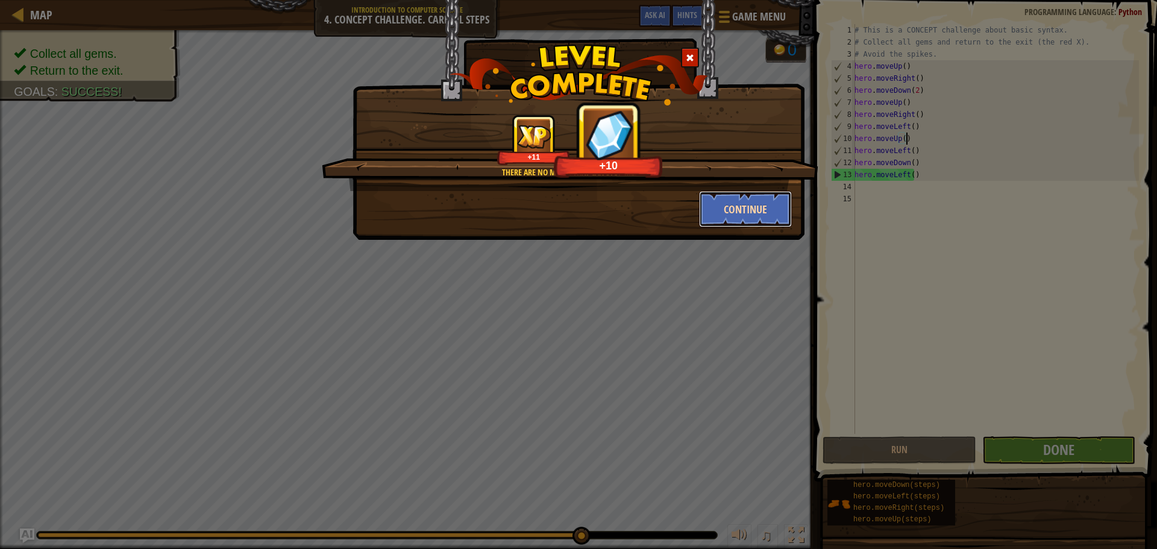
click at [719, 210] on button "Continue" at bounding box center [745, 209] width 93 height 36
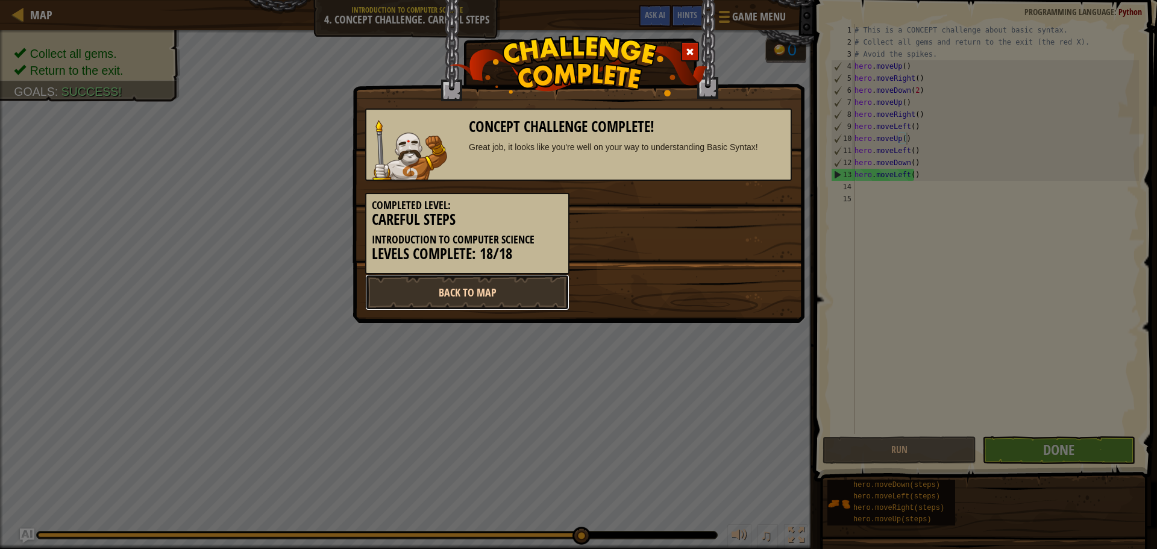
click at [524, 301] on link "Back to Map" at bounding box center [467, 292] width 204 height 36
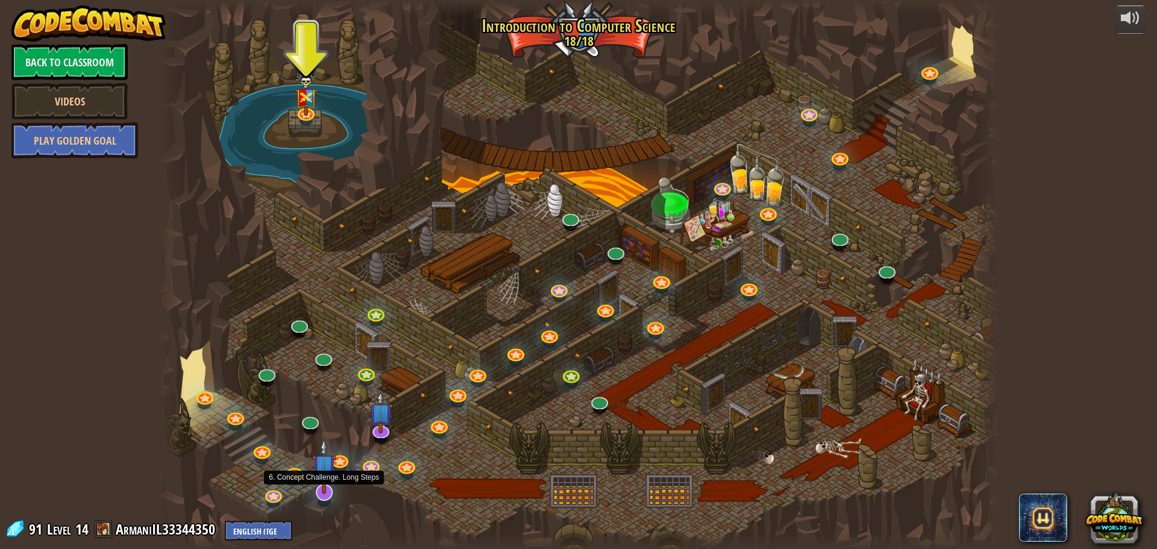
click at [325, 493] on img at bounding box center [324, 466] width 25 height 56
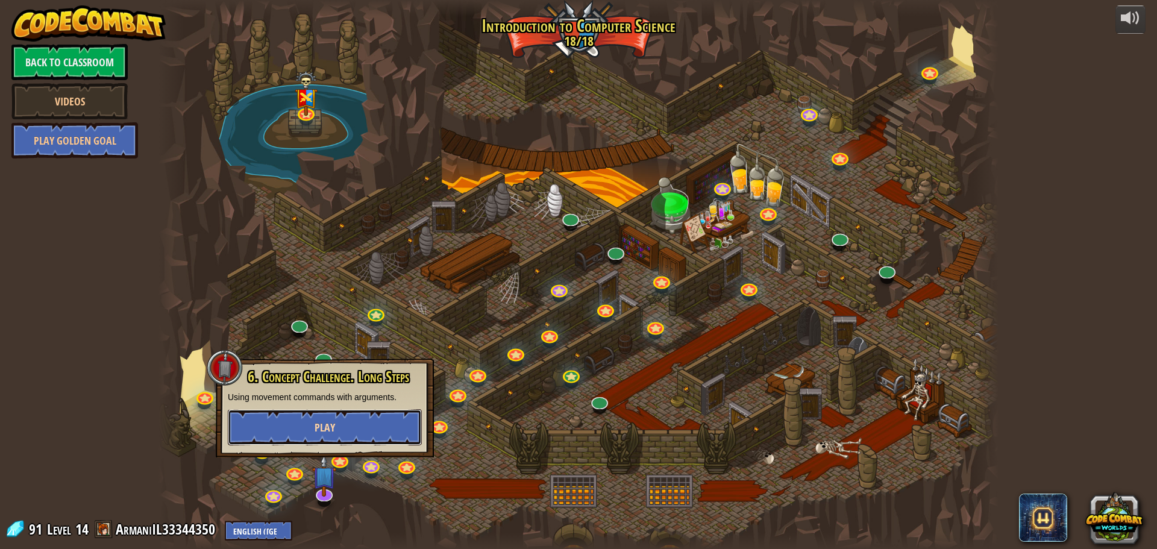
click at [331, 435] on button "Play" at bounding box center [325, 427] width 194 height 36
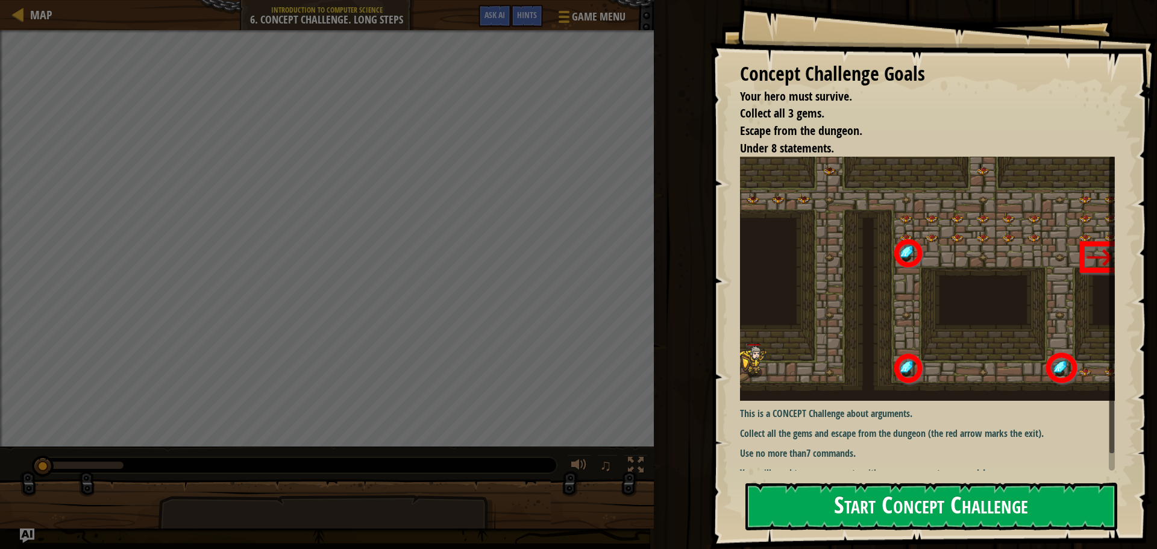
click at [879, 515] on button "Start Concept Challenge" at bounding box center [931, 507] width 372 height 48
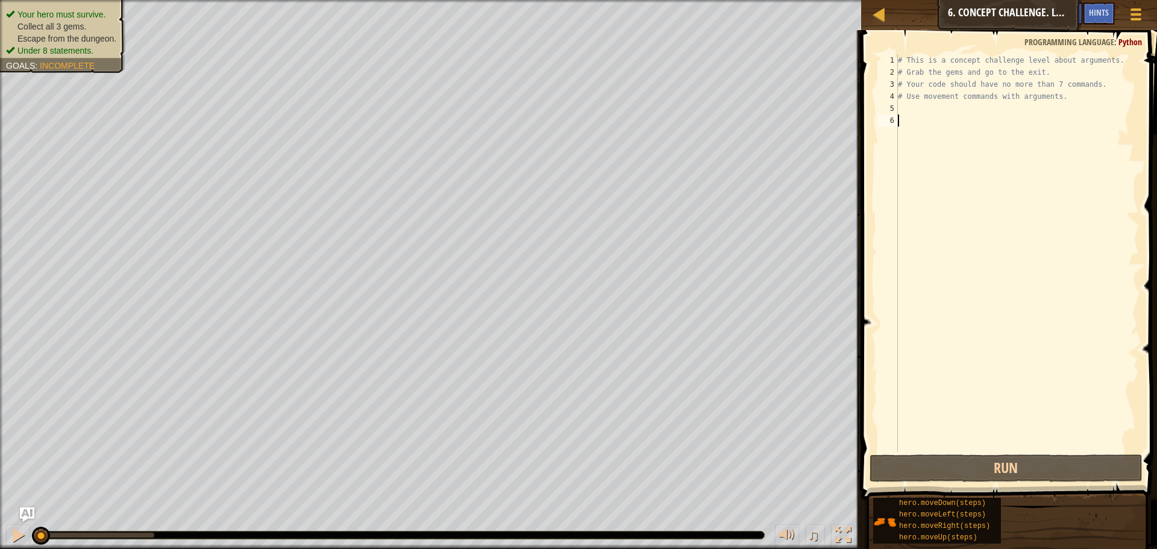
click at [916, 117] on div "# This is a concept challenge level about arguments. # Grab the gems and go to …" at bounding box center [1016, 265] width 243 height 422
click at [914, 106] on div "# This is a concept challenge level about arguments. # Grab the gems and go to …" at bounding box center [1016, 265] width 243 height 422
type textarea "r"
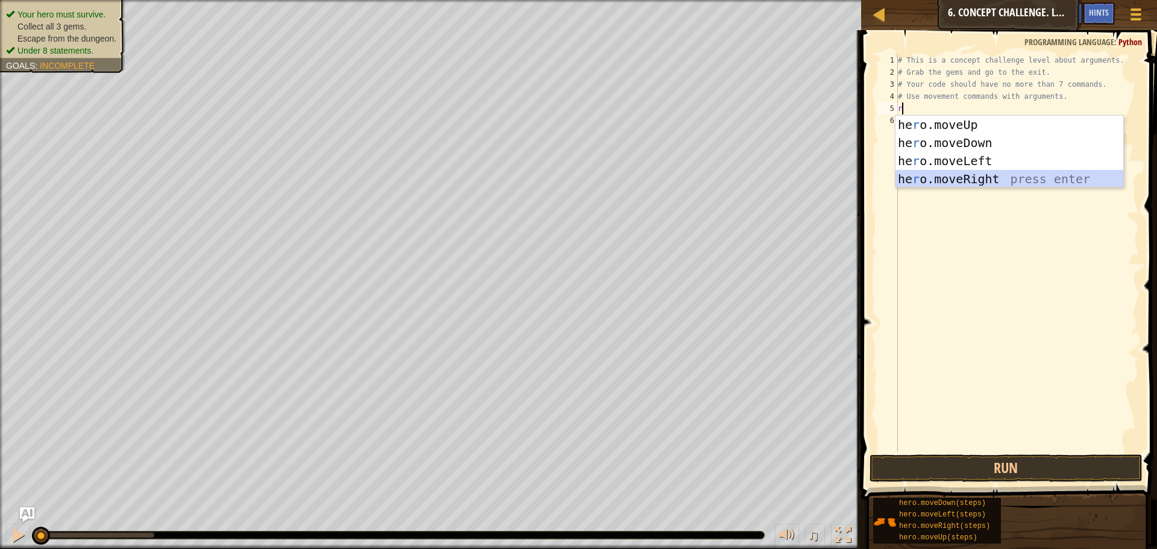
click at [1001, 184] on div "he r o.moveUp press enter he r o.moveDown press enter he r o.moveLeft press ent…" at bounding box center [1009, 170] width 228 height 108
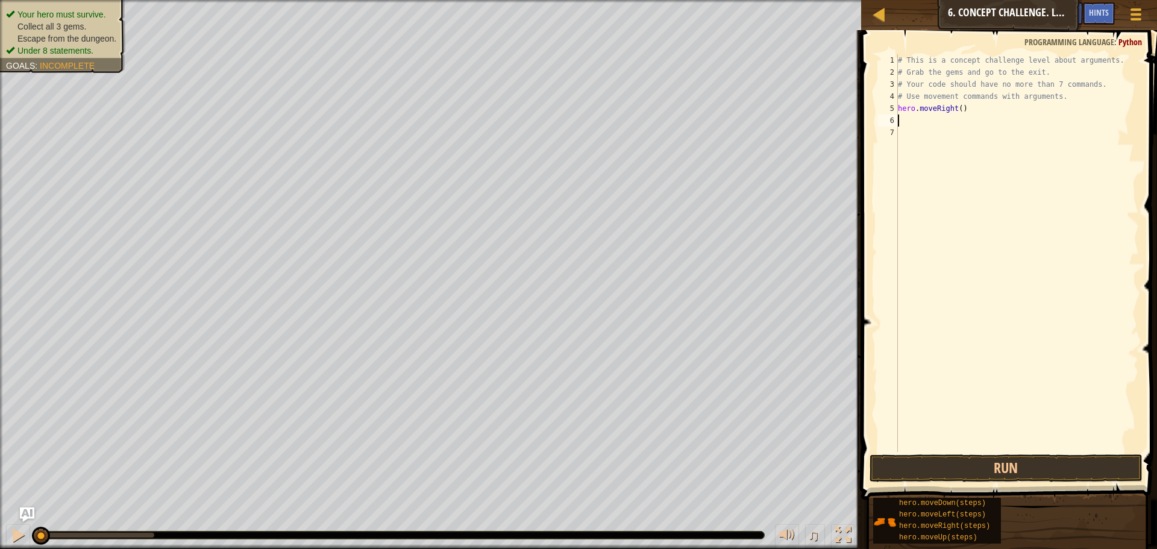
type textarea "u"
click at [957, 139] on div "hero.move U p press enter" at bounding box center [1009, 155] width 228 height 54
click at [944, 124] on div "# This is a concept challenge level about arguments. # Grab the gems and go to …" at bounding box center [1016, 265] width 243 height 422
click at [946, 121] on div "# This is a concept challenge level about arguments. # Grab the gems and go to …" at bounding box center [1016, 265] width 243 height 422
type textarea "hero.moveUp(3)"
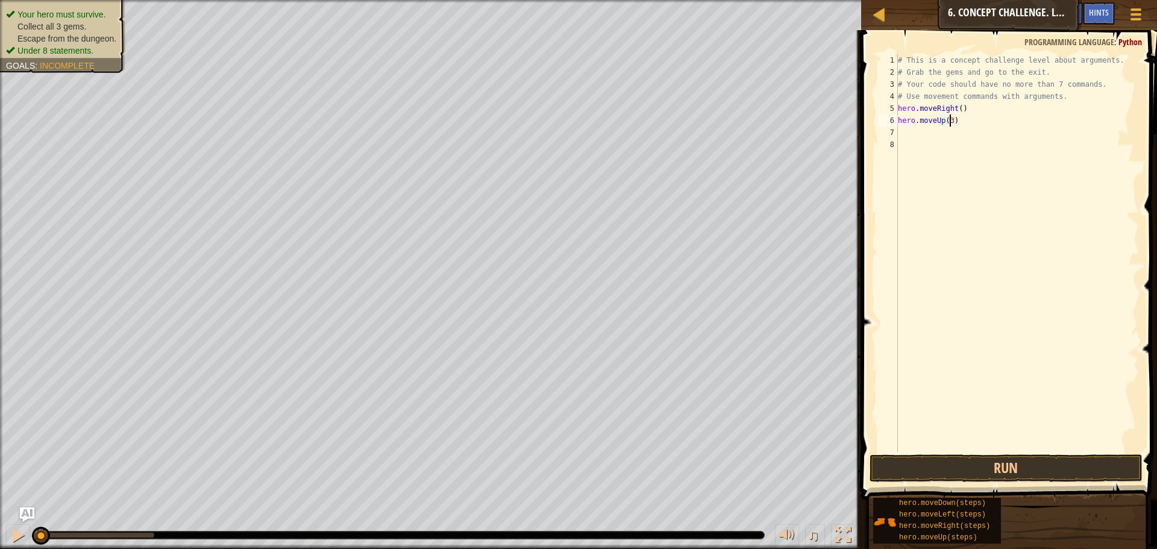
scroll to position [5, 4]
click at [907, 129] on div "# This is a concept challenge level about arguments. # Grab the gems and go to …" at bounding box center [1016, 265] width 243 height 422
type textarea "4"
type textarea "r"
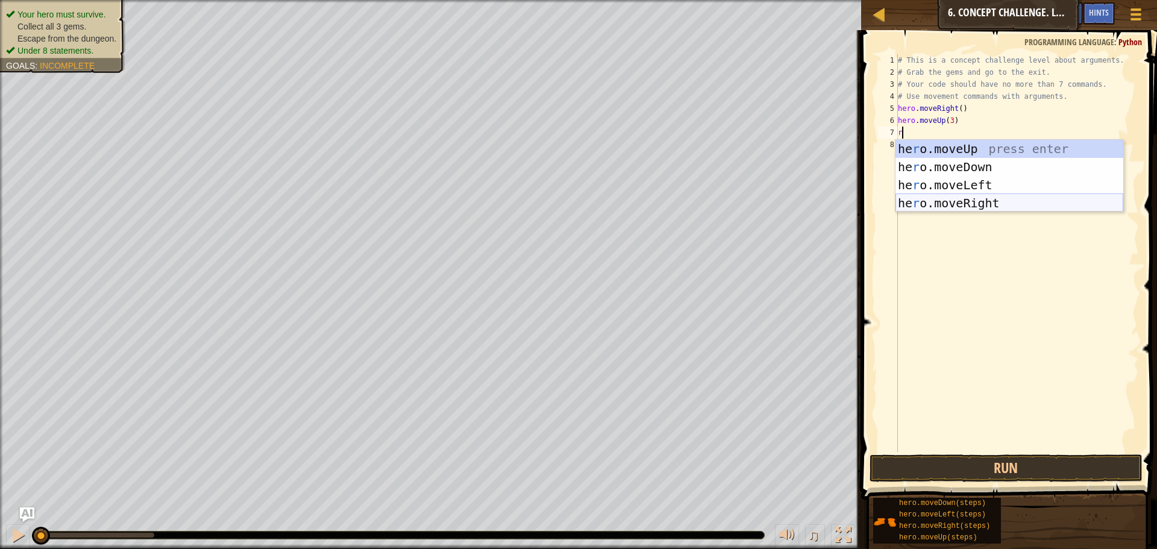
click at [973, 208] on div "he r o.moveUp press enter he r o.moveDown press enter he r o.moveLeft press ent…" at bounding box center [1009, 194] width 228 height 108
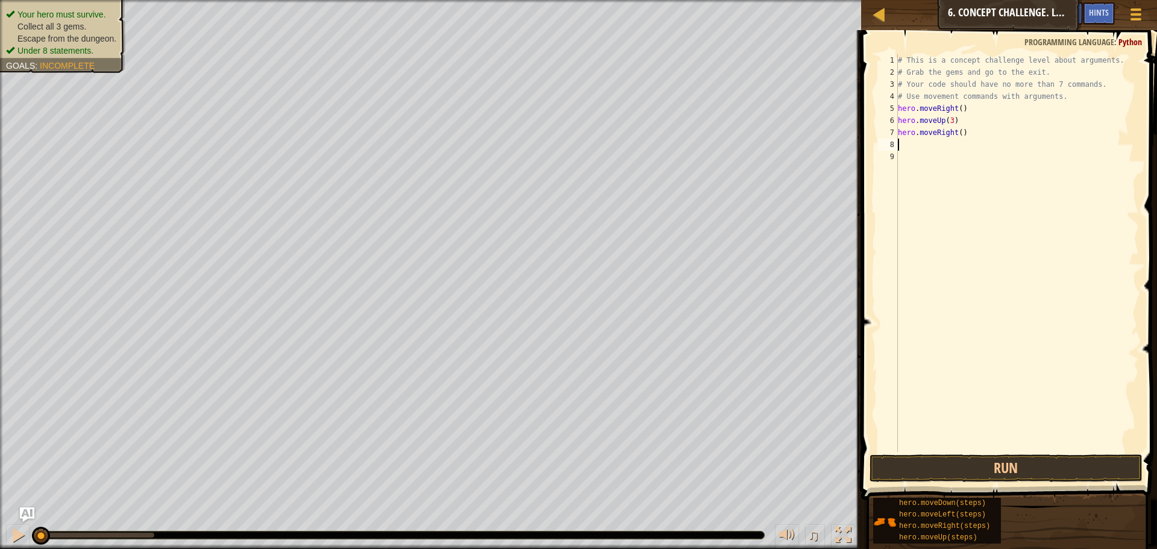
type textarea "2"
click at [956, 137] on div "# This is a concept challenge level about arguments. # Grab the gems and go to …" at bounding box center [1016, 265] width 243 height 422
type textarea "hero.moveRight(2)"
click at [943, 148] on div "# This is a concept challenge level about arguments. # Grab the gems and go to …" at bounding box center [1016, 265] width 243 height 422
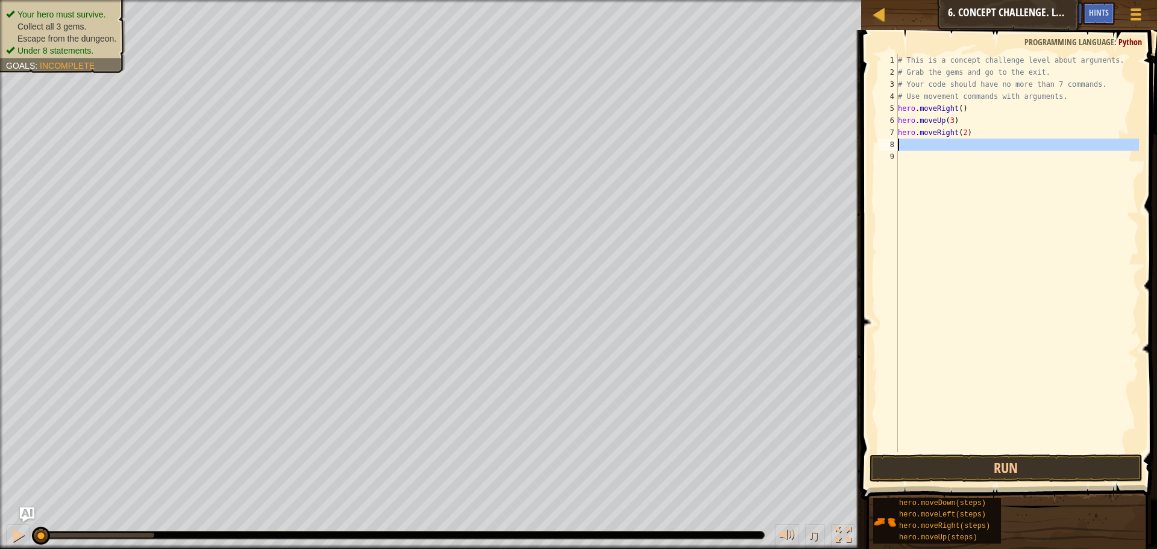
scroll to position [5, 0]
click at [942, 148] on div "# This is a concept challenge level about arguments. # Grab the gems and go to …" at bounding box center [1016, 253] width 243 height 398
type textarea "d"
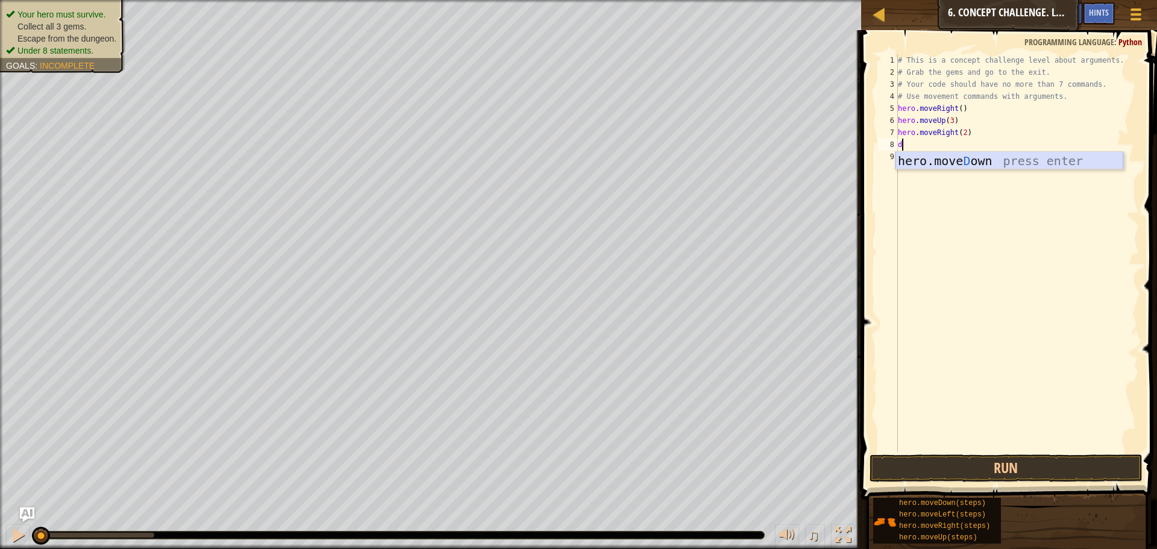
drag, startPoint x: 955, startPoint y: 164, endPoint x: 936, endPoint y: 151, distance: 22.6
click at [953, 163] on div "hero.move D own press enter" at bounding box center [1009, 179] width 228 height 54
click at [923, 154] on div "# This is a concept challenge level about arguments. # Grab the gems and go to …" at bounding box center [1019, 265] width 240 height 422
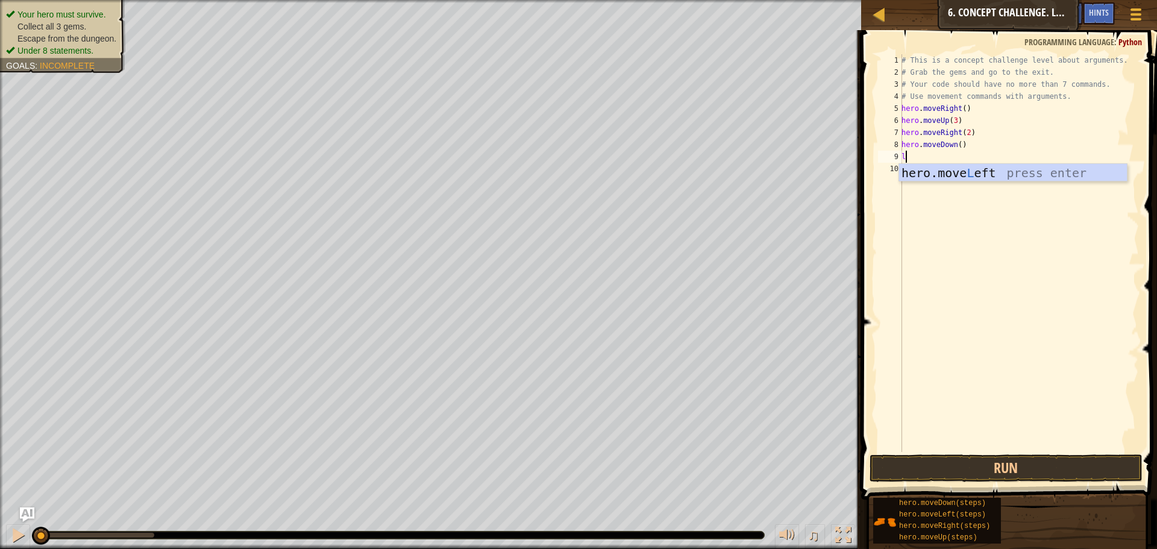
type textarea "le"
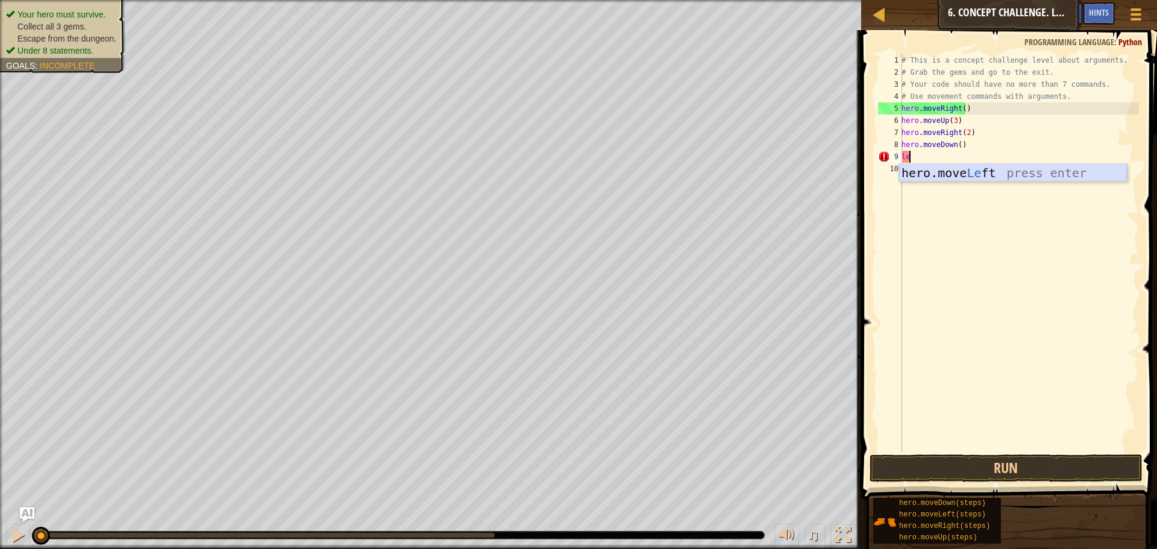
click at [942, 178] on div "hero.move Le ft press enter" at bounding box center [1013, 191] width 228 height 54
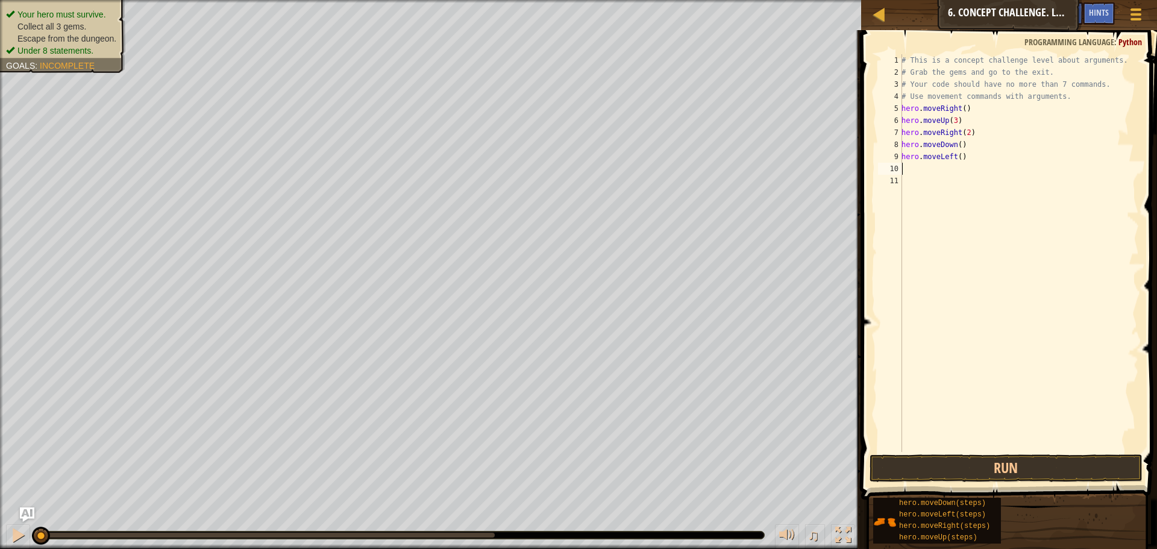
type textarea "d"
click at [938, 181] on div "hero.move D own press enter" at bounding box center [1013, 203] width 228 height 54
type textarea "2"
click at [956, 170] on div "# This is a concept challenge level about arguments. # Grab the gems and go to …" at bounding box center [1019, 265] width 240 height 422
type textarea "hero.moveDown(2)"
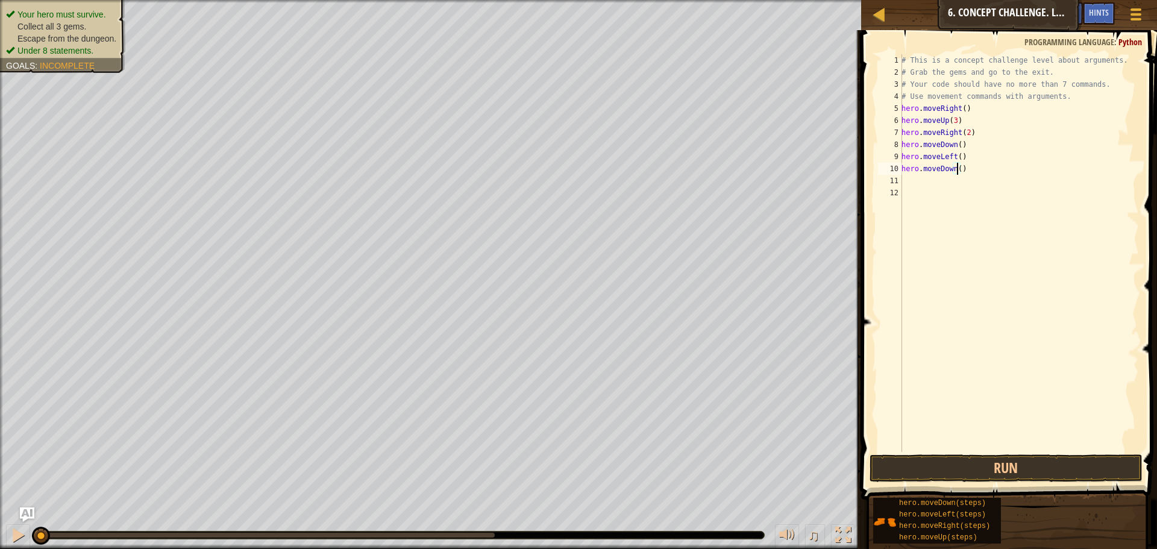
scroll to position [5, 5]
click at [910, 185] on div "# This is a concept challenge level about arguments. # Grab the gems and go to …" at bounding box center [1019, 265] width 240 height 422
type textarea "r"
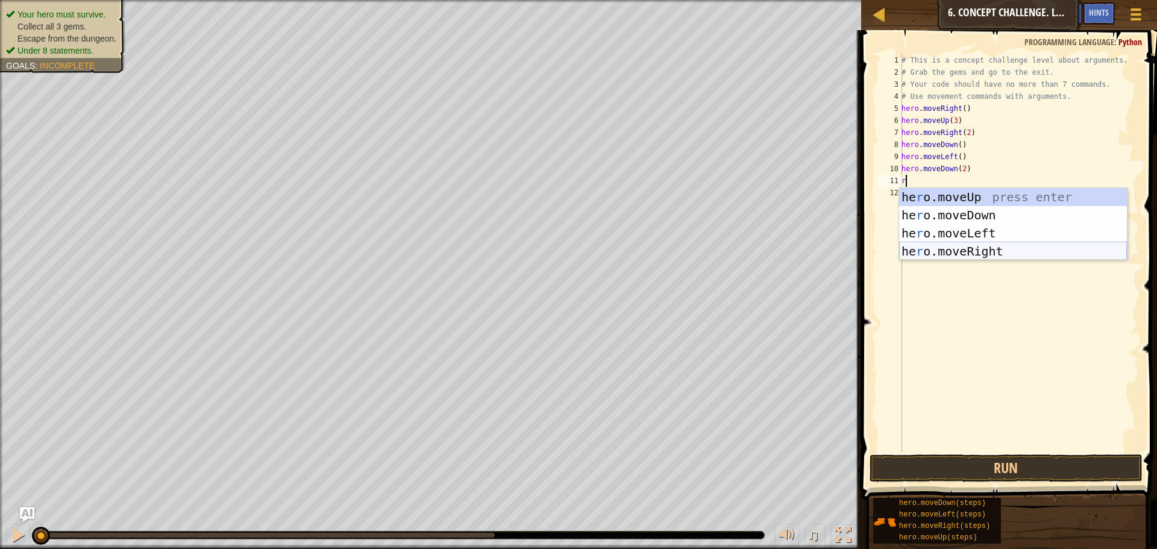
click at [1012, 252] on div "he r o.moveUp press enter he r o.moveDown press enter he r o.moveLeft press ent…" at bounding box center [1013, 242] width 228 height 108
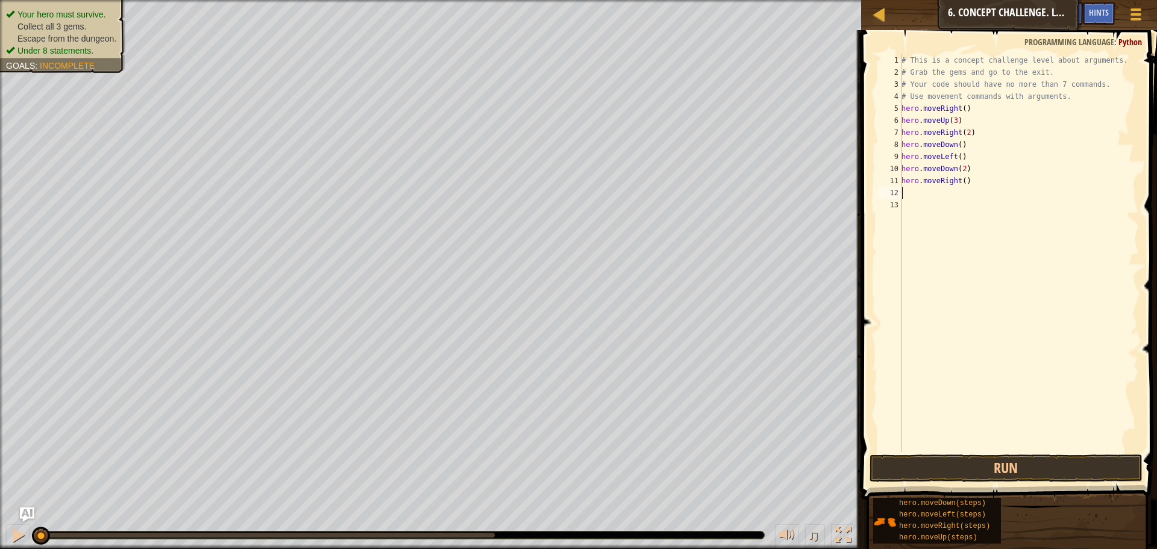
click at [960, 183] on div "# This is a concept challenge level about arguments. # Grab the gems and go to …" at bounding box center [1019, 265] width 240 height 422
type textarea "hero.moveRight(2)"
click at [911, 193] on div "# This is a concept challenge level about arguments. # Grab the gems and go to …" at bounding box center [1019, 265] width 240 height 422
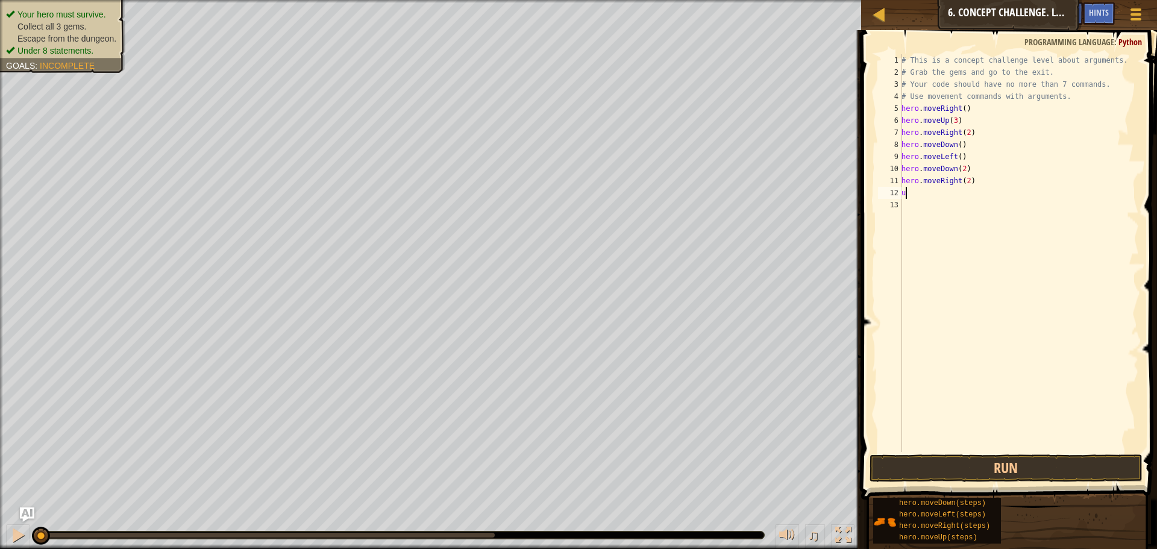
type textarea "up"
click at [920, 200] on div "hero.move Up press enter" at bounding box center [1013, 227] width 228 height 54
click at [951, 192] on div "# This is a concept challenge level about arguments. # Grab the gems and go to …" at bounding box center [1019, 265] width 240 height 422
click at [947, 192] on div "# This is a concept challenge level about arguments. # Grab the gems and go to …" at bounding box center [1019, 265] width 240 height 422
click at [945, 194] on div "# This is a concept challenge level about arguments. # Grab the gems and go to …" at bounding box center [1019, 265] width 240 height 422
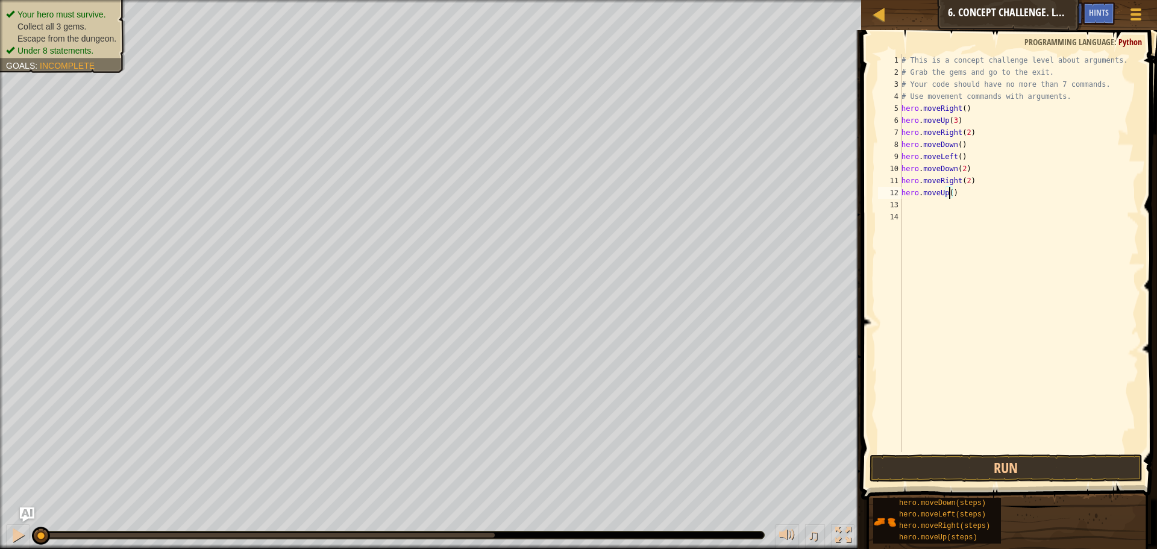
click at [948, 192] on div "# This is a concept challenge level about arguments. # Grab the gems and go to …" at bounding box center [1019, 265] width 240 height 422
type textarea "hero.moveUp(2)"
click at [921, 205] on div "# This is a concept challenge level about arguments. # Grab the gems and go to …" at bounding box center [1019, 265] width 240 height 422
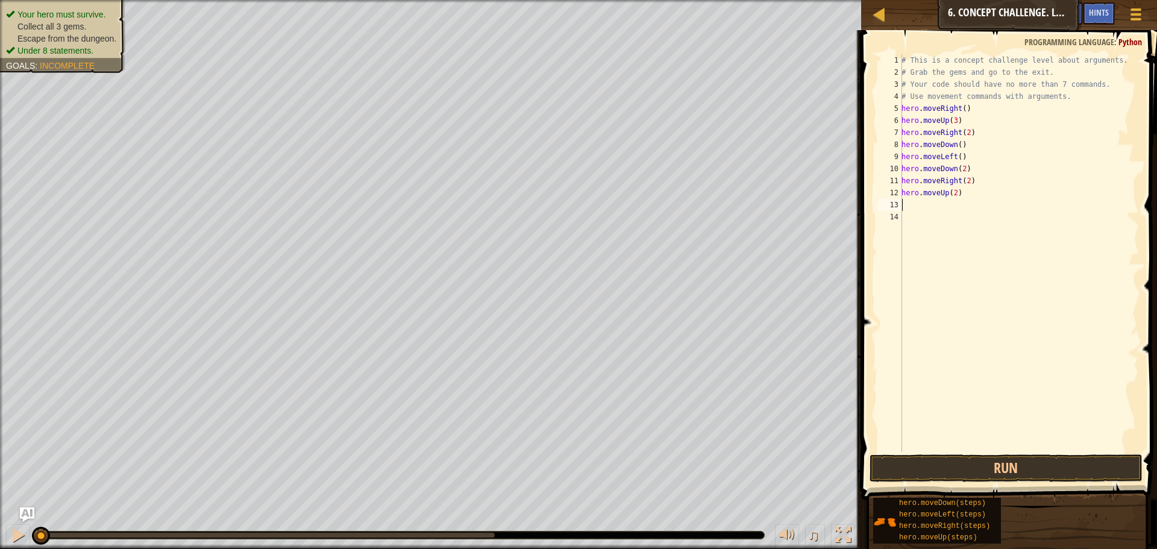
type textarea "s"
type textarea "h"
type textarea "r"
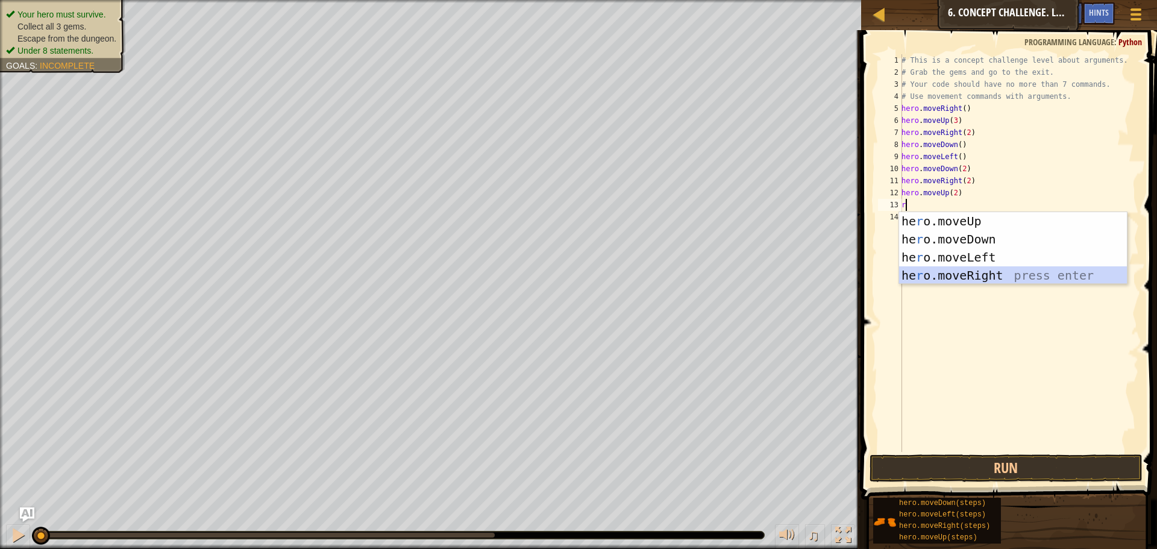
click at [966, 281] on div "he r o.moveUp press enter he r o.moveDown press enter he r o.moveLeft press ent…" at bounding box center [1013, 266] width 228 height 108
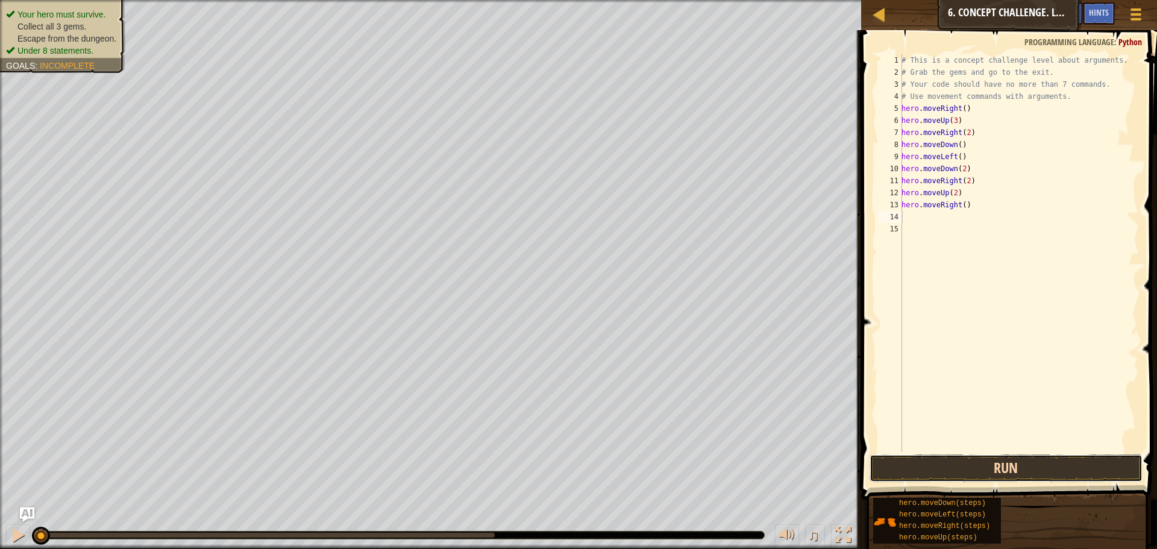
click at [956, 471] on button "Run" at bounding box center [1005, 468] width 273 height 28
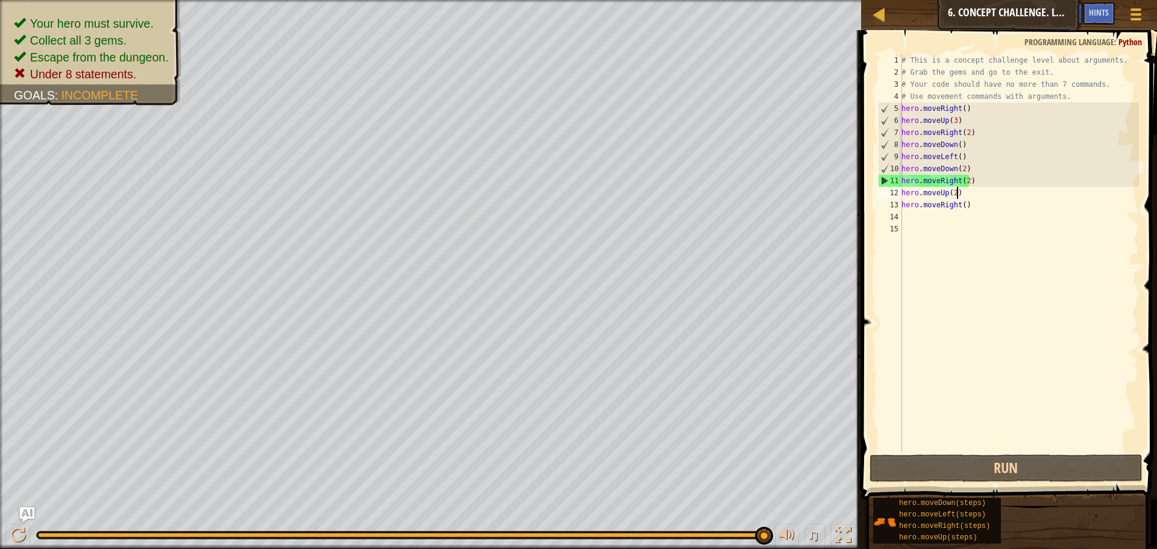
click at [966, 193] on div "# This is a concept challenge level about arguments. # Grab the gems and go to …" at bounding box center [1019, 265] width 240 height 422
click at [965, 208] on div "# This is a concept challenge level about arguments. # Grab the gems and go to …" at bounding box center [1019, 265] width 240 height 422
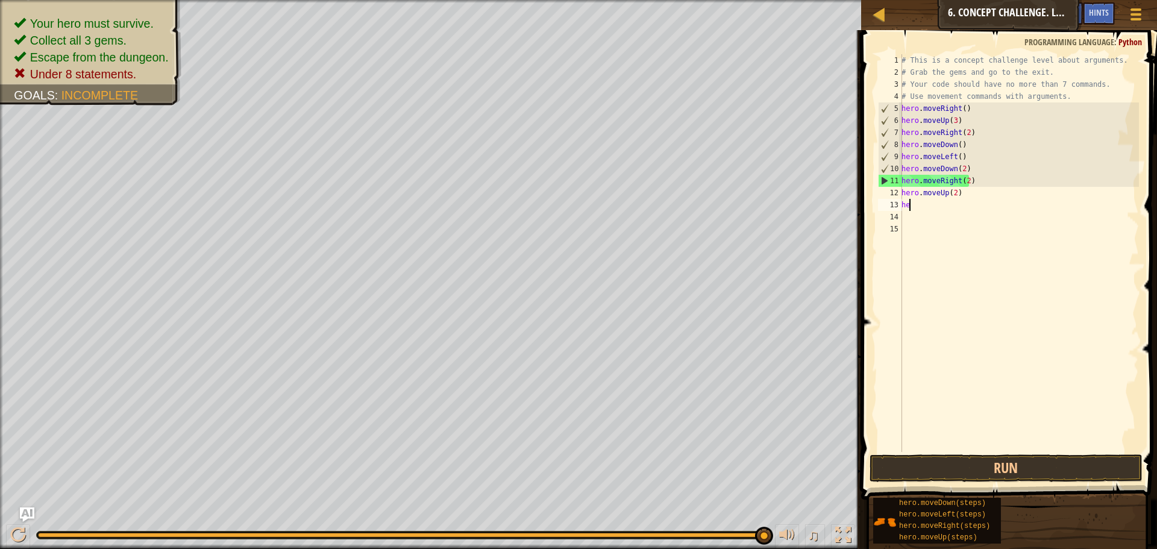
type textarea "h"
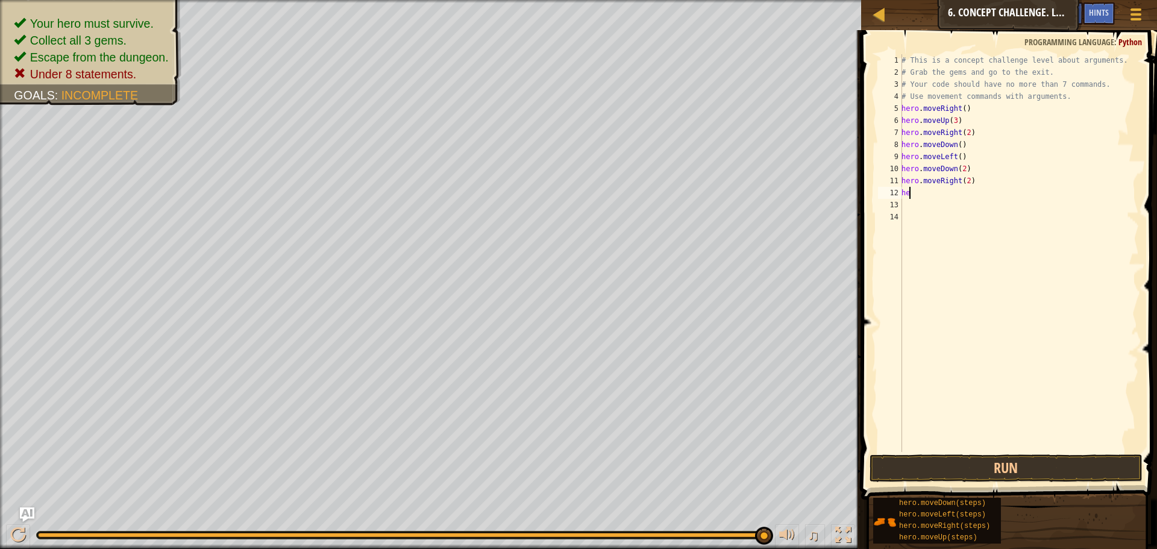
type textarea "h"
drag, startPoint x: 1042, startPoint y: 461, endPoint x: 1033, endPoint y: 466, distance: 10.2
click at [1041, 462] on button "Run" at bounding box center [1005, 468] width 273 height 28
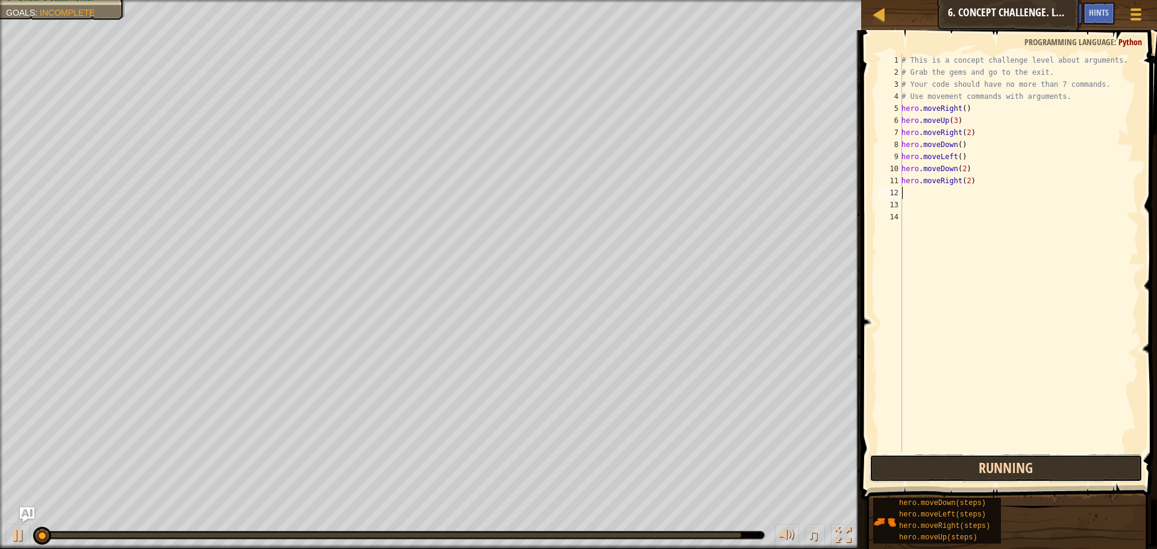
click at [1033, 466] on button "Running" at bounding box center [1005, 468] width 273 height 28
click at [1034, 464] on button "Run" at bounding box center [1005, 468] width 273 height 28
click at [1034, 464] on button "Running" at bounding box center [1005, 468] width 273 height 28
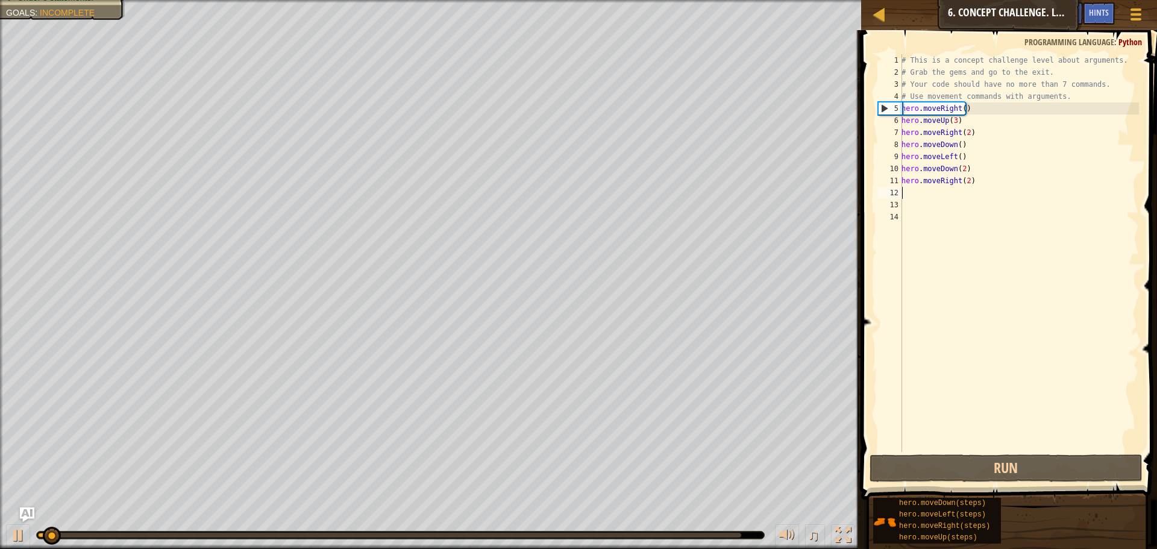
click at [947, 190] on div "# This is a concept challenge level about arguments. # Grab the gems and go to …" at bounding box center [1019, 265] width 240 height 422
click at [921, 197] on div "# This is a concept challenge level about arguments. # Grab the gems and go to …" at bounding box center [1019, 265] width 240 height 422
type textarea "U"
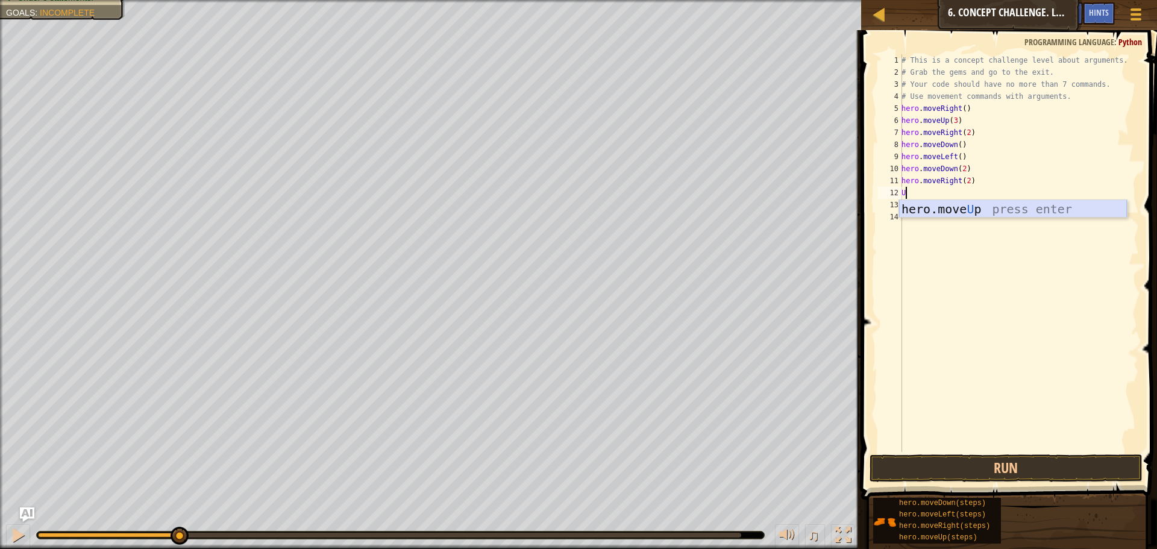
click at [977, 210] on div "hero.move U p press enter" at bounding box center [1013, 227] width 228 height 54
click at [1085, 103] on div "# This is a concept challenge level about arguments. # Grab the gems and go to …" at bounding box center [1019, 265] width 240 height 422
click at [1076, 90] on div "# This is a concept challenge level about arguments. # Grab the gems and go to …" at bounding box center [1019, 265] width 240 height 422
click at [956, 195] on div "# This is a concept challenge level about arguments. # Grab the gems and go to …" at bounding box center [1019, 265] width 240 height 422
type textarea "hero.moveUp()"
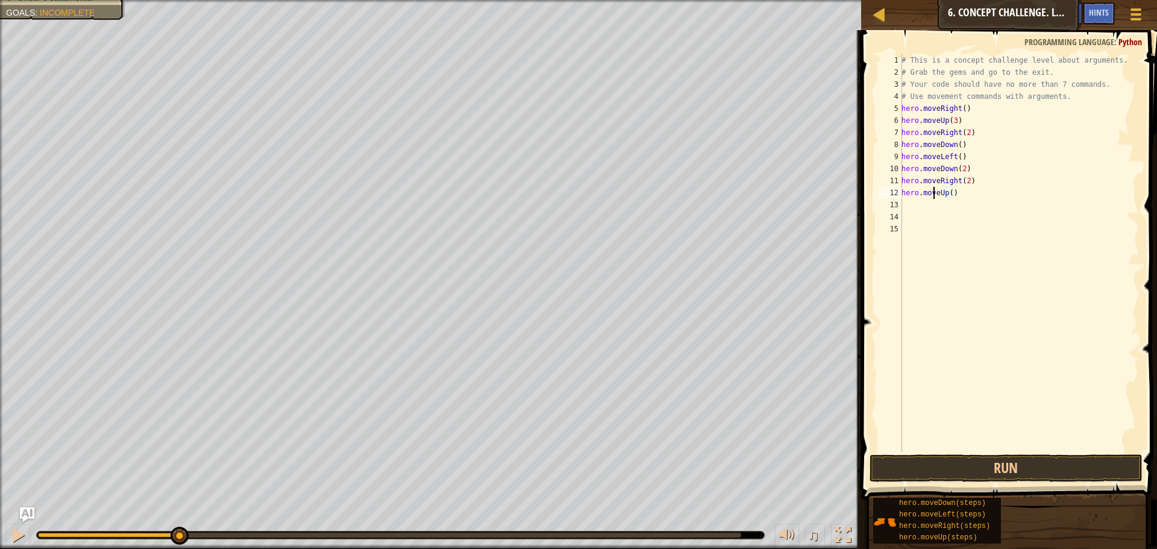
click at [934, 197] on div "# This is a concept challenge level about arguments. # Grab the gems and go to …" at bounding box center [1019, 265] width 240 height 422
click at [926, 207] on div "# This is a concept challenge level about arguments. # Grab the gems and go to …" at bounding box center [1019, 265] width 240 height 422
type textarea "r"
type textarea "h"
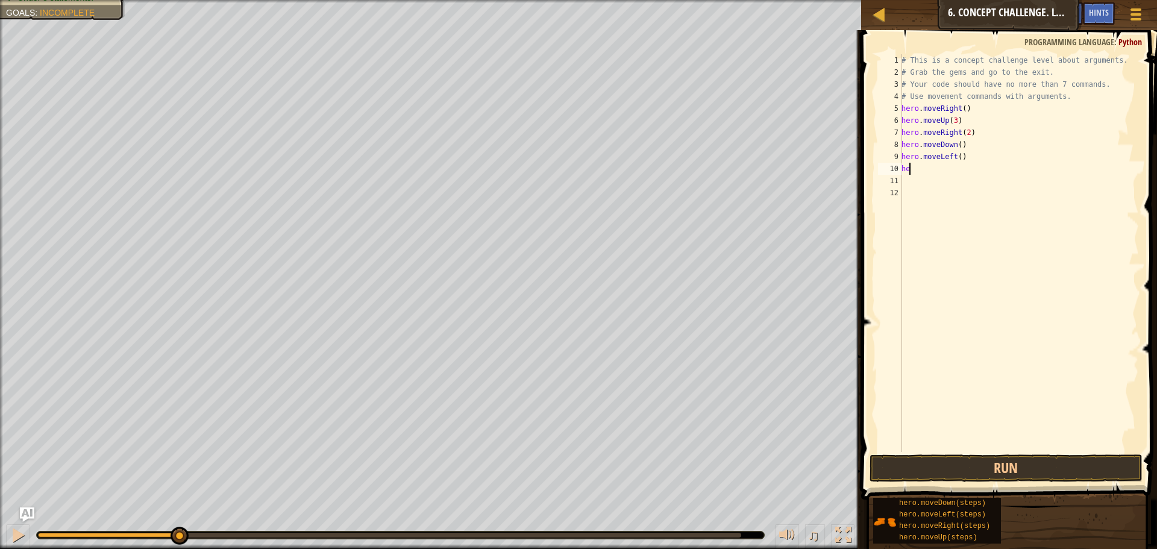
type textarea "h"
type textarea "hero.moveLef"
click at [965, 164] on div "hero.moveLef t press enter" at bounding box center [1013, 191] width 228 height 54
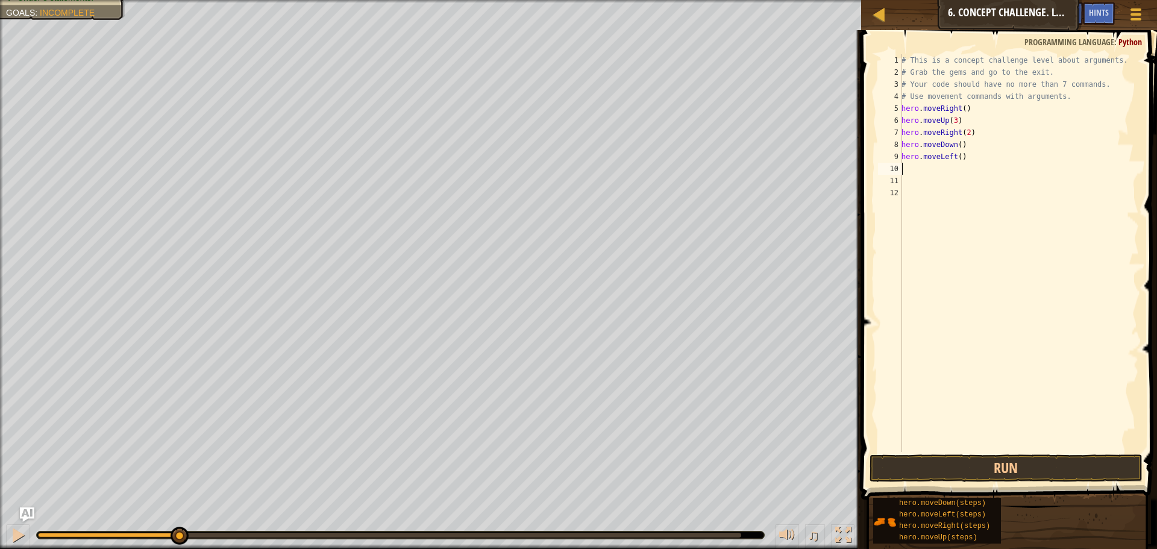
type textarea "d"
click at [932, 183] on div "hero.move D own press enter" at bounding box center [1013, 203] width 228 height 54
click at [954, 168] on div "# This is a concept challenge level about arguments. # Grab the gems and go to …" at bounding box center [1019, 265] width 240 height 422
click at [958, 174] on div "# This is a concept challenge level about arguments. # Grab the gems and go to …" at bounding box center [1019, 265] width 240 height 422
type textarea "hero.moveDown(2)"
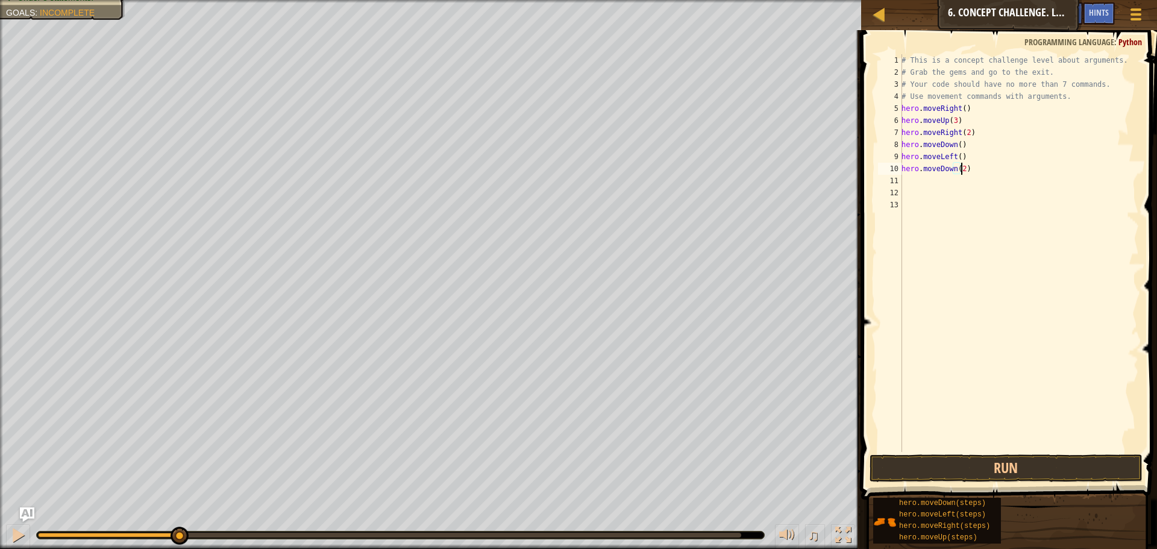
scroll to position [5, 5]
click at [916, 183] on div "# This is a concept challenge level about arguments. # Grab the gems and go to …" at bounding box center [1019, 265] width 240 height 422
type textarea "r"
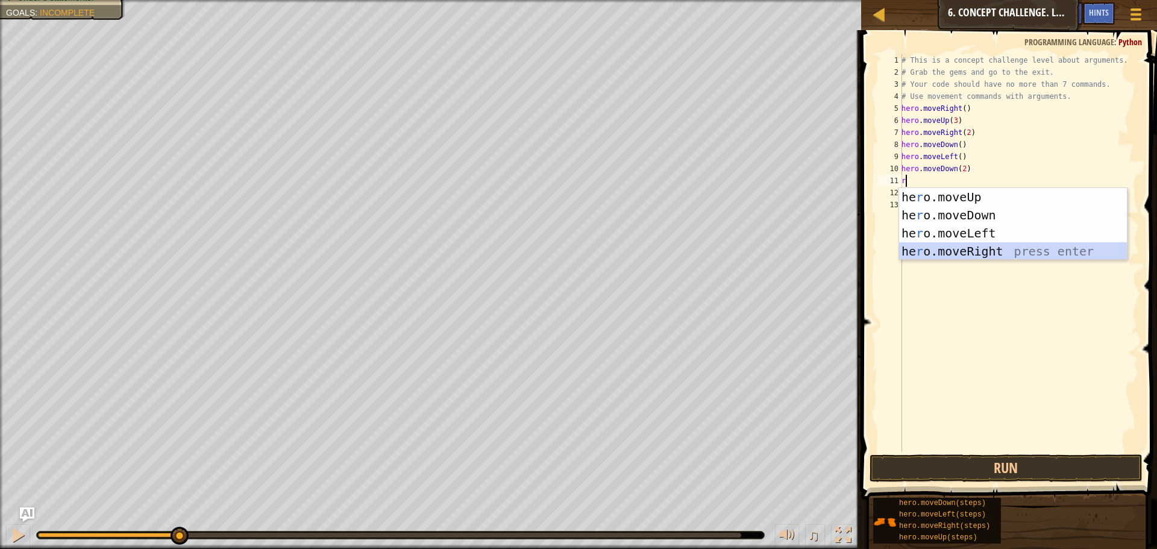
click at [942, 249] on div "he r o.moveUp press enter he r o.moveDown press enter he r o.moveLeft press ent…" at bounding box center [1013, 242] width 228 height 108
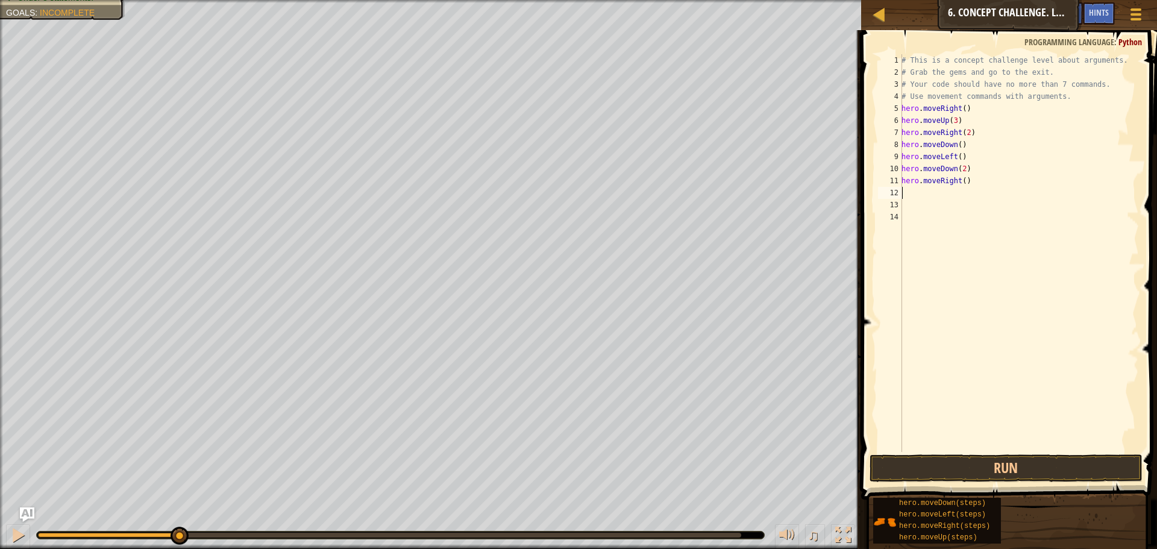
type textarea "u"
click at [934, 211] on div "hero.move U p press enter" at bounding box center [1013, 227] width 228 height 54
click at [947, 460] on button "Run" at bounding box center [1005, 468] width 273 height 28
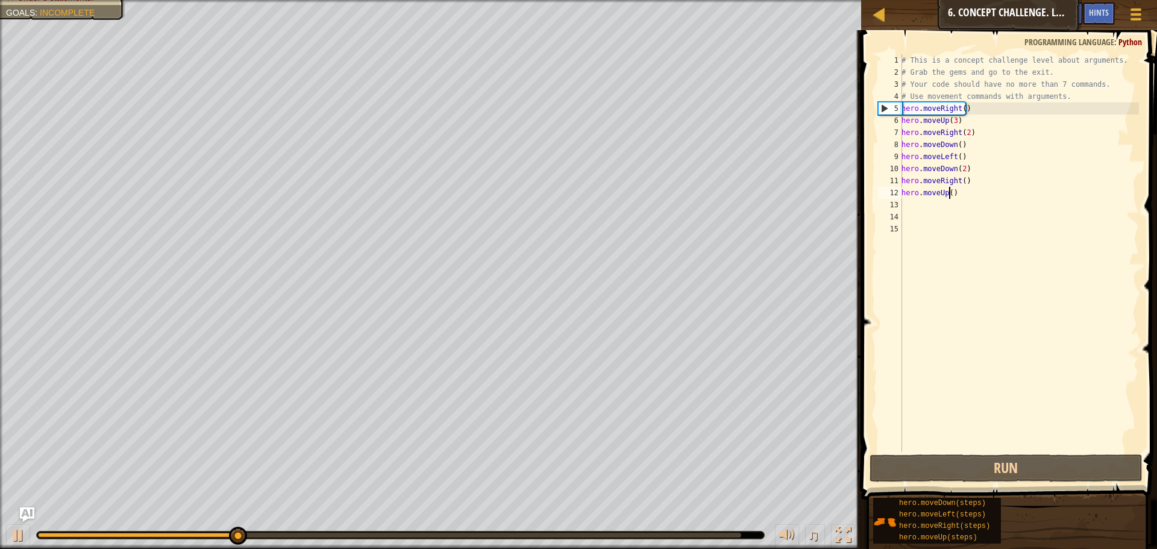
click at [948, 192] on div "# This is a concept challenge level about arguments. # Grab the gems and go to …" at bounding box center [1019, 265] width 240 height 422
type textarea "hero.moveUp(2)"
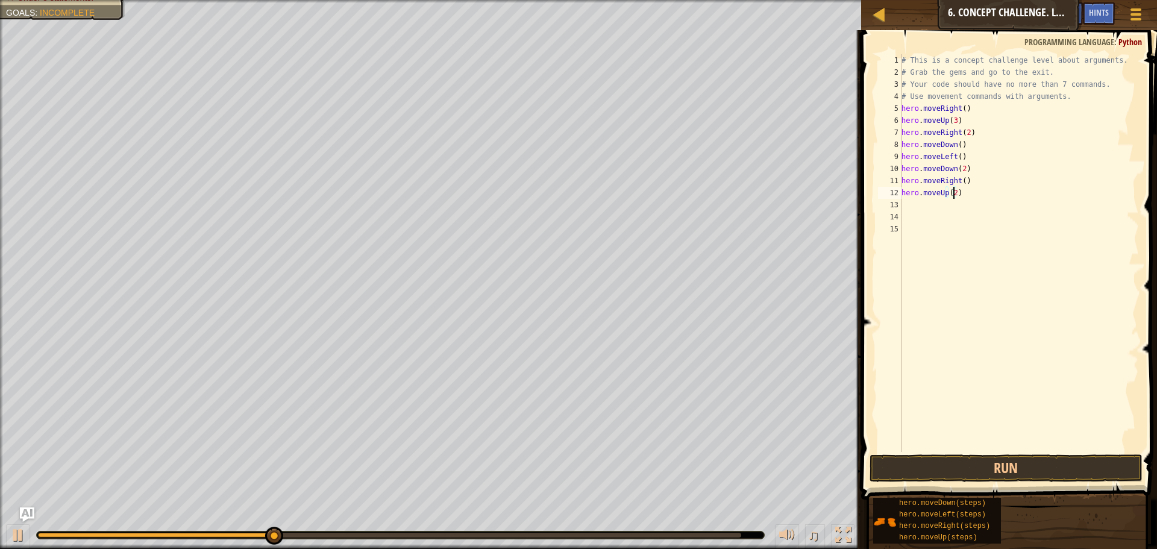
click at [905, 200] on div "# This is a concept challenge level about arguments. # Grab the gems and go to …" at bounding box center [1019, 265] width 240 height 422
type textarea "r"
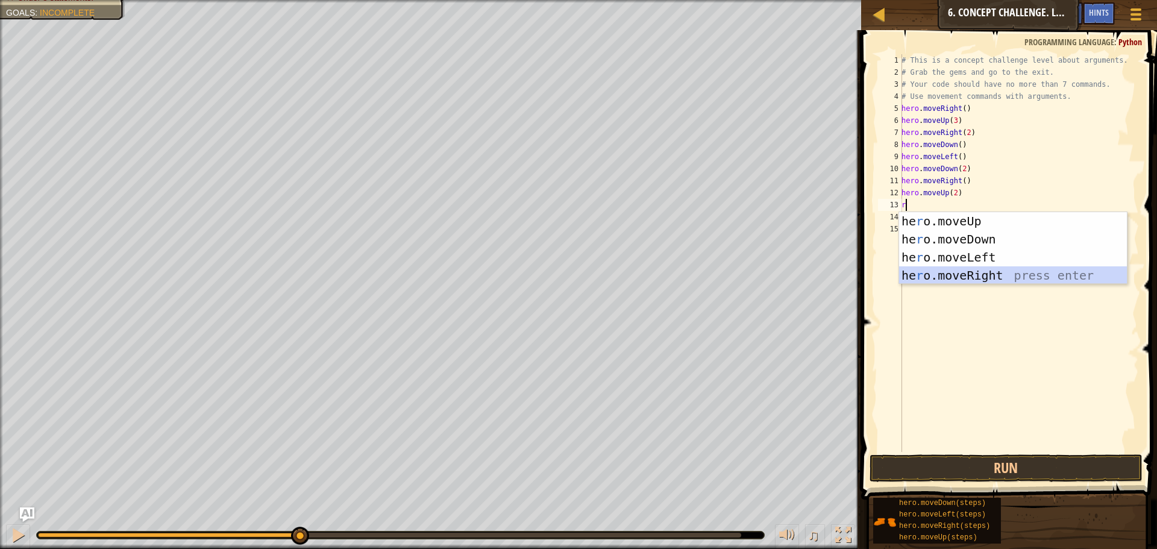
click at [932, 272] on div "he r o.moveUp press enter he r o.moveDown press enter he r o.moveLeft press ent…" at bounding box center [1013, 266] width 228 height 108
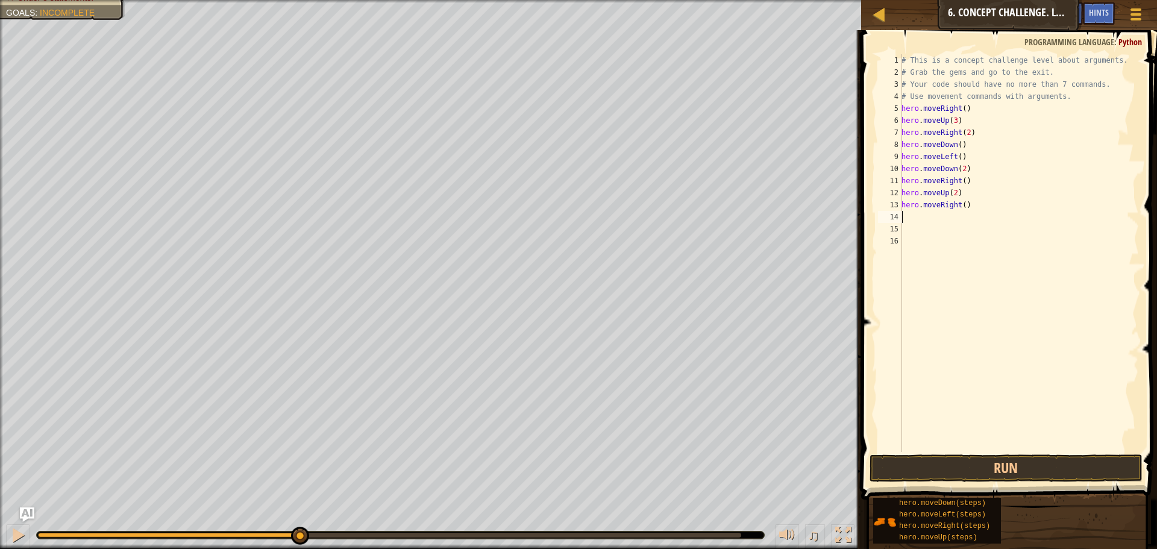
click at [960, 208] on div "# This is a concept challenge level about arguments. # Grab the gems and go to …" at bounding box center [1019, 265] width 240 height 422
click at [941, 465] on button "Run" at bounding box center [1005, 468] width 273 height 28
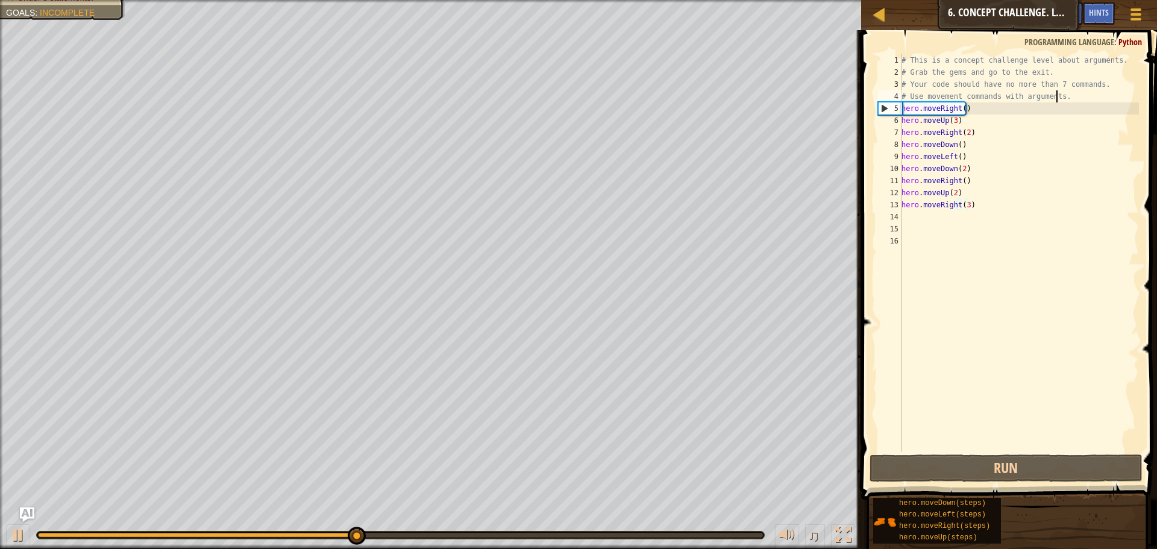
click at [1059, 92] on div "# This is a concept challenge level about arguments. # Grab the gems and go to …" at bounding box center [1019, 265] width 240 height 422
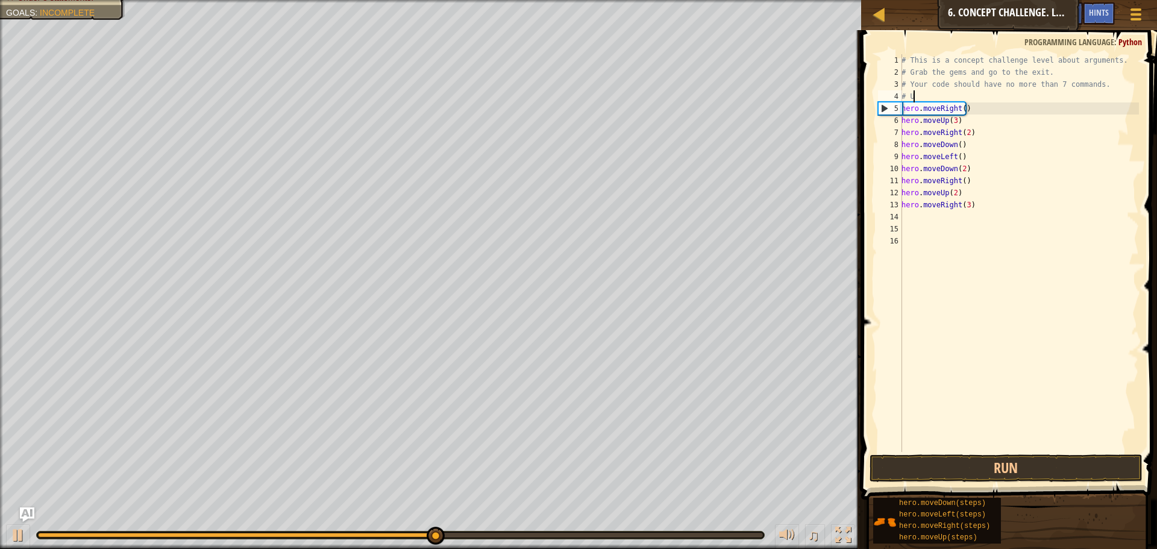
scroll to position [5, 0]
type textarea "#"
click at [894, 470] on button "Run" at bounding box center [1005, 468] width 273 height 28
click at [958, 467] on button "Run" at bounding box center [1005, 468] width 273 height 28
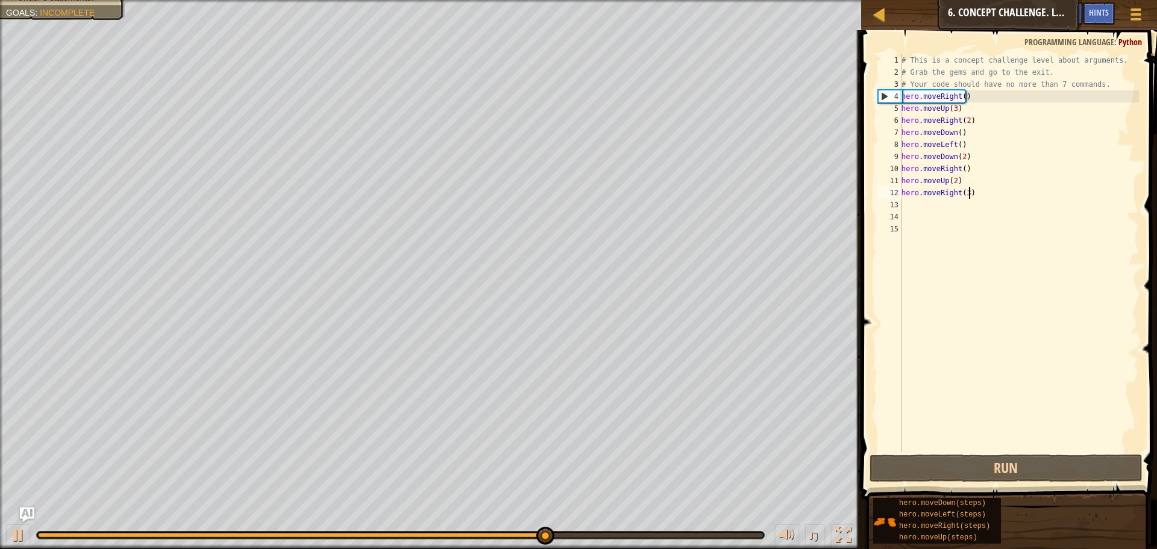
click at [996, 192] on div "# This is a concept challenge level about arguments. # Grab the gems and go to …" at bounding box center [1019, 265] width 240 height 422
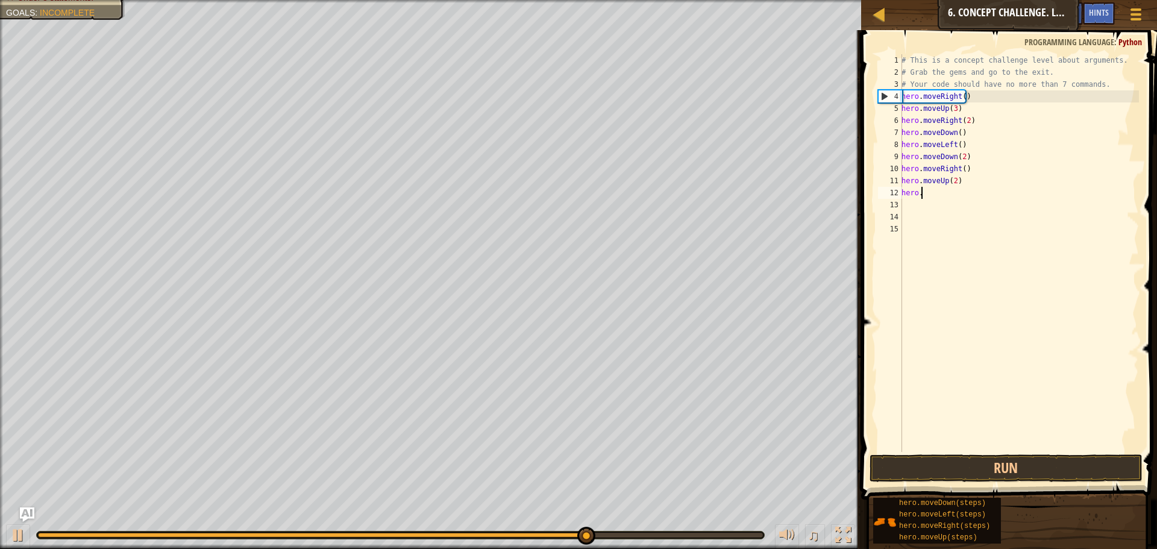
type textarea "h"
click at [960, 161] on div "# This is a concept challenge level about arguments. # Grab the gems and go to …" at bounding box center [1019, 265] width 240 height 422
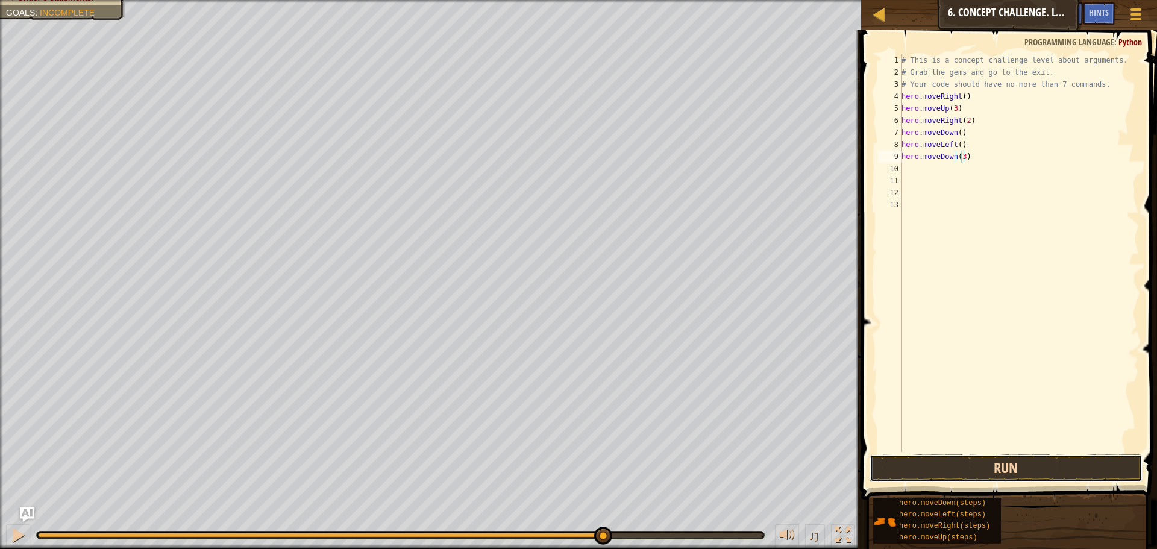
click at [929, 470] on button "Run" at bounding box center [1005, 468] width 273 height 28
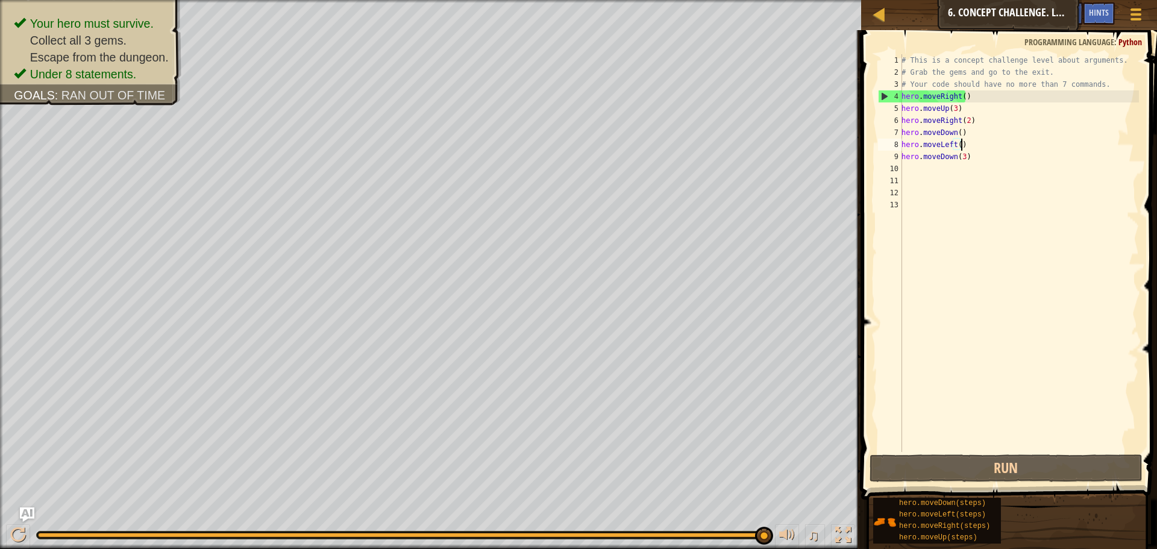
click at [966, 146] on div "# This is a concept challenge level about arguments. # Grab the gems and go to …" at bounding box center [1019, 265] width 240 height 422
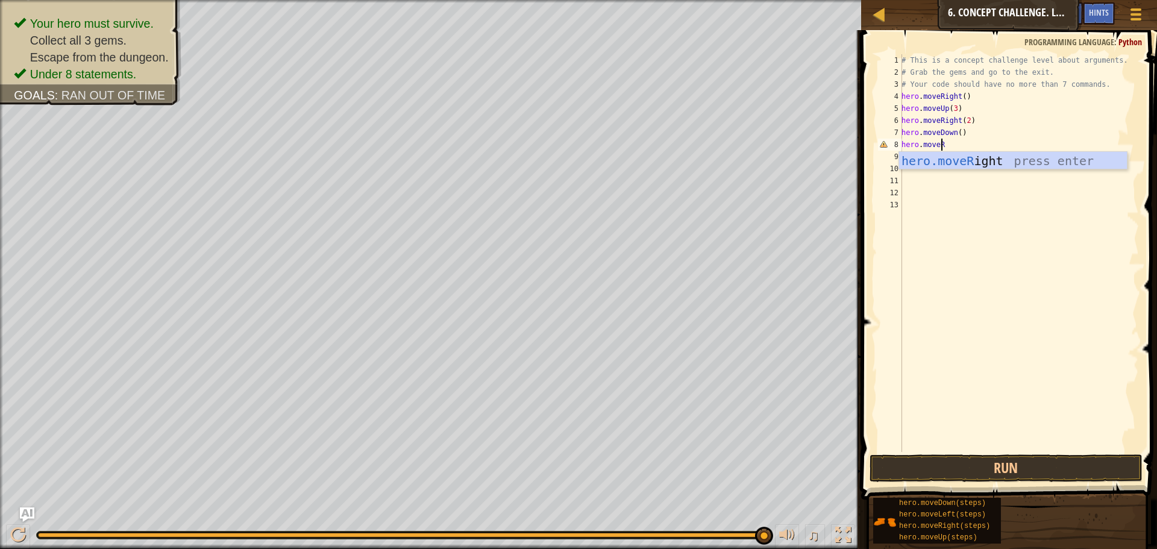
scroll to position [5, 3]
type textarea "hero.moveRi"
click at [965, 158] on div "hero.moveRi ght press enter" at bounding box center [1013, 179] width 228 height 54
click at [921, 466] on button "Run" at bounding box center [1005, 468] width 273 height 28
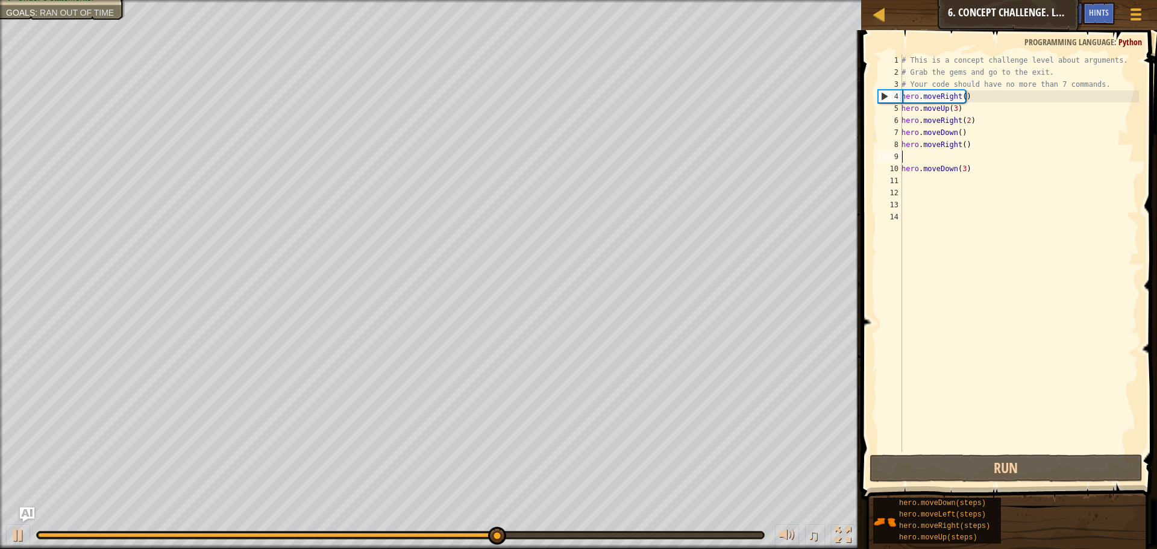
click at [965, 123] on div "# This is a concept challenge level about arguments. # Grab the gems and go to …" at bounding box center [1019, 265] width 240 height 422
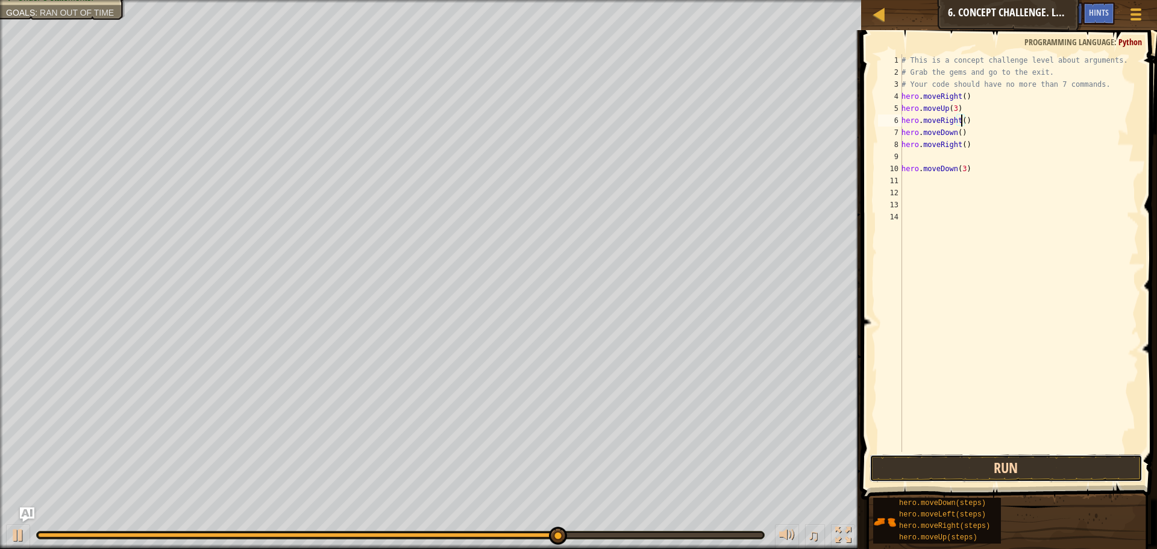
click at [912, 466] on button "Run" at bounding box center [1005, 468] width 273 height 28
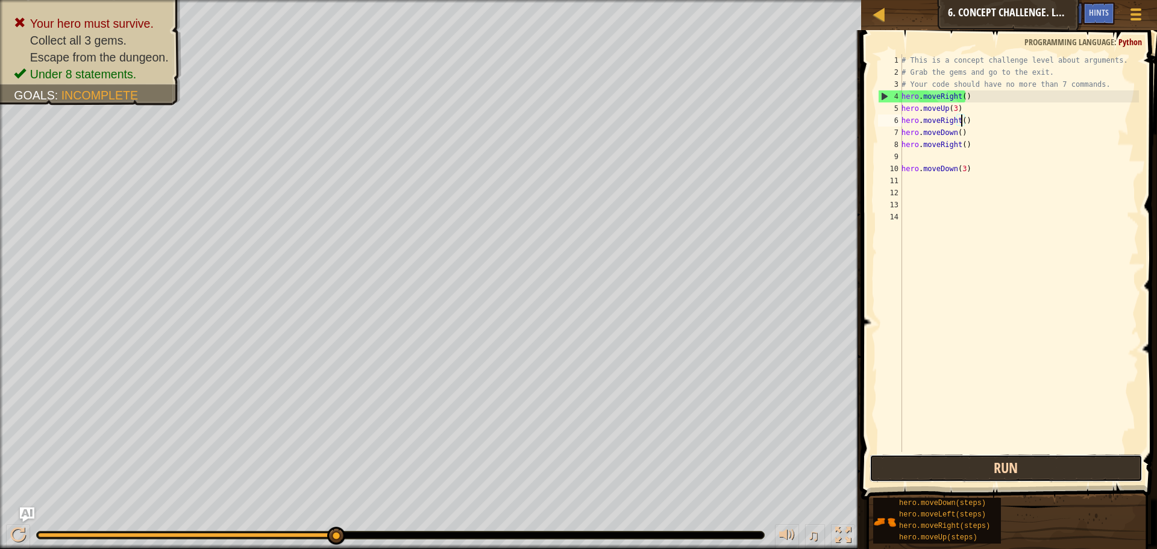
click at [984, 471] on button "Run" at bounding box center [1005, 468] width 273 height 28
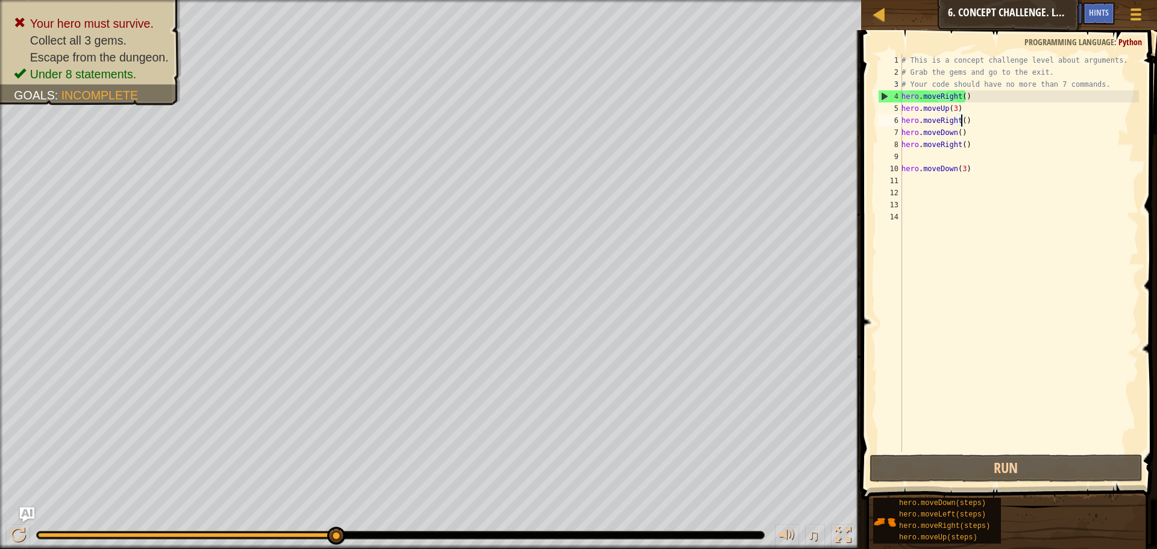
click at [967, 109] on div "# This is a concept challenge level about arguments. # Grab the gems and go to …" at bounding box center [1019, 265] width 240 height 422
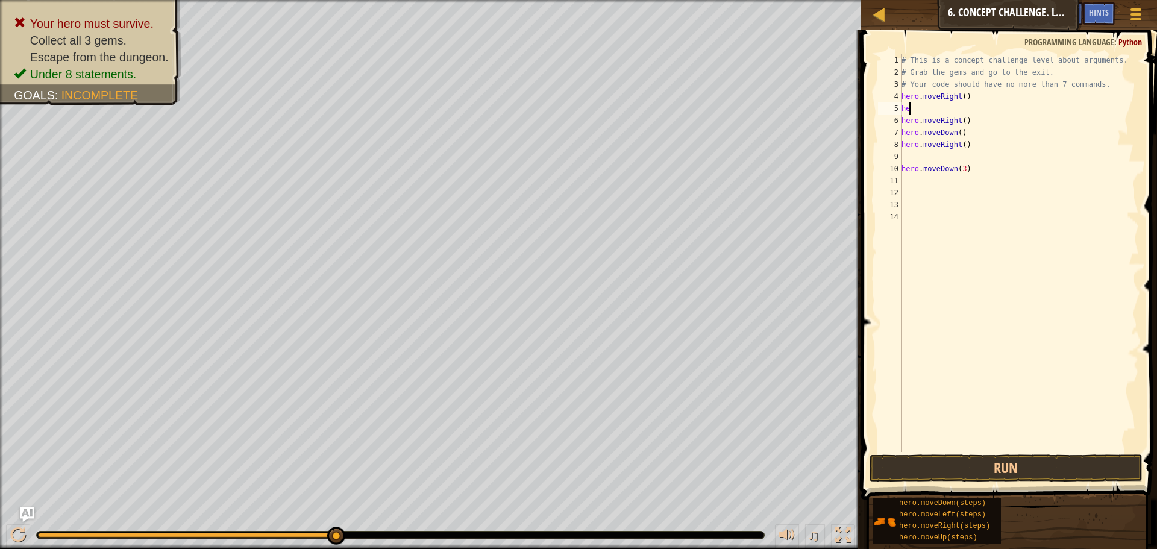
type textarea "h"
click at [1029, 472] on button "Run" at bounding box center [1005, 468] width 273 height 28
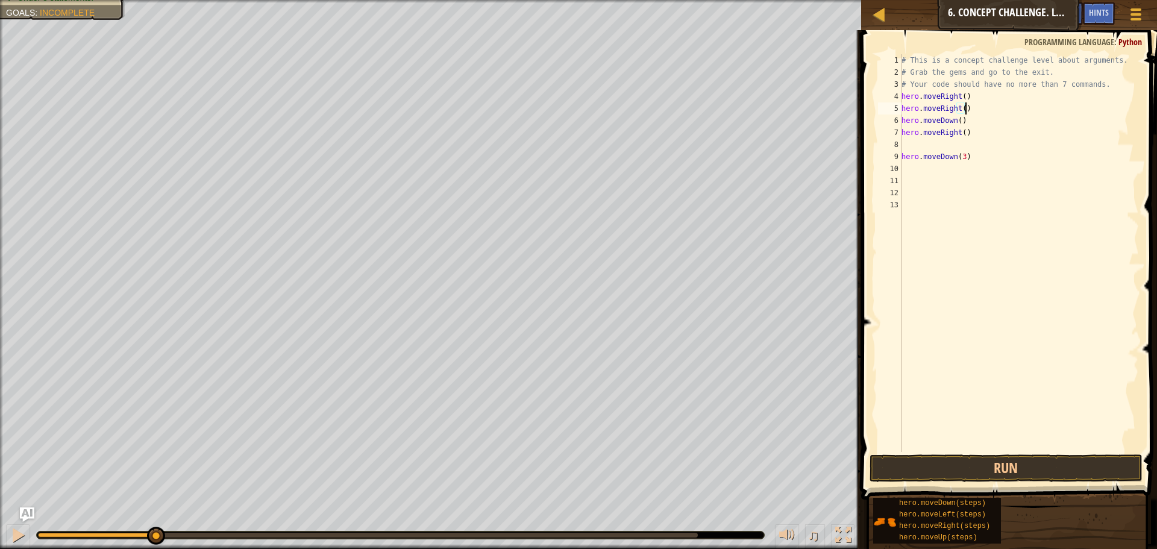
click at [982, 110] on div "# This is a concept challenge level about arguments. # Grab the gems and go to …" at bounding box center [1019, 265] width 240 height 422
type textarea "hero.moveup"
click at [966, 127] on div "hero.moveUp press enter" at bounding box center [1013, 143] width 228 height 54
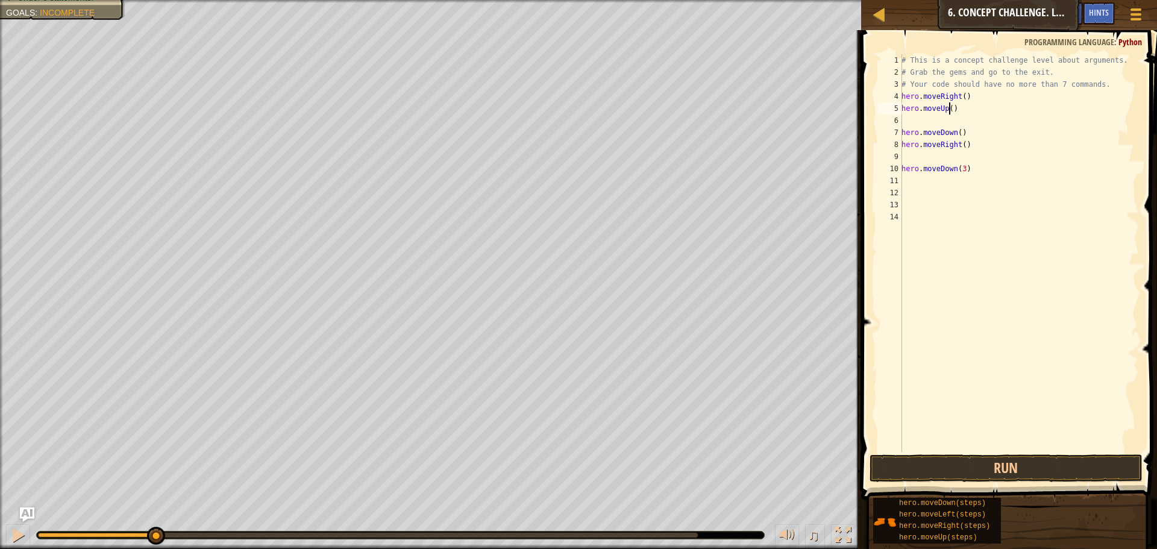
click at [948, 108] on div "# This is a concept challenge level about arguments. # Grab the gems and go to …" at bounding box center [1019, 265] width 240 height 422
click at [903, 131] on div "# This is a concept challenge level about arguments. # Grab the gems and go to …" at bounding box center [1019, 265] width 240 height 422
click at [973, 117] on div "# This is a concept challenge level about arguments. # Grab the gems and go to …" at bounding box center [1019, 265] width 240 height 422
click at [955, 117] on div "# This is a concept challenge level about arguments. # Grab the gems and go to …" at bounding box center [1019, 265] width 240 height 422
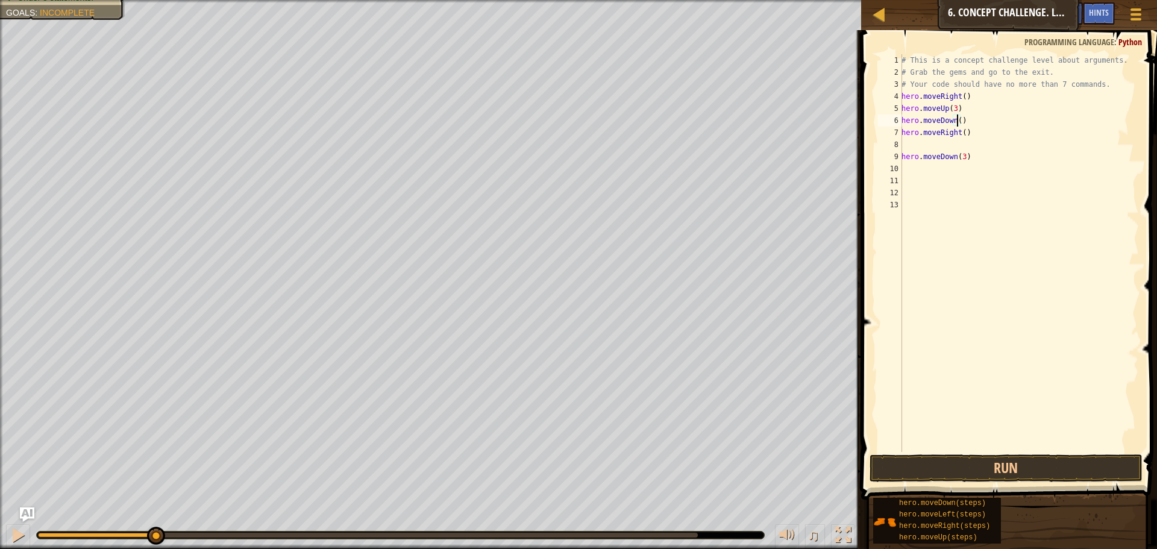
click at [956, 121] on div "# This is a concept challenge level about arguments. # Grab the gems and go to …" at bounding box center [1019, 265] width 240 height 422
type textarea "hero.moveDown(3)"
click at [966, 131] on div "# This is a concept challenge level about arguments. # Grab the gems and go to …" at bounding box center [1019, 265] width 240 height 422
click at [966, 136] on div "# This is a concept challenge level about arguments. # Grab the gems and go to …" at bounding box center [1019, 253] width 240 height 398
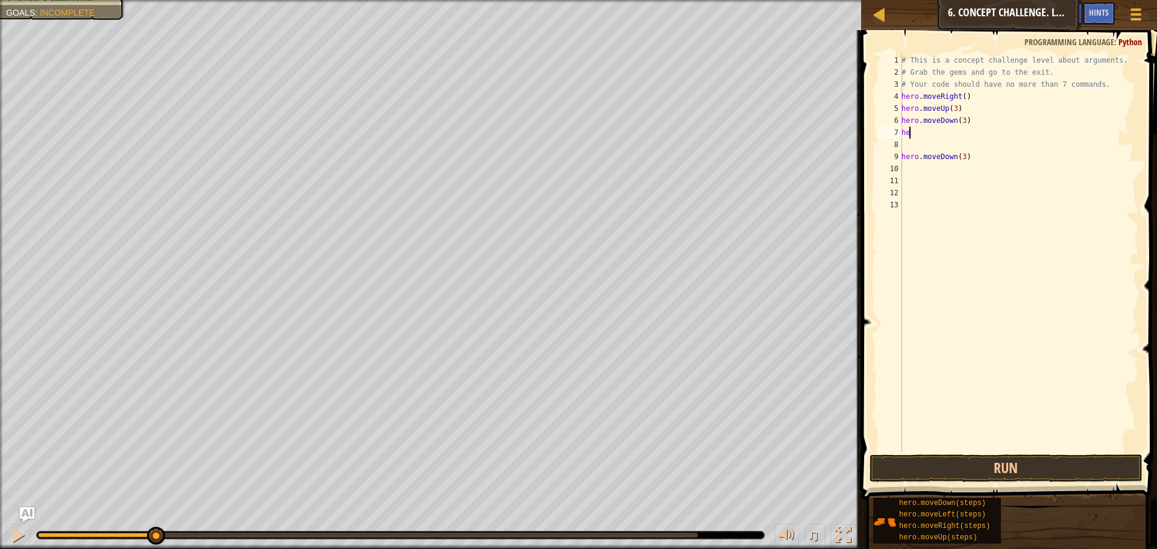
type textarea "h"
type textarea "lef"
click at [960, 149] on div "hero.move Lef t press enter" at bounding box center [1013, 167] width 228 height 54
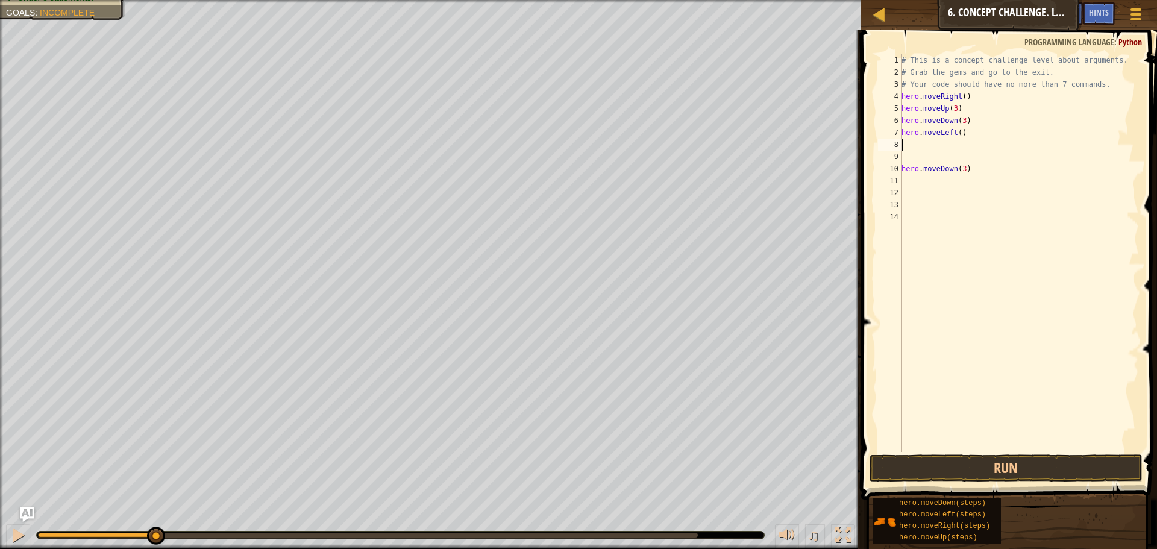
type textarea "u"
click at [955, 162] on div "hero.move U p press enter" at bounding box center [1013, 179] width 228 height 54
click at [948, 149] on div "# This is a concept challenge level about arguments. # Grab the gems and go to …" at bounding box center [1019, 265] width 240 height 422
type textarea "hero.moveUp(3)"
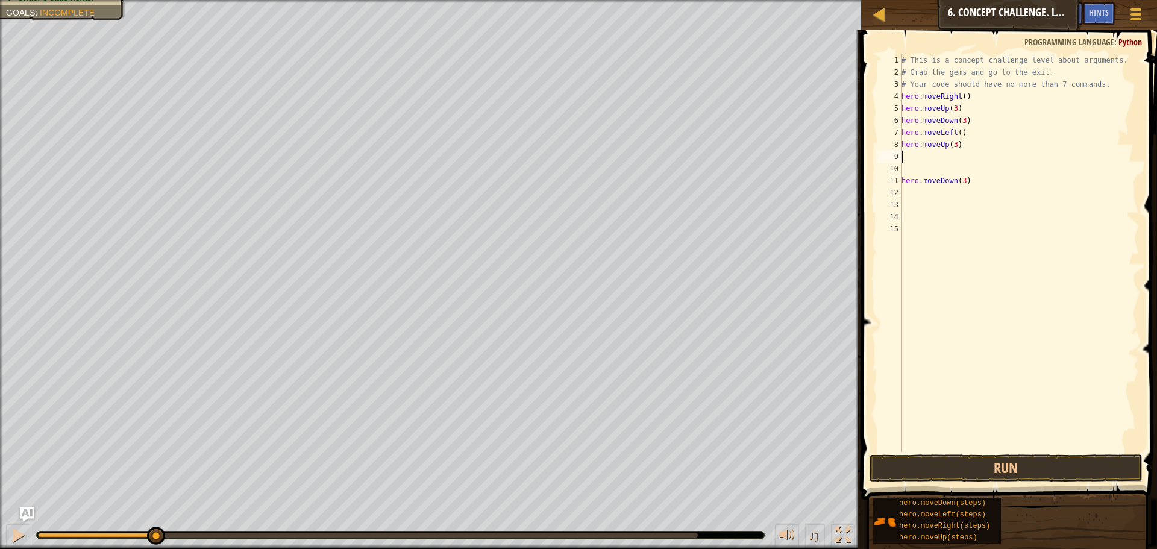
click at [938, 153] on div "# This is a concept challenge level about arguments. # Grab the gems and go to …" at bounding box center [1019, 265] width 240 height 422
type textarea "r"
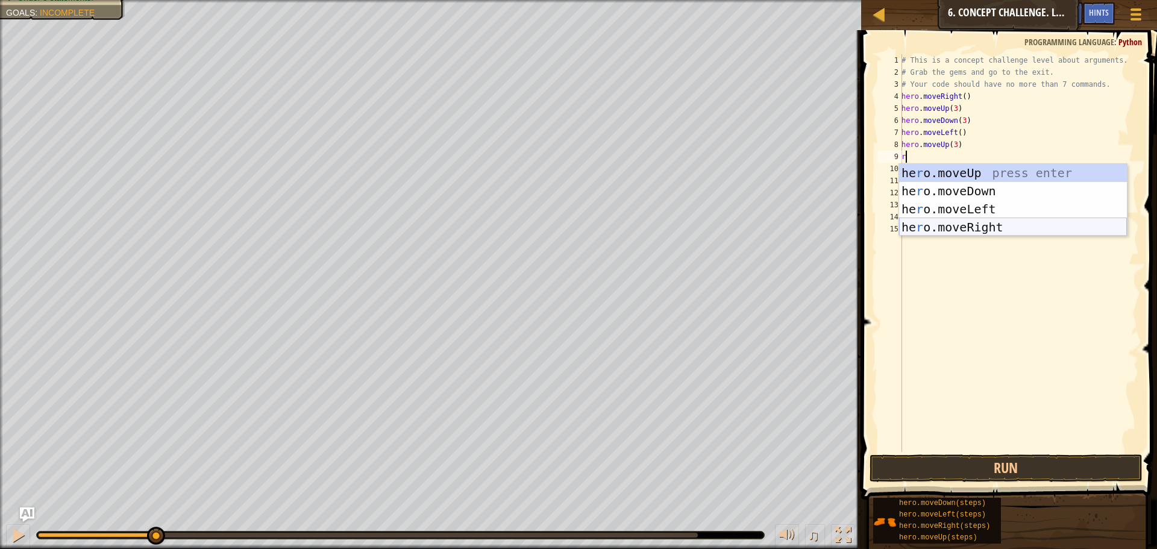
click at [959, 226] on div "he r o.moveUp press enter he r o.moveDown press enter he r o.moveLeft press ent…" at bounding box center [1013, 218] width 228 height 108
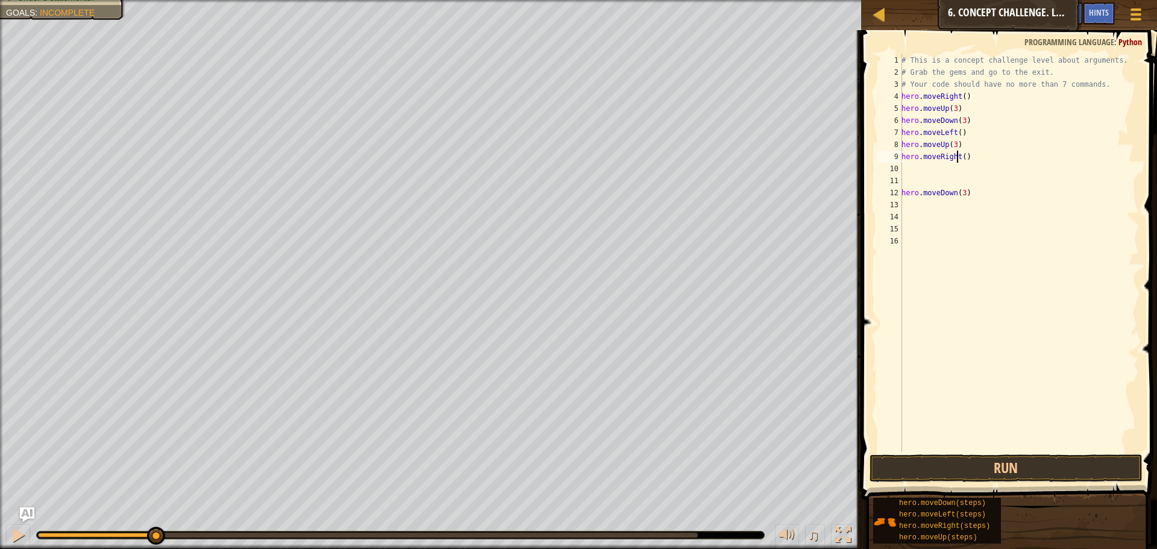
click at [959, 157] on div "# This is a concept challenge level about arguments. # Grab the gems and go to …" at bounding box center [1019, 265] width 240 height 422
click at [960, 156] on div "# This is a concept challenge level about arguments. # Grab the gems and go to …" at bounding box center [1019, 265] width 240 height 422
click at [940, 472] on button "Run" at bounding box center [1005, 468] width 273 height 28
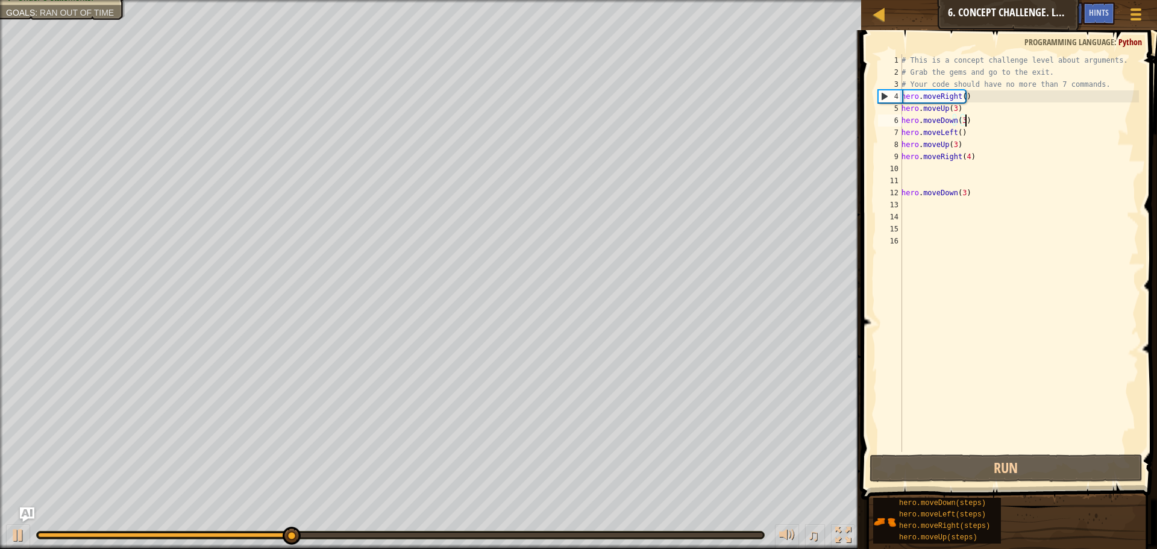
click at [974, 119] on div "# This is a concept challenge level about arguments. # Grab the gems and go to …" at bounding box center [1019, 265] width 240 height 422
click at [958, 105] on div "# This is a concept challenge level about arguments. # Grab the gems and go to …" at bounding box center [1019, 265] width 240 height 422
type textarea "hero.moveUp(3)"
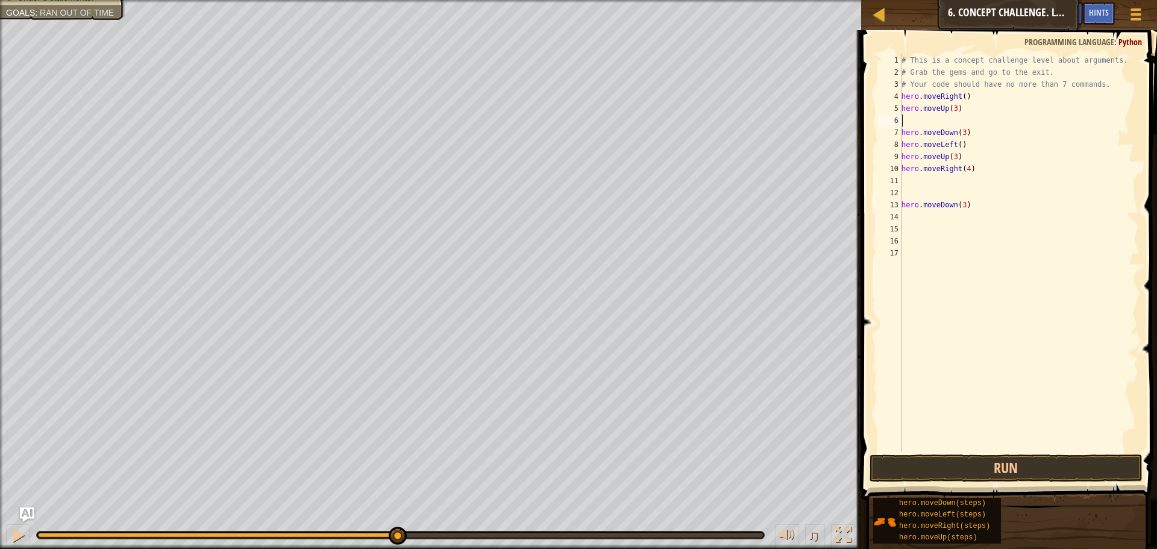
type textarea "r"
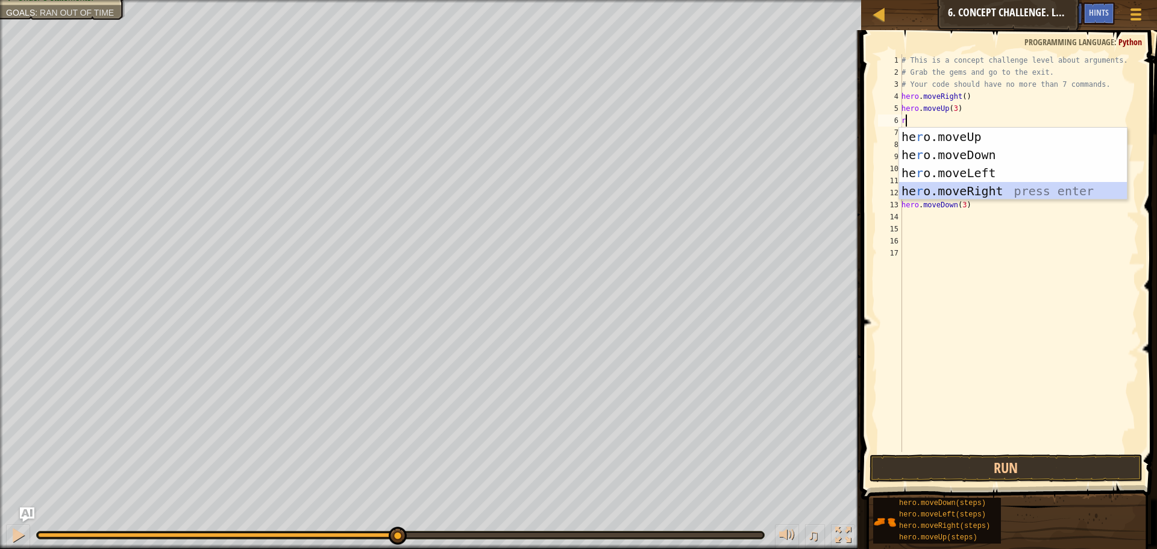
click at [965, 190] on div "he r o.moveUp press enter he r o.moveDown press enter he r o.moveLeft press ent…" at bounding box center [1013, 182] width 228 height 108
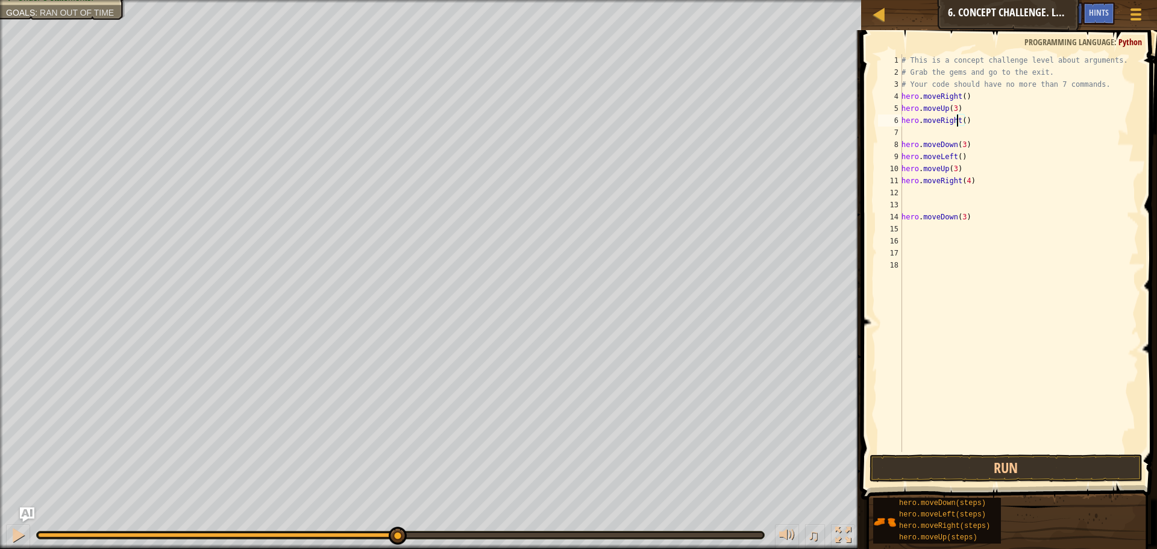
click at [959, 120] on div "# This is a concept challenge level about arguments. # Grab the gems and go to …" at bounding box center [1019, 265] width 240 height 422
click at [960, 121] on div "# This is a concept challenge level about arguments. # Grab the gems and go to …" at bounding box center [1019, 265] width 240 height 422
click at [903, 141] on div "# This is a concept challenge level about arguments. # Grab the gems and go to …" at bounding box center [1019, 265] width 240 height 422
click at [977, 207] on div "# This is a concept challenge level about arguments. # Grab the gems and go to …" at bounding box center [1019, 265] width 240 height 422
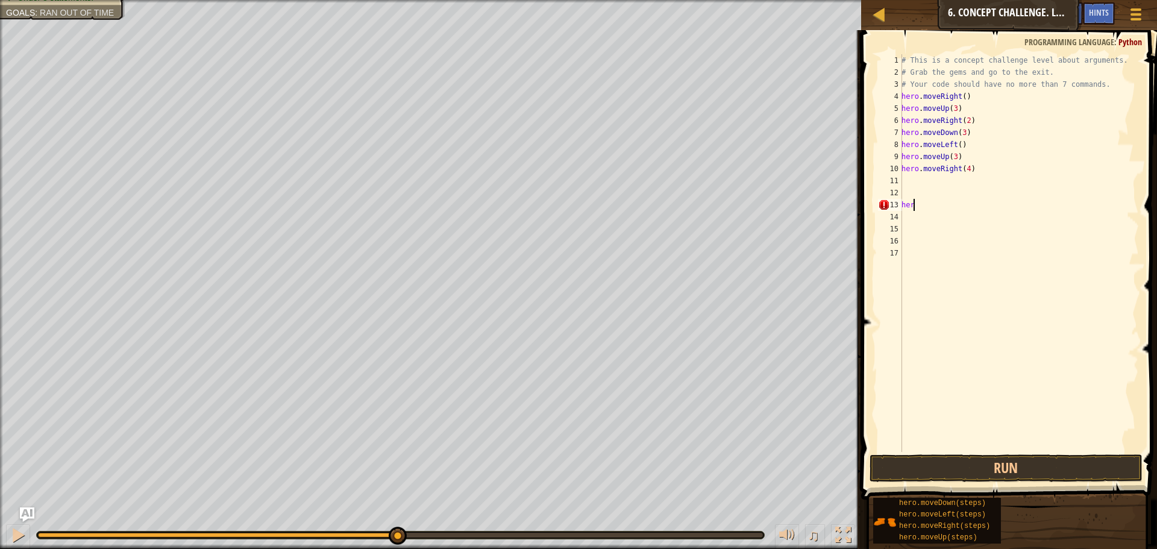
scroll to position [5, 0]
type textarea "h"
click at [986, 472] on button "Run" at bounding box center [1005, 468] width 273 height 28
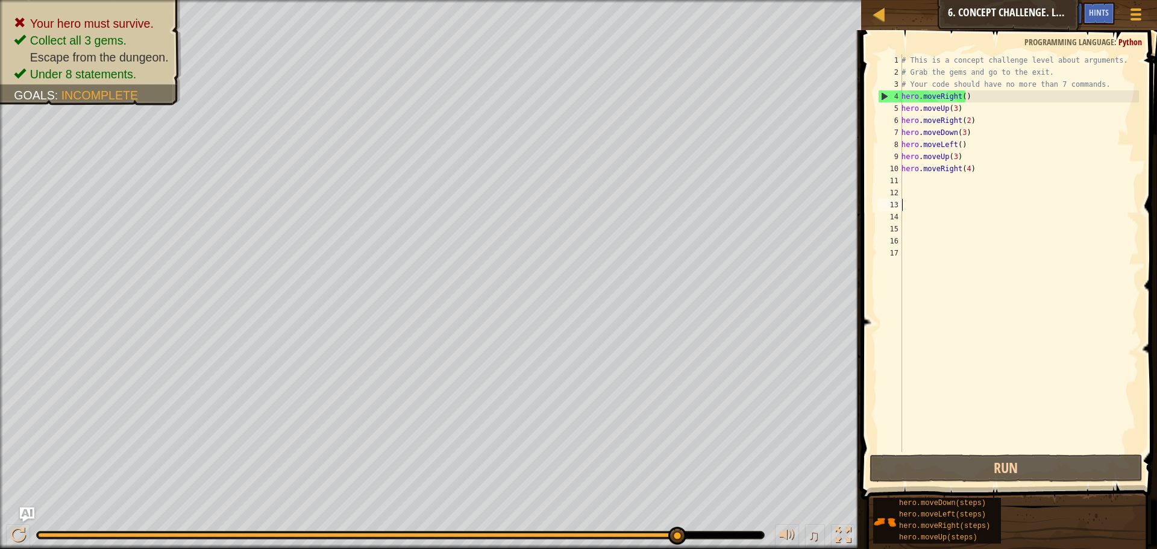
click at [951, 160] on div "# This is a concept challenge level about arguments. # Grab the gems and go to …" at bounding box center [1019, 265] width 240 height 422
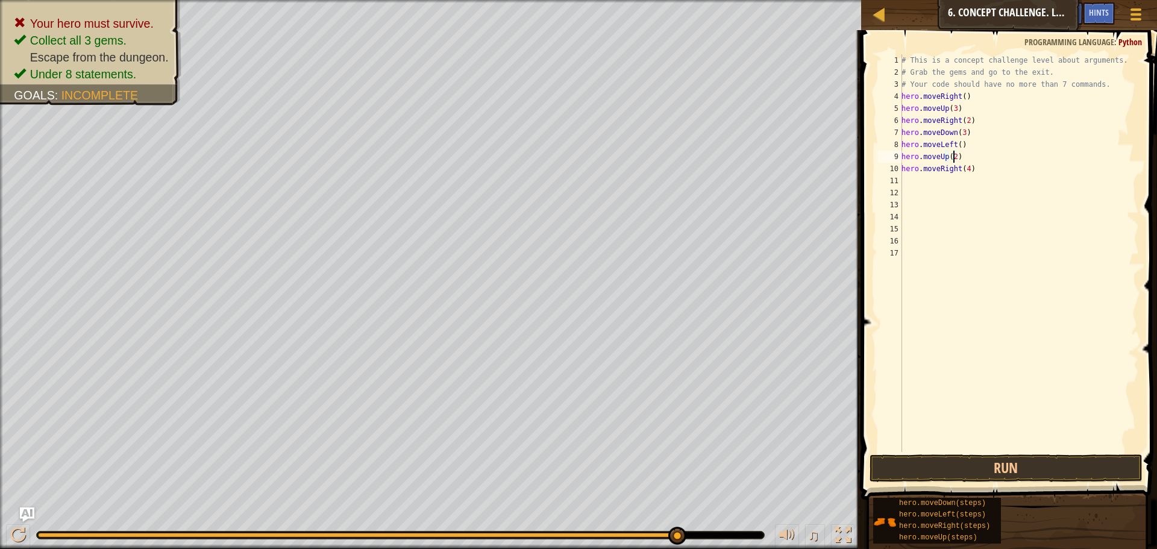
scroll to position [5, 4]
type textarea "hero.moveUp(2)"
click at [903, 470] on button "Run" at bounding box center [1005, 468] width 273 height 28
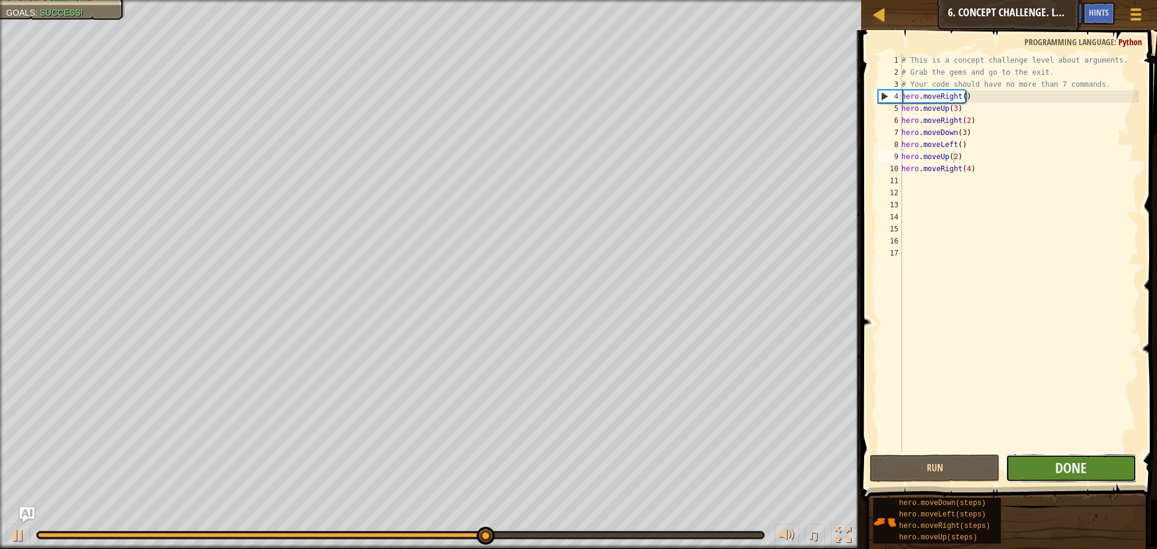
click at [1027, 471] on button "Done" at bounding box center [1071, 468] width 130 height 28
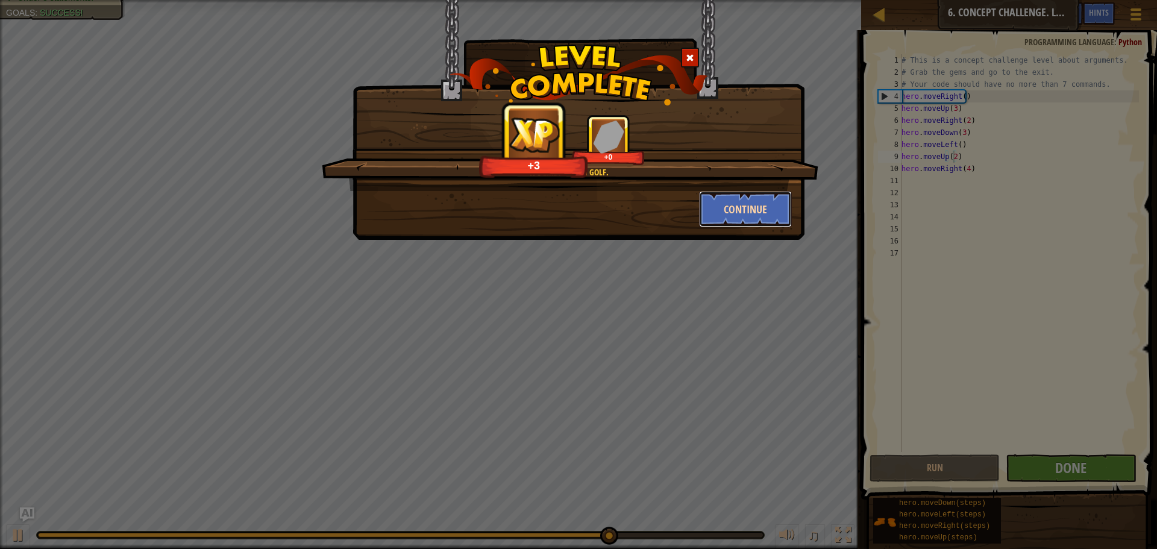
click at [721, 208] on button "Continue" at bounding box center [745, 209] width 93 height 36
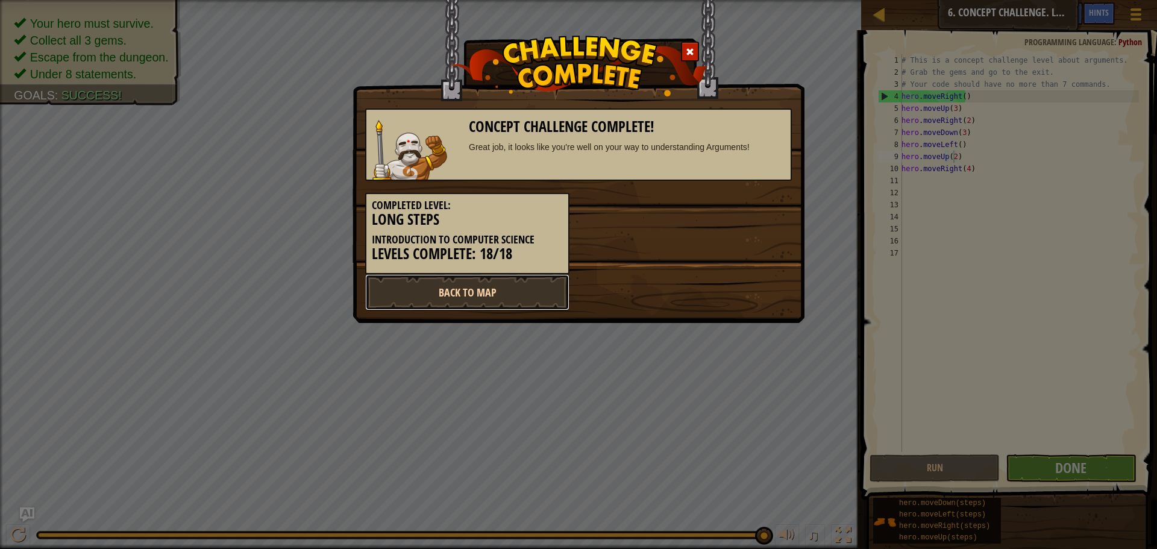
click at [536, 282] on link "Back to Map" at bounding box center [467, 292] width 204 height 36
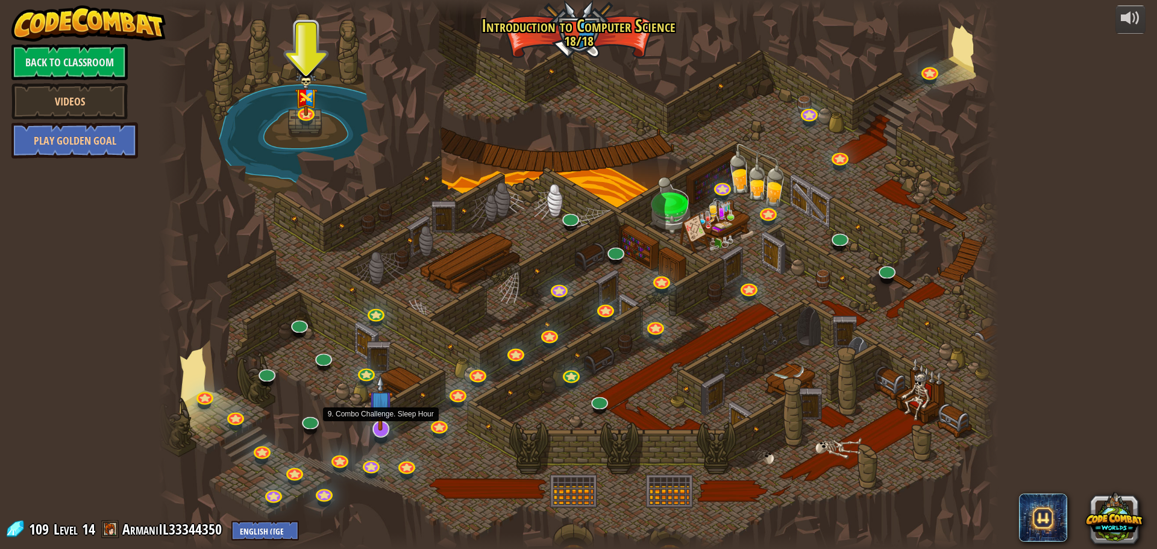
click at [375, 430] on img at bounding box center [380, 403] width 25 height 56
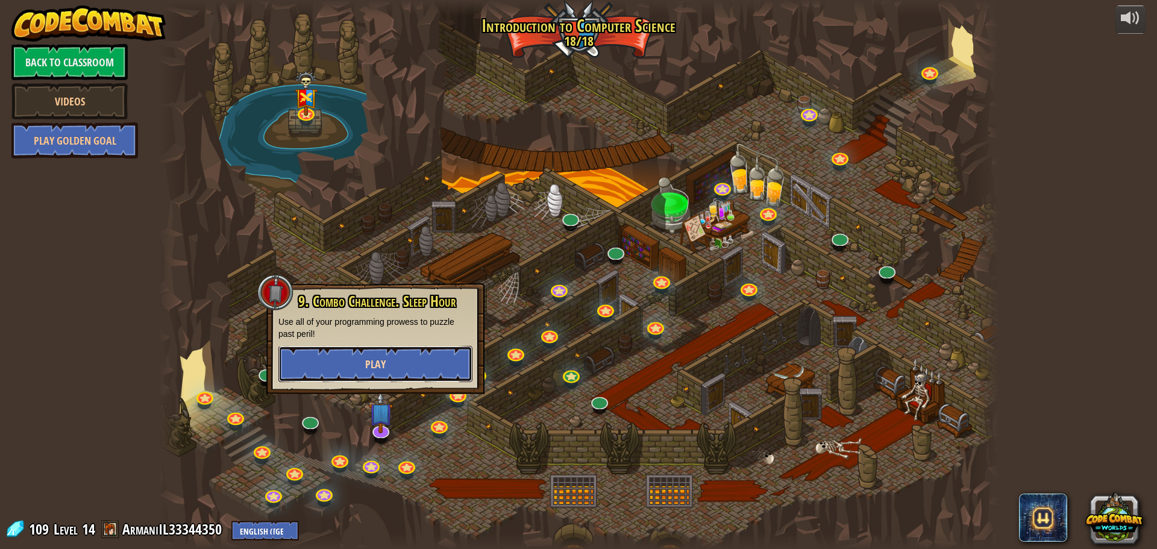
click at [421, 372] on button "Play" at bounding box center [375, 364] width 194 height 36
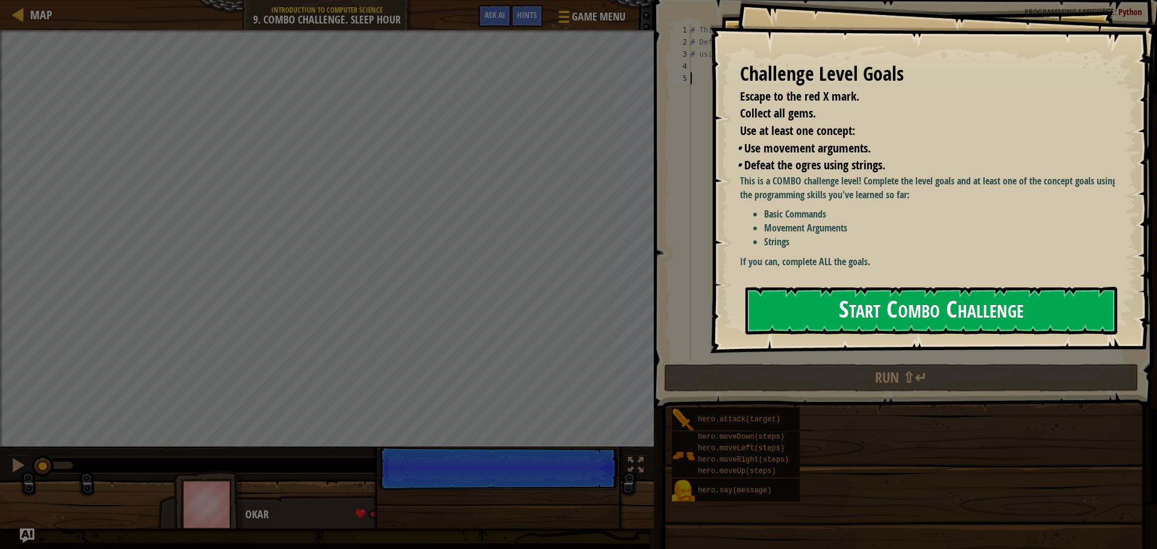
click at [909, 295] on button "Start Combo Challenge" at bounding box center [931, 311] width 372 height 48
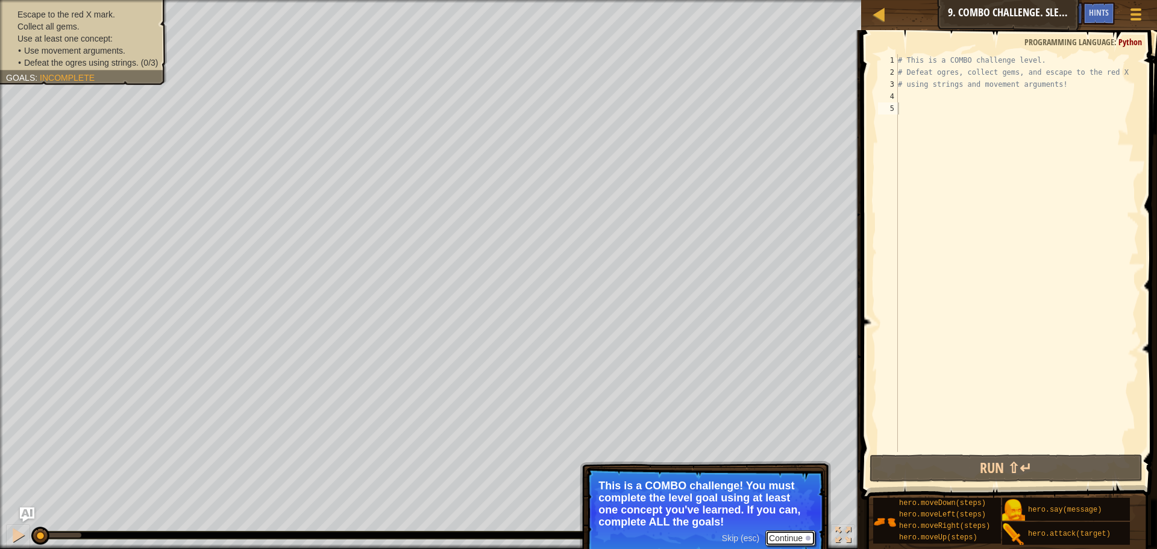
click at [770, 536] on button "Continue" at bounding box center [790, 538] width 50 height 16
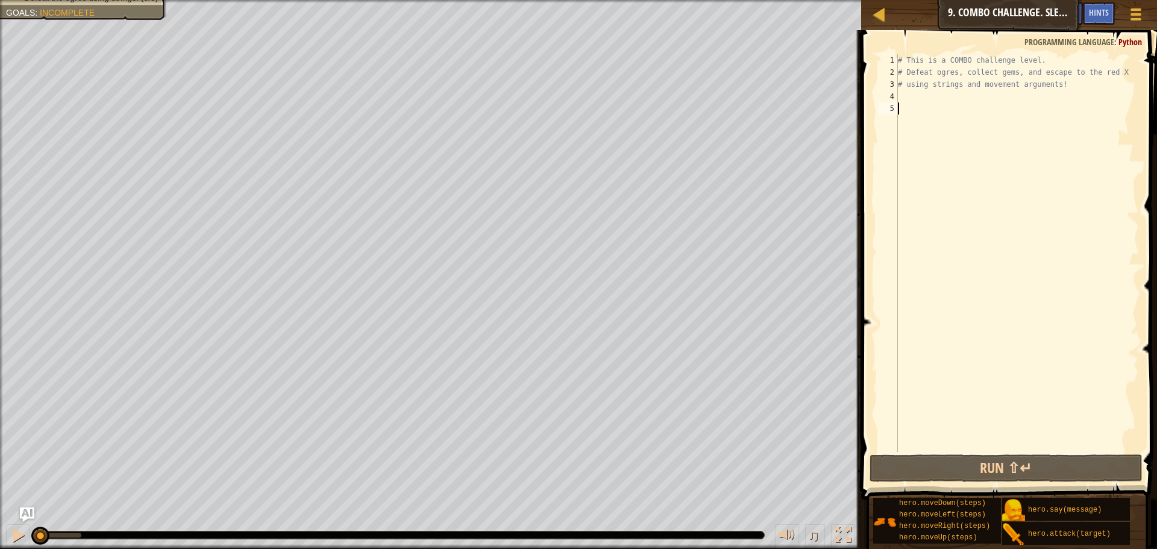
click at [907, 95] on div "# This is a COMBO challenge level. # Defeat ogres, collect gems, and escape to …" at bounding box center [1016, 265] width 243 height 422
type textarea "u"
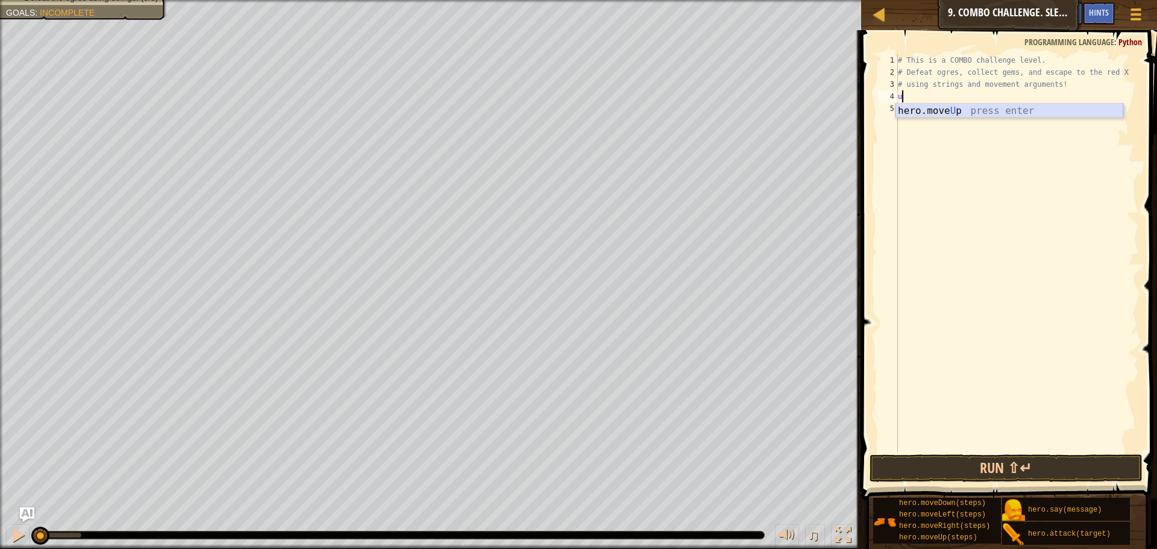
click at [905, 110] on div "hero.move U p press enter" at bounding box center [1009, 125] width 228 height 43
click at [927, 122] on div "hero. at tack press enter" at bounding box center [1009, 137] width 228 height 43
drag, startPoint x: 986, startPoint y: 115, endPoint x: 900, endPoint y: 112, distance: 85.6
click at [900, 112] on div "# This is a COMBO challenge level. # Defeat ogres, collect gems, and escape to …" at bounding box center [1016, 265] width 243 height 422
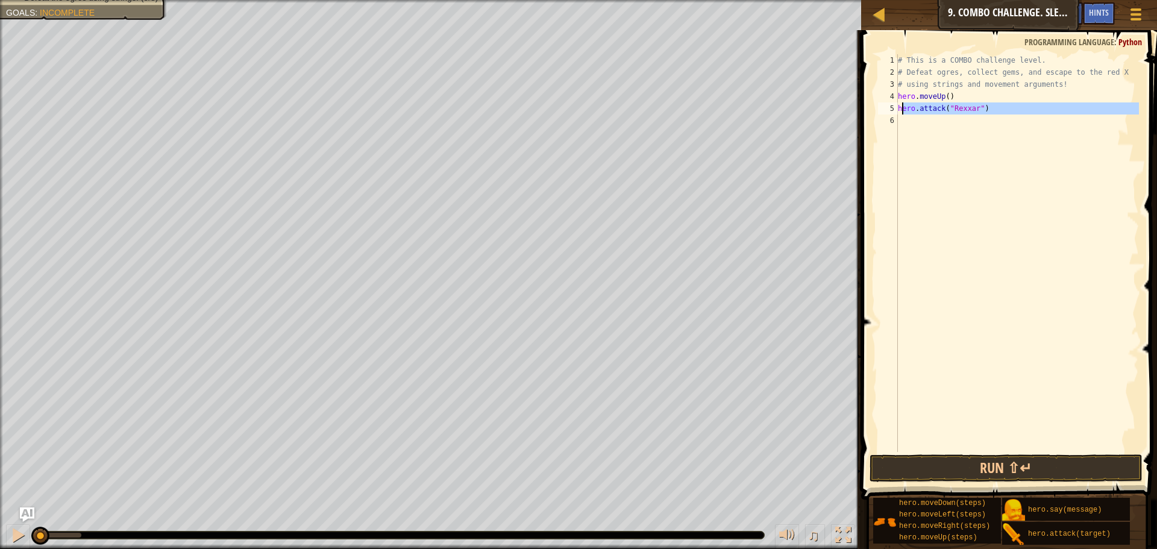
click at [900, 111] on div "# This is a COMBO challenge level. # Defeat ogres, collect gems, and escape to …" at bounding box center [1016, 253] width 243 height 398
type textarea "hero.attack("Rexxar")"
drag, startPoint x: 898, startPoint y: 110, endPoint x: 982, endPoint y: 113, distance: 83.2
click at [982, 113] on div "# This is a COMBO challenge level. # Defeat ogres, collect gems, and escape to …" at bounding box center [1016, 265] width 243 height 422
click at [912, 130] on div "# This is a COMBO challenge level. # Defeat ogres, collect gems, and escape to …" at bounding box center [1016, 265] width 243 height 422
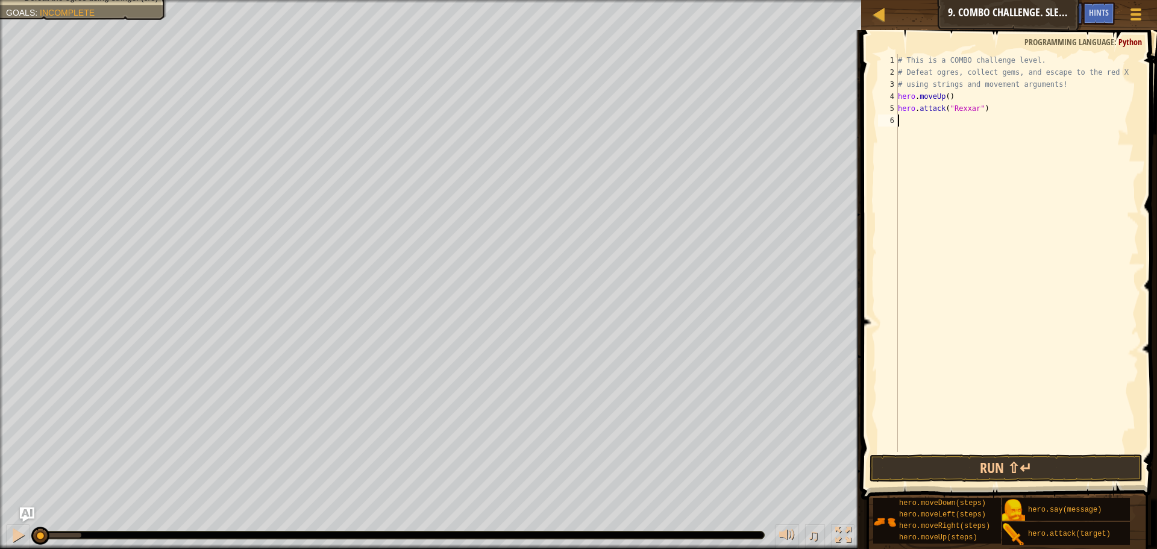
scroll to position [5, 0]
paste textarea "hero.attack("Rexxar")"
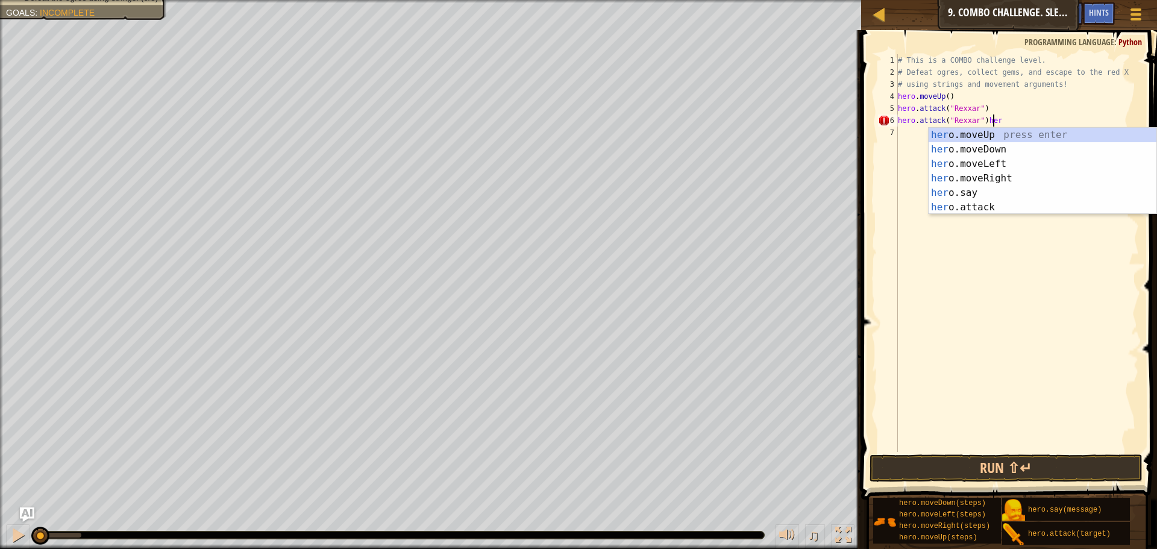
type textarea "hero.attack("Rexxar")"
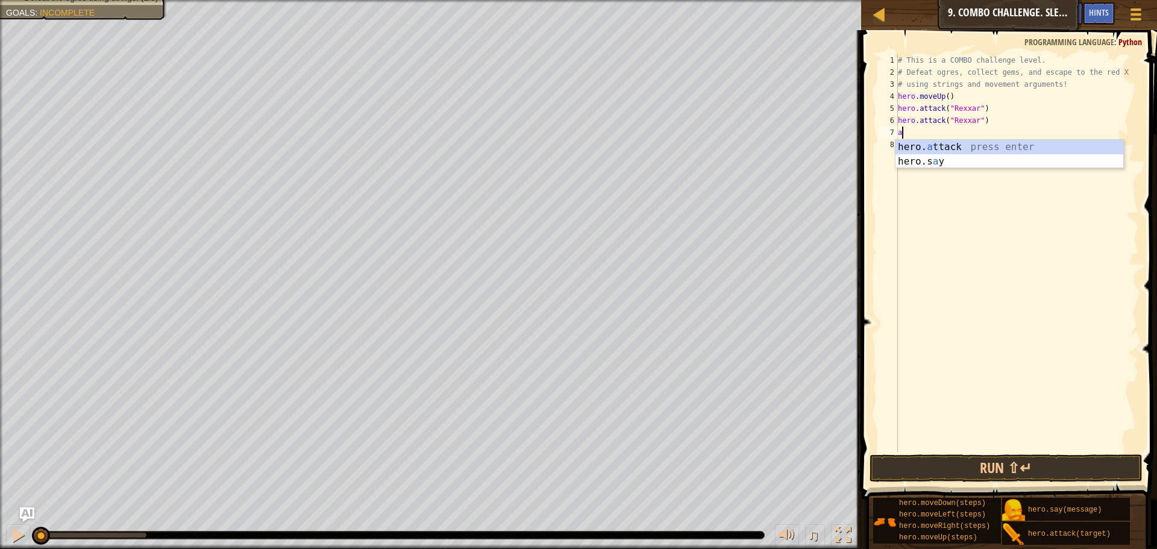
type textarea "att"
click at [952, 155] on div "# This is a COMBO challenge level. # Defeat ogres, collect gems, and escape to …" at bounding box center [1016, 265] width 243 height 422
click at [919, 133] on div "# This is a COMBO challenge level. # Defeat ogres, collect gems, and escape to …" at bounding box center [1016, 265] width 243 height 422
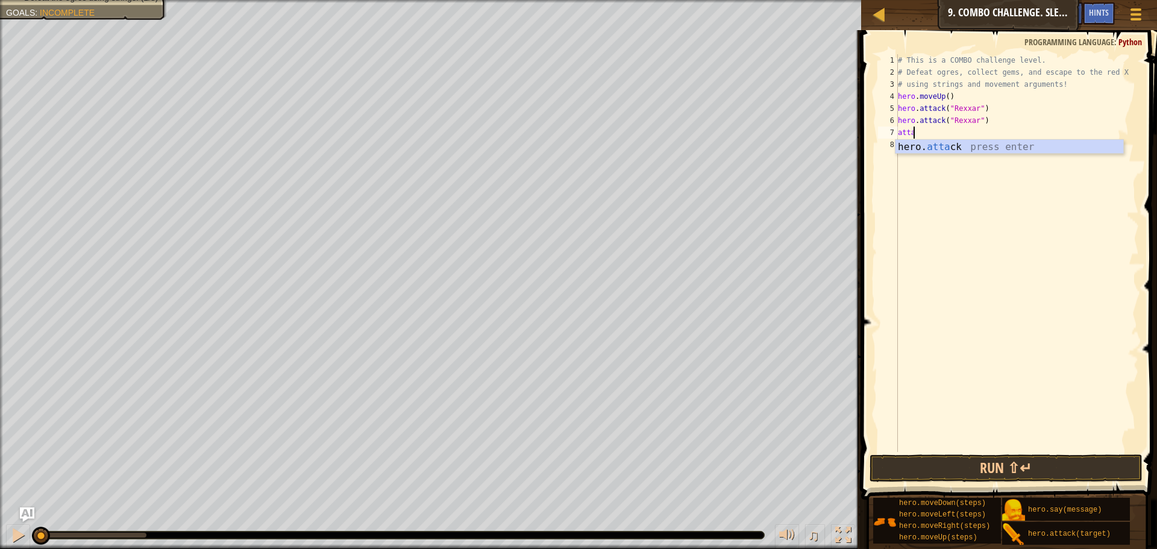
scroll to position [5, 1]
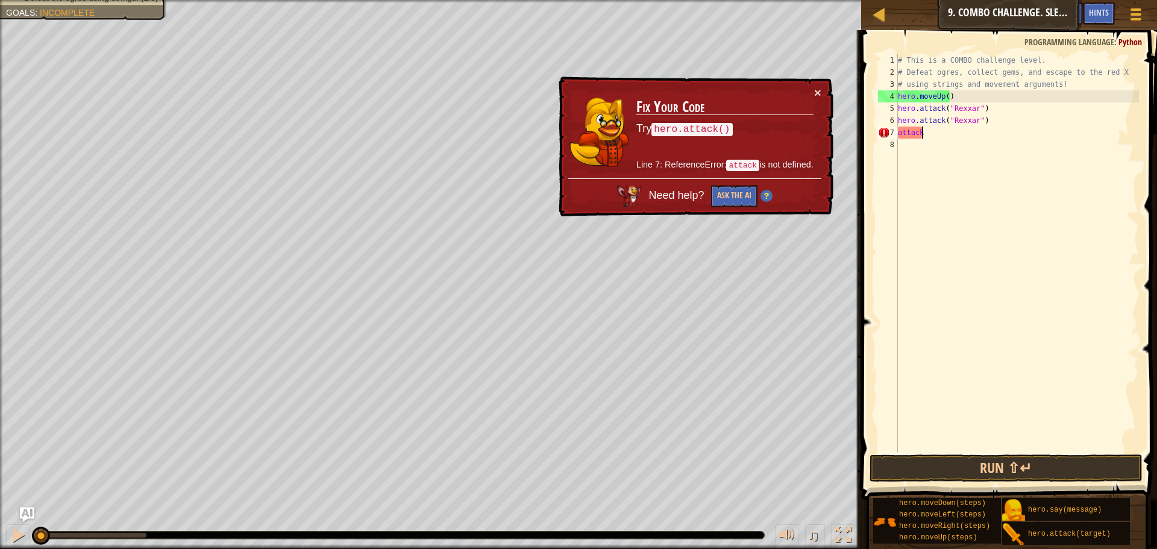
type textarea "attac"
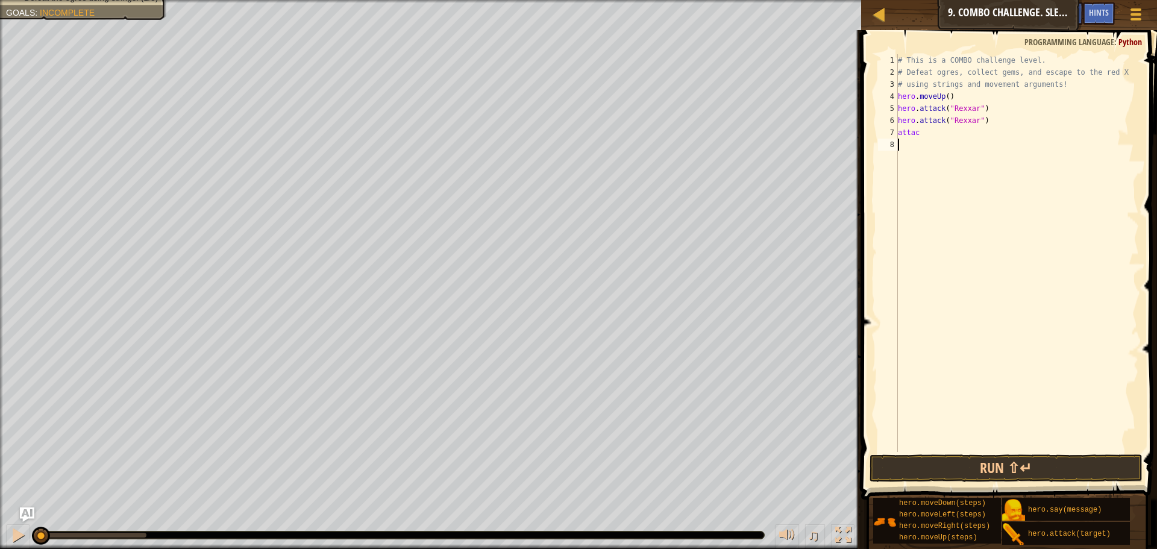
click at [944, 155] on div "# This is a COMBO challenge level. # Defeat ogres, collect gems, and escape to …" at bounding box center [1016, 265] width 243 height 422
click at [927, 137] on div "# This is a COMBO challenge level. # Defeat ogres, collect gems, and escape to …" at bounding box center [1016, 265] width 243 height 422
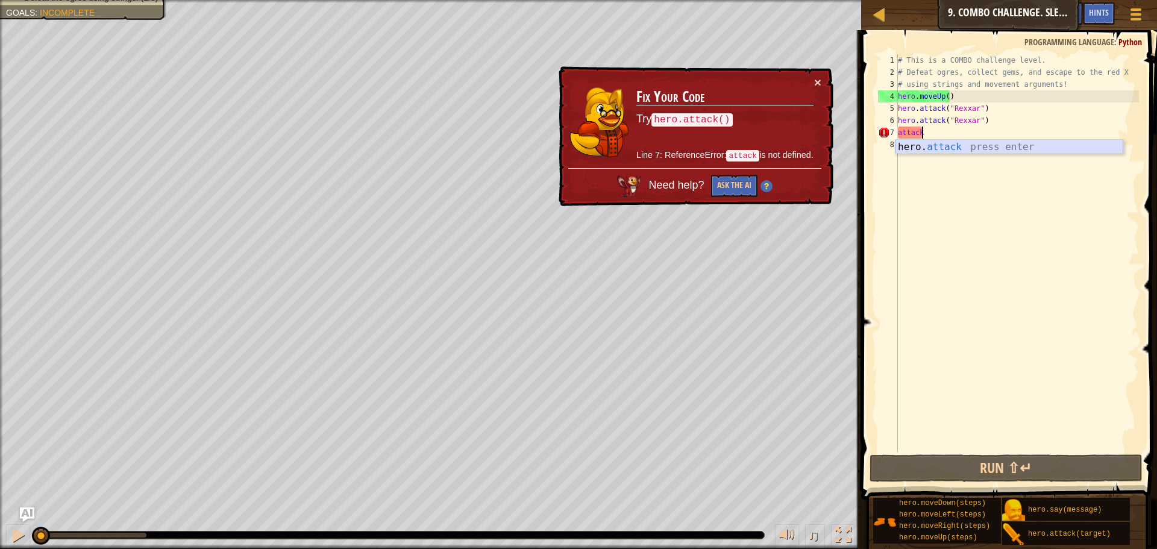
click at [951, 148] on div "hero. attack press enter" at bounding box center [1009, 161] width 228 height 43
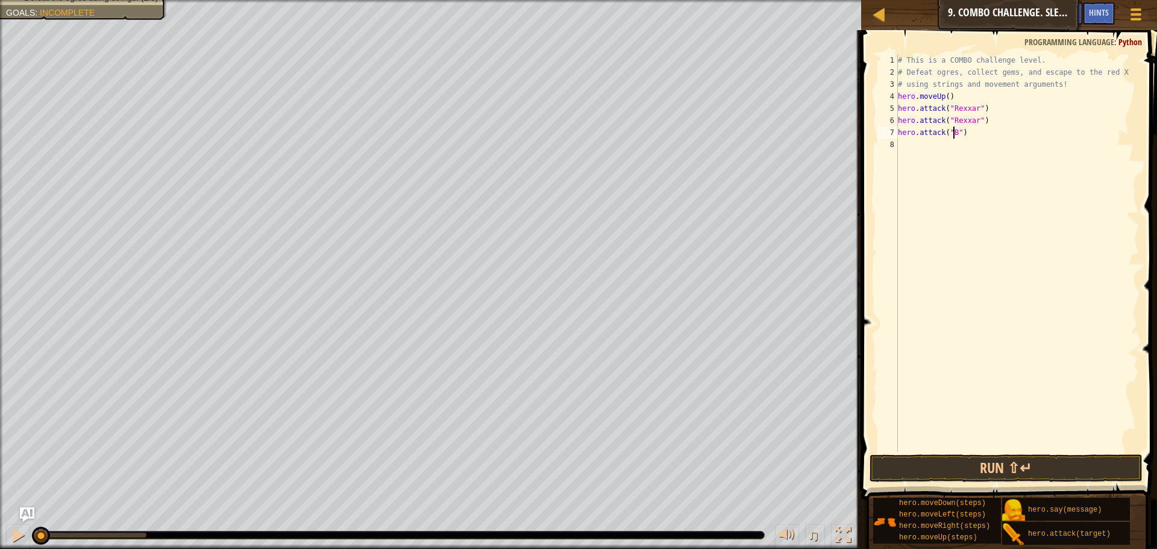
scroll to position [5, 5]
type textarea "hero.attack("Brack")"
drag, startPoint x: 988, startPoint y: 136, endPoint x: 900, endPoint y: 128, distance: 88.3
click at [900, 128] on div "# This is a COMBO challenge level. # Defeat ogres, collect gems, and escape to …" at bounding box center [1016, 265] width 243 height 422
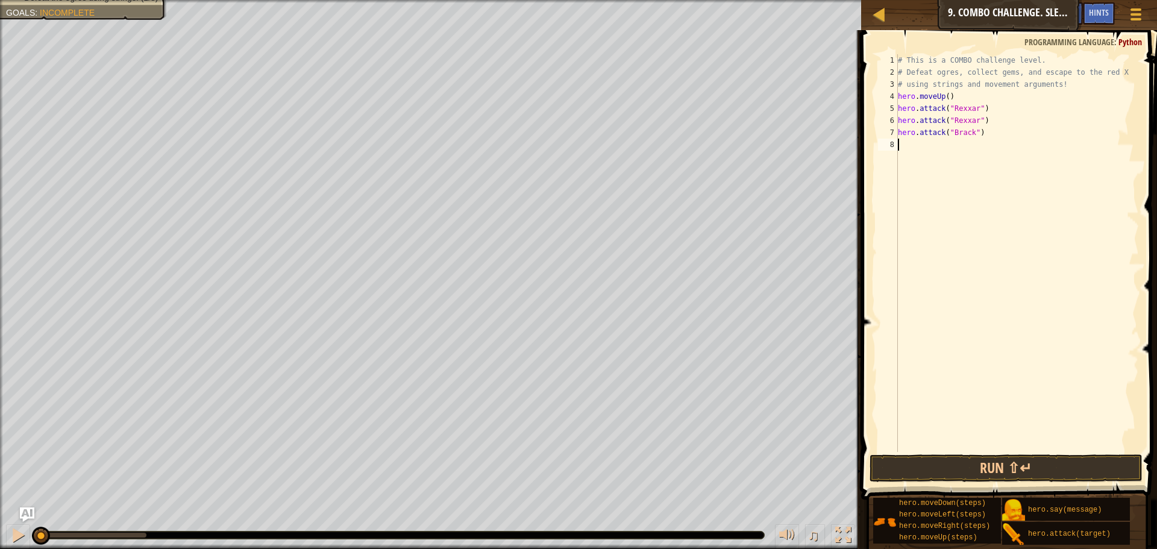
click at [915, 150] on div "# This is a COMBO challenge level. # Defeat ogres, collect gems, and escape to …" at bounding box center [1016, 265] width 243 height 422
paste textarea "hero.attack("Brack")"
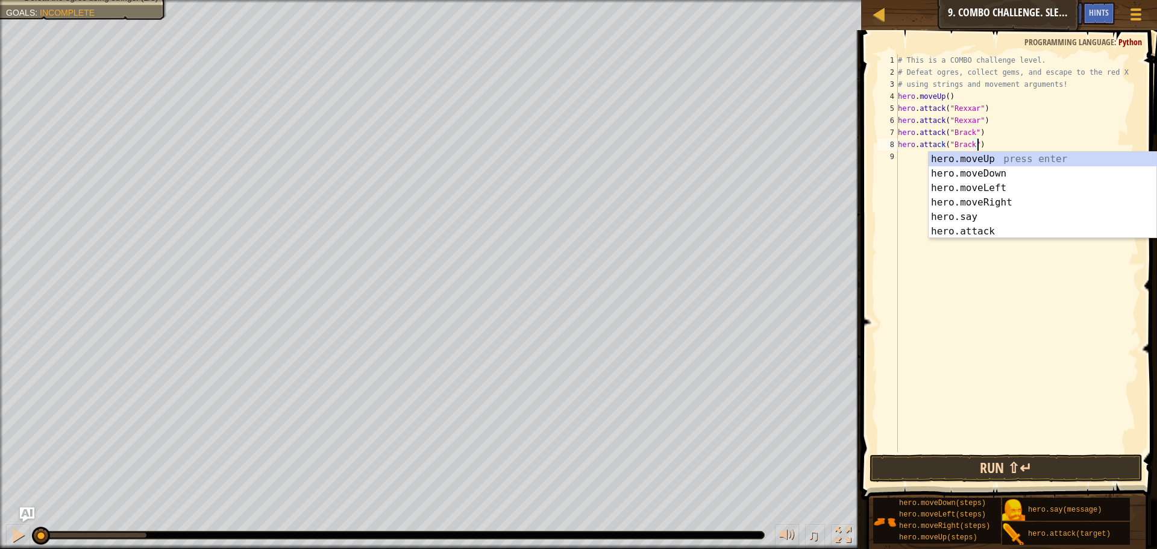
type textarea "hero.attack("Brack")"
click at [1065, 464] on button "Run ⇧↵" at bounding box center [1005, 468] width 273 height 28
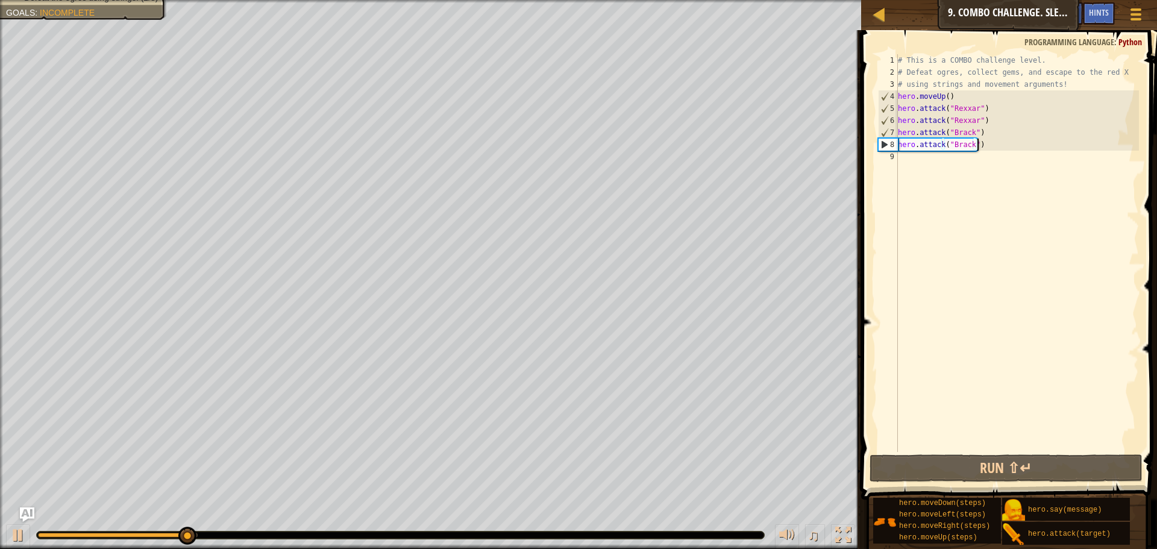
click at [925, 157] on div "# This is a COMBO challenge level. # Defeat ogres, collect gems, and escape to …" at bounding box center [1016, 265] width 243 height 422
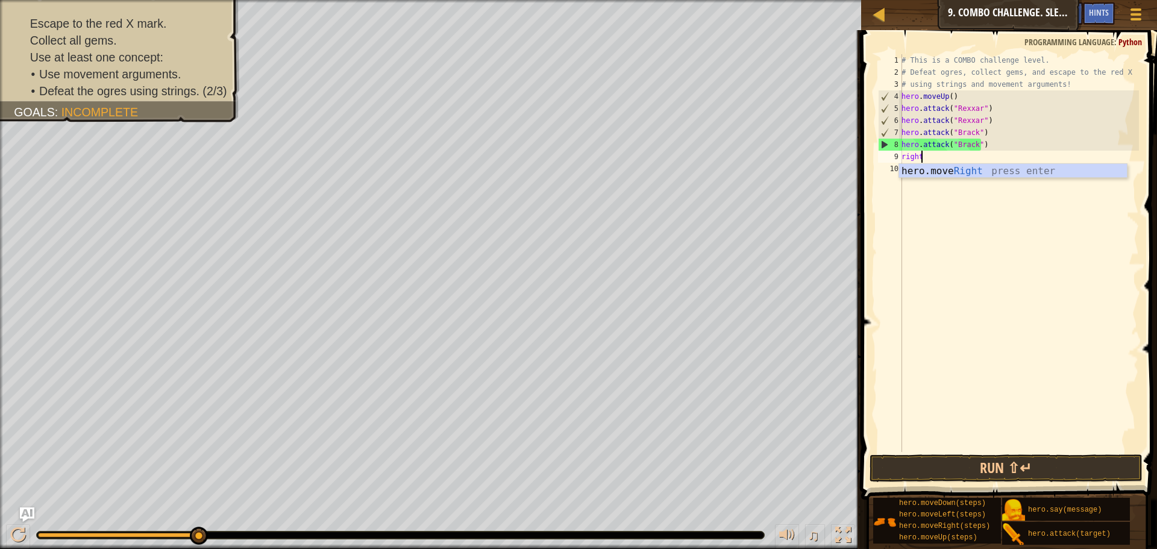
scroll to position [5, 1]
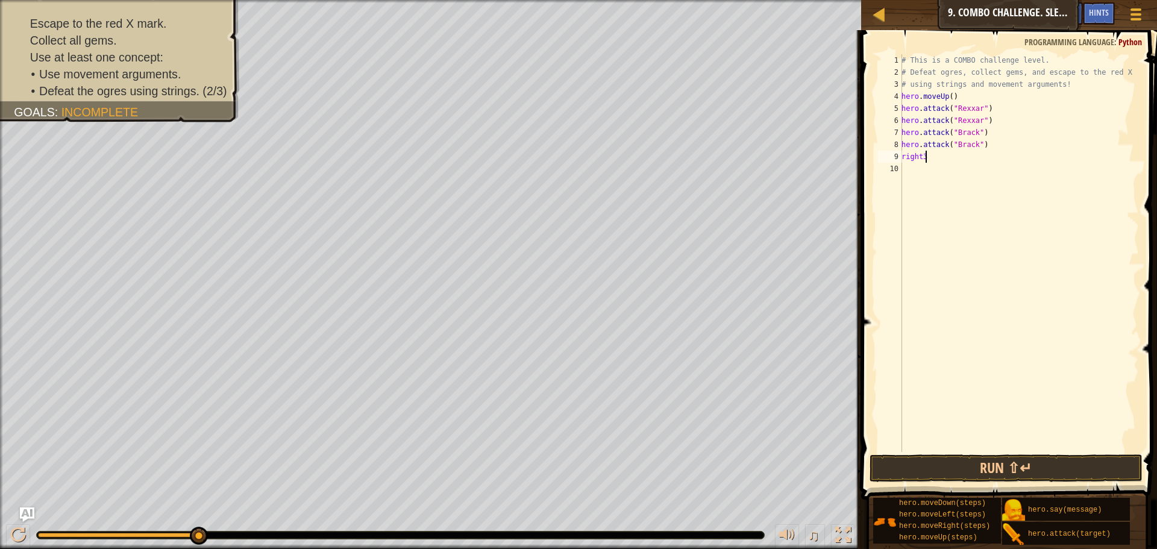
type textarea "right"
click at [918, 168] on div "hero.move Right press enter" at bounding box center [1013, 185] width 228 height 43
click at [960, 157] on div "# This is a COMBO challenge level. # Defeat ogres, collect gems, and escape to …" at bounding box center [1019, 265] width 240 height 422
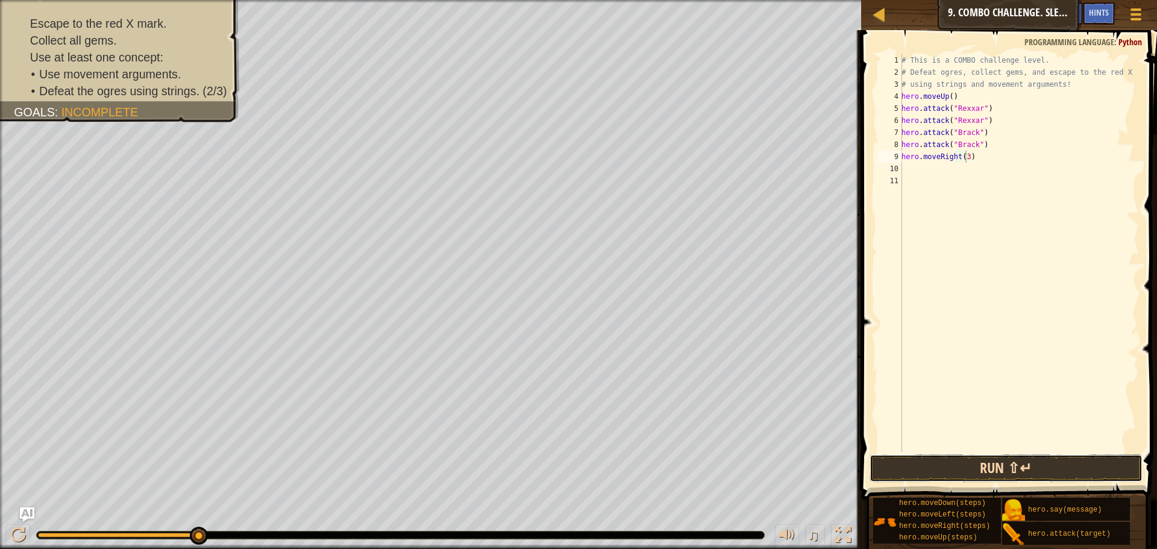
click at [986, 457] on button "Run ⇧↵" at bounding box center [1005, 468] width 273 height 28
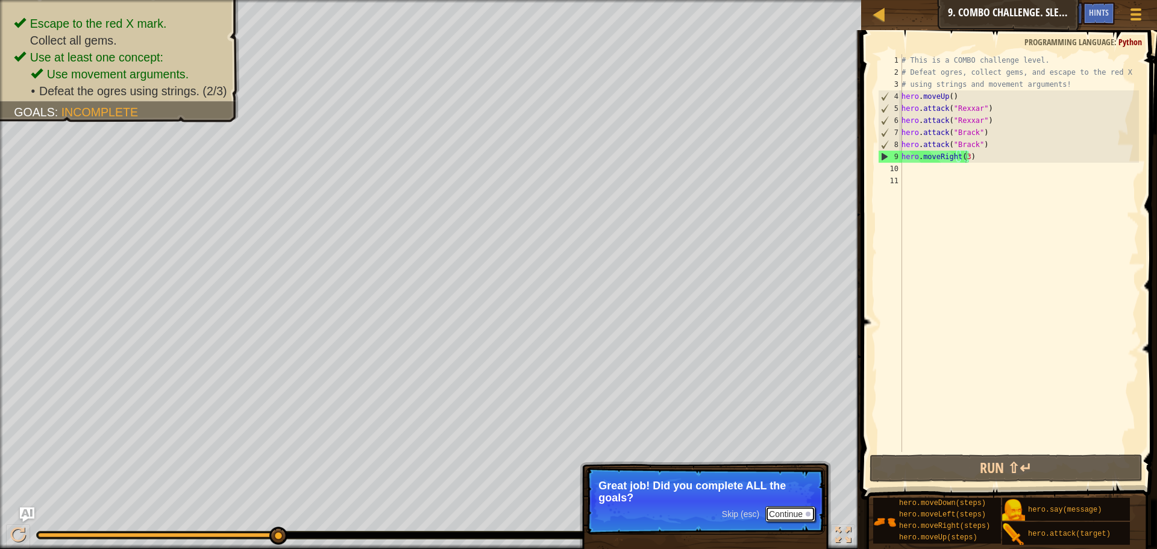
click at [780, 509] on button "Continue" at bounding box center [790, 514] width 50 height 16
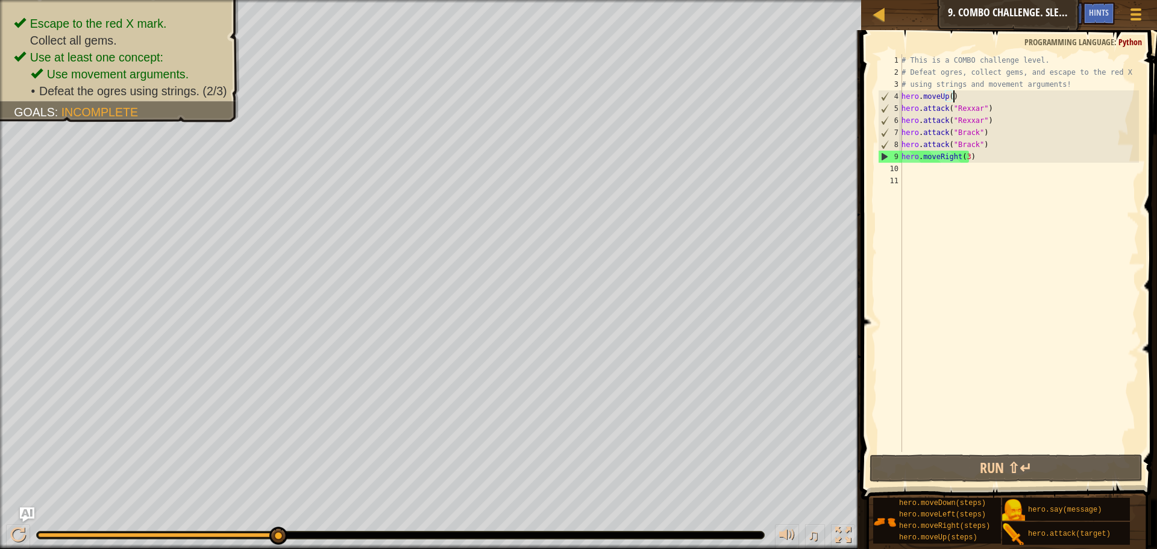
click at [967, 94] on div "# This is a COMBO challenge level. # Defeat ogres, collect gems, and escape to …" at bounding box center [1019, 265] width 240 height 422
click at [986, 146] on div "# This is a COMBO challenge level. # Defeat ogres, collect gems, and escape to …" at bounding box center [1019, 265] width 240 height 422
drag, startPoint x: 958, startPoint y: 92, endPoint x: 956, endPoint y: 101, distance: 9.9
click at [957, 93] on div "# This is a COMBO challenge level. # Defeat ogres, collect gems, and escape to …" at bounding box center [1019, 265] width 240 height 422
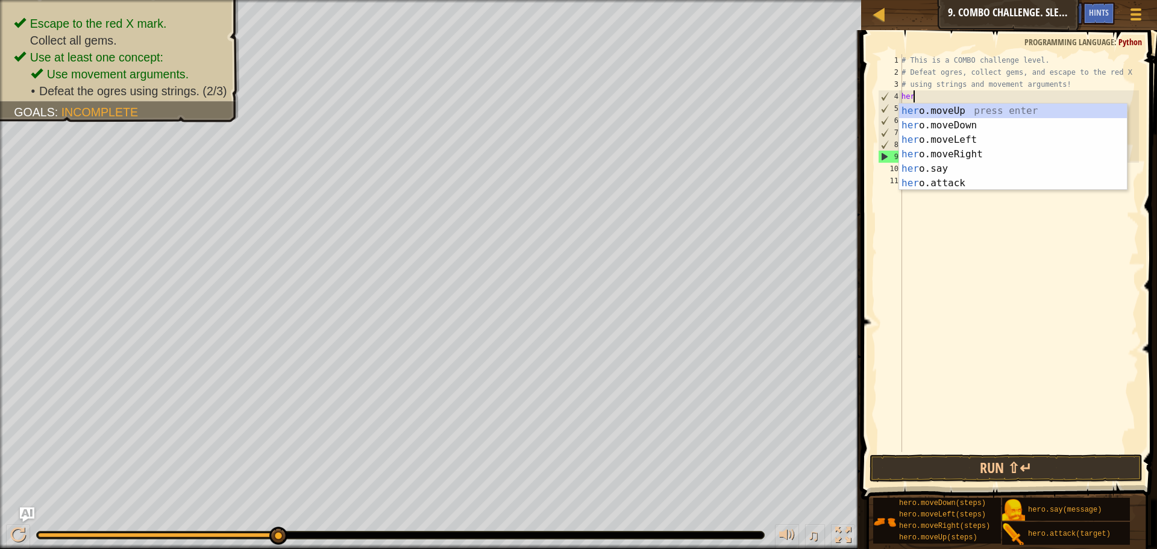
scroll to position [5, 0]
type textarea "h"
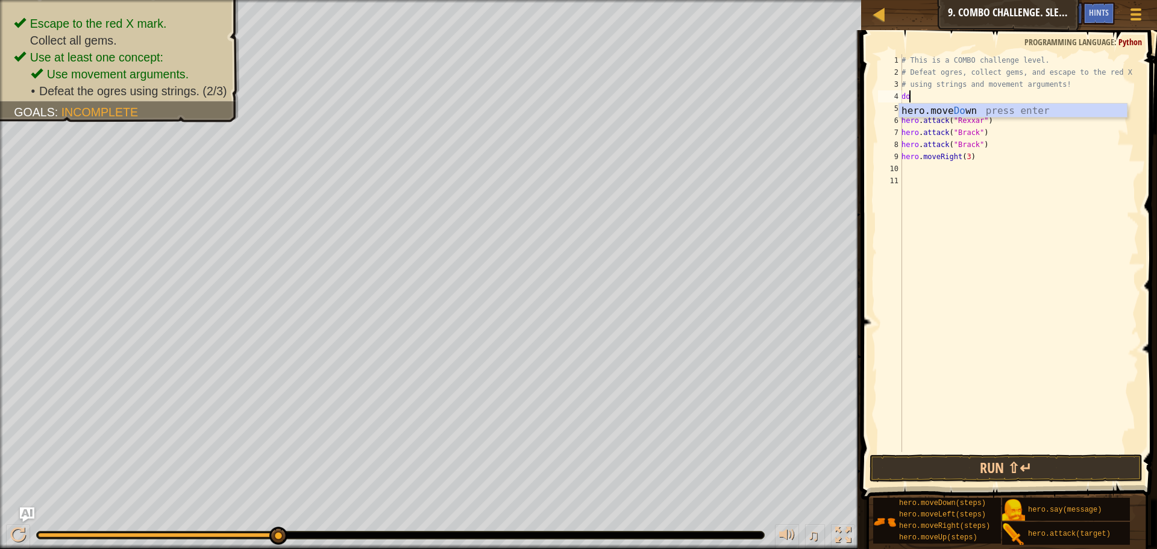
type textarea "dow"
click at [956, 110] on div "hero.move Dow n press enter" at bounding box center [1013, 125] width 228 height 43
drag, startPoint x: 956, startPoint y: 94, endPoint x: 970, endPoint y: 114, distance: 24.7
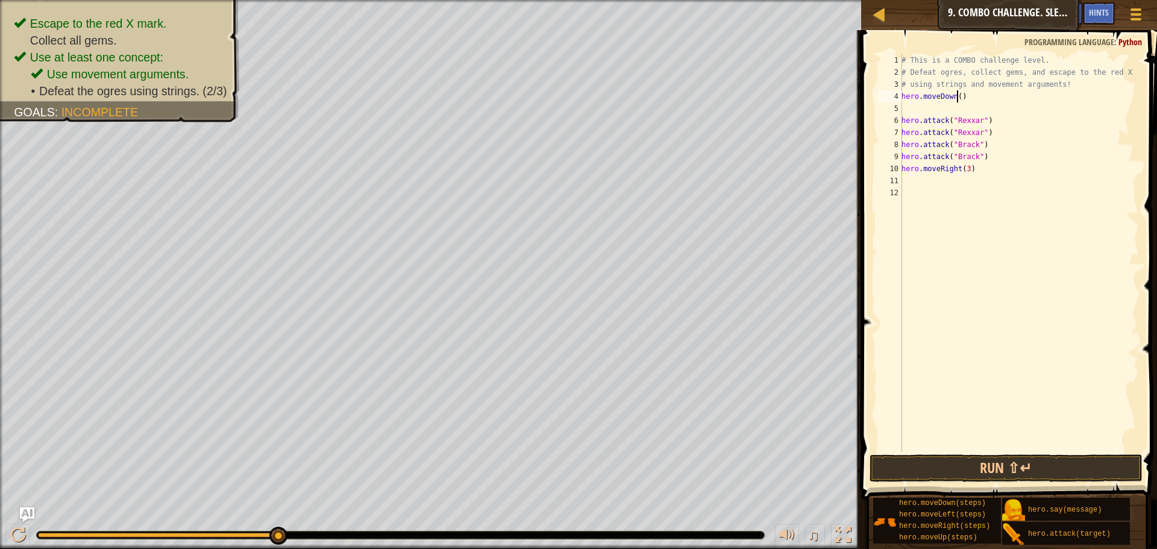
click at [956, 96] on div "# This is a COMBO challenge level. # Defeat ogres, collect gems, and escape to …" at bounding box center [1019, 265] width 240 height 422
type textarea "hero.moveDown()"
click at [927, 109] on div "# This is a COMBO challenge level. # Defeat ogres, collect gems, and escape to …" at bounding box center [1019, 265] width 240 height 422
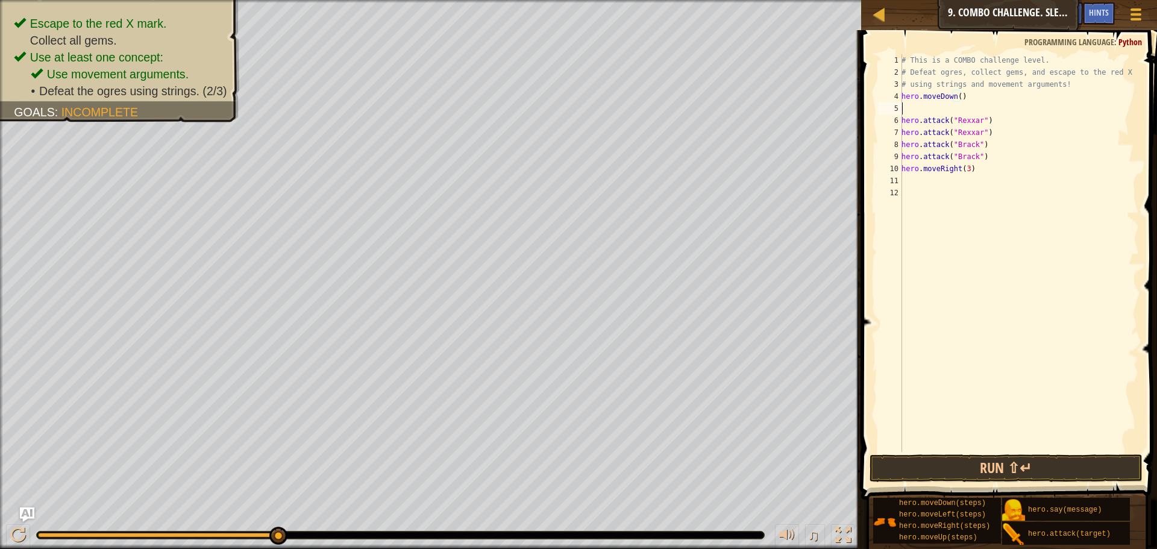
scroll to position [5, 0]
type textarea "e"
type textarea "r"
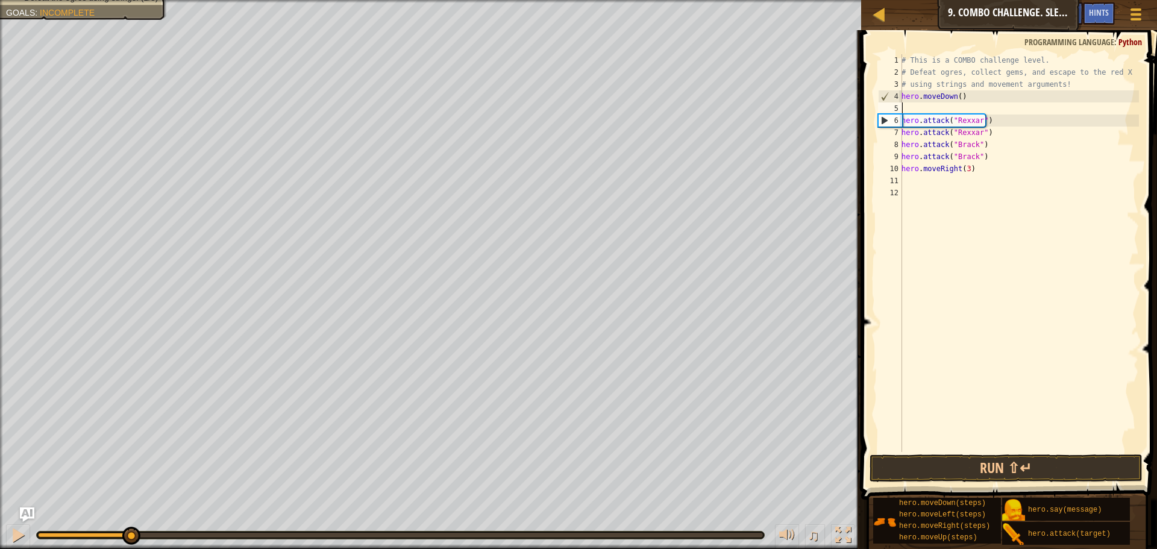
type textarea "r"
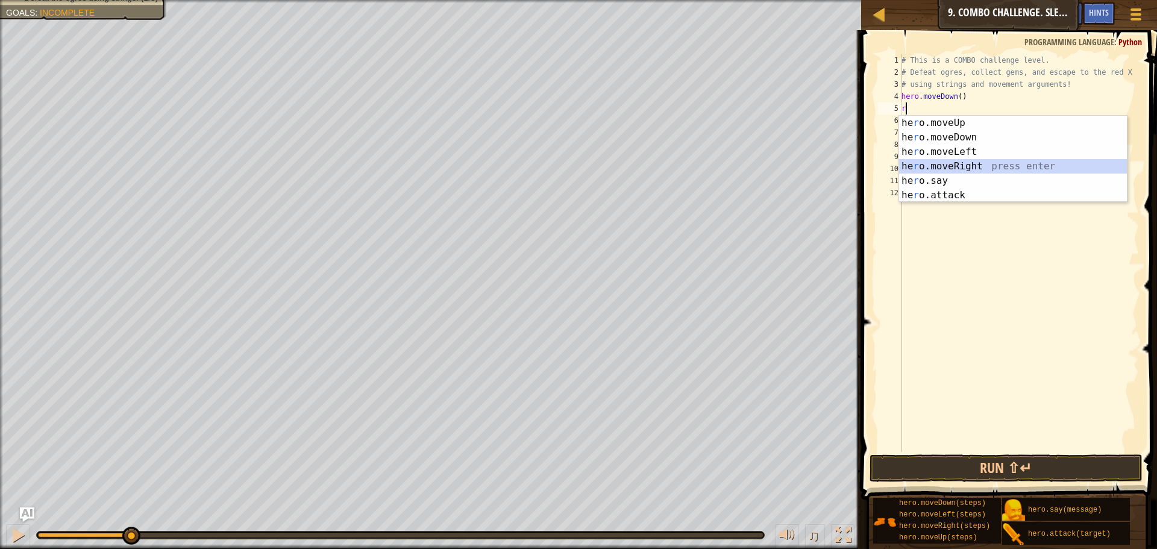
click at [932, 169] on div "he r o.moveUp press enter he r o.moveDown press enter he r o.moveLeft press ent…" at bounding box center [1013, 174] width 228 height 116
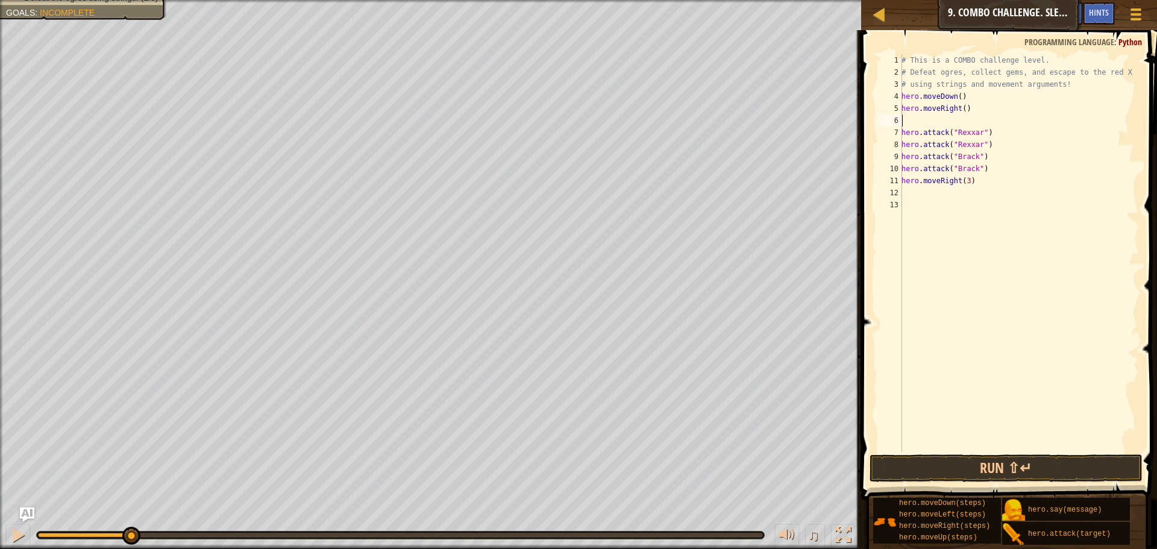
click at [960, 108] on div "# This is a COMBO challenge level. # Defeat ogres, collect gems, and escape to …" at bounding box center [1019, 265] width 240 height 422
type textarea "hero.moveRight(3)"
click at [958, 116] on div "# This is a COMBO challenge level. # Defeat ogres, collect gems, and escape to …" at bounding box center [1019, 265] width 240 height 422
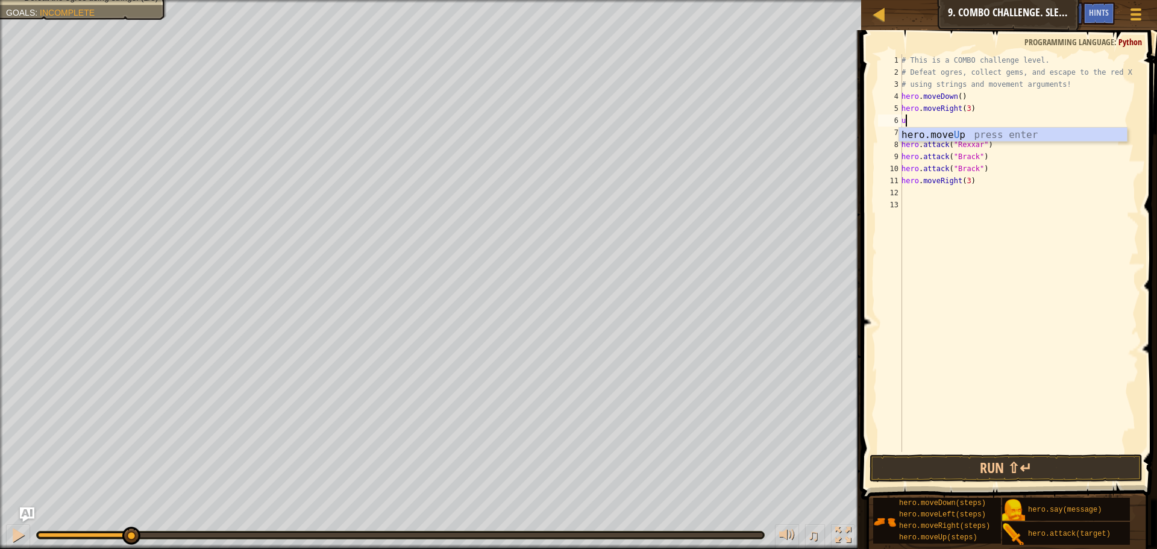
type textarea "up"
click at [960, 133] on div "hero.move Up press enter" at bounding box center [1013, 149] width 228 height 43
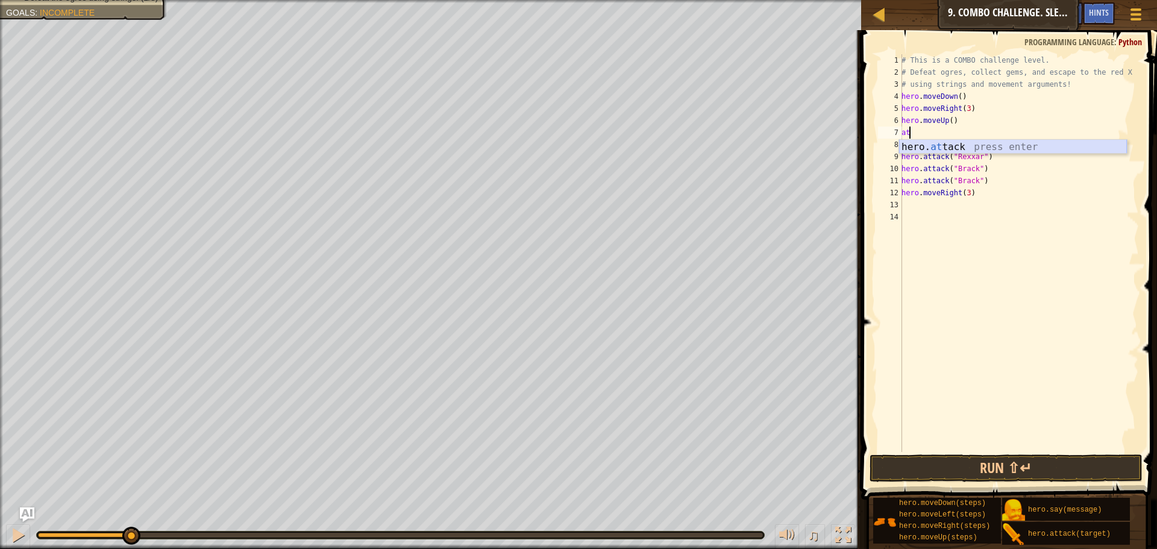
click at [950, 148] on div "hero. at tack press enter" at bounding box center [1013, 161] width 228 height 43
type textarea "hero.attack("Ursa")"
click at [977, 131] on div "# This is a COMBO challenge level. # Defeat ogres, collect gems, and escape to …" at bounding box center [1019, 265] width 240 height 422
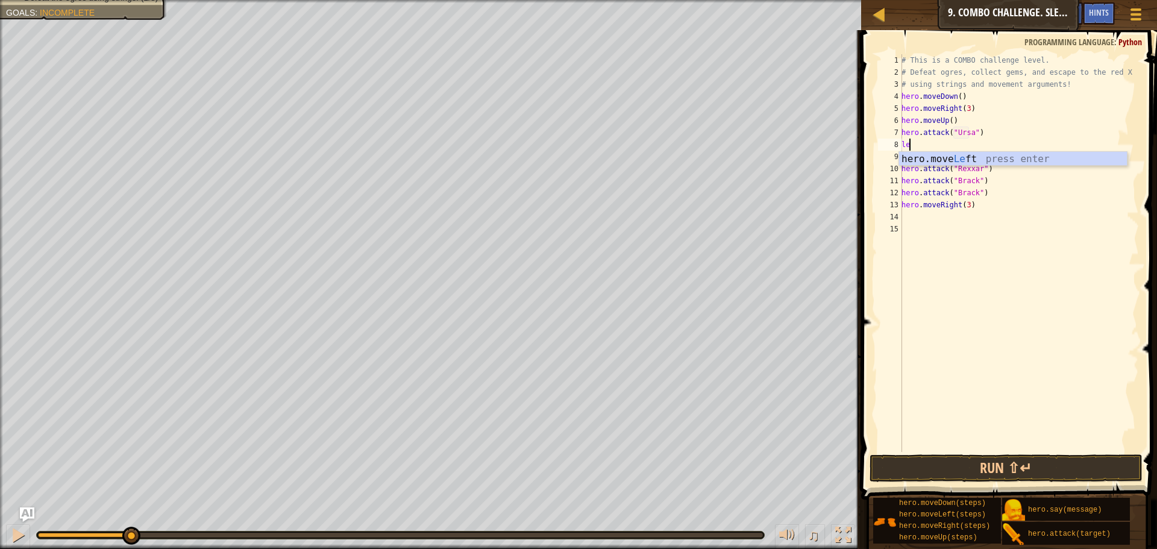
scroll to position [5, 1]
type textarea "left"
click at [977, 155] on div "hero.move Left press enter" at bounding box center [1013, 173] width 228 height 43
click at [958, 144] on div "# This is a COMBO challenge level. # Defeat ogres, collect gems, and escape to …" at bounding box center [1019, 265] width 240 height 422
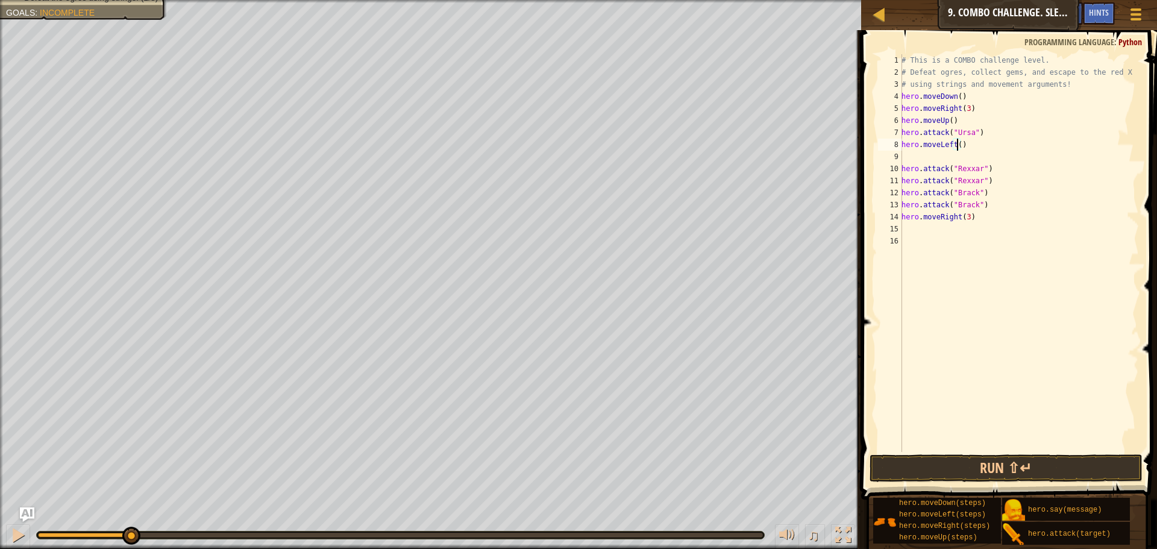
type textarea "hero.moveLeft(2)"
click at [942, 155] on div "# This is a COMBO challenge level. # Defeat ogres, collect gems, and escape to …" at bounding box center [1019, 265] width 240 height 422
type textarea "u"
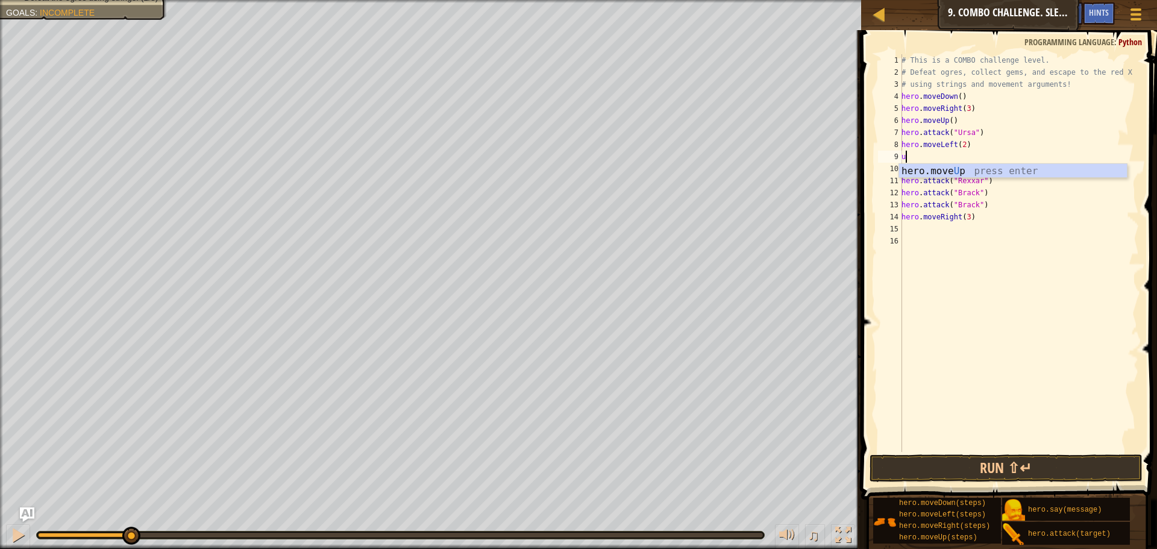
click at [944, 166] on div "hero.move U p press enter" at bounding box center [1013, 185] width 228 height 43
click at [966, 467] on button "Run ⇧↵" at bounding box center [1005, 468] width 273 height 28
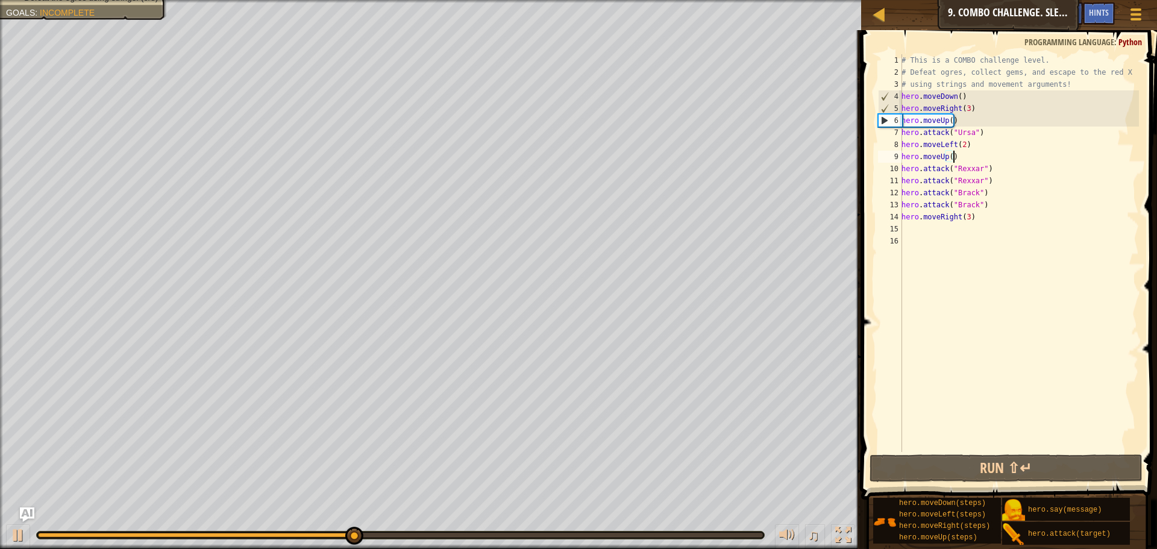
click at [963, 148] on div "# This is a COMBO challenge level. # Defeat ogres, collect gems, and escape to …" at bounding box center [1019, 265] width 240 height 422
click at [956, 125] on div "# This is a COMBO challenge level. # Defeat ogres, collect gems, and escape to …" at bounding box center [1019, 265] width 240 height 422
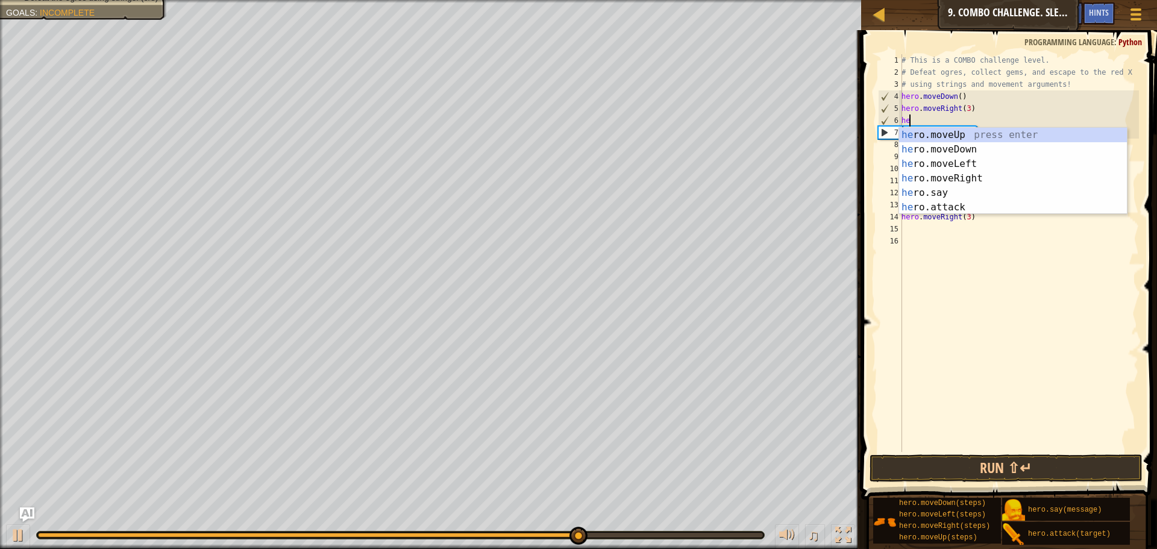
type textarea "h"
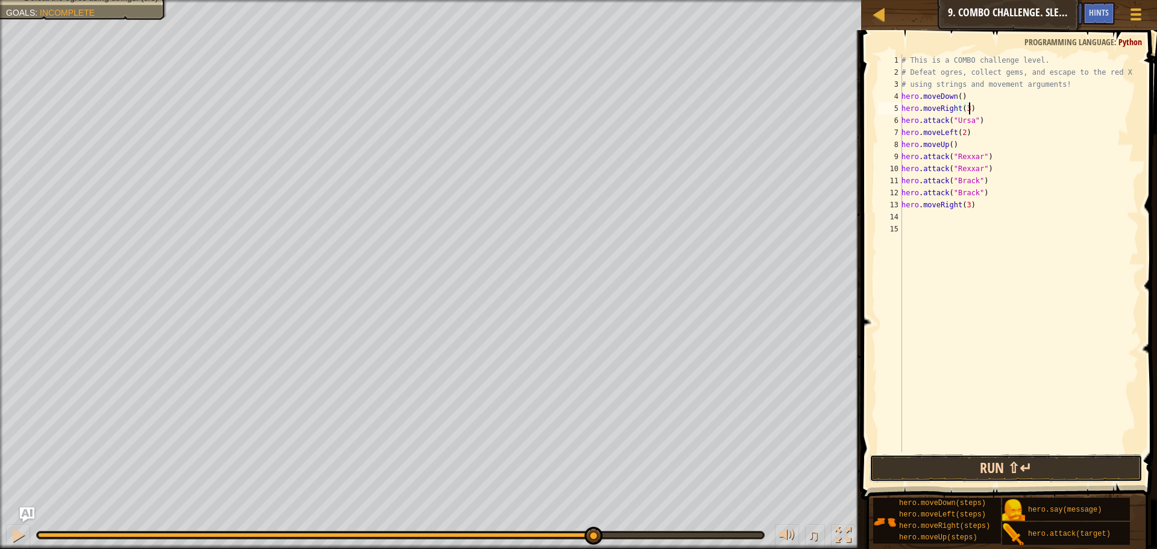
click at [1017, 471] on button "Run ⇧↵" at bounding box center [1005, 468] width 273 height 28
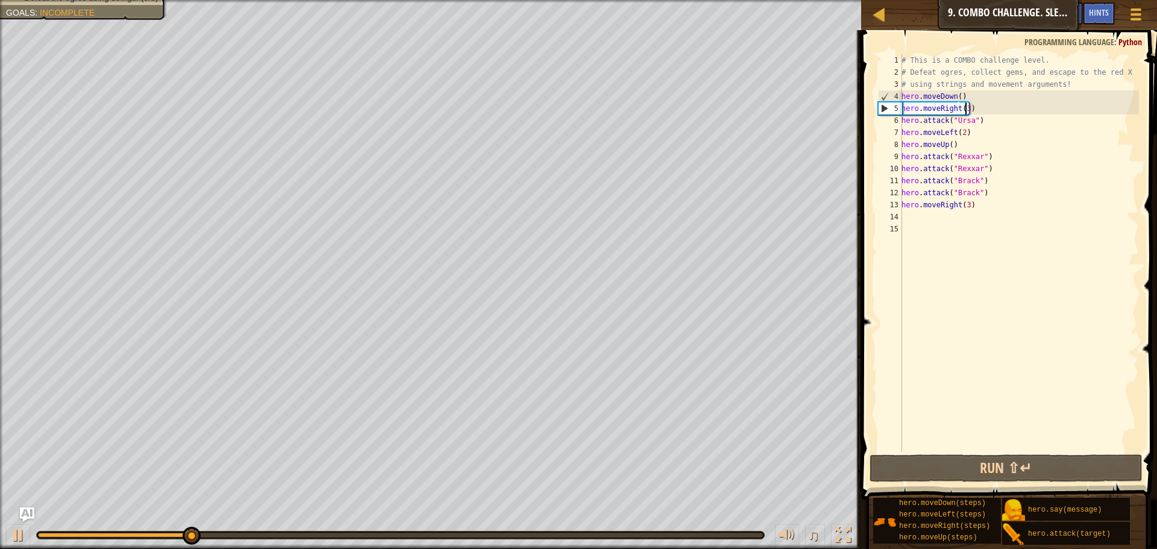
click at [966, 110] on div "# This is a COMBO challenge level. # Defeat ogres, collect gems, and escape to …" at bounding box center [1019, 265] width 240 height 422
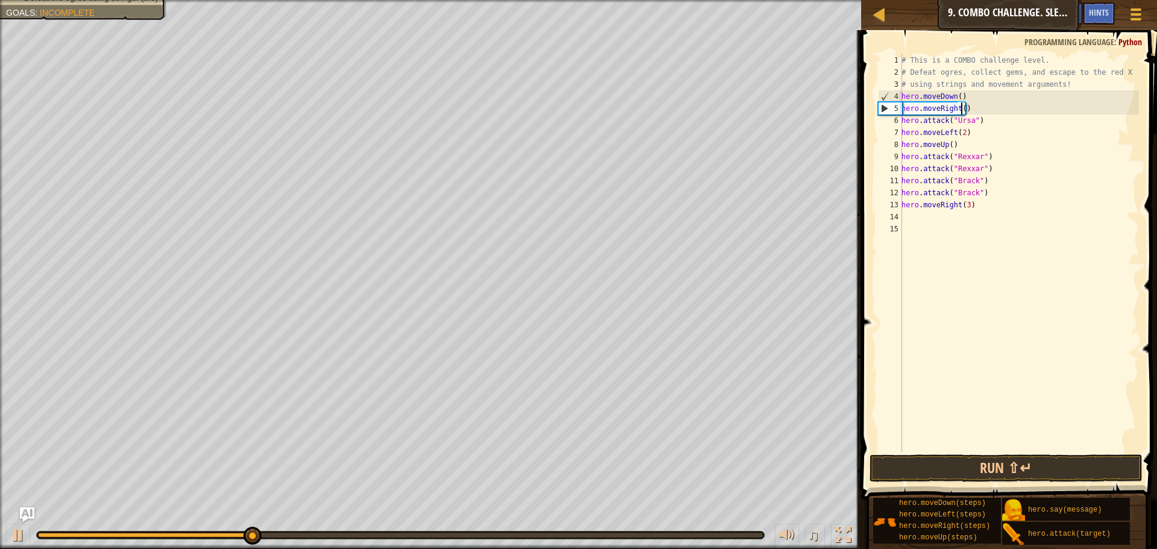
scroll to position [5, 5]
click at [1002, 473] on button "Run ⇧↵" at bounding box center [1005, 468] width 273 height 28
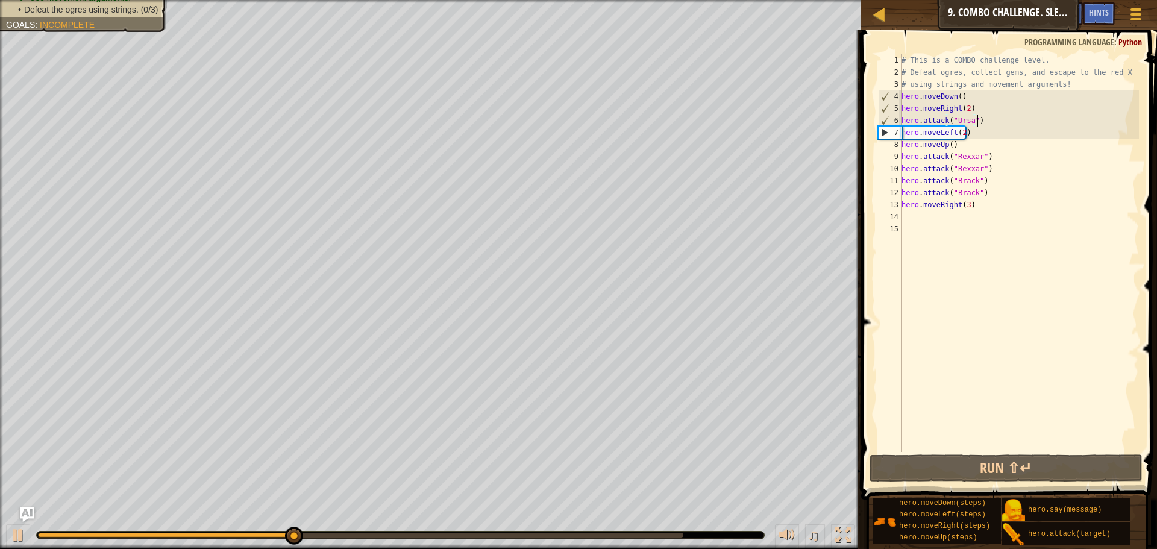
click at [982, 122] on div "# This is a COMBO challenge level. # Defeat ogres, collect gems, and escape to …" at bounding box center [1019, 265] width 240 height 422
type textarea "hero.attack("Ursa")"
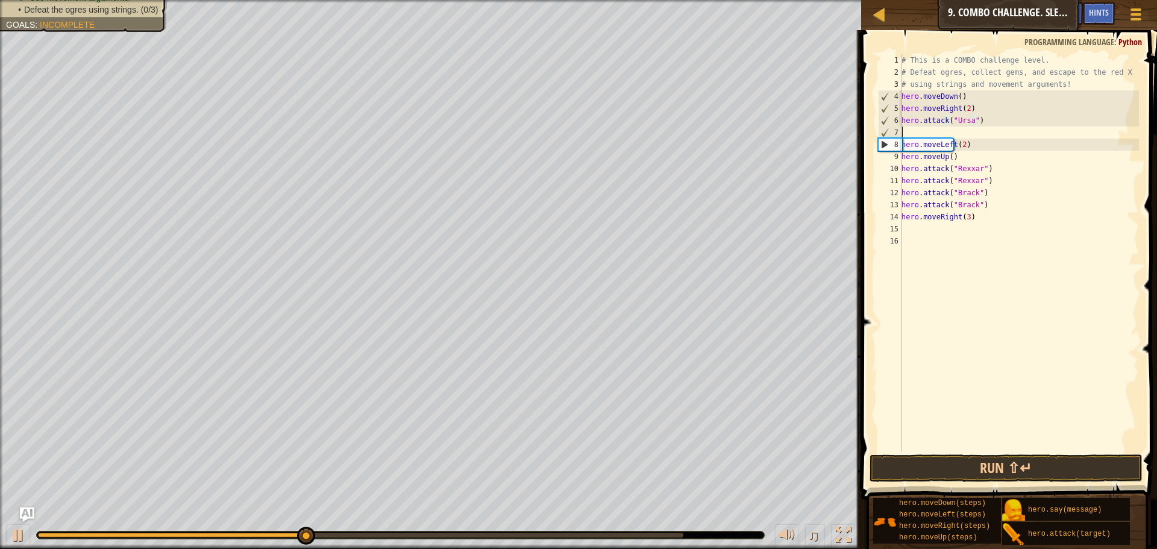
scroll to position [5, 0]
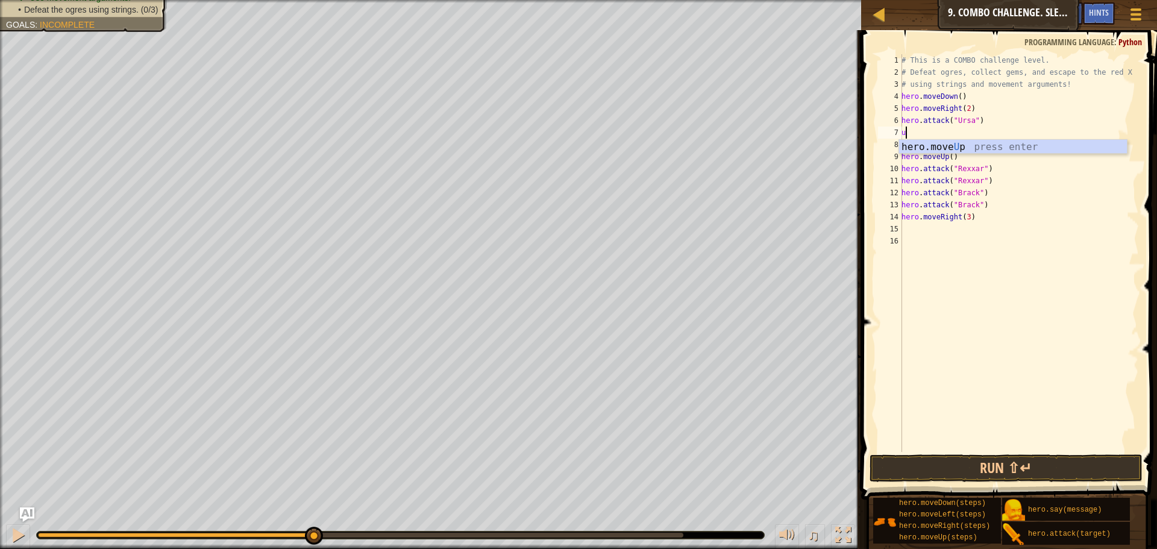
type textarea "up"
click at [975, 146] on div "hero.move Up press enter" at bounding box center [1013, 161] width 228 height 43
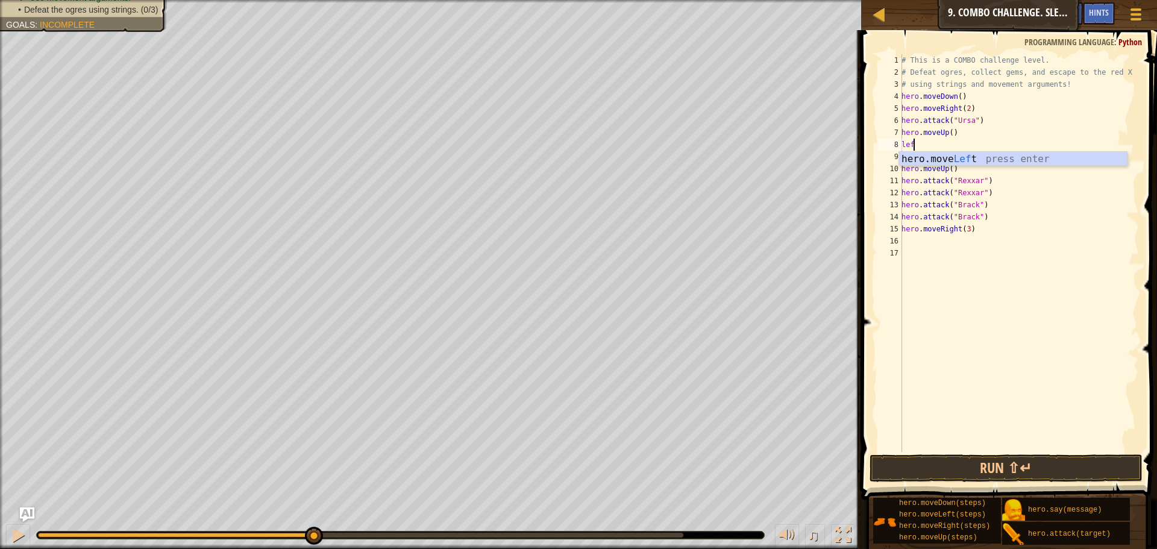
scroll to position [5, 1]
type textarea "left"
click at [985, 164] on div "hero.move Left press enter" at bounding box center [1013, 173] width 228 height 43
click at [965, 464] on button "Run ⇧↵" at bounding box center [1005, 468] width 273 height 28
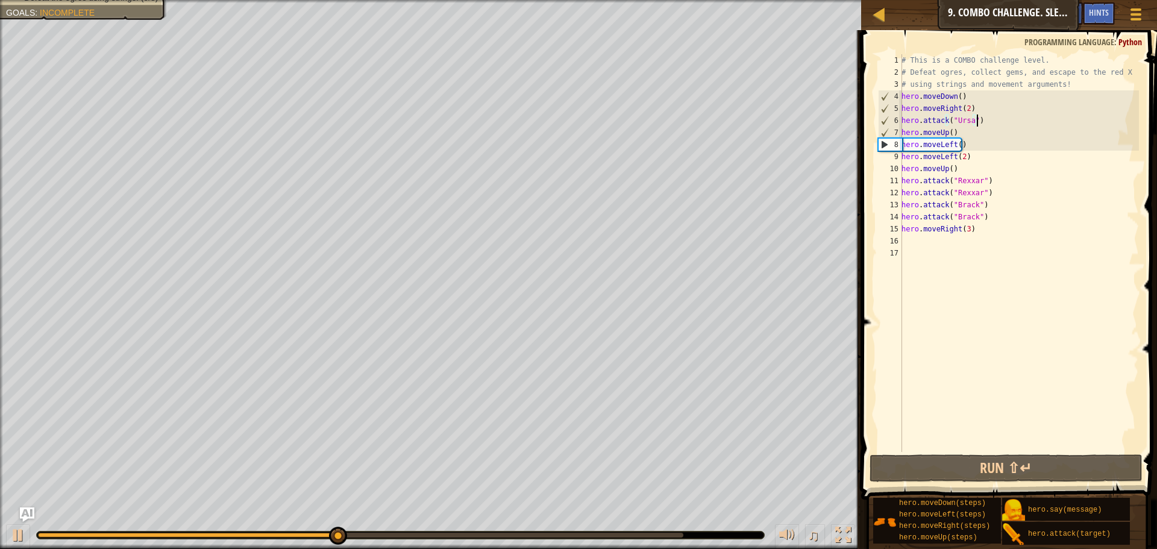
click at [977, 125] on div "# This is a COMBO challenge level. # Defeat ogres, collect gems, and escape to …" at bounding box center [1019, 265] width 240 height 422
type textarea "hero.attack("Ursa")"
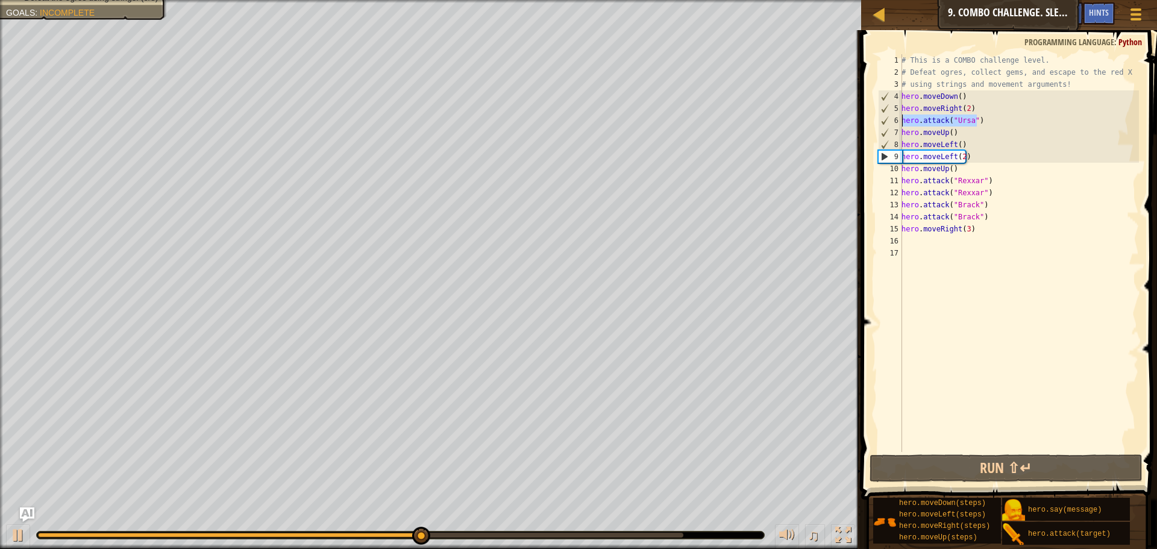
drag, startPoint x: 977, startPoint y: 125, endPoint x: 903, endPoint y: 123, distance: 74.1
click at [903, 123] on div "# This is a COMBO challenge level. # Defeat ogres, collect gems, and escape to …" at bounding box center [1019, 265] width 240 height 422
click at [982, 121] on div "# This is a COMBO challenge level. # Defeat ogres, collect gems, and escape to …" at bounding box center [1019, 253] width 240 height 398
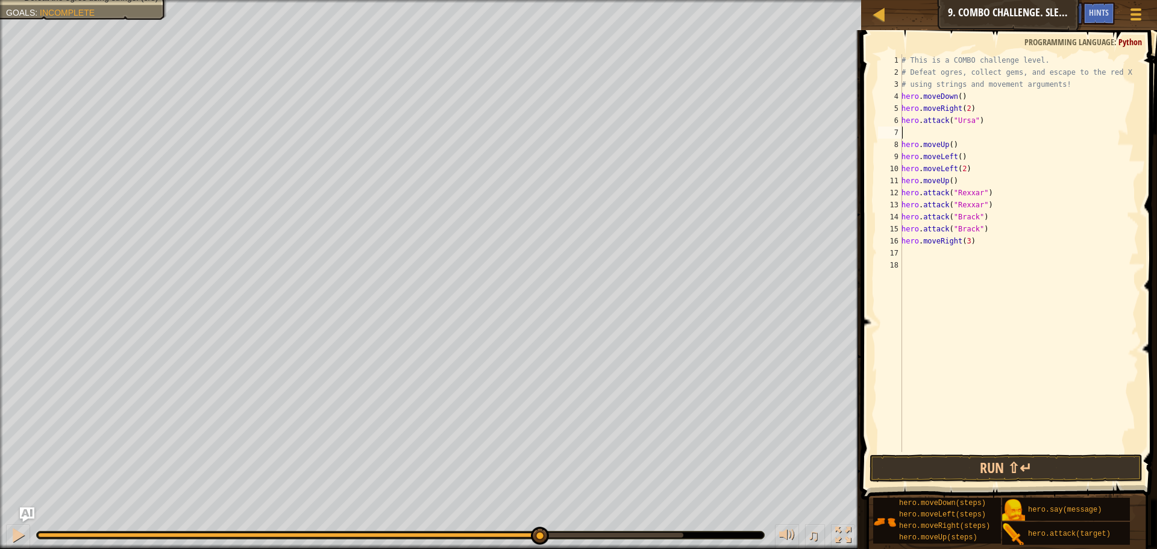
paste textarea "hero.attack("Ursa")"
click at [980, 458] on button "Run ⇧↵" at bounding box center [1005, 468] width 273 height 28
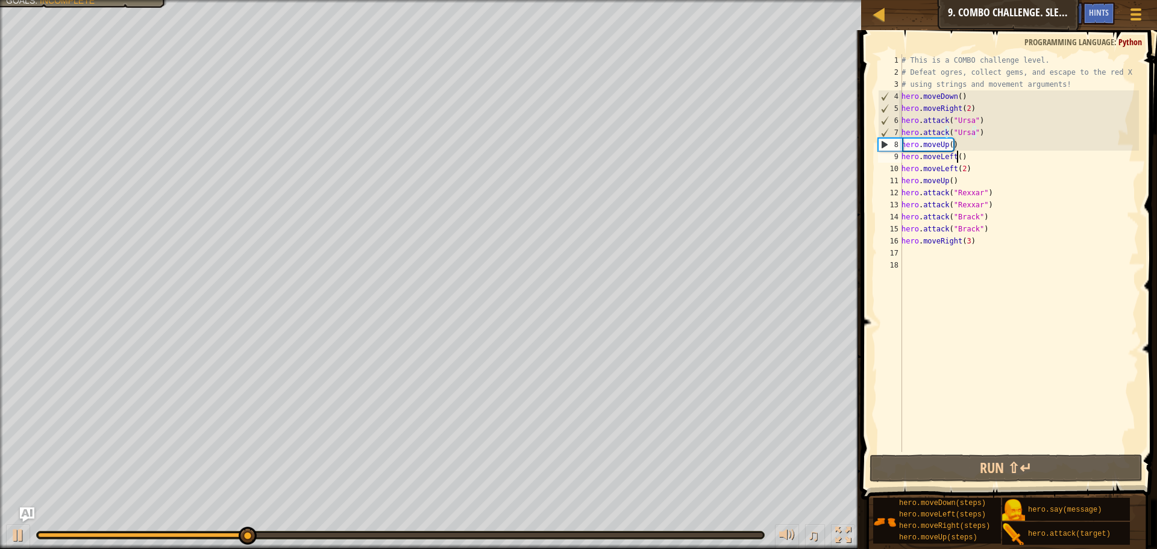
click at [955, 149] on div "# This is a COMBO challenge level. # Defeat ogres, collect gems, and escape to …" at bounding box center [1019, 265] width 240 height 422
click at [954, 145] on div "# This is a COMBO challenge level. # Defeat ogres, collect gems, and escape to …" at bounding box center [1019, 253] width 240 height 398
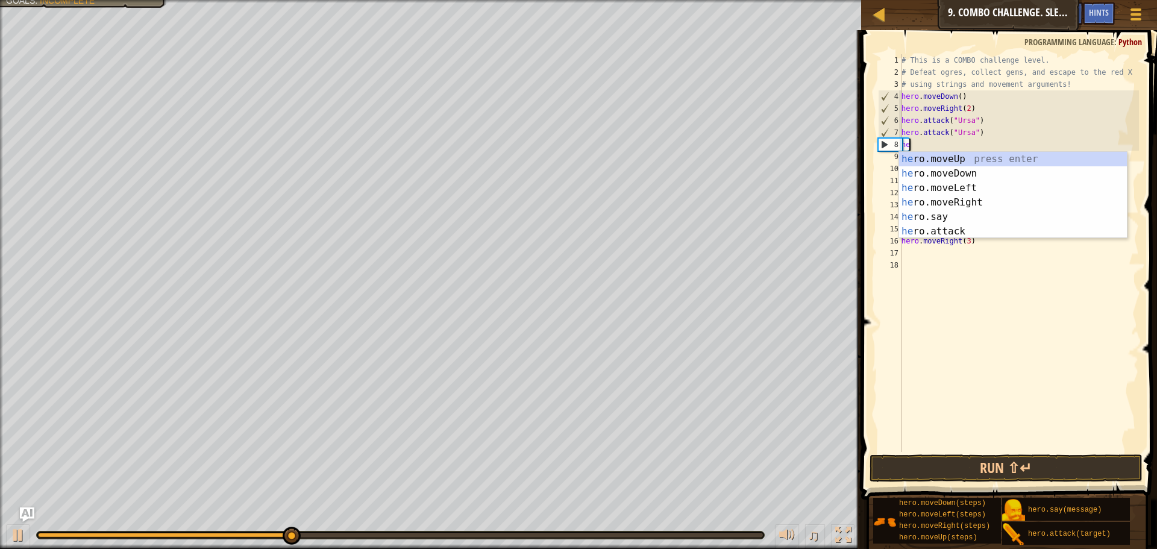
type textarea "h"
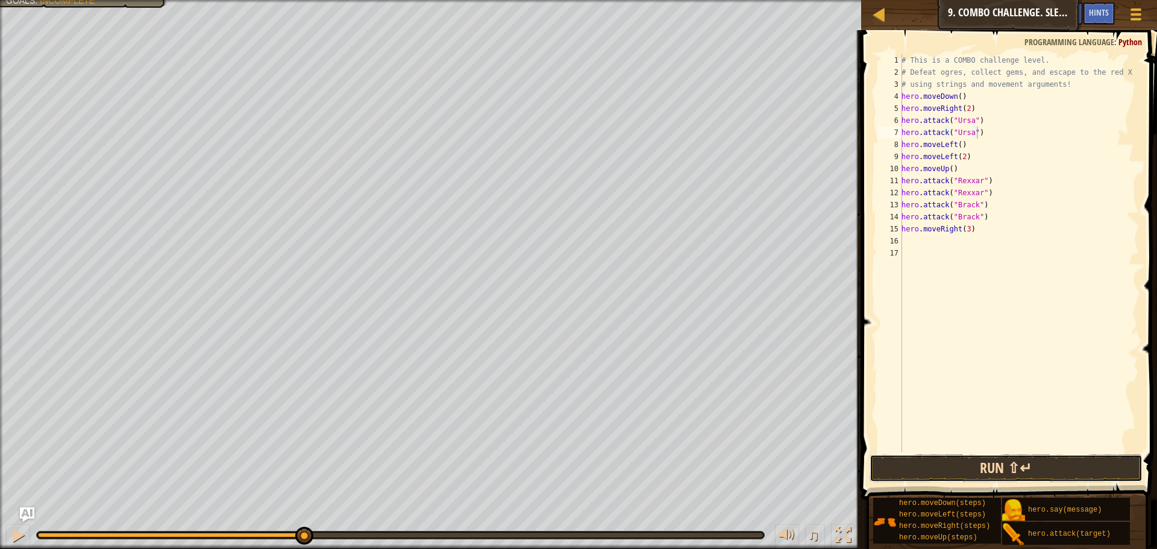
click at [934, 460] on button "Run ⇧↵" at bounding box center [1005, 468] width 273 height 28
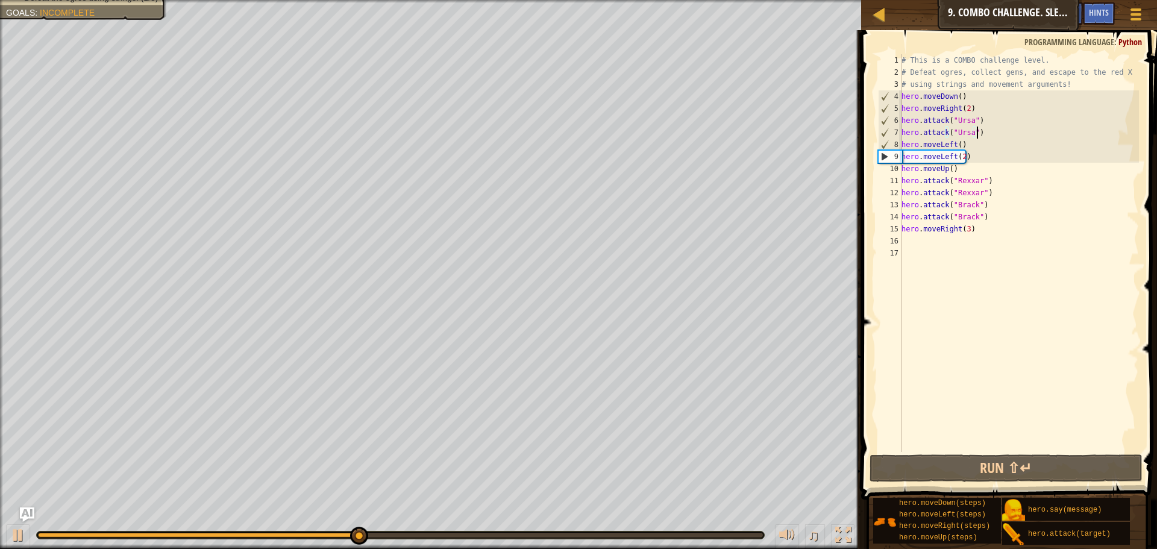
click at [976, 156] on div "# This is a COMBO challenge level. # Defeat ogres, collect gems, and escape to …" at bounding box center [1019, 265] width 240 height 422
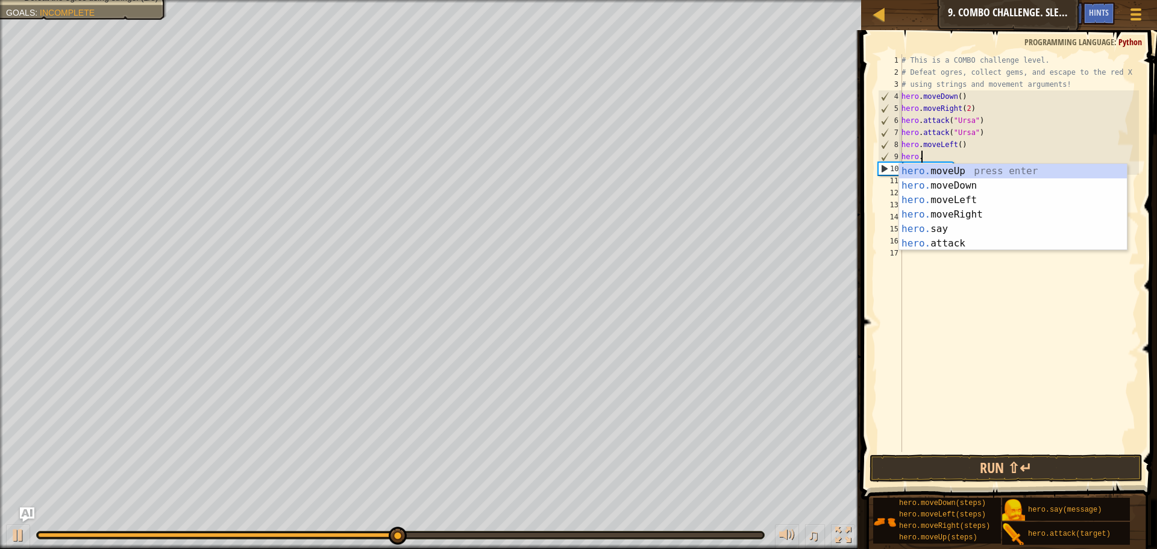
type textarea "h"
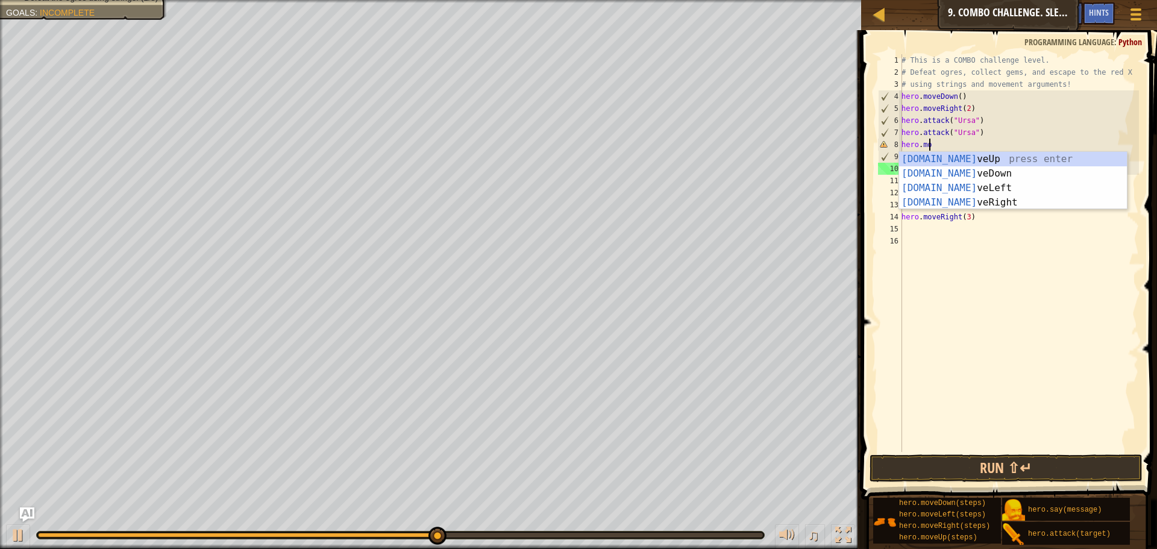
type textarea "h"
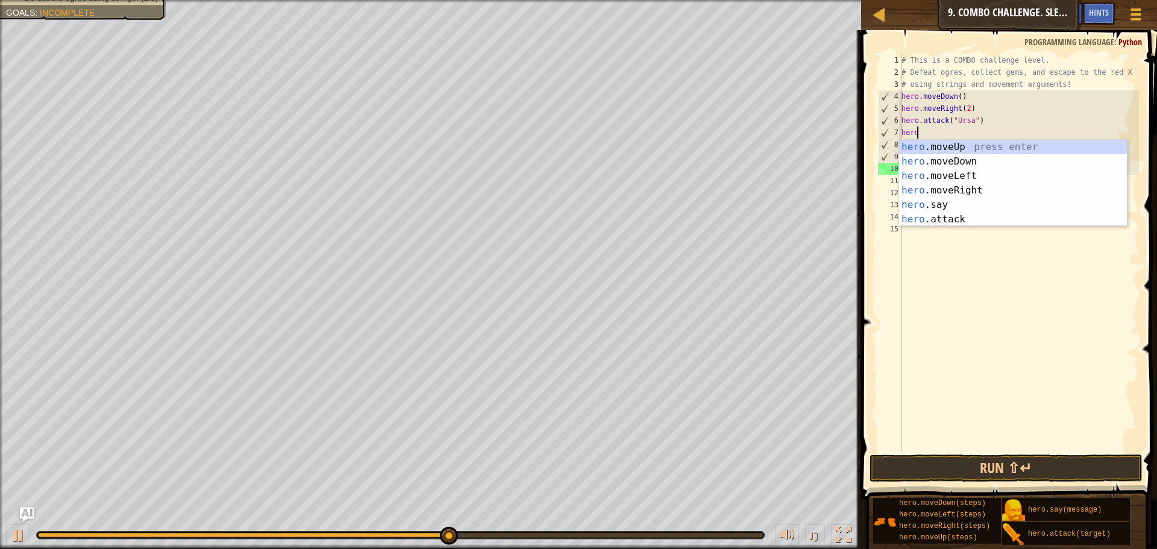
type textarea "h"
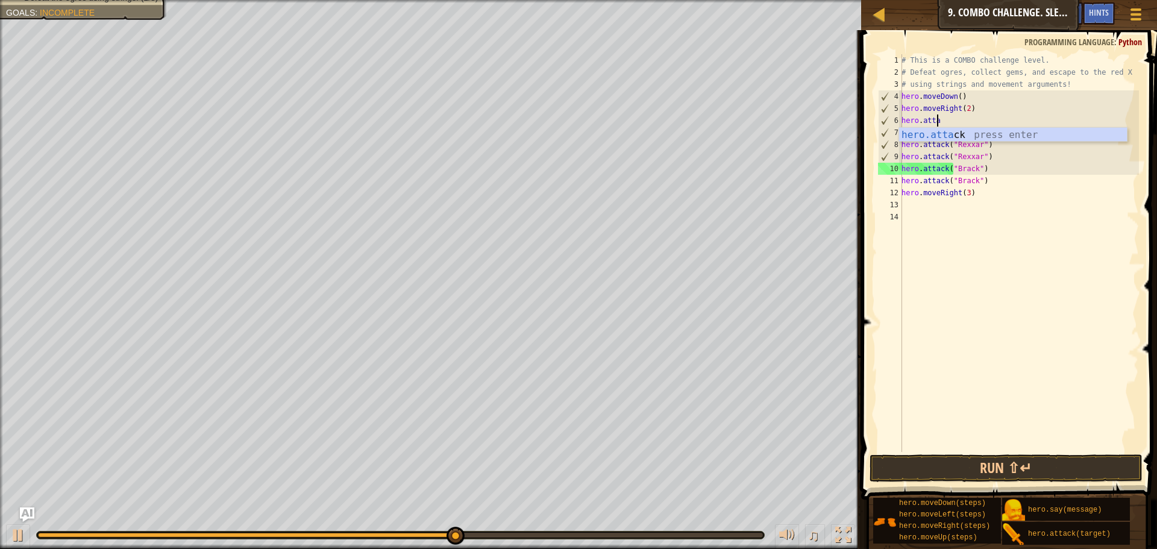
type textarea "h"
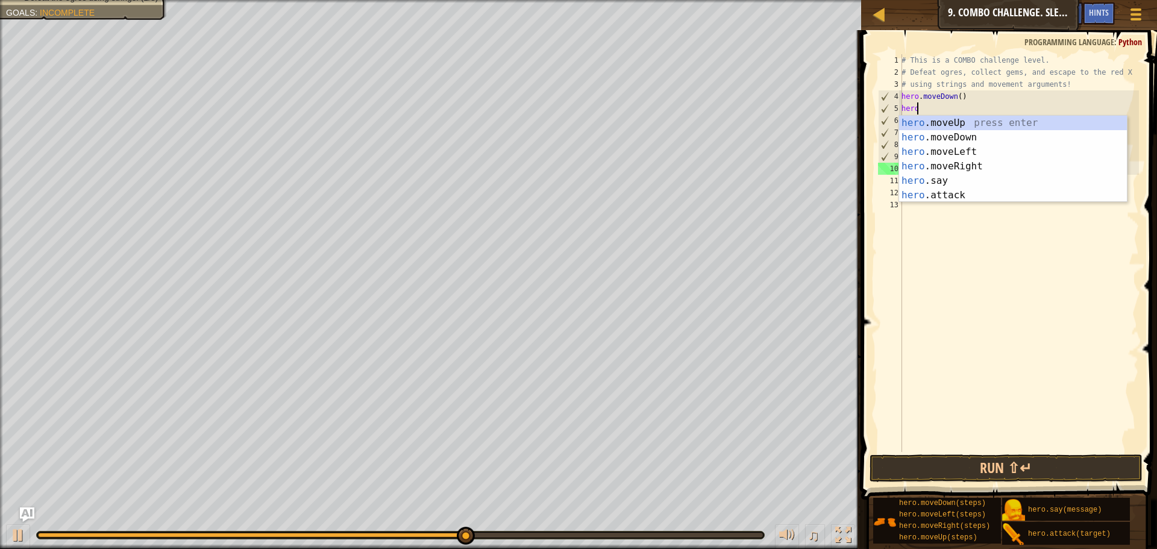
type textarea "h"
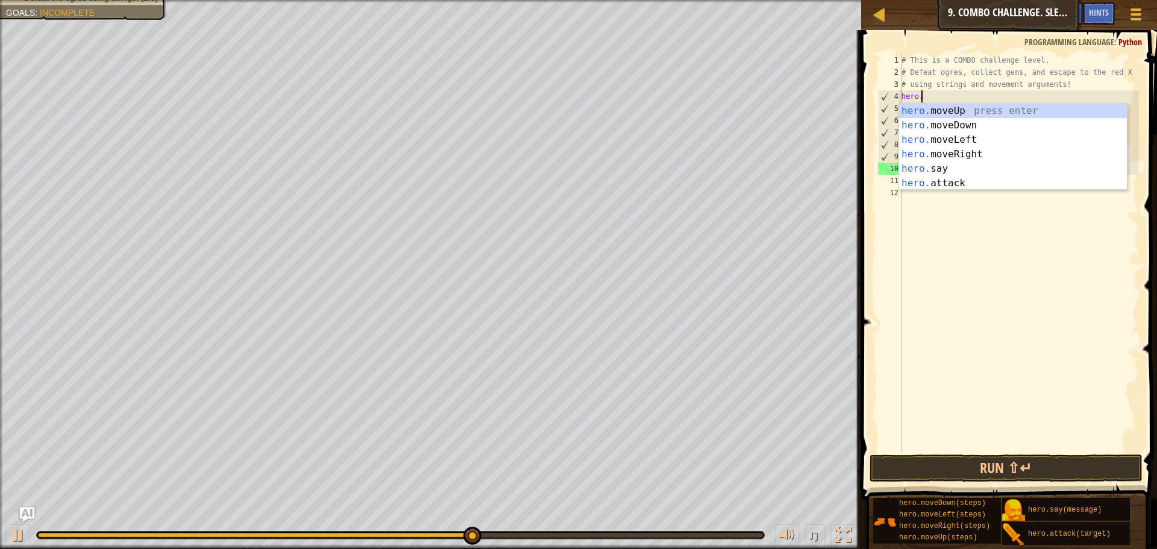
type textarea "h"
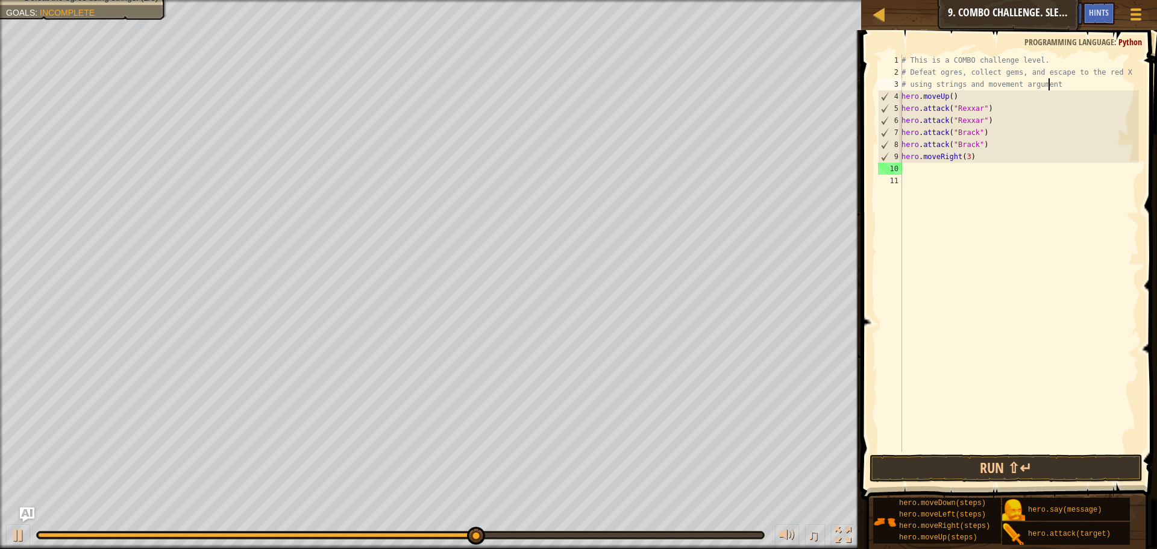
type textarea "# using strings and movement argumen"
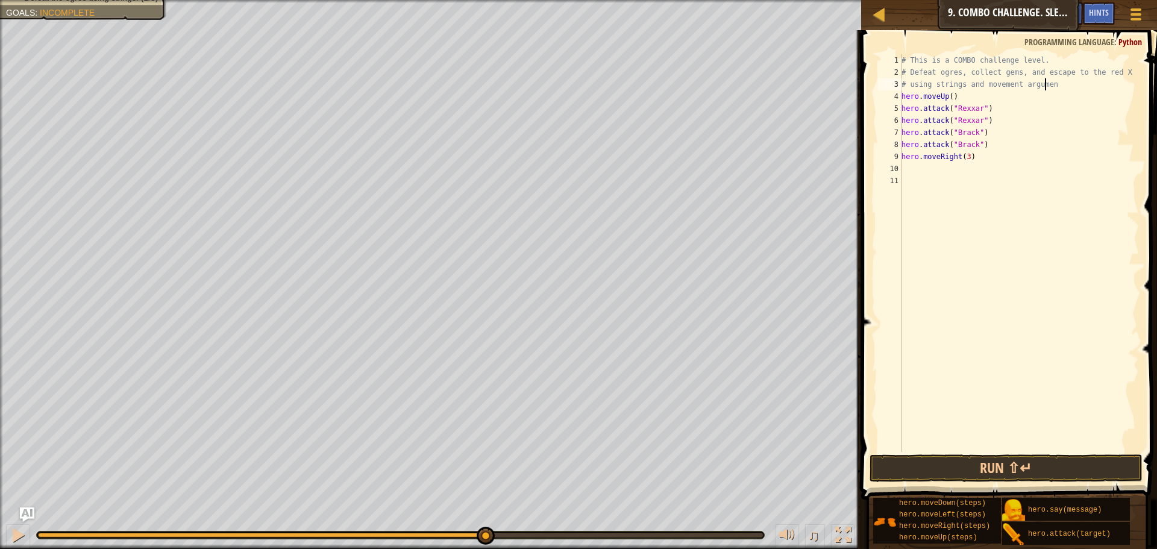
drag, startPoint x: 962, startPoint y: 180, endPoint x: 969, endPoint y: 161, distance: 19.5
click at [965, 169] on div "# This is a COMBO challenge level. # Defeat ogres, collect gems, and escape to …" at bounding box center [1019, 265] width 240 height 422
click at [975, 155] on div "# This is a COMBO challenge level. # Defeat ogres, collect gems, and escape to …" at bounding box center [1019, 265] width 240 height 422
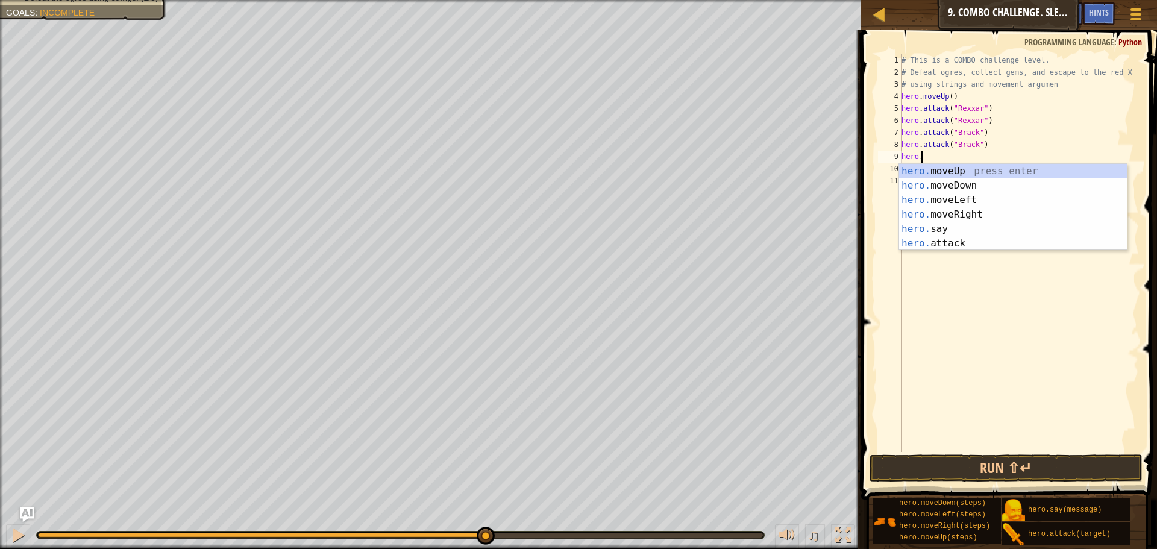
type textarea "h"
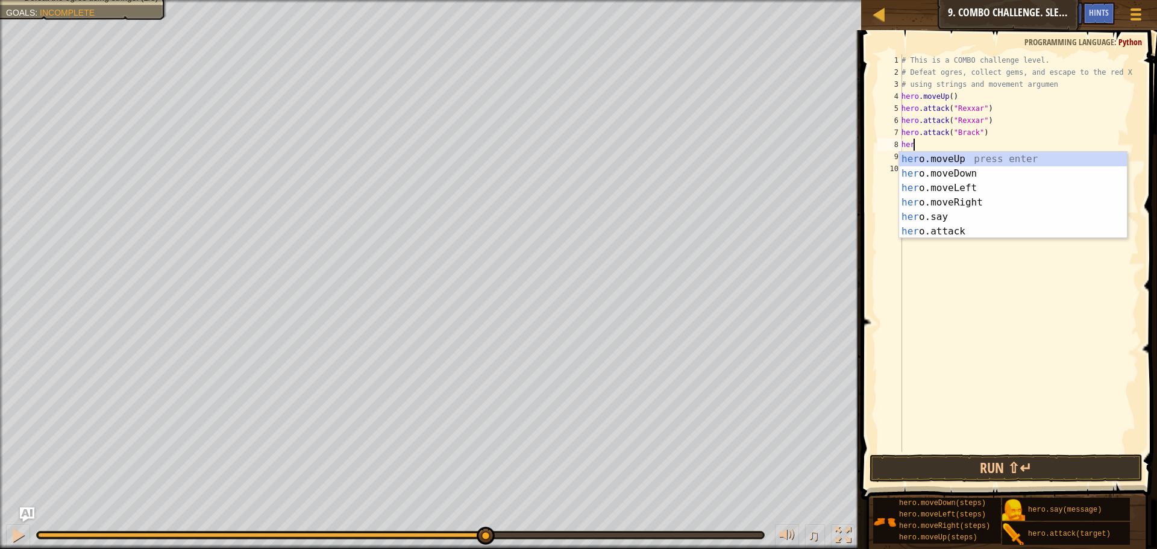
type textarea "h"
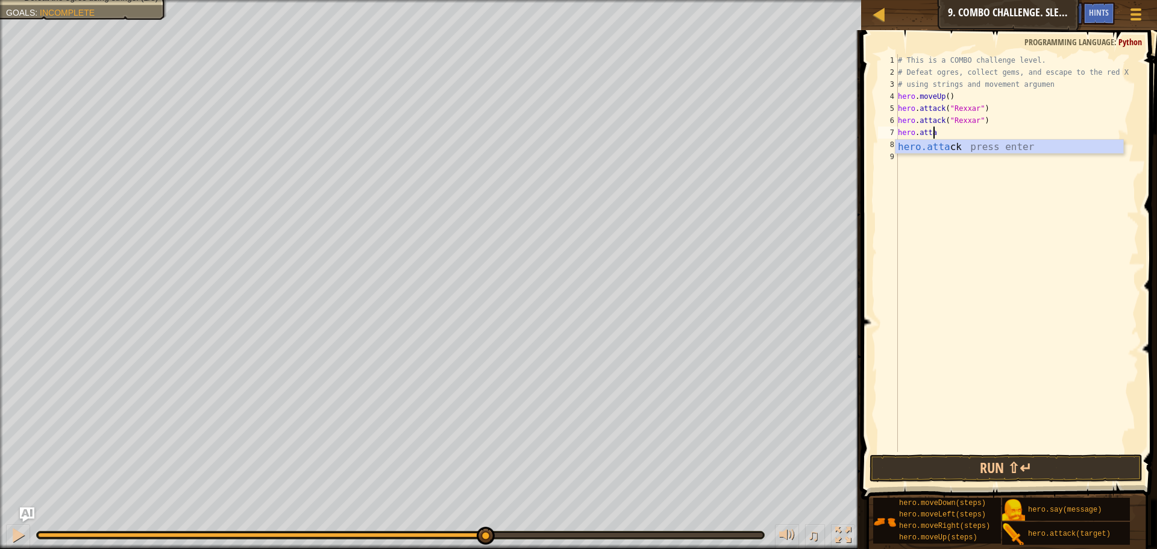
type textarea "h"
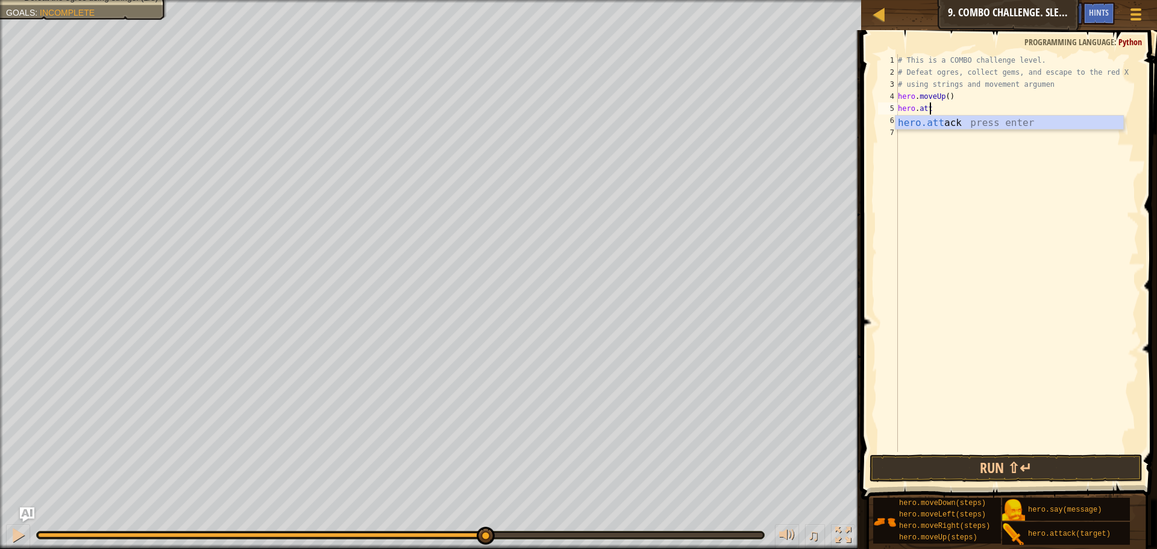
type textarea "h"
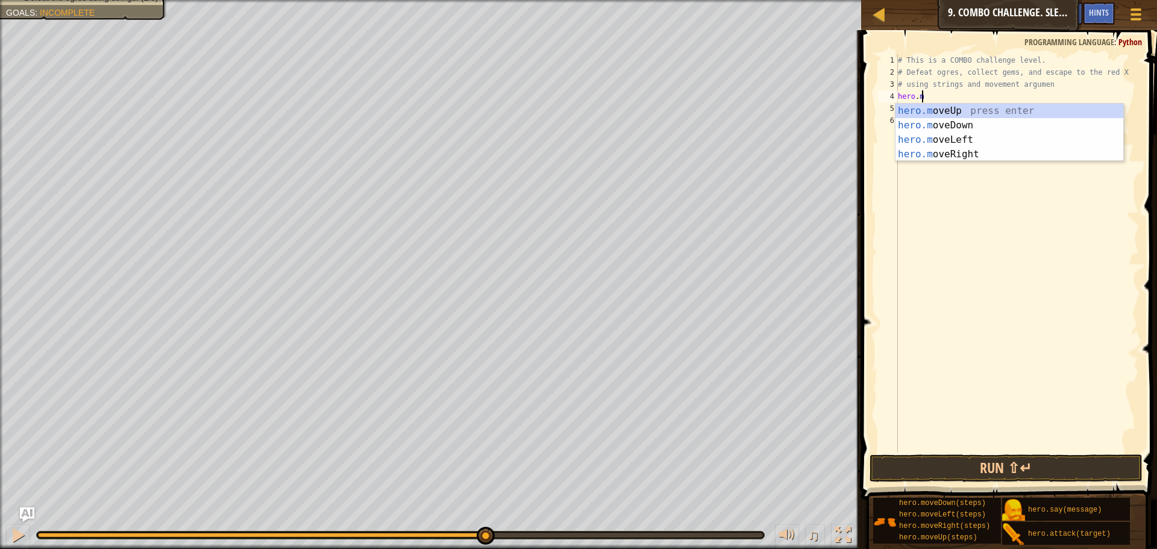
type textarea "h"
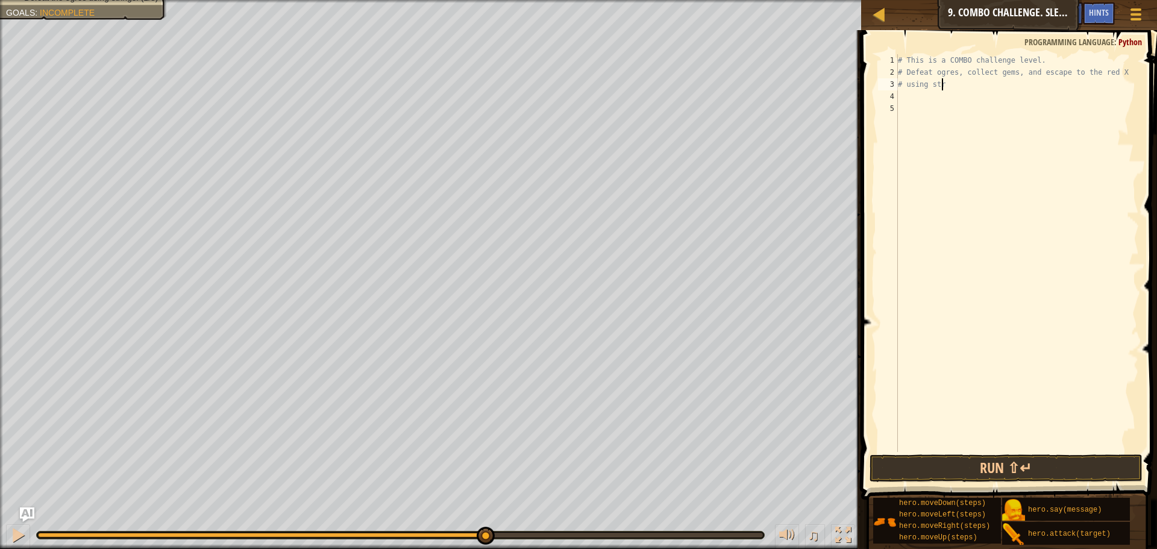
type textarea "# using s"
click at [909, 96] on div "# This is a COMBO challenge level. # Defeat ogres, collect gems, and escape to …" at bounding box center [1016, 265] width 243 height 422
type textarea "d"
click at [948, 113] on div "hero.move D own press enter" at bounding box center [1009, 125] width 228 height 43
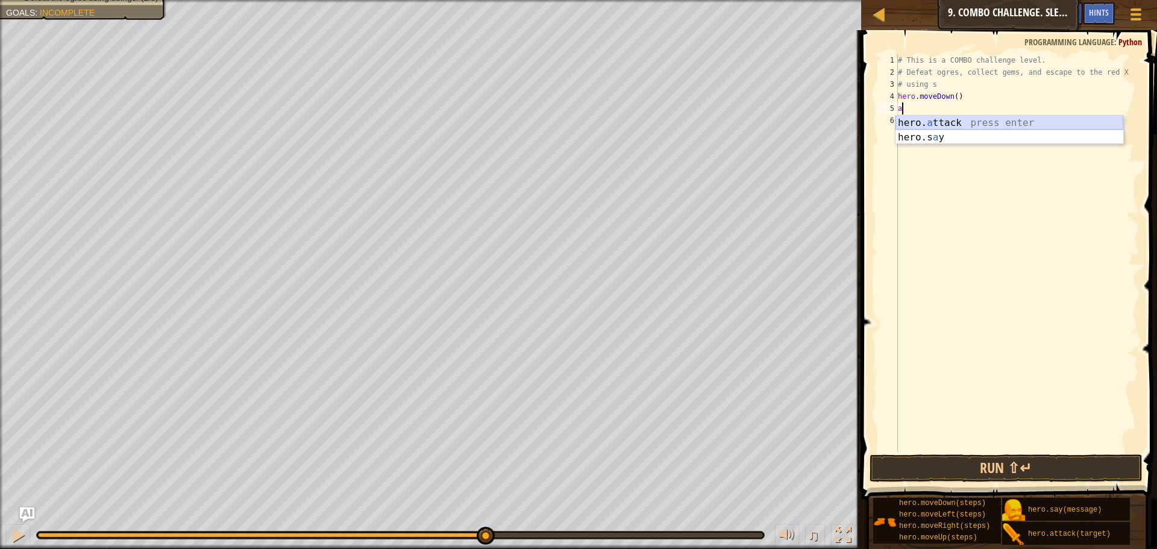
click at [956, 125] on div "hero. a ttack press enter hero.s a y press enter" at bounding box center [1009, 145] width 228 height 58
type textarea "hero.attack("Bubble")"
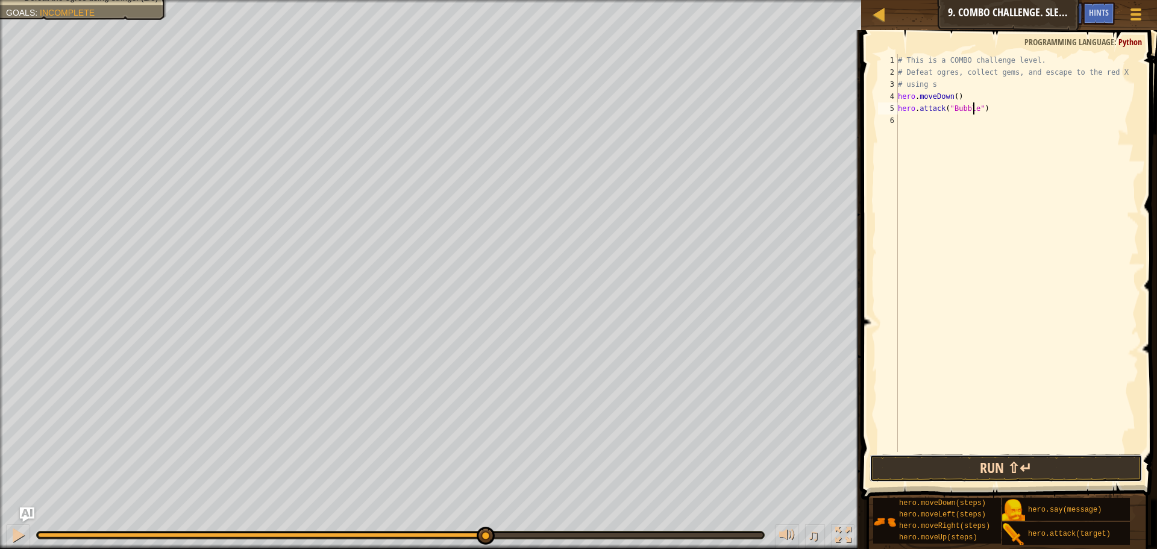
click at [1010, 466] on button "Run ⇧↵" at bounding box center [1005, 468] width 273 height 28
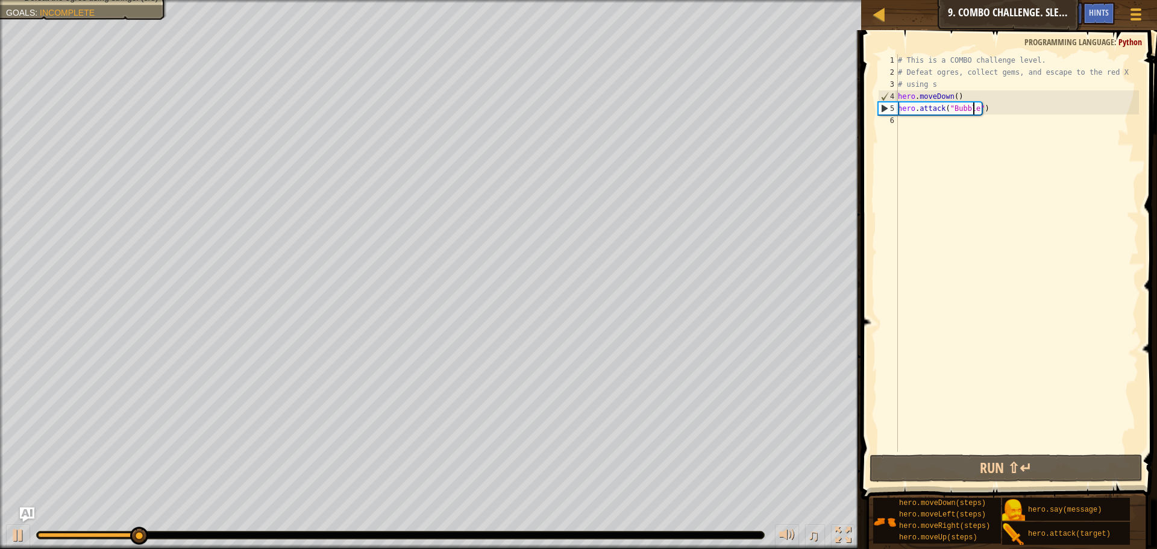
click at [984, 114] on div "# This is a COMBO challenge level. # Defeat ogres, collect gems, and escape to …" at bounding box center [1016, 265] width 243 height 422
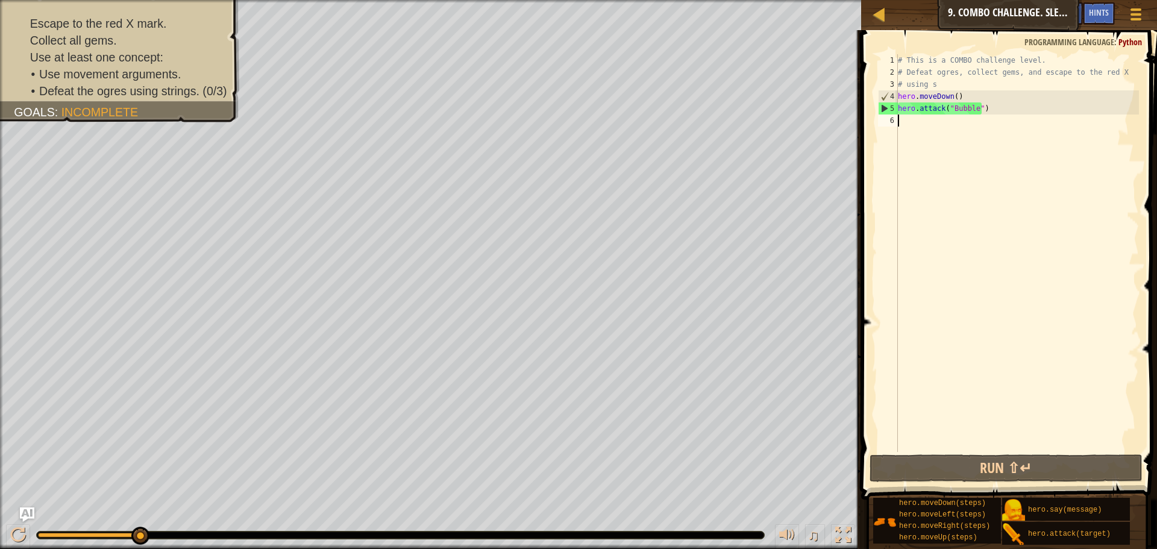
scroll to position [5, 0]
drag, startPoint x: 984, startPoint y: 114, endPoint x: 890, endPoint y: 109, distance: 94.2
click at [890, 109] on div "1 2 3 4 5 6 # This is a COMBO challenge level. # Defeat ogres, collect gems, an…" at bounding box center [1007, 253] width 263 height 398
type textarea "hero.attack("Bubble")"
click at [942, 134] on div "# This is a COMBO challenge level. # Defeat ogres, collect gems, and escape to …" at bounding box center [1016, 253] width 243 height 398
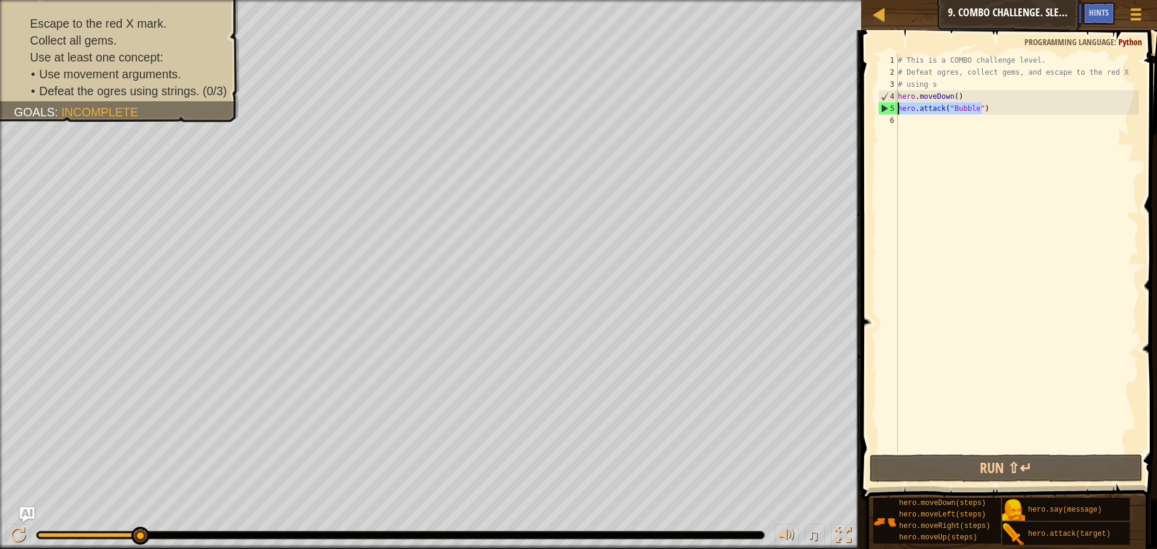
drag, startPoint x: 980, startPoint y: 109, endPoint x: 899, endPoint y: 110, distance: 81.4
click at [899, 110] on div "# This is a COMBO challenge level. # Defeat ogres, collect gems, and escape to …" at bounding box center [1016, 265] width 243 height 422
type textarea "hero.attack("Bubble")"
click at [912, 125] on div "# This is a COMBO challenge level. # Defeat ogres, collect gems, and escape to …" at bounding box center [1016, 265] width 243 height 422
paste textarea "hero.attack("Bubble")"
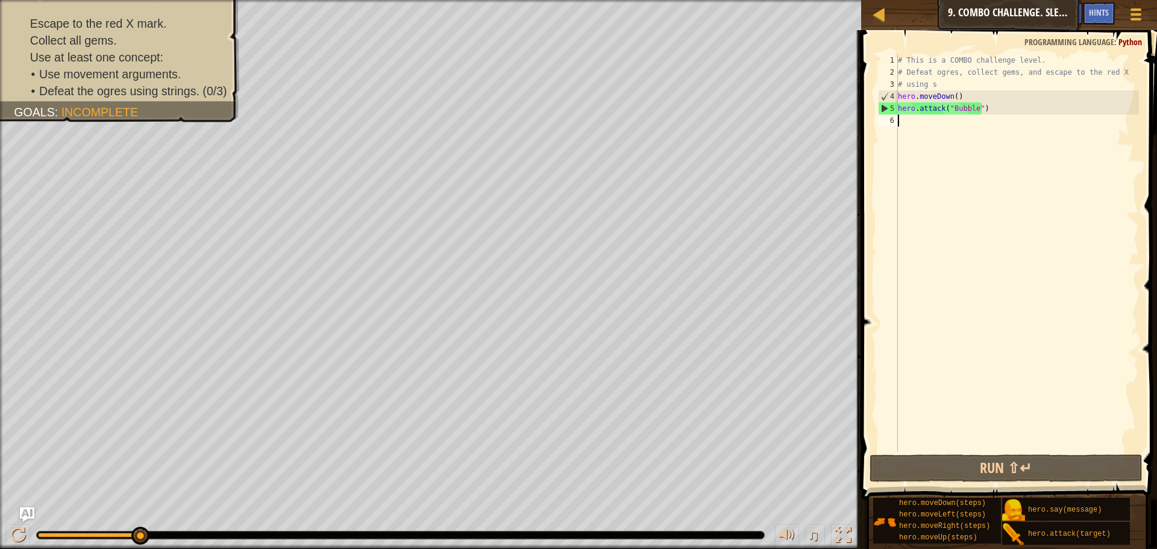
type textarea "hero.attack("Bubble")"
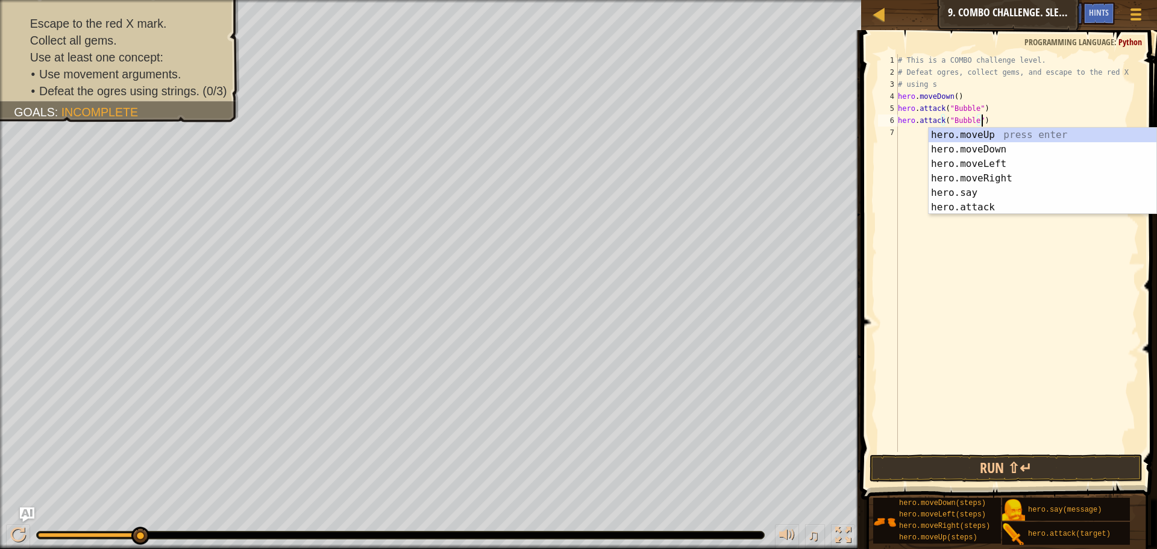
click at [909, 131] on div "# This is a COMBO challenge level. # Defeat ogres, collect gems, and escape to …" at bounding box center [1016, 265] width 243 height 422
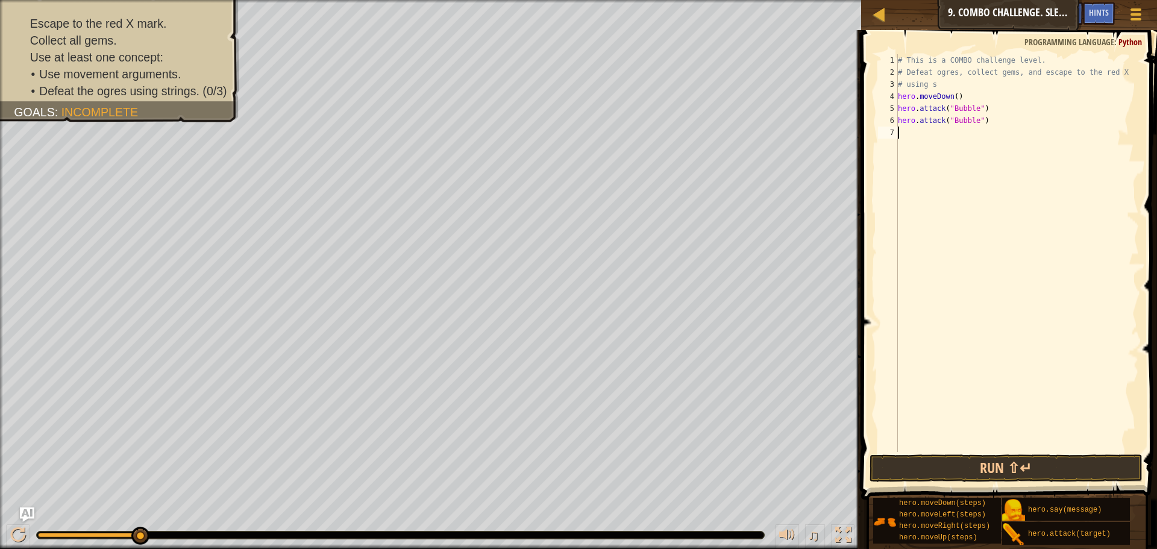
paste textarea "hero.attack("Bubble")"
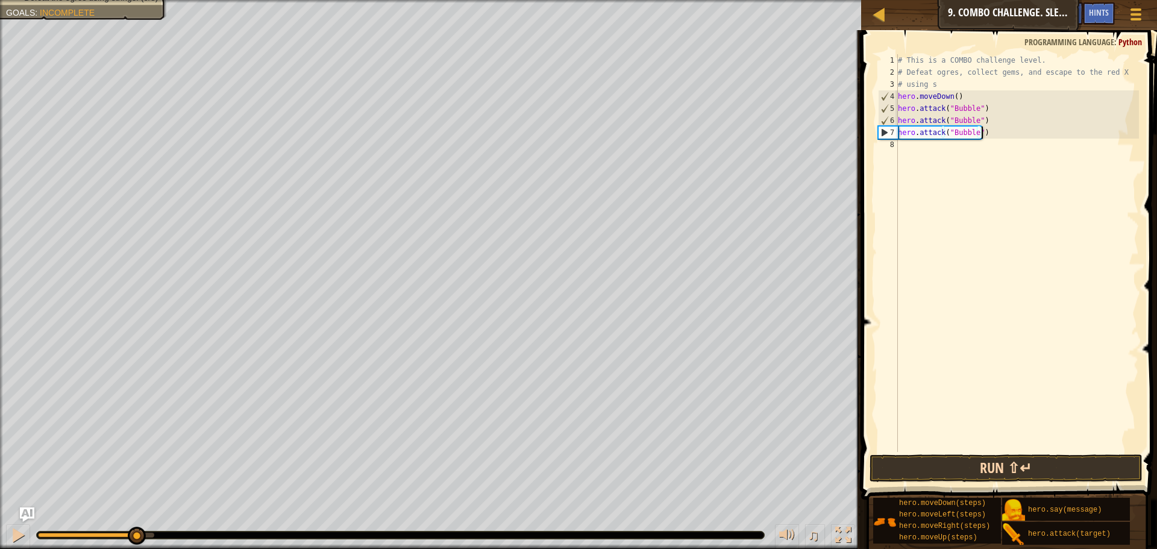
type textarea "hero.attack("Bubble")"
drag, startPoint x: 1061, startPoint y: 463, endPoint x: 1060, endPoint y: 455, distance: 8.5
click at [1061, 456] on button "Run ⇧↵" at bounding box center [1005, 468] width 273 height 28
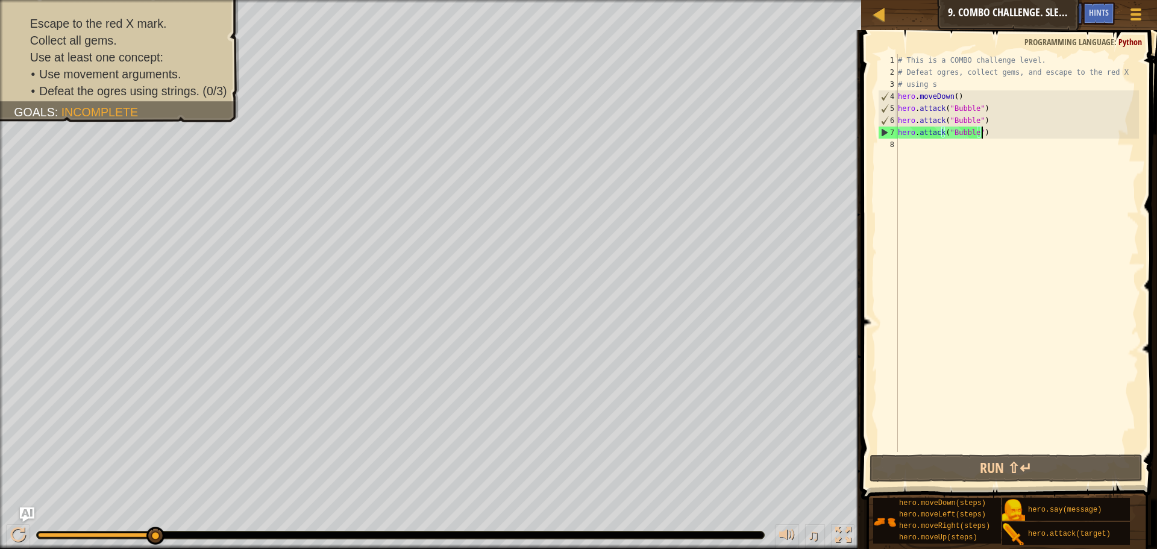
click at [982, 135] on div "# This is a COMBO challenge level. # Defeat ogres, collect gems, and escape to …" at bounding box center [1016, 265] width 243 height 422
drag, startPoint x: 982, startPoint y: 135, endPoint x: 938, endPoint y: 130, distance: 44.9
click at [938, 130] on div "# This is a COMBO challenge level. # Defeat ogres, collect gems, and escape to …" at bounding box center [1016, 265] width 243 height 422
click at [901, 140] on div "# This is a COMBO challenge level. # Defeat ogres, collect gems, and escape to …" at bounding box center [1016, 265] width 243 height 422
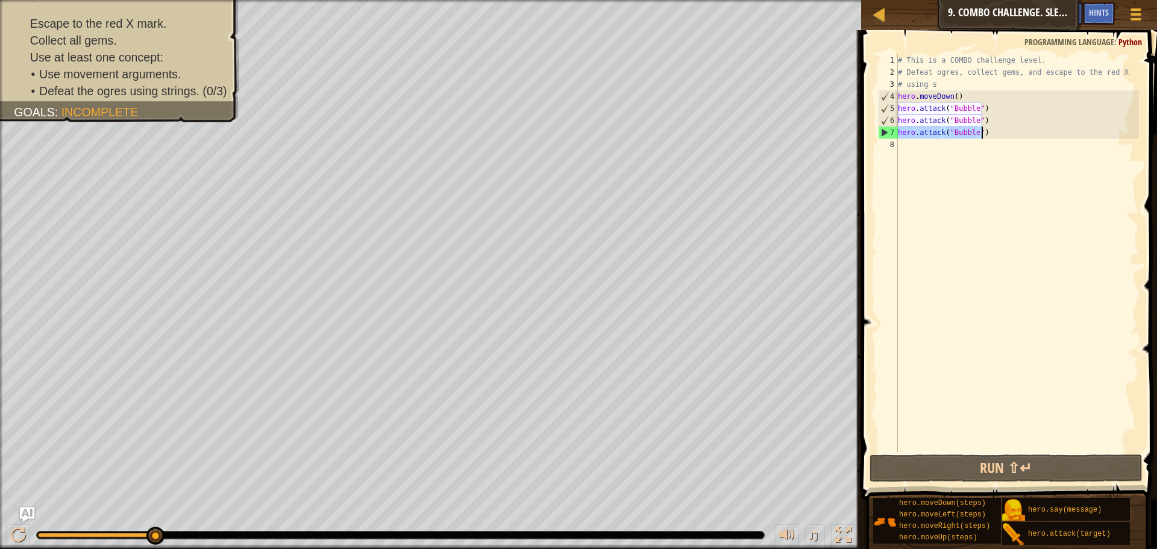
drag, startPoint x: 900, startPoint y: 134, endPoint x: 986, endPoint y: 136, distance: 86.8
click at [986, 136] on div "# This is a COMBO challenge level. # Defeat ogres, collect gems, and escape to …" at bounding box center [1016, 265] width 243 height 422
type textarea "hero.attack("Bubble")"
click at [936, 146] on div "# This is a COMBO challenge level. # Defeat ogres, collect gems, and escape to …" at bounding box center [1016, 265] width 243 height 422
paste textarea "hero.attack("Bubble")"
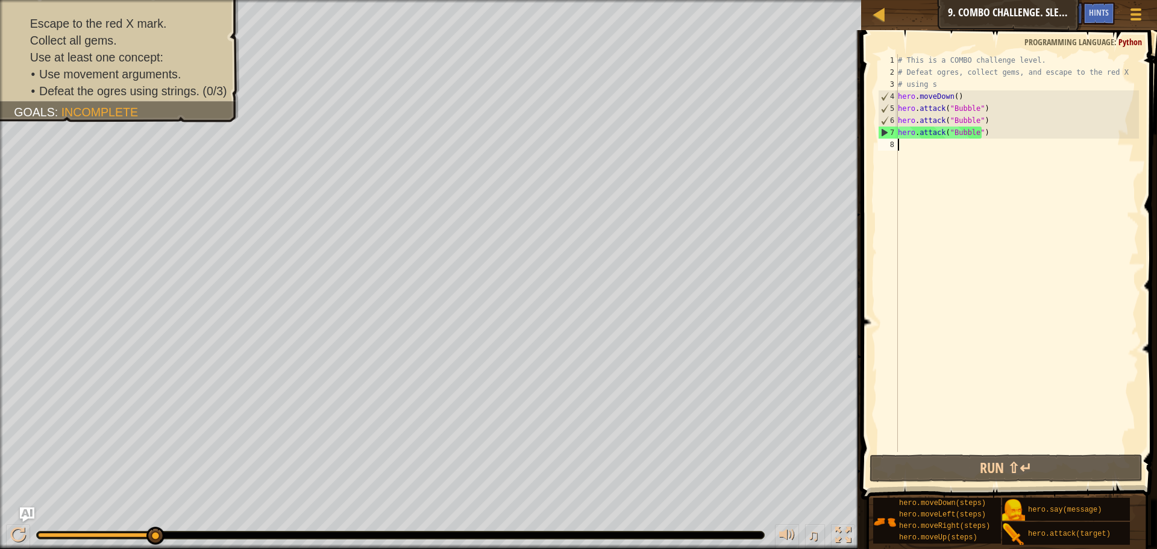
type textarea "hero.attack("Bubble")"
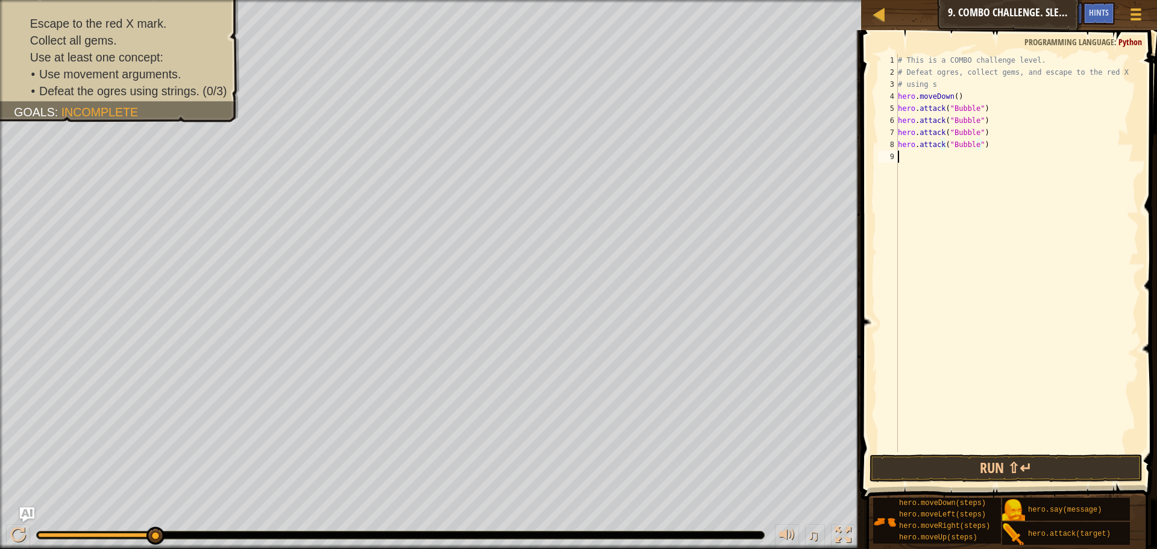
click at [914, 158] on div "# This is a COMBO challenge level. # Defeat ogres, collect gems, and escape to …" at bounding box center [1016, 265] width 243 height 422
paste textarea "hero.attack("Bubble")"
type textarea "hero.attack("Bubble")"
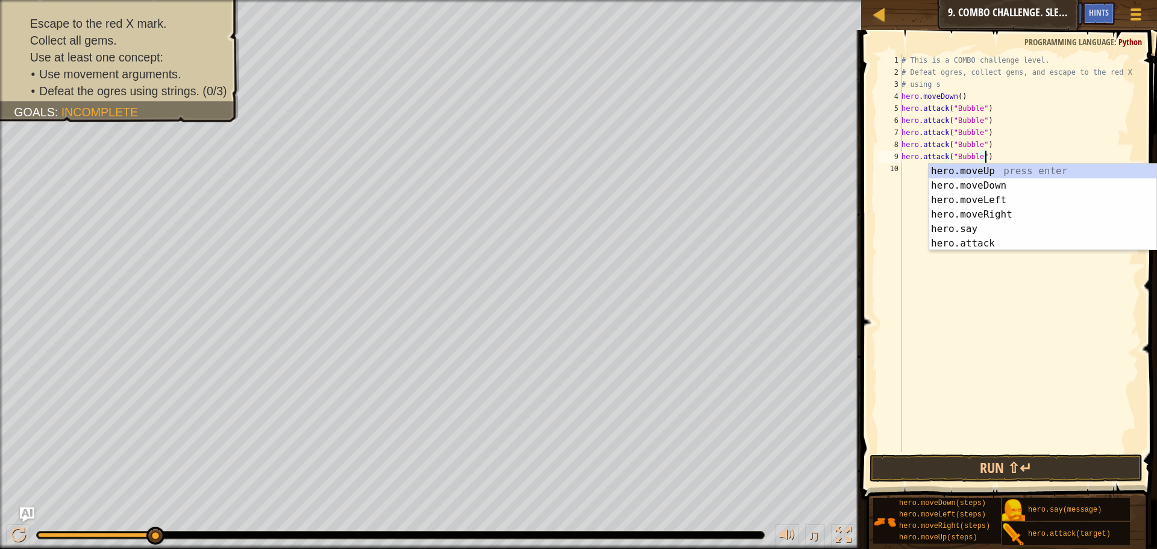
click at [900, 172] on div "10" at bounding box center [890, 169] width 24 height 12
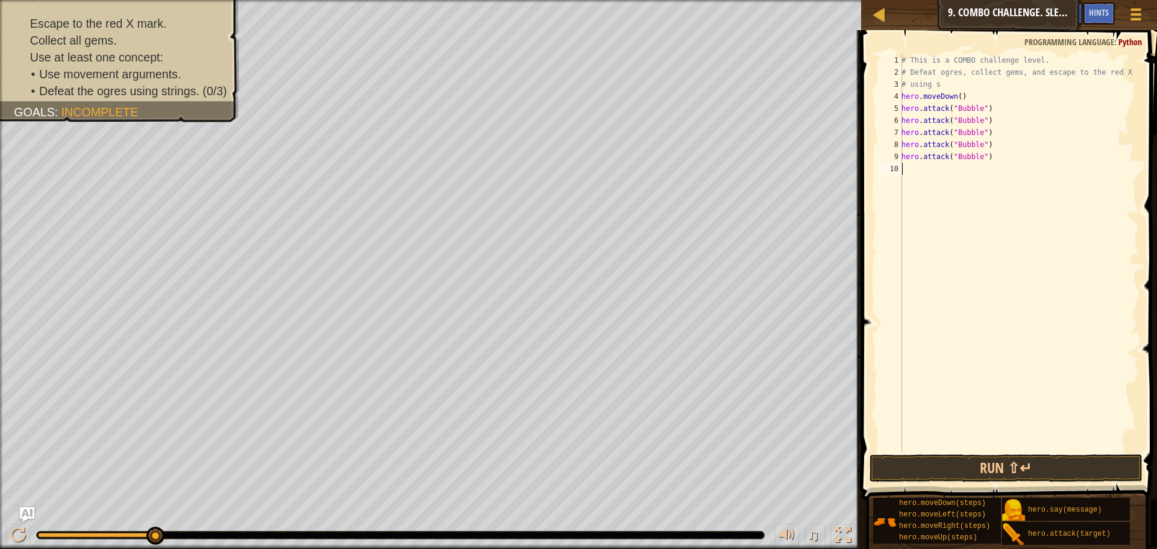
paste textarea "hero.attack("Bubble")"
type textarea "hero.attack("Bubble")"
click at [910, 189] on div "# This is a COMBO challenge level. # Defeat ogres, collect gems, and escape to …" at bounding box center [1019, 265] width 240 height 422
drag, startPoint x: 910, startPoint y: 189, endPoint x: 916, endPoint y: 195, distance: 8.1
paste textarea "hero.attack("Bubble")"
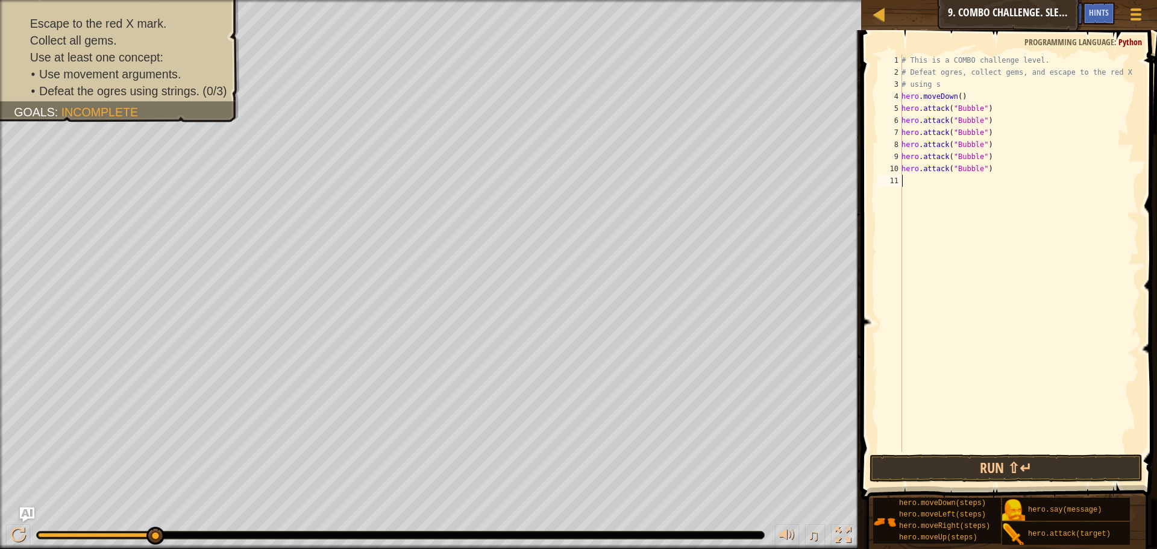
type textarea "hero.attack("Bubble")"
click at [921, 193] on div "# This is a COMBO challenge level. # Defeat ogres, collect gems, and escape to …" at bounding box center [1019, 265] width 240 height 422
paste textarea "hero.attack("Bubble")"
type textarea "hero.attack("Bubble")"
click at [903, 206] on div "# This is a COMBO challenge level. # Defeat ogres, collect gems, and escape to …" at bounding box center [1019, 265] width 240 height 422
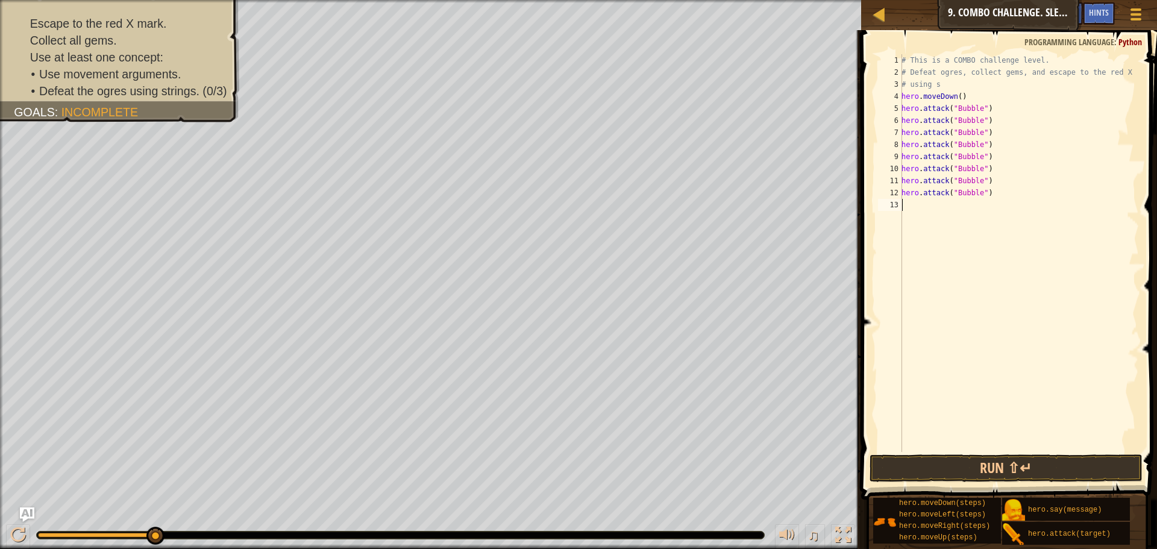
paste textarea "hero.attack("Bubble")"
click at [948, 88] on div "# This is a COMBO challenge level. # Defeat ogres, collect gems, and escape to …" at bounding box center [1019, 265] width 240 height 422
type textarea "# using s"
type textarea "w"
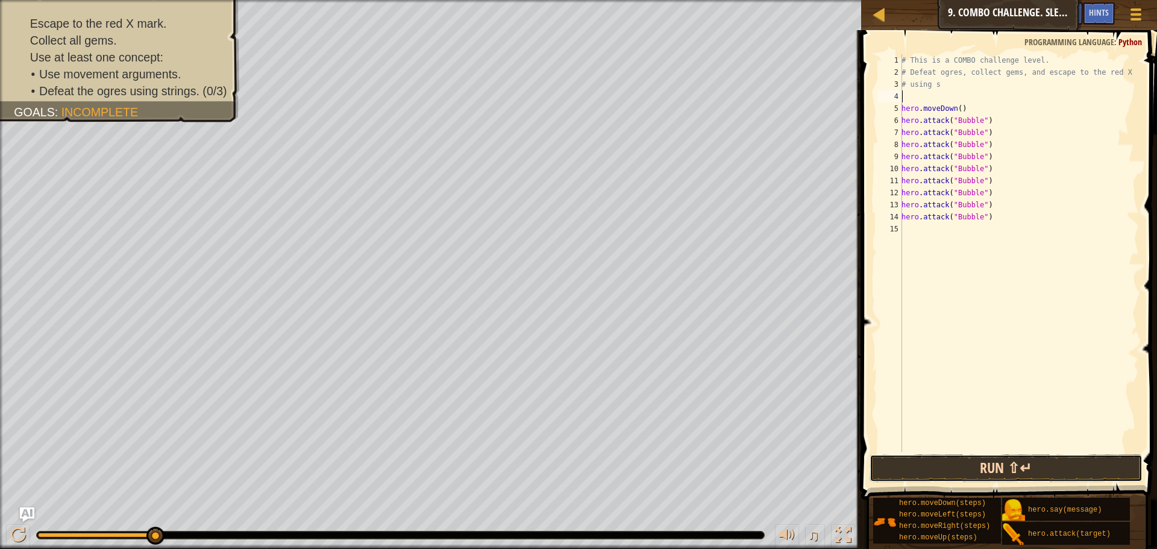
click at [937, 461] on button "Run ⇧↵" at bounding box center [1005, 468] width 273 height 28
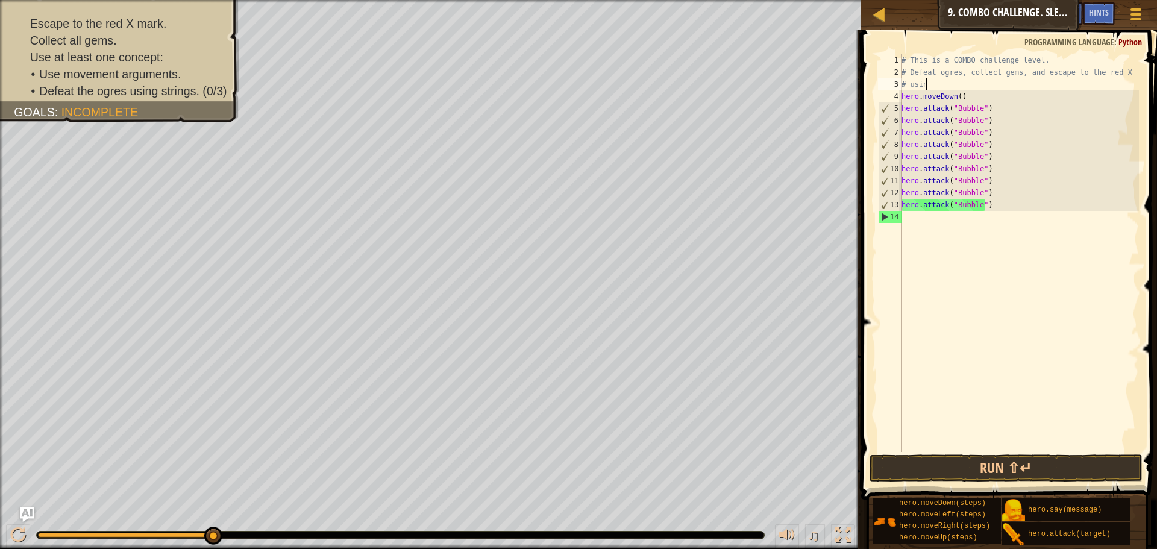
type textarea "#"
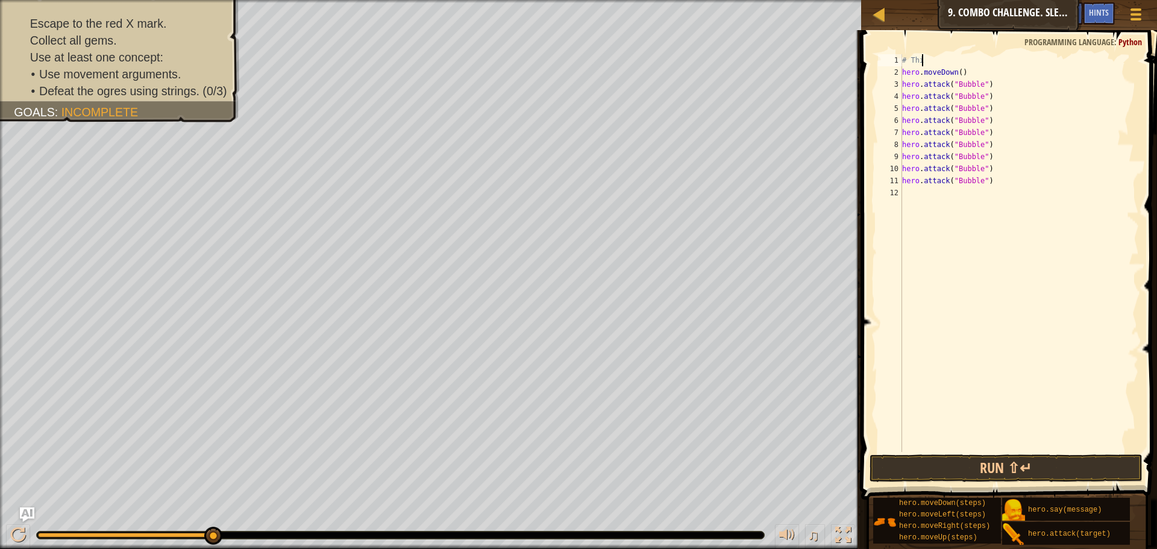
drag, startPoint x: 983, startPoint y: 182, endPoint x: 968, endPoint y: 195, distance: 20.1
click at [982, 186] on div "# Thi hero . moveDown ( ) hero . attack ( "Bubble" ) hero . attack ( "Bubble" )…" at bounding box center [1019, 265] width 239 height 422
click at [986, 184] on div "# Thi hero . moveDown ( ) hero . attack ( "Bubble" ) hero . attack ( "Bubble" )…" at bounding box center [1019, 265] width 239 height 422
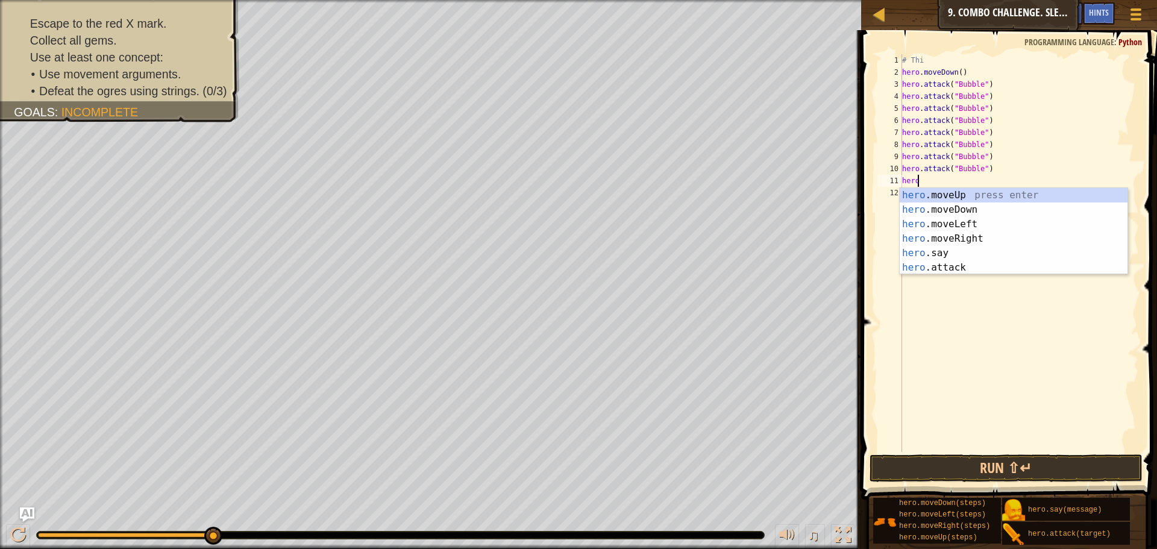
type textarea "h"
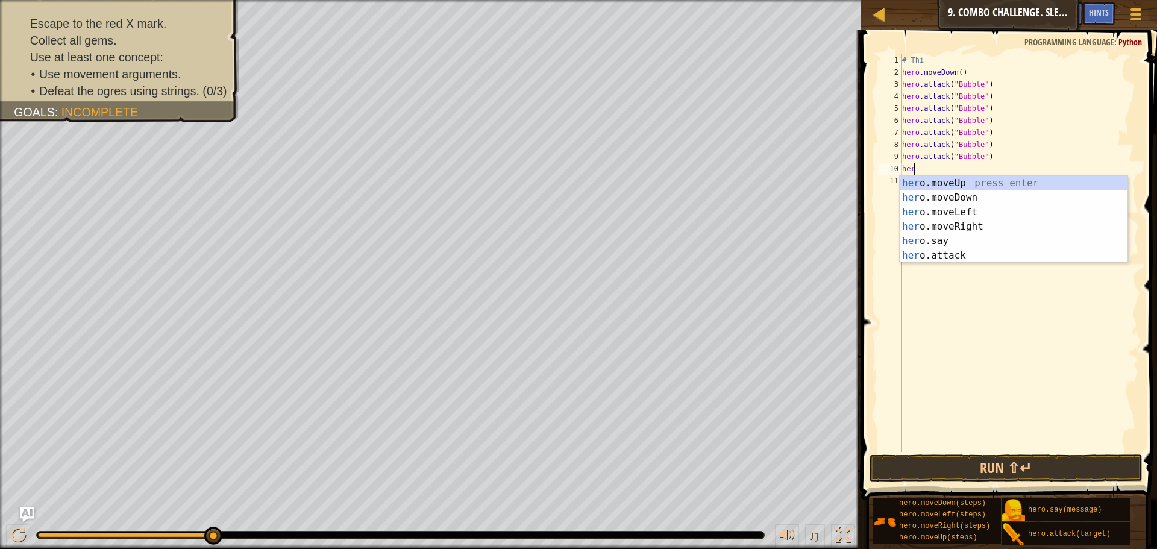
type textarea "h"
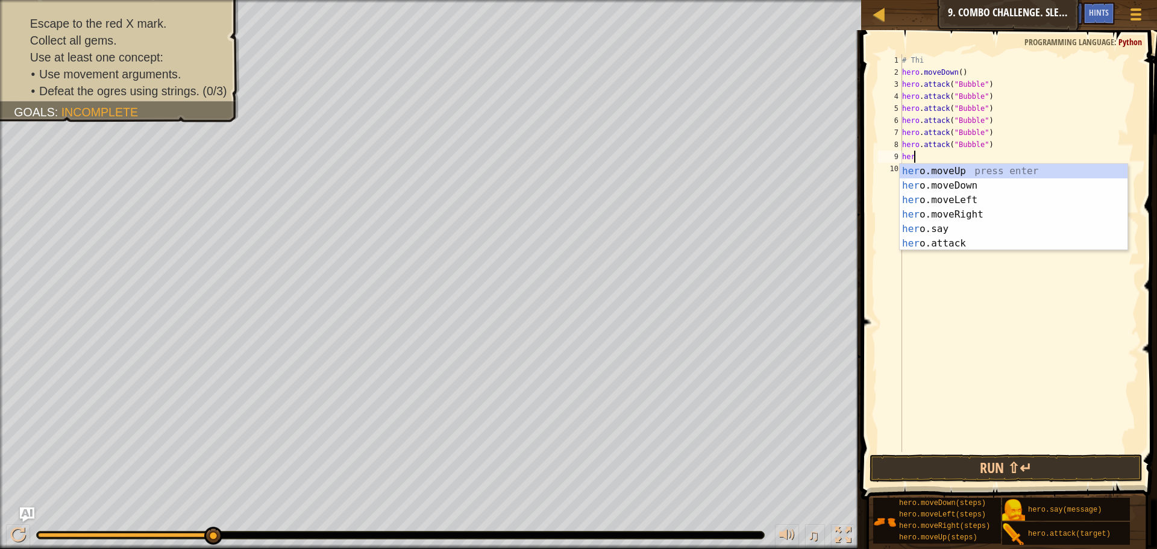
type textarea "h"
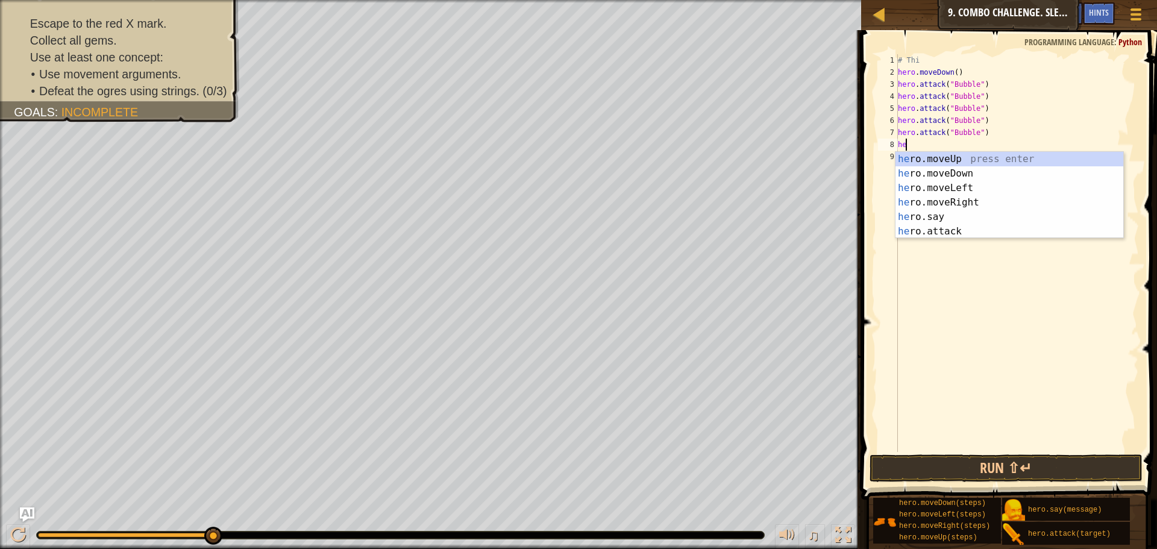
type textarea "h"
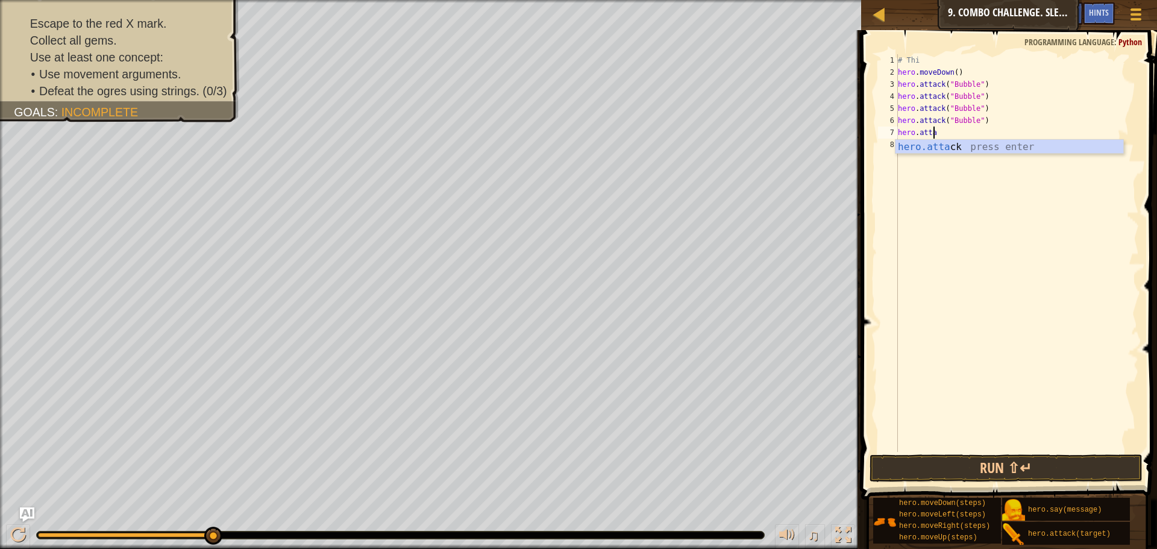
type textarea "h"
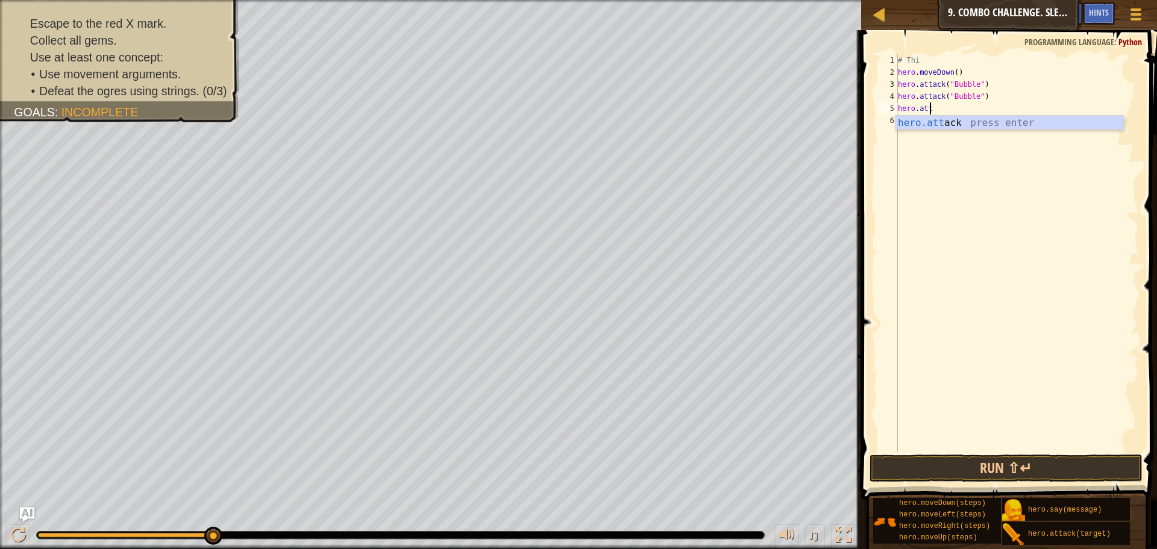
type textarea "h"
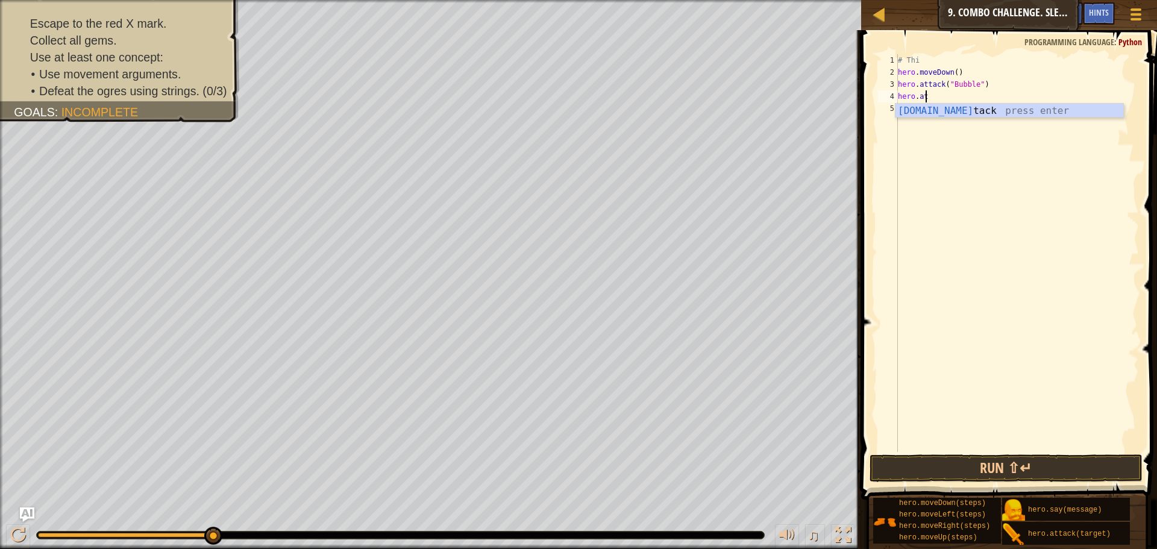
type textarea "h"
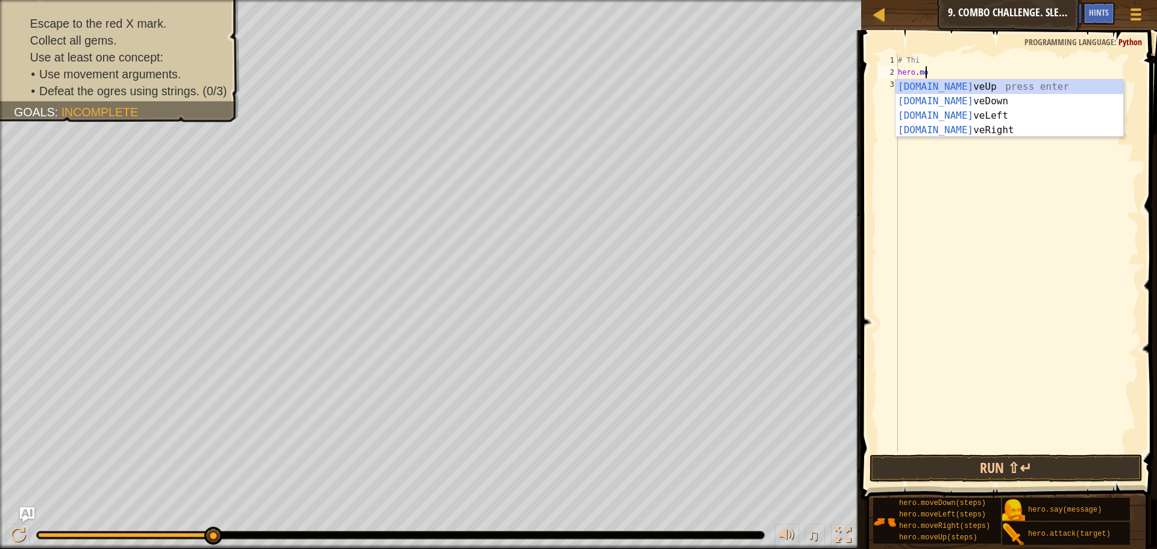
type textarea "h"
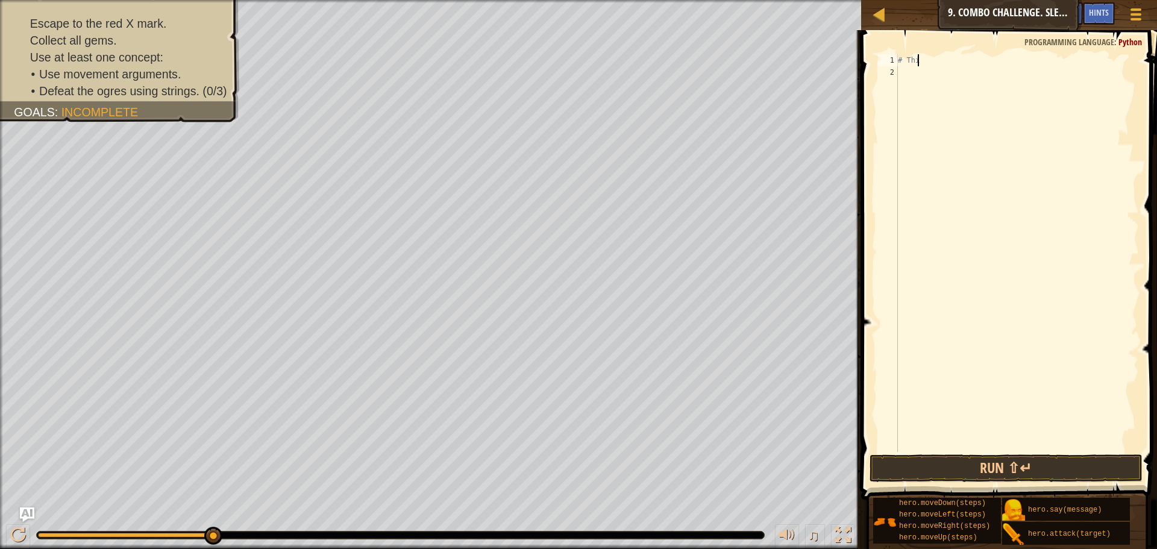
type textarea "#"
type textarea "UP"
click at [950, 84] on div "UP" at bounding box center [1016, 265] width 243 height 422
type textarea "U"
click at [28, 511] on img "Ask AI" at bounding box center [27, 515] width 16 height 16
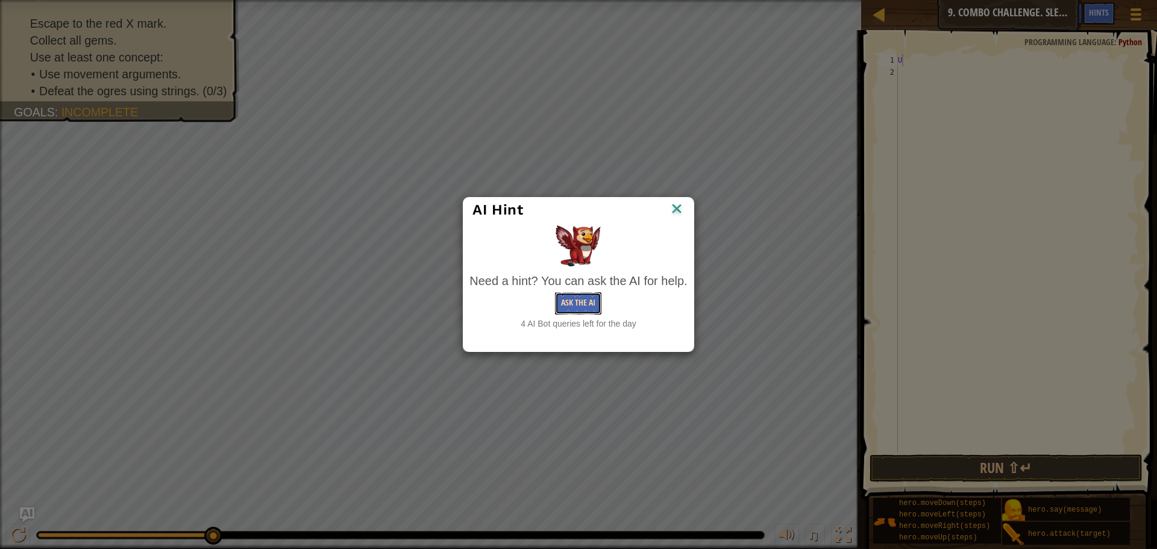
click at [594, 298] on button "Ask the AI" at bounding box center [578, 303] width 46 height 22
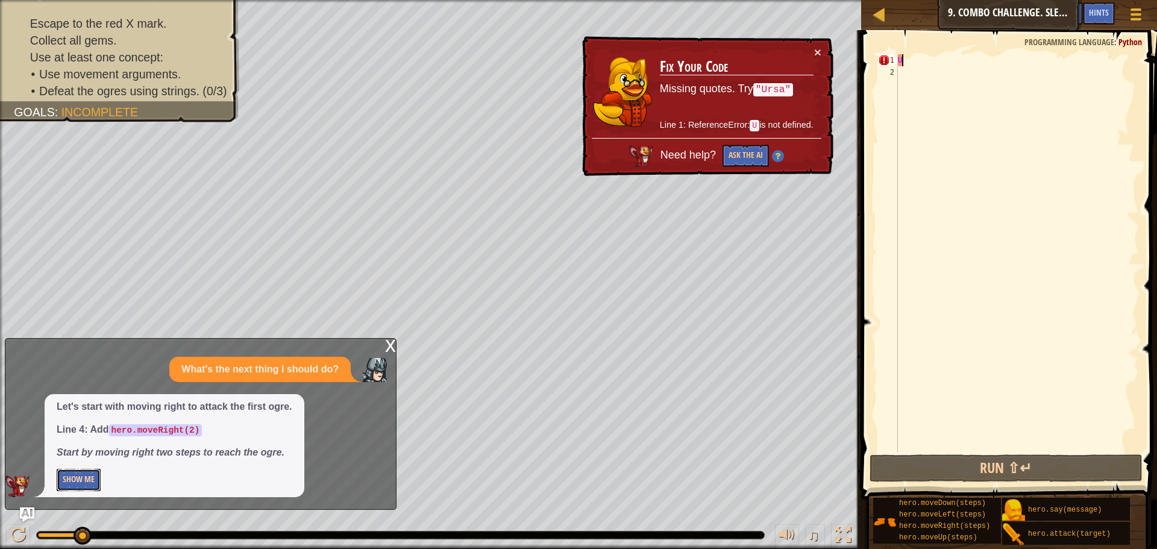
click at [86, 481] on button "Show Me" at bounding box center [79, 480] width 44 height 22
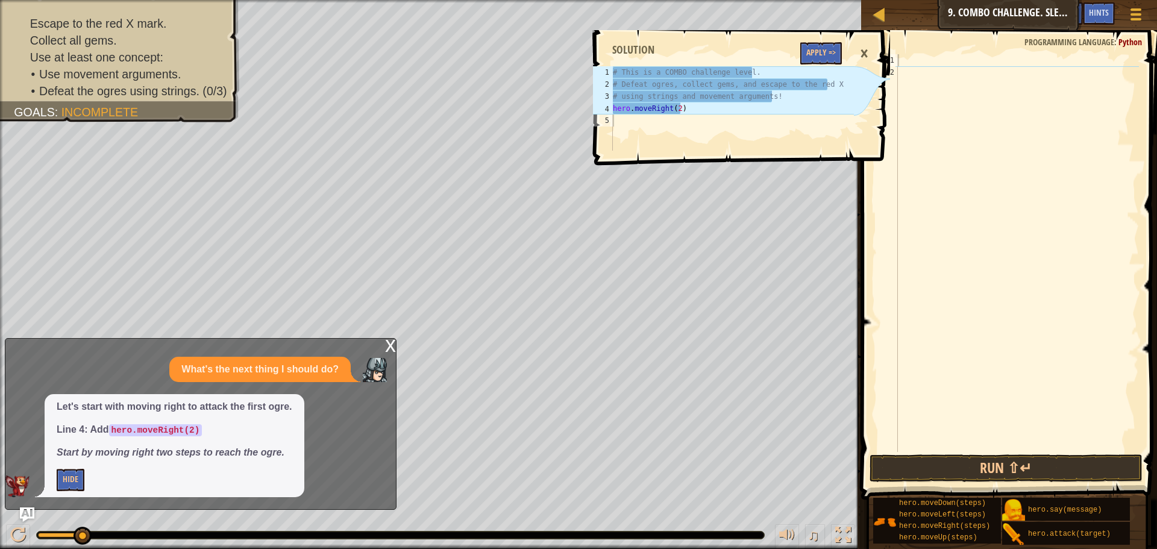
click at [15, 518] on div "♫" at bounding box center [430, 532] width 861 height 36
click at [22, 512] on img "Ask AI" at bounding box center [27, 515] width 16 height 16
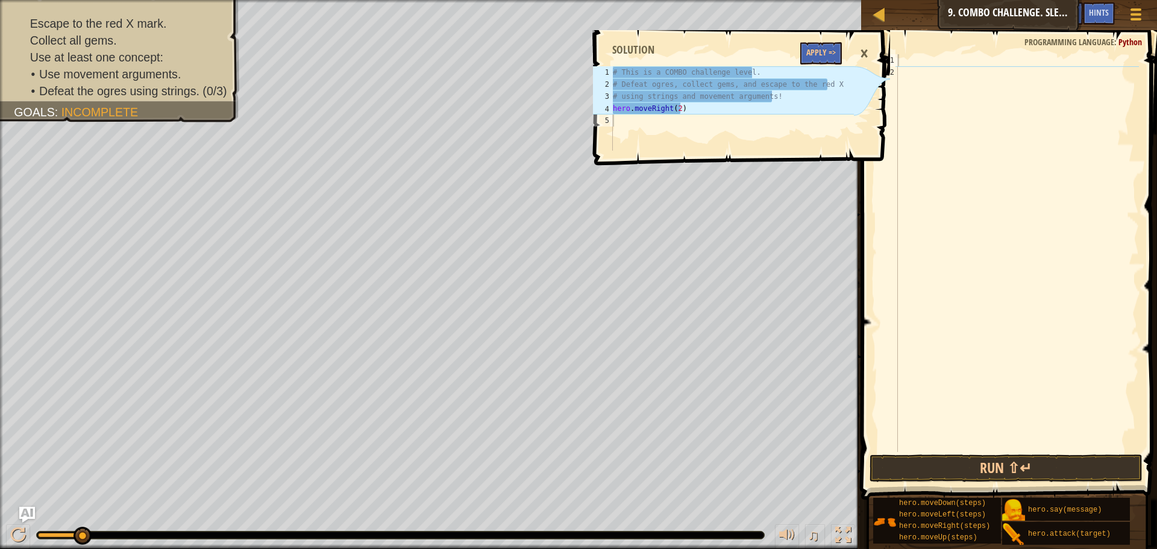
click at [30, 515] on img "Ask AI" at bounding box center [27, 515] width 16 height 16
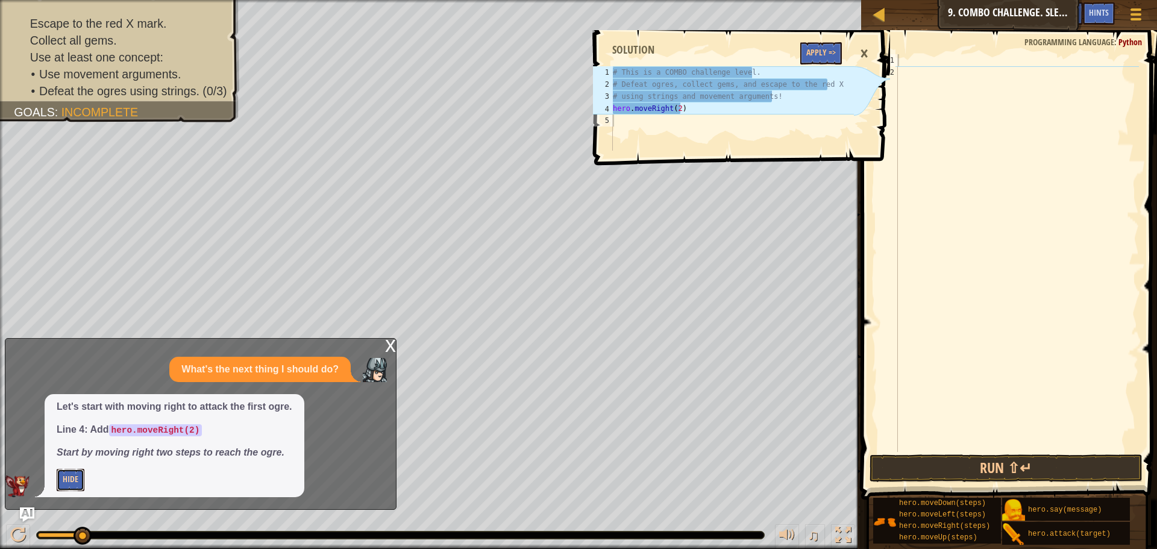
click at [79, 484] on button "Hide" at bounding box center [71, 480] width 28 height 22
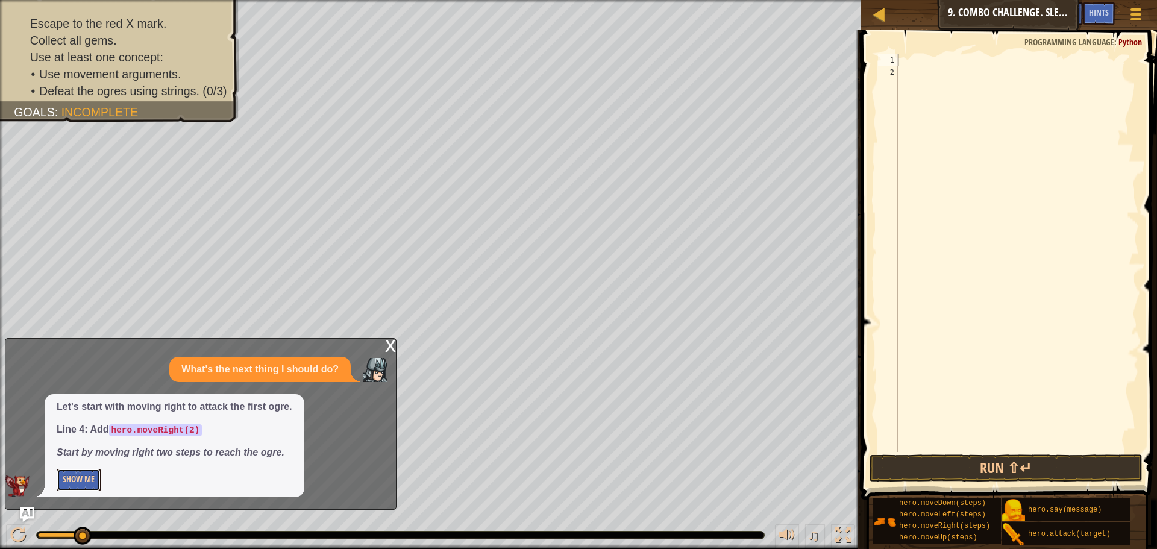
click at [81, 482] on button "Show Me" at bounding box center [79, 480] width 44 height 22
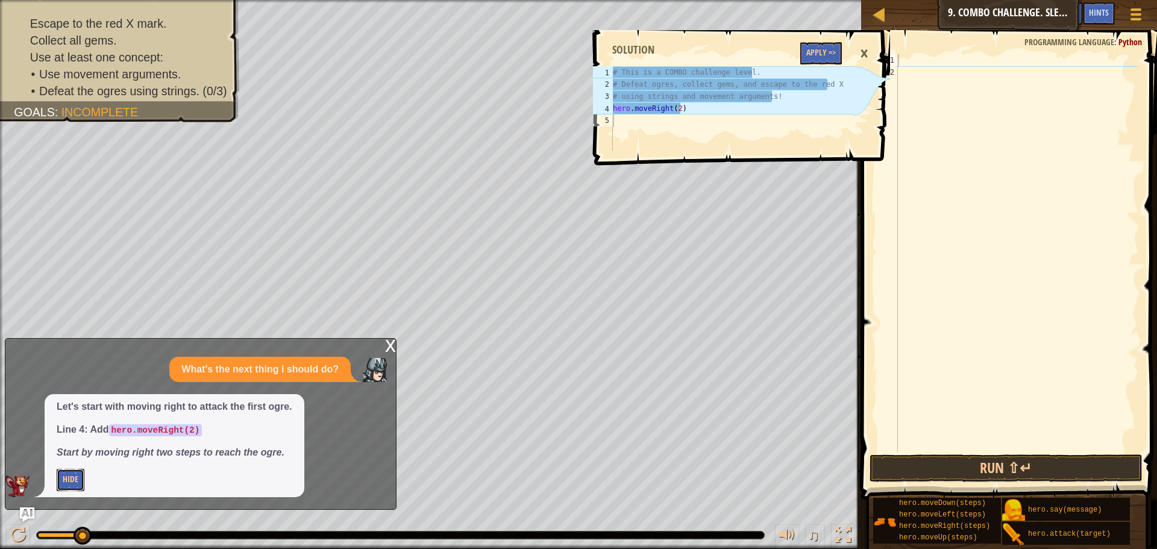
click at [81, 483] on button "Hide" at bounding box center [71, 480] width 28 height 22
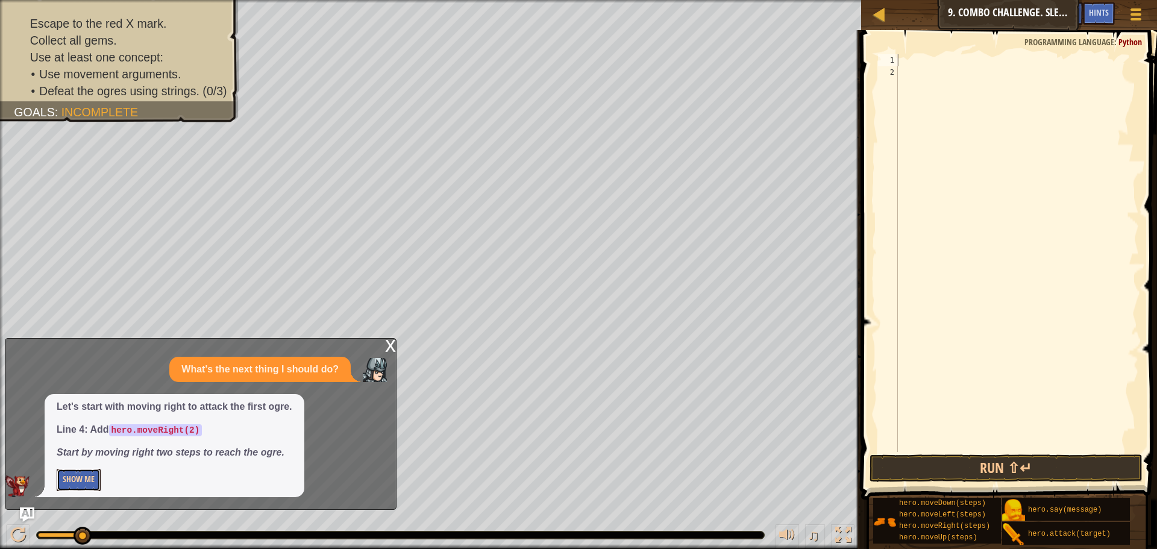
click at [73, 478] on button "Show Me" at bounding box center [79, 480] width 44 height 22
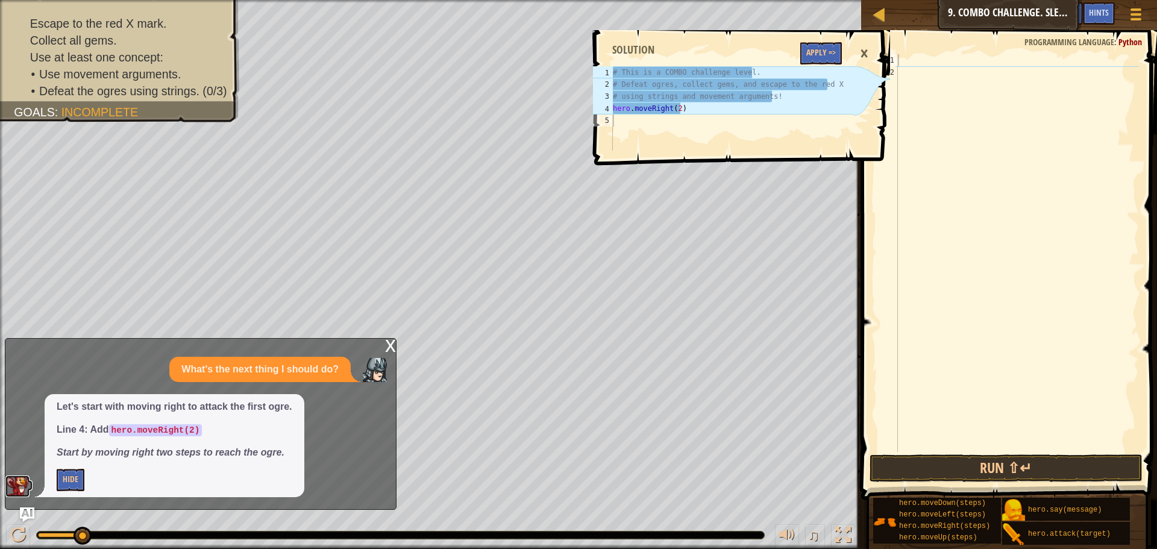
click at [8, 489] on img at bounding box center [17, 486] width 24 height 22
click at [812, 52] on button "Apply =>" at bounding box center [821, 53] width 42 height 22
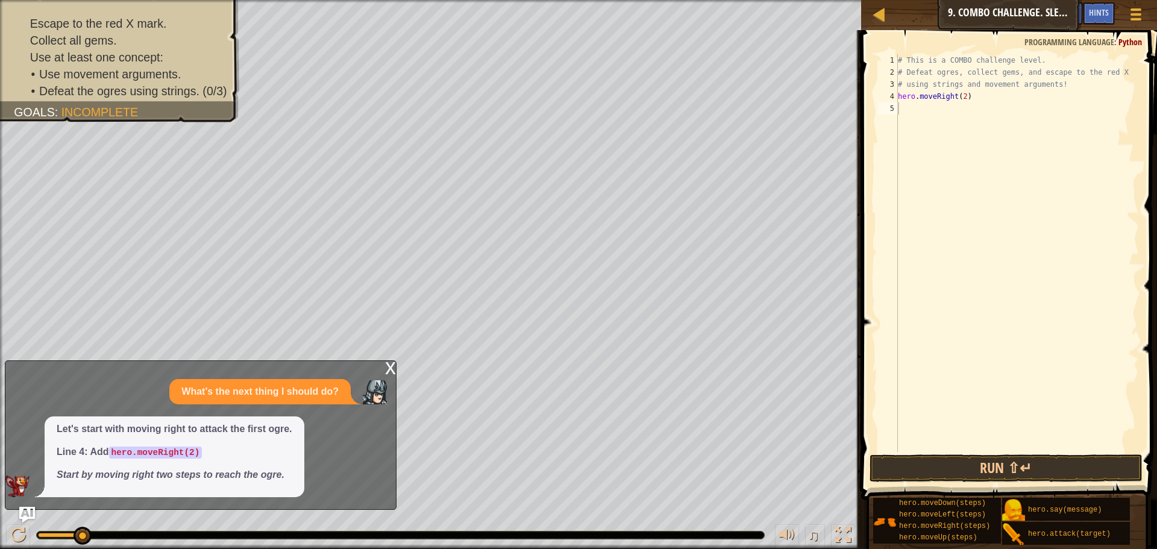
click at [30, 516] on img "Ask AI" at bounding box center [27, 515] width 16 height 16
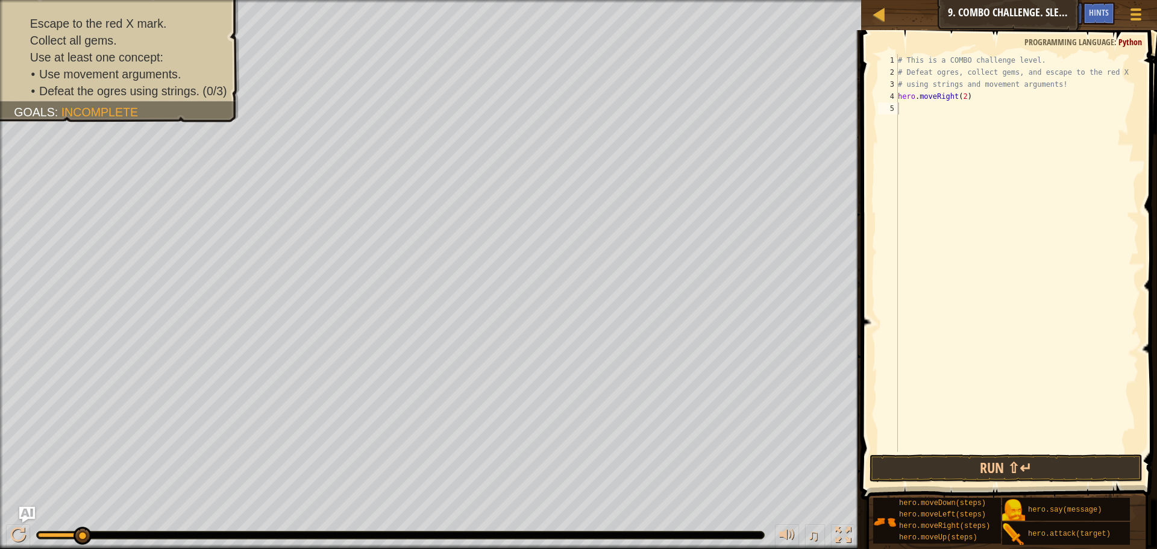
click at [30, 516] on img "Ask AI" at bounding box center [27, 515] width 16 height 16
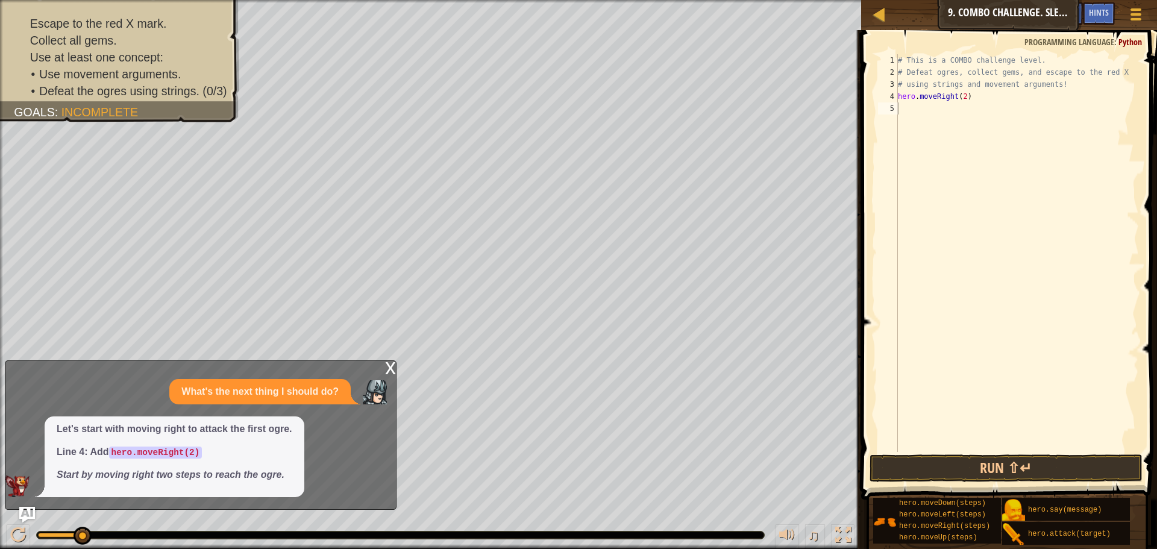
click at [30, 516] on img "Ask AI" at bounding box center [27, 515] width 16 height 16
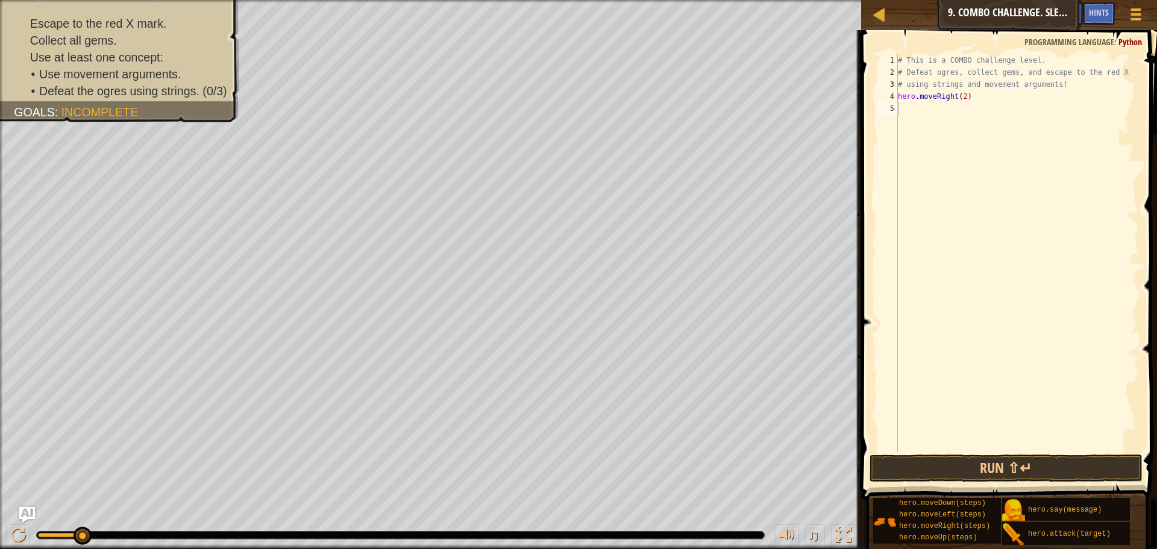
click at [30, 516] on img "Ask AI" at bounding box center [27, 515] width 16 height 16
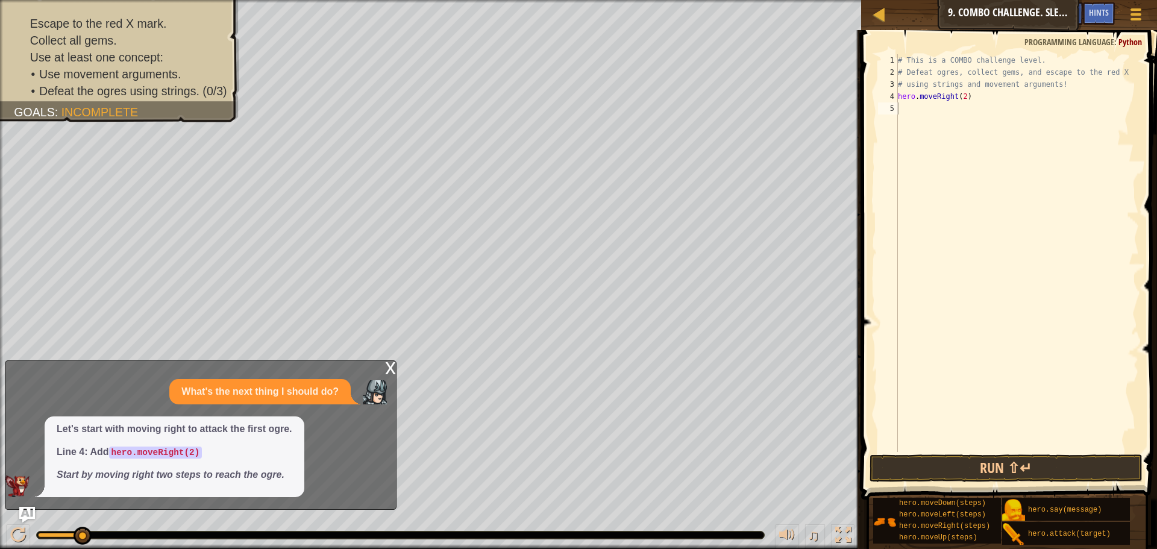
click at [30, 516] on img "Ask AI" at bounding box center [27, 515] width 16 height 16
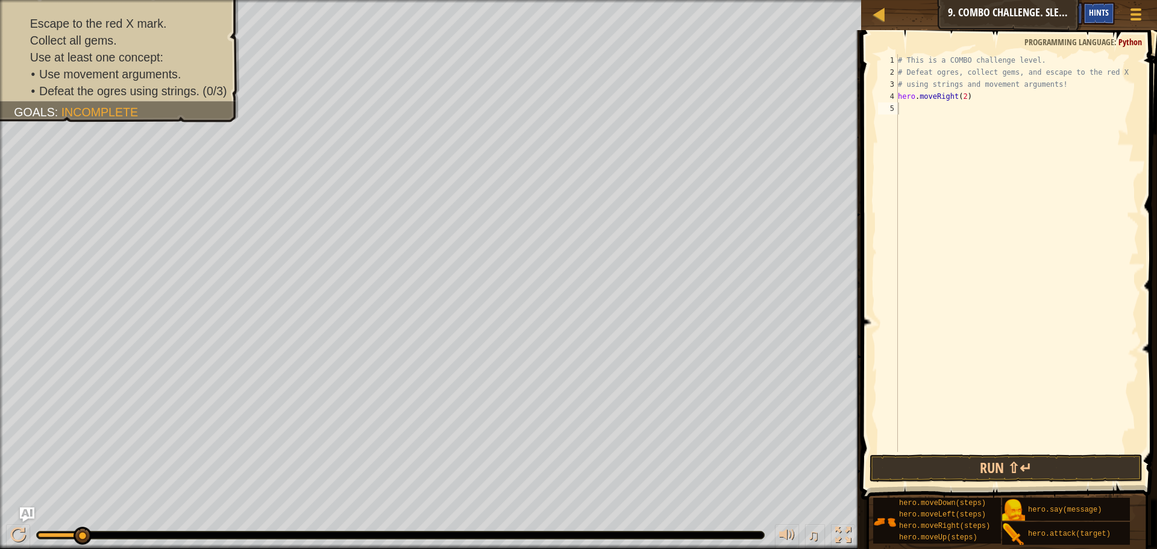
click at [1112, 15] on div "Hints" at bounding box center [1099, 13] width 32 height 22
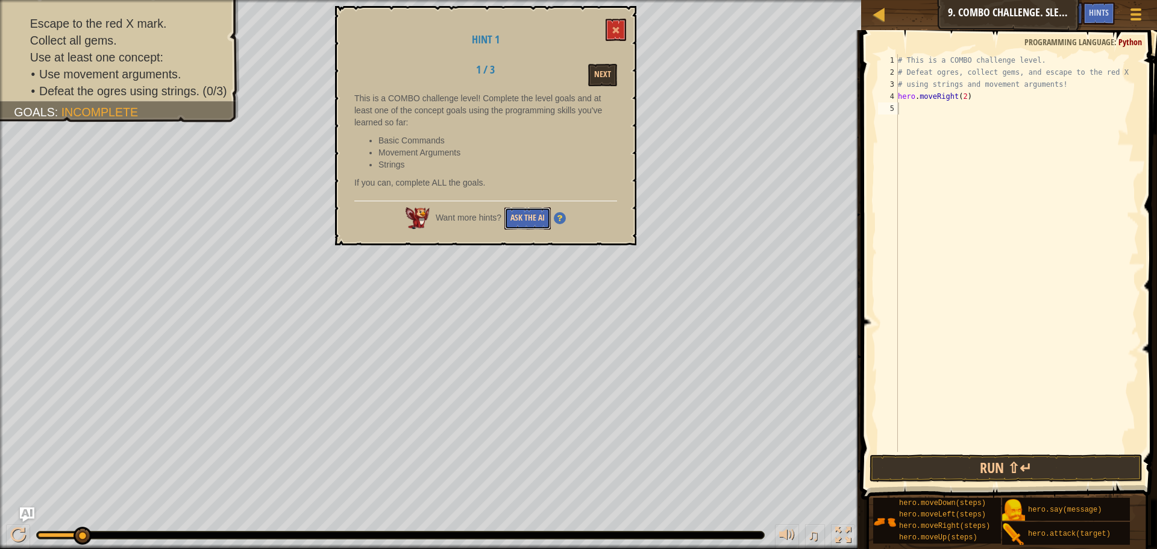
click at [533, 226] on button "Ask the AI" at bounding box center [527, 218] width 46 height 22
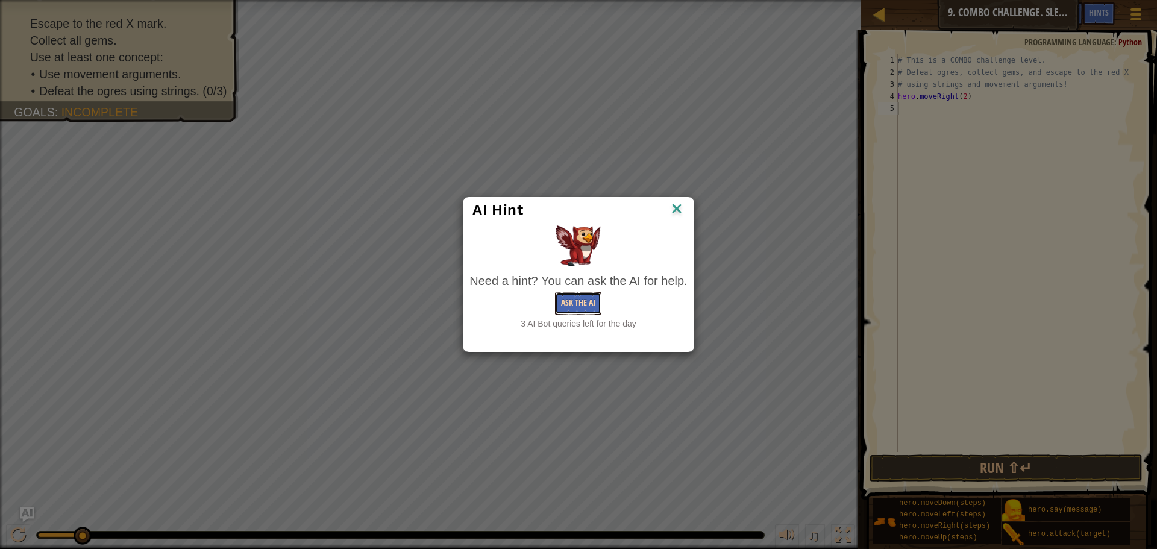
click at [577, 312] on button "Ask the AI" at bounding box center [578, 303] width 46 height 22
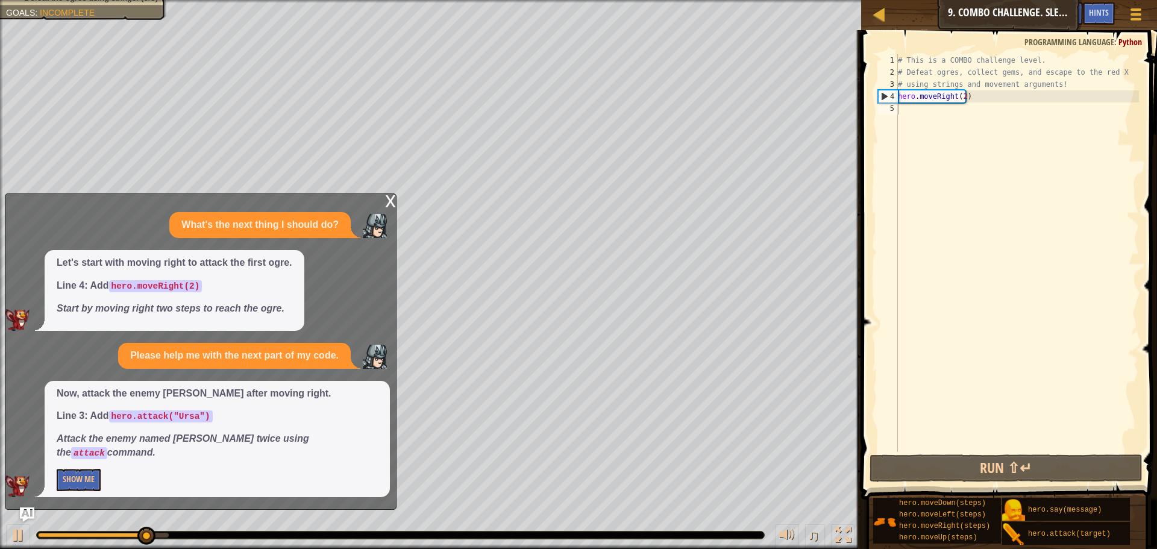
click at [52, 484] on div "Now, attack the enemy Ursa after moving right. Line 3: Add hero.attack("Ursa") …" at bounding box center [217, 439] width 345 height 116
click at [73, 483] on button "Show Me" at bounding box center [79, 480] width 44 height 22
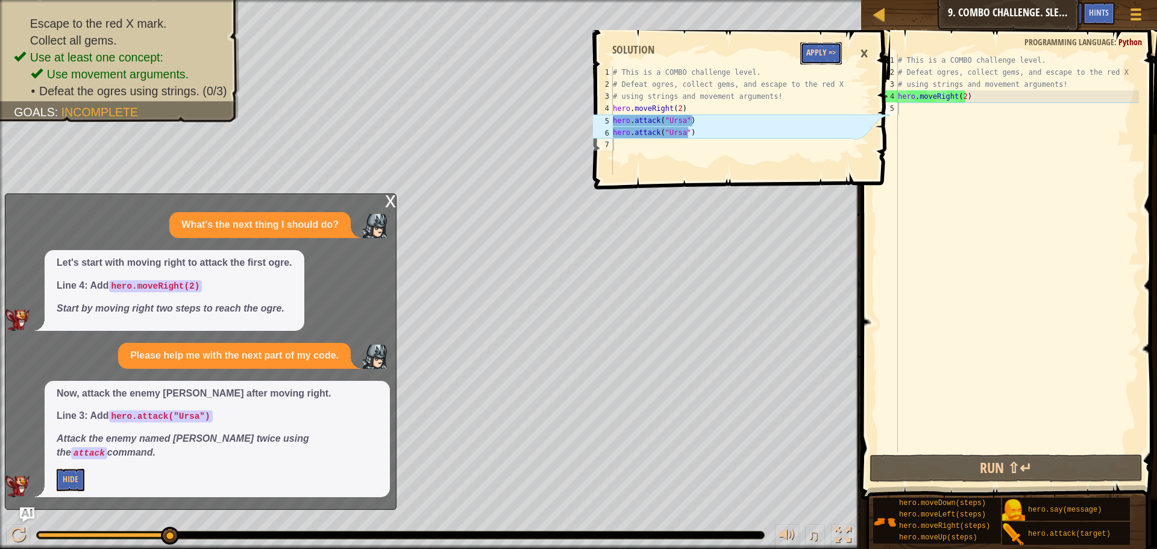
click at [813, 55] on button "Apply =>" at bounding box center [821, 53] width 42 height 22
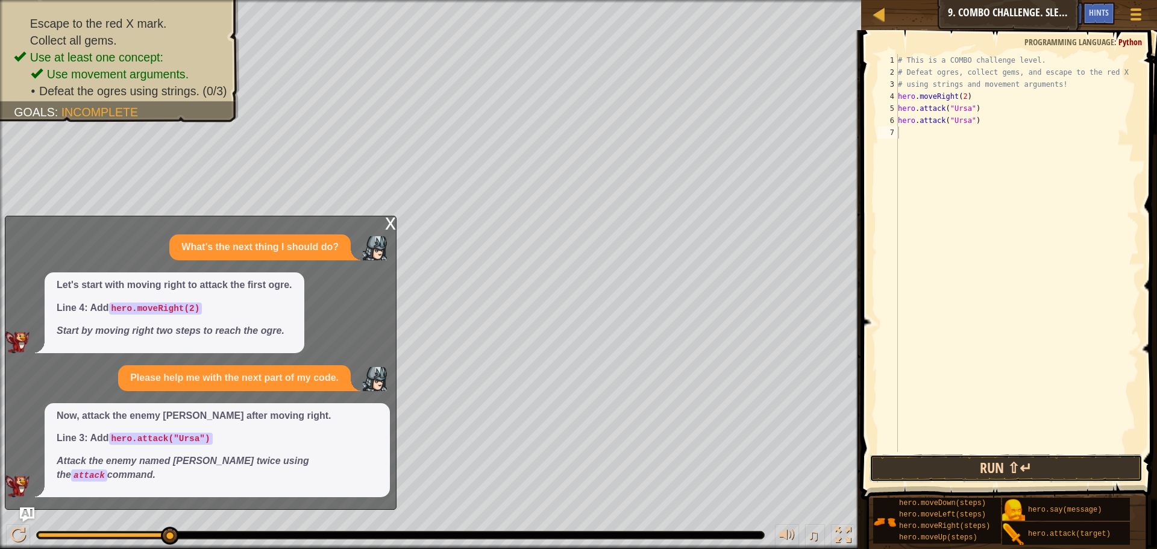
click at [925, 462] on button "Run ⇧↵" at bounding box center [1005, 468] width 273 height 28
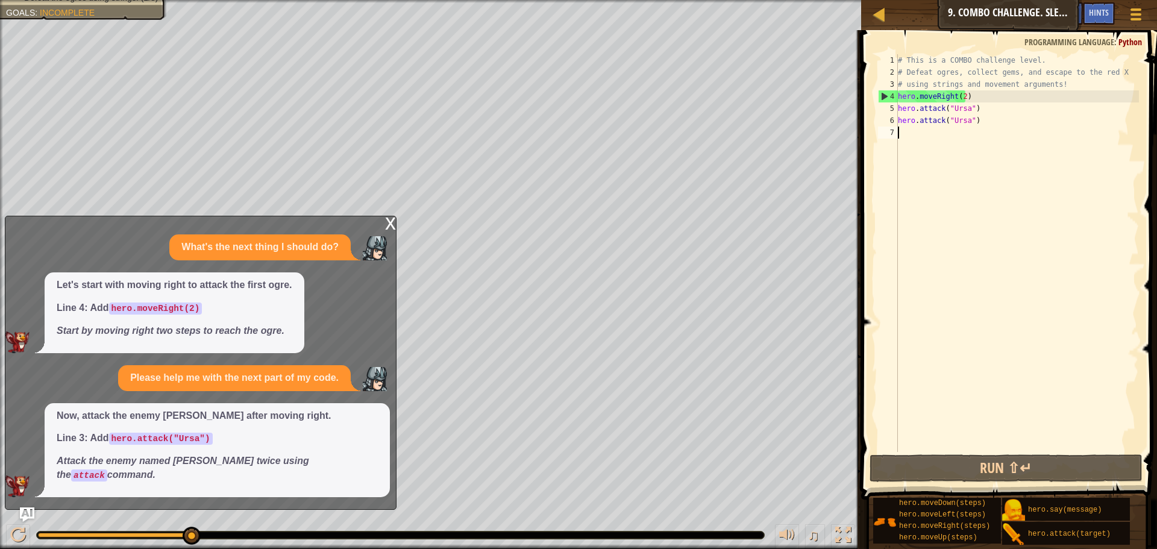
type textarea "D"
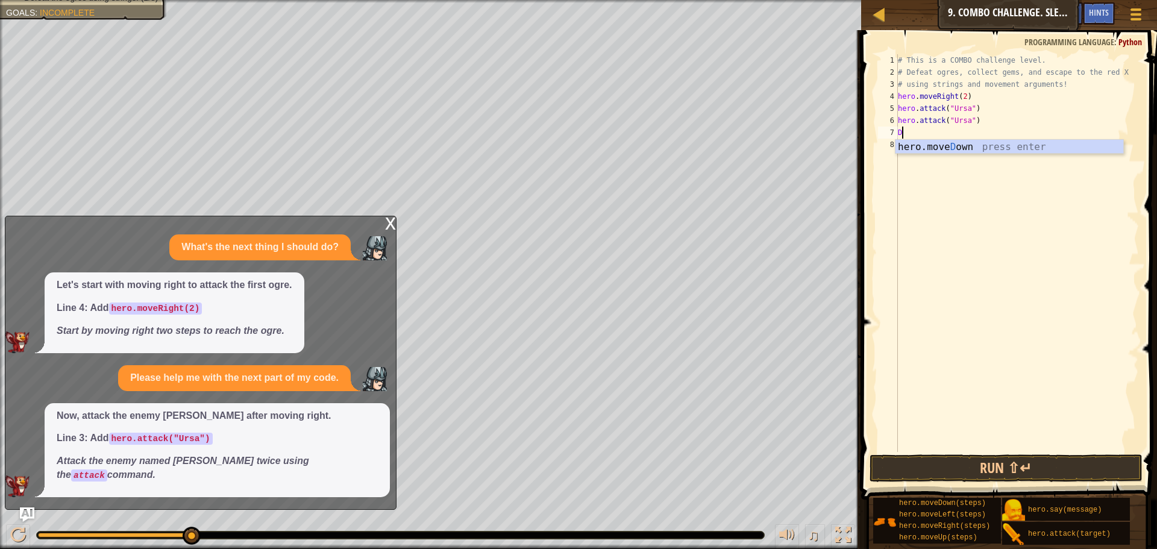
click at [954, 155] on div "# This is a COMBO challenge level. # Defeat ogres, collect gems, and escape to …" at bounding box center [1016, 265] width 243 height 422
click at [925, 136] on div "# This is a COMBO challenge level. # Defeat ogres, collect gems, and escape to …" at bounding box center [1016, 265] width 243 height 422
type textarea "DO"
click at [941, 148] on div "hero.move Do wn press enter" at bounding box center [1009, 161] width 228 height 43
type textarea "L"
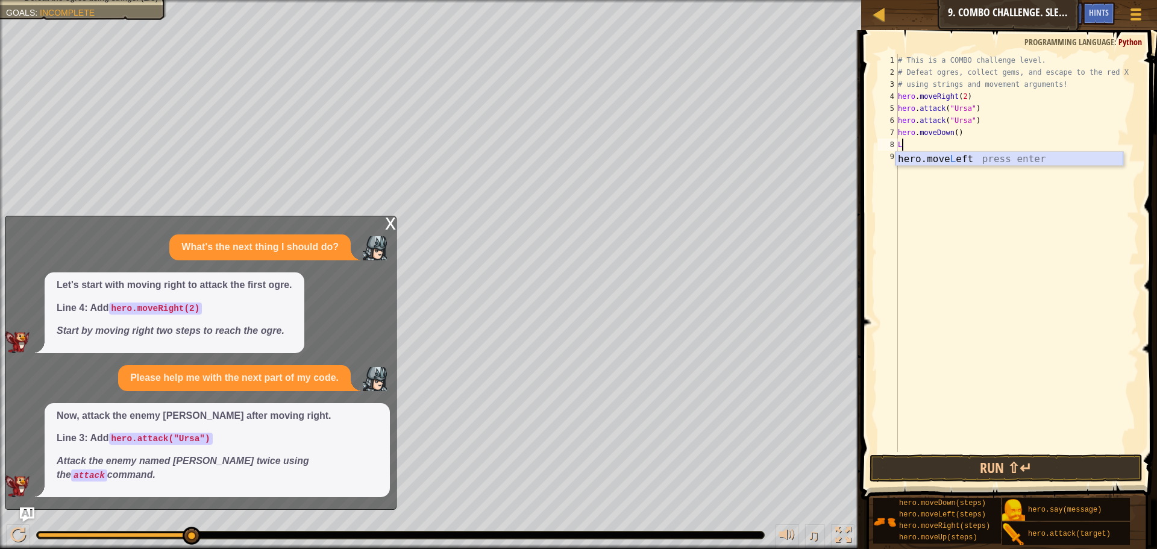
click at [947, 158] on div "hero.move L eft press enter" at bounding box center [1009, 173] width 228 height 43
click at [956, 143] on div "# This is a COMBO challenge level. # Defeat ogres, collect gems, and escape to …" at bounding box center [1019, 265] width 240 height 422
type textarea "hero.moveLeft(2)"
click at [949, 461] on button "Run ⇧↵" at bounding box center [1005, 468] width 273 height 28
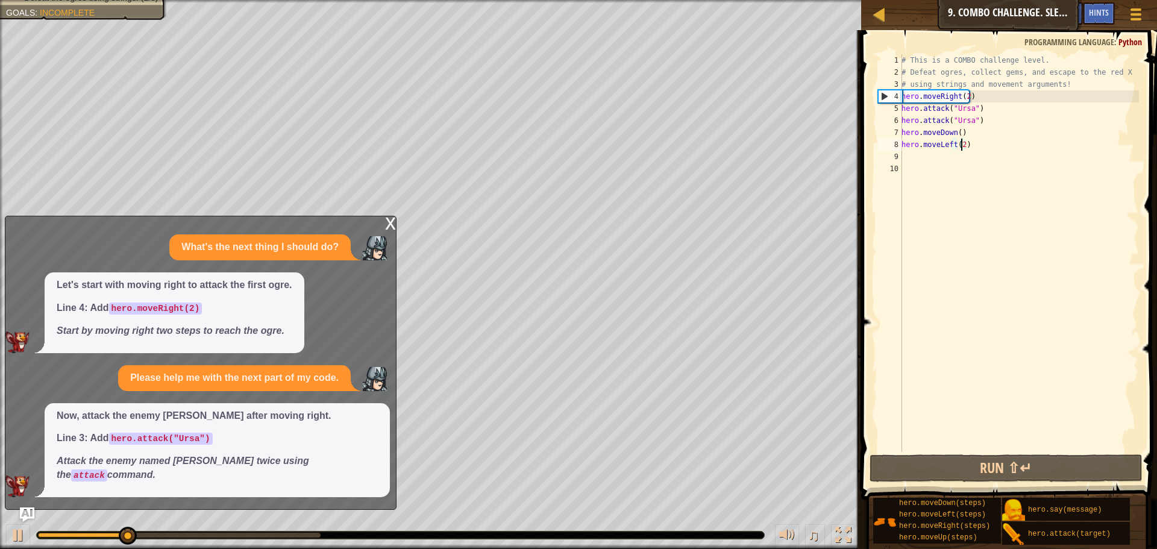
click at [387, 228] on div "x" at bounding box center [390, 222] width 11 height 12
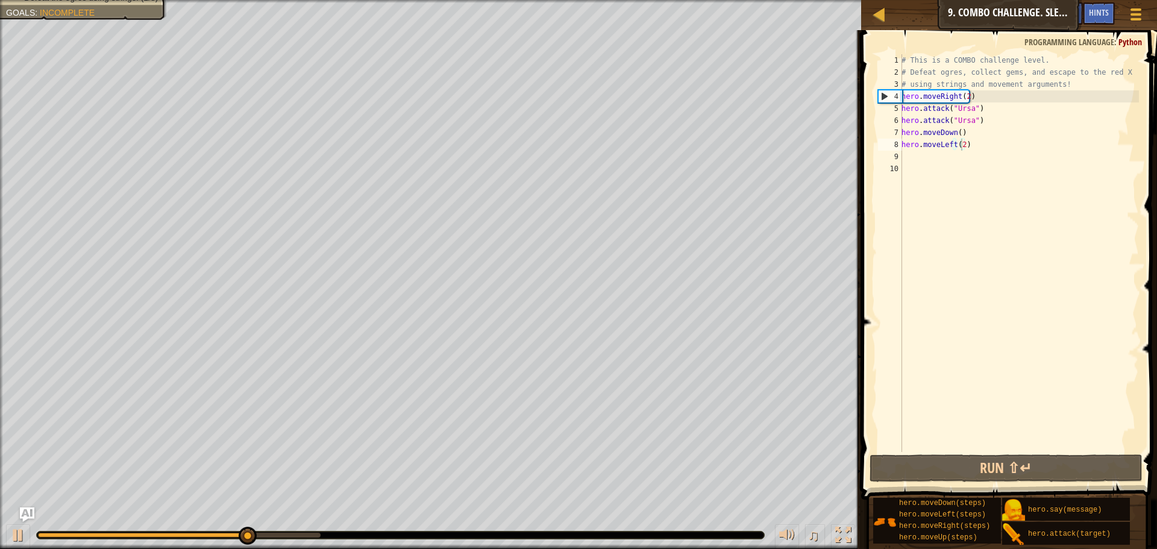
click at [925, 146] on div "# This is a COMBO challenge level. # Defeat ogres, collect gems, and escape to …" at bounding box center [1019, 265] width 240 height 422
click at [921, 158] on div "# This is a COMBO challenge level. # Defeat ogres, collect gems, and escape to …" at bounding box center [1019, 265] width 240 height 422
type textarea "U"
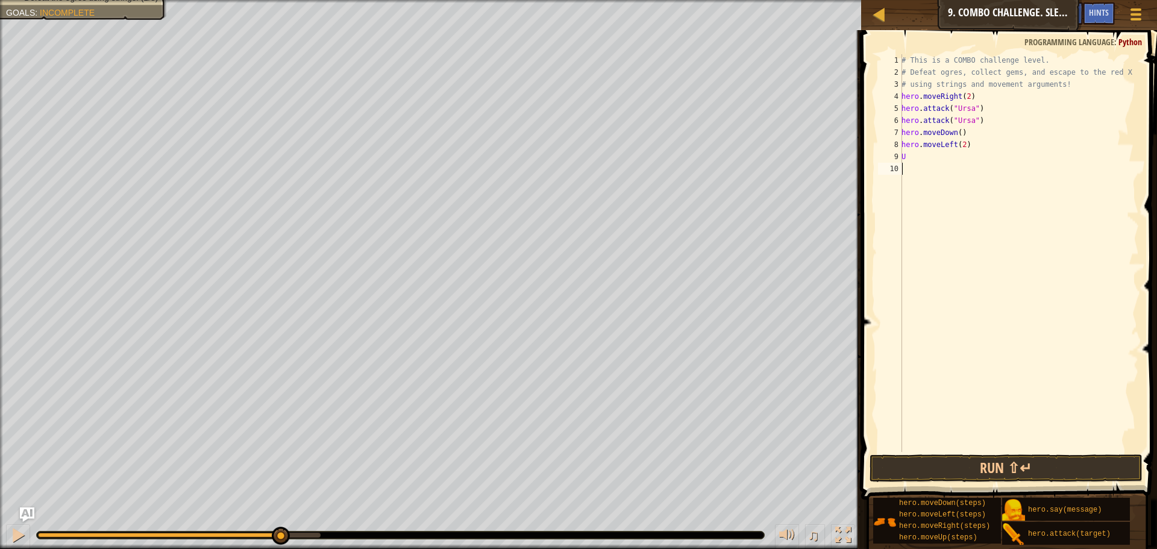
click at [933, 179] on div "# This is a COMBO challenge level. # Defeat ogres, collect gems, and escape to …" at bounding box center [1019, 265] width 240 height 422
click at [916, 155] on div "# This is a COMBO challenge level. # Defeat ogres, collect gems, and escape to …" at bounding box center [1019, 265] width 240 height 422
type textarea "UP"
click at [930, 174] on div "hero.move Up press enter" at bounding box center [1013, 185] width 228 height 43
click at [946, 156] on div "# This is a COMBO challenge level. # Defeat ogres, collect gems, and escape to …" at bounding box center [1019, 265] width 240 height 422
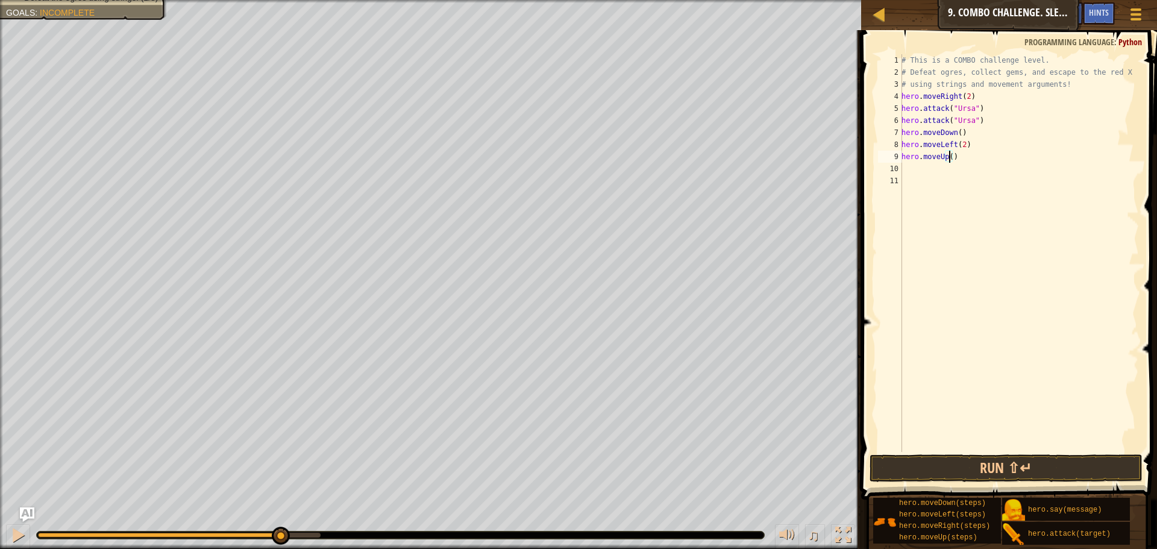
click at [948, 157] on div "# This is a COMBO challenge level. # Defeat ogres, collect gems, and escape to …" at bounding box center [1019, 265] width 240 height 422
type textarea "hero.moveUp(2)"
click at [934, 165] on div "# This is a COMBO challenge level. # Defeat ogres, collect gems, and escape to …" at bounding box center [1019, 265] width 240 height 422
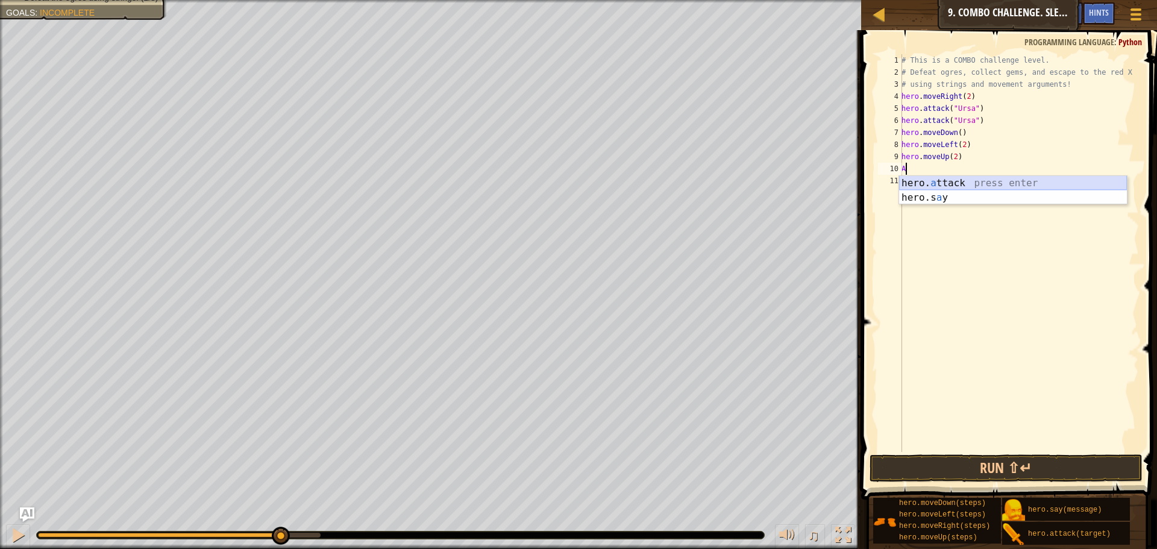
click at [951, 186] on div "hero. a ttack press enter hero.s a y press enter" at bounding box center [1013, 205] width 228 height 58
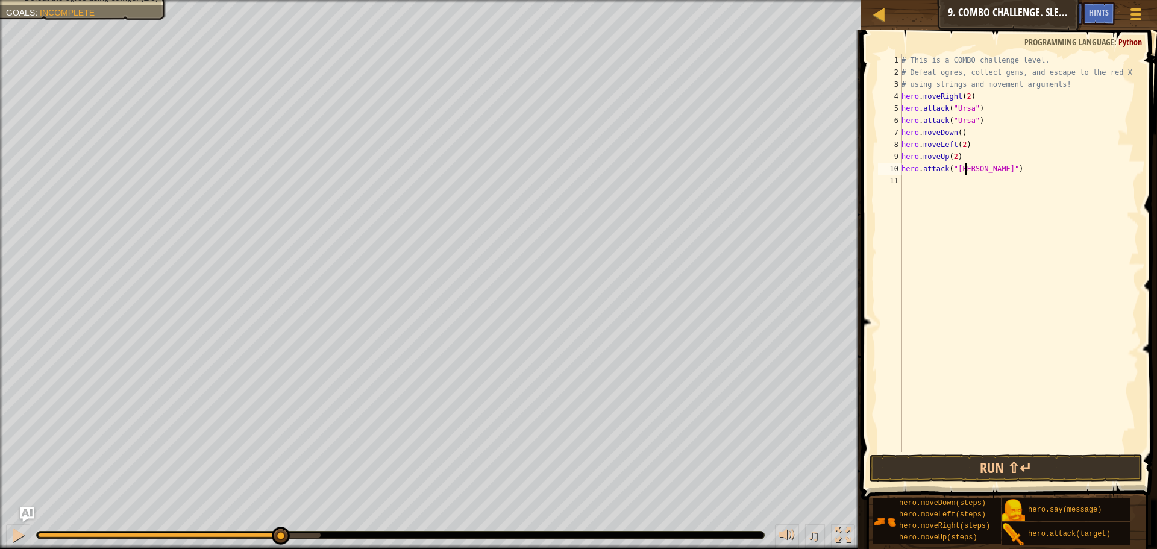
scroll to position [5, 5]
type textarea "hero.attack("Rexxar")"
click at [902, 170] on div "hero.attack("Rexxar") 1 2 3 4 5 6 7 8 9 10 11 # This is a COMBO challenge level…" at bounding box center [1007, 253] width 263 height 398
drag, startPoint x: 901, startPoint y: 170, endPoint x: 929, endPoint y: 166, distance: 27.4
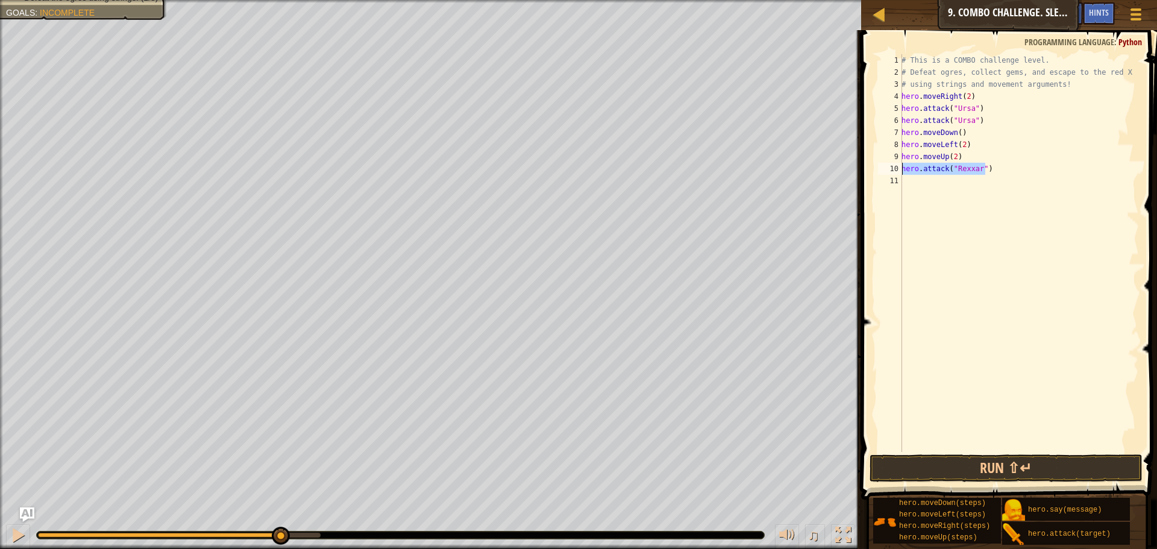
click at [921, 183] on div "# This is a COMBO challenge level. # Defeat ogres, collect gems, and escape to …" at bounding box center [1019, 265] width 240 height 422
paste textarea "hero.attack("Rexxar")"
type textarea "hero.attack("Rexxar")"
click at [913, 198] on div "# This is a COMBO challenge level. # Defeat ogres, collect gems, and escape to …" at bounding box center [1019, 265] width 240 height 422
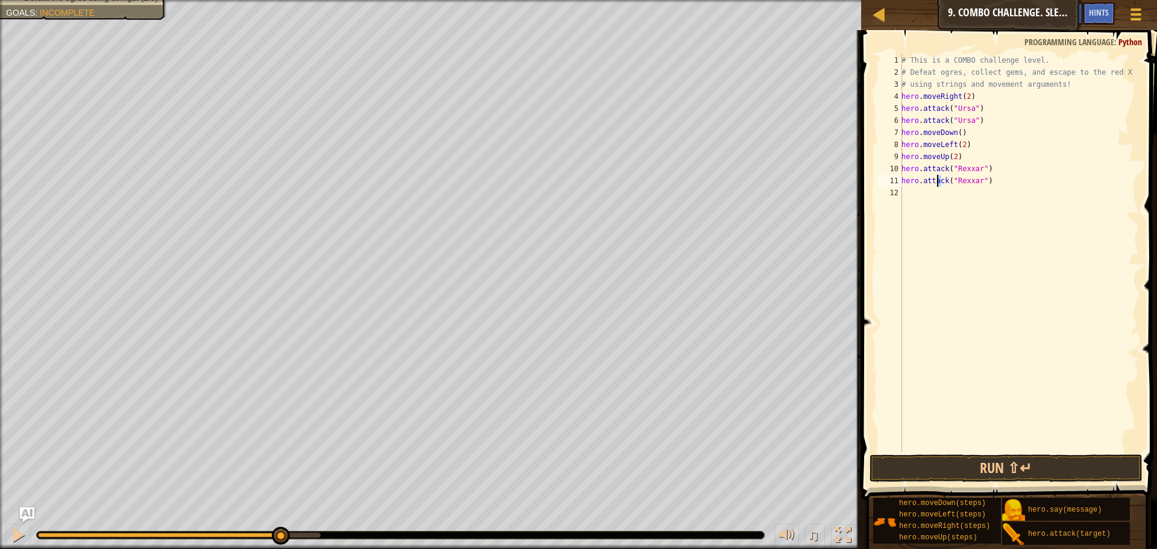
drag, startPoint x: 943, startPoint y: 181, endPoint x: 935, endPoint y: 182, distance: 8.5
click at [935, 182] on div "# This is a COMBO challenge level. # Defeat ogres, collect gems, and escape to …" at bounding box center [1019, 265] width 240 height 422
drag, startPoint x: 944, startPoint y: 183, endPoint x: 910, endPoint y: 184, distance: 33.8
click at [910, 184] on div "# This is a COMBO challenge level. # Defeat ogres, collect gems, and escape to …" at bounding box center [1019, 265] width 240 height 422
click at [939, 184] on div "# This is a COMBO challenge level. # Defeat ogres, collect gems, and escape to …" at bounding box center [1019, 253] width 240 height 398
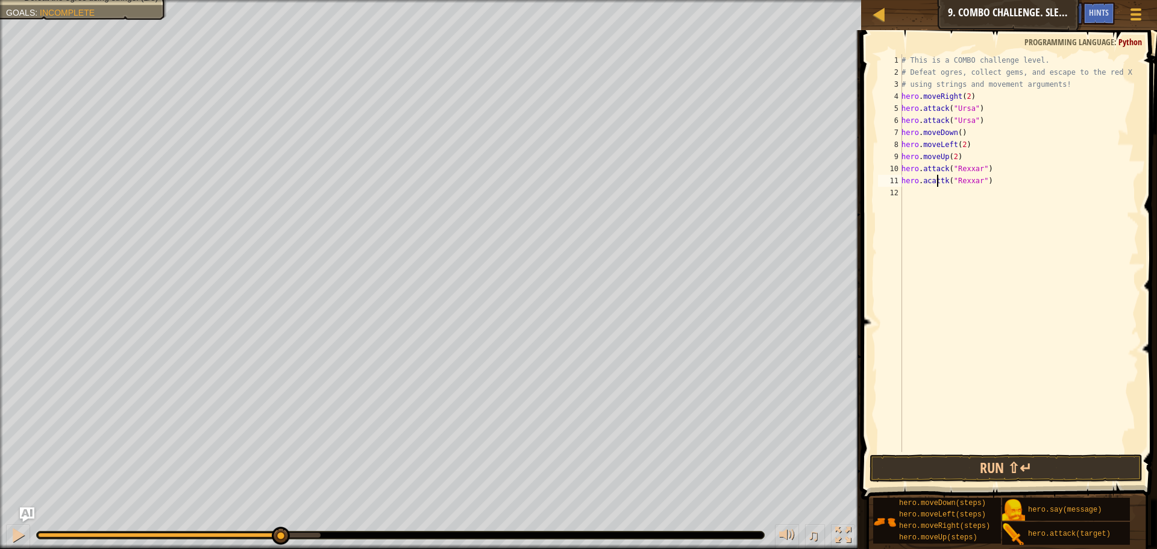
drag, startPoint x: 939, startPoint y: 183, endPoint x: 932, endPoint y: 186, distance: 7.8
click at [932, 186] on div "# This is a COMBO challenge level. # Defeat ogres, collect gems, and escape to …" at bounding box center [1019, 265] width 240 height 422
click at [945, 184] on div "# This is a COMBO challenge level. # Defeat ogres, collect gems, and escape to …" at bounding box center [1019, 265] width 240 height 422
click at [949, 191] on div "hero.a ttack press enter hero. s a y press enter" at bounding box center [1013, 217] width 228 height 58
click at [1000, 181] on div "# This is a COMBO challenge level. # Defeat ogres, collect gems, and escape to …" at bounding box center [1019, 265] width 240 height 422
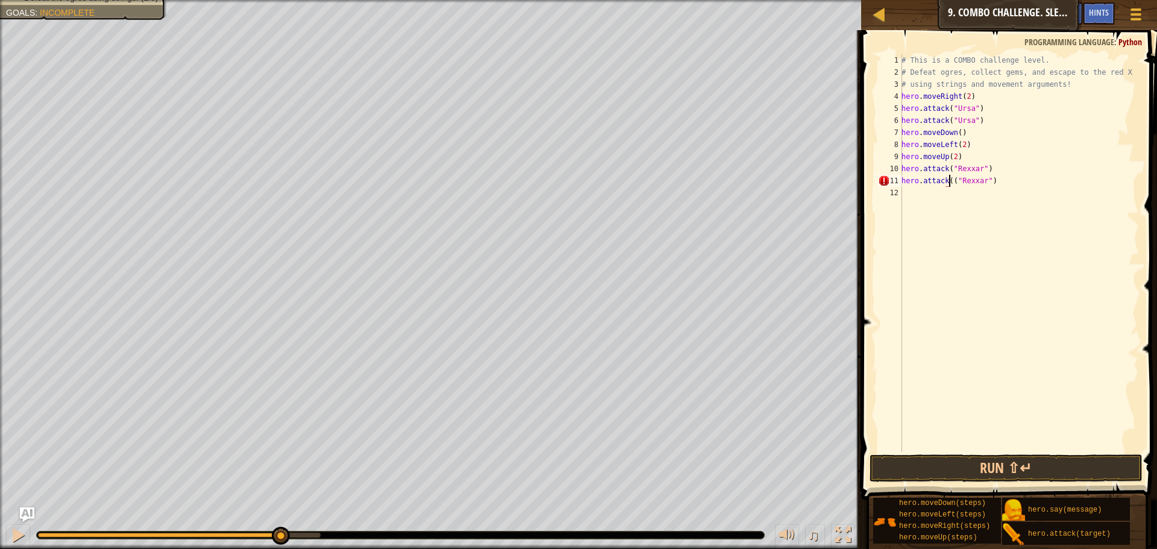
type textarea "hero.attack("Rexxar")"
click at [910, 207] on div "# This is a COMBO challenge level. # Defeat ogres, collect gems, and escape to …" at bounding box center [1019, 265] width 240 height 422
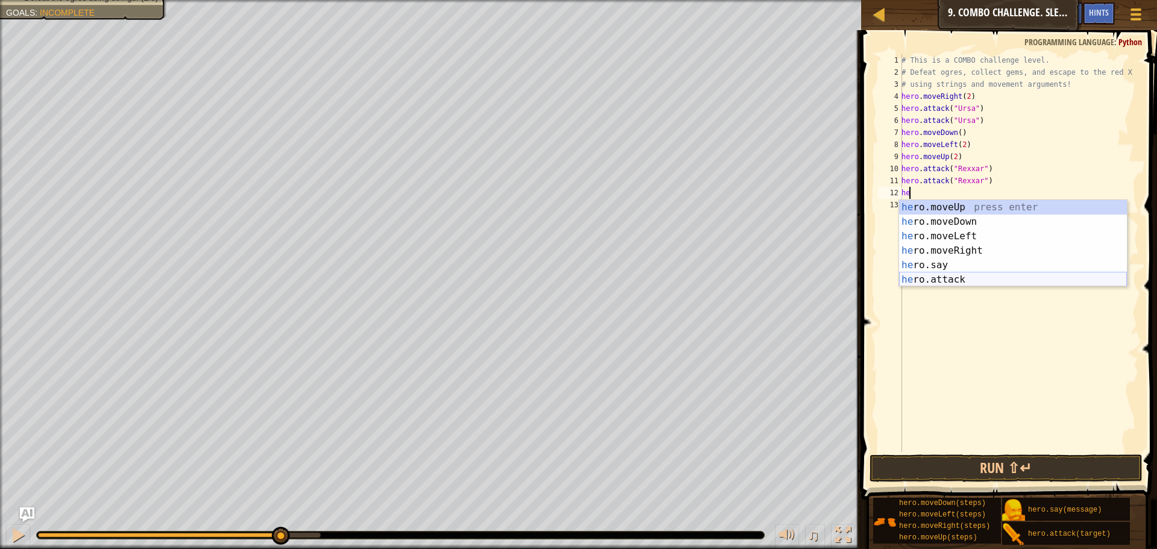
click at [941, 277] on div "he ro.moveUp press enter he ro.moveDown press enter he ro.moveLeft press enter …" at bounding box center [1013, 258] width 228 height 116
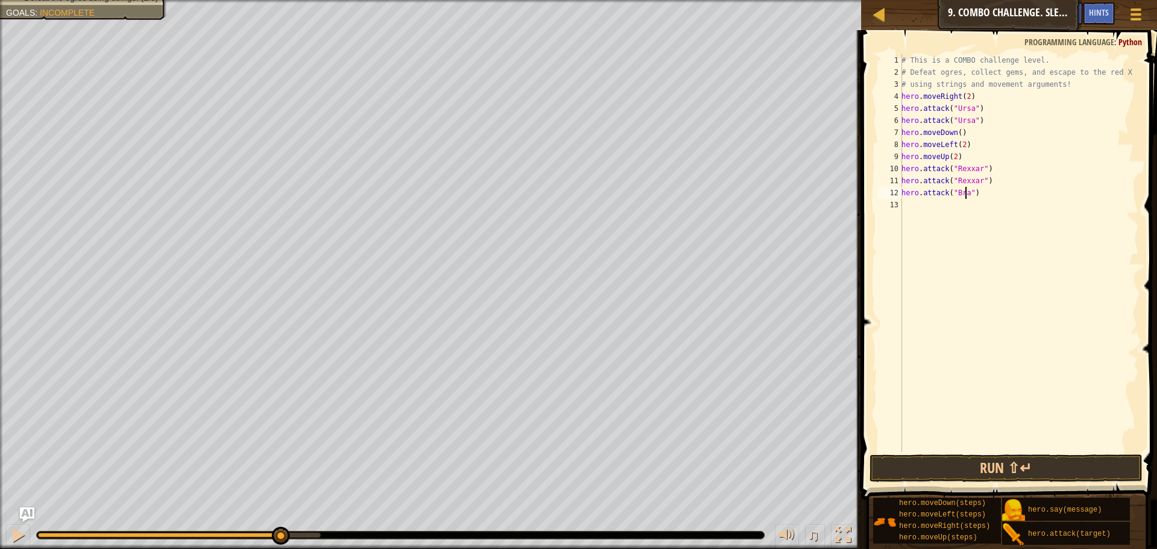
scroll to position [5, 5]
type textarea "hero.attack("Brack")"
click at [930, 205] on div "# This is a COMBO challenge level. # Defeat ogres, collect gems, and escape to …" at bounding box center [1019, 265] width 240 height 422
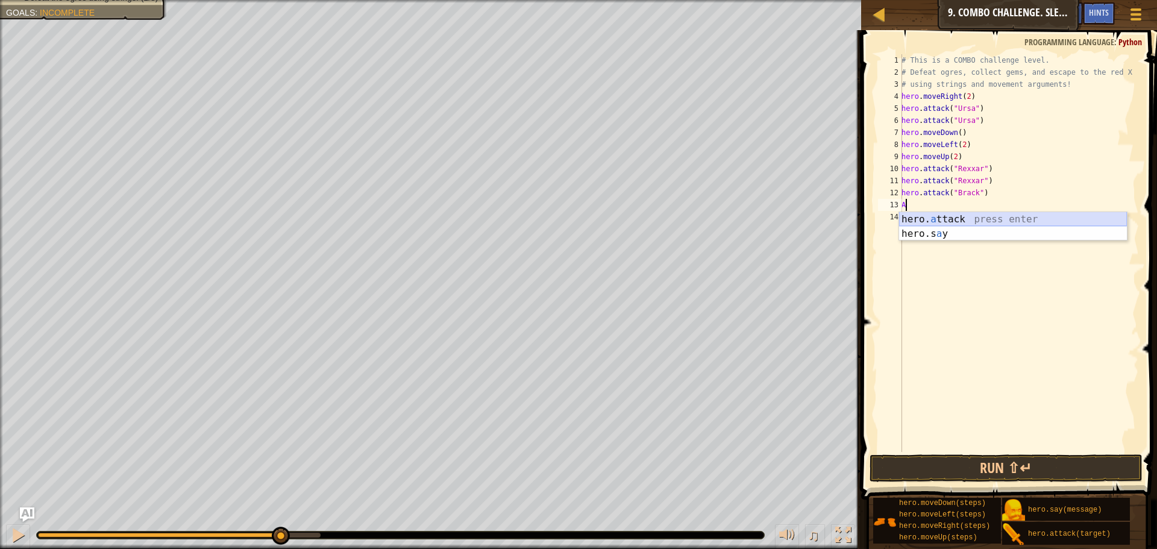
click at [929, 221] on div "hero. a ttack press enter hero.s a y press enter" at bounding box center [1013, 241] width 228 height 58
type textarea "hero.attack("Brack")"
click at [944, 222] on div "# This is a COMBO challenge level. # Defeat ogres, collect gems, and escape to …" at bounding box center [1019, 265] width 240 height 422
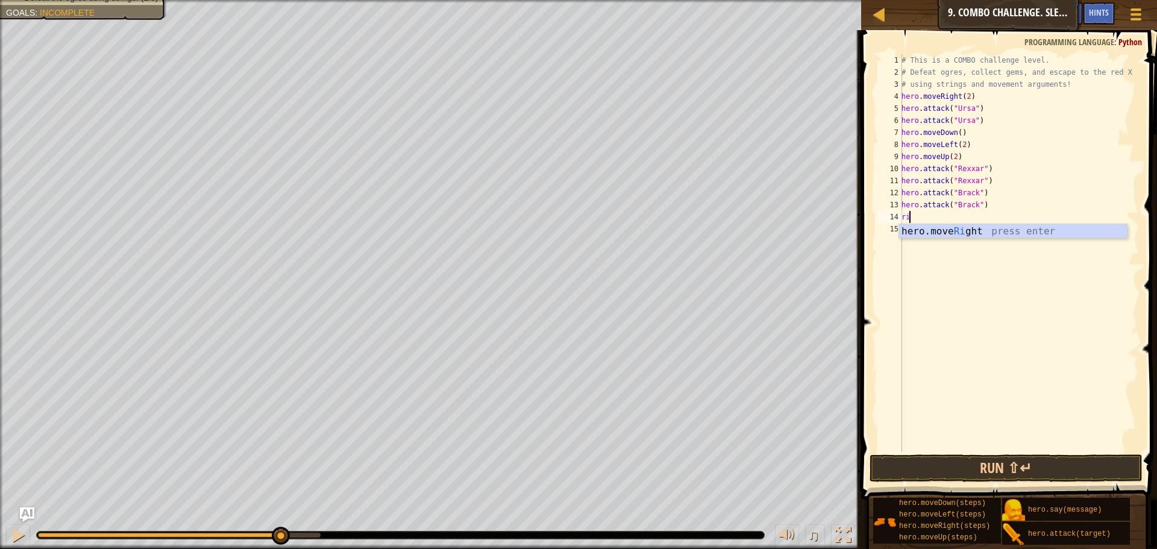
type textarea "rig"
click at [944, 227] on div "hero.move Rig ht press enter" at bounding box center [1013, 245] width 228 height 43
click at [979, 468] on button "Run ⇧↵" at bounding box center [1005, 468] width 273 height 28
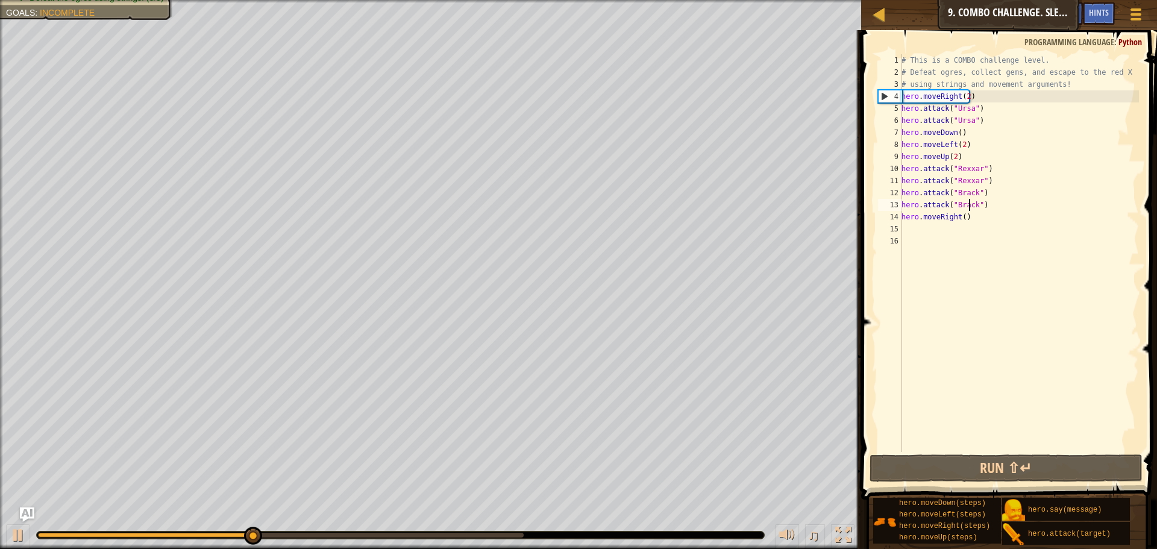
click at [971, 208] on div "# This is a COMBO challenge level. # Defeat ogres, collect gems, and escape to …" at bounding box center [1019, 265] width 240 height 422
click at [962, 216] on div "# This is a COMBO challenge level. # Defeat ogres, collect gems, and escape to …" at bounding box center [1019, 265] width 240 height 422
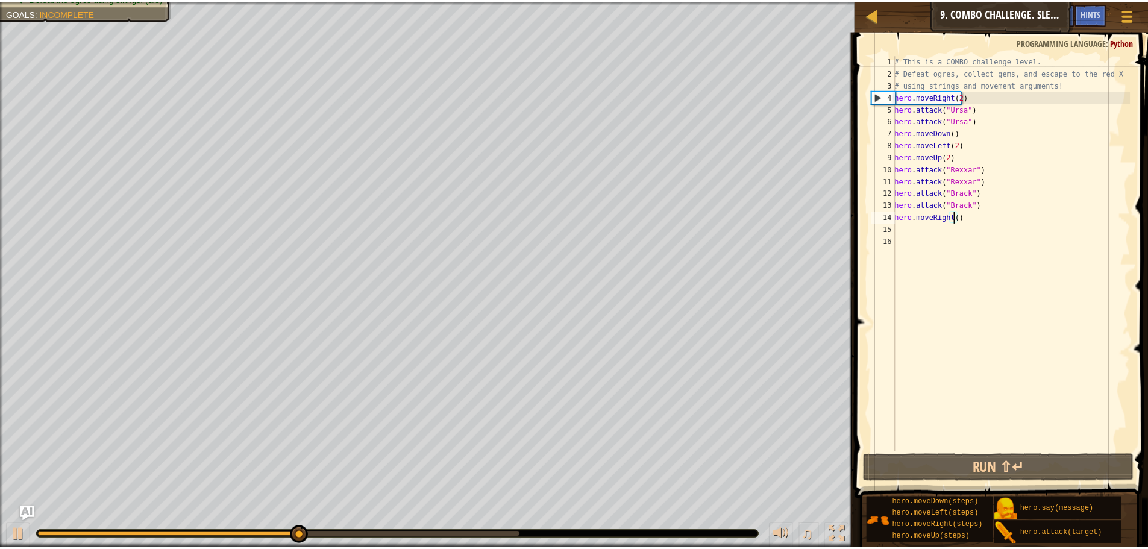
scroll to position [5, 5]
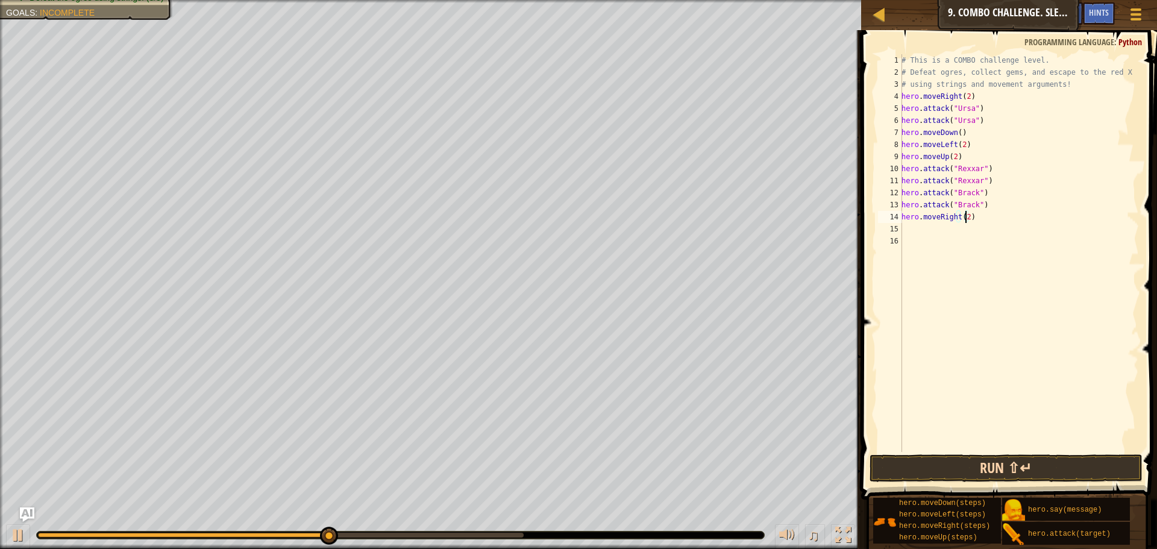
type textarea "hero.moveRight(2)"
click at [1020, 469] on button "Run ⇧↵" at bounding box center [1005, 468] width 273 height 28
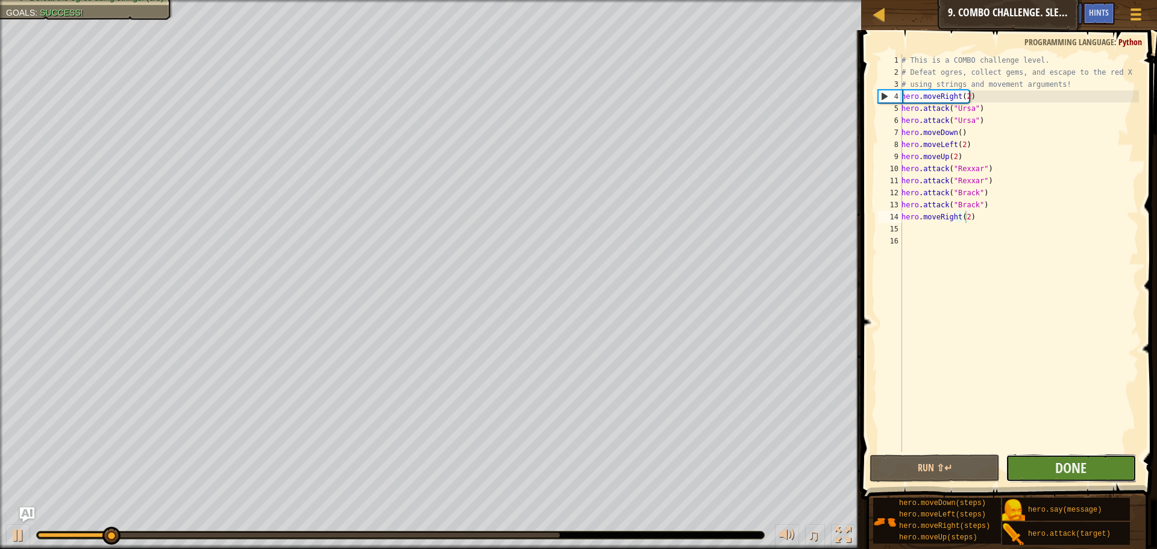
click at [1089, 466] on button "Done" at bounding box center [1071, 468] width 130 height 28
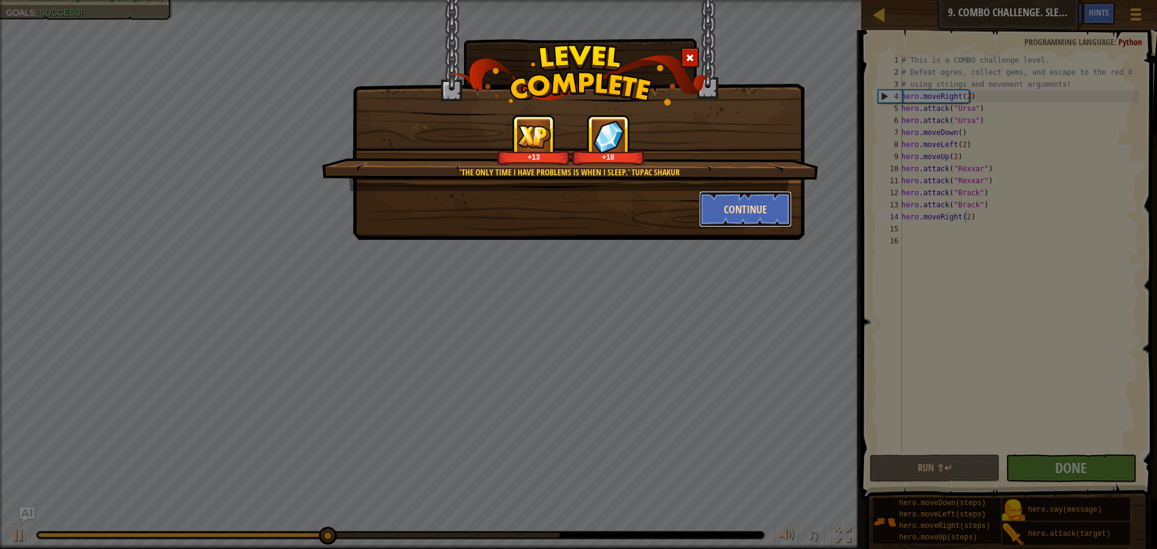
click at [754, 218] on button "Continue" at bounding box center [745, 209] width 93 height 36
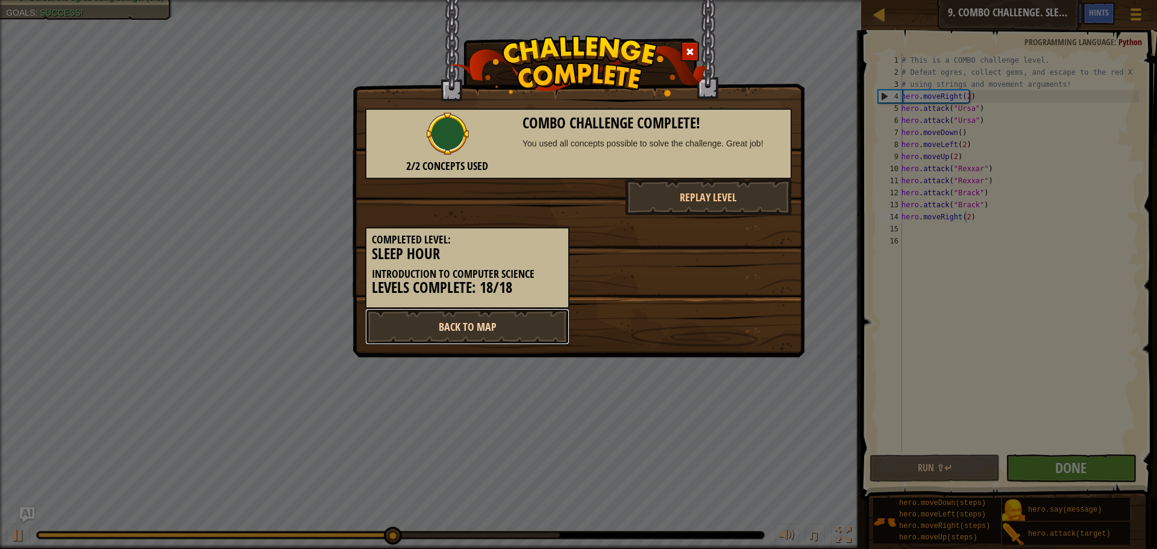
click at [547, 330] on link "Back to Map" at bounding box center [467, 327] width 204 height 36
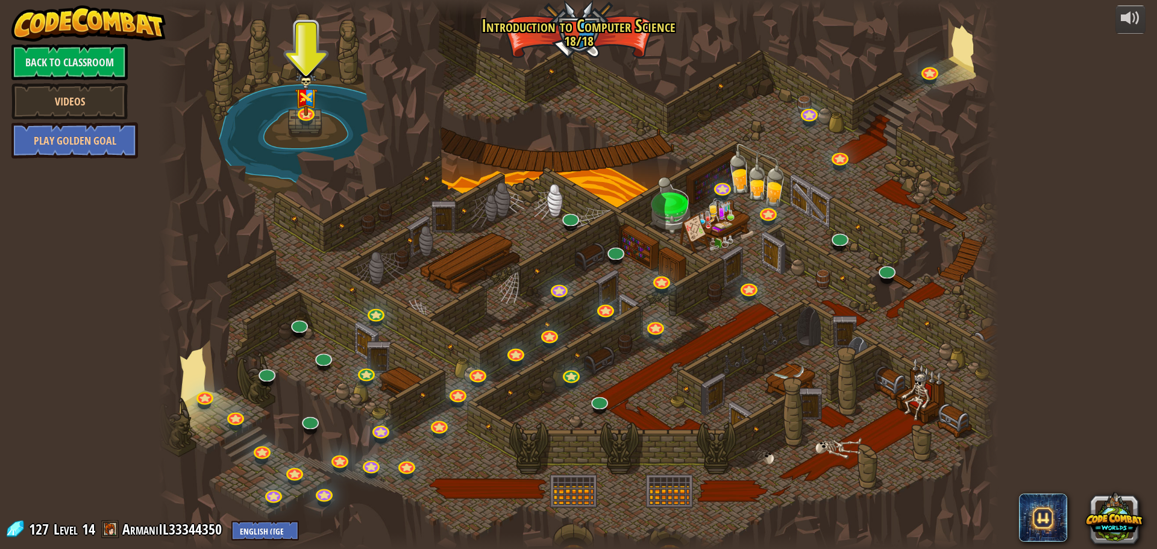
click at [91, 23] on img at bounding box center [88, 23] width 154 height 36
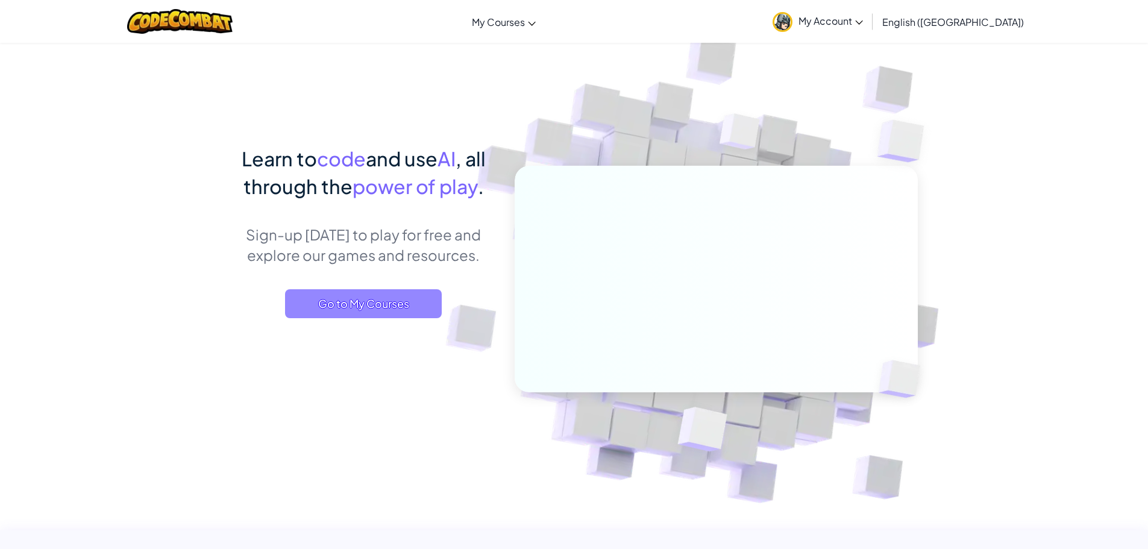
click at [352, 301] on span "Go to My Courses" at bounding box center [363, 303] width 157 height 29
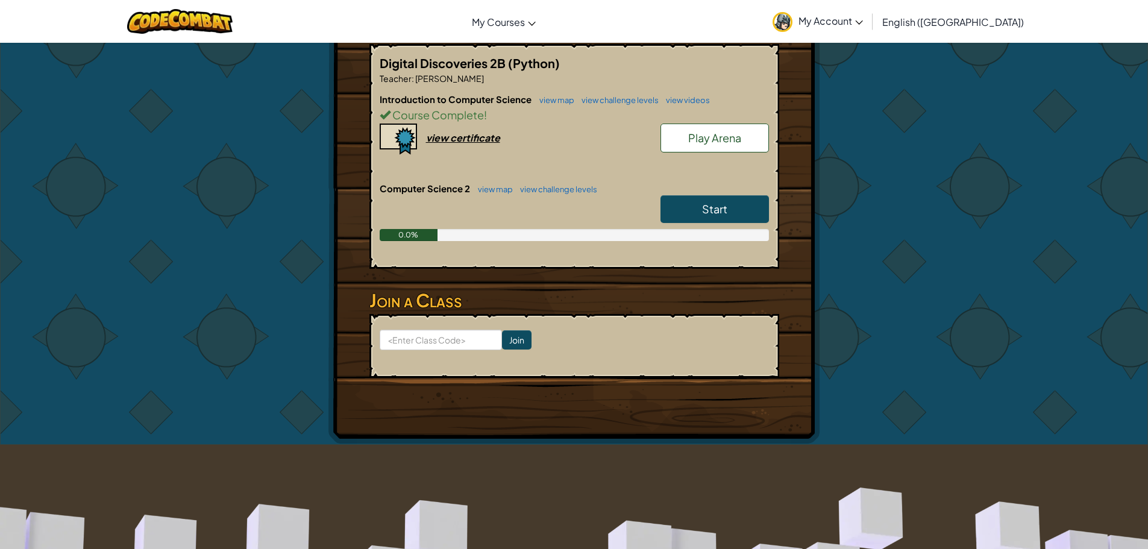
scroll to position [241, 0]
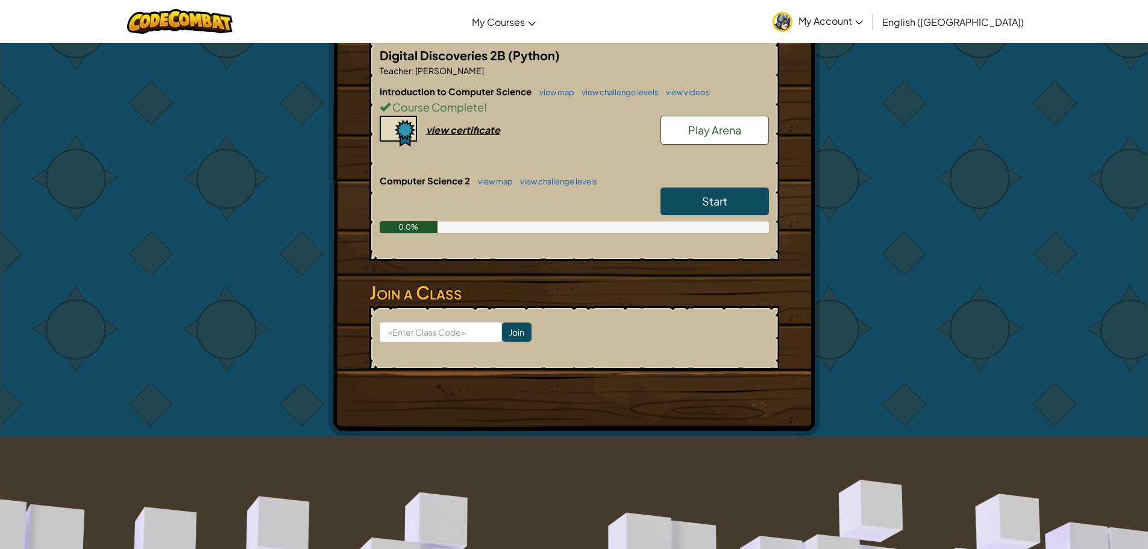
click at [748, 196] on link "Start" at bounding box center [714, 201] width 108 height 28
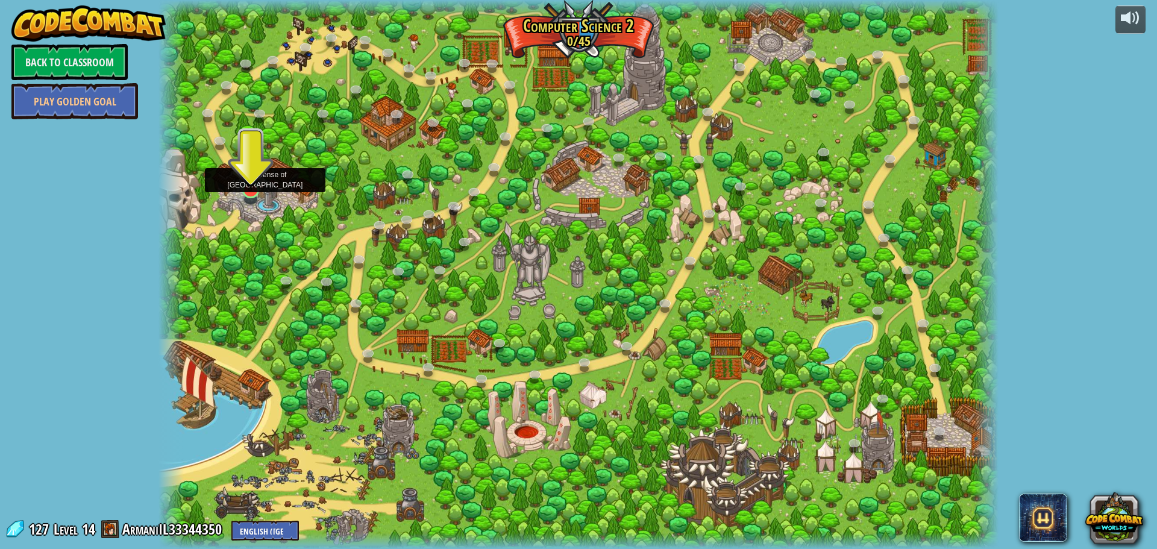
click at [251, 178] on img at bounding box center [250, 165] width 22 height 51
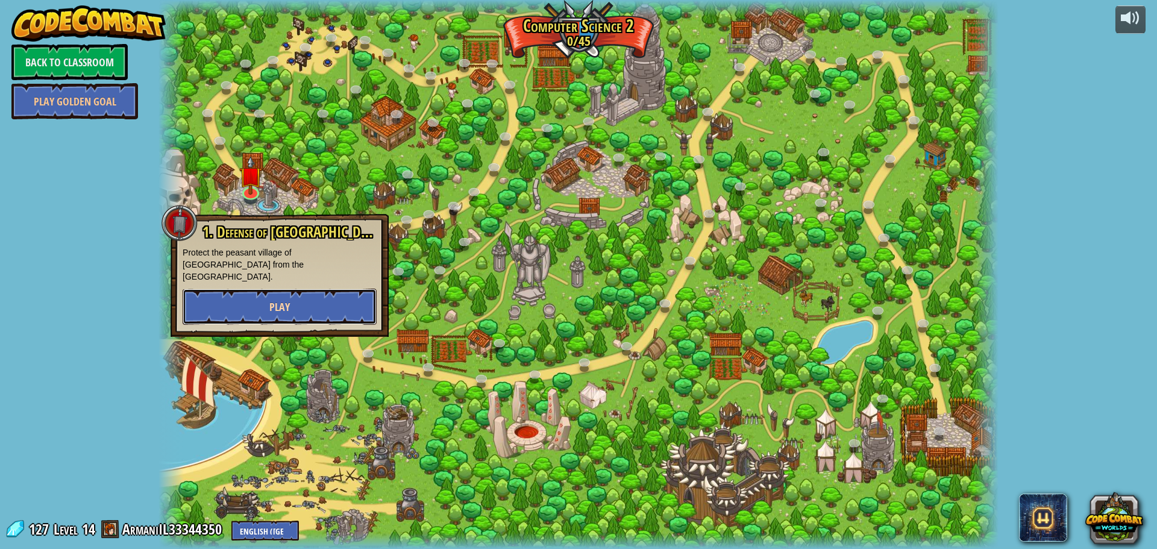
click at [257, 298] on button "Play" at bounding box center [280, 307] width 194 height 36
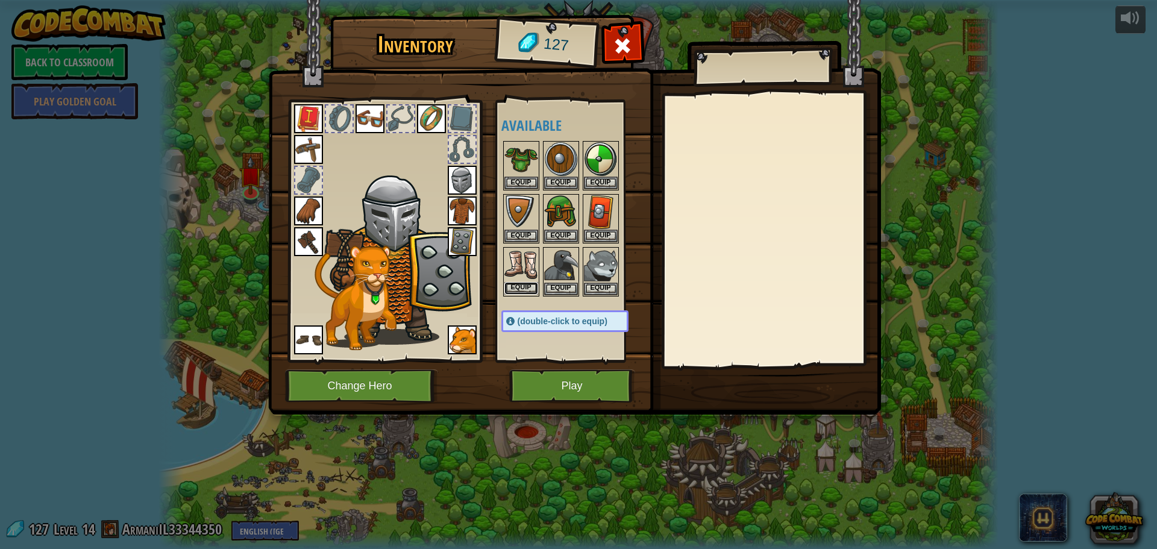
click at [515, 289] on button "Equip" at bounding box center [521, 288] width 34 height 13
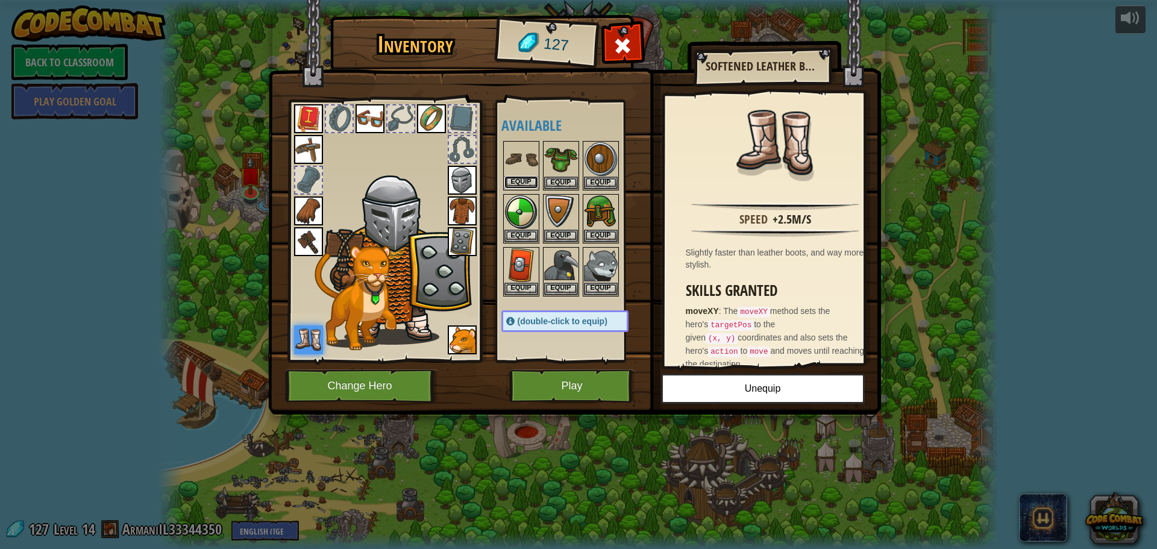
click at [513, 182] on button "Equip" at bounding box center [521, 182] width 34 height 13
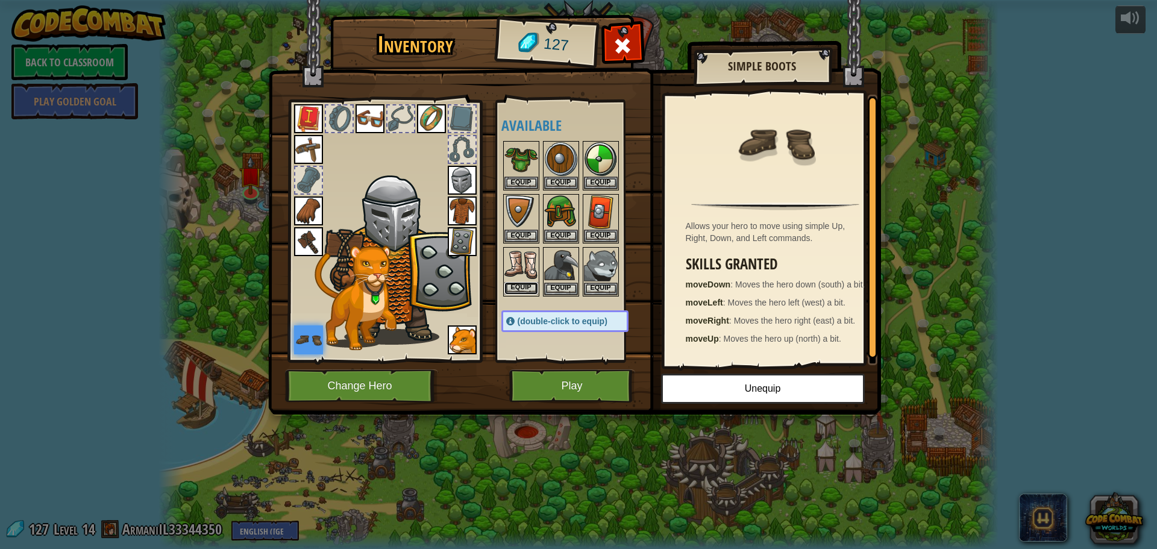
click at [528, 290] on button "Equip" at bounding box center [521, 288] width 34 height 13
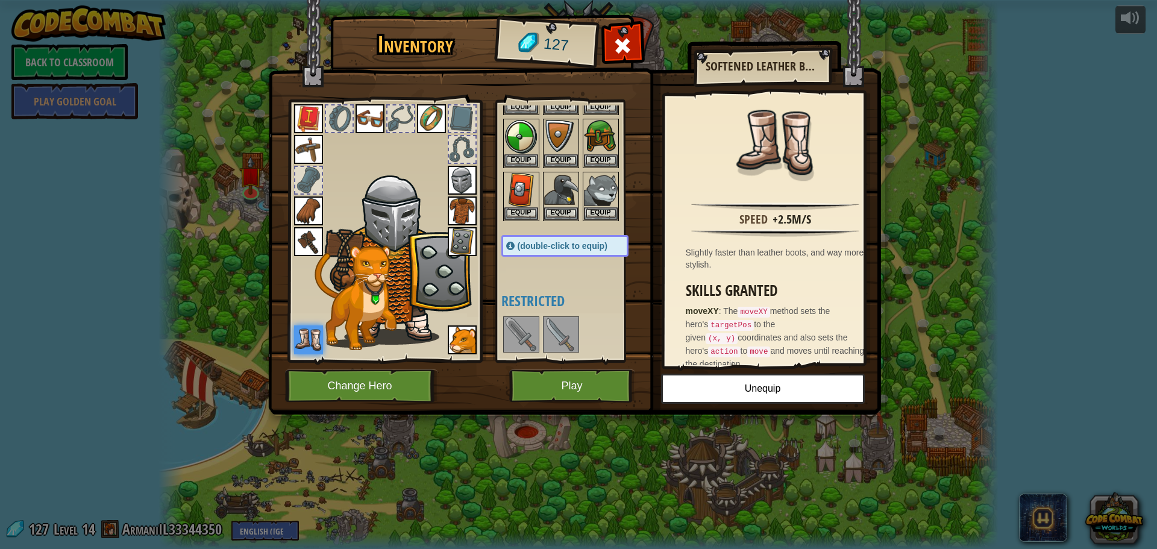
scroll to position [241, 0]
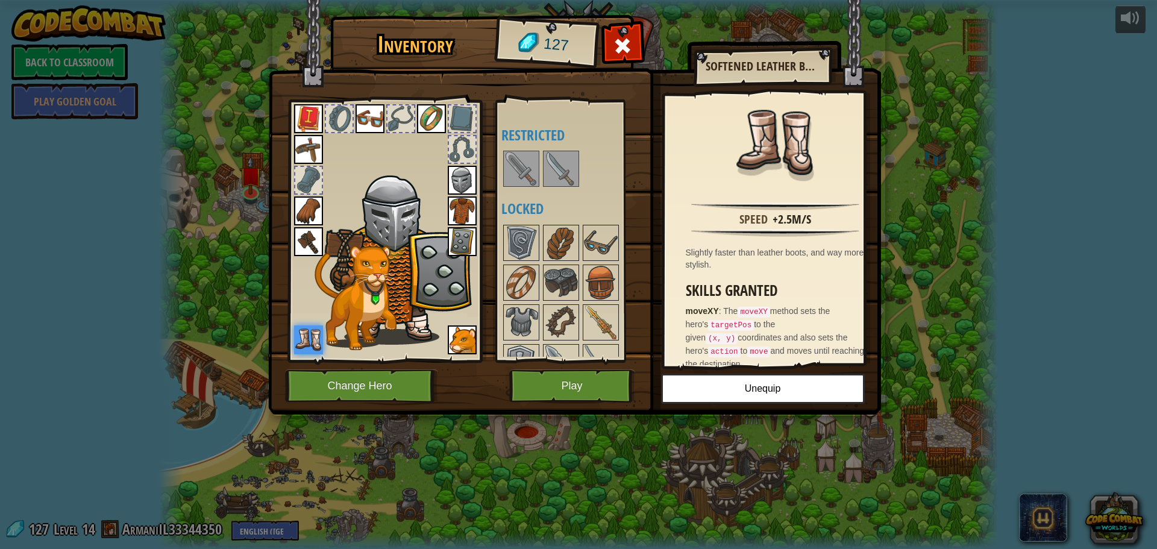
click at [562, 173] on img at bounding box center [561, 169] width 34 height 34
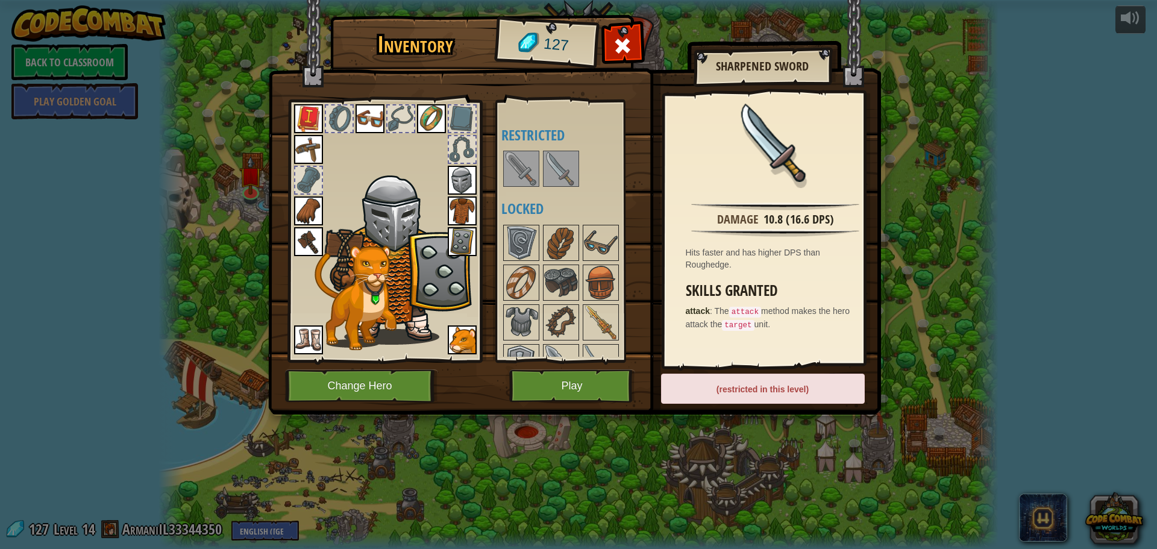
click at [532, 174] on img at bounding box center [521, 169] width 34 height 34
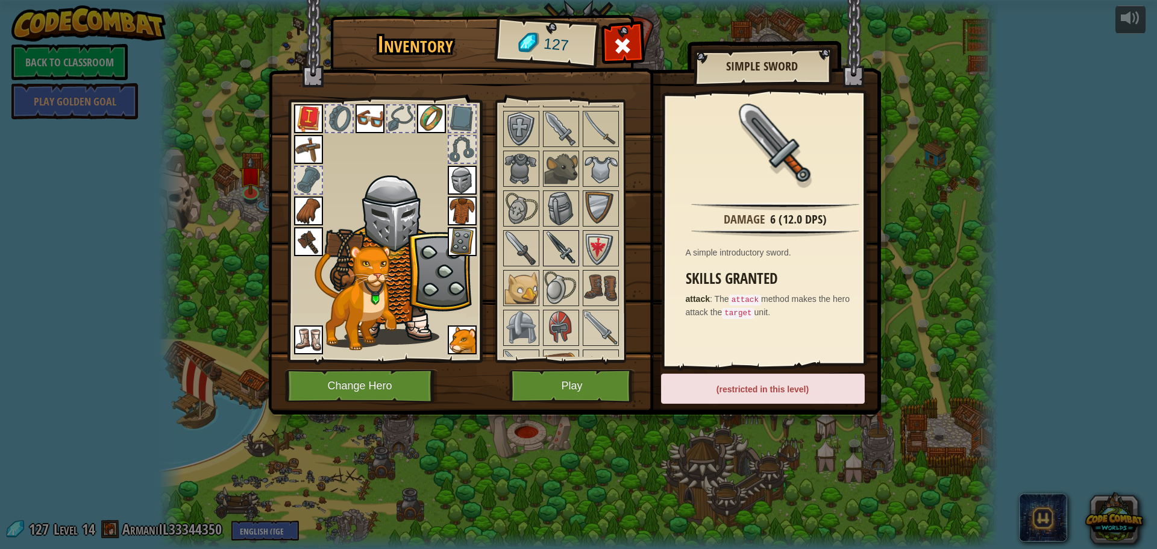
scroll to position [482, 0]
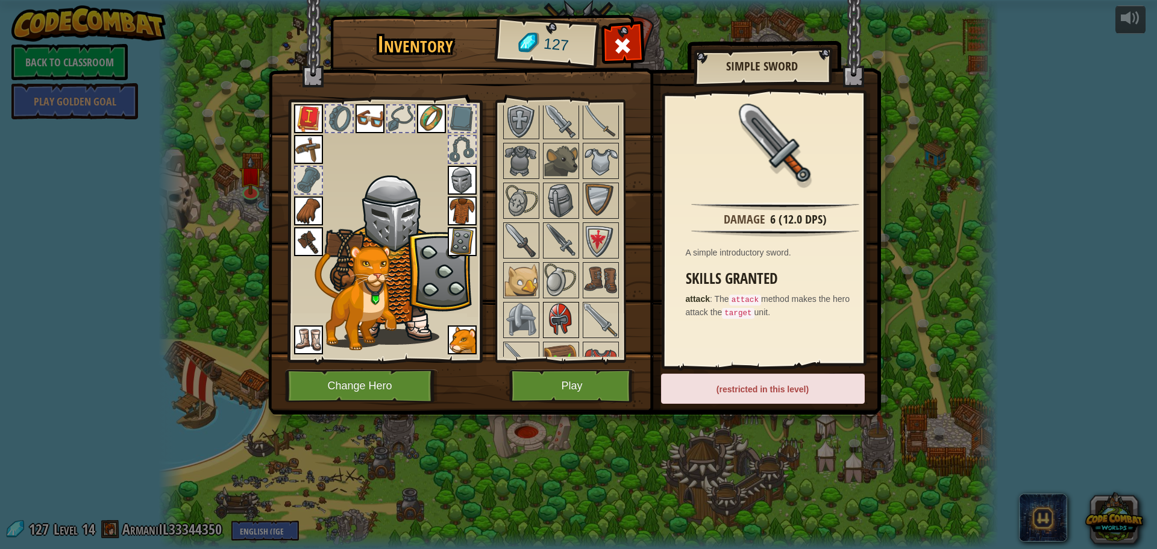
click at [548, 316] on img at bounding box center [561, 320] width 34 height 34
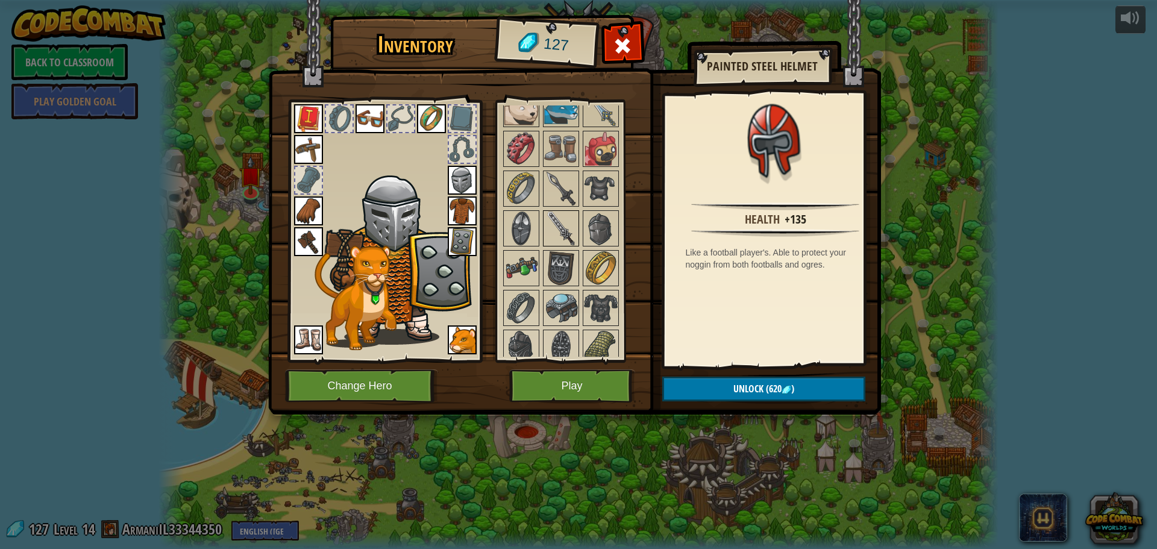
scroll to position [823, 0]
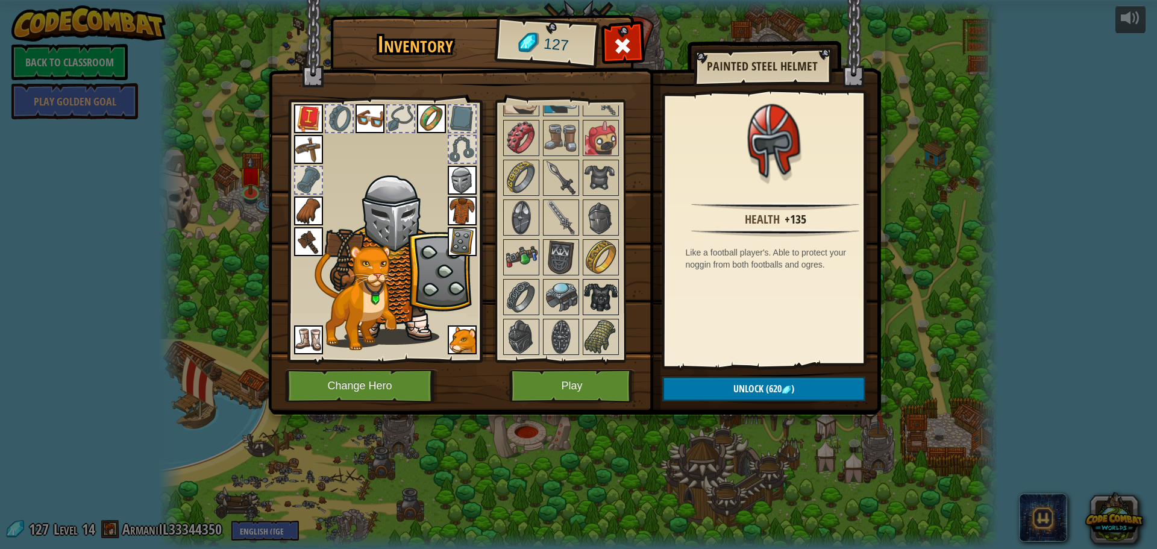
click at [593, 281] on img at bounding box center [601, 297] width 34 height 34
click at [566, 343] on img at bounding box center [561, 337] width 34 height 34
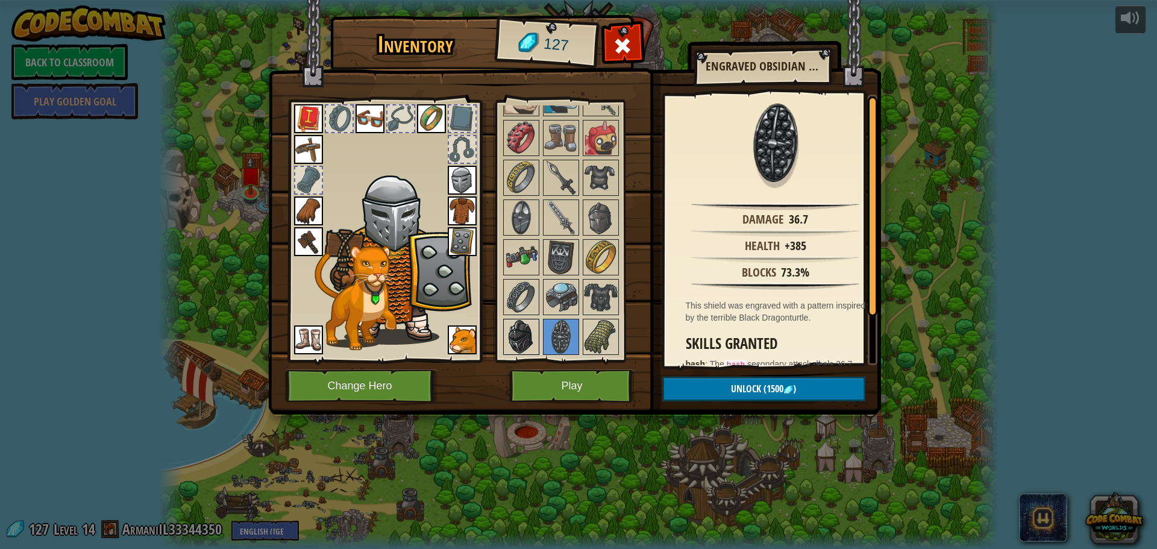
click at [538, 330] on div at bounding box center [521, 337] width 36 height 36
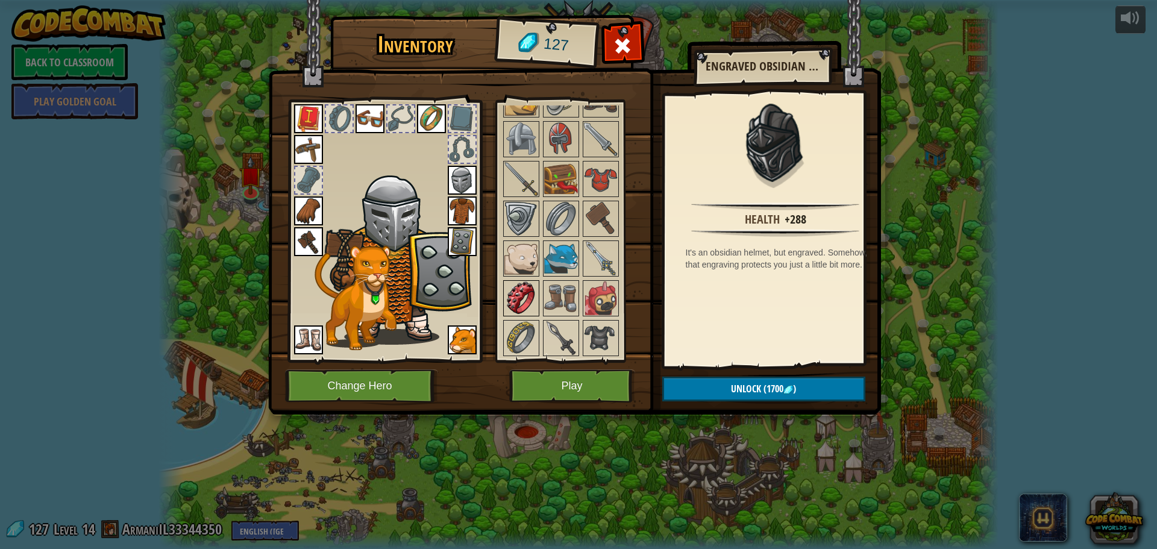
scroll to position [642, 0]
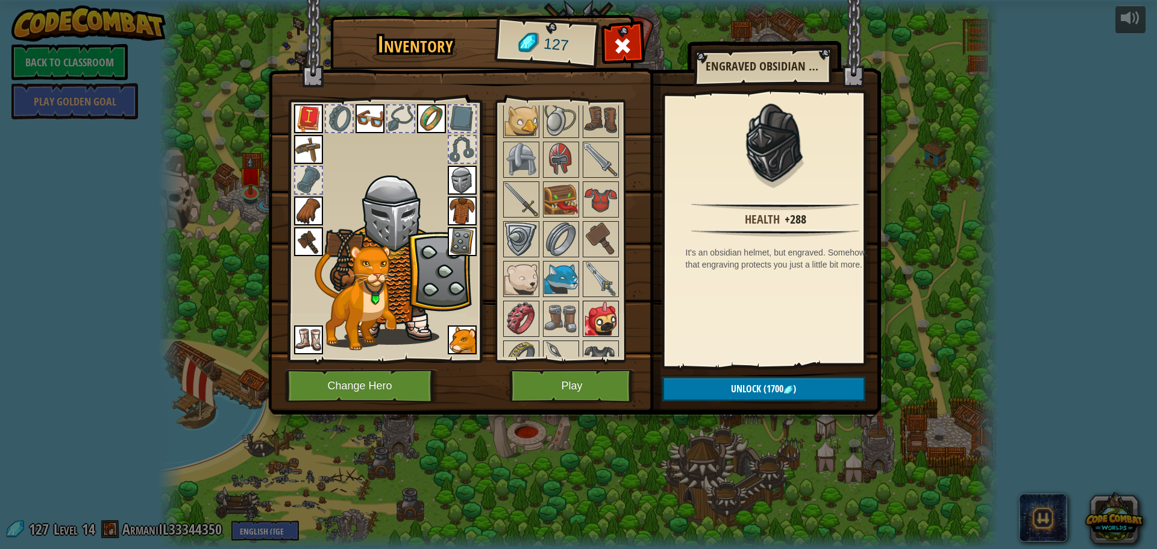
click at [584, 312] on img at bounding box center [601, 319] width 34 height 34
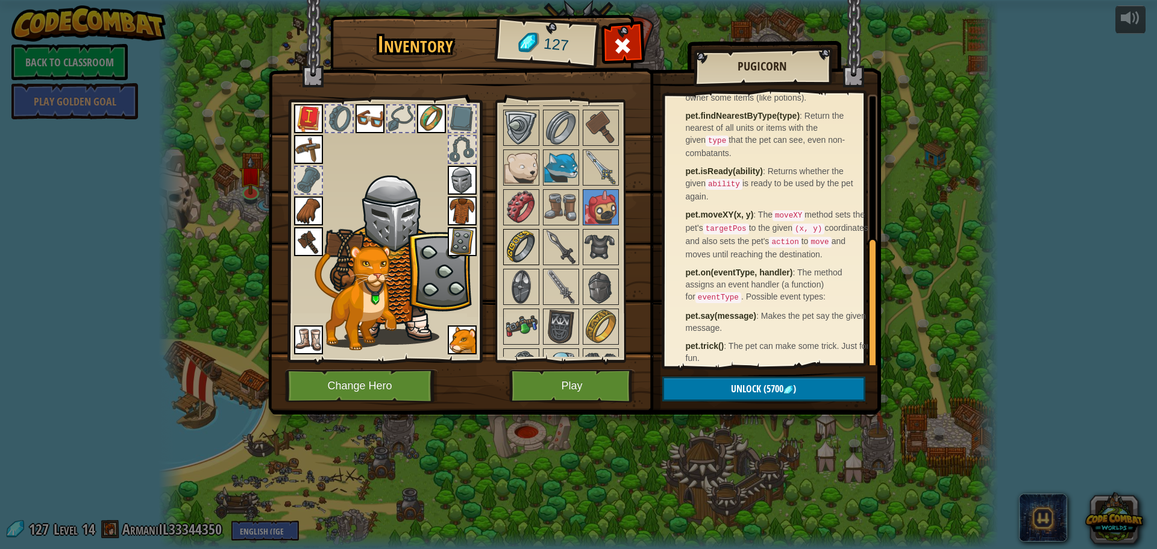
scroll to position [763, 0]
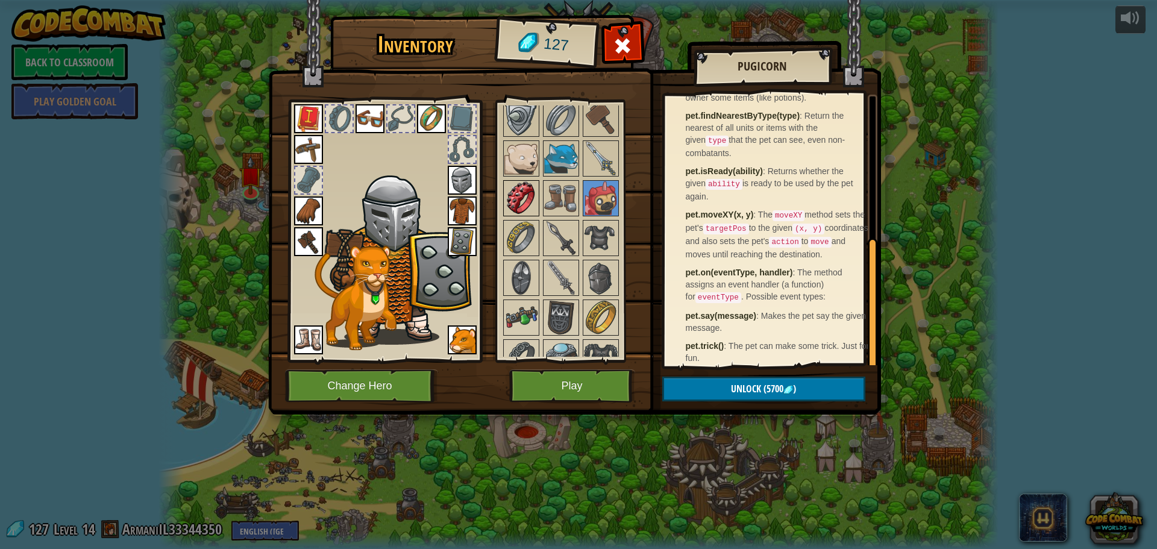
click at [519, 209] on img at bounding box center [521, 198] width 34 height 34
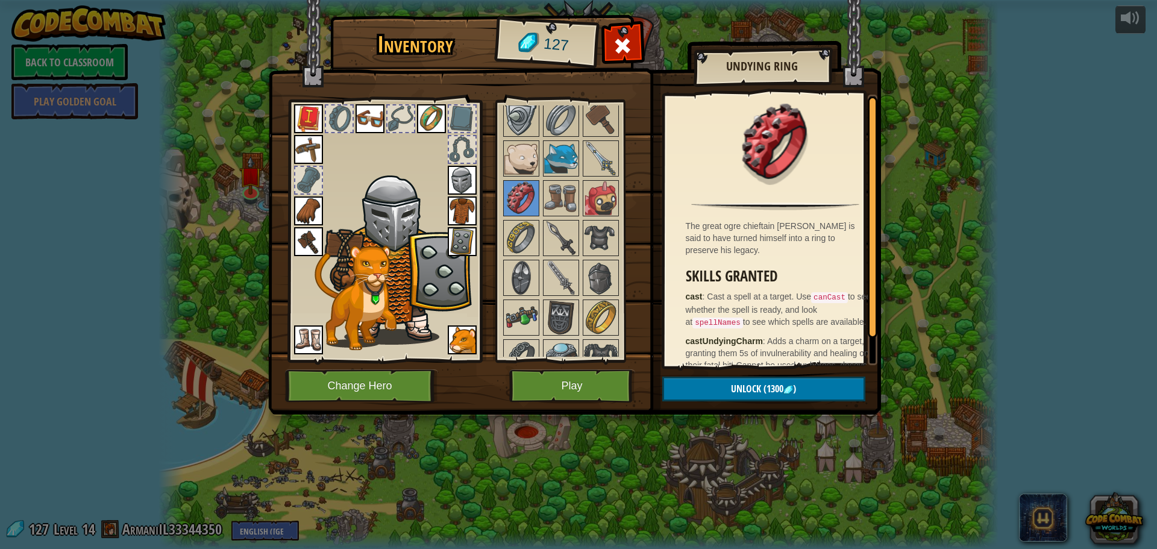
click at [907, 46] on div "Inventory 127 Available Equip Equip Equip Equip Equip Equip Equip Equip Equip E…" at bounding box center [578, 274] width 1157 height 549
click at [601, 403] on img at bounding box center [574, 195] width 613 height 437
click at [599, 395] on button "Play" at bounding box center [572, 385] width 126 height 33
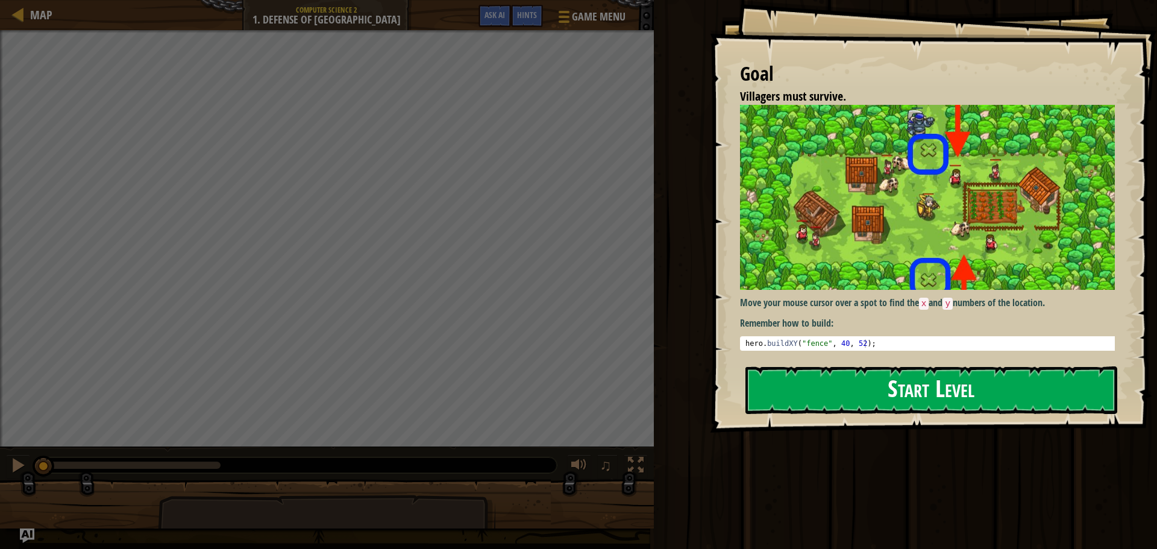
click at [907, 387] on button "Start Level" at bounding box center [931, 390] width 372 height 48
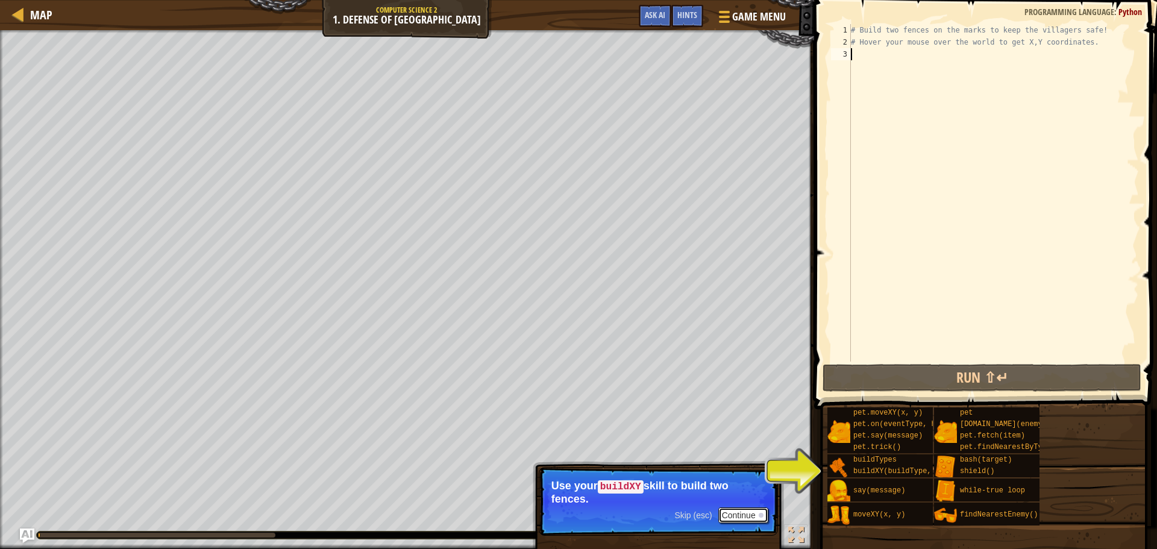
click at [753, 518] on button "Continue" at bounding box center [743, 515] width 50 height 16
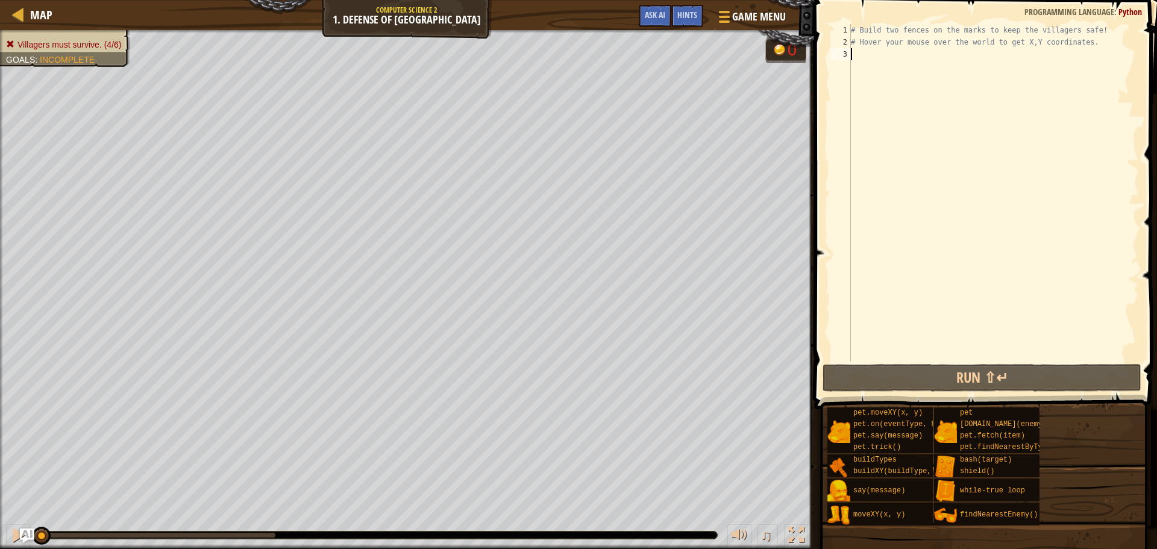
type textarea "n"
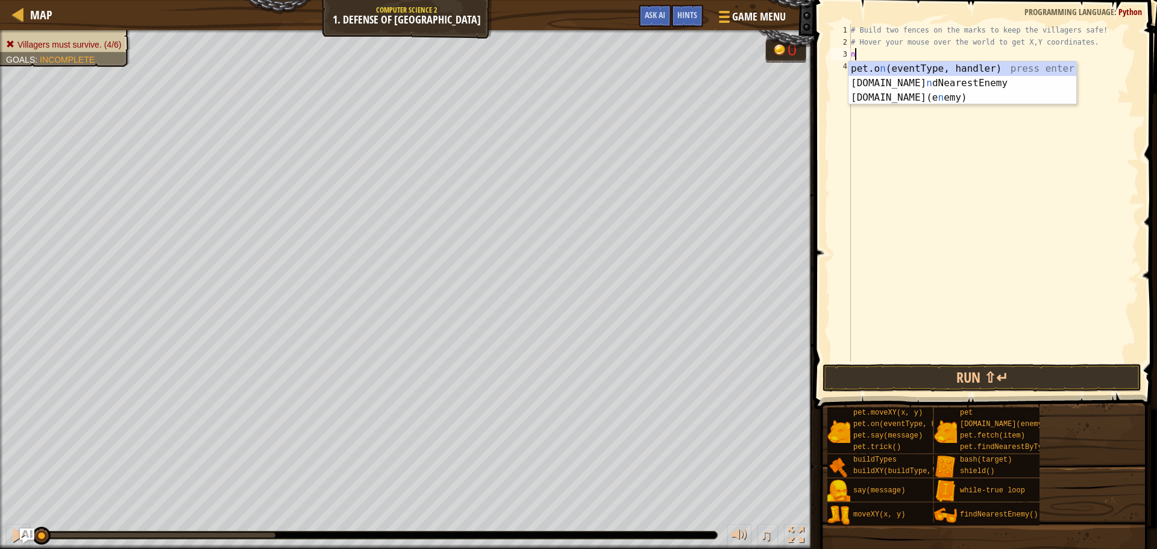
scroll to position [5, 0]
click at [924, 89] on div "hero. b ash press enter hero. b uildXY press enter hero. b uildTypes press enter" at bounding box center [962, 97] width 228 height 72
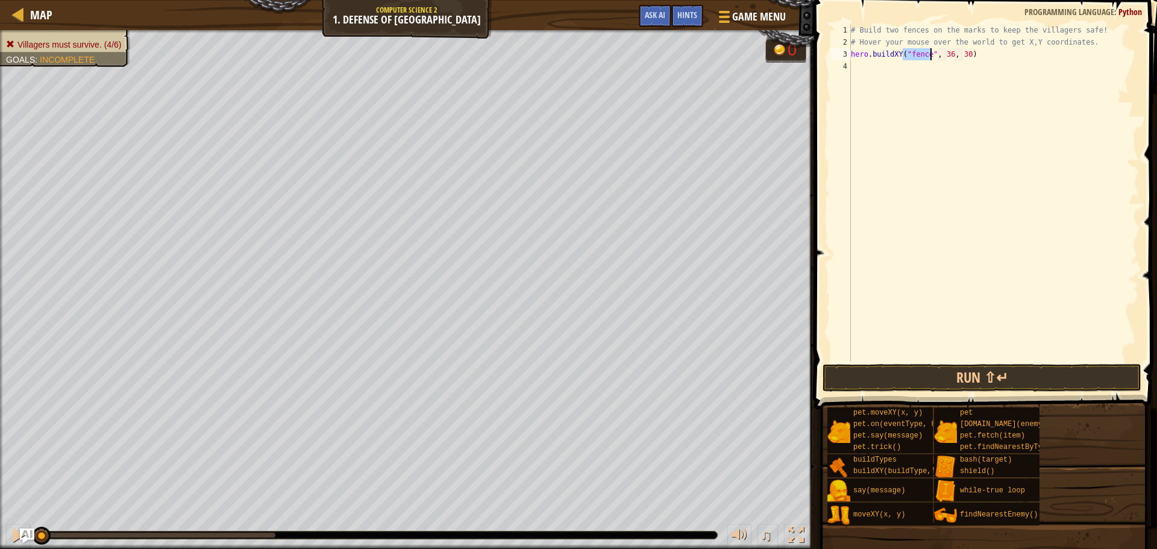
type textarea "hero.buildXY("fence", 36, 30)"
